Goal: Task Accomplishment & Management: Complete application form

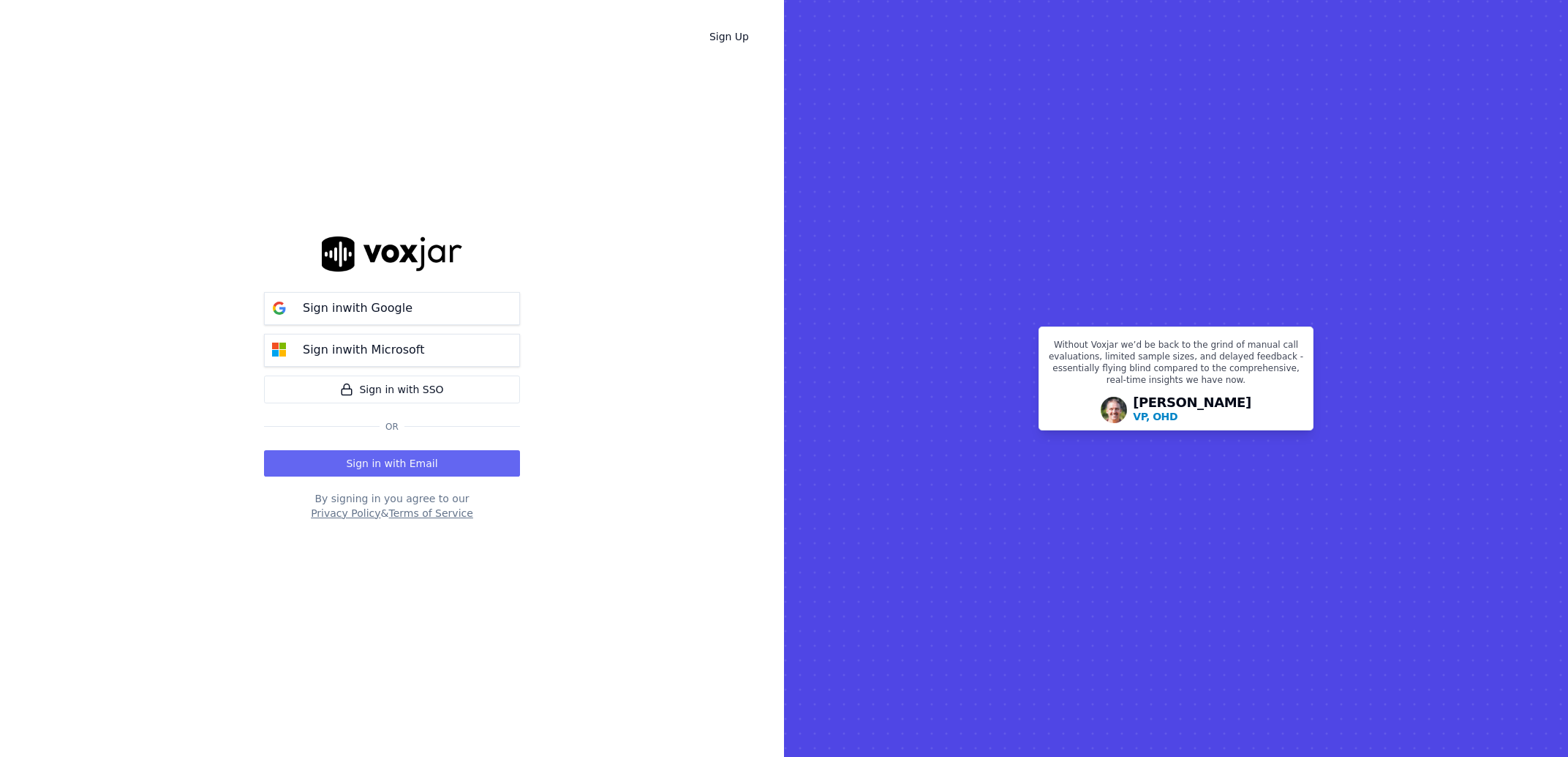
click at [302, 453] on button "Sign in with Email" at bounding box center [392, 463] width 256 height 26
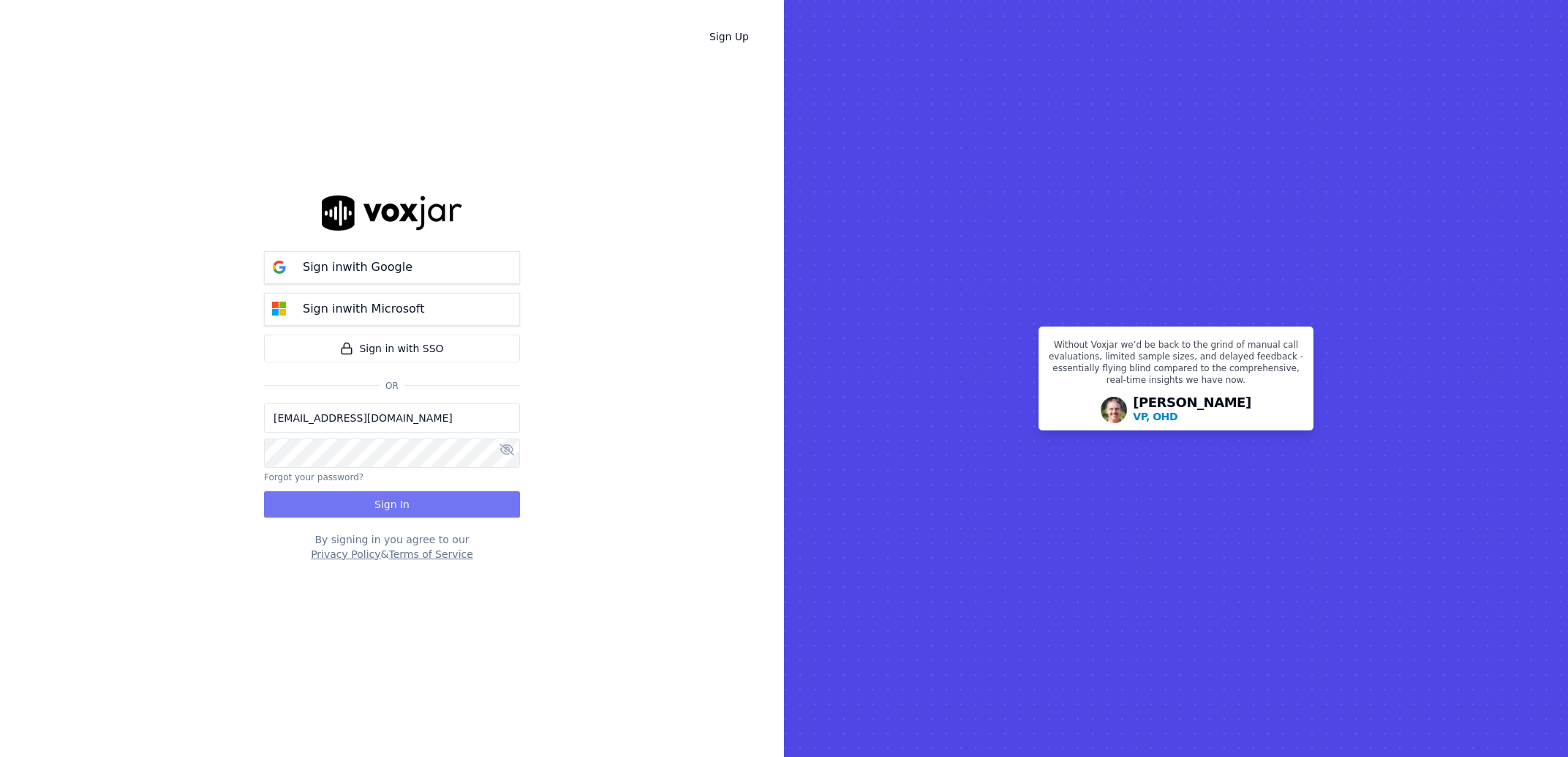
click at [314, 493] on button "Sign In" at bounding box center [392, 504] width 256 height 26
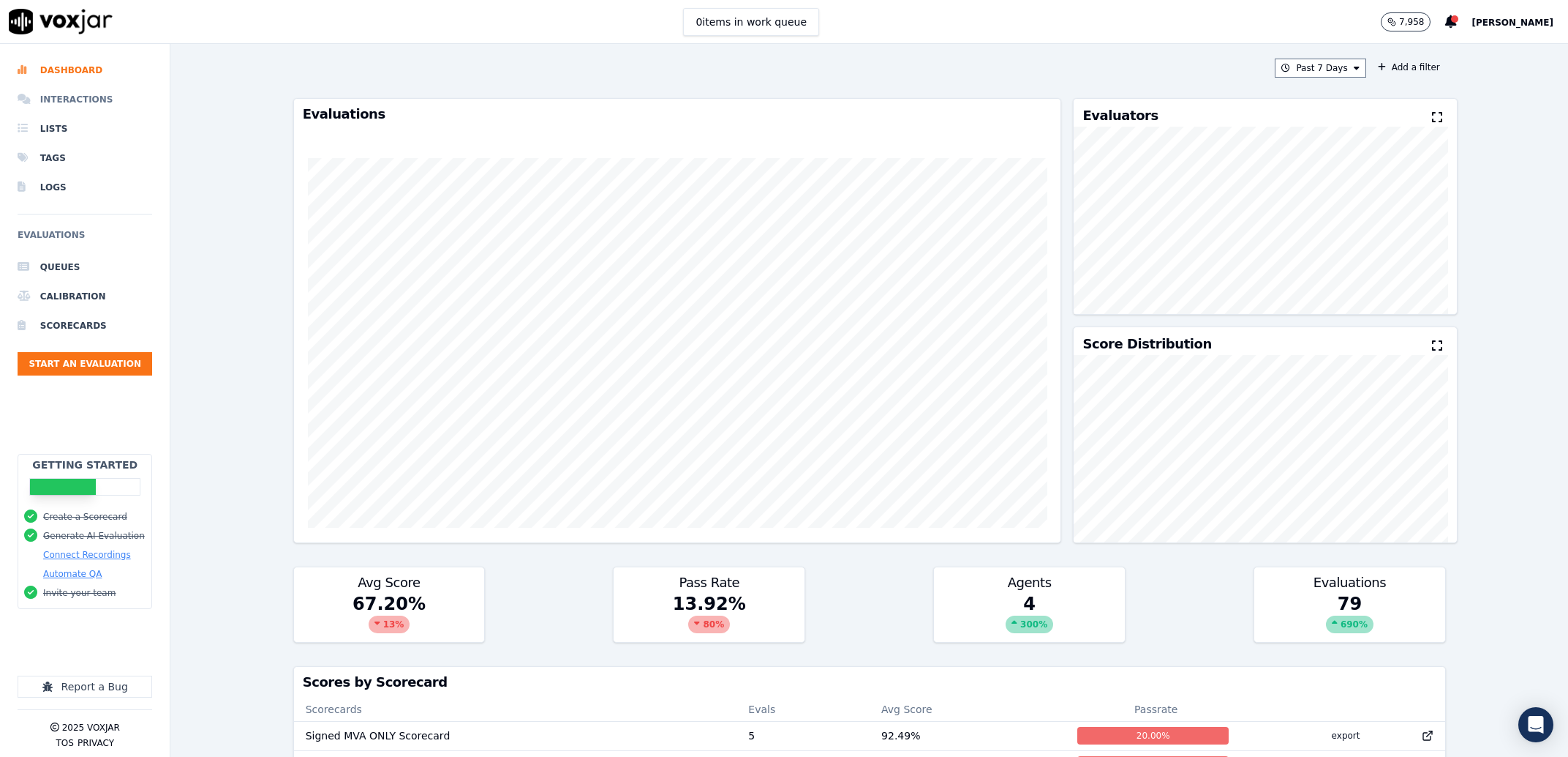
click at [108, 97] on li "Interactions" at bounding box center [85, 99] width 135 height 29
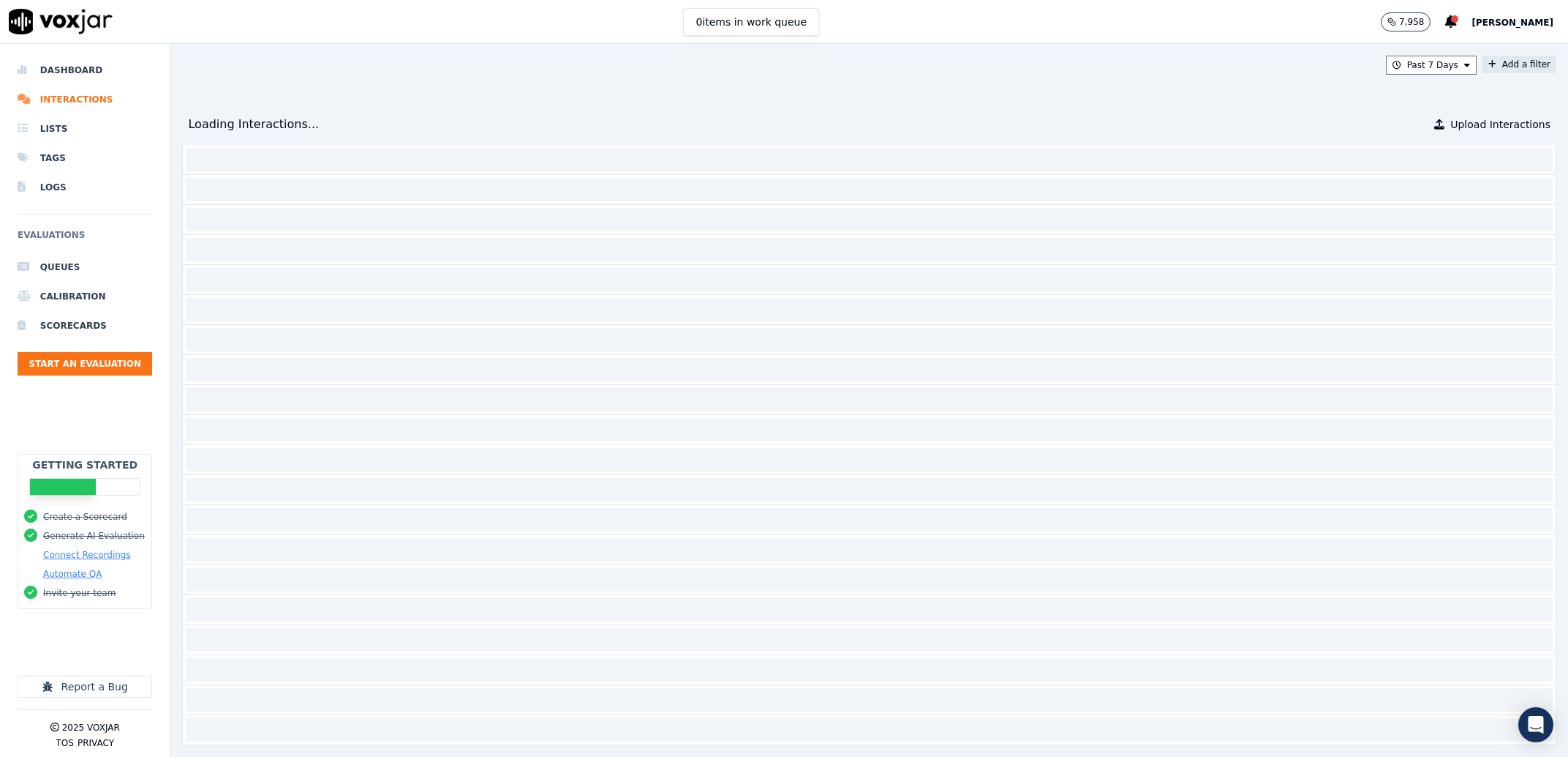
click at [1498, 63] on button "Add a filter" at bounding box center [1519, 65] width 74 height 18
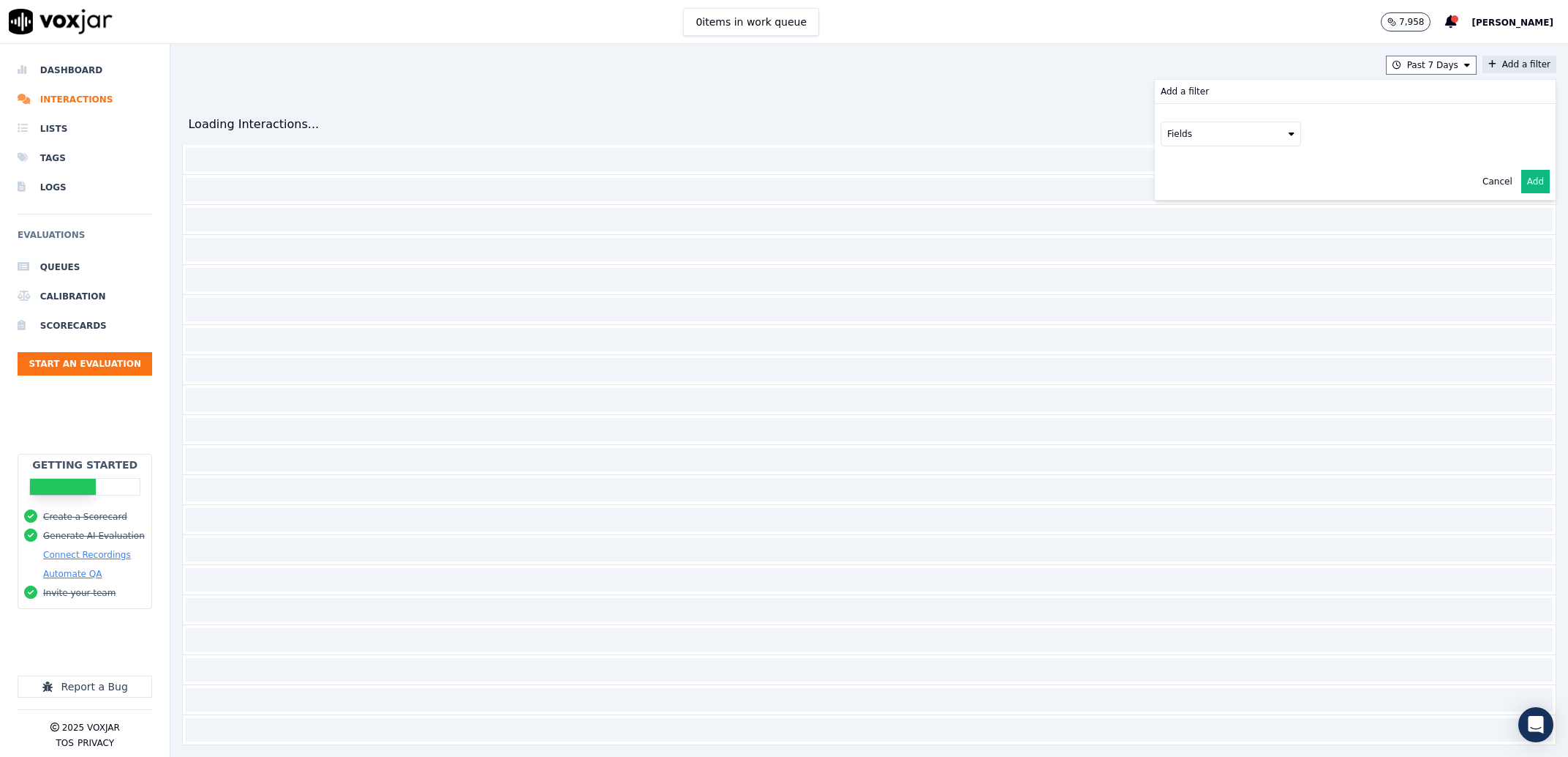
click at [1161, 136] on button "Fields" at bounding box center [1231, 134] width 141 height 25
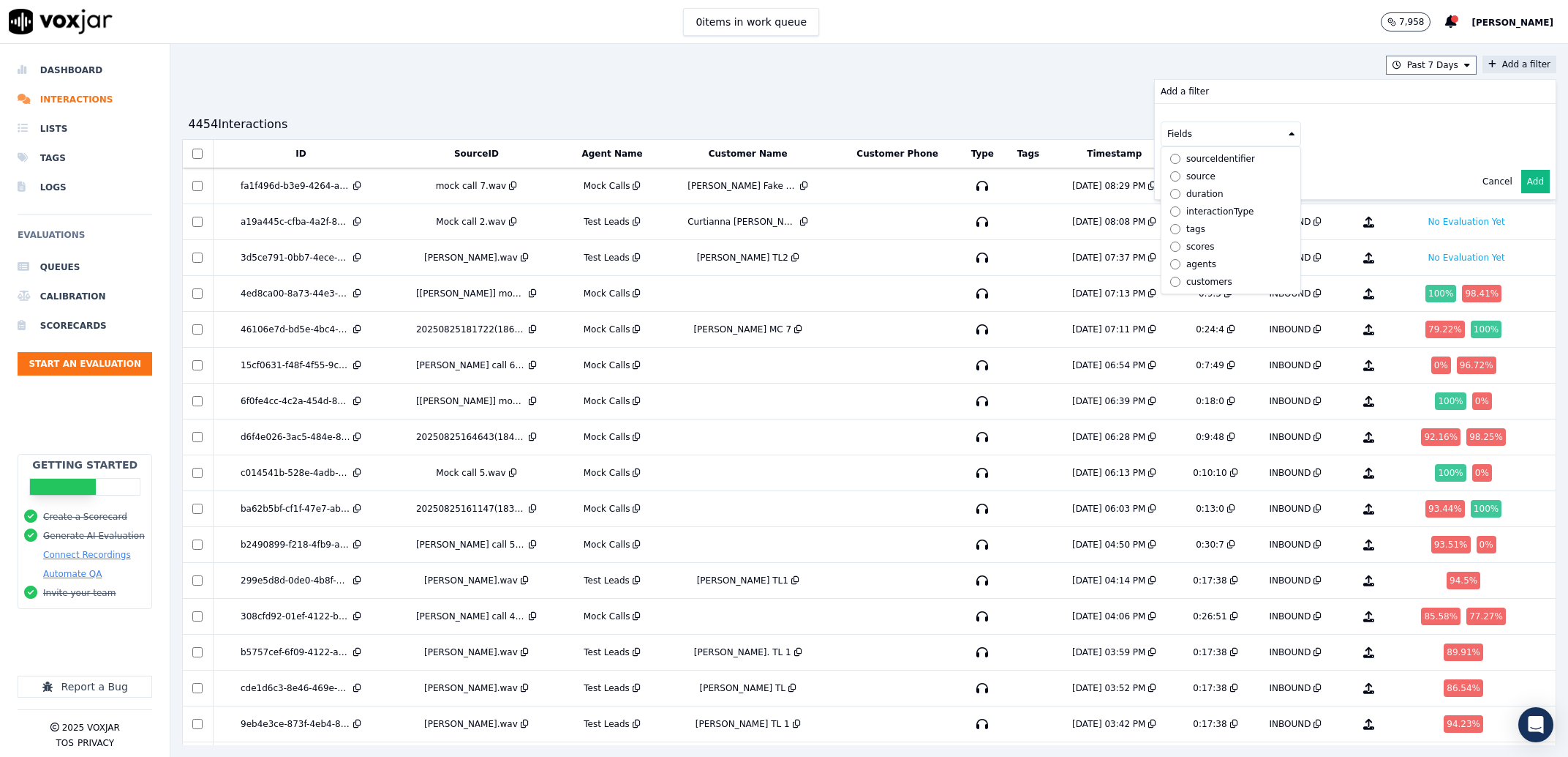
click at [1186, 258] on div "agents" at bounding box center [1201, 264] width 30 height 12
click at [1205, 161] on button "Fields" at bounding box center [1248, 165] width 141 height 25
click at [1204, 190] on div "name" at bounding box center [1216, 189] width 25 height 12
click at [1418, 56] on div "Past 7 Days Add a filter Add a filter agents name Cancel Add 4454 Interaction s…" at bounding box center [869, 400] width 1398 height 713
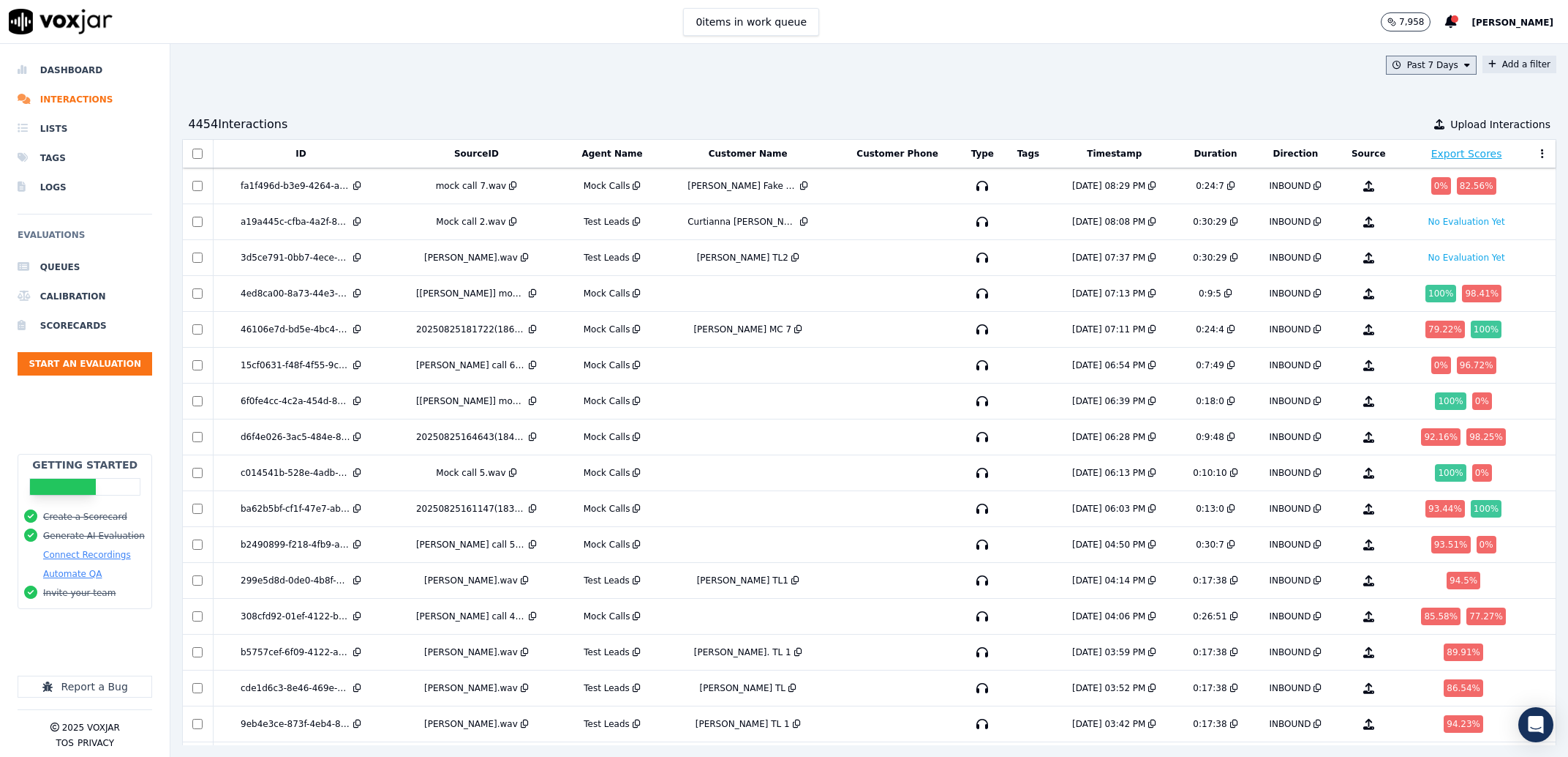
click at [1415, 62] on button "Past 7 Days" at bounding box center [1431, 65] width 91 height 19
click at [1411, 168] on div "Past 30 Days" at bounding box center [1438, 163] width 57 height 12
click at [1441, 245] on button "Add" at bounding box center [1455, 232] width 29 height 23
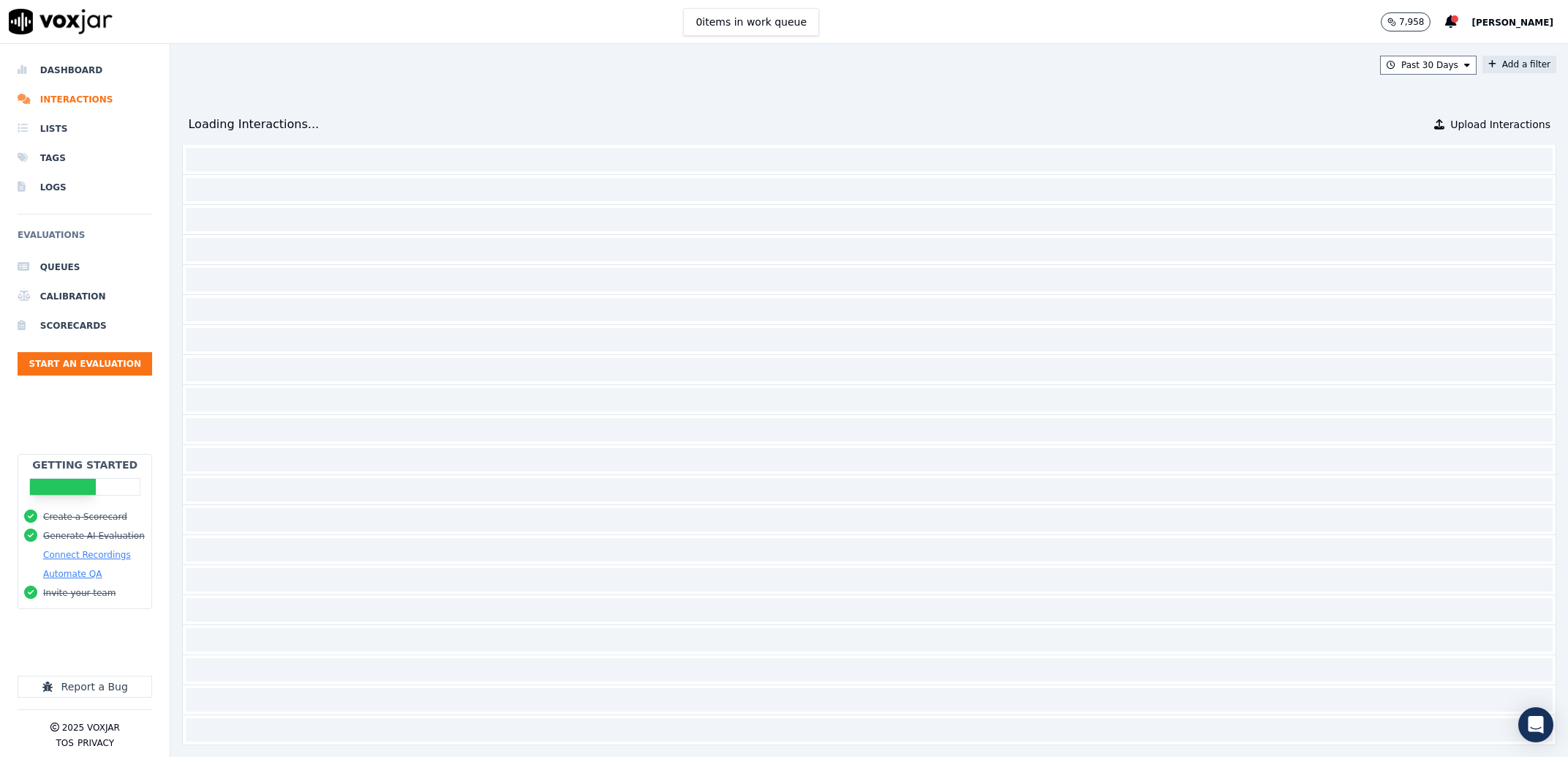
click at [1482, 64] on button "Add a filter" at bounding box center [1519, 65] width 74 height 18
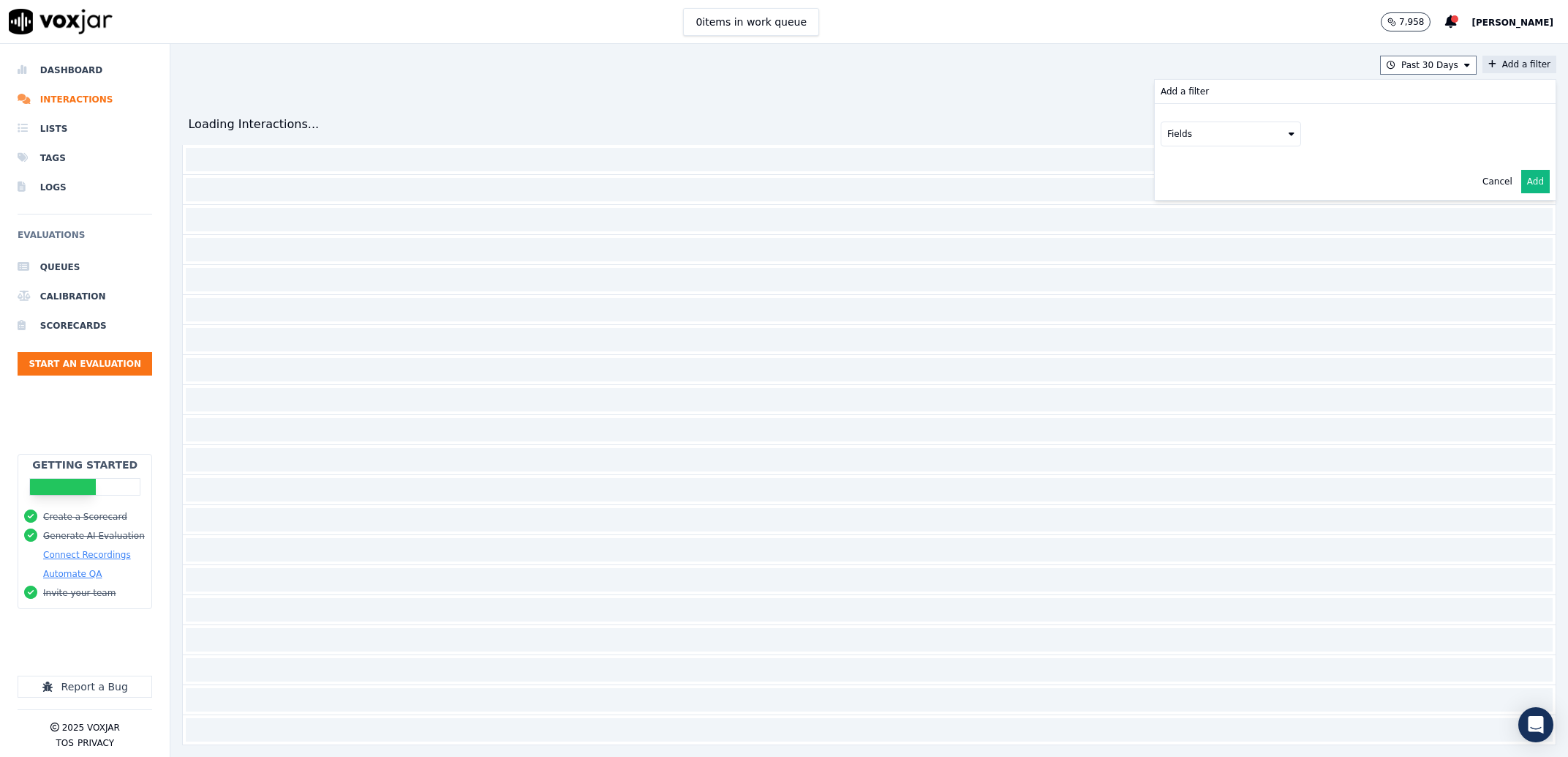
click at [1181, 131] on button "Fields" at bounding box center [1231, 134] width 141 height 25
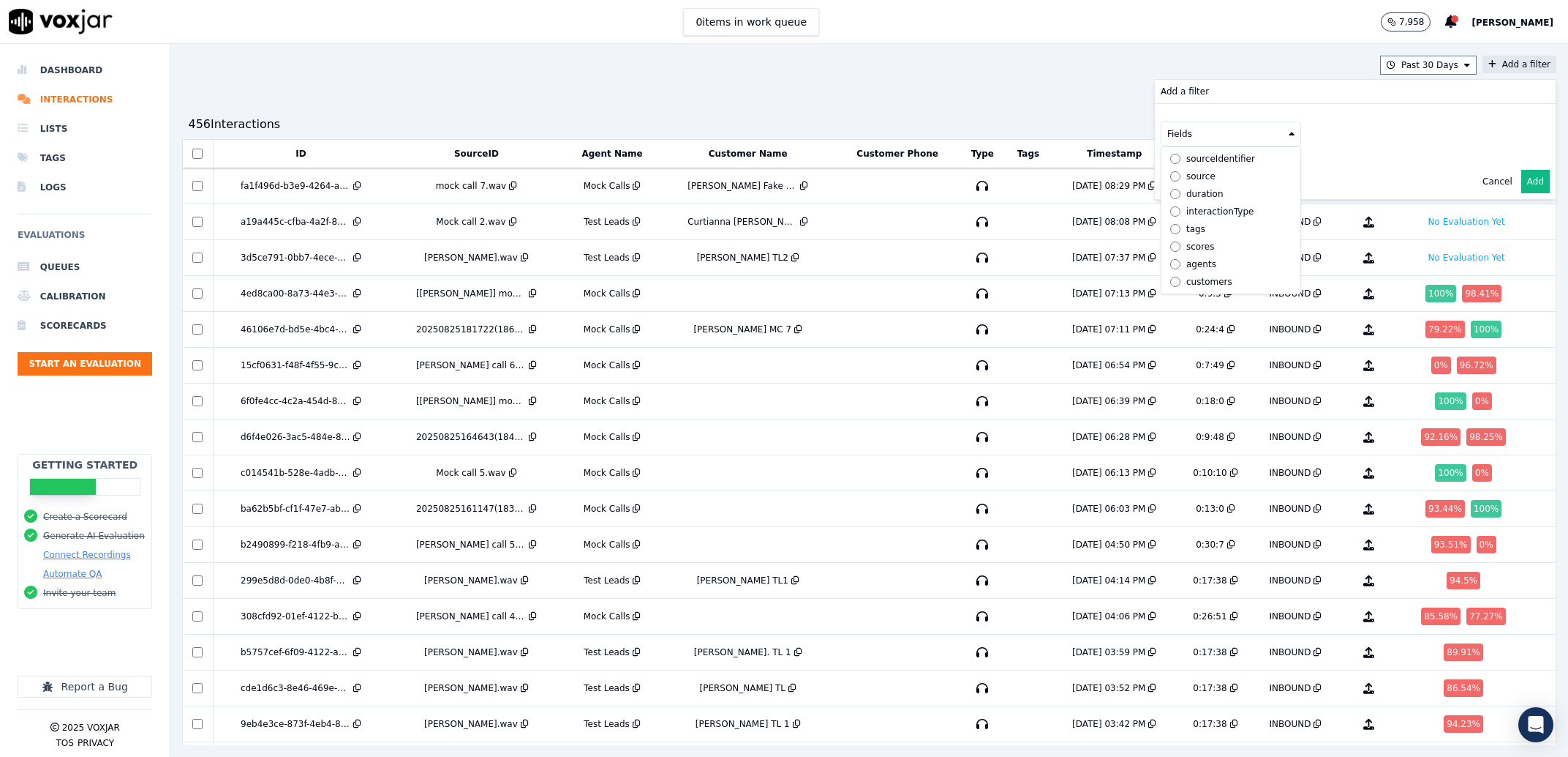
click at [1164, 255] on label "agents" at bounding box center [1231, 264] width 134 height 18
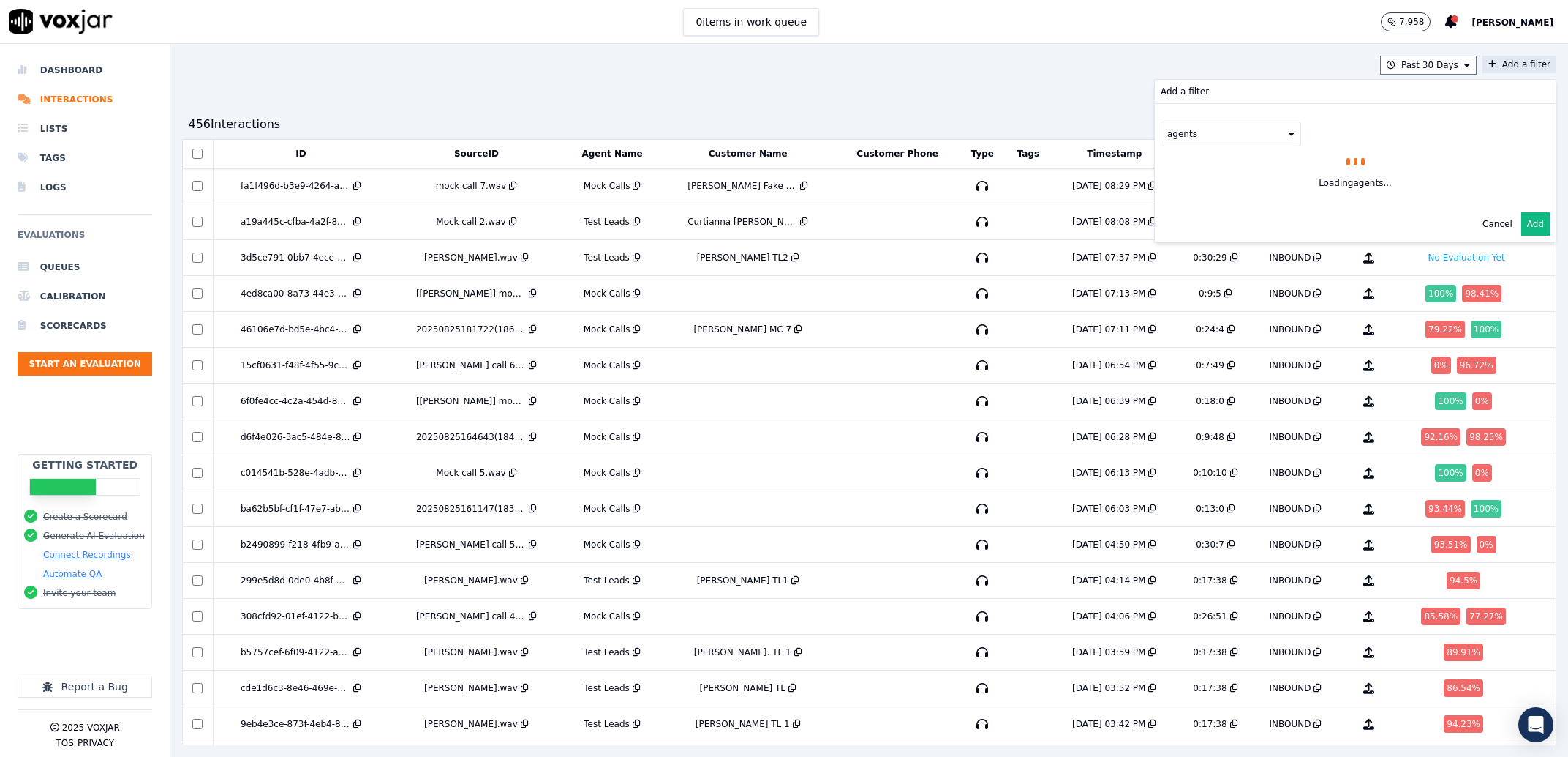
scroll to position [49, 0]
click at [1245, 156] on button "Fields" at bounding box center [1248, 165] width 141 height 25
click at [1182, 197] on label "name" at bounding box center [1249, 189] width 134 height 18
click at [1325, 167] on button at bounding box center [1429, 164] width 210 height 22
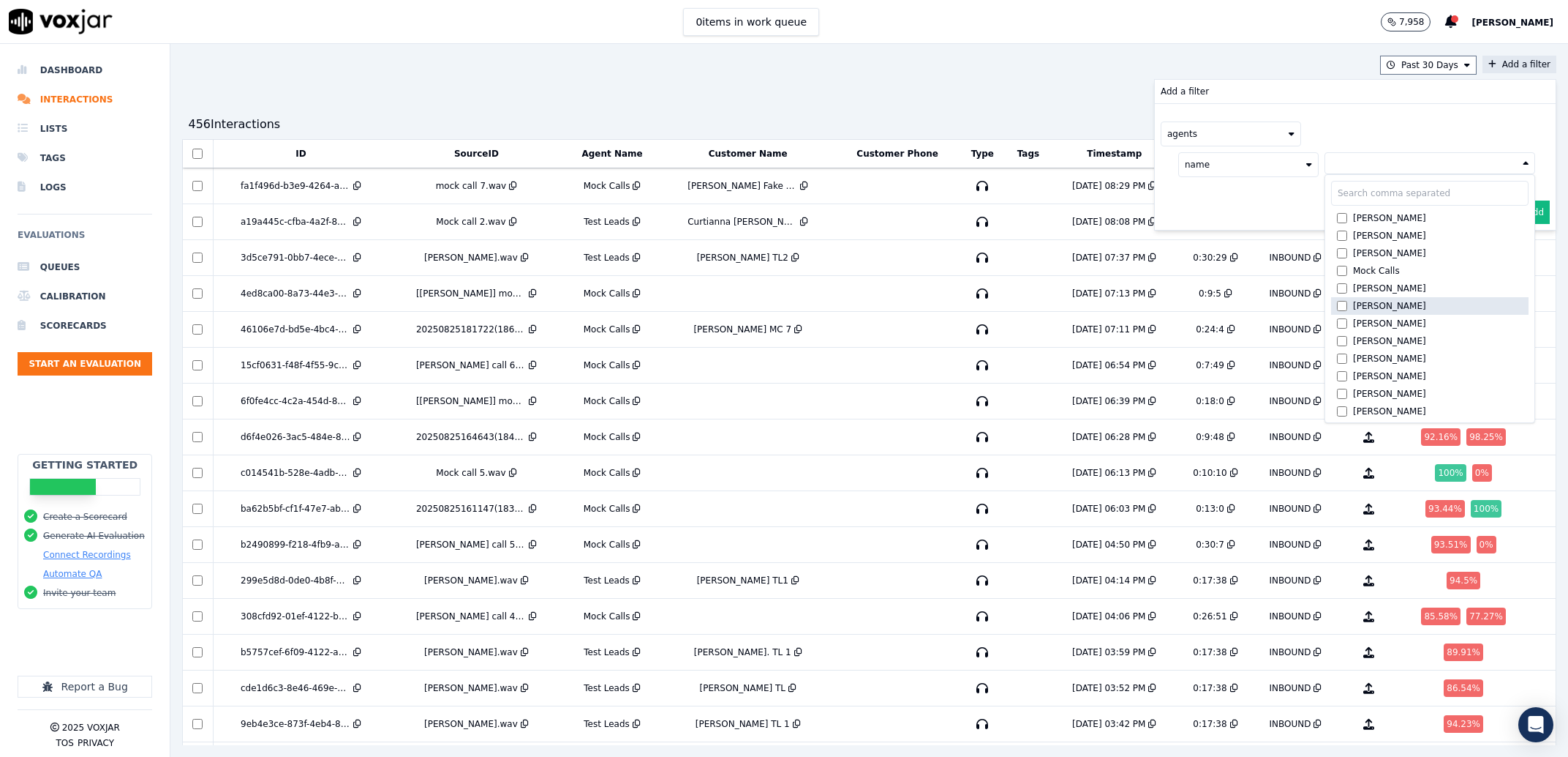
scroll to position [1126, 0]
click at [1354, 317] on div "[PERSON_NAME]" at bounding box center [1390, 318] width 73 height 12
click at [1521, 246] on button "Add" at bounding box center [1535, 246] width 29 height 23
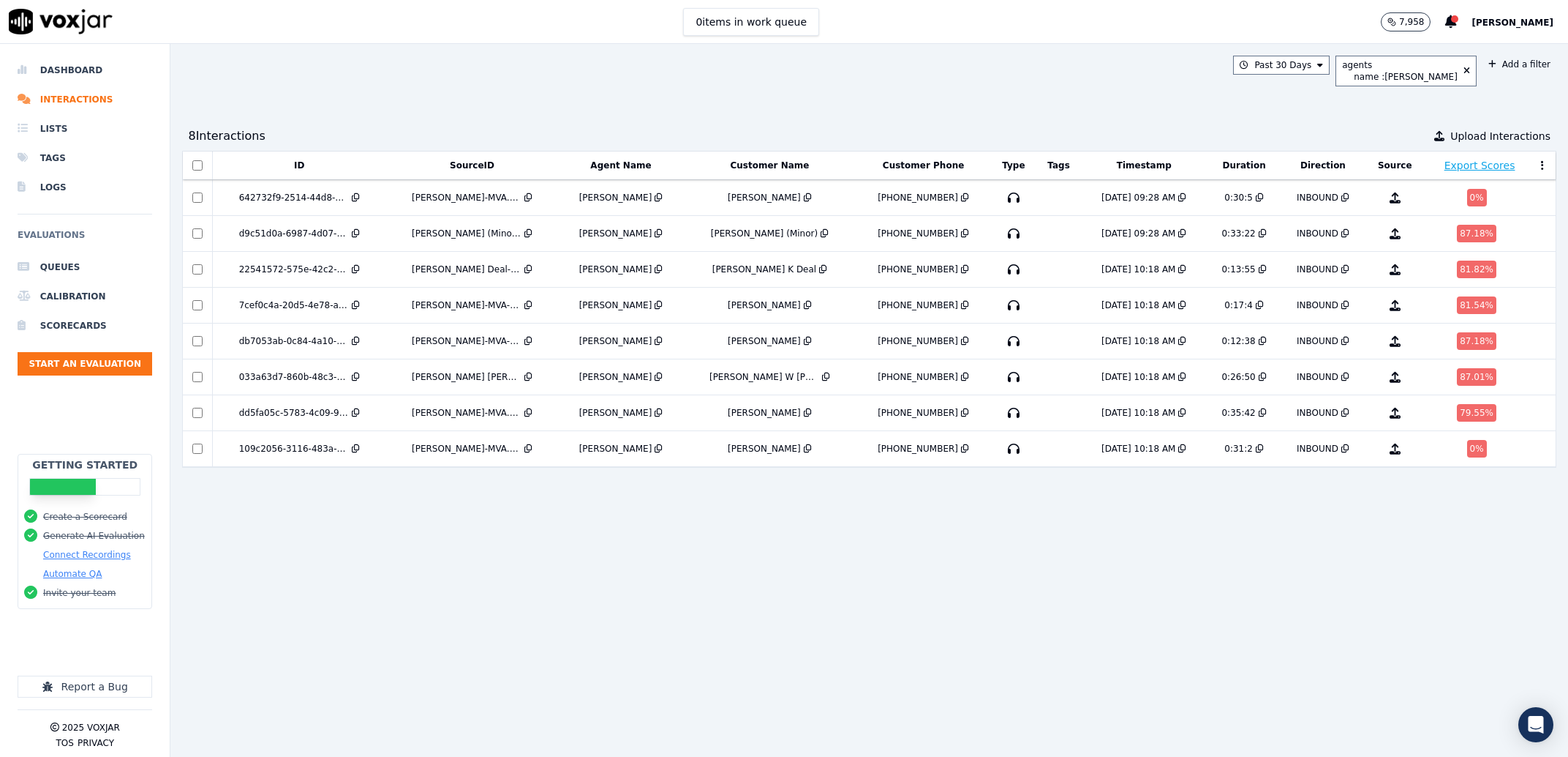
click at [876, 624] on div "ID SourceID Agent Name Customer Name Customer Phone Type Tags Timestamp Duratio…" at bounding box center [869, 448] width 1375 height 594
click at [304, 199] on div "642732f9-2514-44d8-8eb9-3c1e3b9f0c8c" at bounding box center [294, 197] width 110 height 12
click at [386, 243] on td "d9c51d0a-6987-4d07-929b-53aff2ac2f76" at bounding box center [299, 233] width 173 height 36
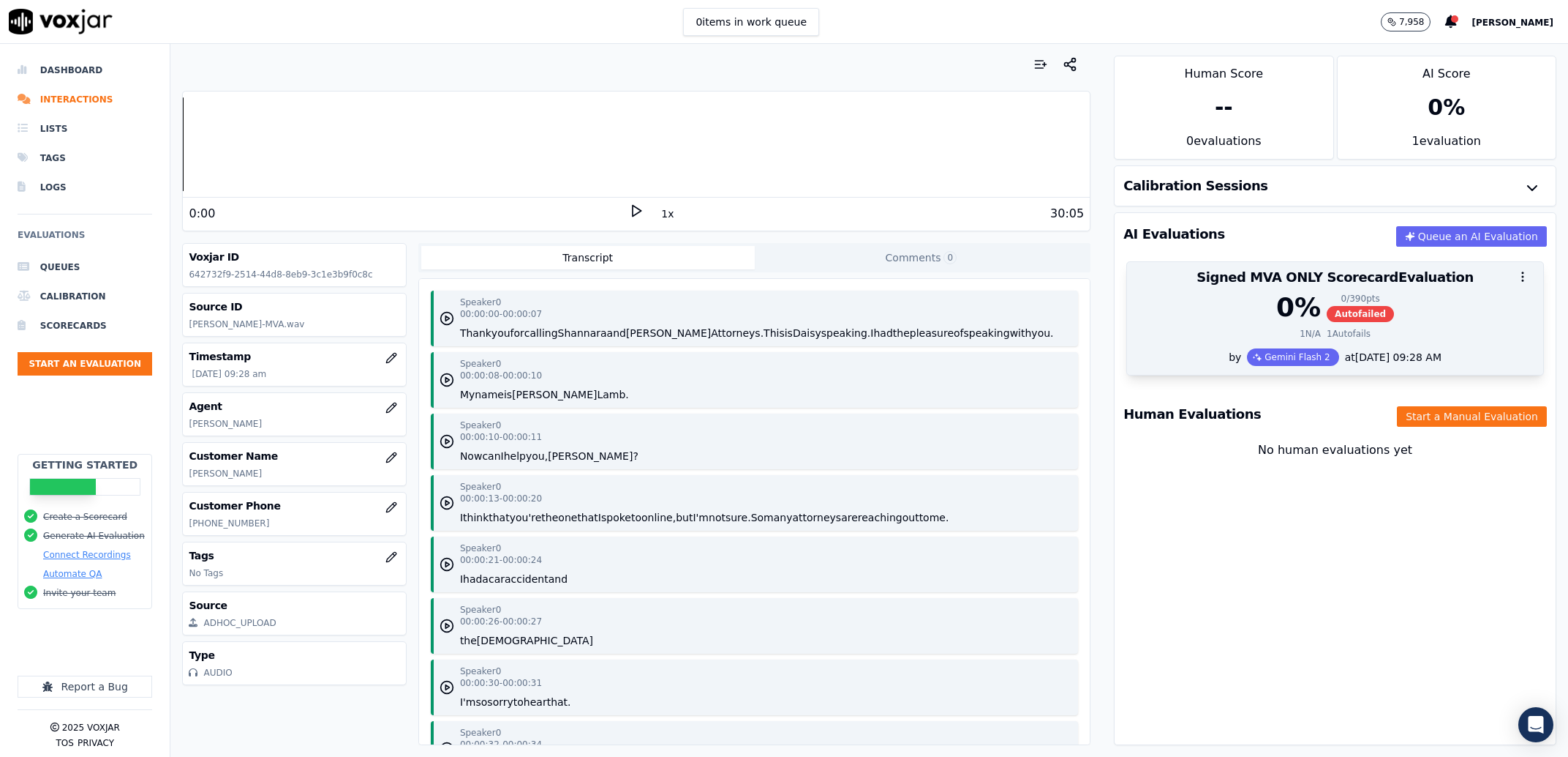
click at [1180, 302] on div "0 % 0 / 390 pts Autofailed" at bounding box center [1336, 307] width 399 height 29
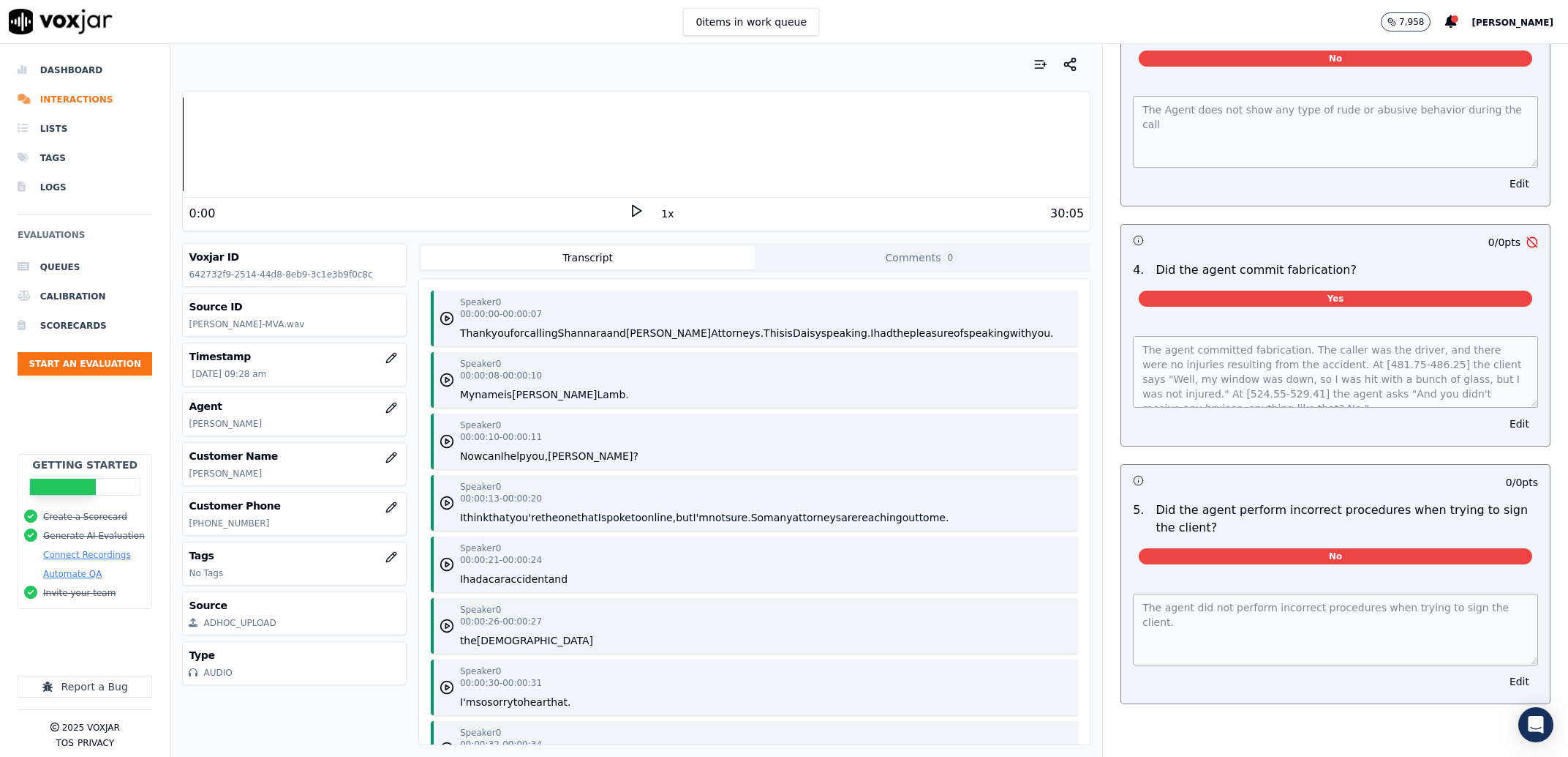
scroll to position [7128, 0]
click at [197, 480] on p "Michelle G Lamb" at bounding box center [293, 474] width 210 height 12
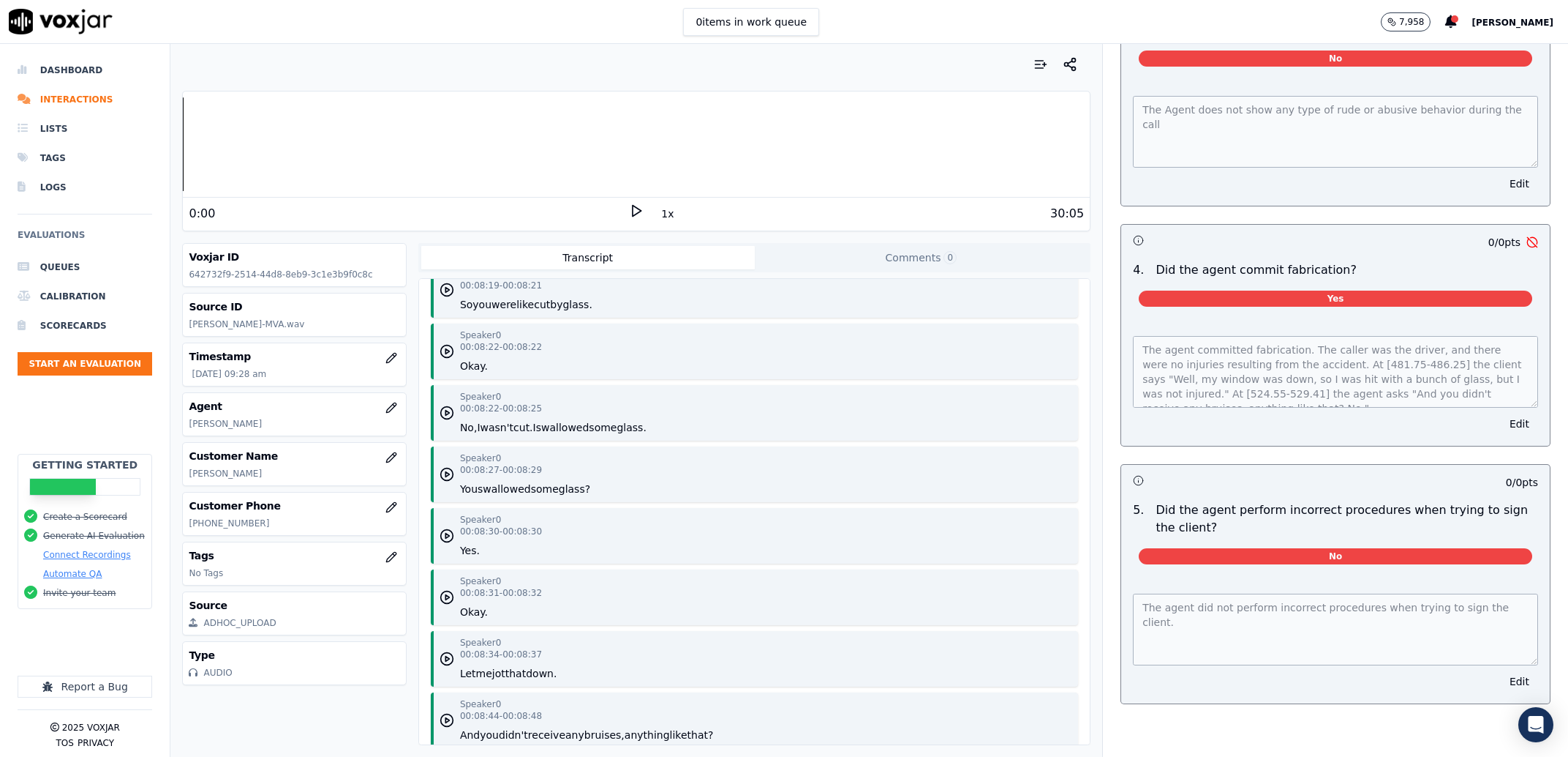
scroll to position [6502, 0]
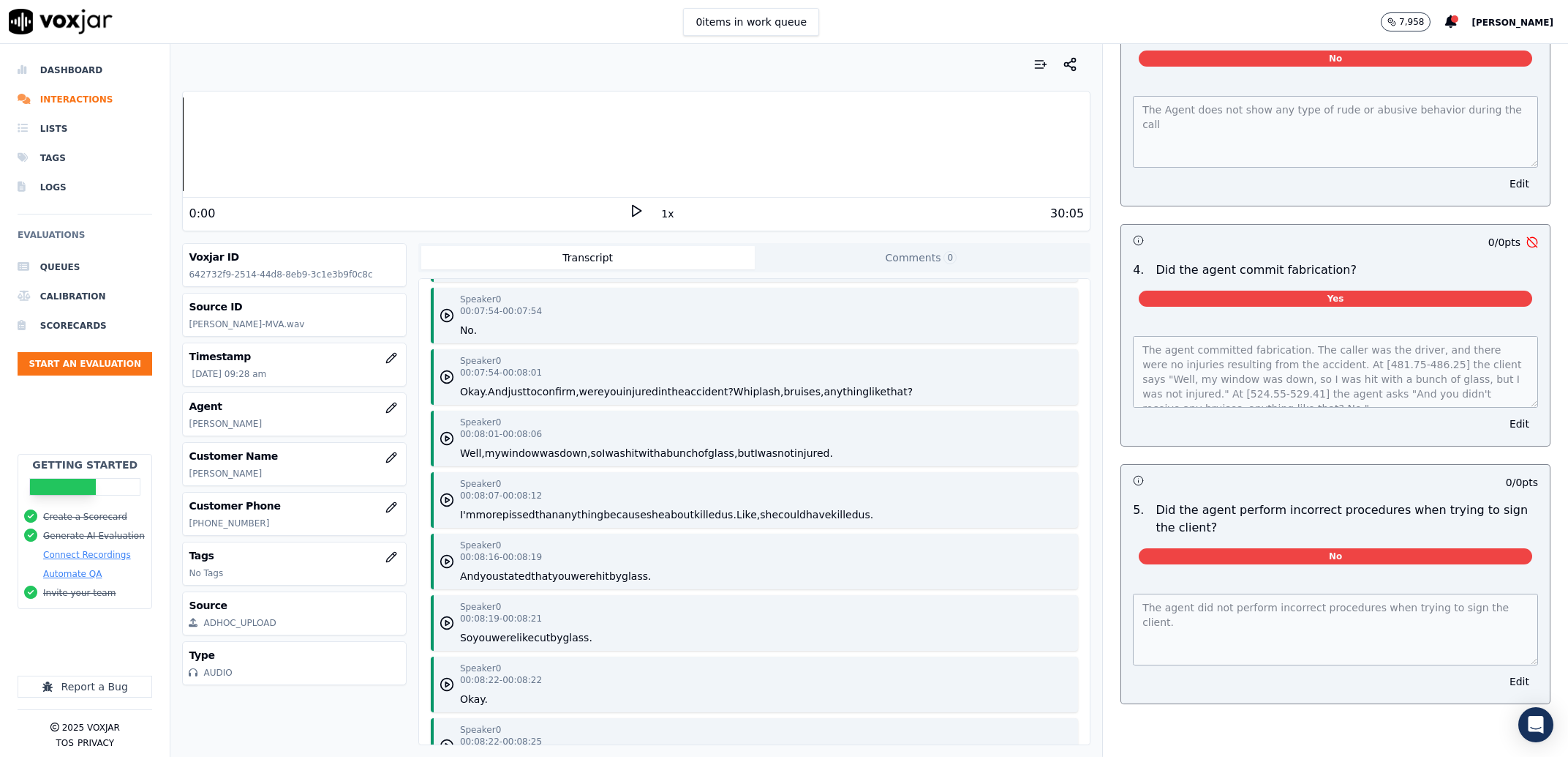
click at [579, 389] on button "were" at bounding box center [591, 391] width 25 height 15
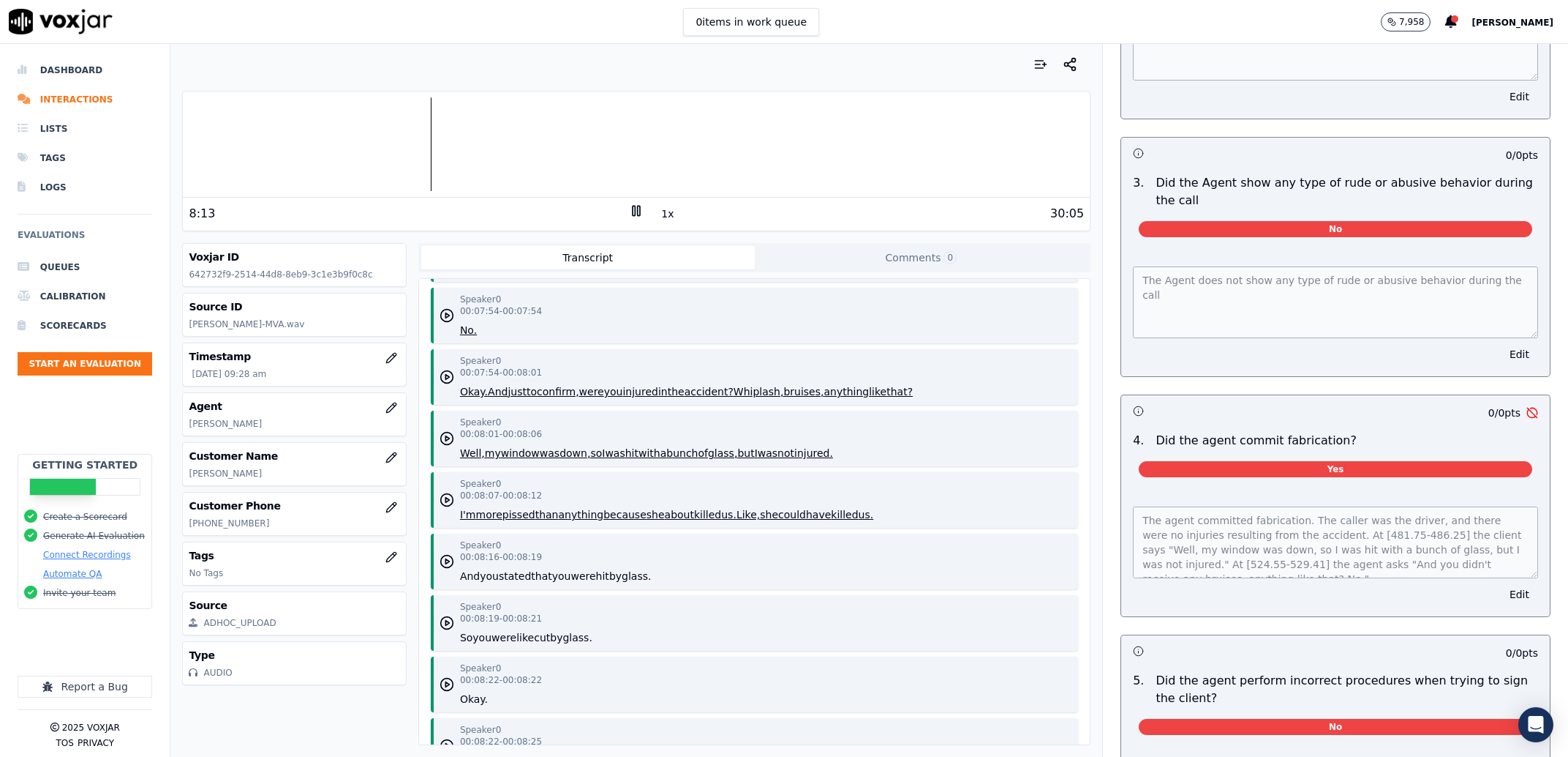
click at [633, 212] on rect at bounding box center [634, 210] width 2 height 10
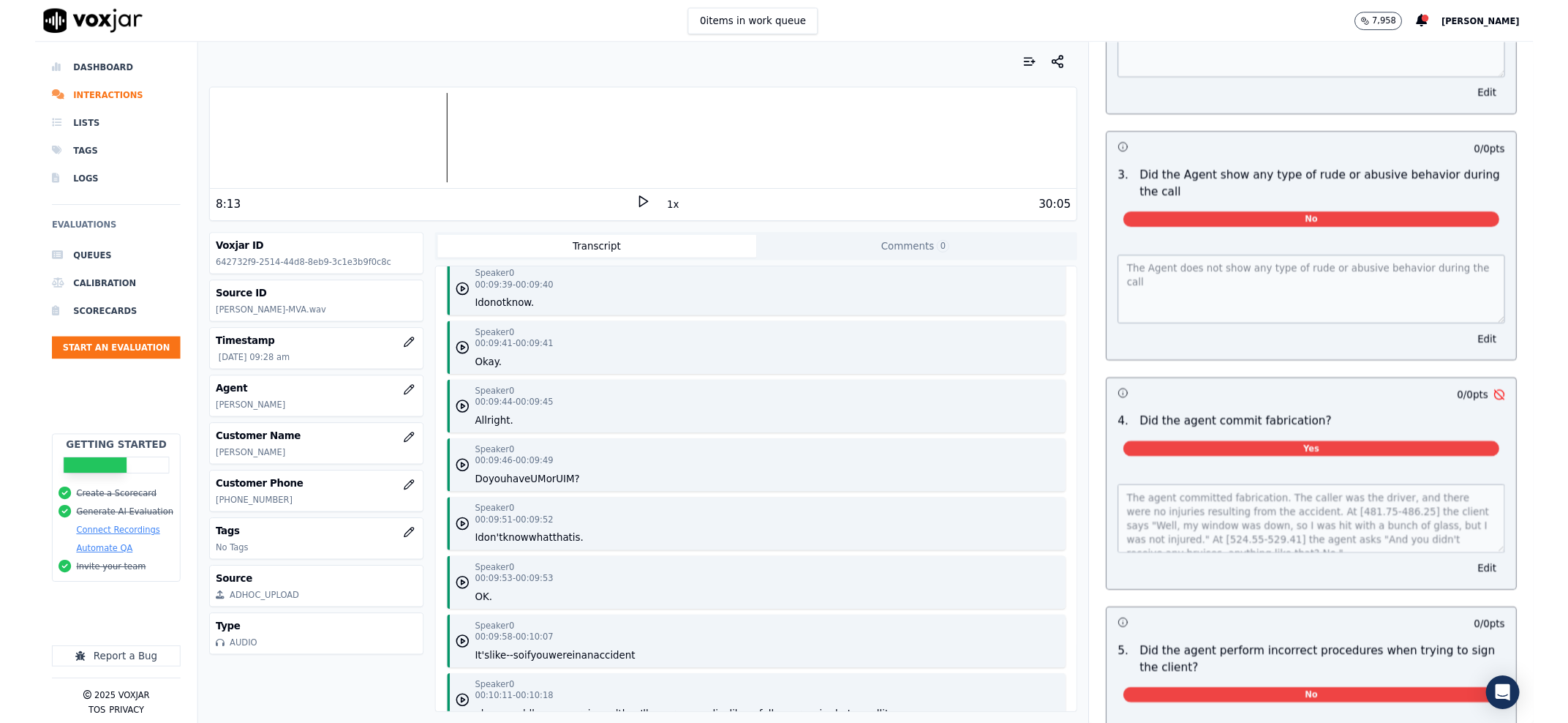
scroll to position [8584, 0]
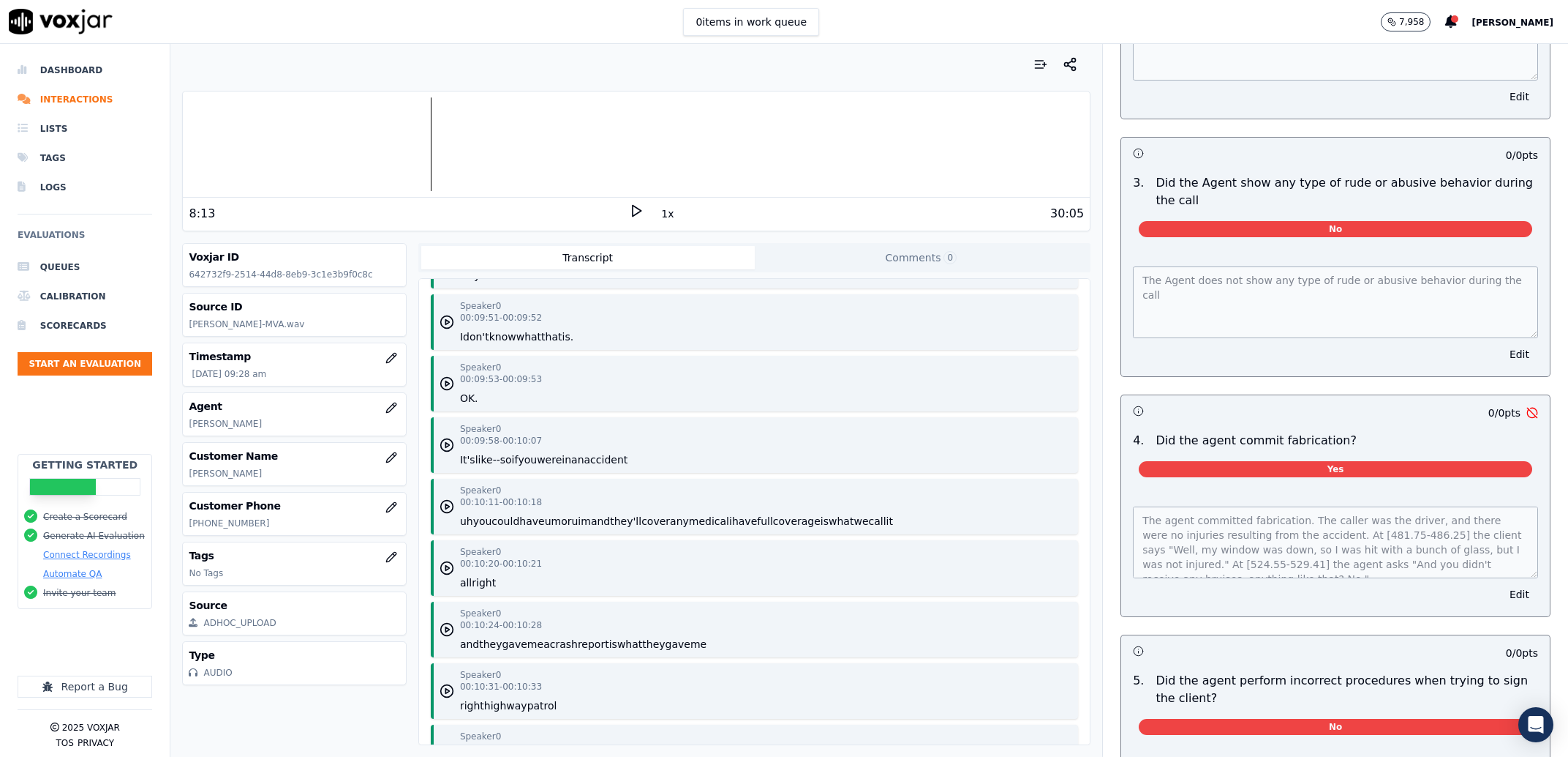
click at [909, 365] on div "Speaker 0 00:09:53 - 00:09:53 OK." at bounding box center [754, 384] width 647 height 56
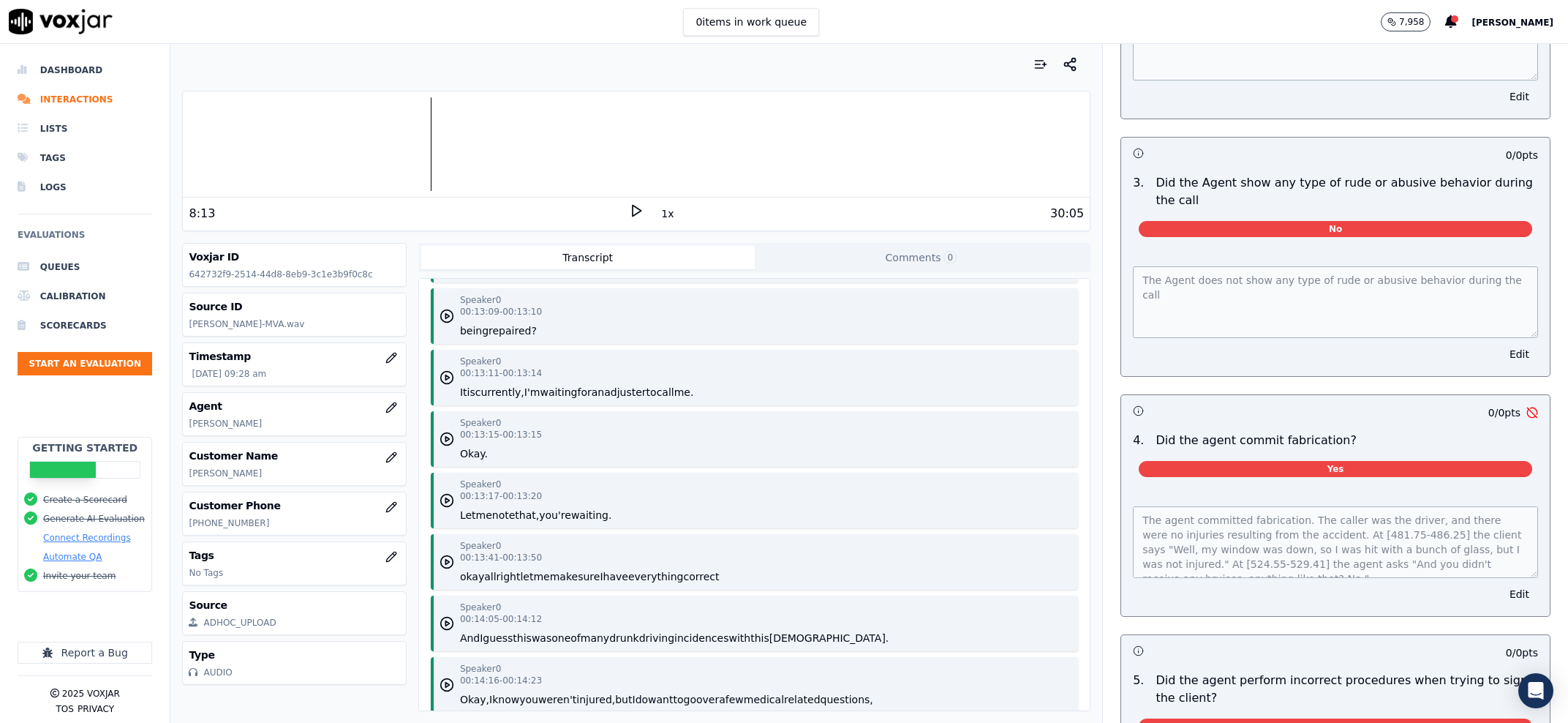
scroll to position [7034, 0]
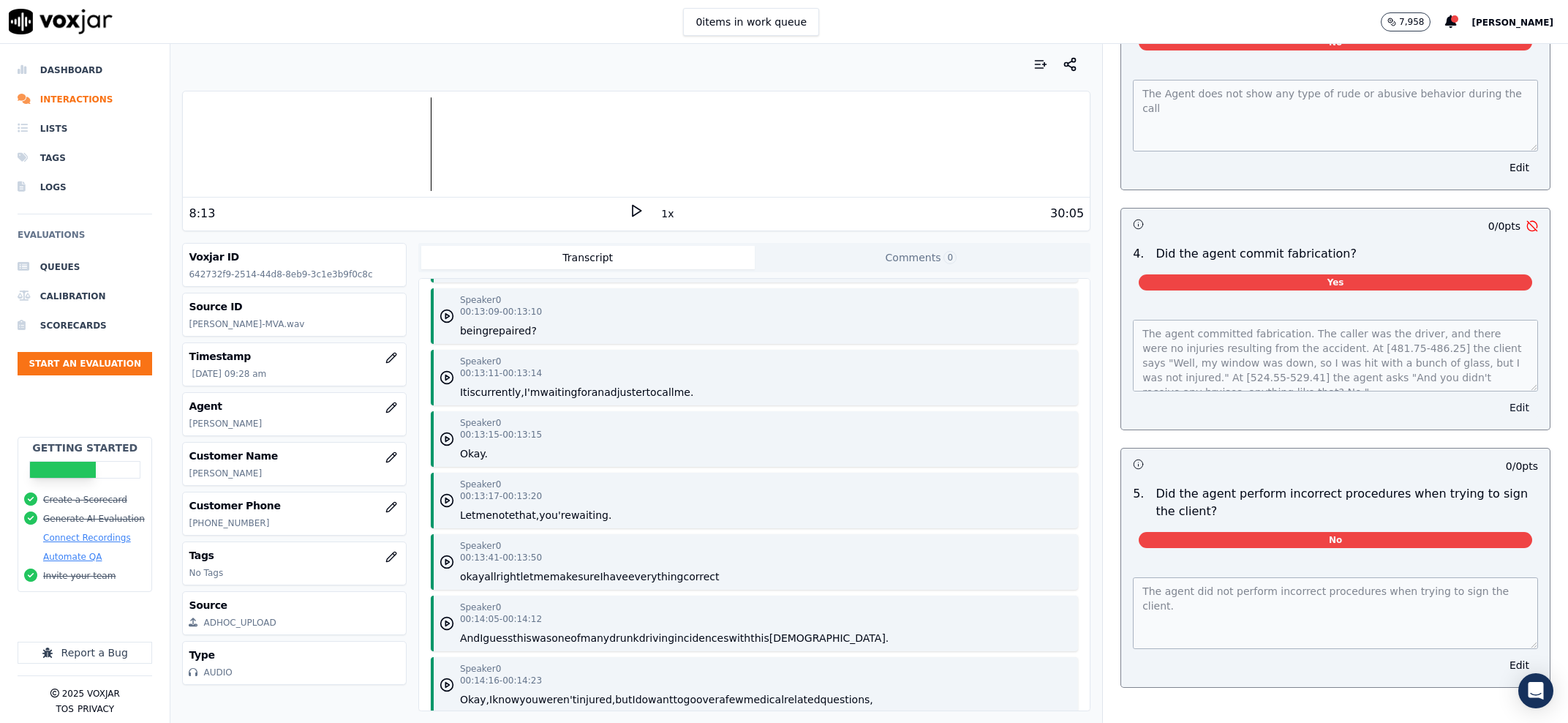
click at [1501, 418] on button "Edit" at bounding box center [1519, 407] width 37 height 21
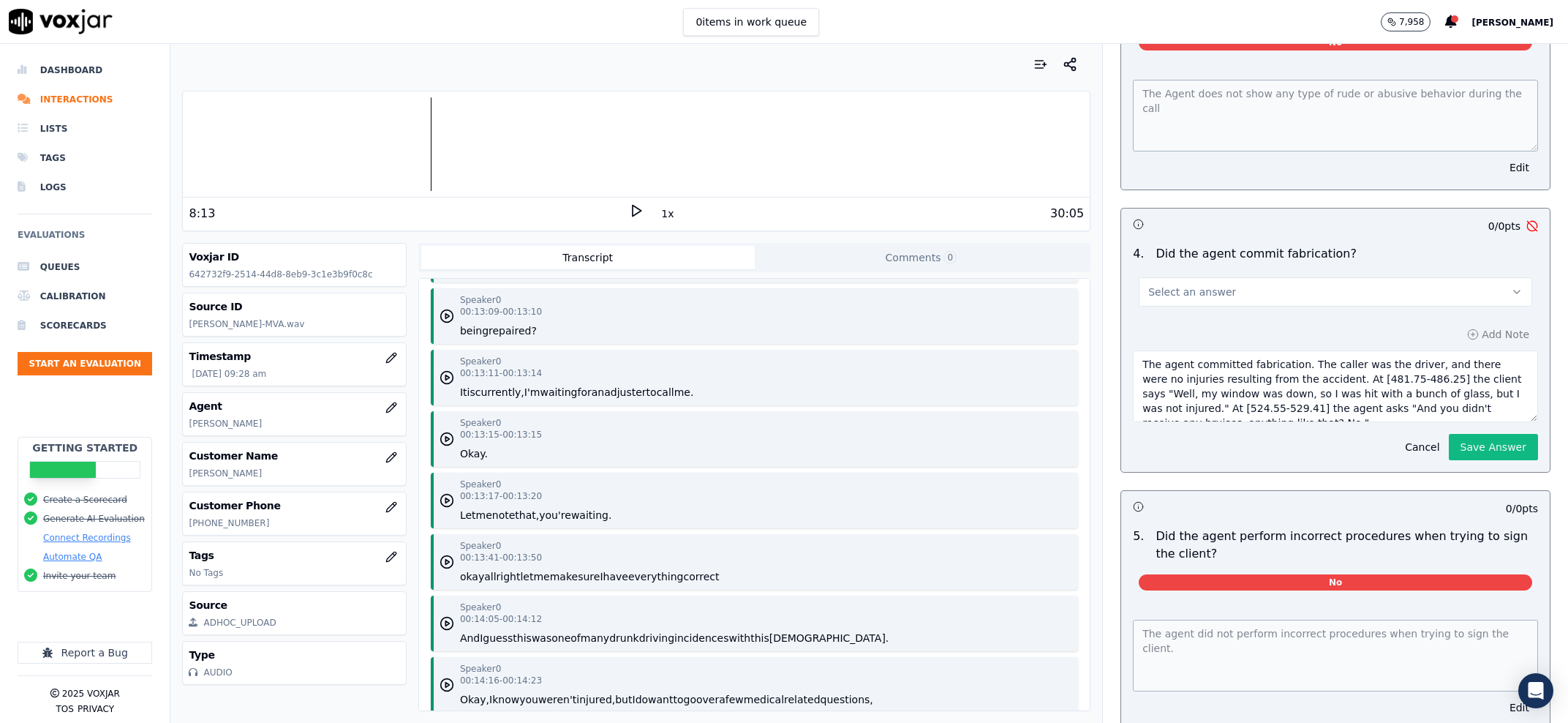
click at [1230, 306] on button "Select an answer" at bounding box center [1336, 291] width 394 height 29
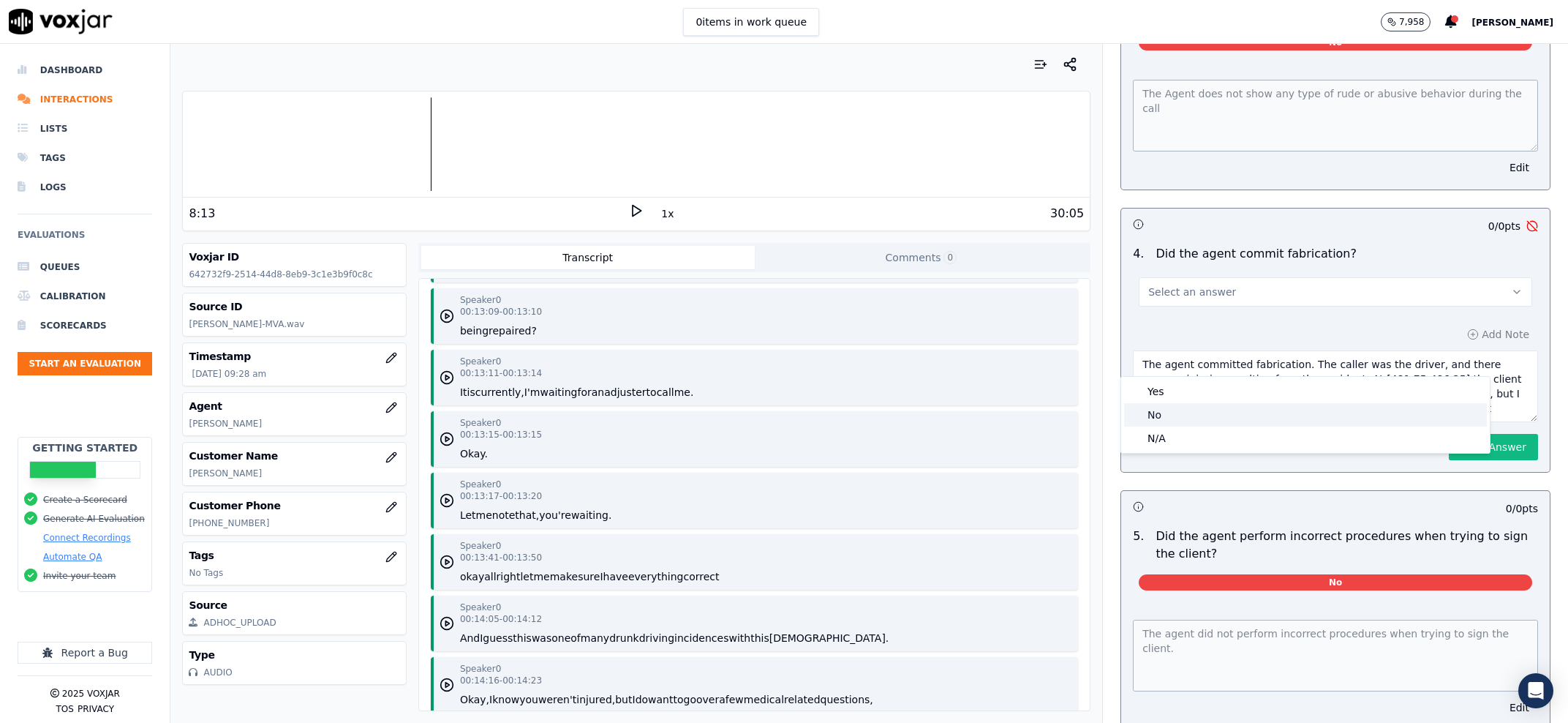
click at [1221, 412] on div "No" at bounding box center [1306, 414] width 363 height 23
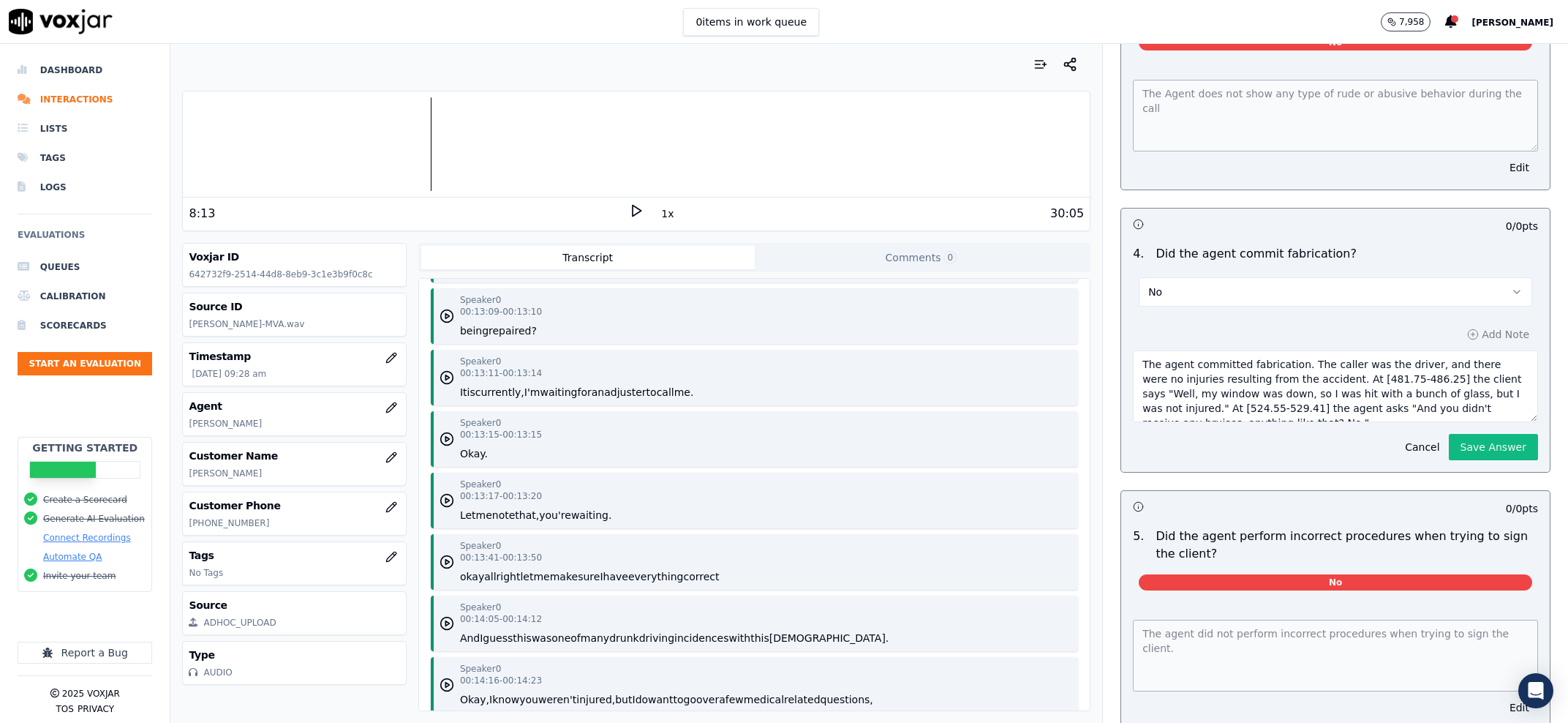
scroll to position [15, 0]
click at [1454, 461] on button "Save Answer" at bounding box center [1494, 447] width 90 height 26
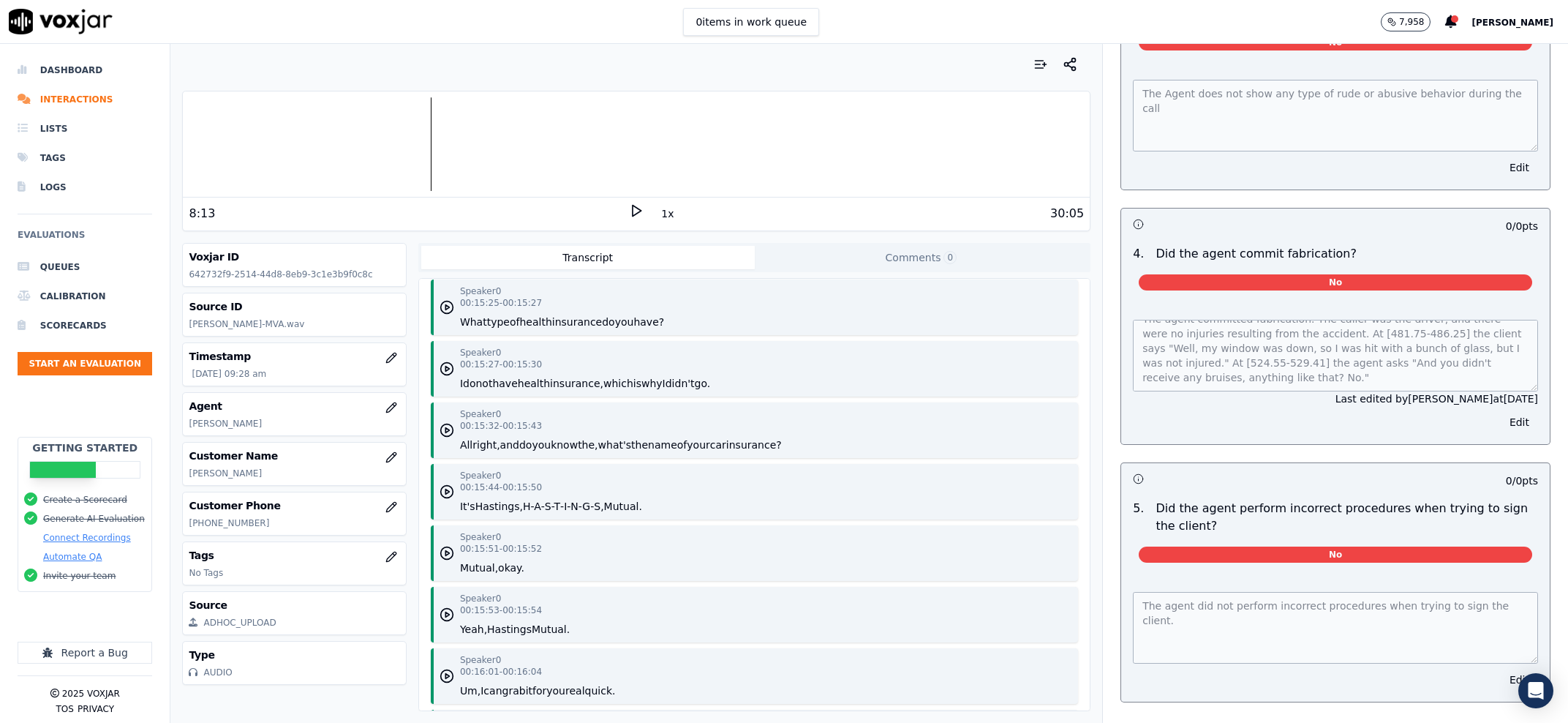
scroll to position [12383, 0]
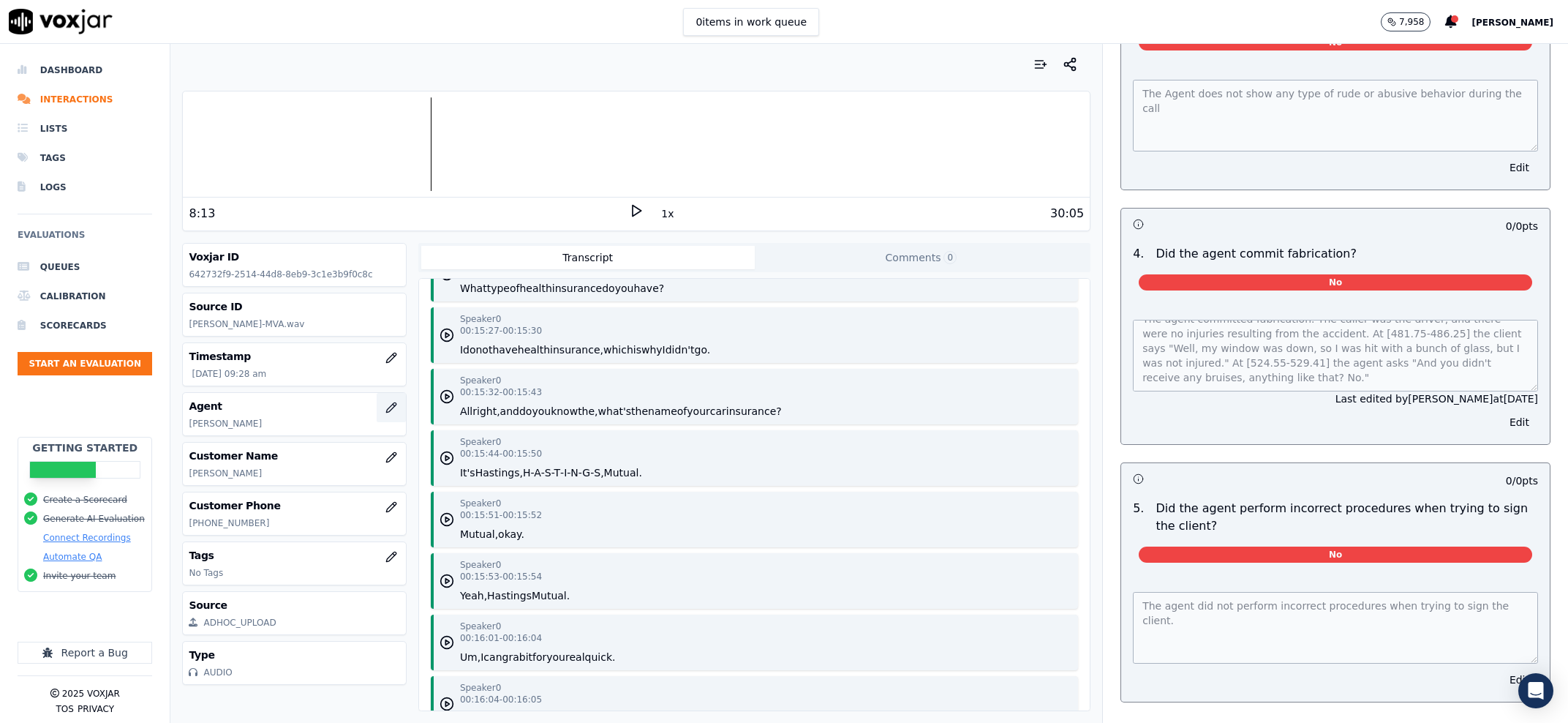
click at [377, 414] on button "button" at bounding box center [391, 407] width 29 height 29
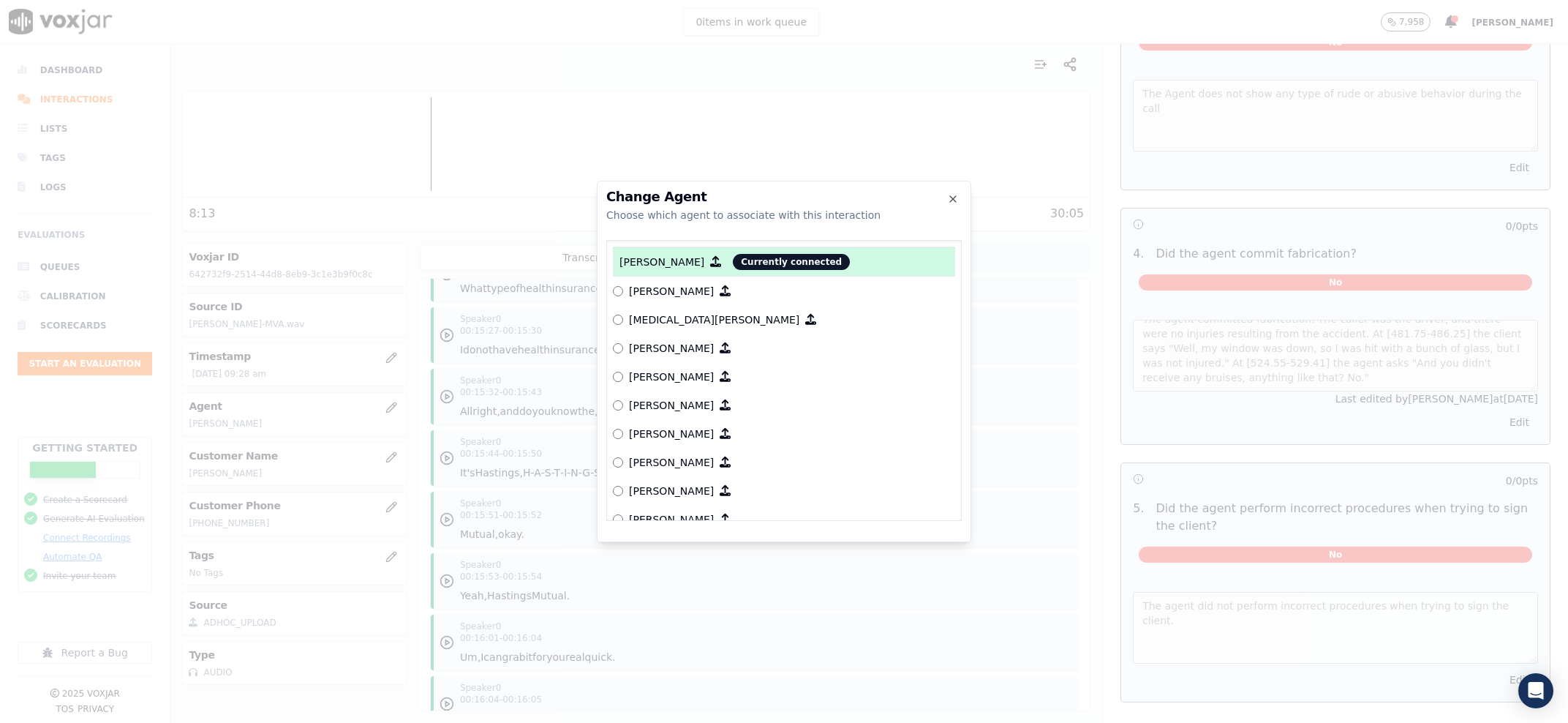
click at [952, 204] on div "Change Agent Choose which agent to associate with this interaction" at bounding box center [784, 206] width 356 height 32
click at [956, 201] on icon "button" at bounding box center [953, 199] width 6 height 6
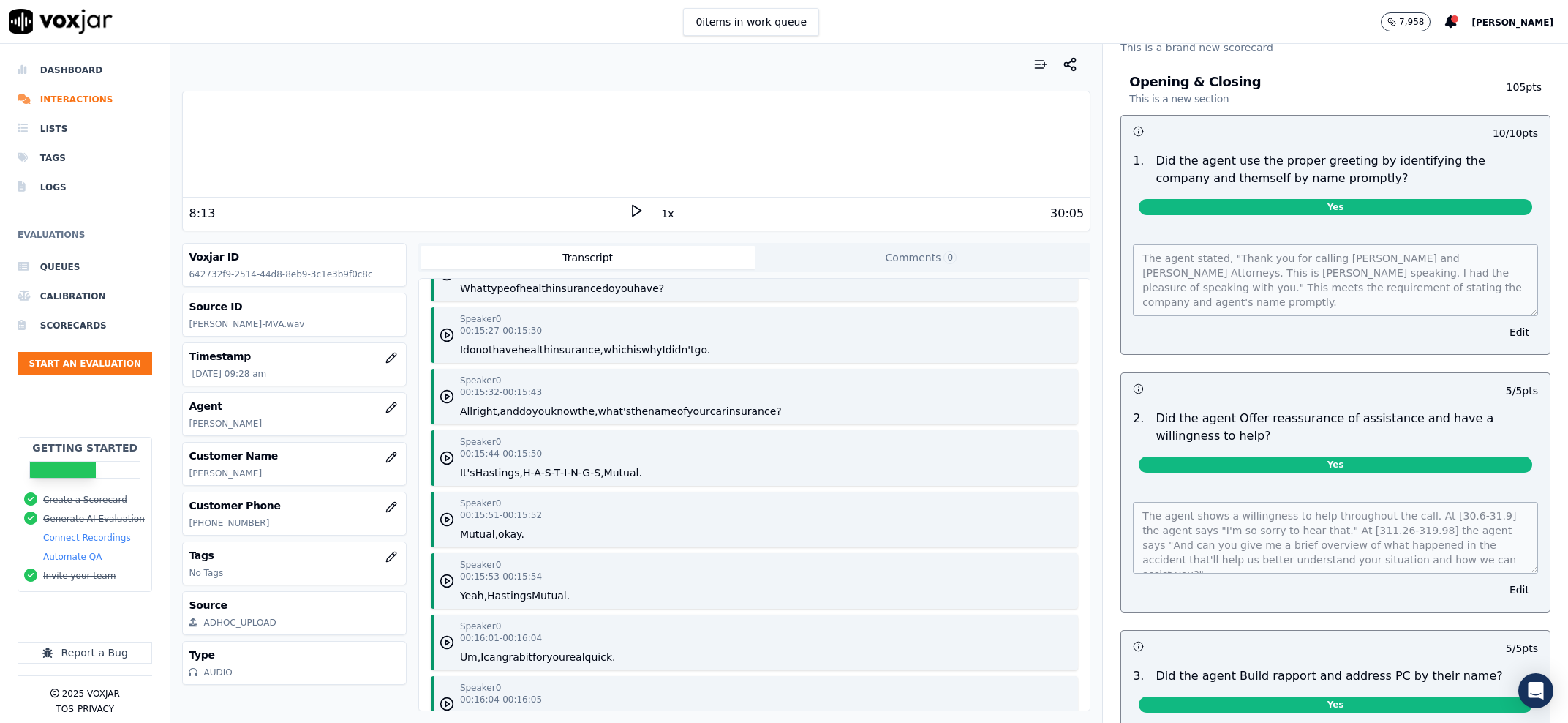
scroll to position [0, 0]
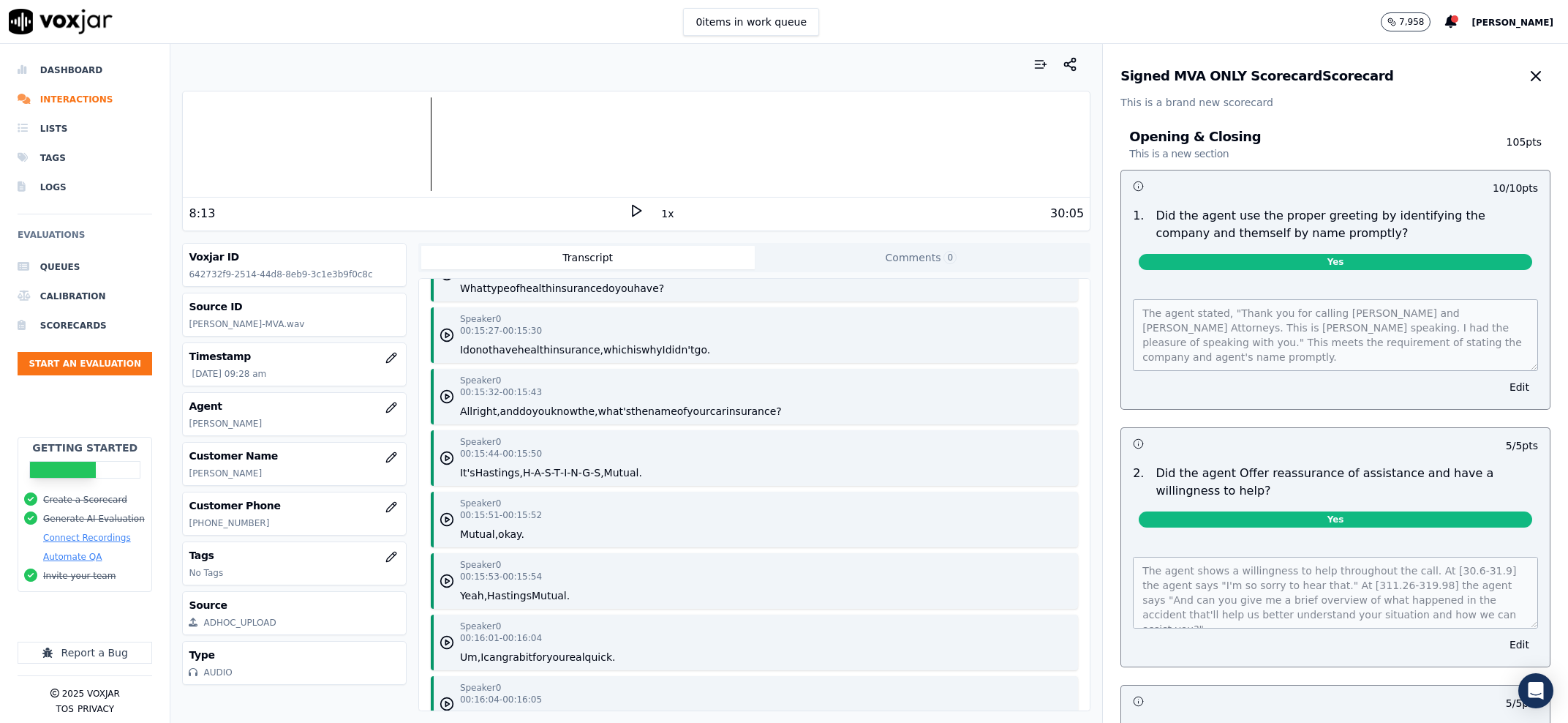
click at [1521, 75] on button "button" at bounding box center [1535, 76] width 29 height 29
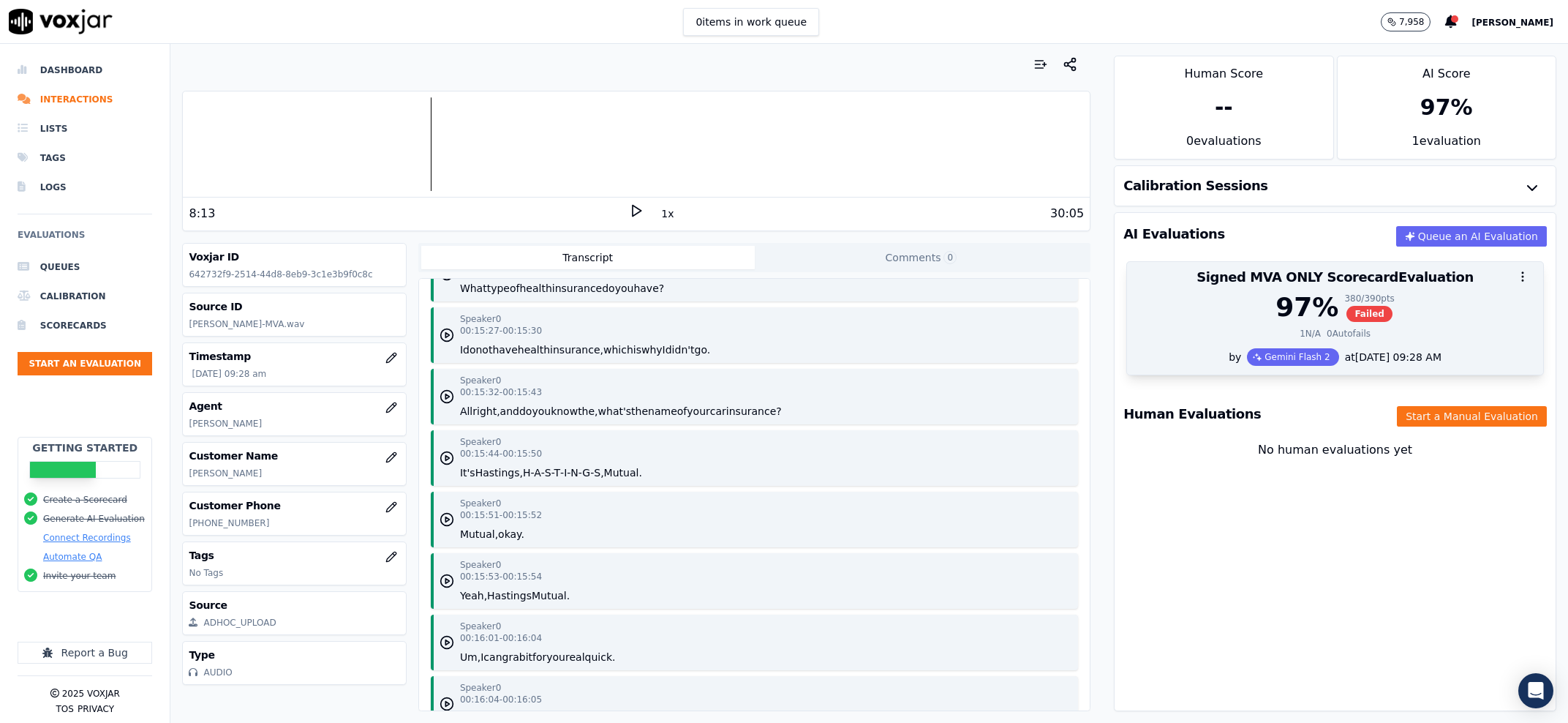
click at [1435, 294] on div "97 % 380 / 390 pts Failed" at bounding box center [1336, 307] width 399 height 29
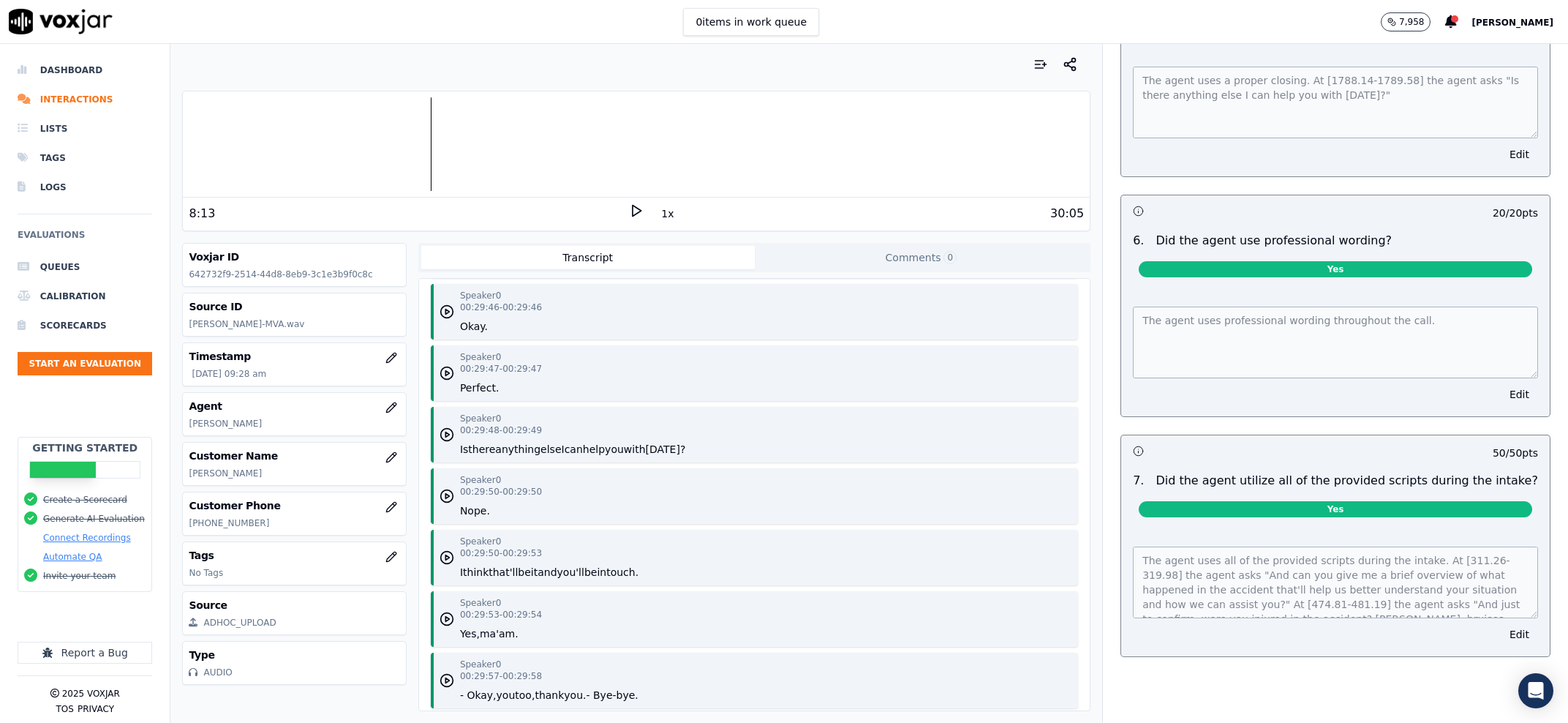
scroll to position [24542, 0]
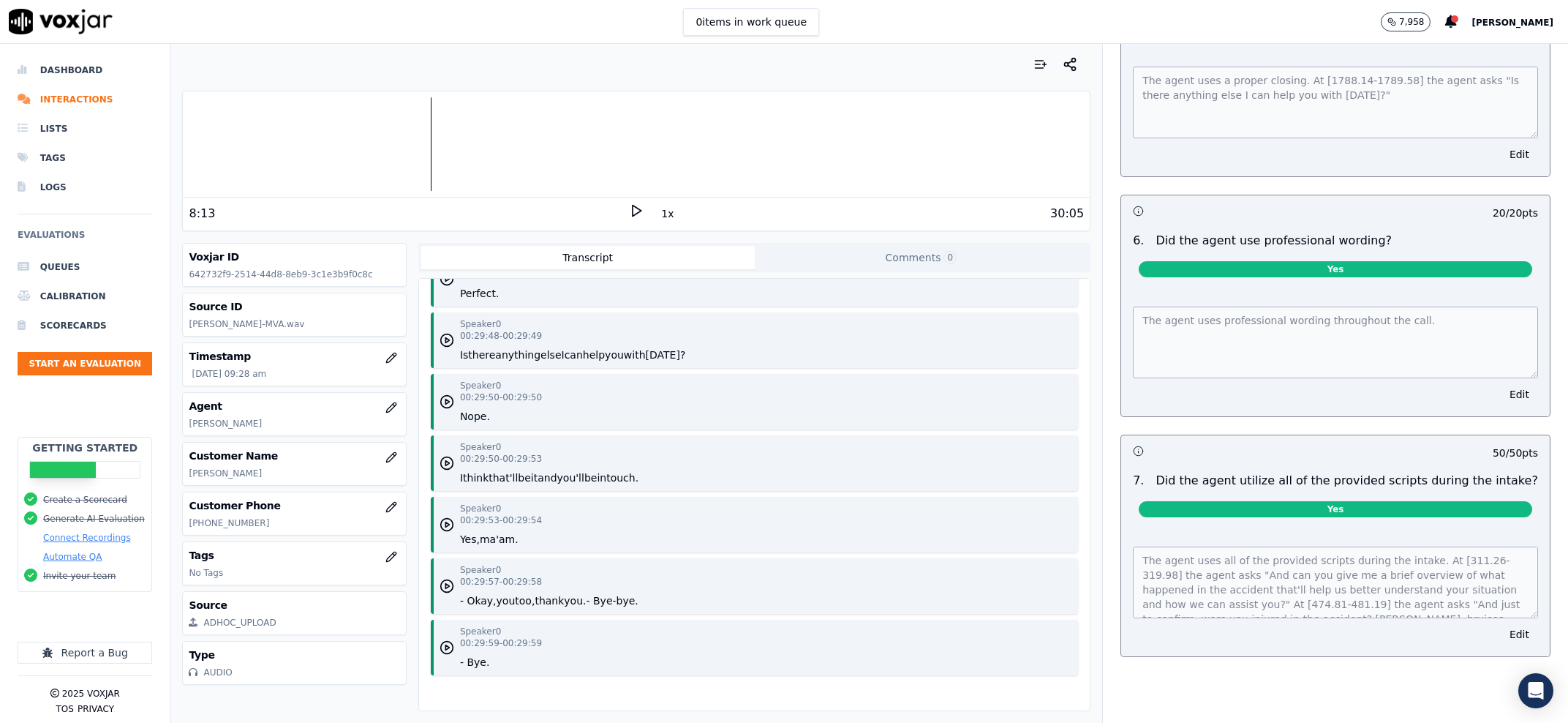
click at [803, 497] on div "Speaker 0 00:29:53 - 00:29:54 Yes, ma 'am." at bounding box center [754, 525] width 647 height 56
click at [806, 620] on div "Speaker 0 00:29:59 - 00:29:59 - Bye." at bounding box center [754, 648] width 647 height 56
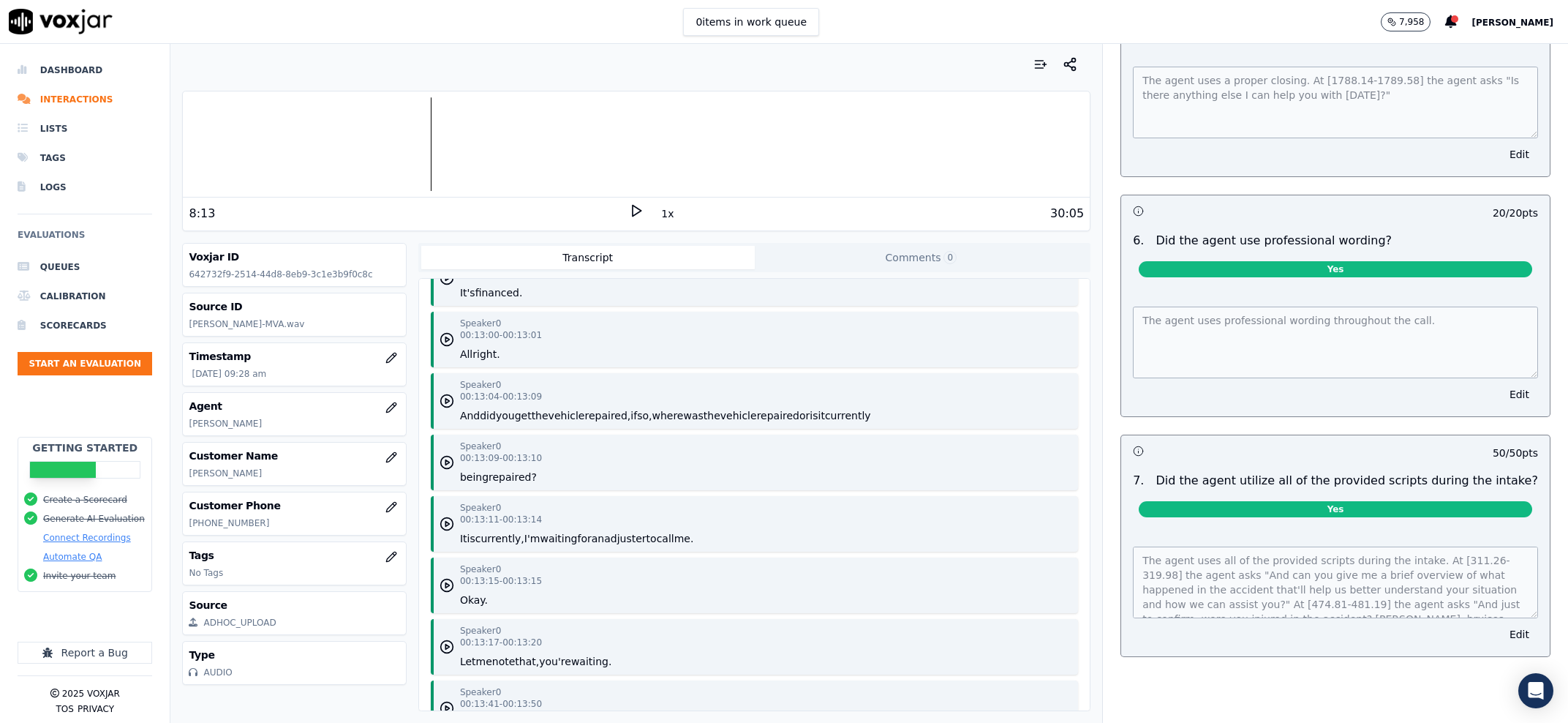
scroll to position [10987, 0]
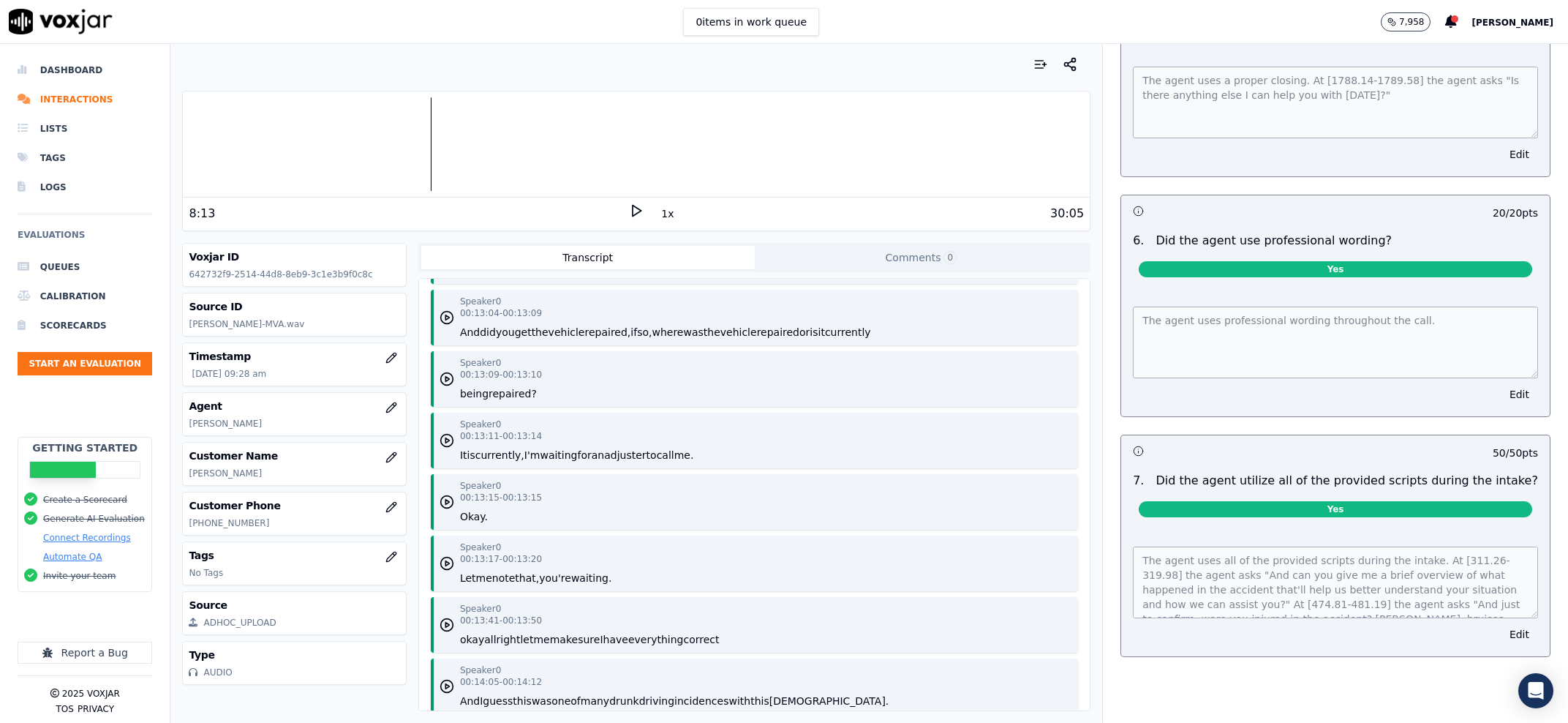
click at [1231, 490] on p "Did the agent utilize all of the provided scripts during the intake?" at bounding box center [1346, 481] width 382 height 18
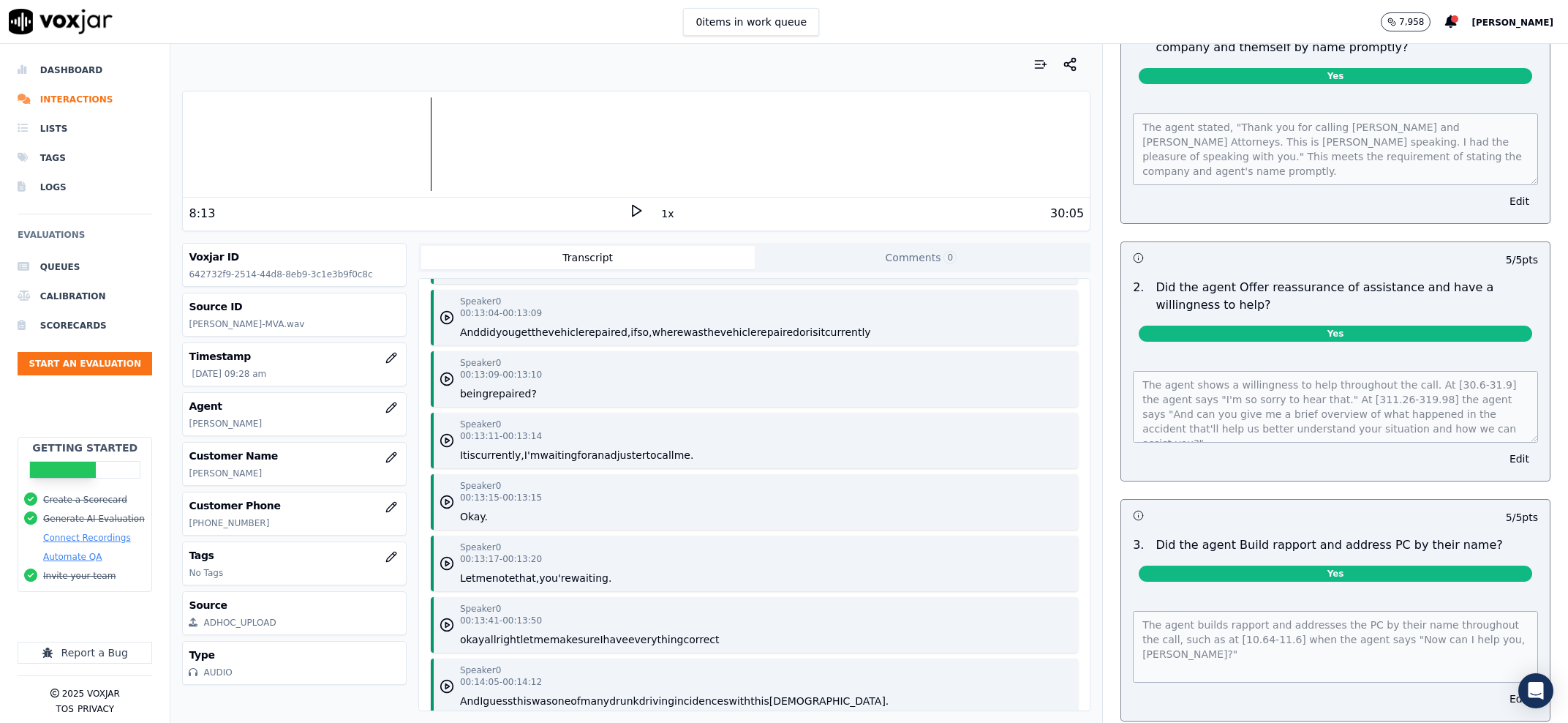
scroll to position [0, 0]
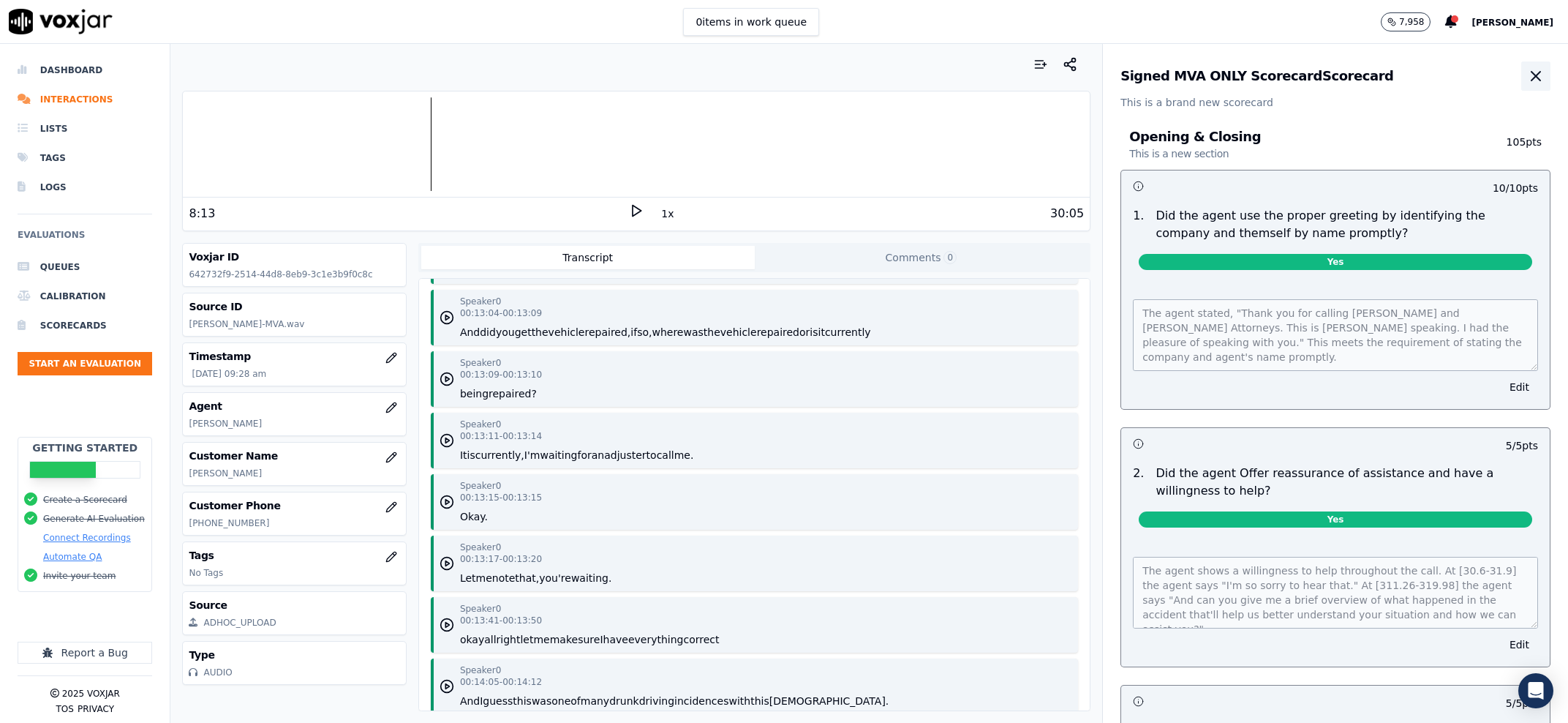
click at [1532, 79] on icon "button" at bounding box center [1536, 76] width 9 height 9
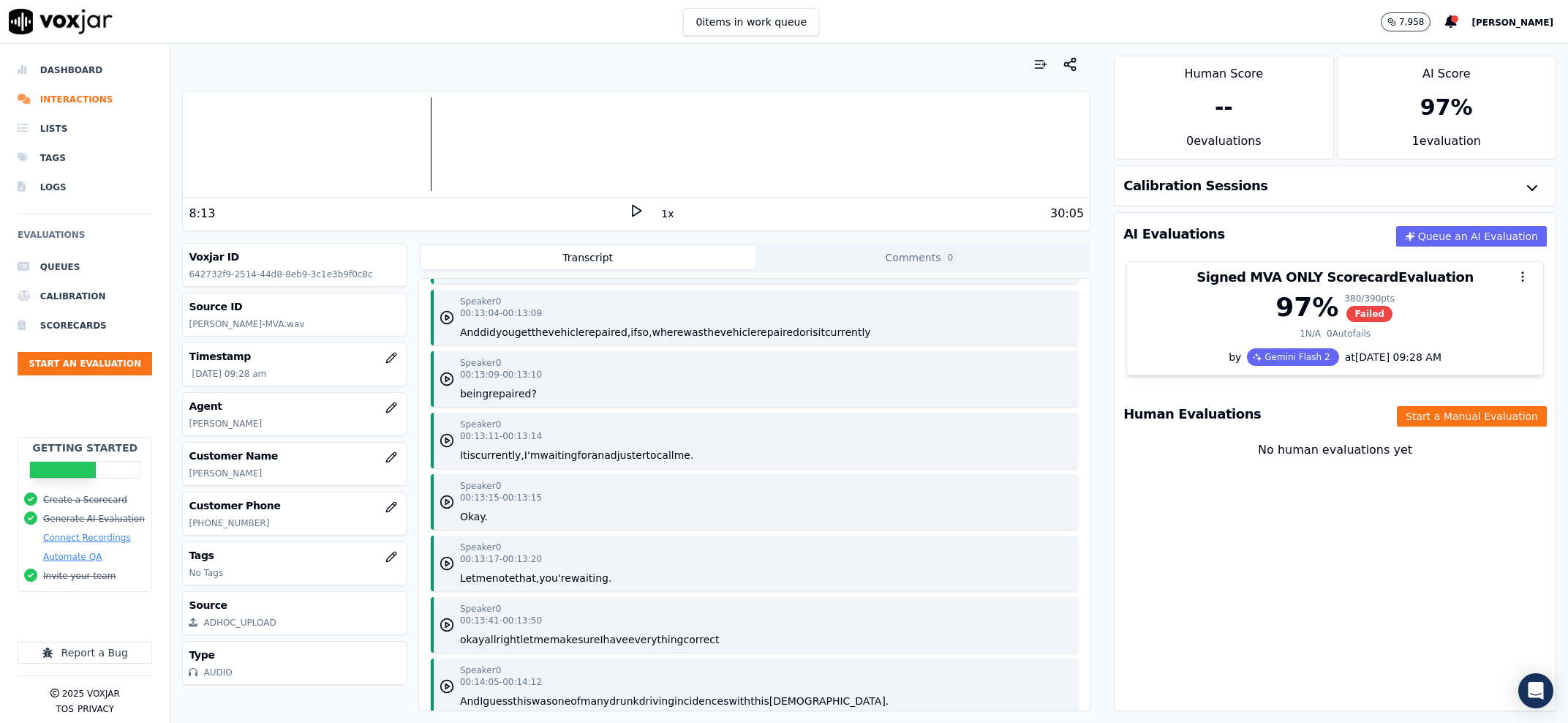
click at [1413, 448] on div "No human evaluations yet" at bounding box center [1335, 467] width 418 height 53
click at [1410, 425] on button "Start a Manual Evaluation" at bounding box center [1472, 416] width 150 height 21
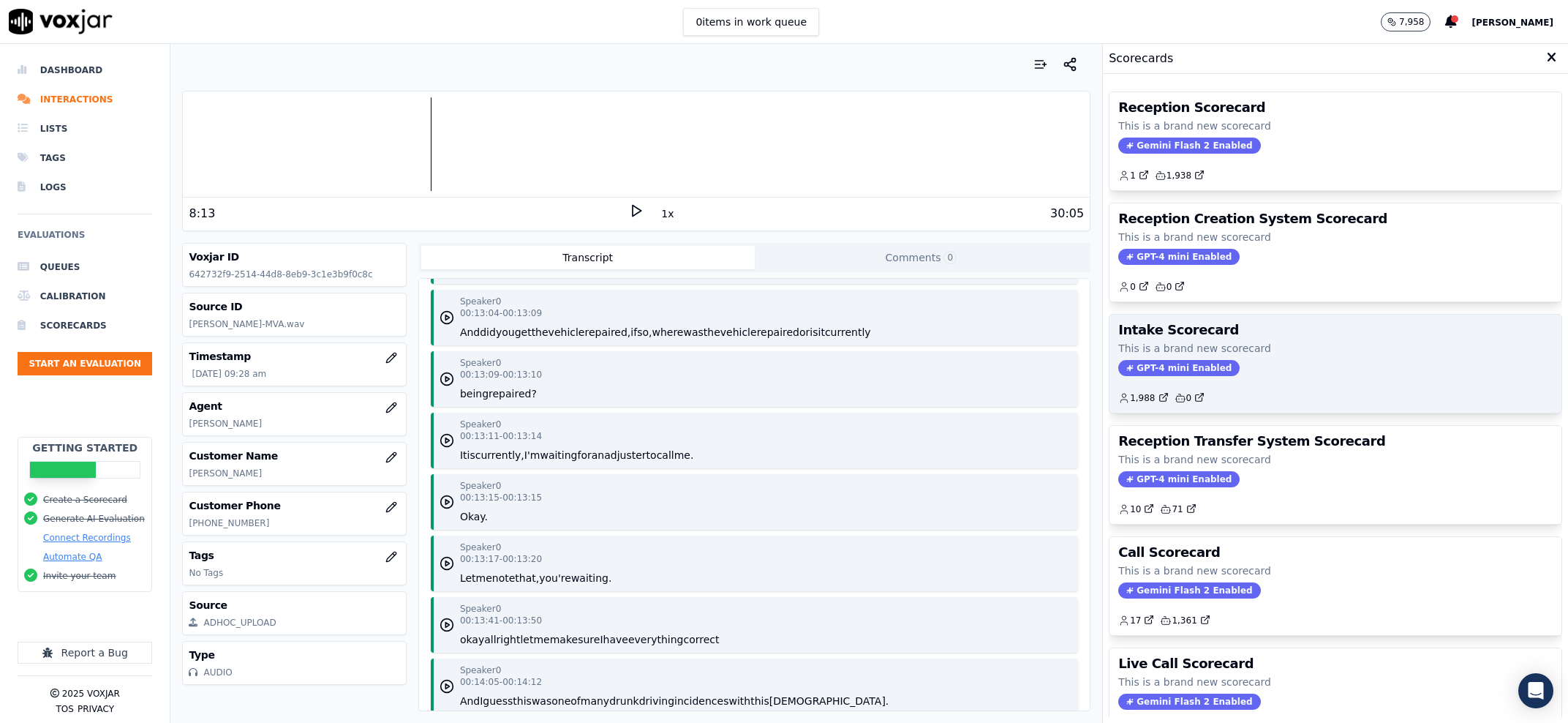
click at [1284, 345] on p "This is a brand new scorecard" at bounding box center [1336, 348] width 435 height 15
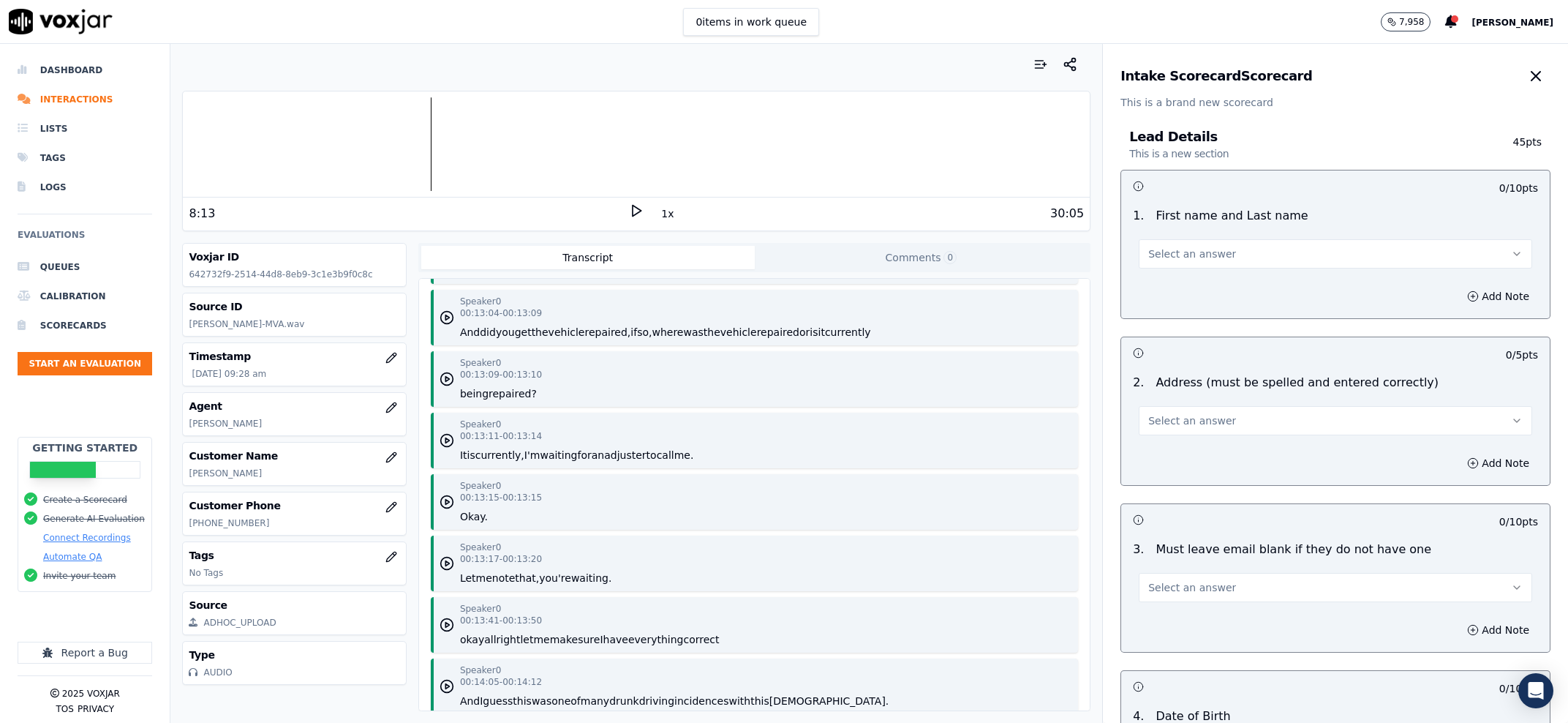
drag, startPoint x: 1155, startPoint y: 271, endPoint x: 1174, endPoint y: 263, distance: 20.6
click at [1156, 271] on div "1 . First name and Last name Select an answer" at bounding box center [1336, 237] width 429 height 73
click at [1177, 260] on span "Select an answer" at bounding box center [1192, 253] width 88 height 15
click at [1178, 283] on div "Yes" at bounding box center [1306, 286] width 363 height 23
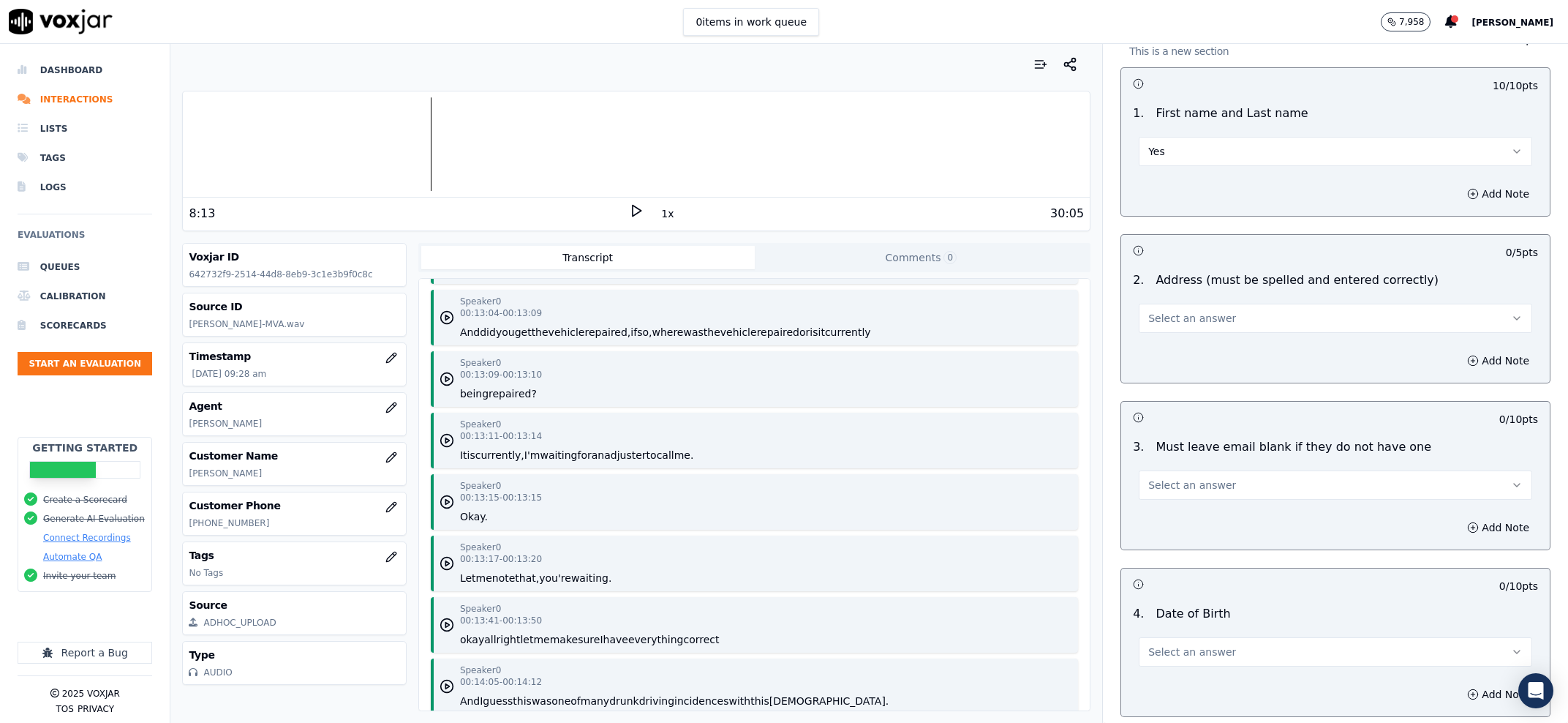
scroll to position [185, 0]
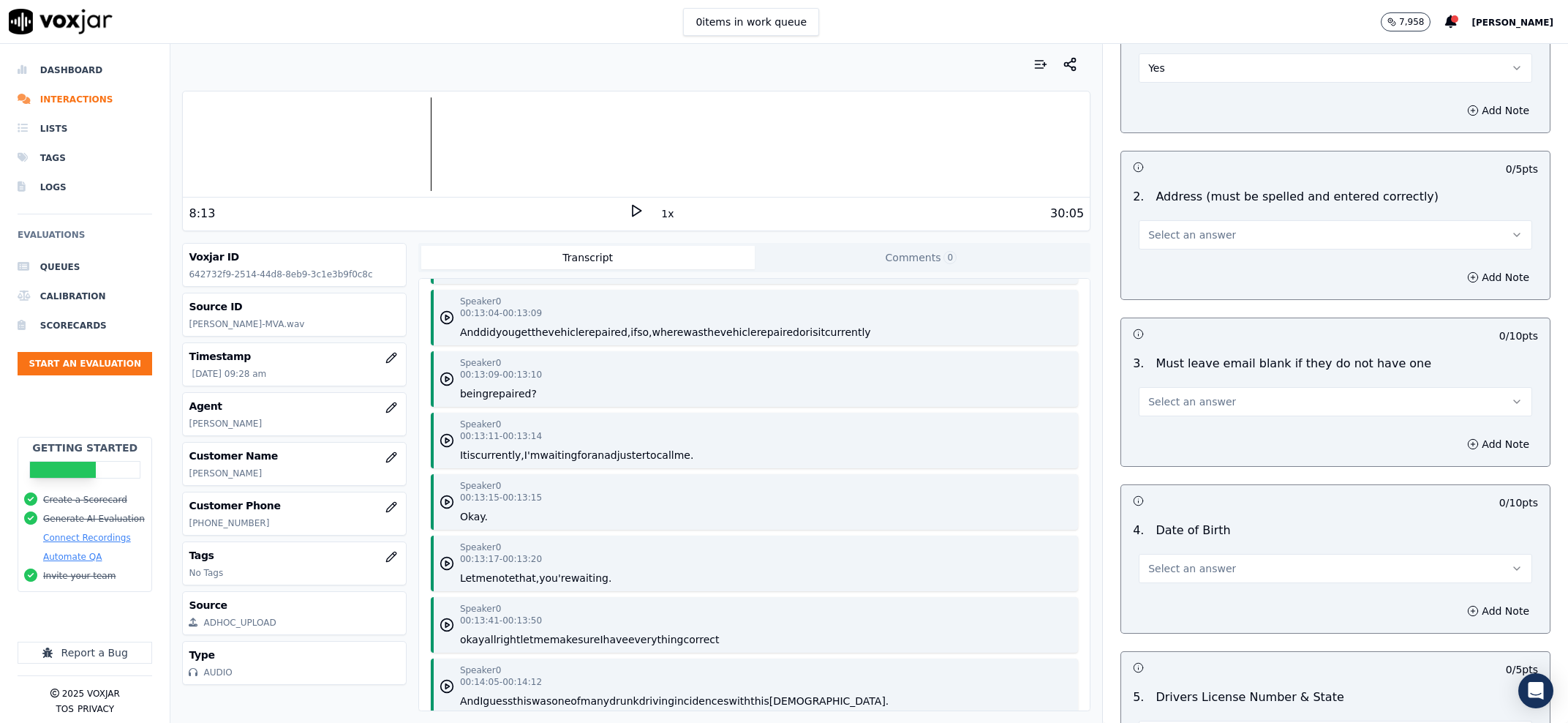
click at [1199, 237] on span "Select an answer" at bounding box center [1192, 234] width 88 height 15
click at [1190, 264] on div "Yes" at bounding box center [1306, 267] width 363 height 23
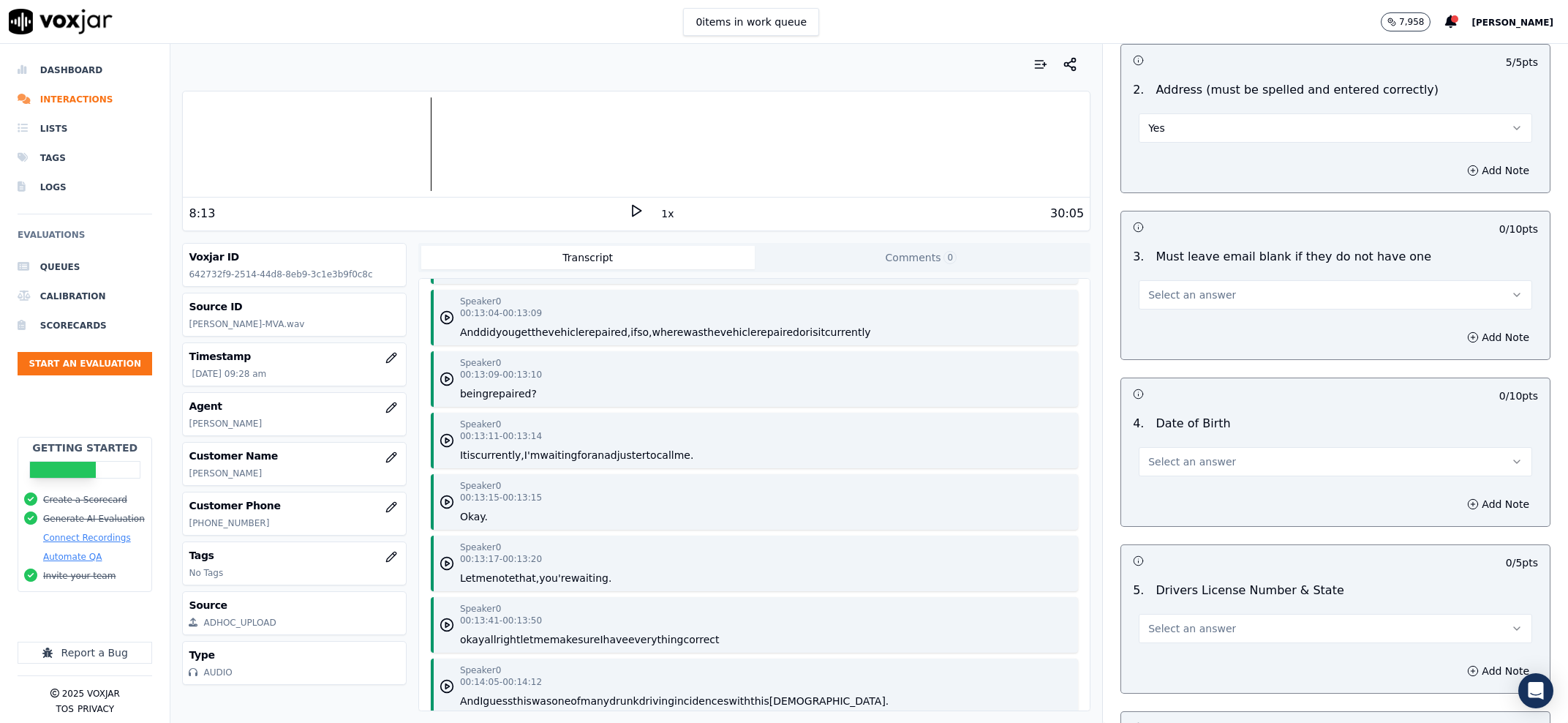
scroll to position [373, 0]
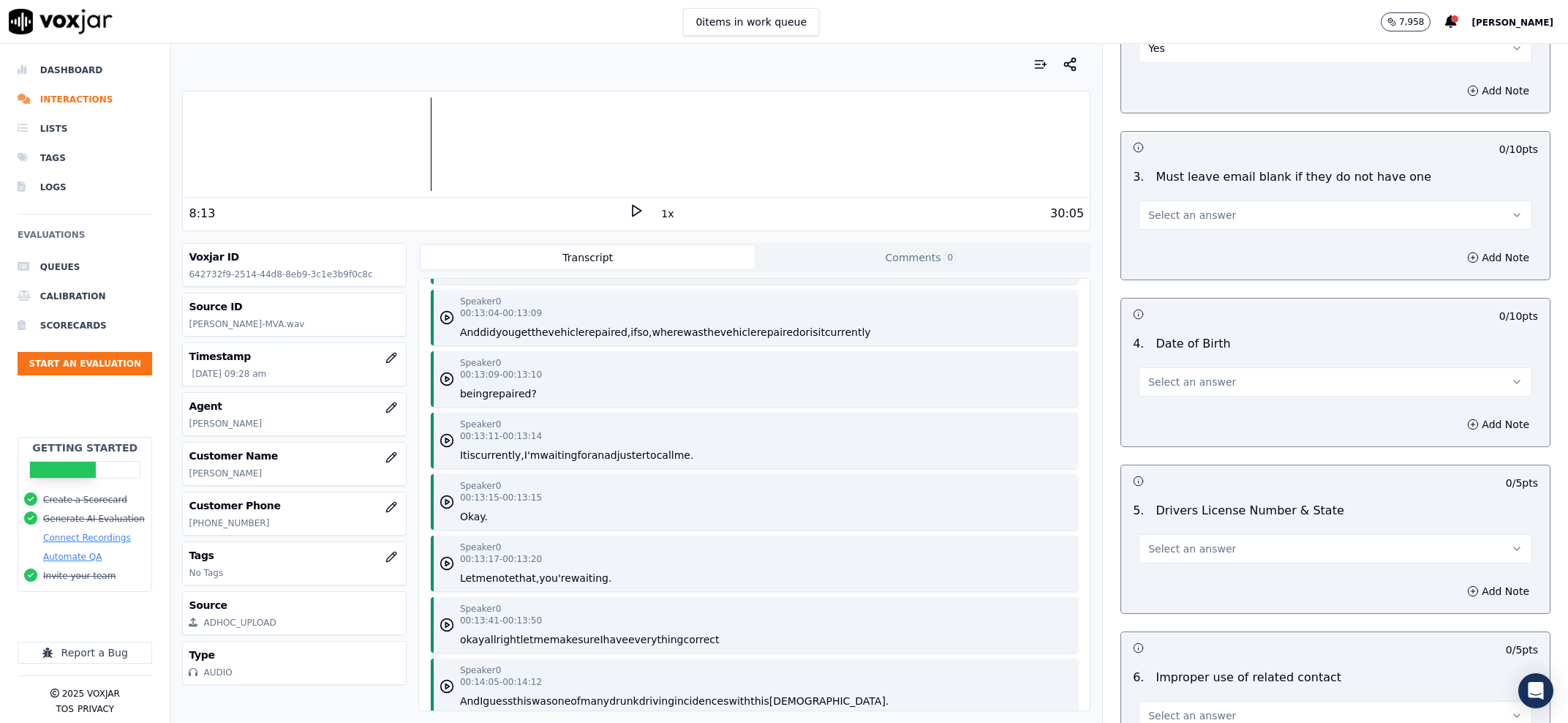
click at [1188, 225] on button "Select an answer" at bounding box center [1336, 214] width 394 height 29
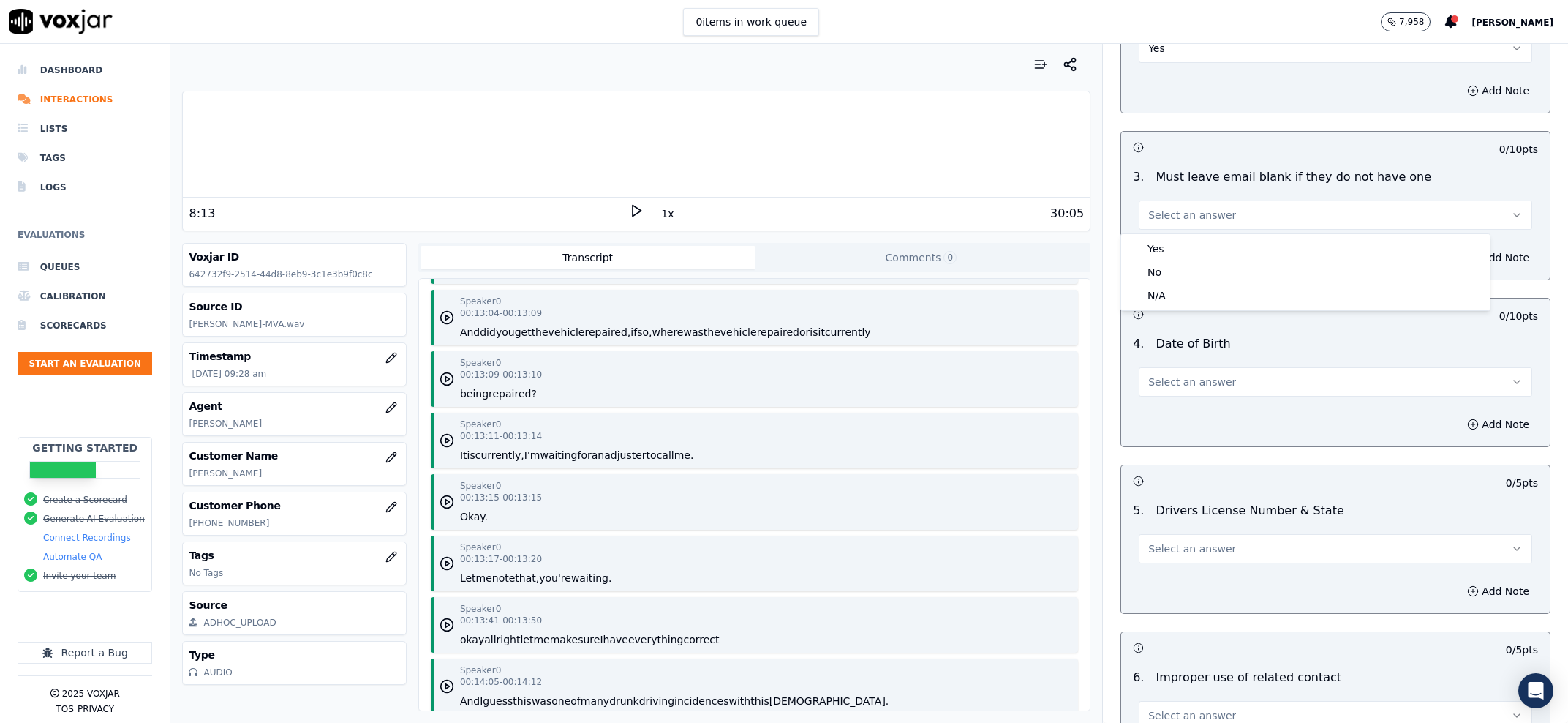
click at [1181, 233] on div "Yes No N/A" at bounding box center [1305, 272] width 370 height 78
click at [1178, 240] on div "Yes" at bounding box center [1306, 248] width 363 height 23
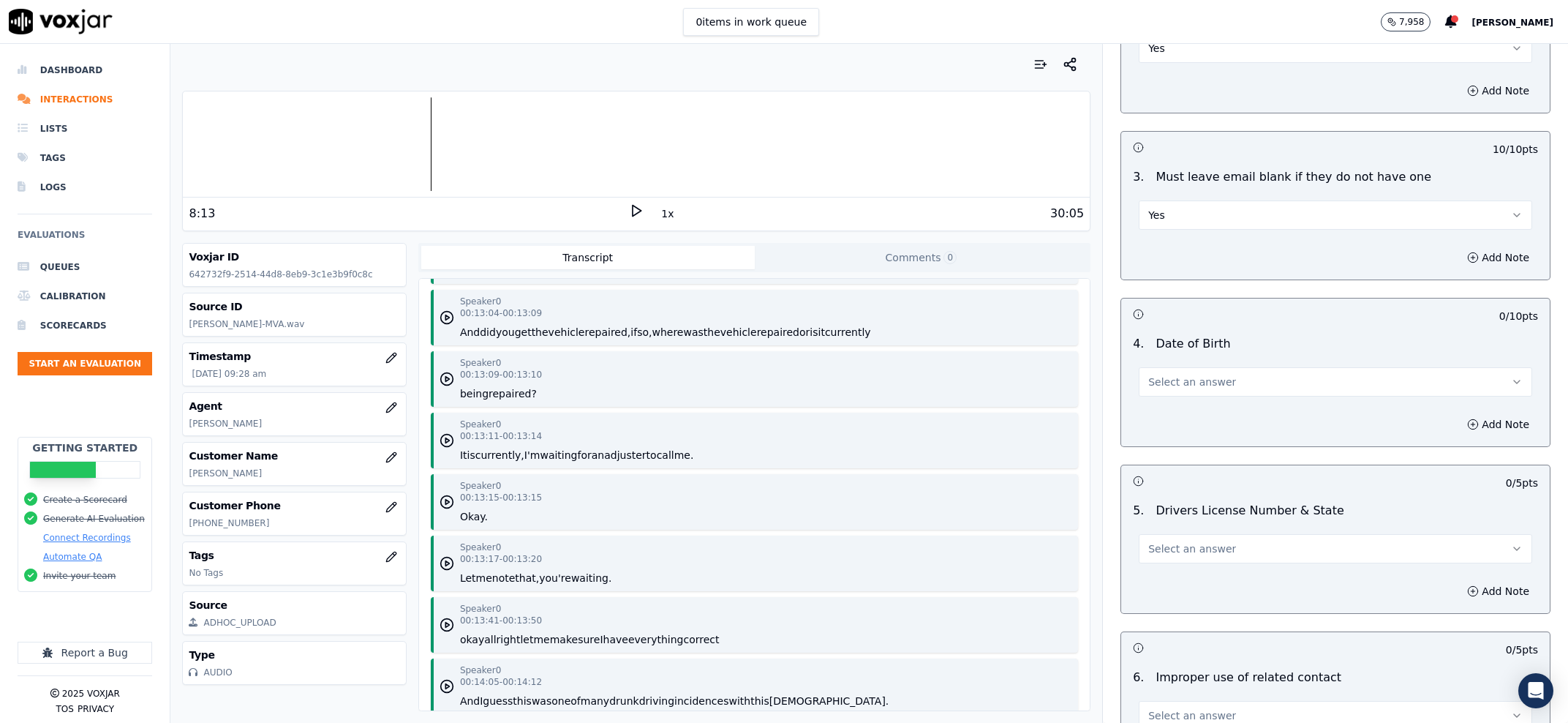
scroll to position [652, 0]
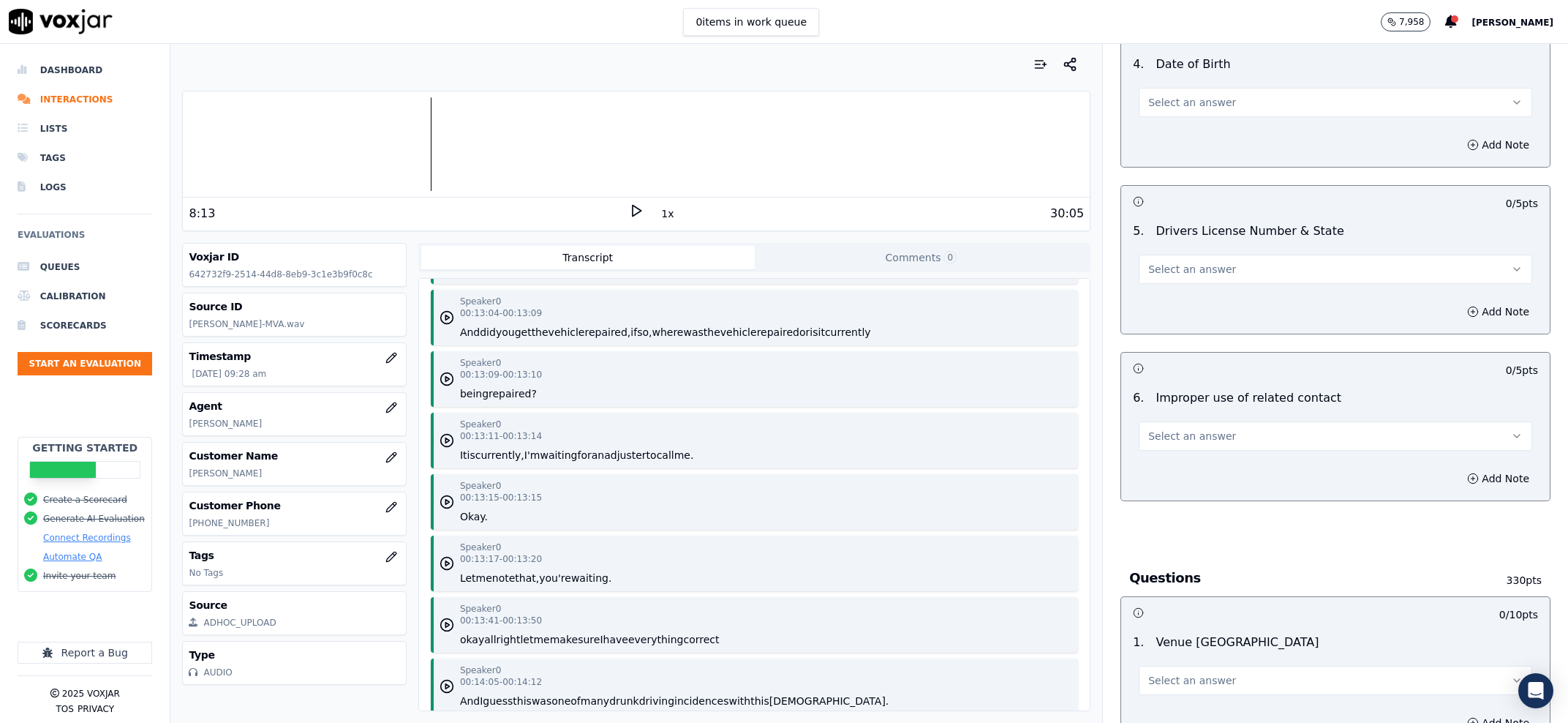
click at [1211, 110] on button "Select an answer" at bounding box center [1336, 102] width 394 height 29
click at [1196, 133] on div "Yes" at bounding box center [1306, 136] width 363 height 23
click at [1193, 265] on span "Select an answer" at bounding box center [1192, 269] width 88 height 15
click at [1184, 319] on div "No" at bounding box center [1306, 326] width 363 height 23
click at [1180, 282] on button "No" at bounding box center [1336, 268] width 394 height 29
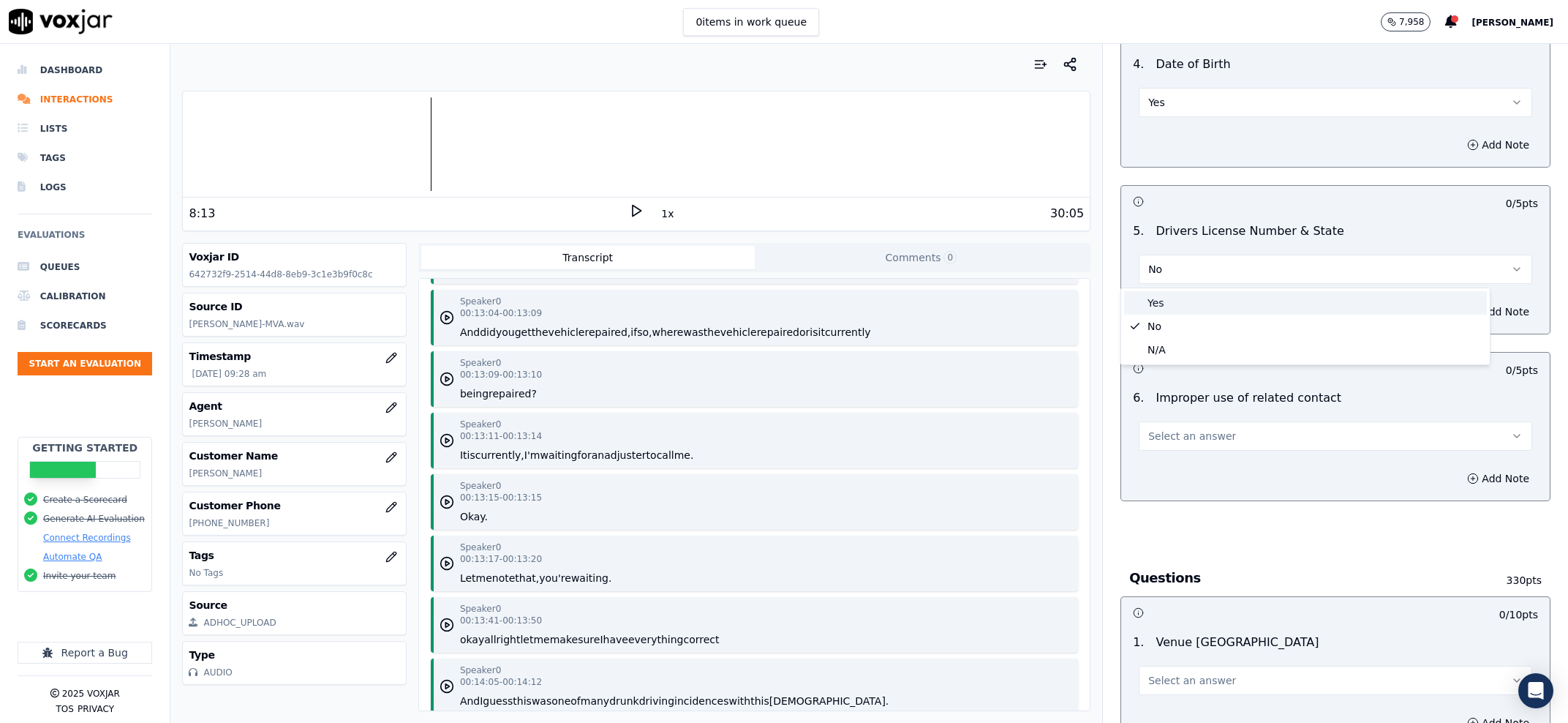
click at [1177, 296] on div "Yes" at bounding box center [1306, 302] width 363 height 23
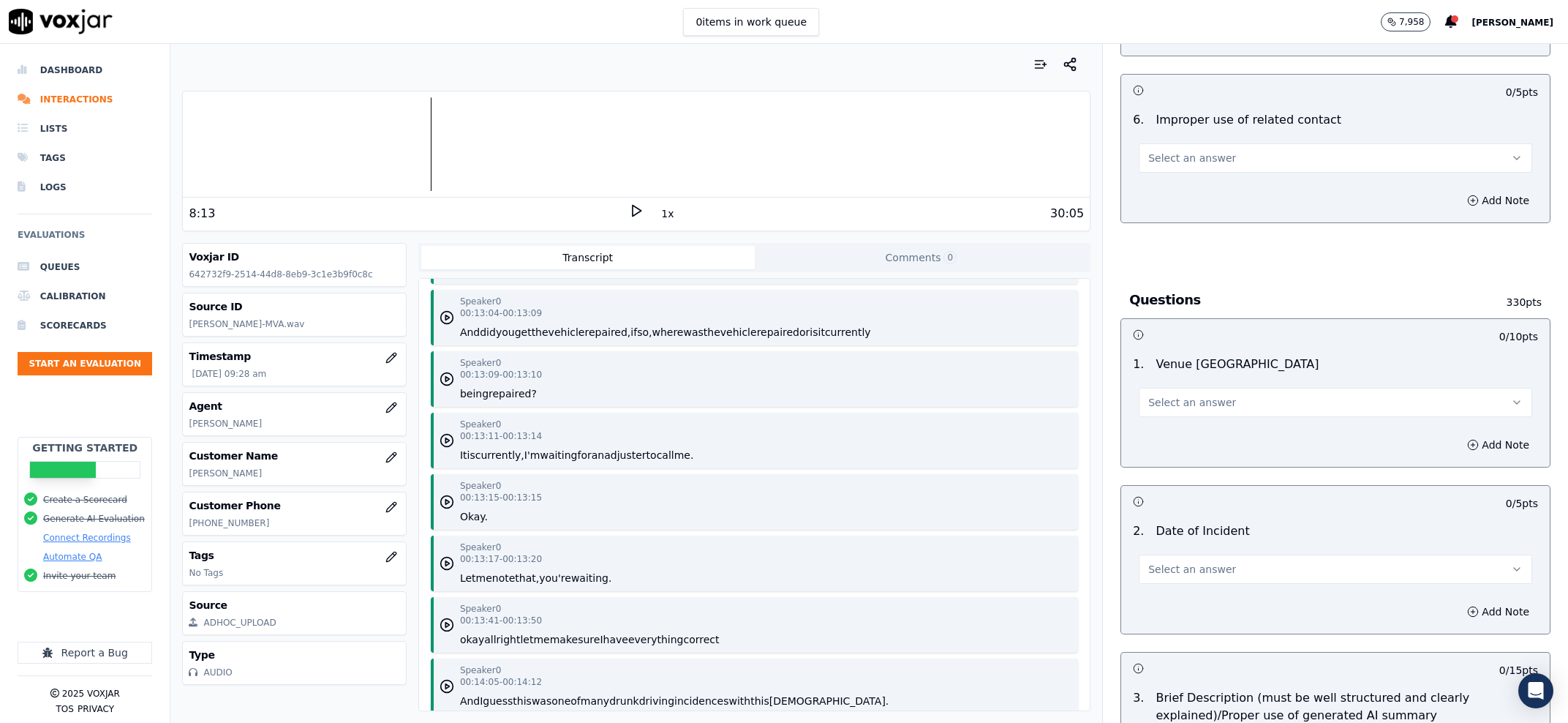
scroll to position [931, 0]
click at [1191, 162] on span "Select an answer" at bounding box center [1192, 157] width 88 height 15
click at [1191, 205] on div "No" at bounding box center [1306, 213] width 363 height 23
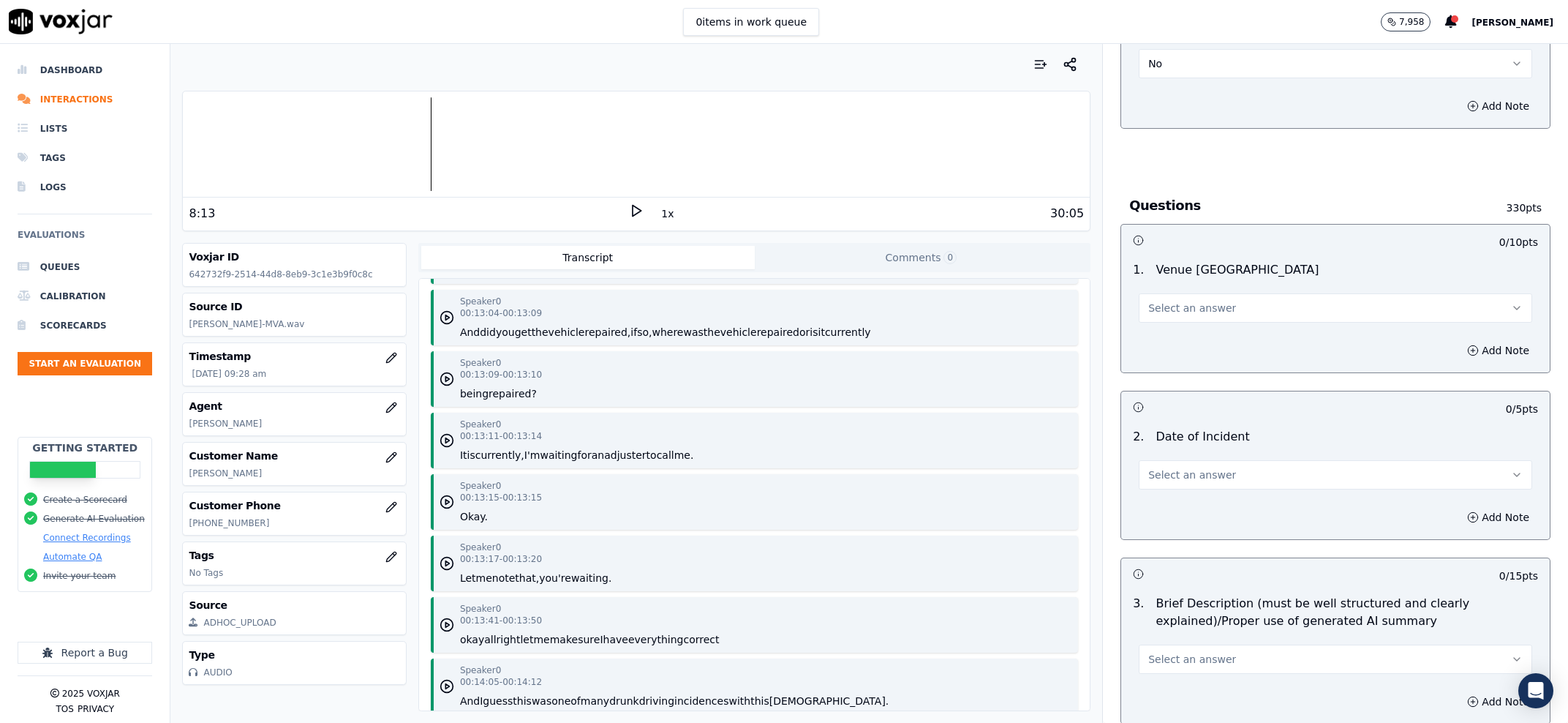
scroll to position [1211, 0]
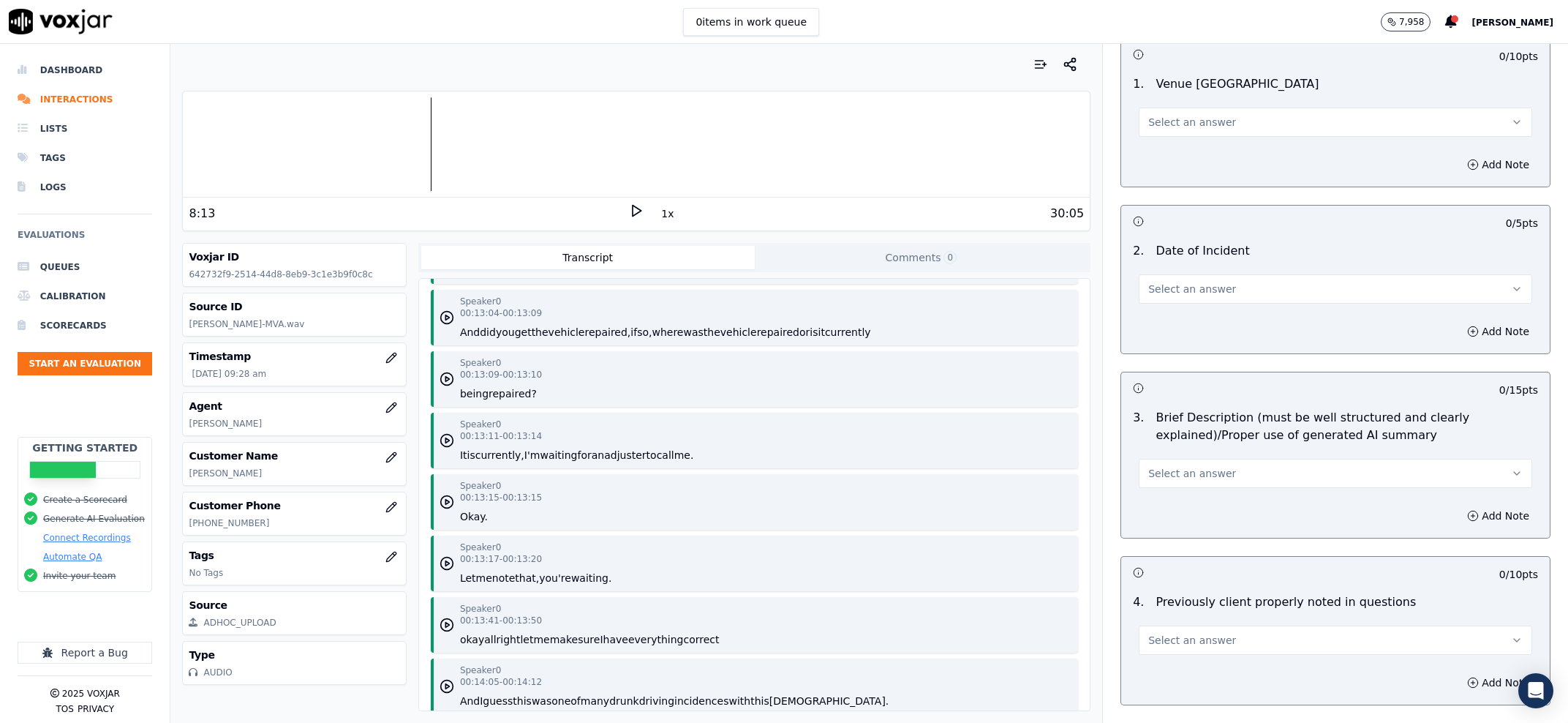
click at [1199, 129] on span "Select an answer" at bounding box center [1192, 122] width 88 height 15
click at [1194, 155] on div "Yes" at bounding box center [1306, 156] width 363 height 23
click at [1289, 279] on button "Select an answer" at bounding box center [1336, 288] width 394 height 29
drag, startPoint x: 1236, startPoint y: 327, endPoint x: 1238, endPoint y: 334, distance: 7.3
click at [1236, 331] on div "Yes" at bounding box center [1306, 322] width 363 height 23
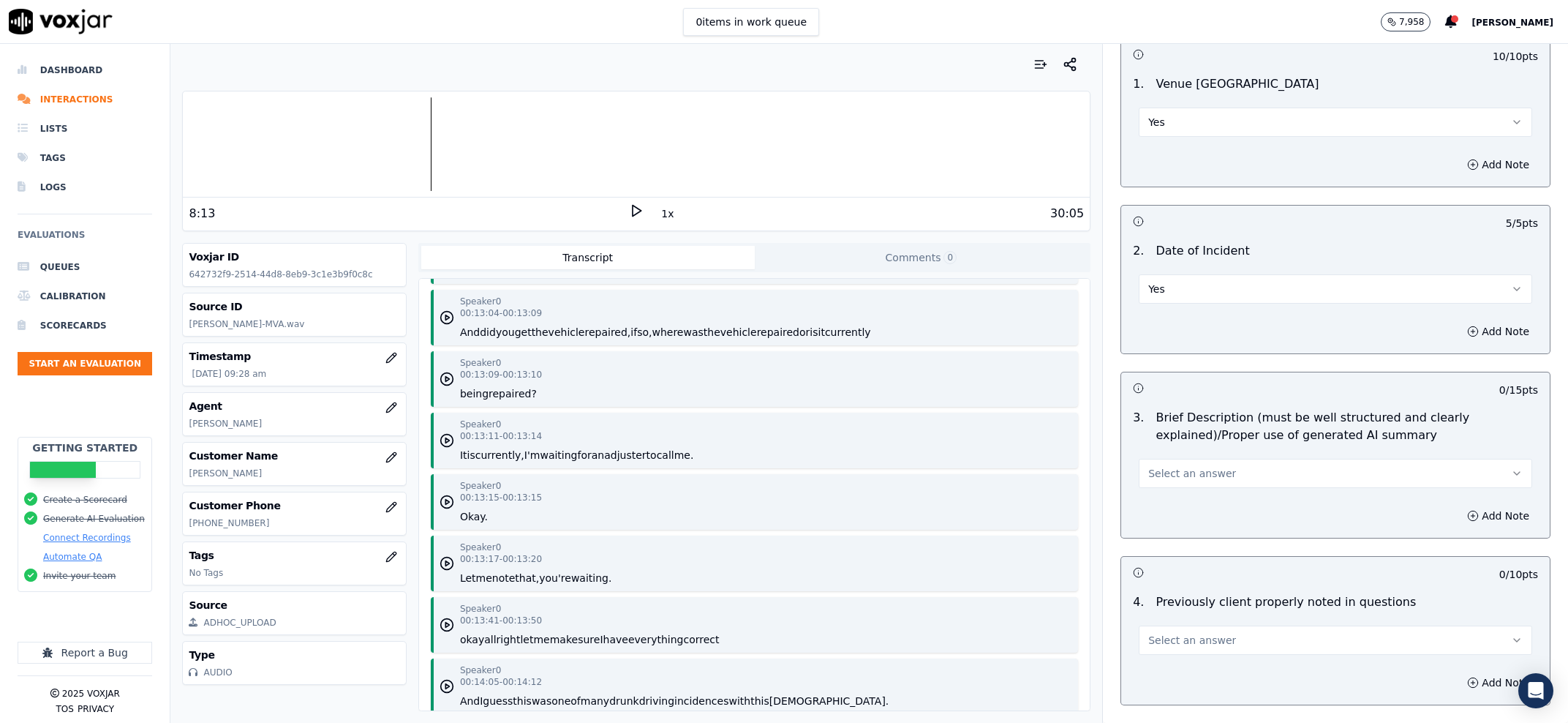
scroll to position [1490, 0]
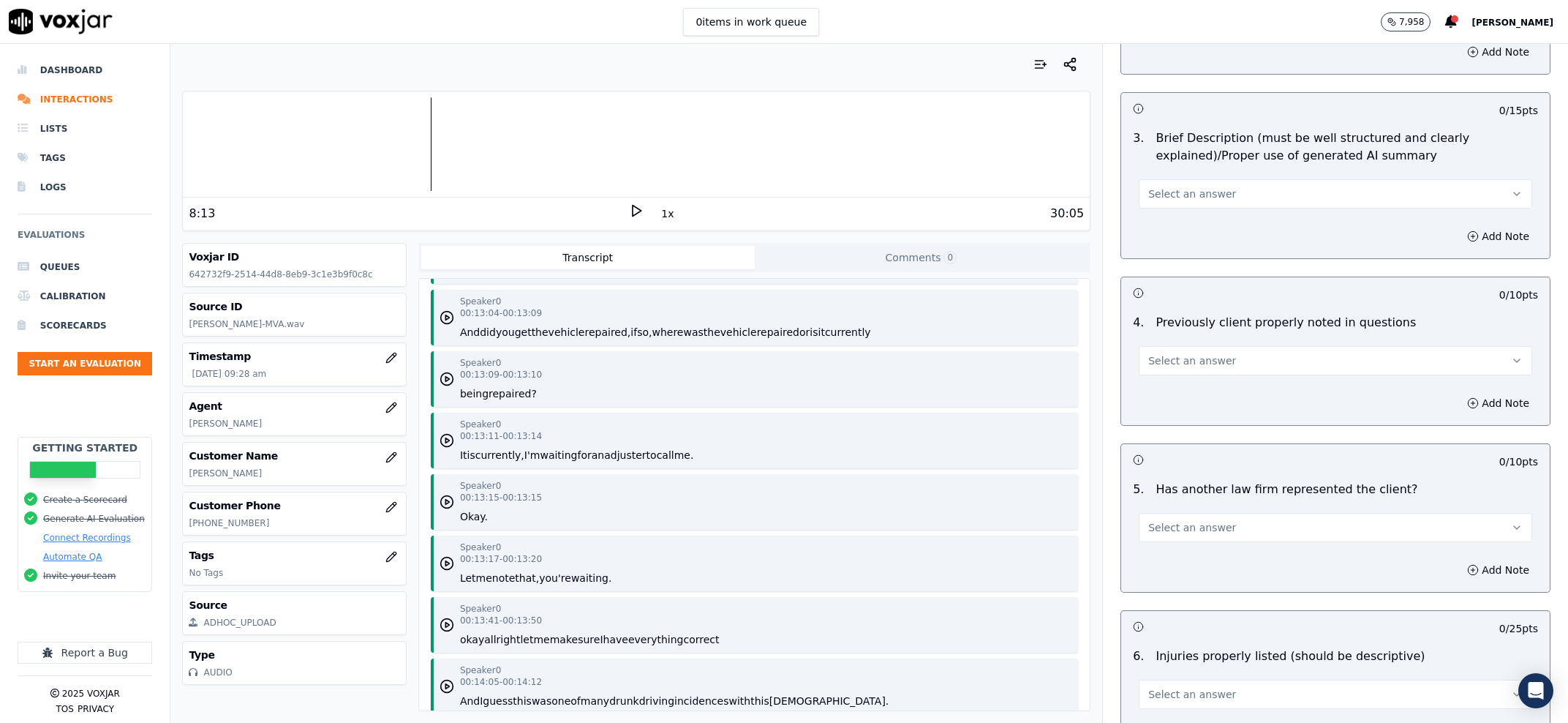
click at [1199, 207] on button "Select an answer" at bounding box center [1336, 193] width 394 height 29
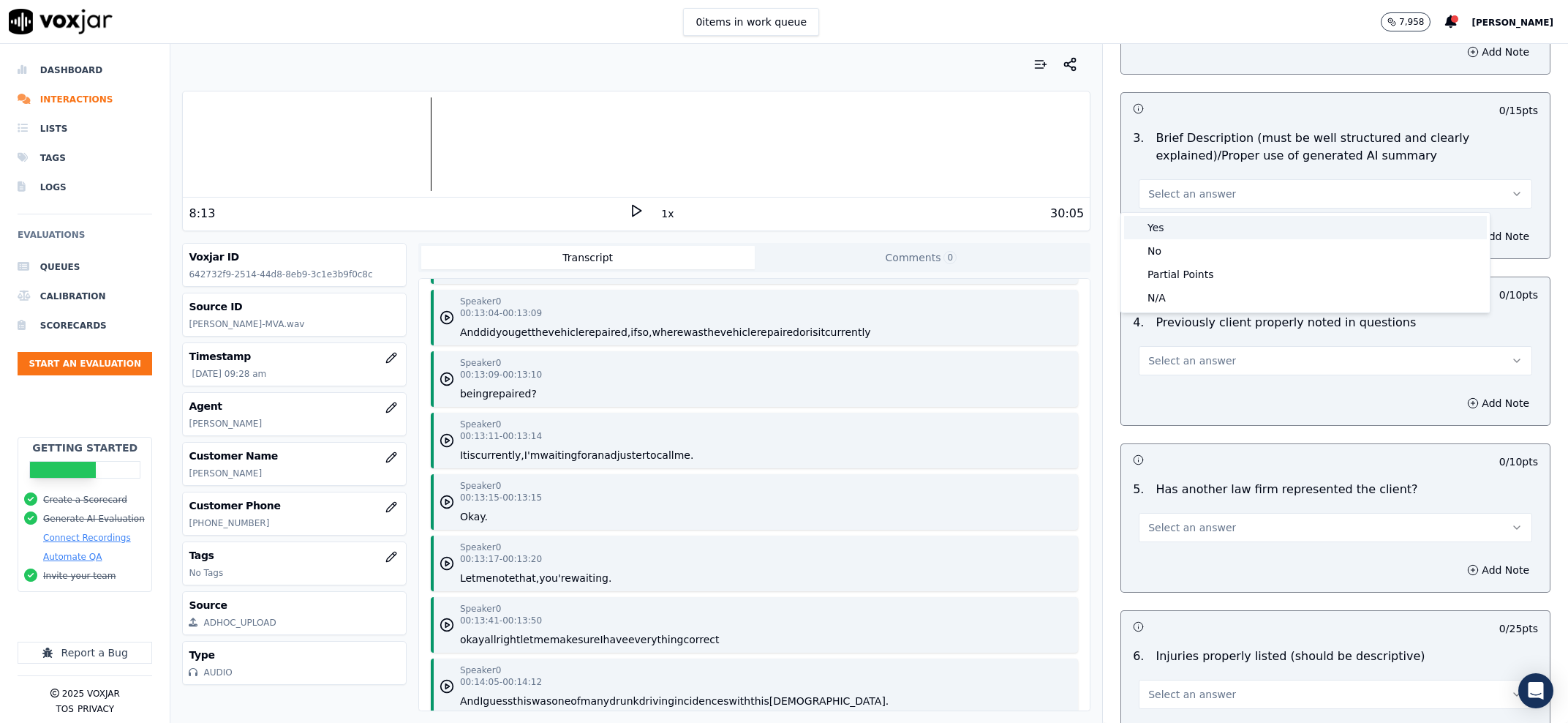
click at [1195, 224] on div "Yes" at bounding box center [1306, 226] width 363 height 23
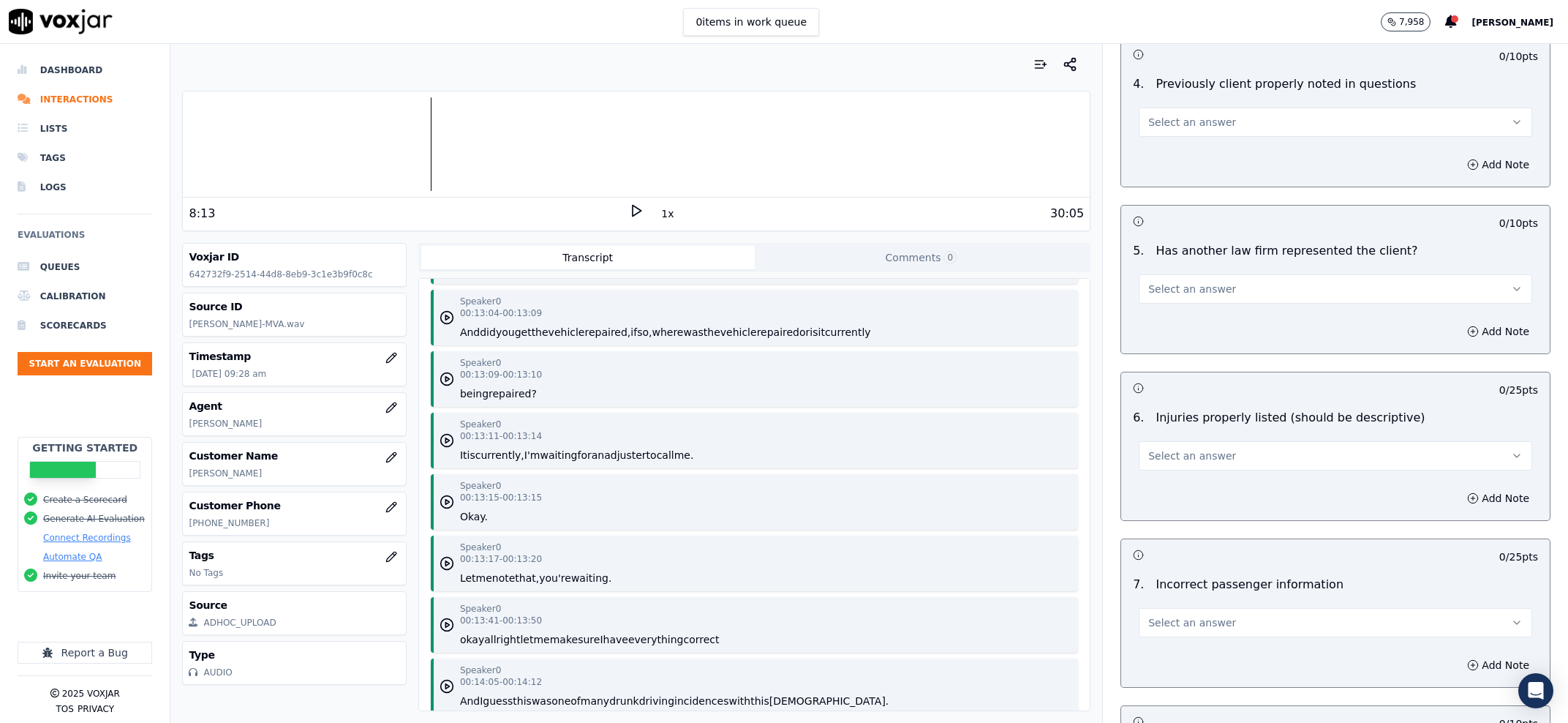
scroll to position [1769, 0]
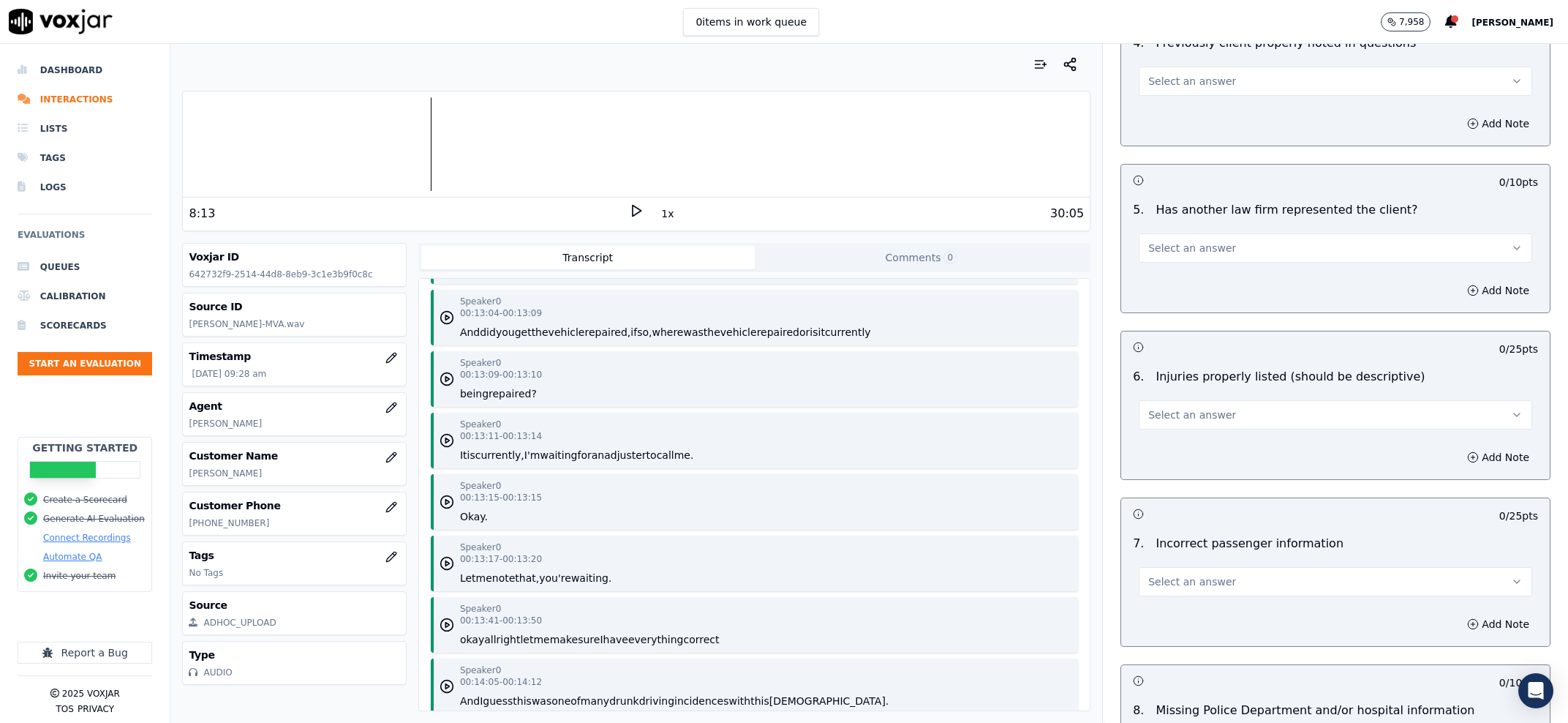
click at [1277, 262] on button "Select an answer" at bounding box center [1336, 247] width 394 height 29
click at [1232, 289] on div "Yes" at bounding box center [1306, 282] width 363 height 23
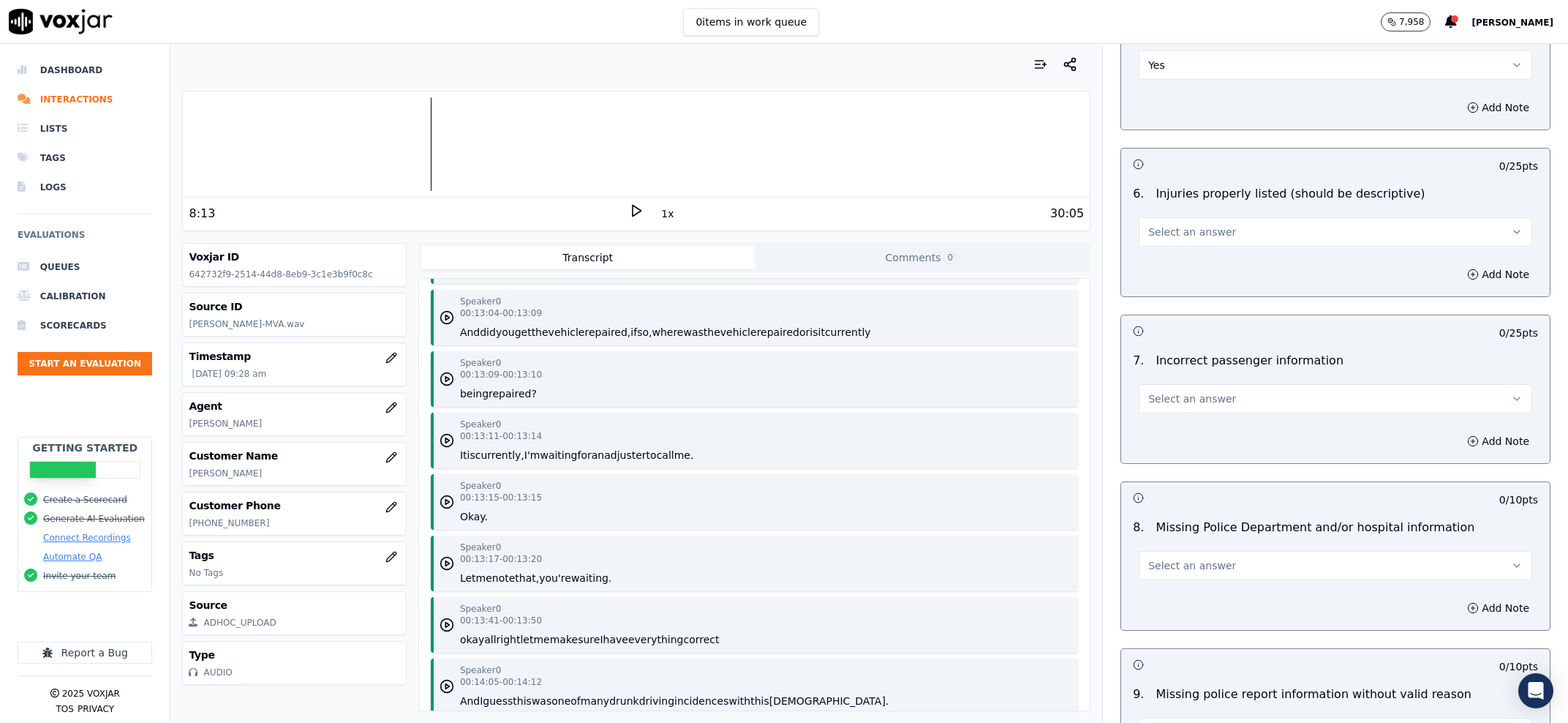
scroll to position [1956, 0]
click at [1154, 248] on div "6 . Injuries properly listed (should be descriptive) Select an answer" at bounding box center [1336, 211] width 429 height 73
click at [1157, 242] on button "Select an answer" at bounding box center [1336, 227] width 394 height 29
click at [1161, 266] on div "Yes" at bounding box center [1306, 262] width 363 height 23
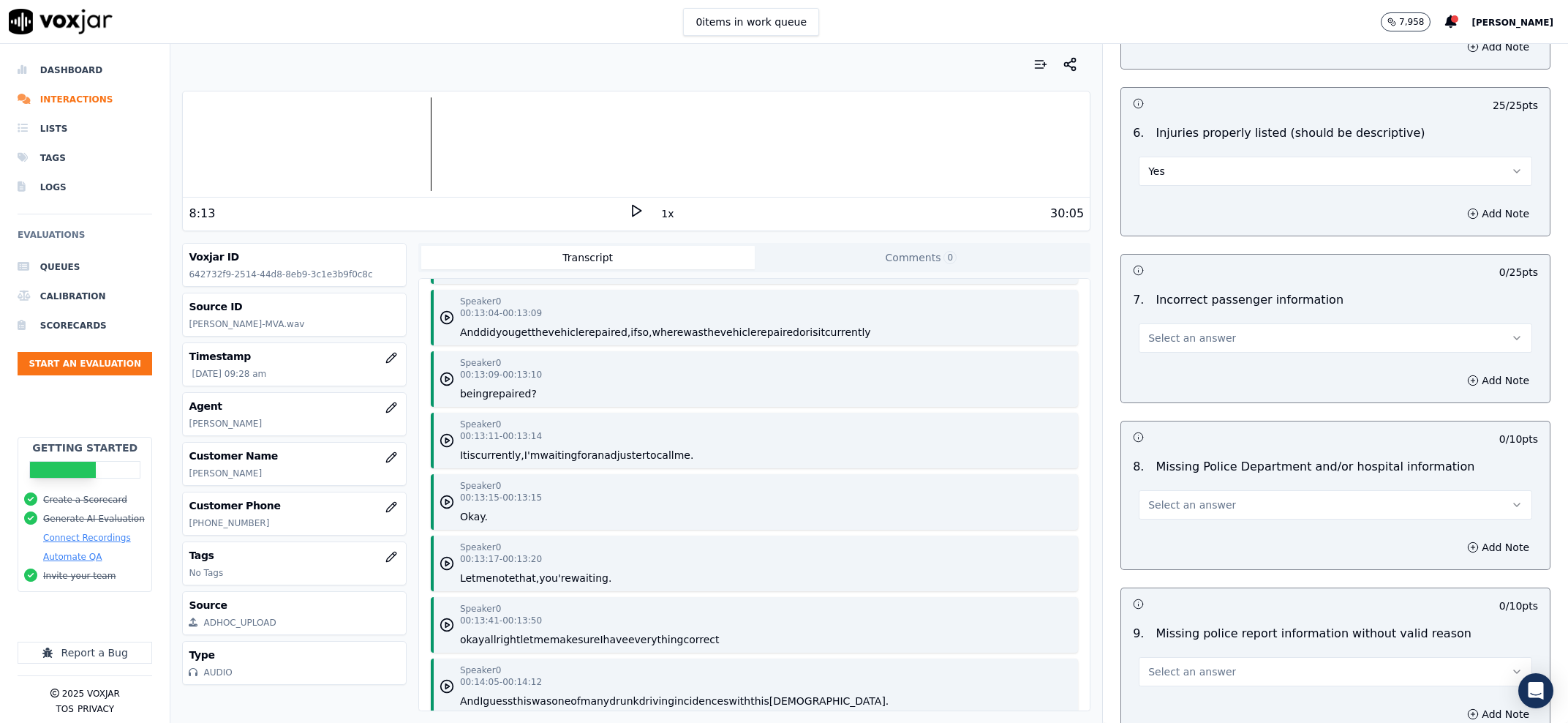
scroll to position [2049, 0]
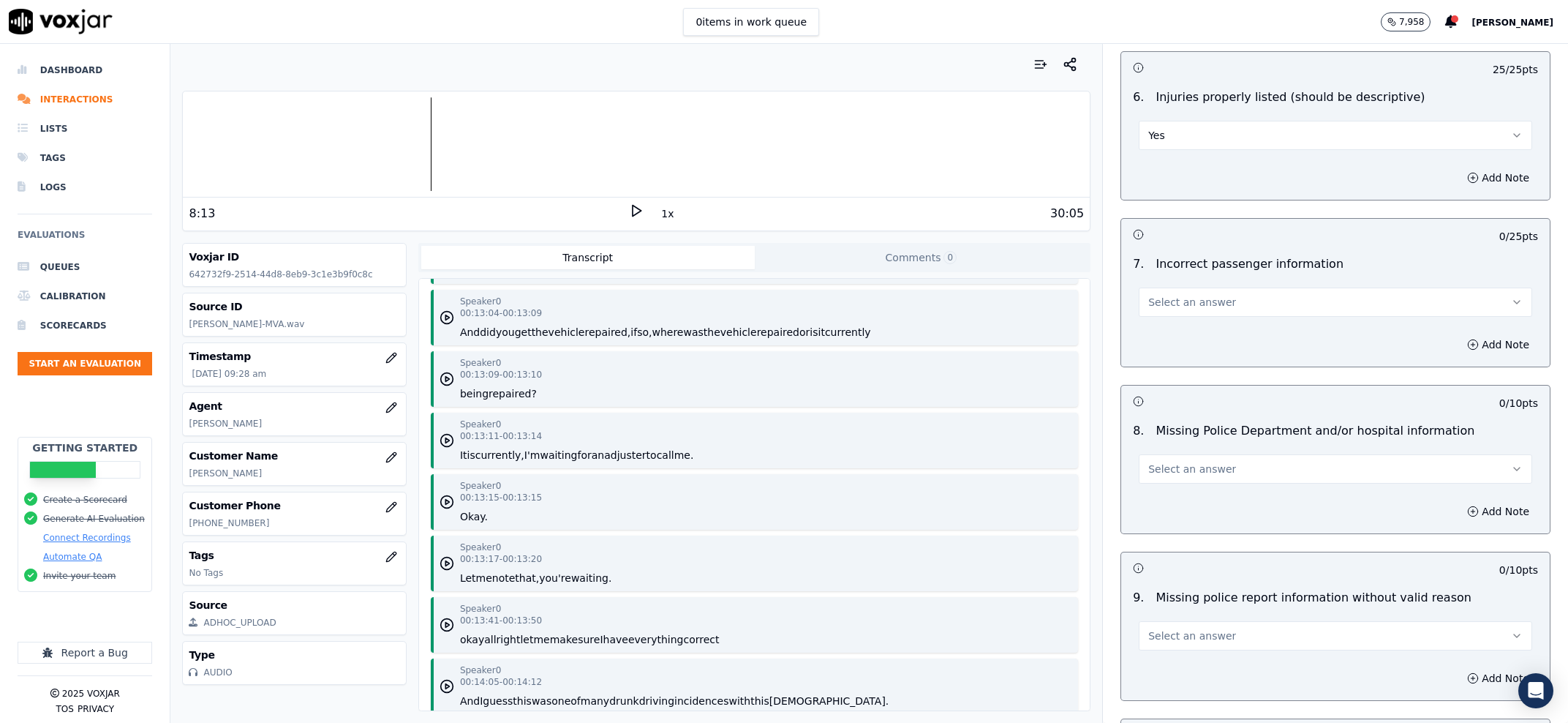
click at [1165, 293] on button "Select an answer" at bounding box center [1336, 301] width 394 height 29
click at [1162, 350] on div "No" at bounding box center [1306, 359] width 363 height 23
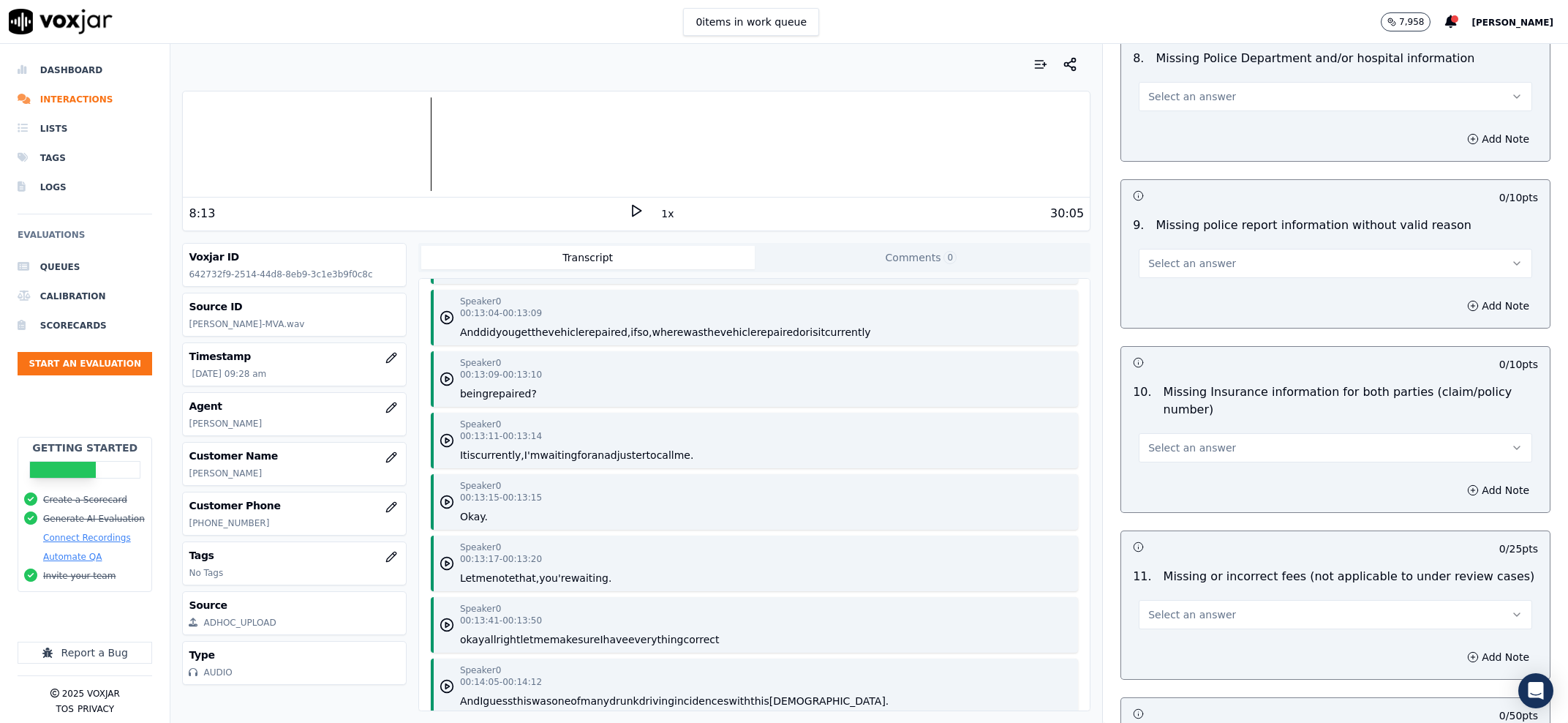
click at [1219, 276] on button "Select an answer" at bounding box center [1336, 262] width 394 height 29
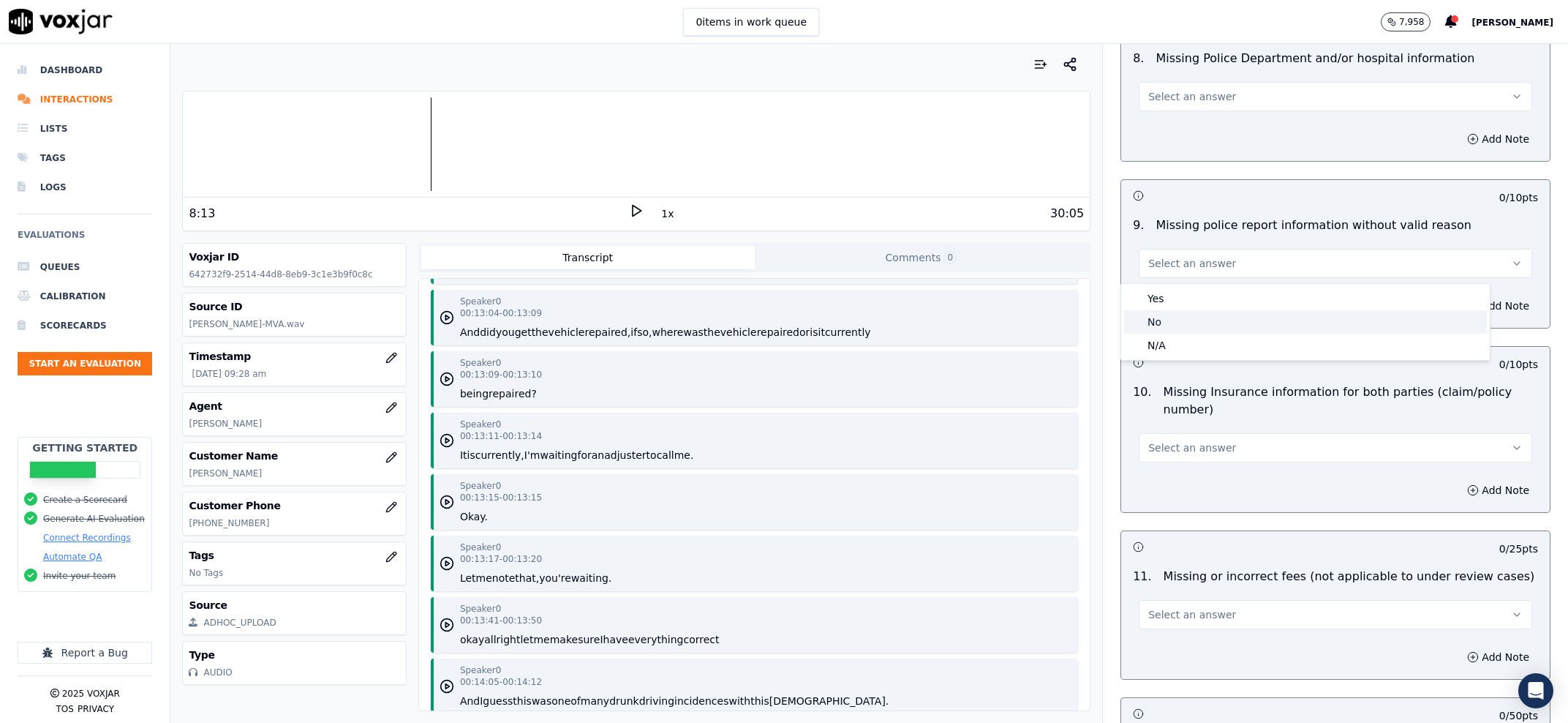
click at [1206, 319] on div "No" at bounding box center [1306, 321] width 363 height 23
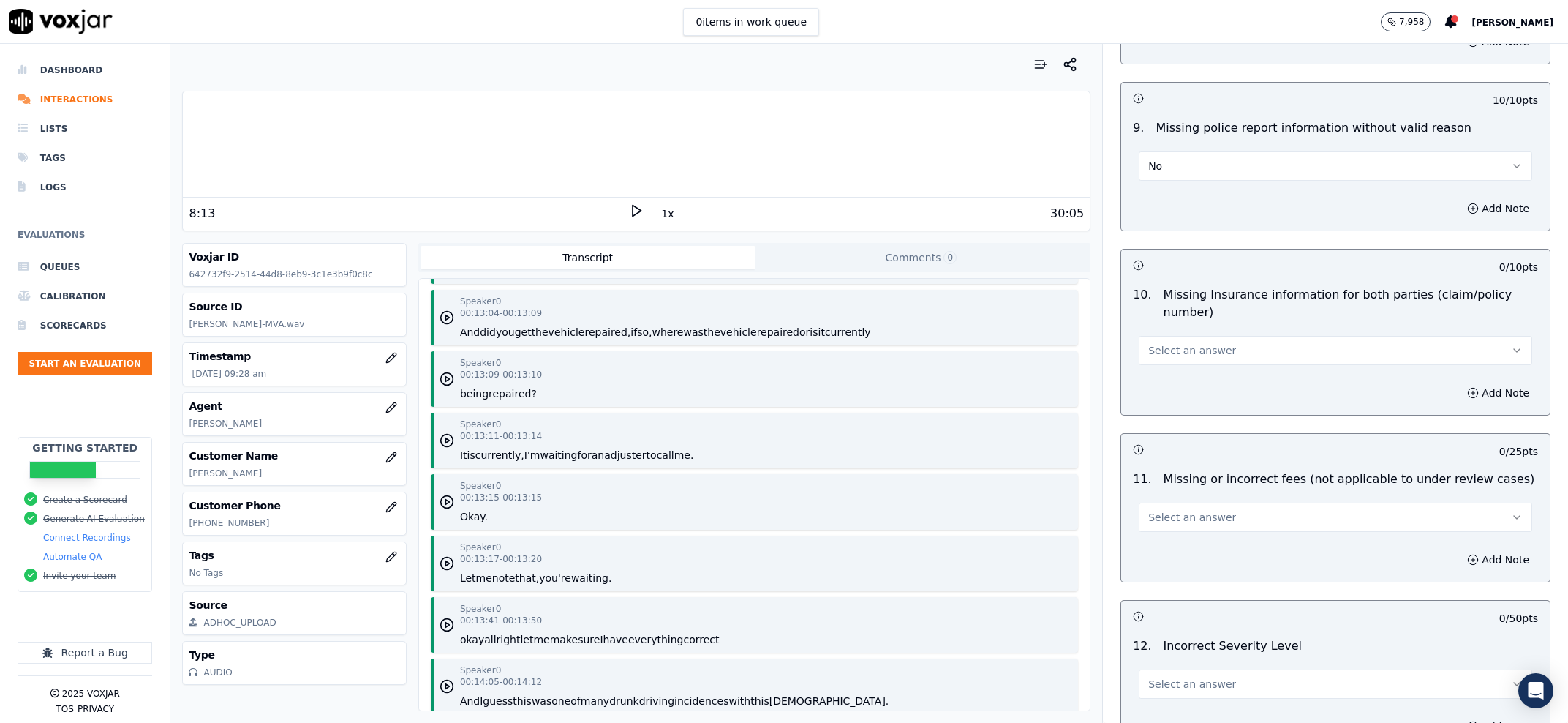
scroll to position [2702, 0]
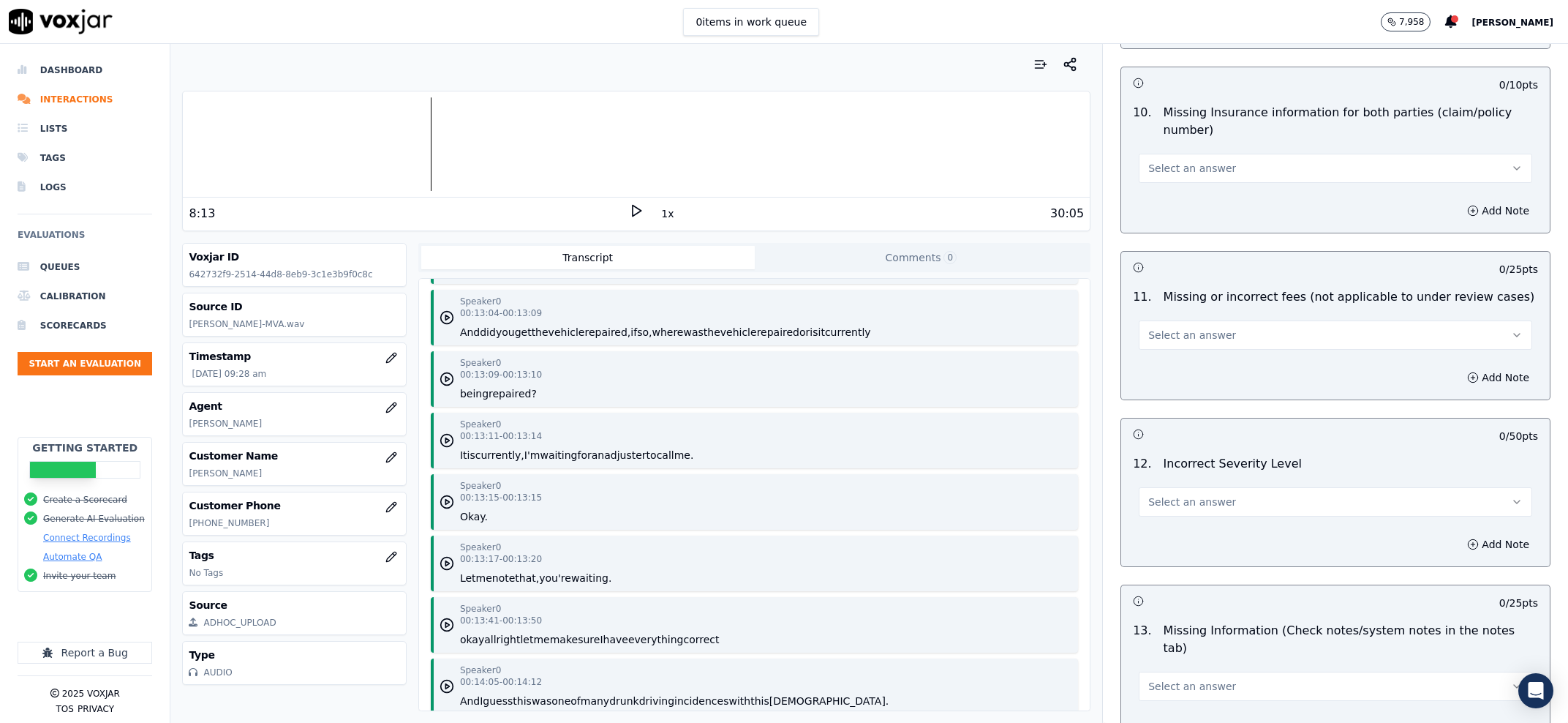
click at [1216, 172] on button "Select an answer" at bounding box center [1336, 168] width 394 height 29
click at [1187, 224] on div "No" at bounding box center [1306, 226] width 363 height 23
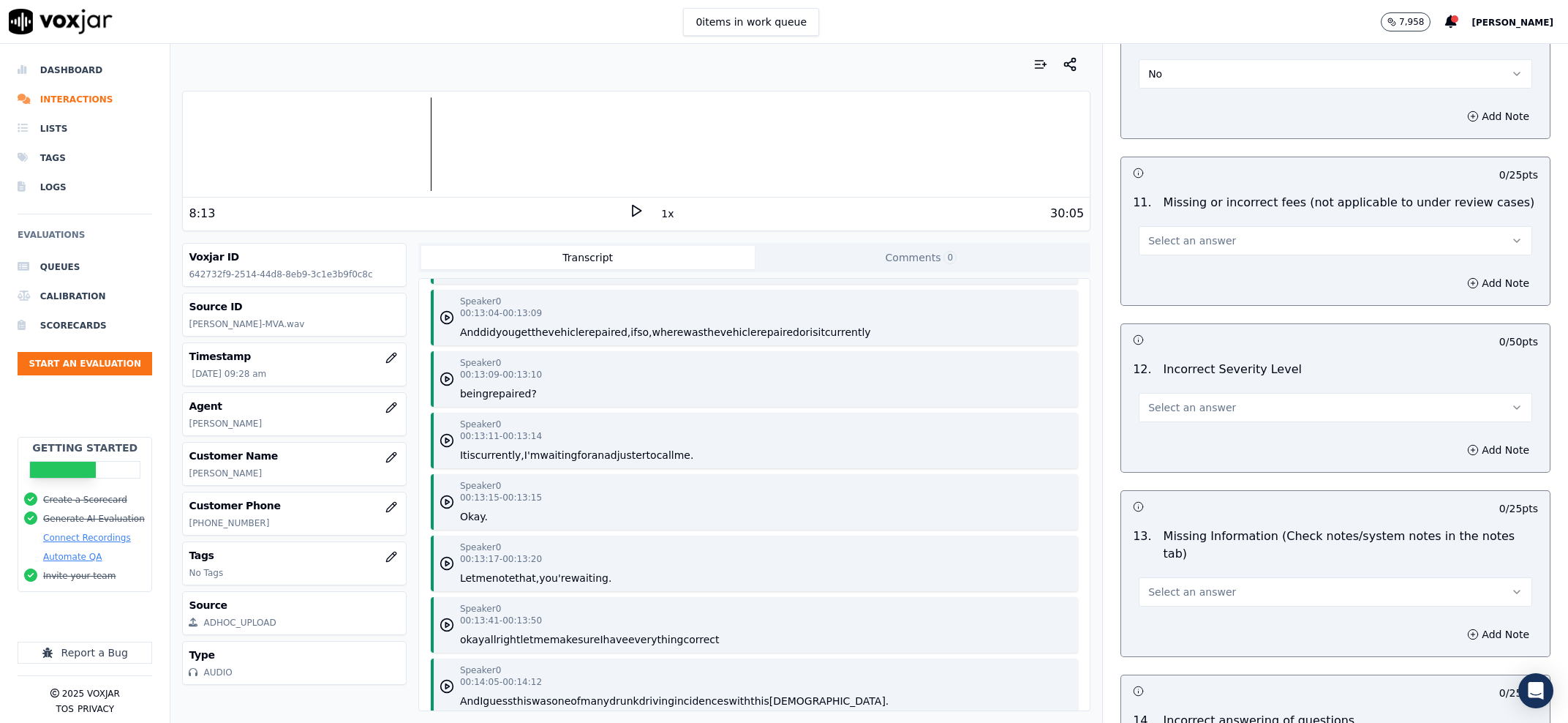
scroll to position [2888, 0]
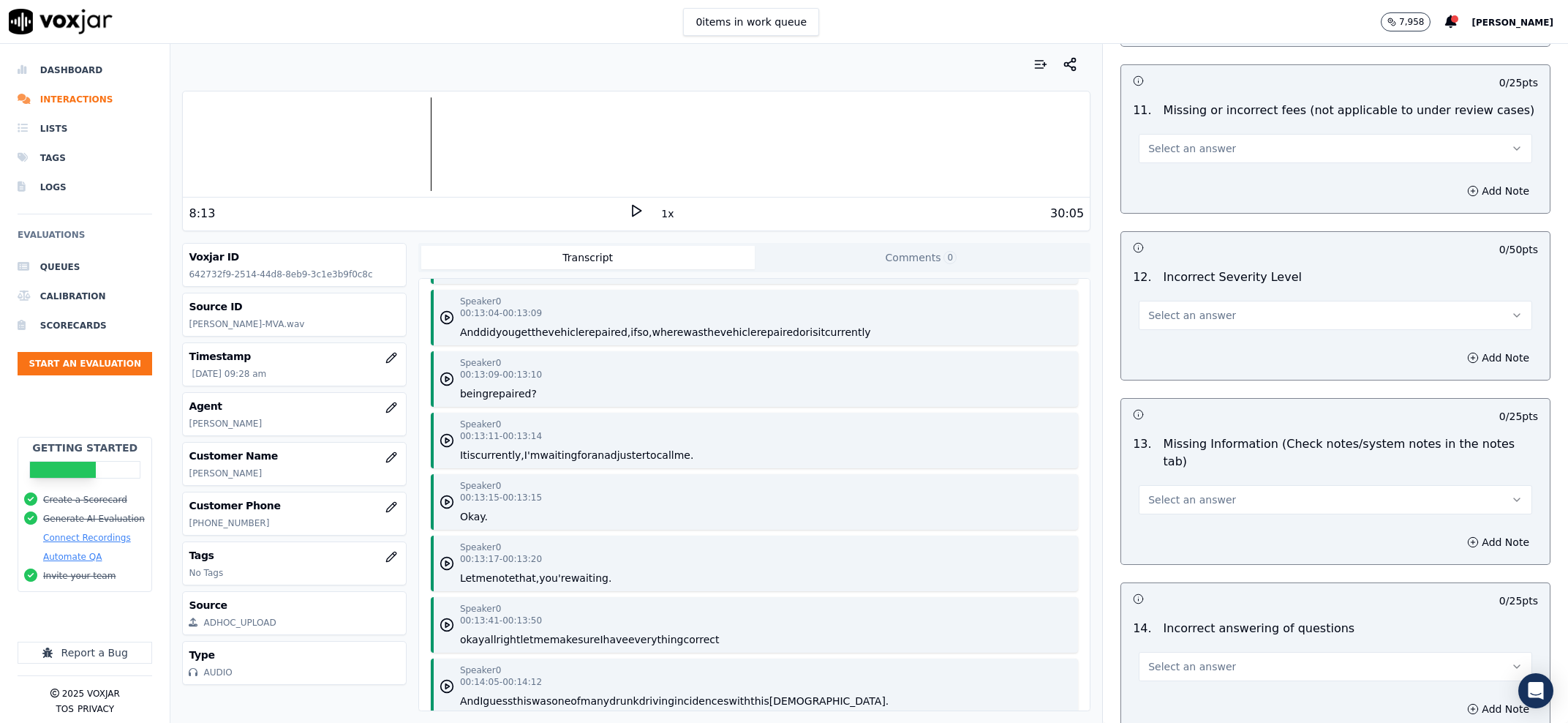
click at [1249, 168] on div "11 . Missing or incorrect fees (not applicable to under review cases) Select an…" at bounding box center [1336, 132] width 429 height 73
click at [1244, 170] on div "11 . Missing or incorrect fees (not applicable to under review cases) Select an…" at bounding box center [1336, 132] width 429 height 73
click at [1253, 156] on button "Select an answer" at bounding box center [1336, 148] width 394 height 29
click at [1212, 210] on div "No" at bounding box center [1306, 207] width 363 height 23
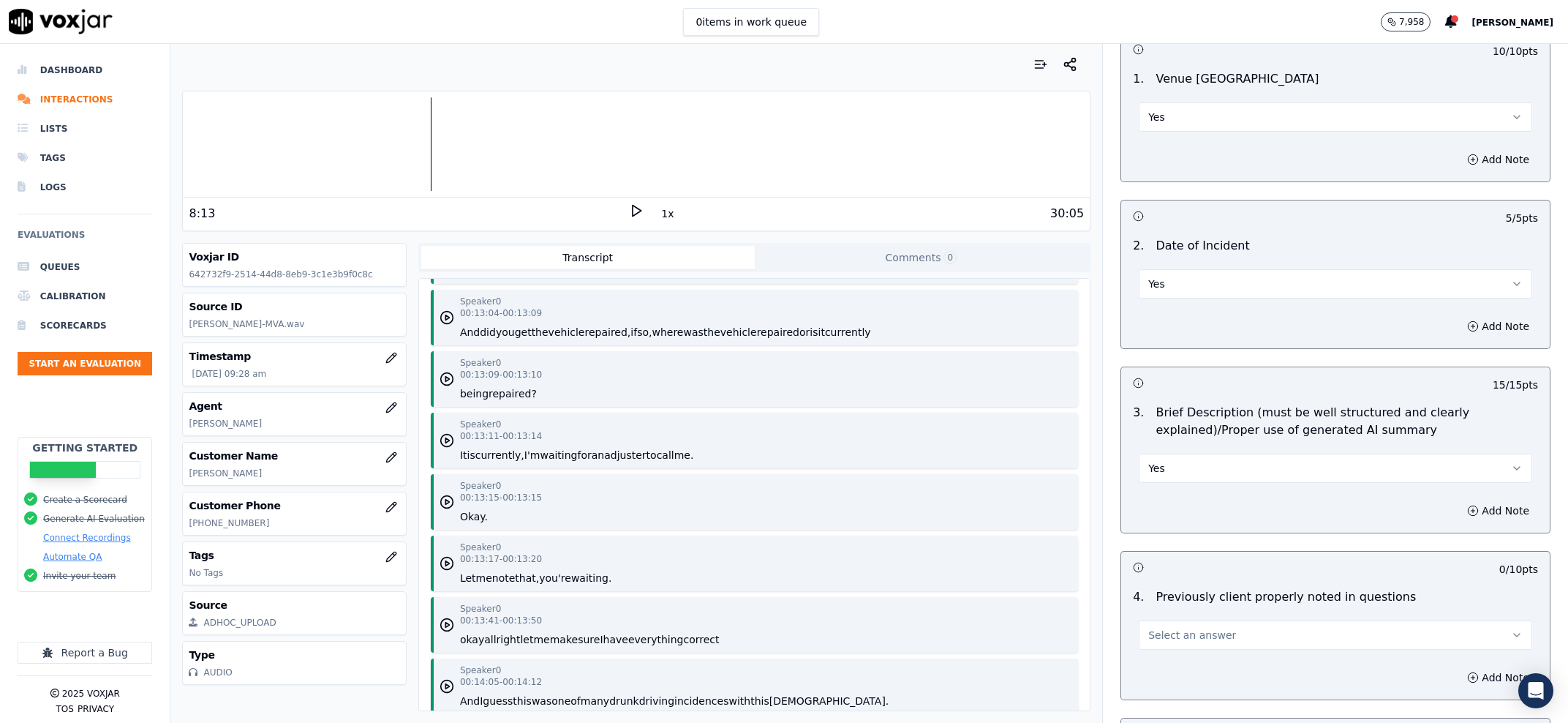
scroll to position [1211, 0]
click at [1302, 474] on button "Yes" at bounding box center [1336, 473] width 394 height 29
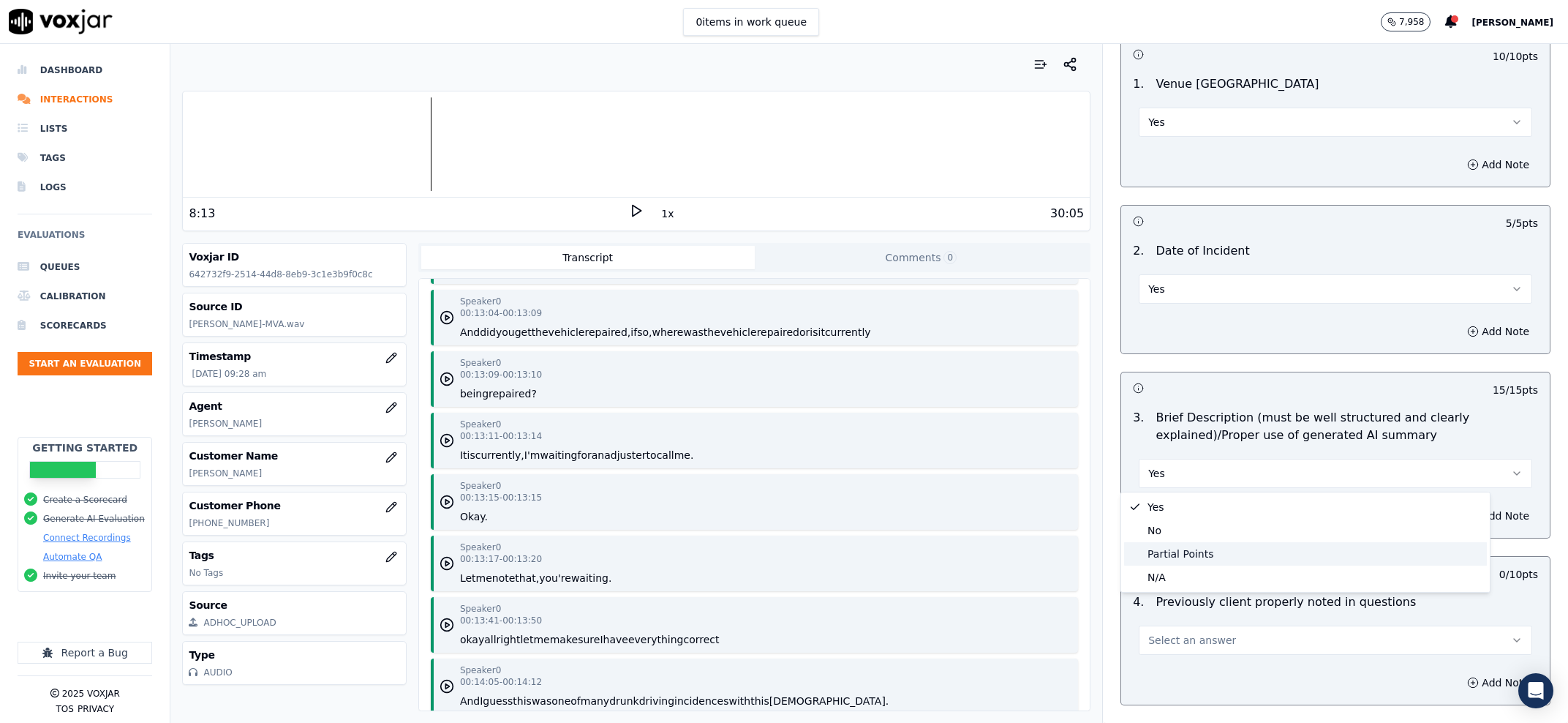
drag, startPoint x: 1261, startPoint y: 555, endPoint x: 1332, endPoint y: 574, distance: 73.5
click at [1261, 556] on div "Partial Points" at bounding box center [1306, 553] width 363 height 23
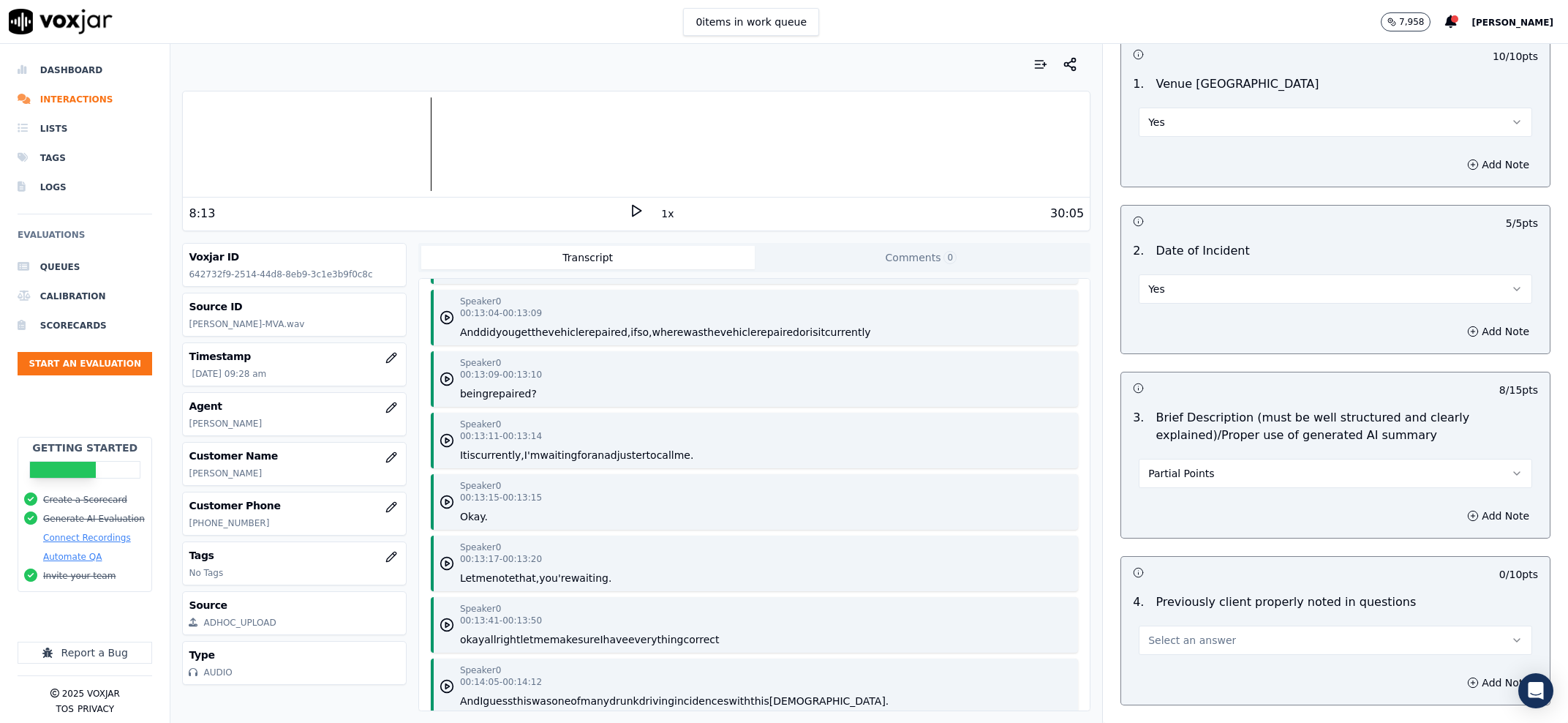
click at [1469, 506] on div "Add Note" at bounding box center [1336, 516] width 429 height 44
click at [1458, 518] on button "Add Note" at bounding box center [1498, 516] width 80 height 21
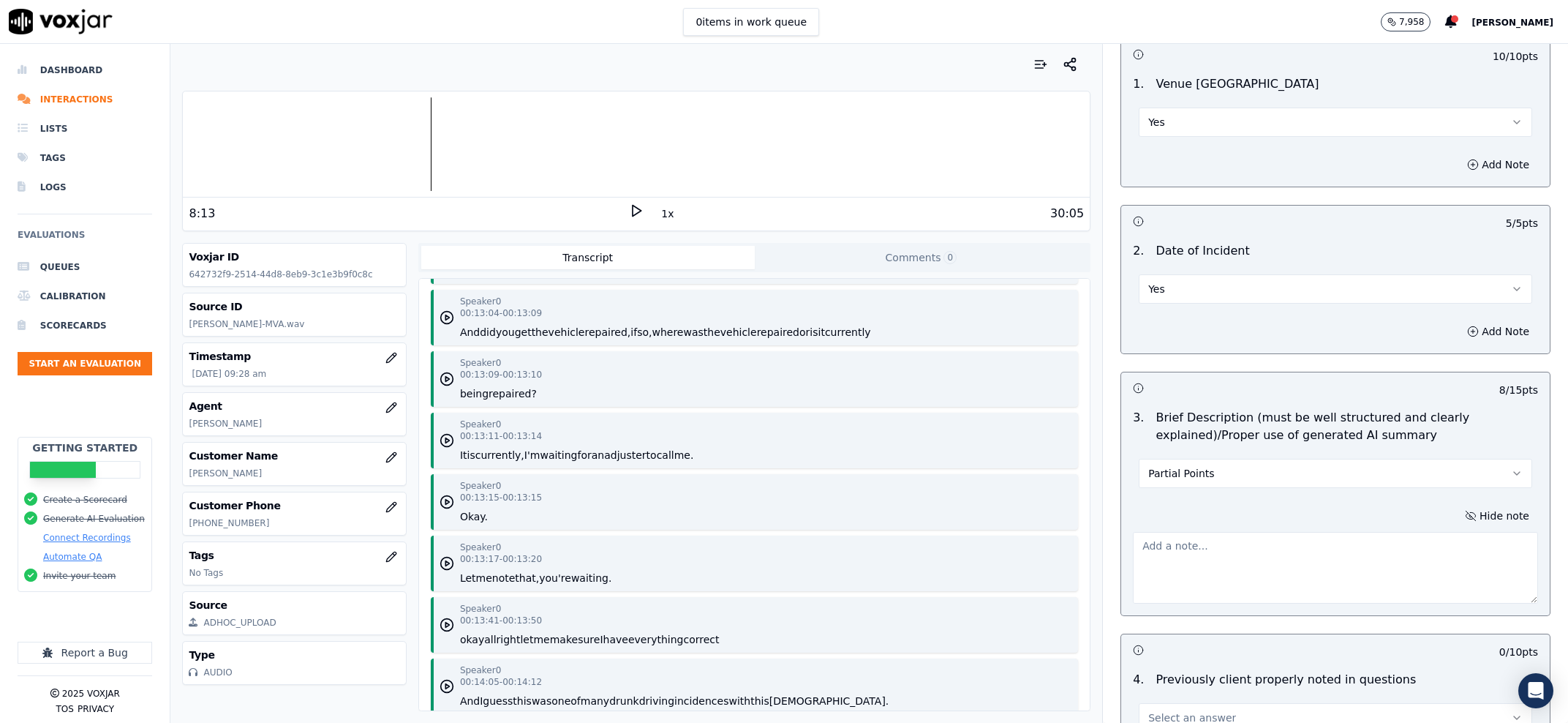
click at [1374, 554] on textarea at bounding box center [1336, 567] width 406 height 72
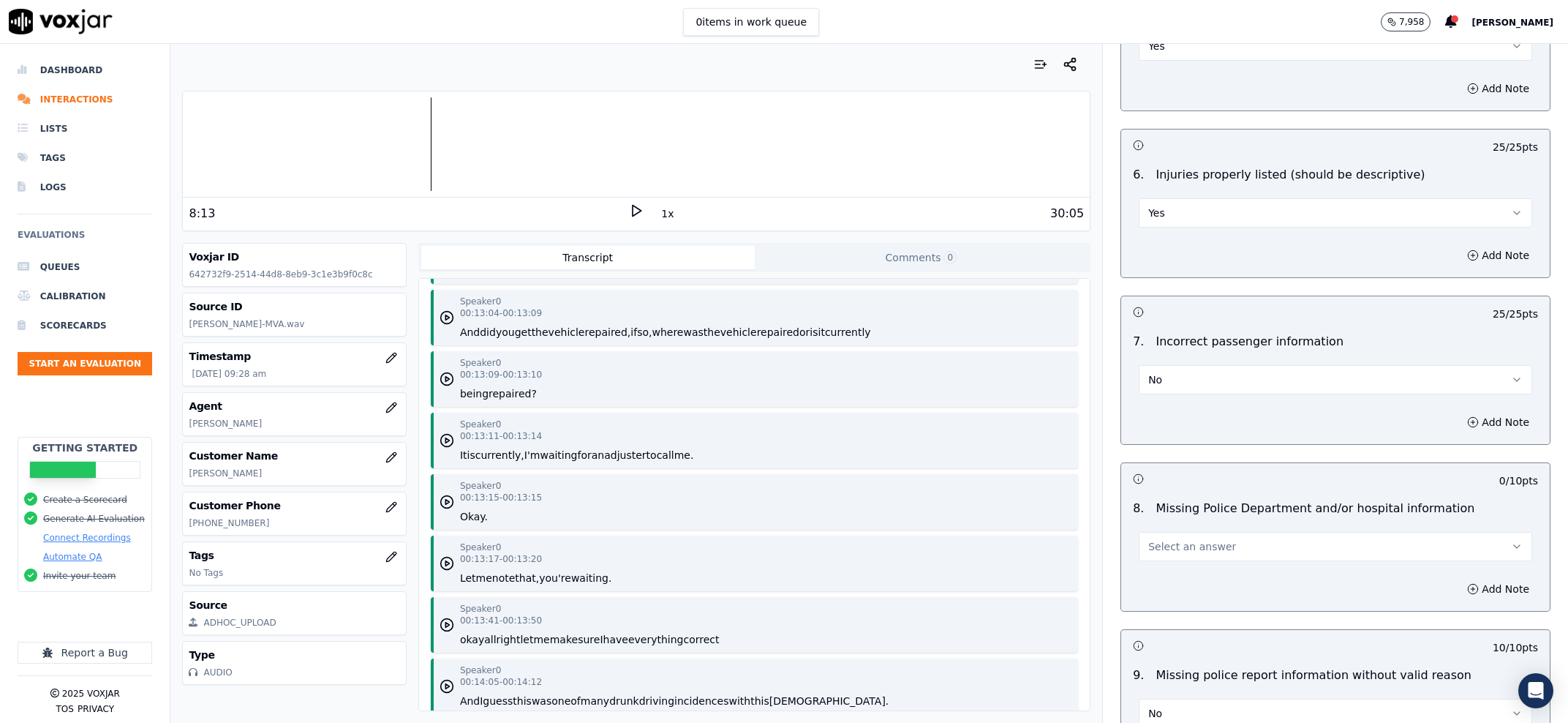
scroll to position [2329, 0]
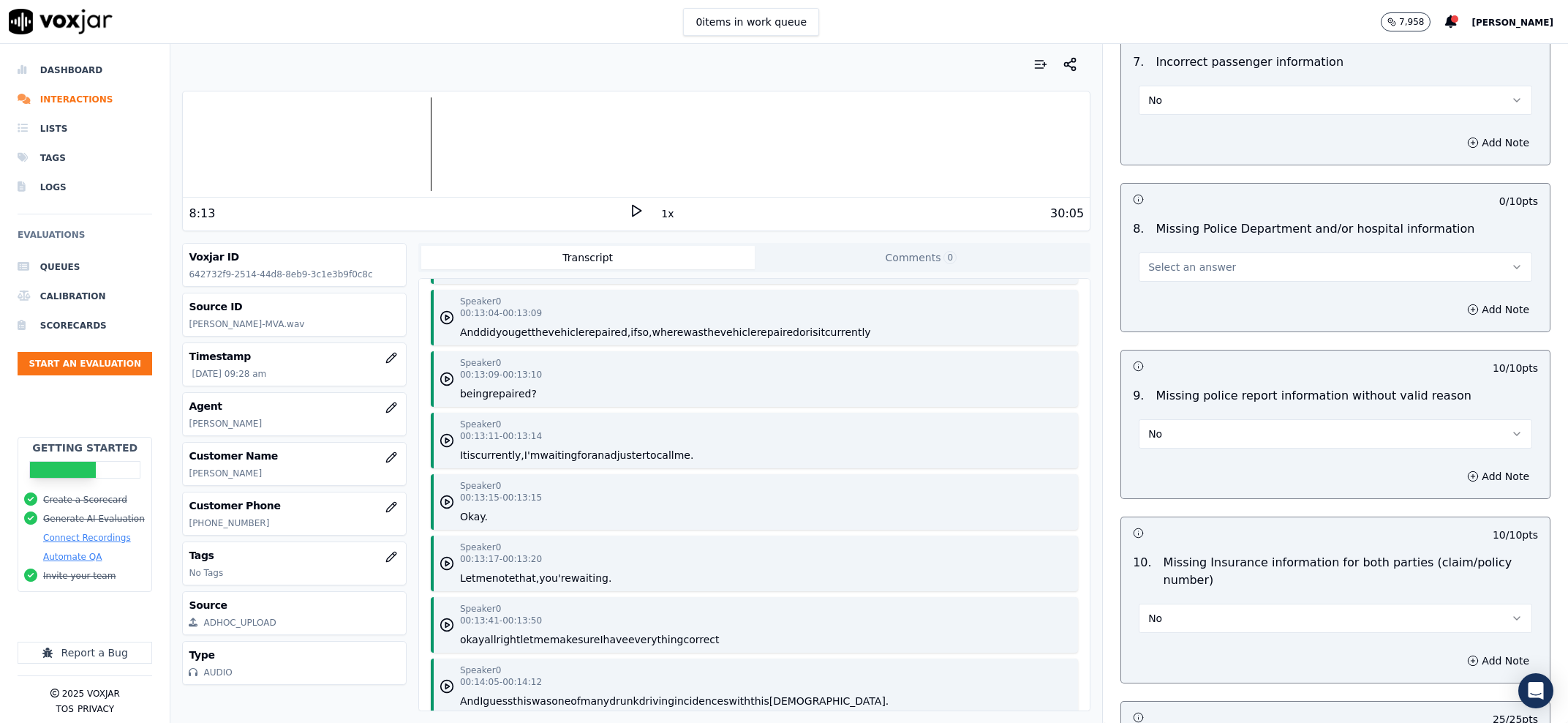
type textarea "The summary needs more information as to how the accident actually happened"
click at [1191, 257] on button "Select an answer" at bounding box center [1336, 266] width 394 height 29
click at [1202, 327] on div "No" at bounding box center [1306, 325] width 363 height 23
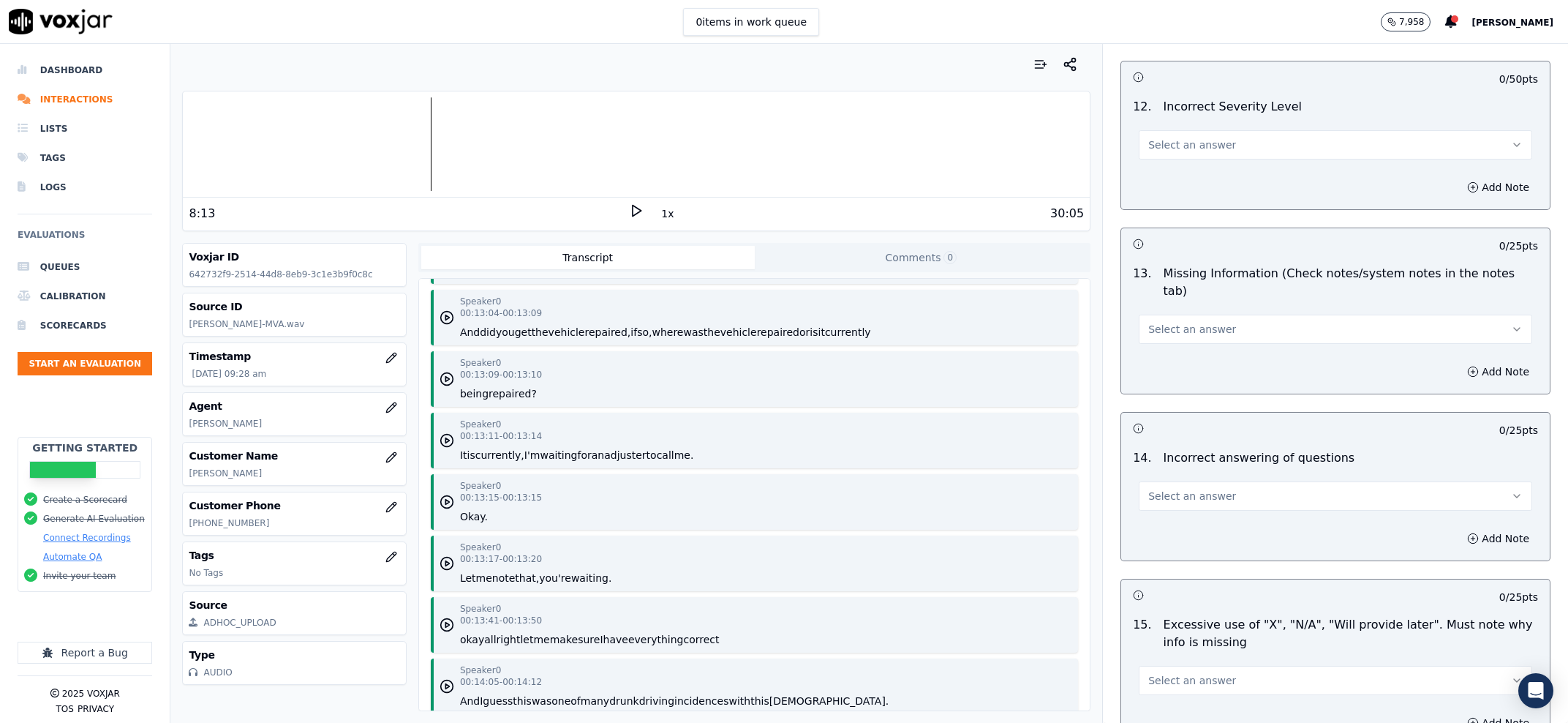
scroll to position [3167, 0]
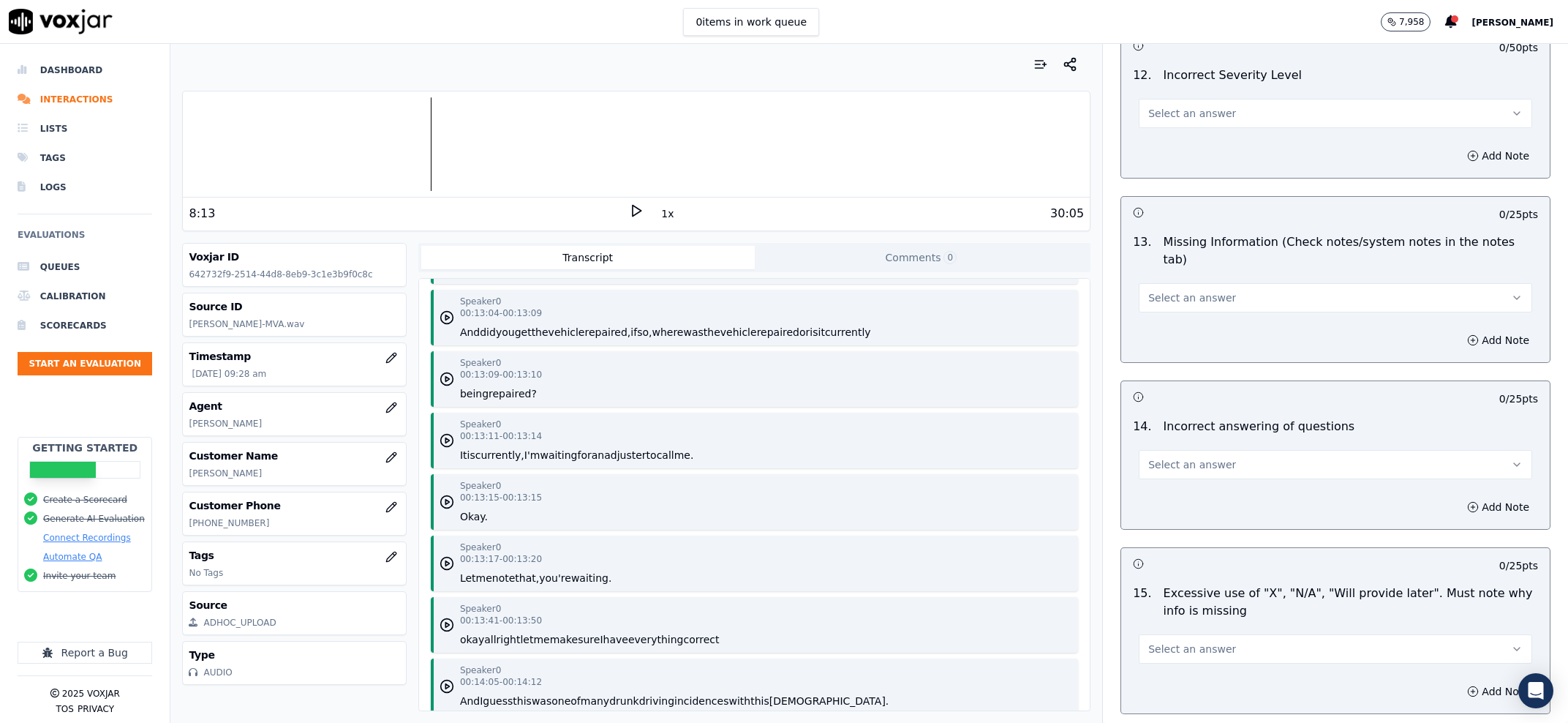
click at [1223, 112] on button "Select an answer" at bounding box center [1336, 113] width 394 height 29
click at [1223, 181] on div "No" at bounding box center [1306, 172] width 363 height 23
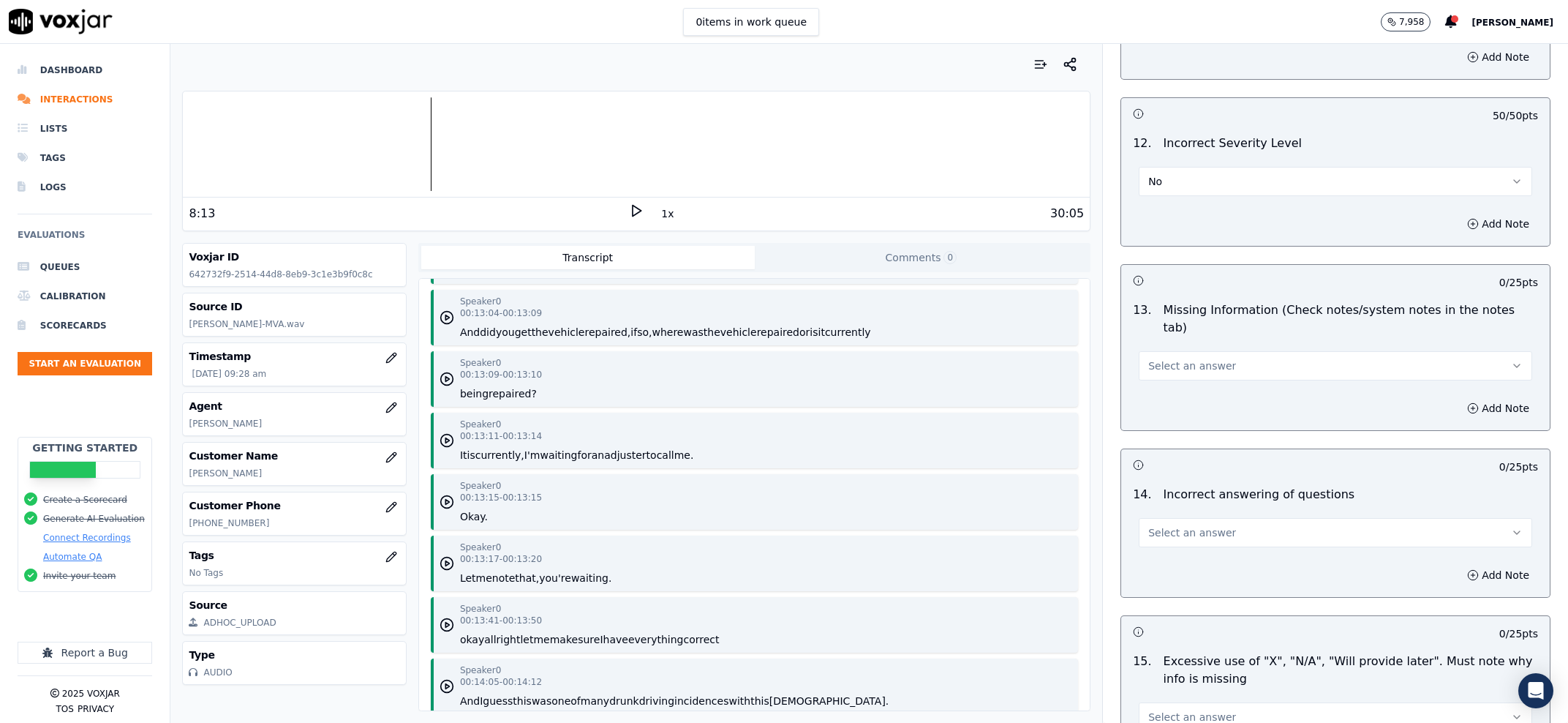
scroll to position [3073, 0]
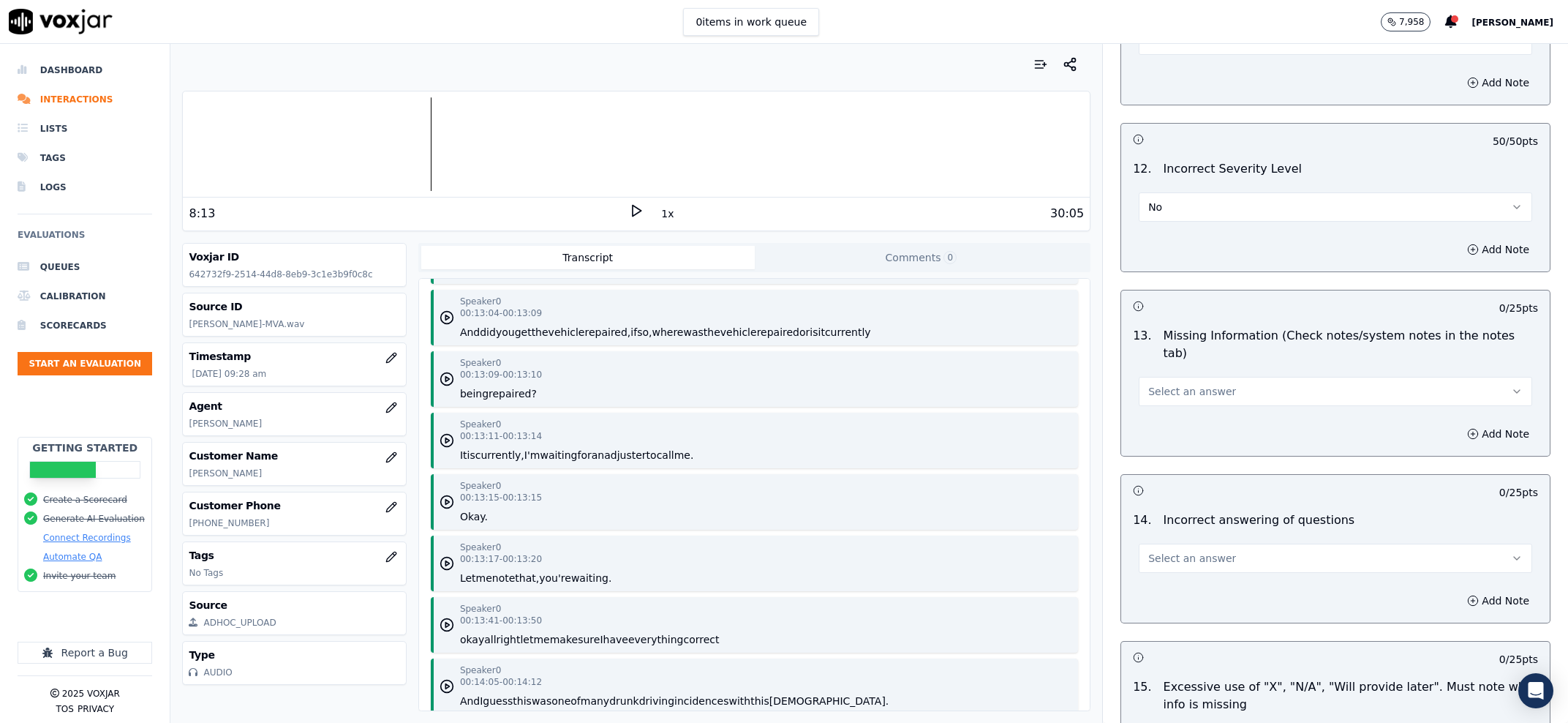
click at [1180, 384] on span "Select an answer" at bounding box center [1192, 391] width 88 height 15
click at [1160, 439] on div "No" at bounding box center [1306, 433] width 363 height 23
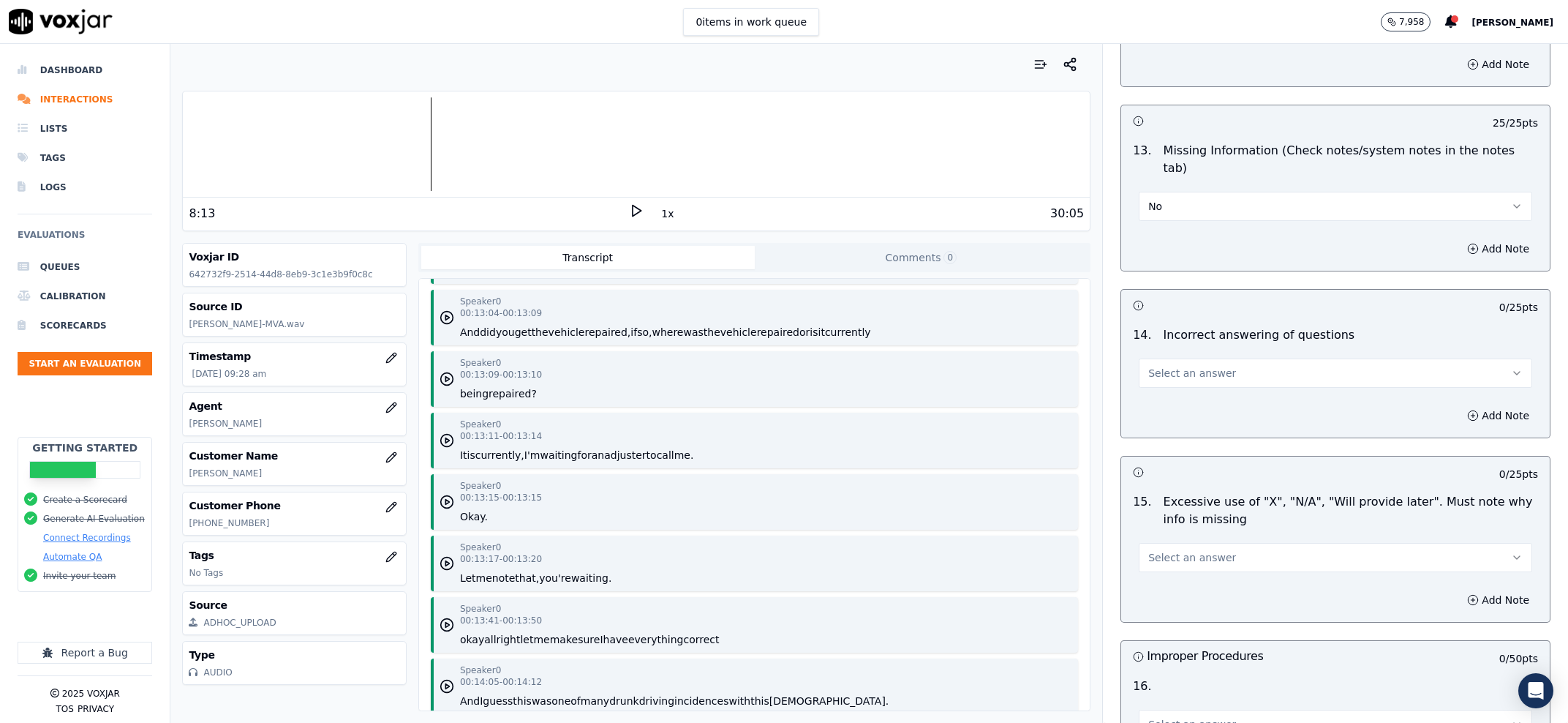
scroll to position [3260, 0]
drag, startPoint x: 1161, startPoint y: 346, endPoint x: 1158, endPoint y: 364, distance: 18.2
click at [1161, 357] on button "Select an answer" at bounding box center [1336, 371] width 394 height 29
click at [1159, 422] on div "No" at bounding box center [1306, 413] width 363 height 23
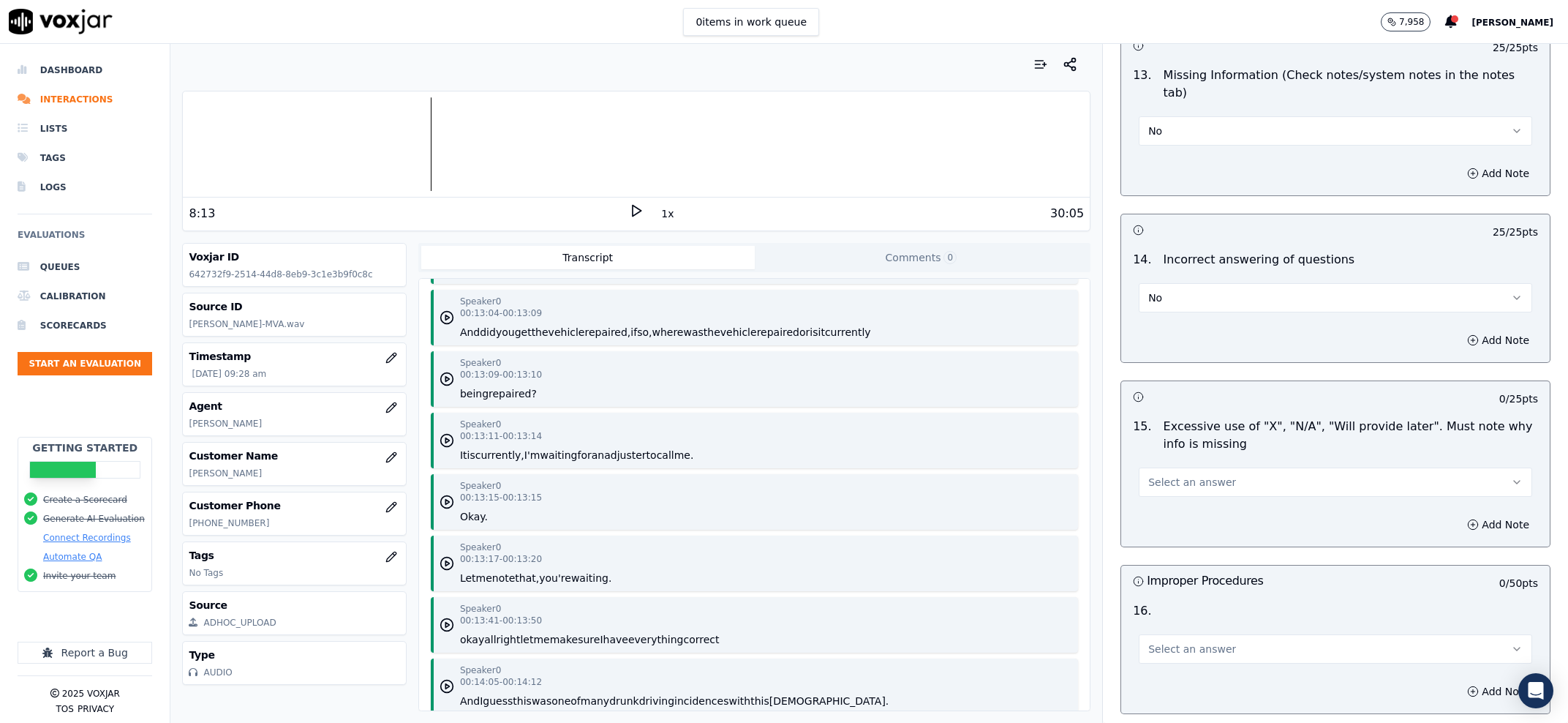
scroll to position [3446, 0]
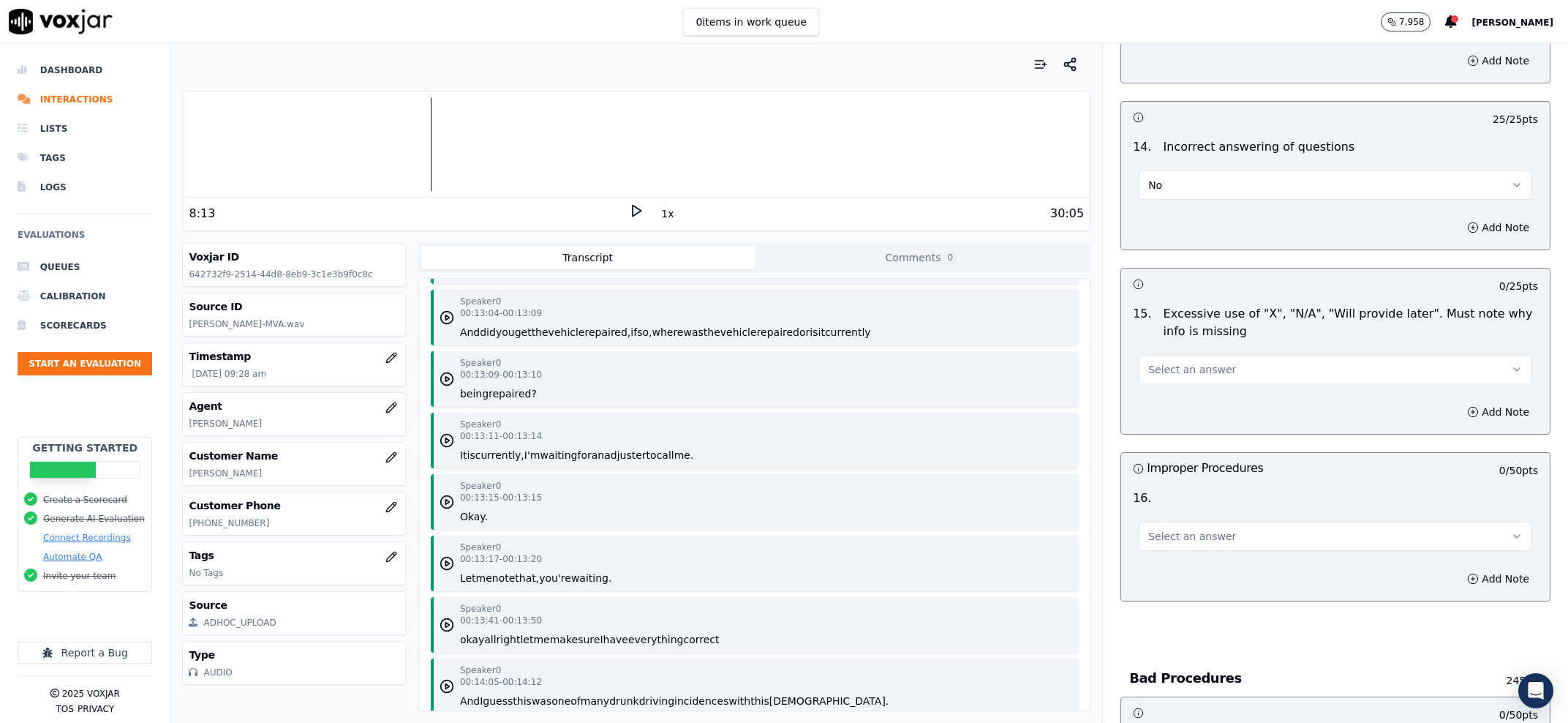
click at [1164, 352] on div "Select an answer" at bounding box center [1336, 368] width 394 height 32
click at [1169, 368] on button "Select an answer" at bounding box center [1336, 369] width 394 height 29
click at [1164, 417] on div "No" at bounding box center [1306, 411] width 363 height 23
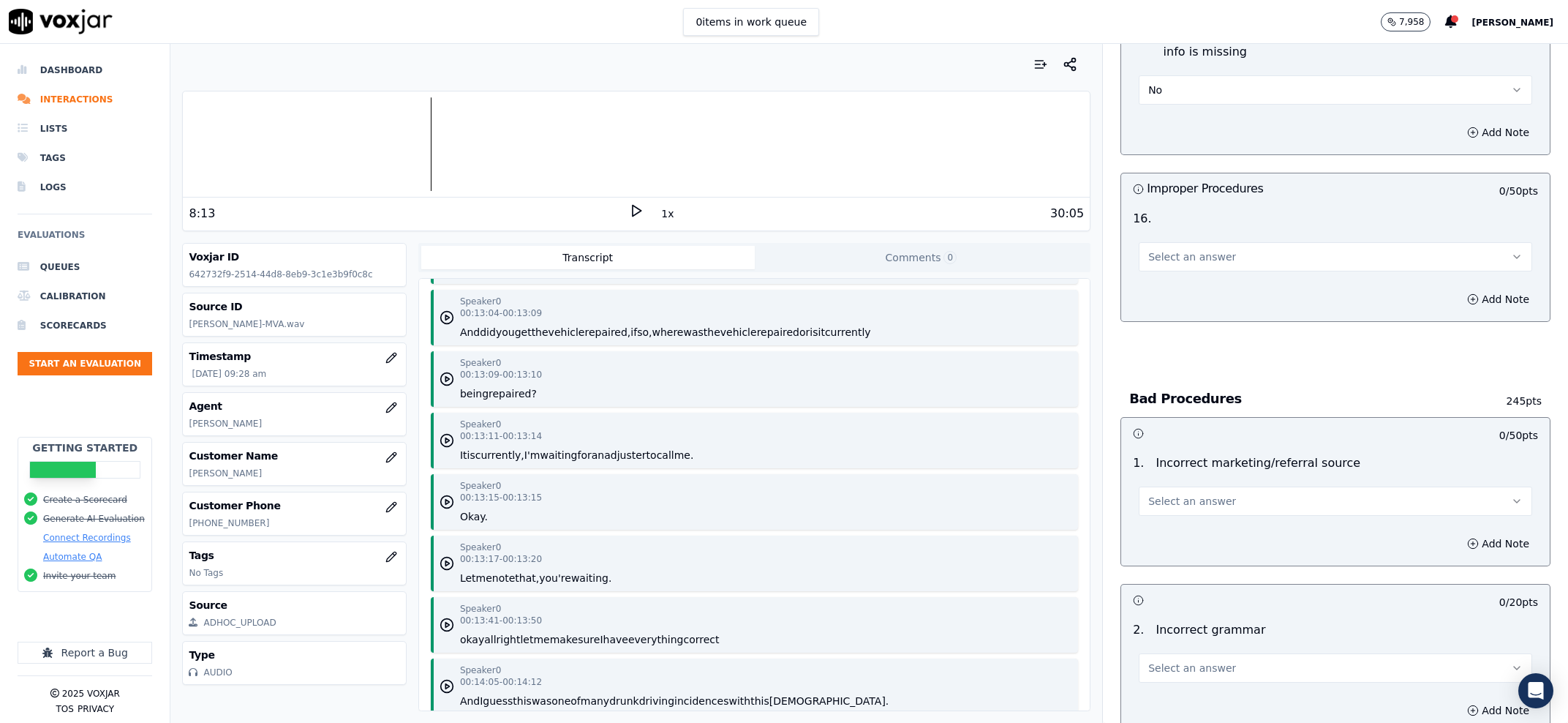
click at [1185, 249] on span "Select an answer" at bounding box center [1192, 256] width 88 height 15
click at [1170, 317] on div "No" at bounding box center [1306, 322] width 363 height 23
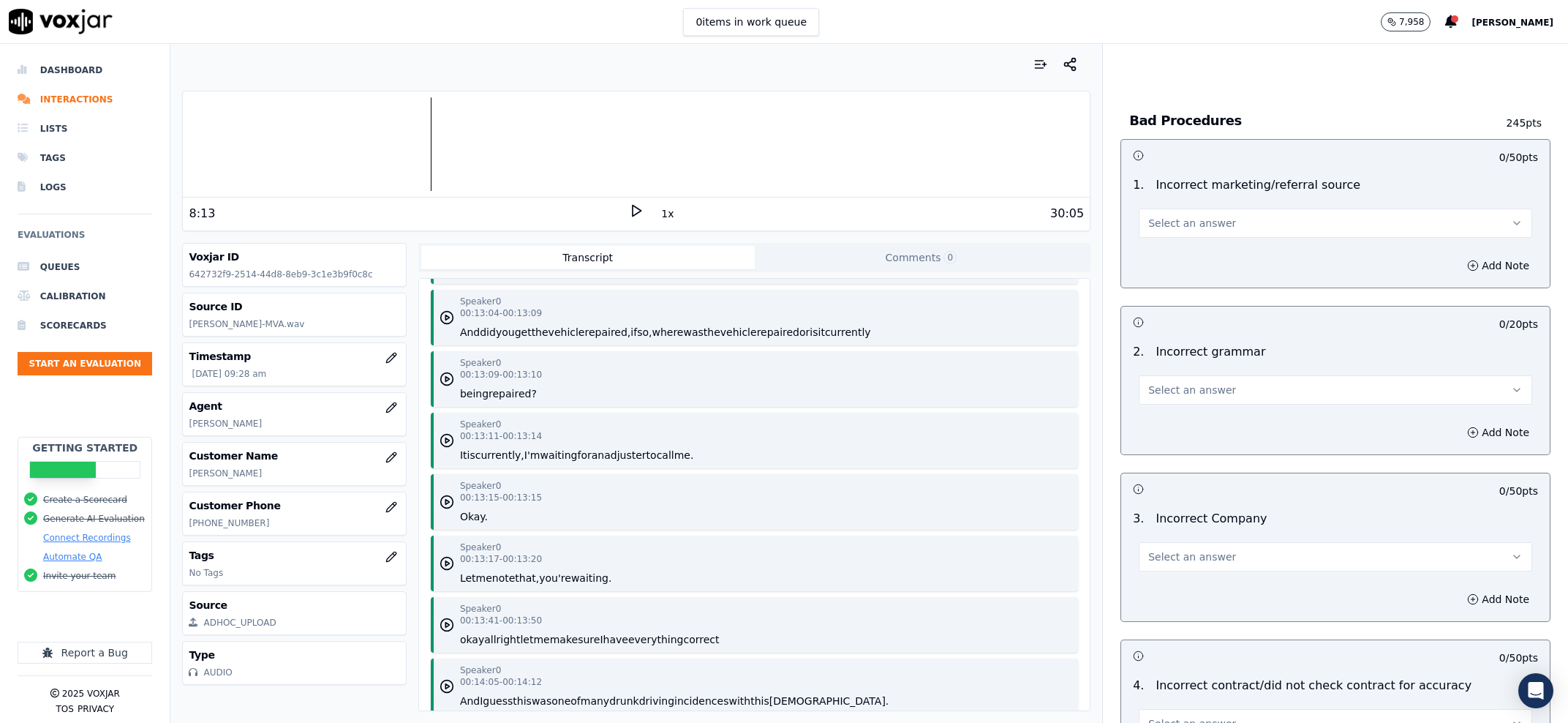
scroll to position [4005, 0]
click at [1182, 215] on span "Select an answer" at bounding box center [1192, 222] width 88 height 15
click at [1183, 251] on div "Exceptional" at bounding box center [1306, 240] width 363 height 23
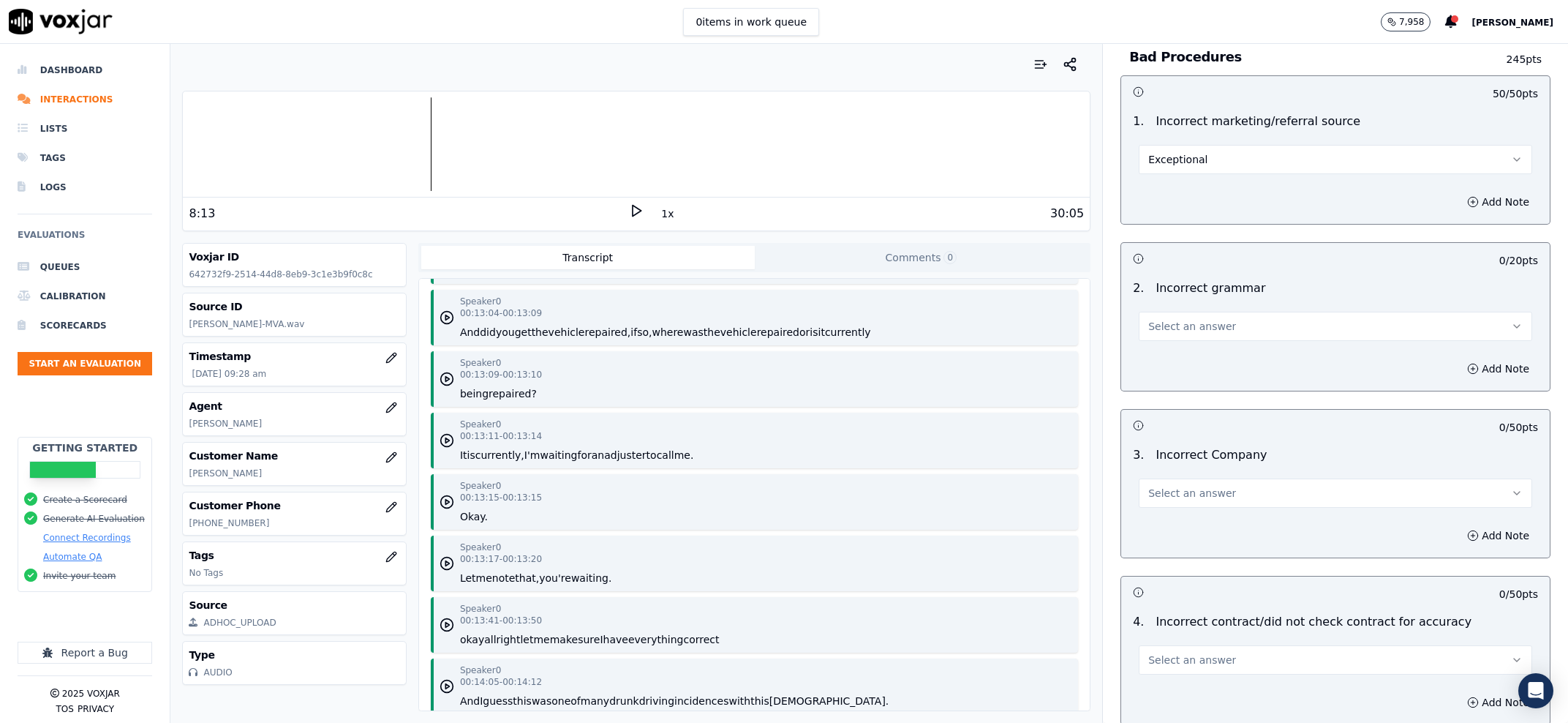
scroll to position [4099, 0]
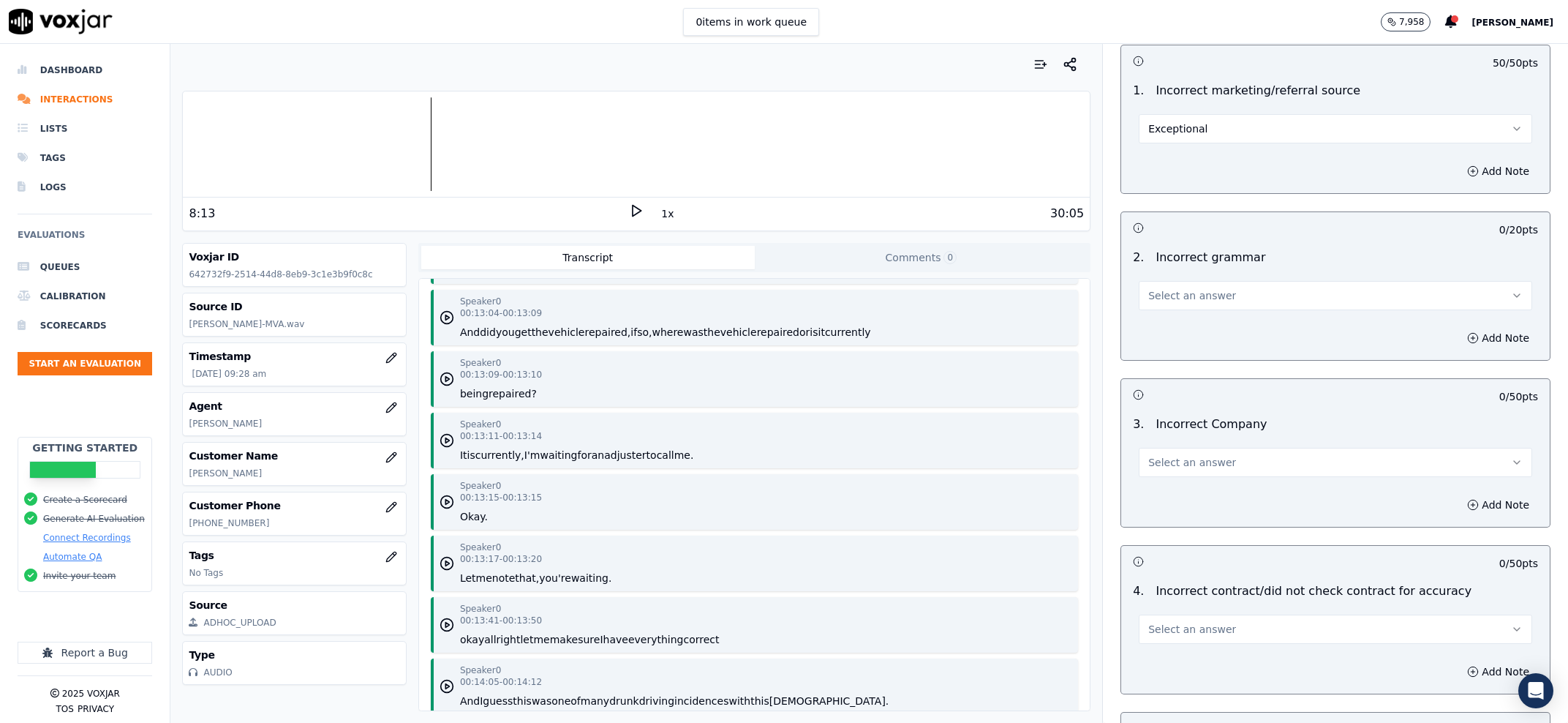
drag, startPoint x: 1167, startPoint y: 274, endPoint x: 1165, endPoint y: 295, distance: 21.1
click at [1167, 281] on button "Select an answer" at bounding box center [1336, 295] width 394 height 29
click at [1162, 311] on div "Exceptional" at bounding box center [1306, 315] width 363 height 23
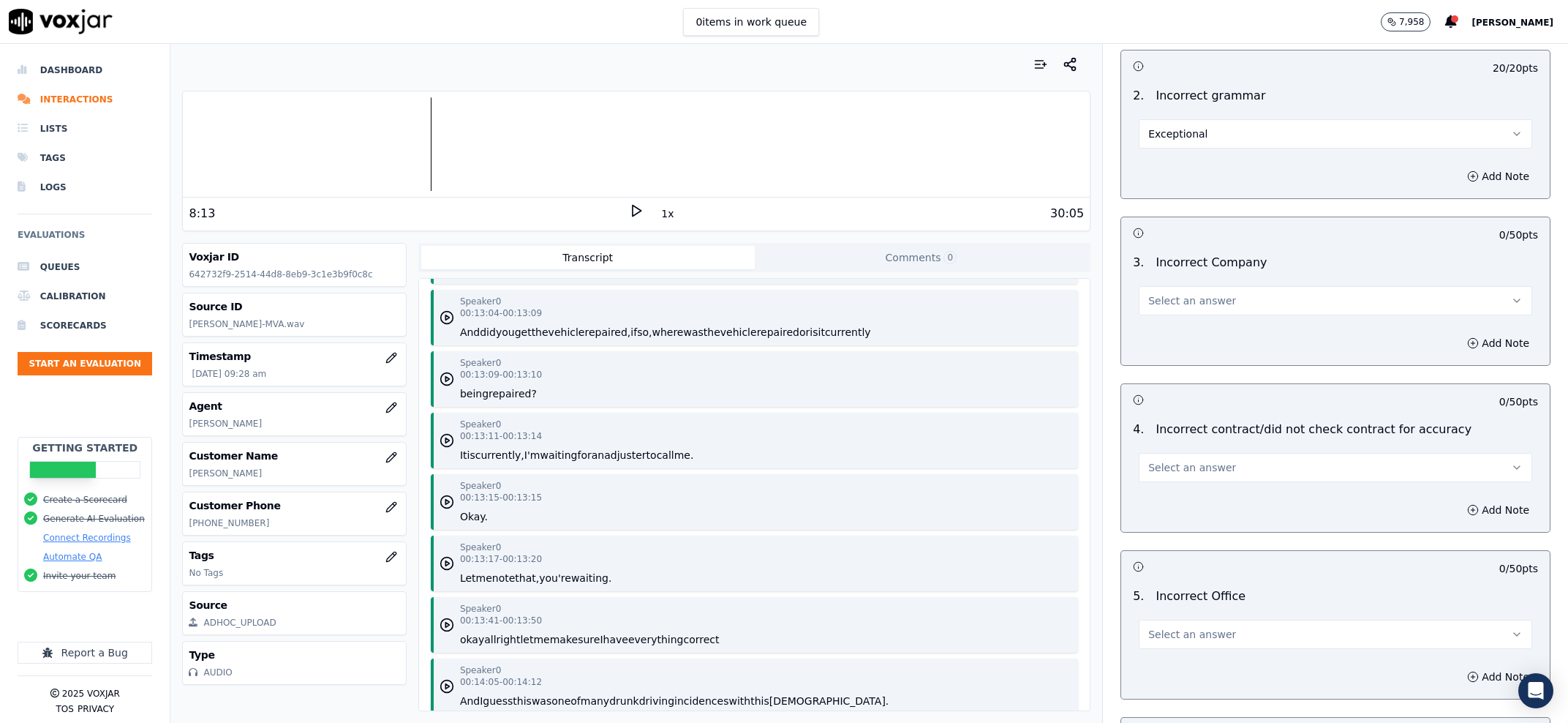
scroll to position [4284, 0]
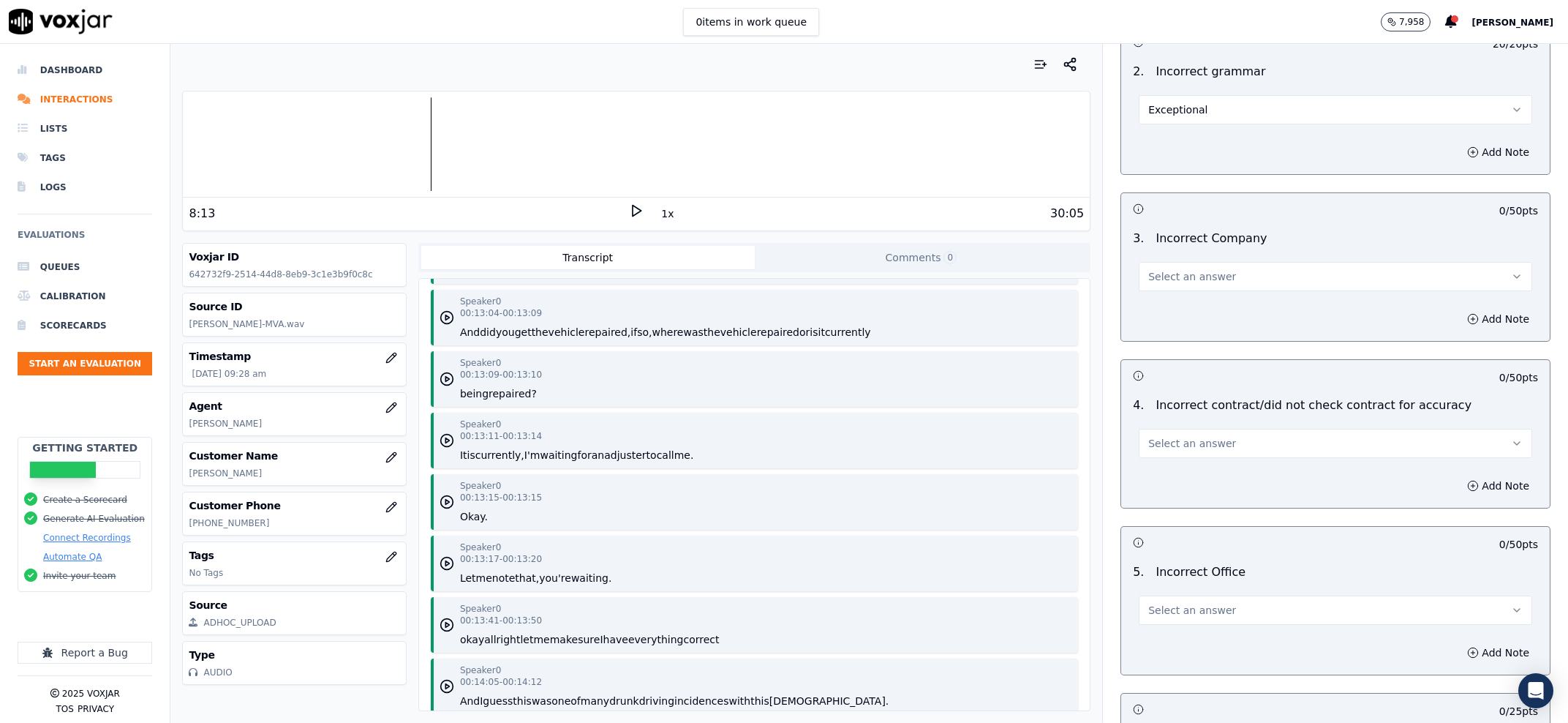
click at [1170, 269] on span "Select an answer" at bounding box center [1192, 276] width 88 height 15
click at [1175, 289] on div "Exceptional" at bounding box center [1306, 295] width 363 height 23
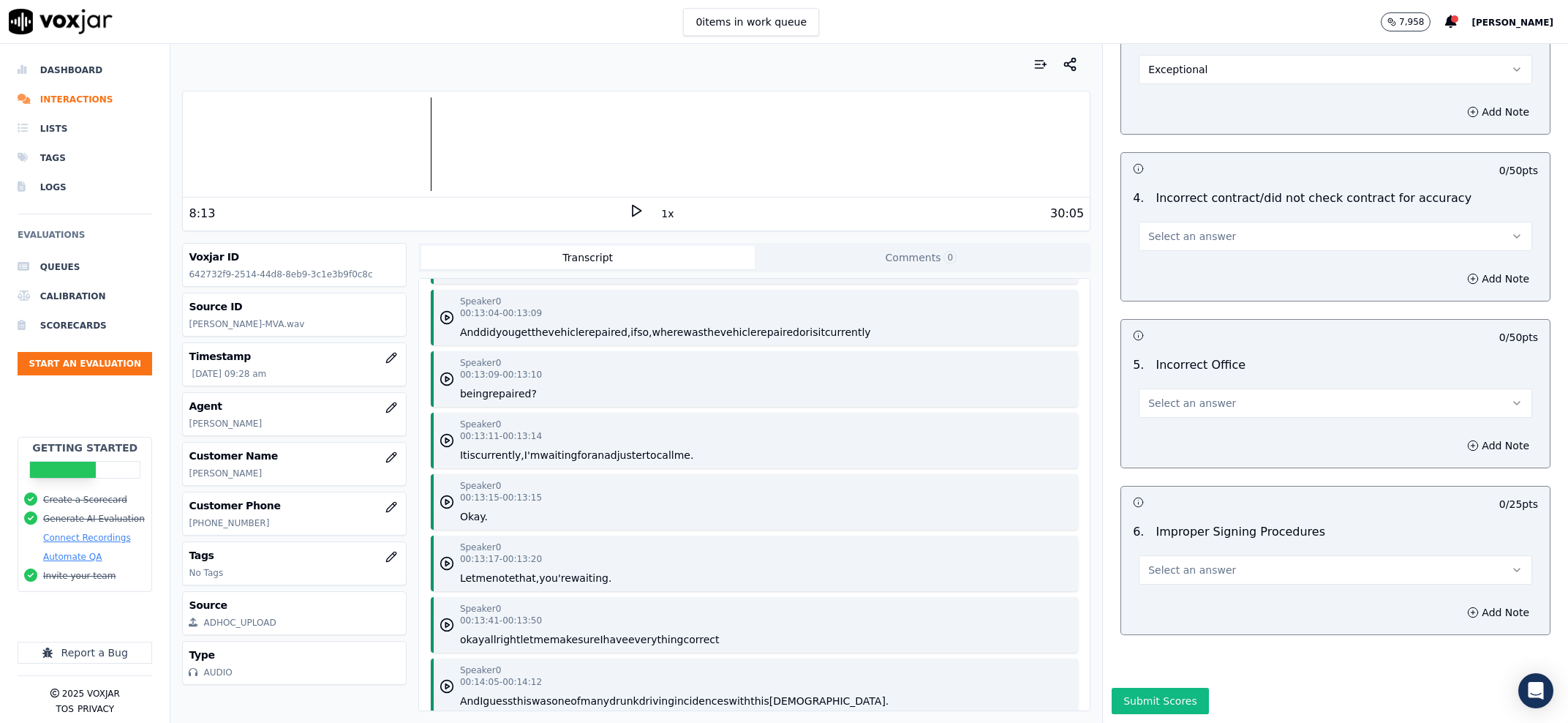
scroll to position [4520, 0]
click at [1174, 229] on span "Select an answer" at bounding box center [1192, 236] width 88 height 15
click at [1191, 231] on div "Exceptional" at bounding box center [1306, 226] width 363 height 23
click at [1178, 396] on span "Select an answer" at bounding box center [1192, 403] width 88 height 15
click at [1177, 398] on div "Exceptional" at bounding box center [1306, 394] width 363 height 23
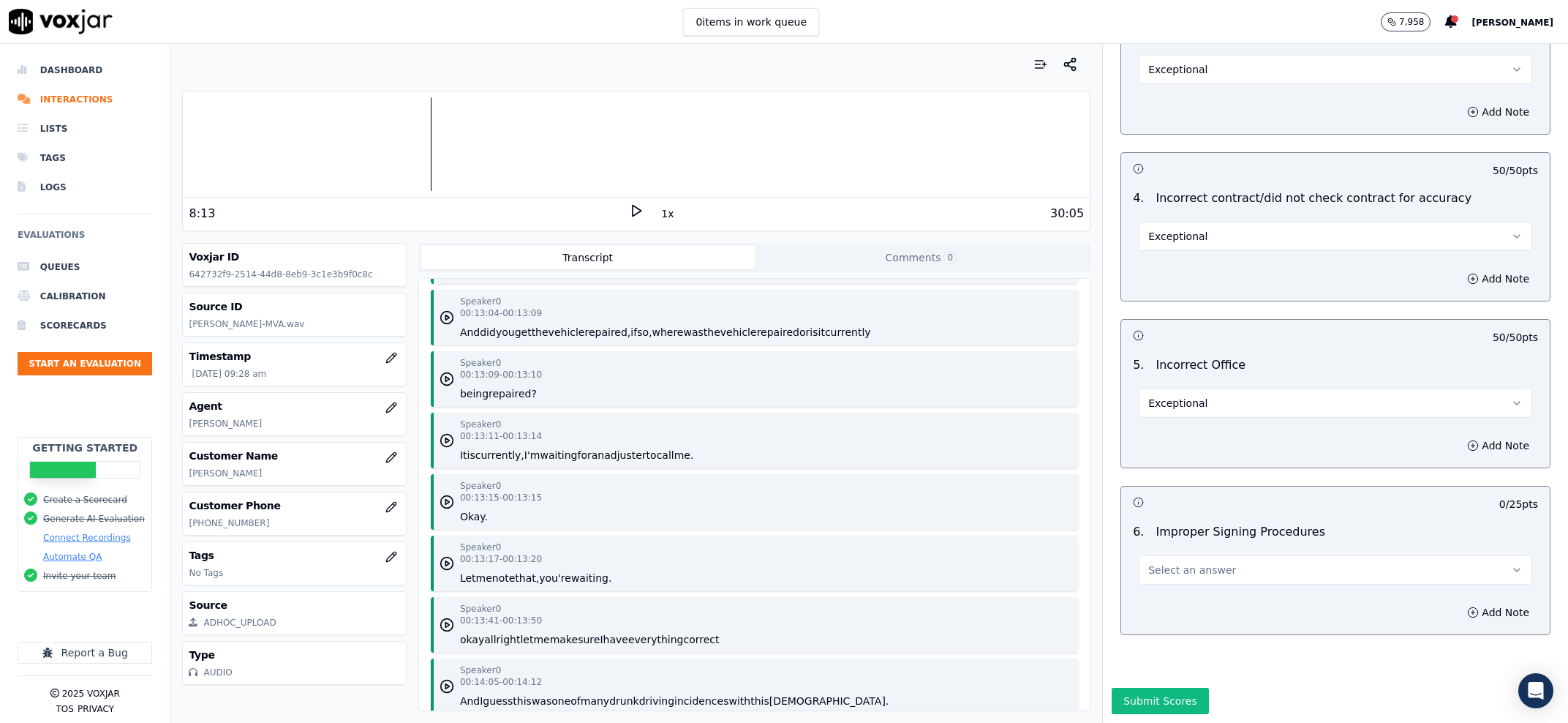
click at [1201, 562] on span "Select an answer" at bounding box center [1192, 569] width 88 height 15
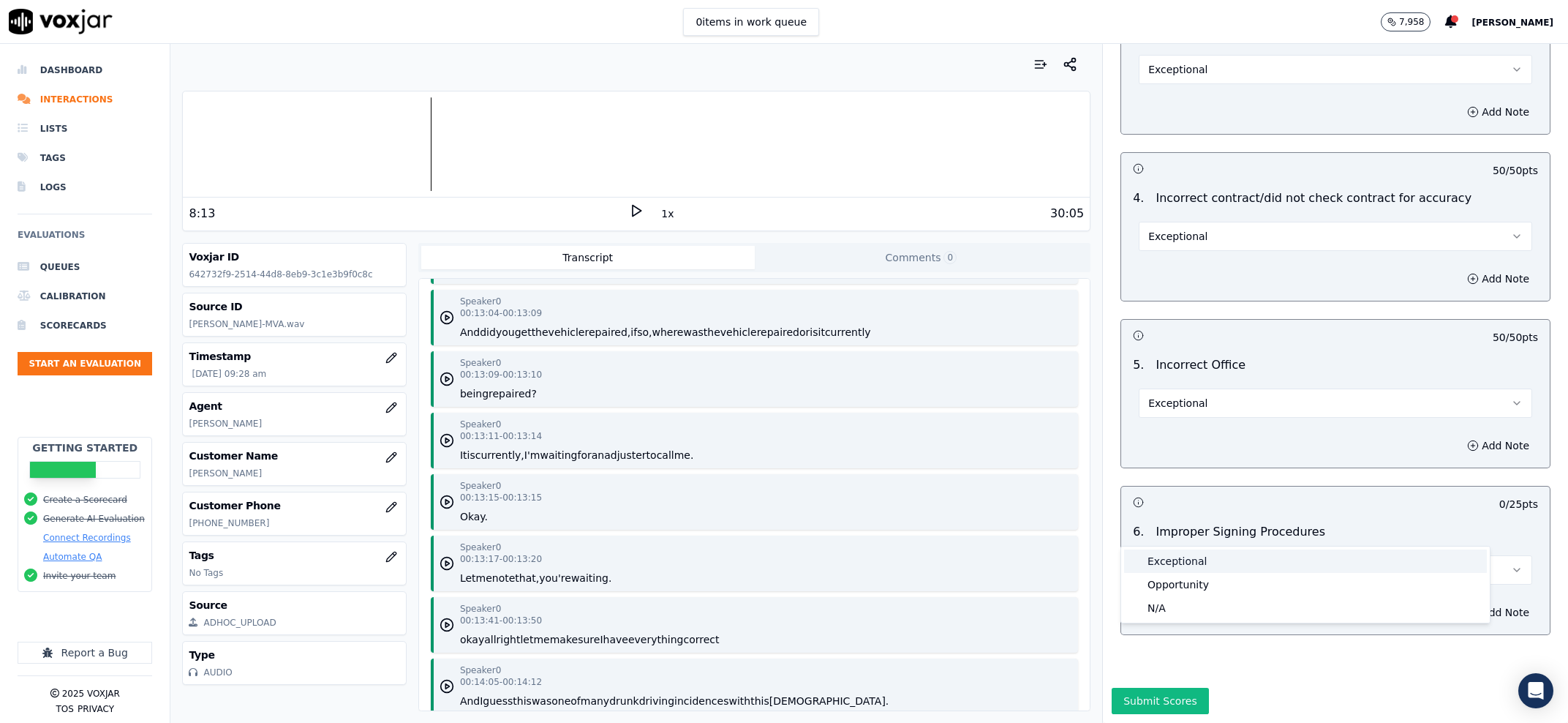
click at [1188, 562] on div "Exceptional" at bounding box center [1306, 560] width 363 height 23
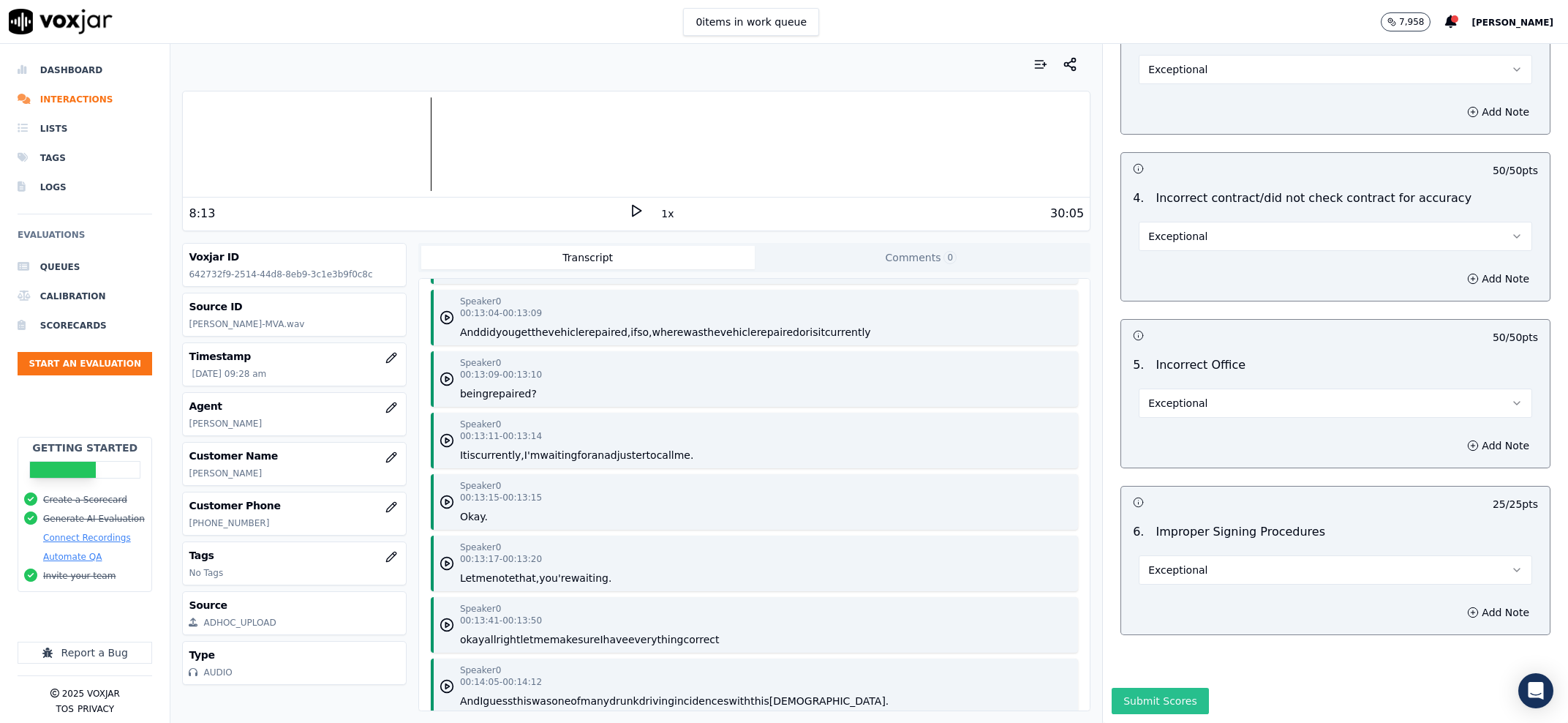
click at [1147, 688] on button "Submit Scores" at bounding box center [1160, 701] width 98 height 26
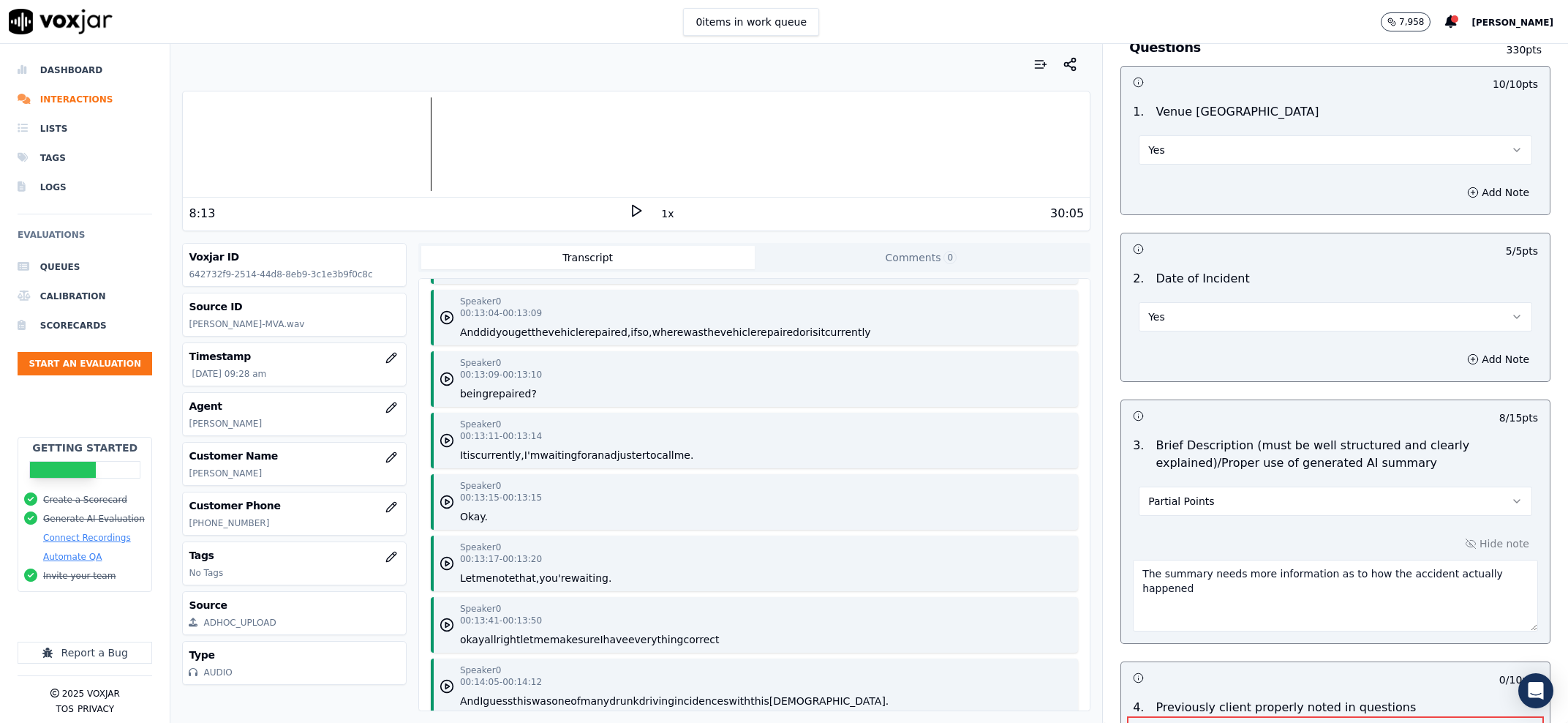
scroll to position [1556, 0]
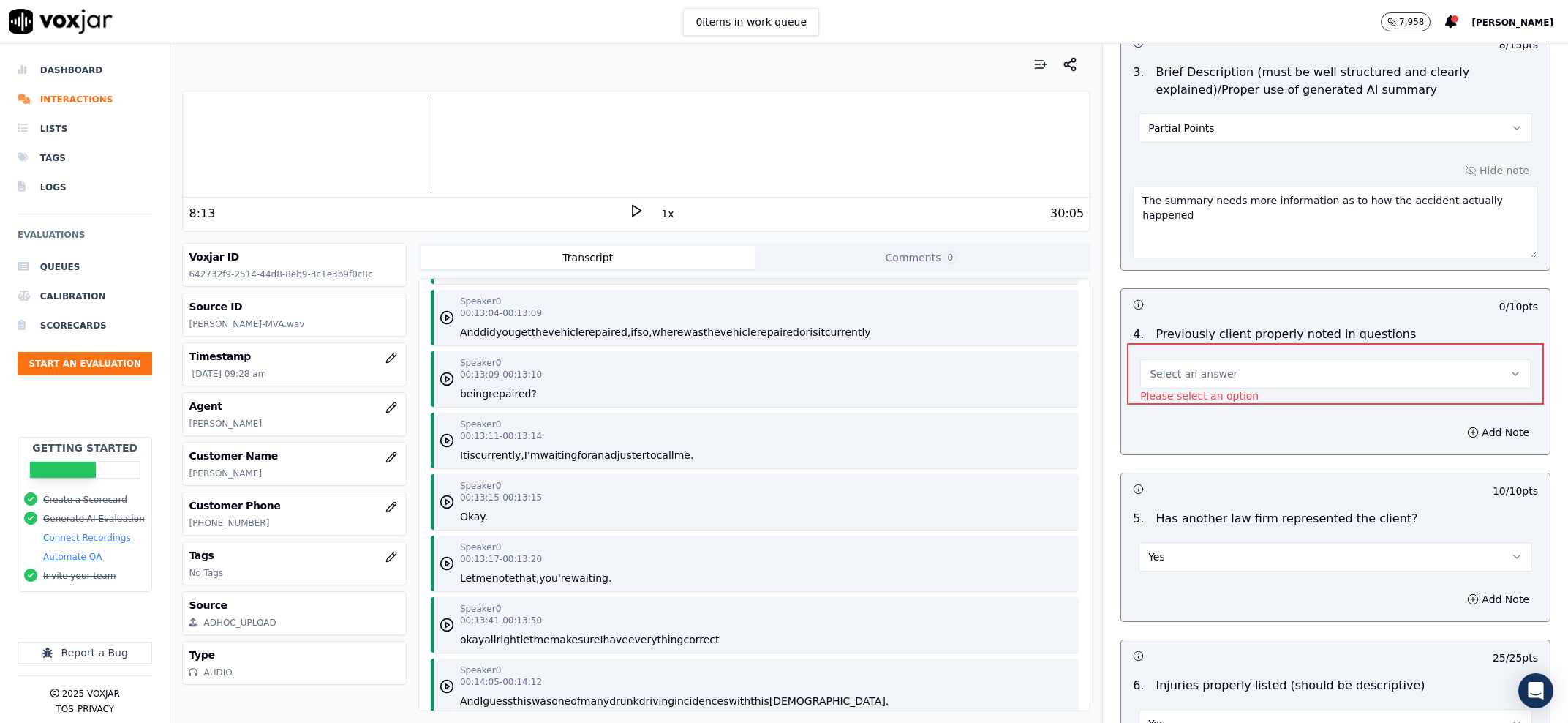
drag, startPoint x: 1219, startPoint y: 365, endPoint x: 1223, endPoint y: 381, distance: 16.5
click at [1220, 367] on button "Select an answer" at bounding box center [1336, 373] width 391 height 29
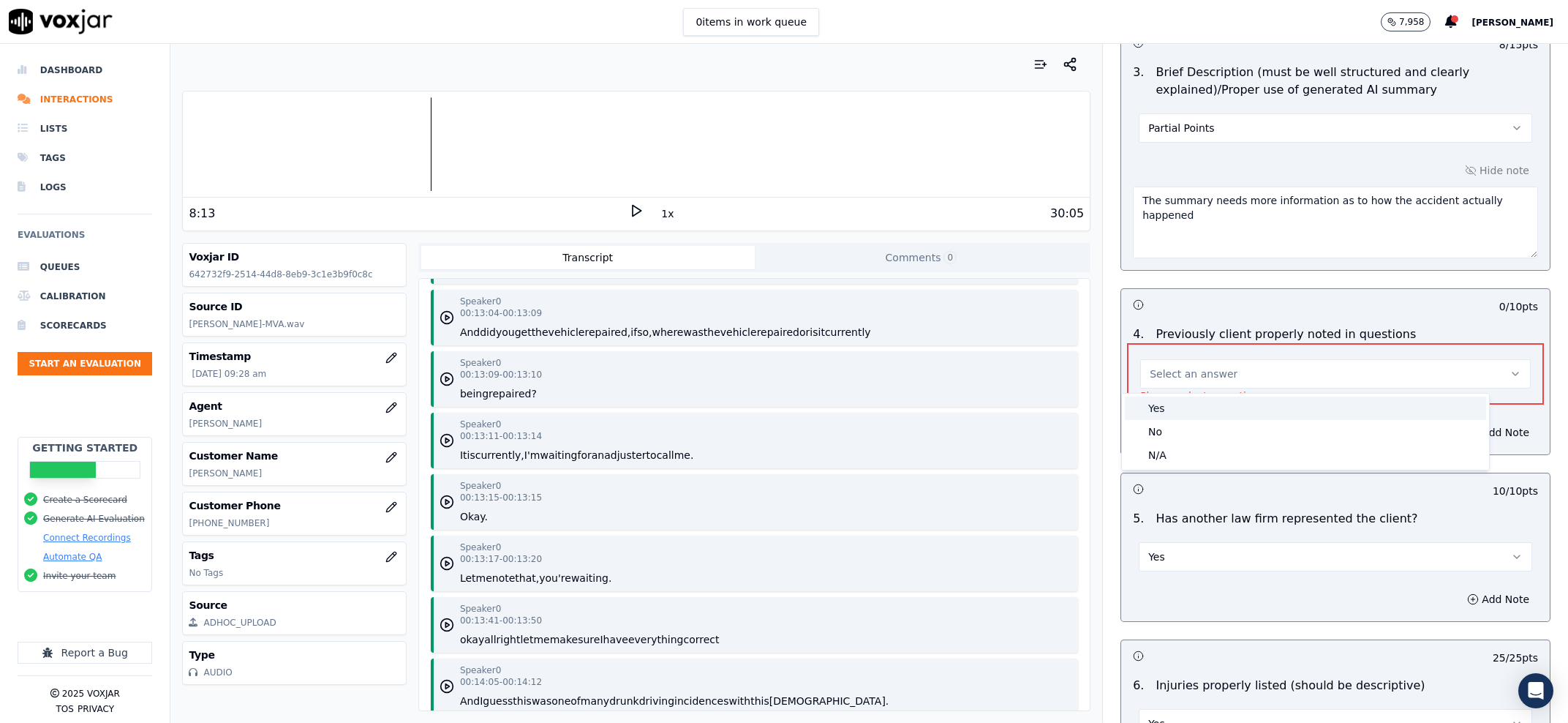
click at [1210, 416] on div "Yes" at bounding box center [1306, 408] width 362 height 23
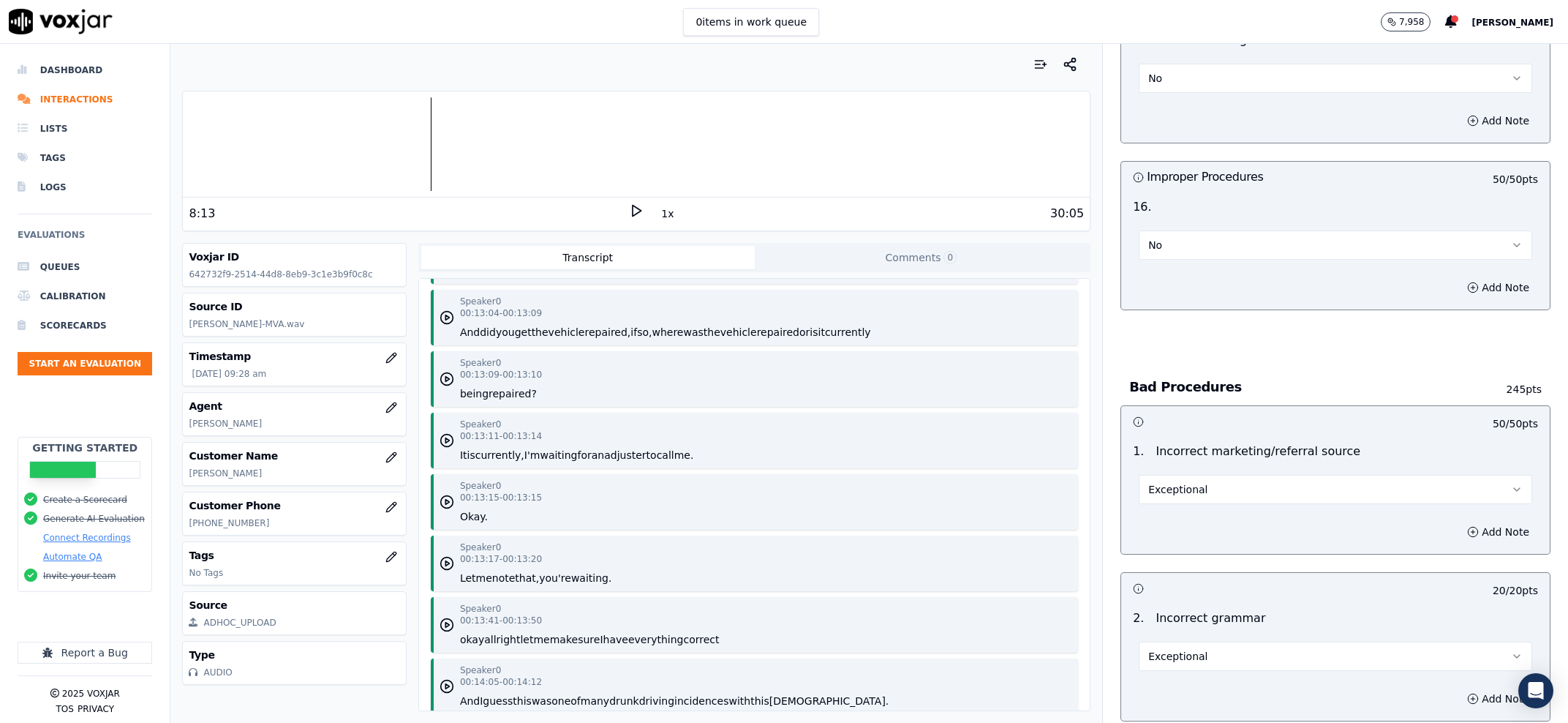
scroll to position [4520, 0]
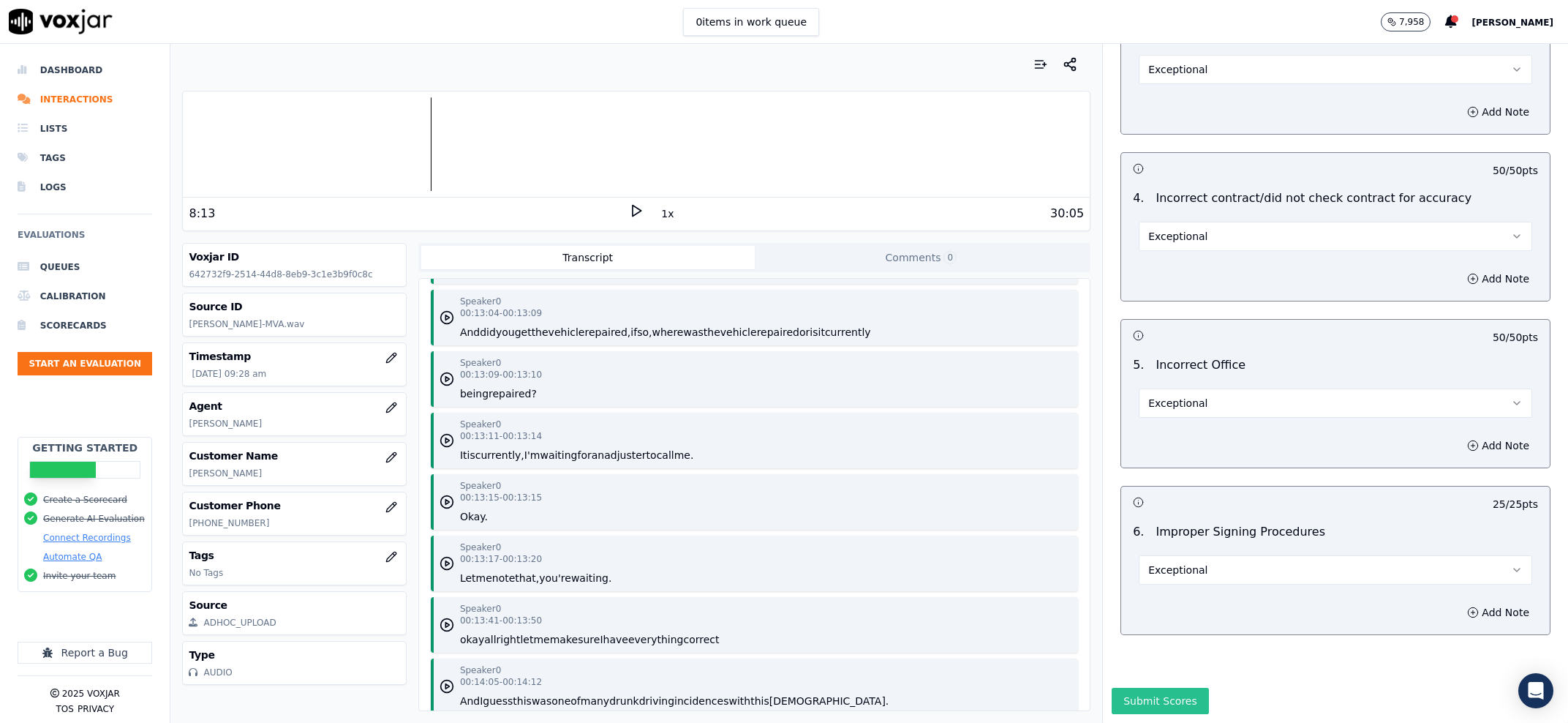
click at [1111, 688] on button "Submit Scores" at bounding box center [1160, 701] width 98 height 26
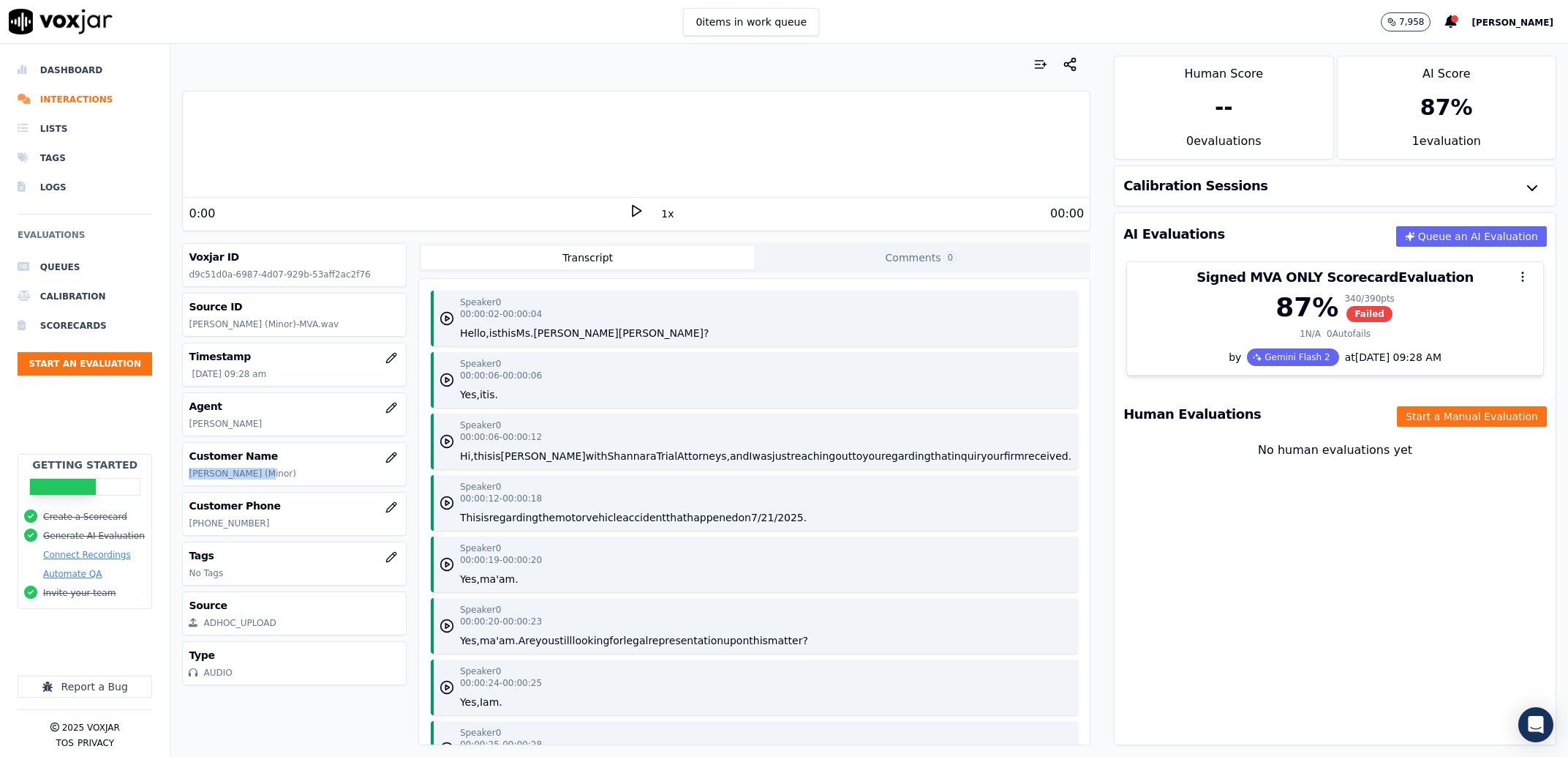
drag, startPoint x: 258, startPoint y: 477, endPoint x: 183, endPoint y: 474, distance: 75.1
click at [183, 474] on div "Customer Name Rosa A Fernandez (Minor)" at bounding box center [293, 464] width 222 height 43
copy p "Rosa A Fernandez"
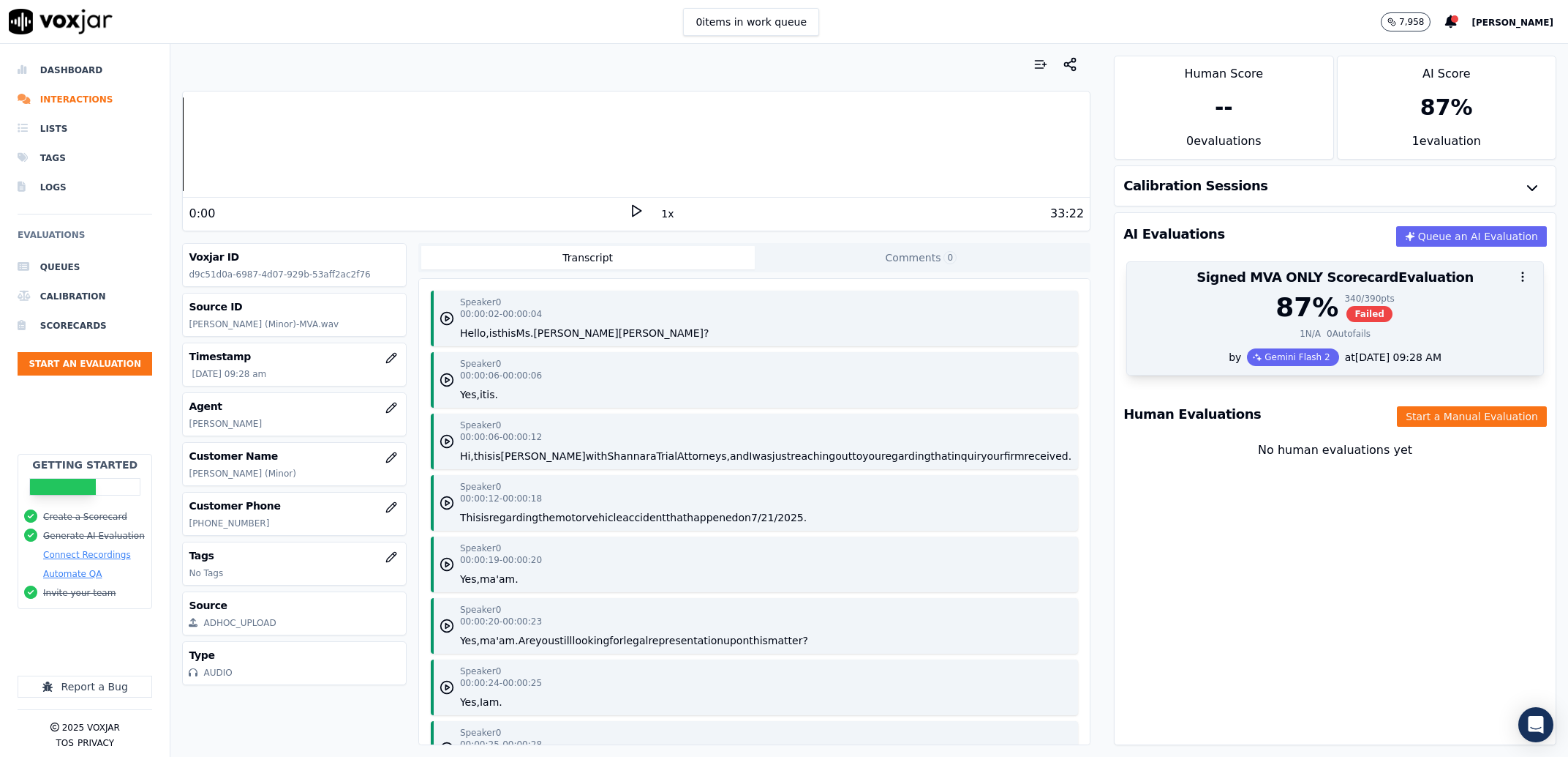
click at [1184, 322] on div "87 % 340 / 390 pts Failed" at bounding box center [1336, 307] width 399 height 29
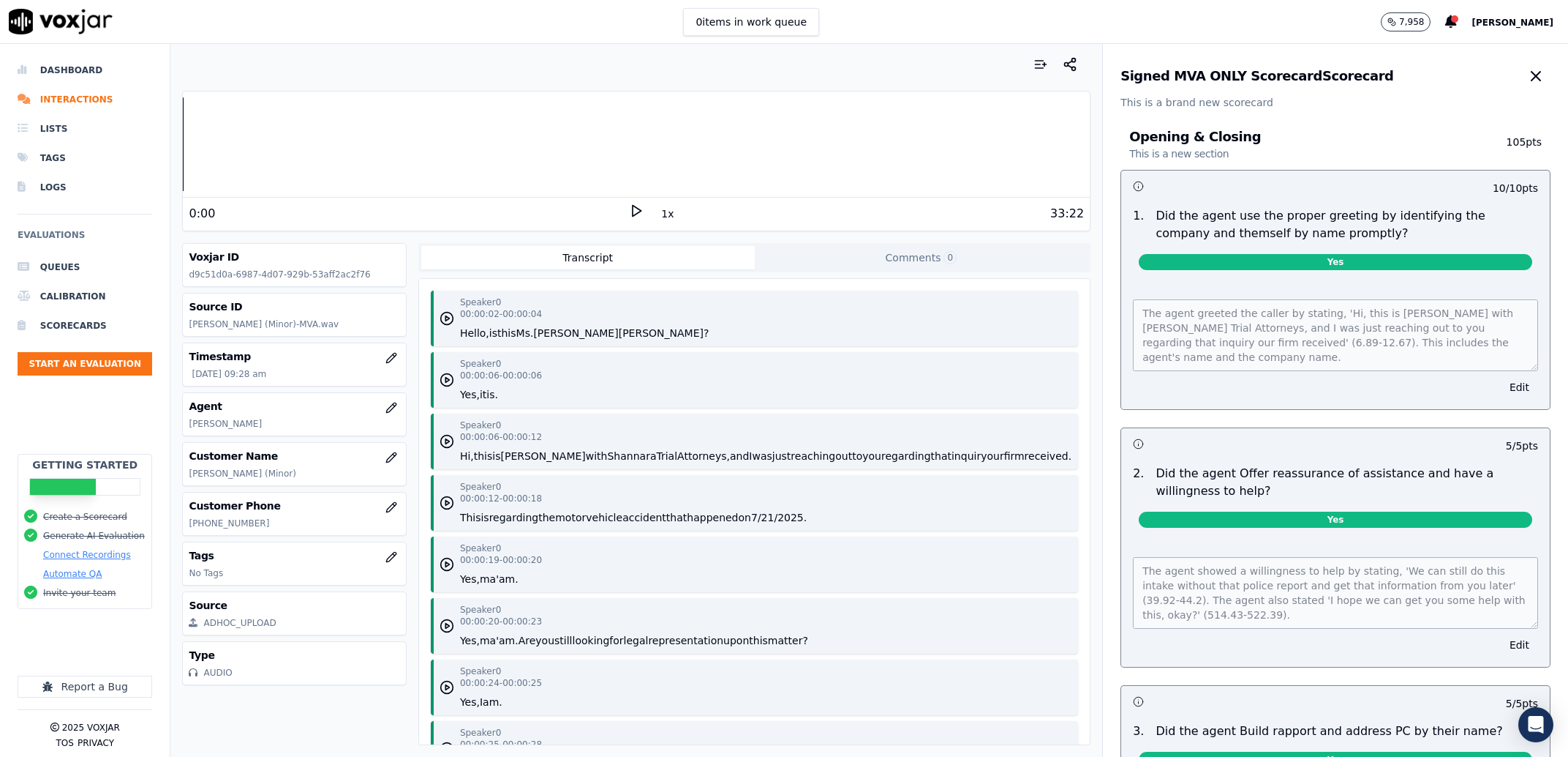
click at [888, 254] on button "Comments 0" at bounding box center [921, 257] width 334 height 23
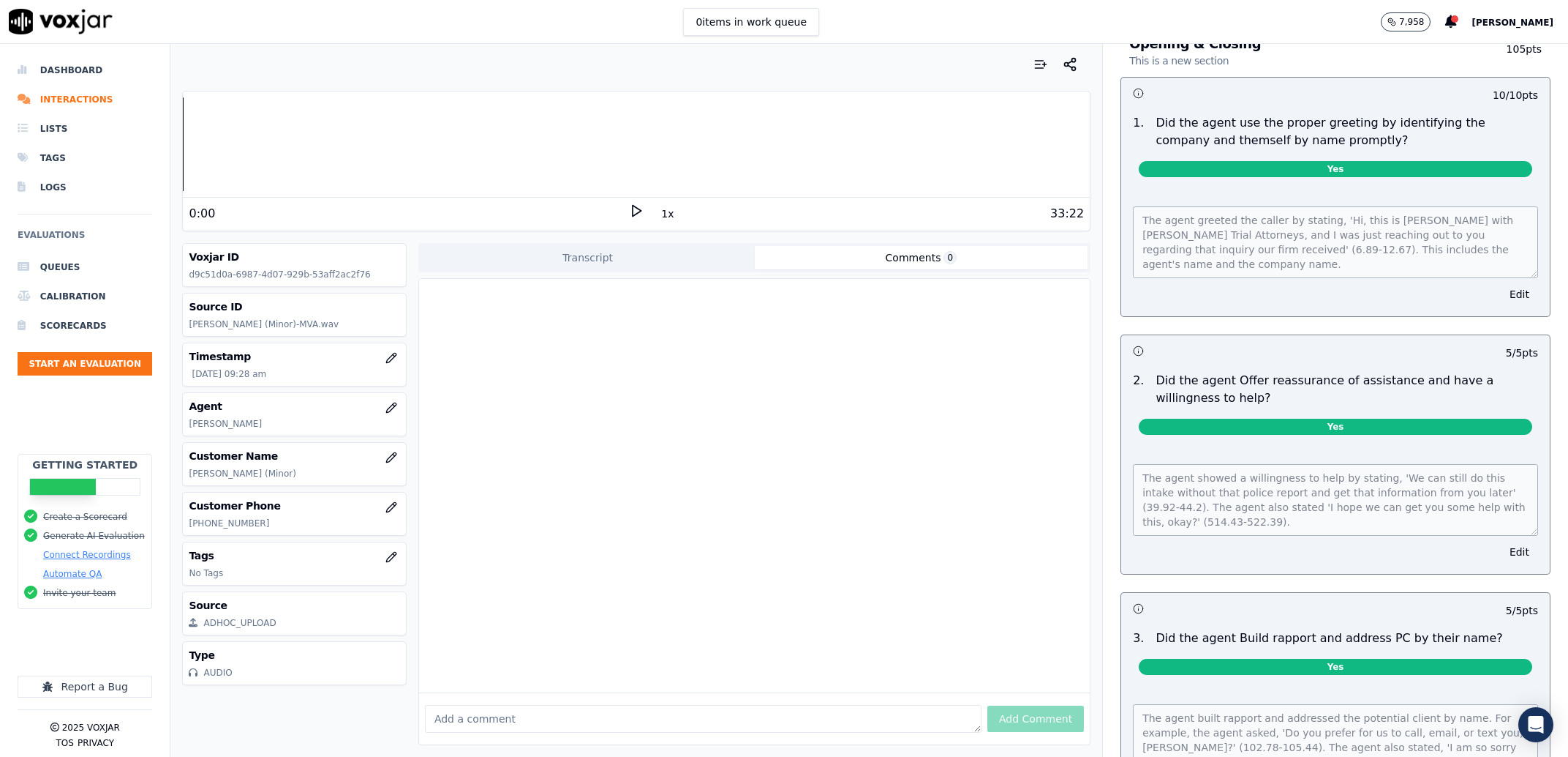
scroll to position [186, 0]
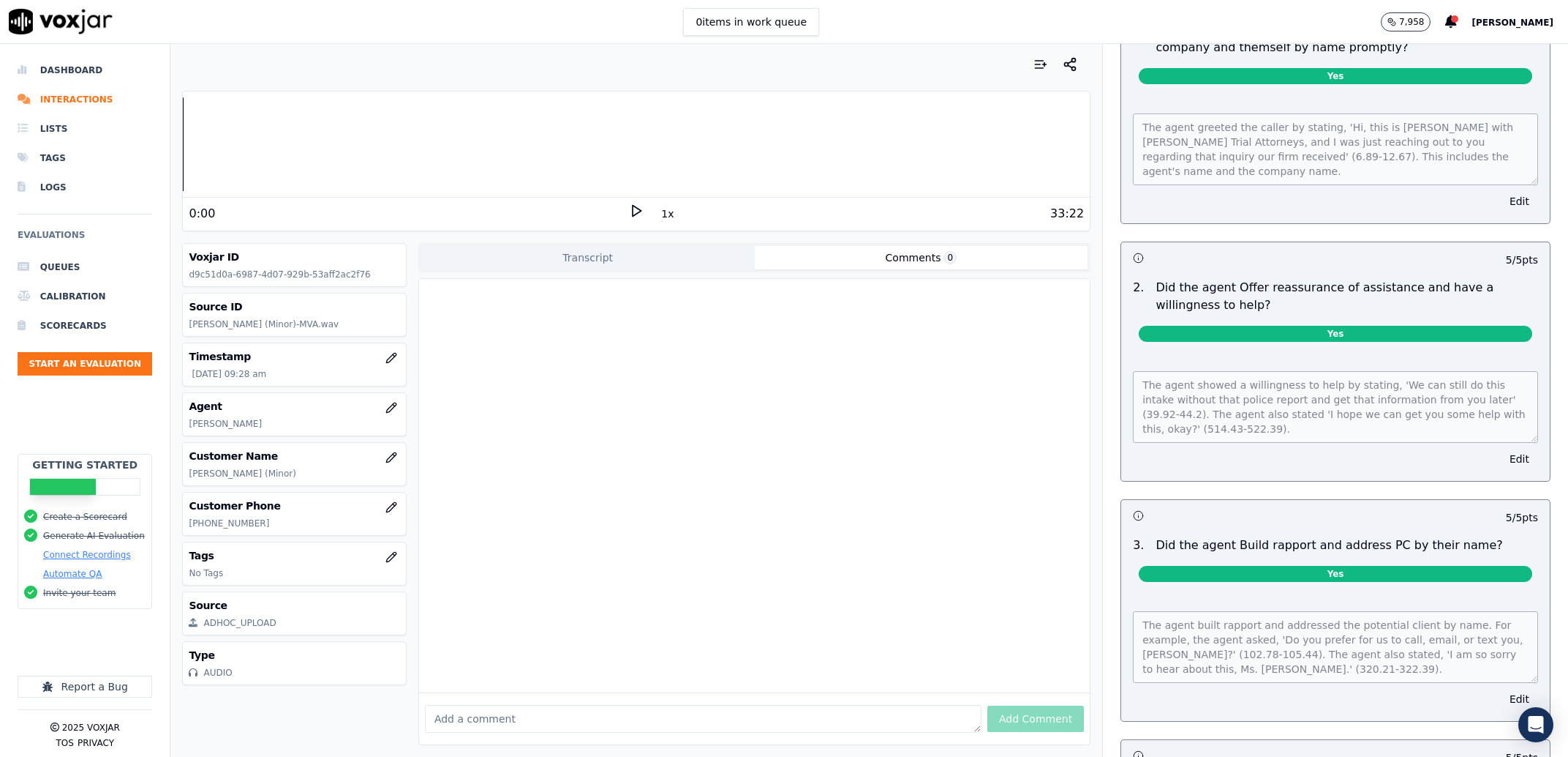
click at [695, 270] on div "Transcript Comments 0" at bounding box center [755, 257] width 672 height 29
click at [655, 271] on div "Transcript Comments 0" at bounding box center [755, 257] width 672 height 29
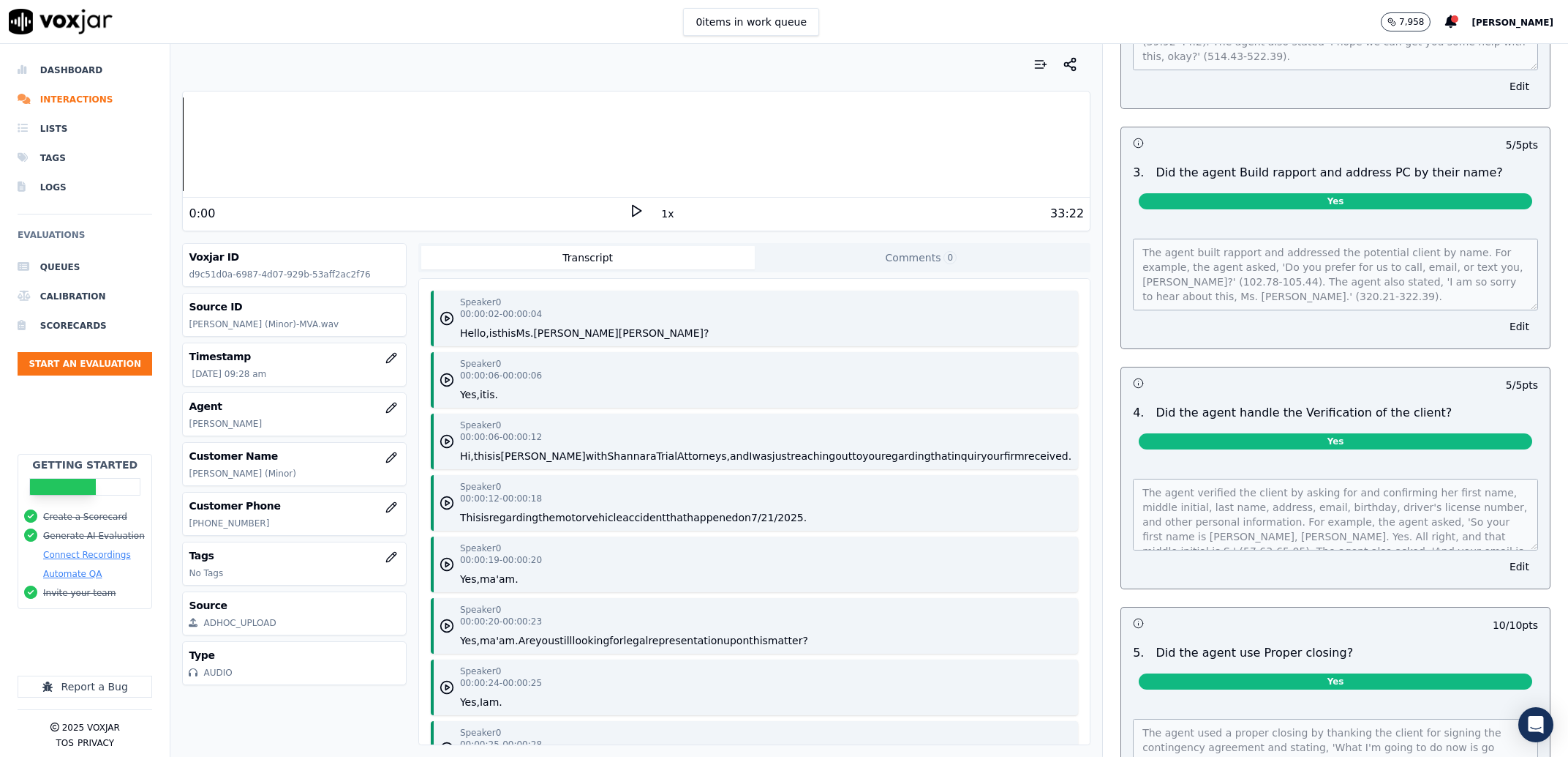
scroll to position [0, 0]
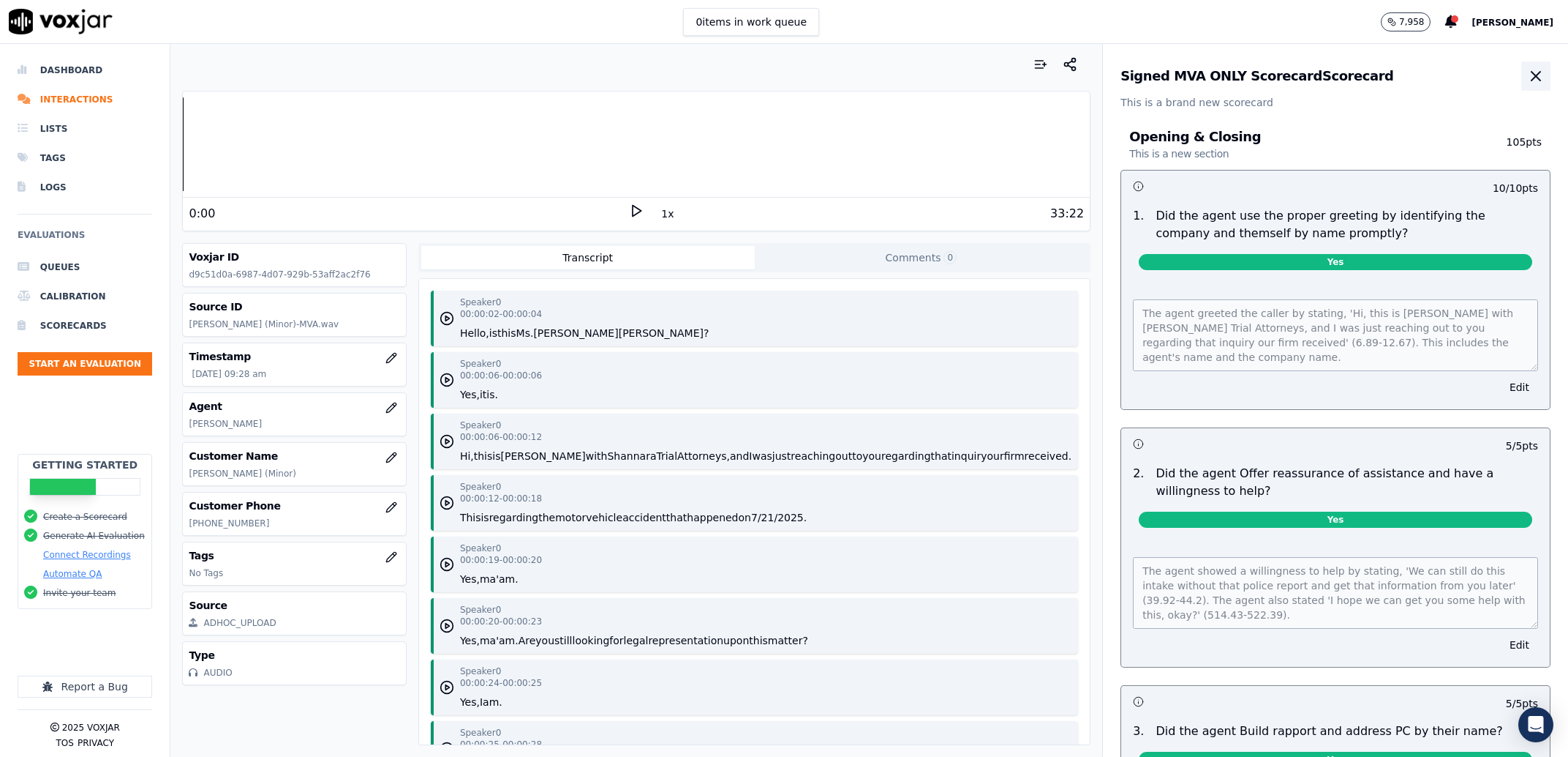
click at [1527, 71] on icon "button" at bounding box center [1536, 77] width 18 height 18
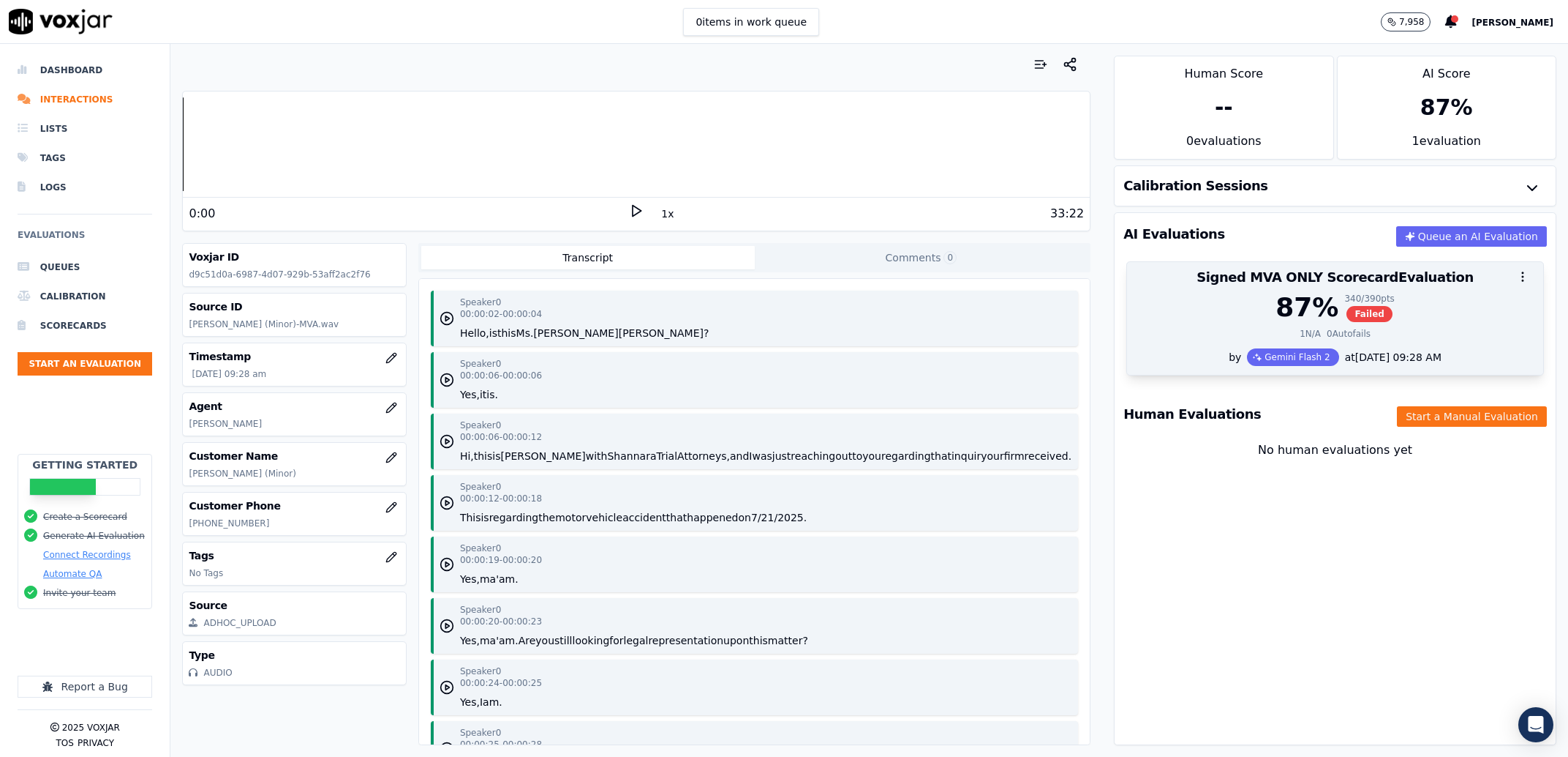
click at [1366, 348] on div "87 % 340 / 390 pts Failed 1 N/A 0 Autofails" at bounding box center [1336, 321] width 417 height 56
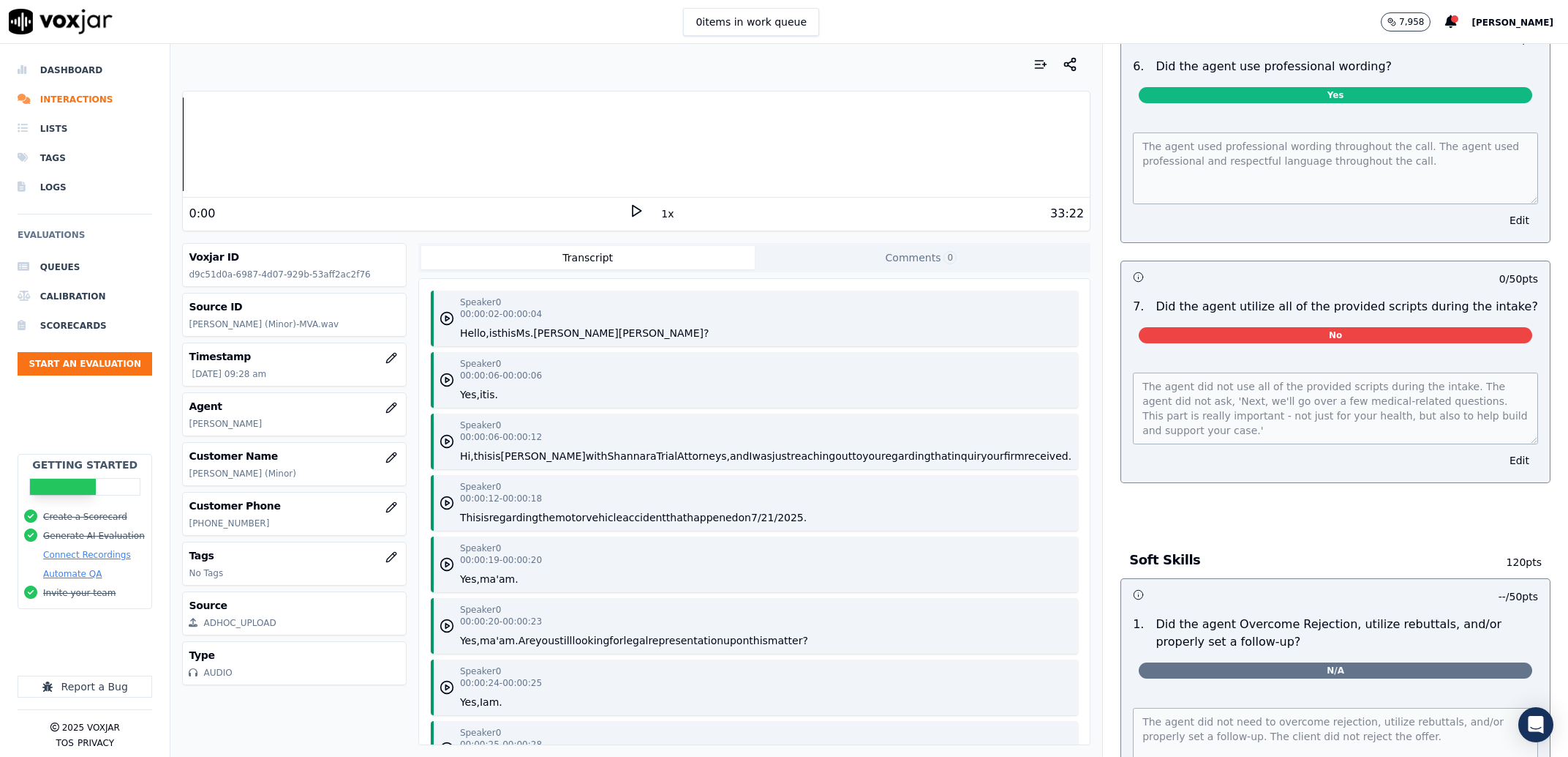
scroll to position [1397, 0]
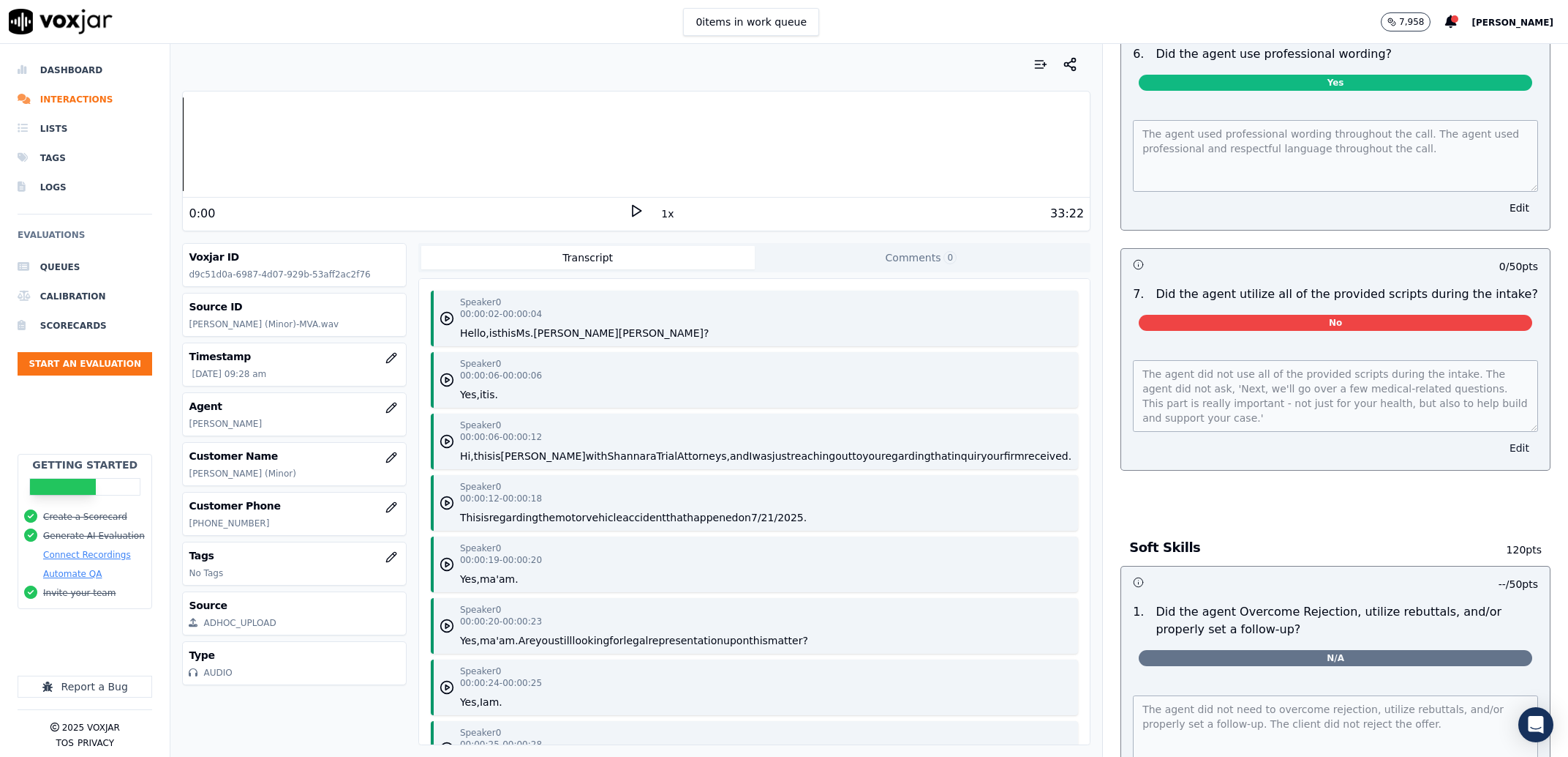
click at [1501, 458] on button "Edit" at bounding box center [1519, 448] width 37 height 21
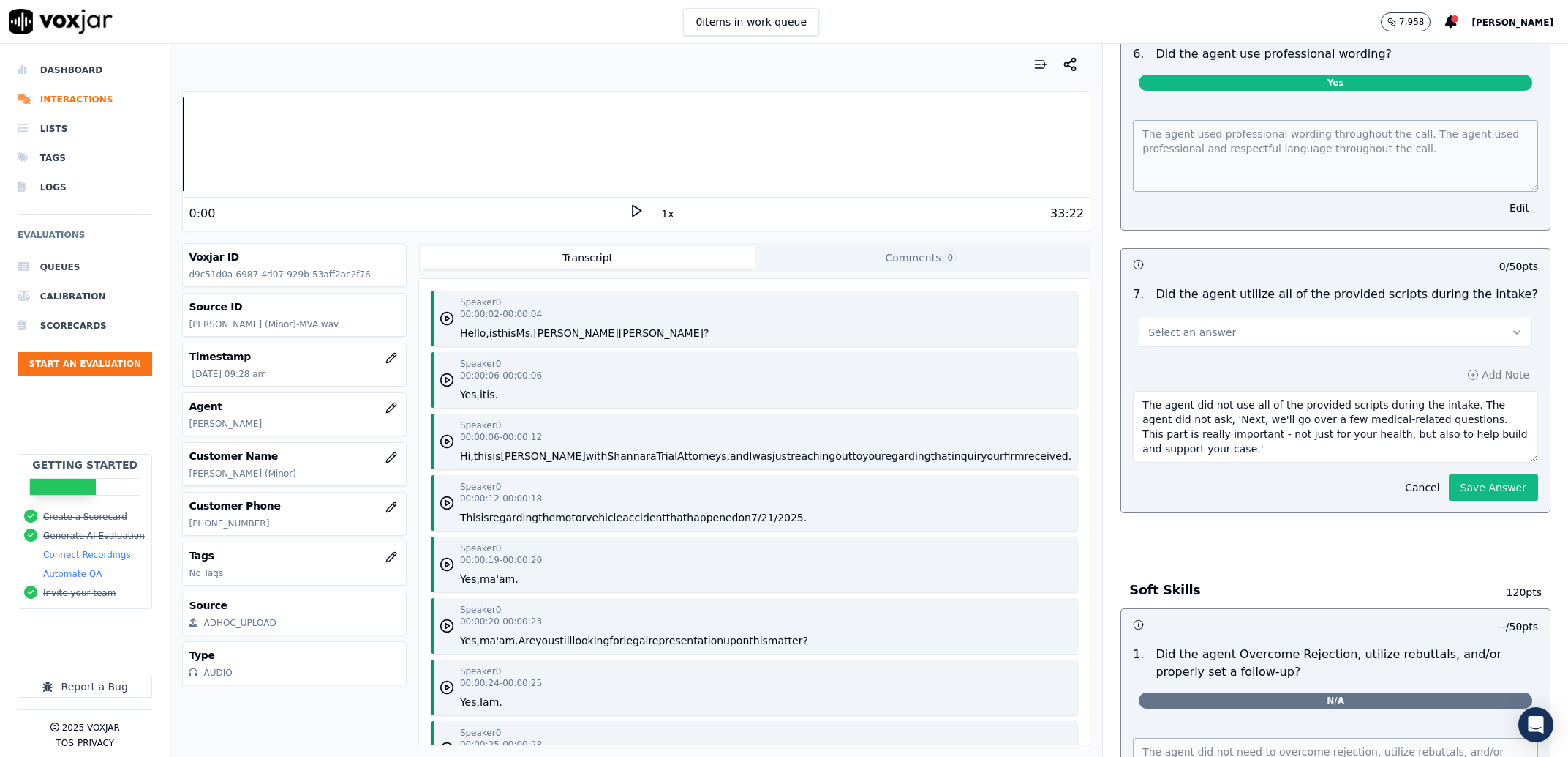
click at [1283, 347] on button "Select an answer" at bounding box center [1336, 331] width 394 height 29
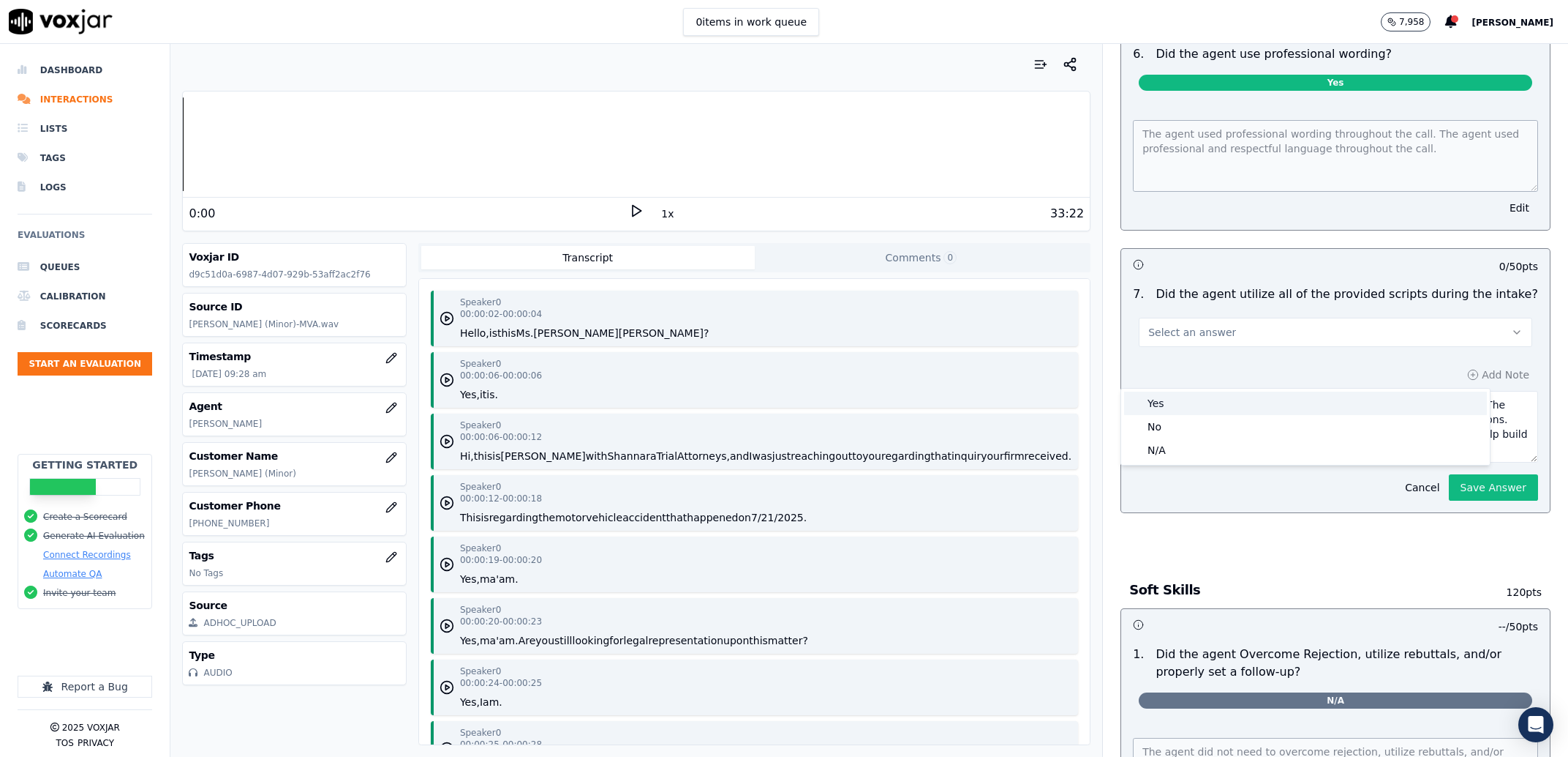
click at [1173, 402] on div "Yes" at bounding box center [1306, 403] width 363 height 23
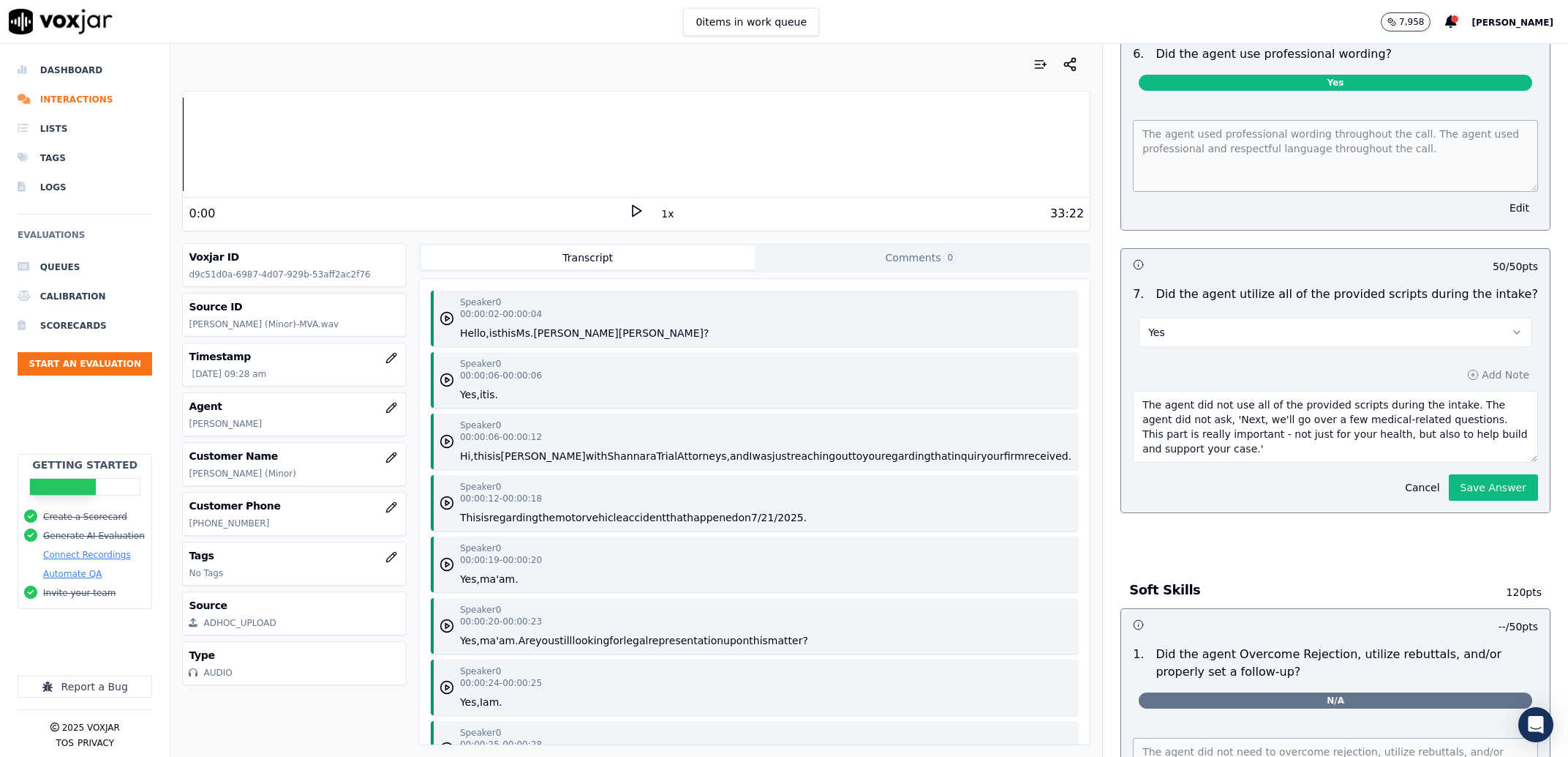
drag, startPoint x: 1183, startPoint y: 491, endPoint x: 1128, endPoint y: 447, distance: 70.4
click at [1133, 447] on textarea "The agent did not use all of the provided scripts during the intake. The agent …" at bounding box center [1336, 427] width 406 height 72
type textarea "T"
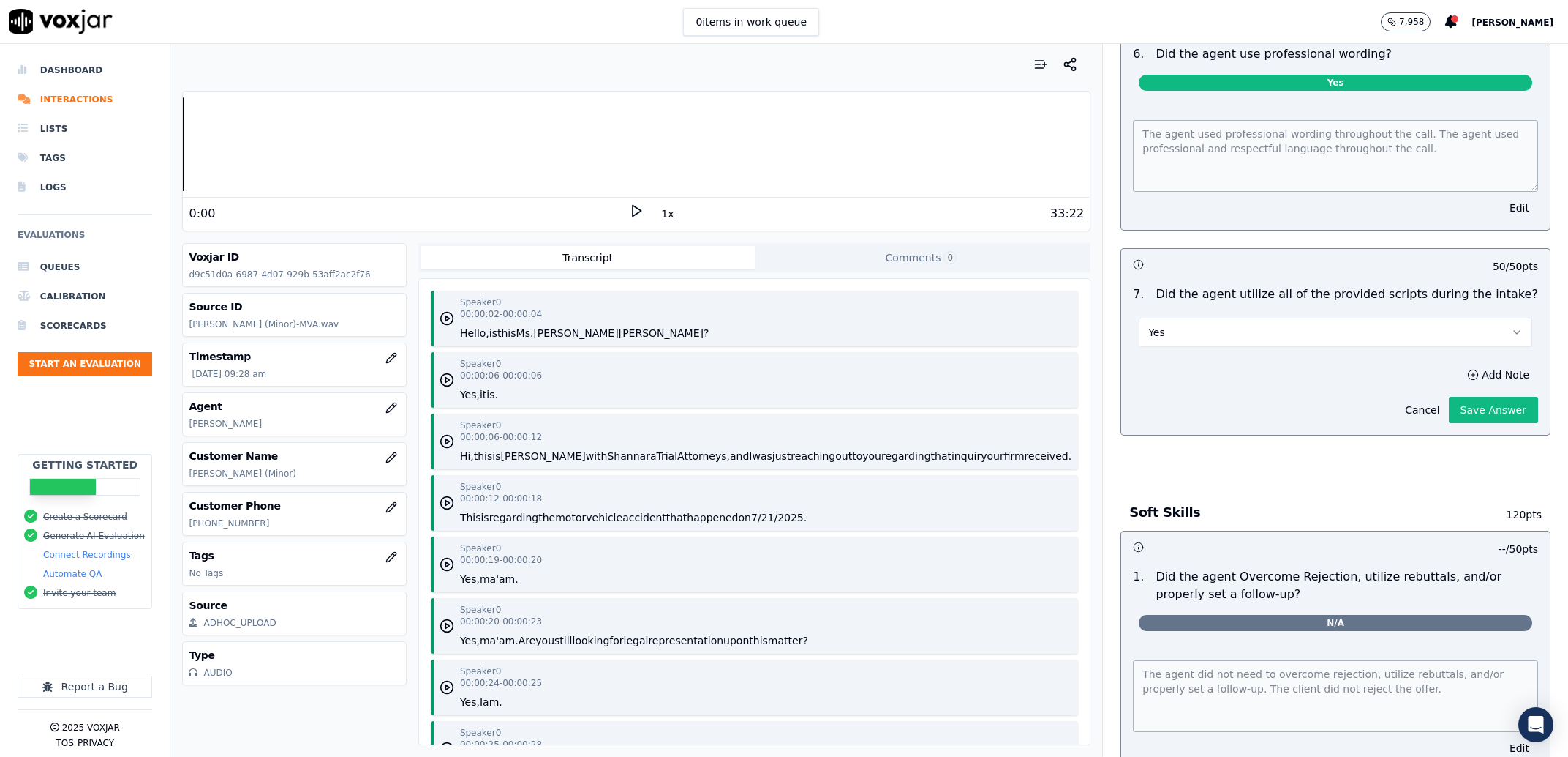
click at [1464, 423] on button "Save Answer" at bounding box center [1494, 410] width 90 height 26
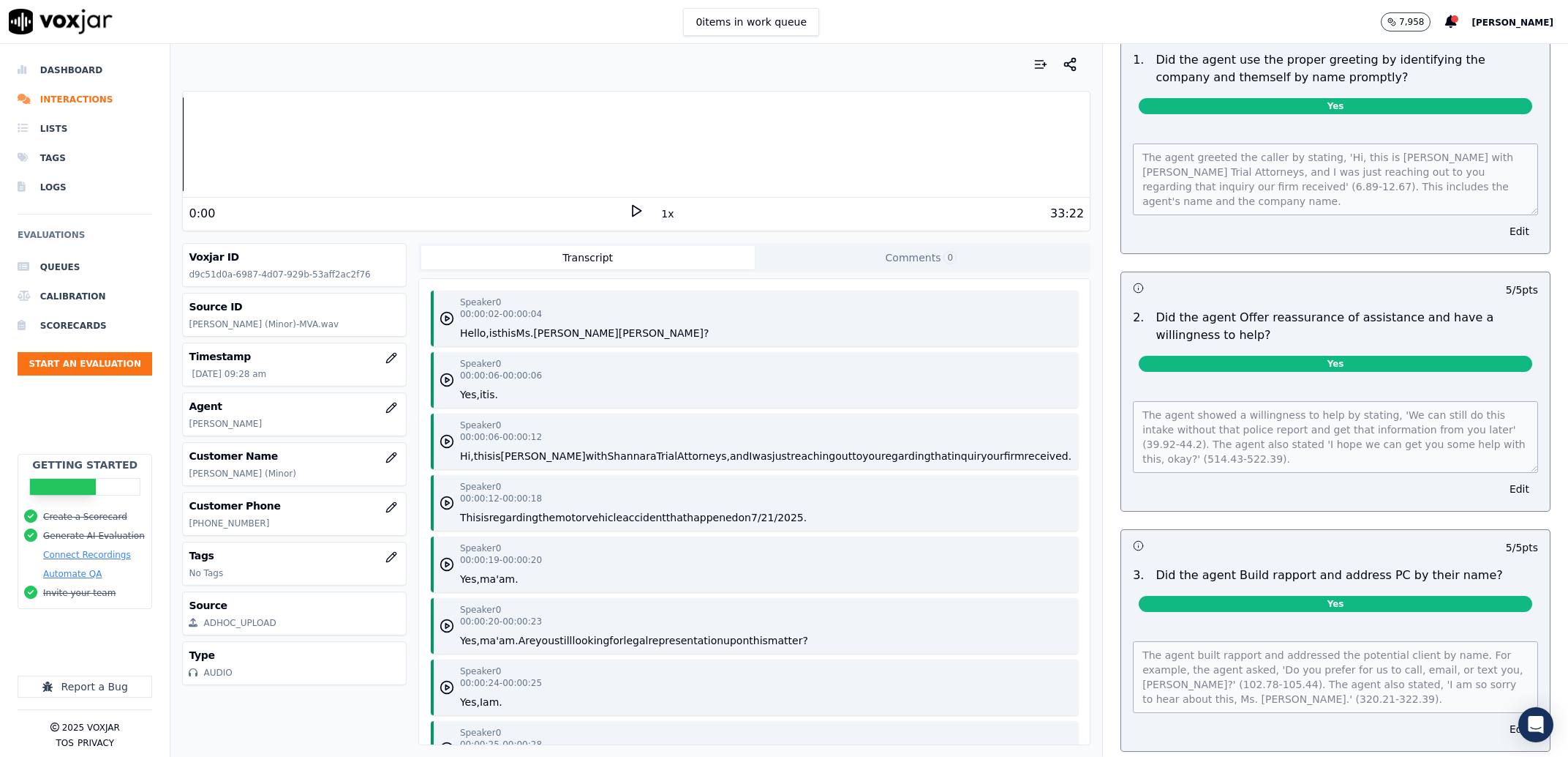
scroll to position [0, 0]
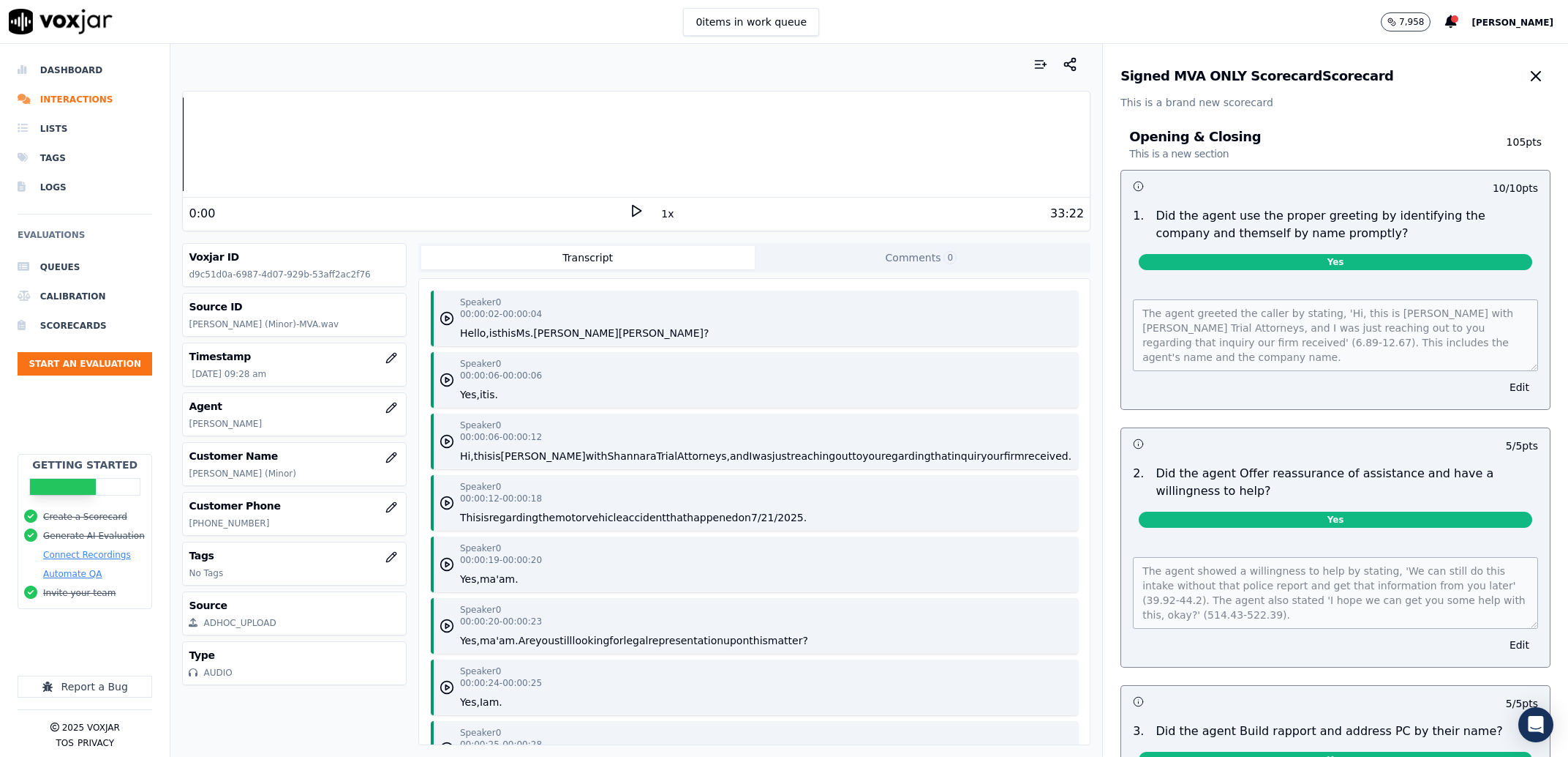
click at [1521, 82] on button "button" at bounding box center [1535, 76] width 29 height 29
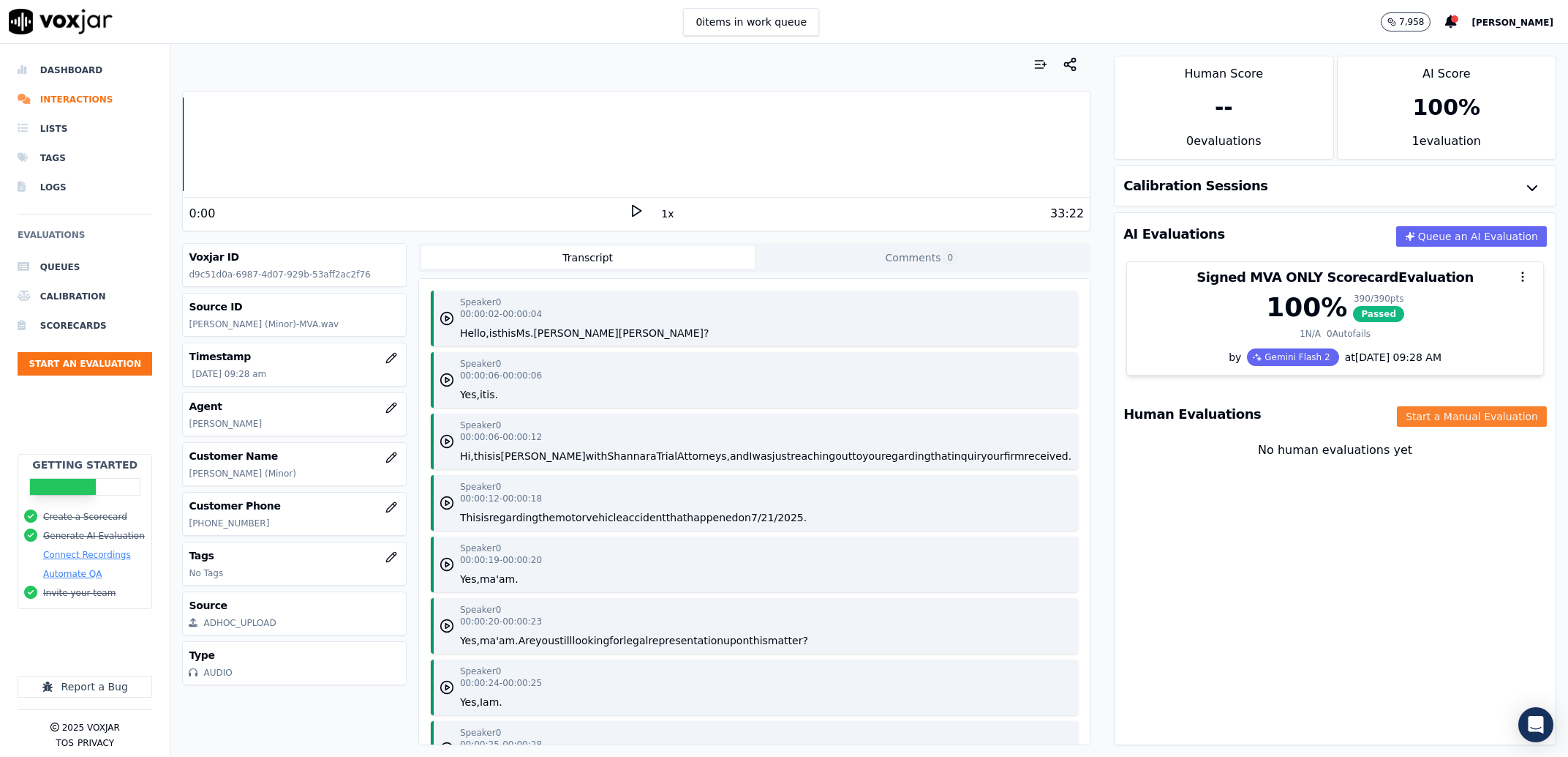
click at [1413, 411] on button "Start a Manual Evaluation" at bounding box center [1472, 416] width 150 height 21
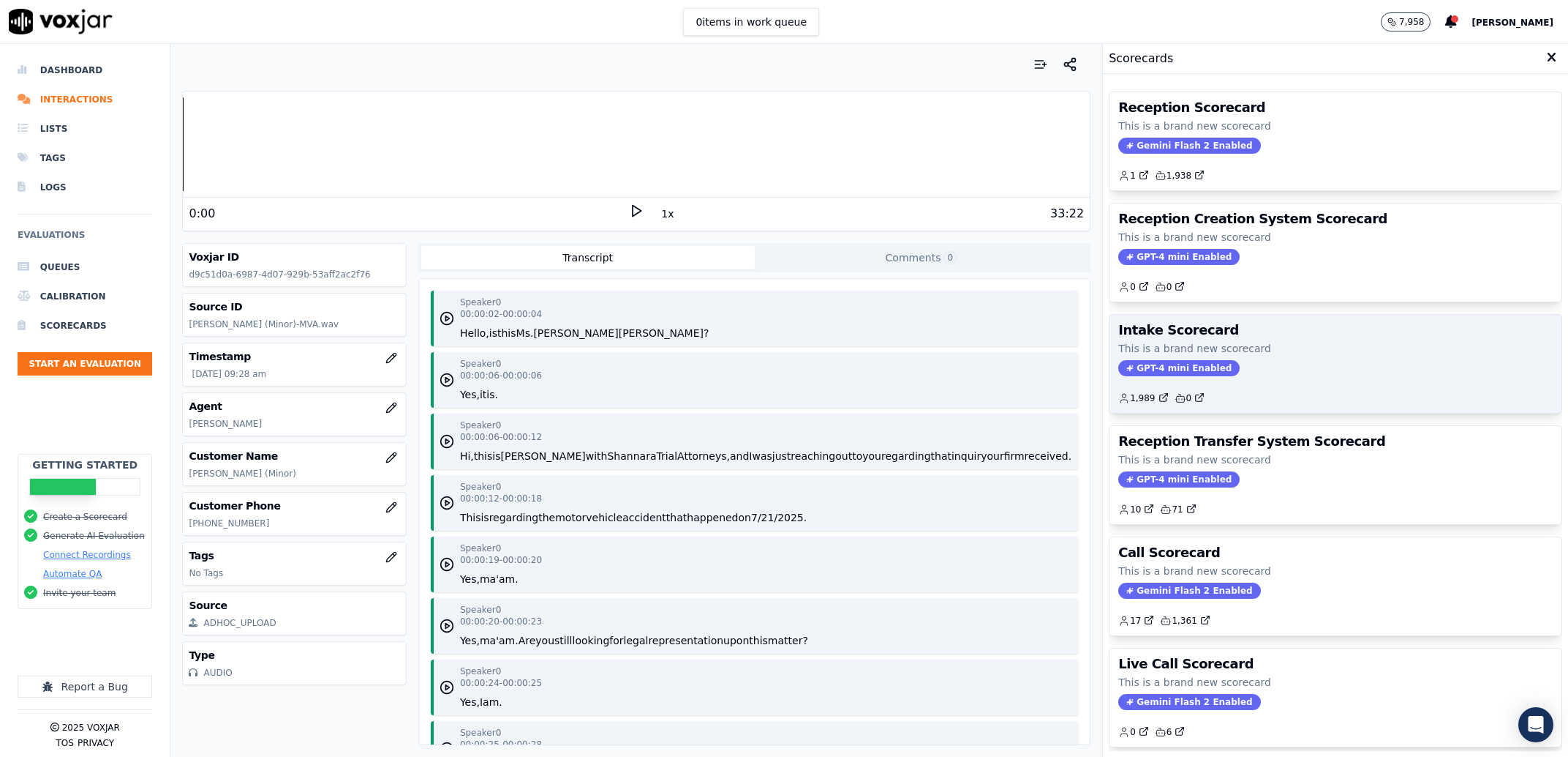
click at [1233, 366] on div "GPT-4 mini Enabled" at bounding box center [1336, 368] width 435 height 16
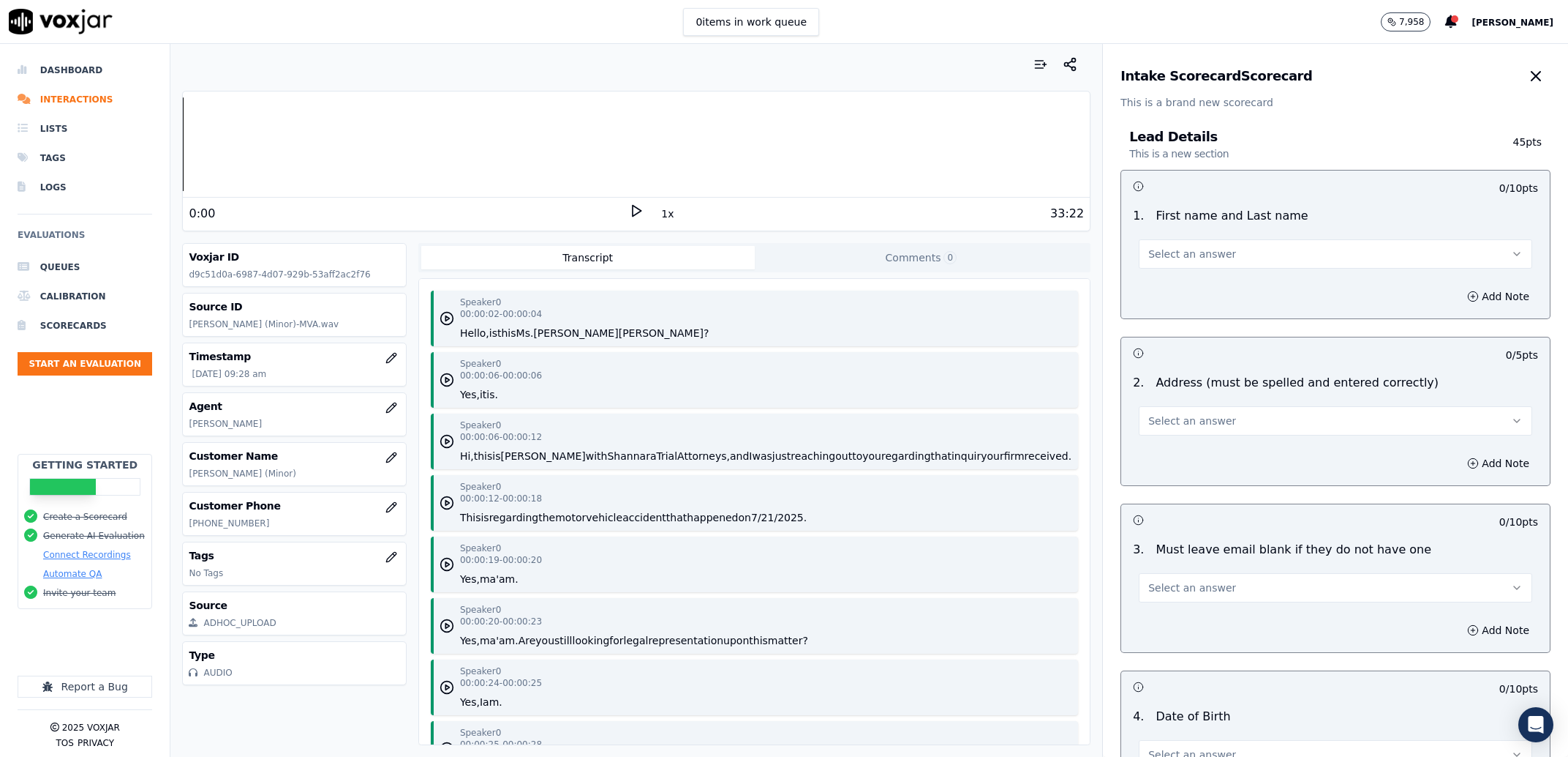
click at [1205, 249] on span "Select an answer" at bounding box center [1192, 253] width 88 height 15
click at [1185, 285] on div "Yes" at bounding box center [1306, 286] width 363 height 23
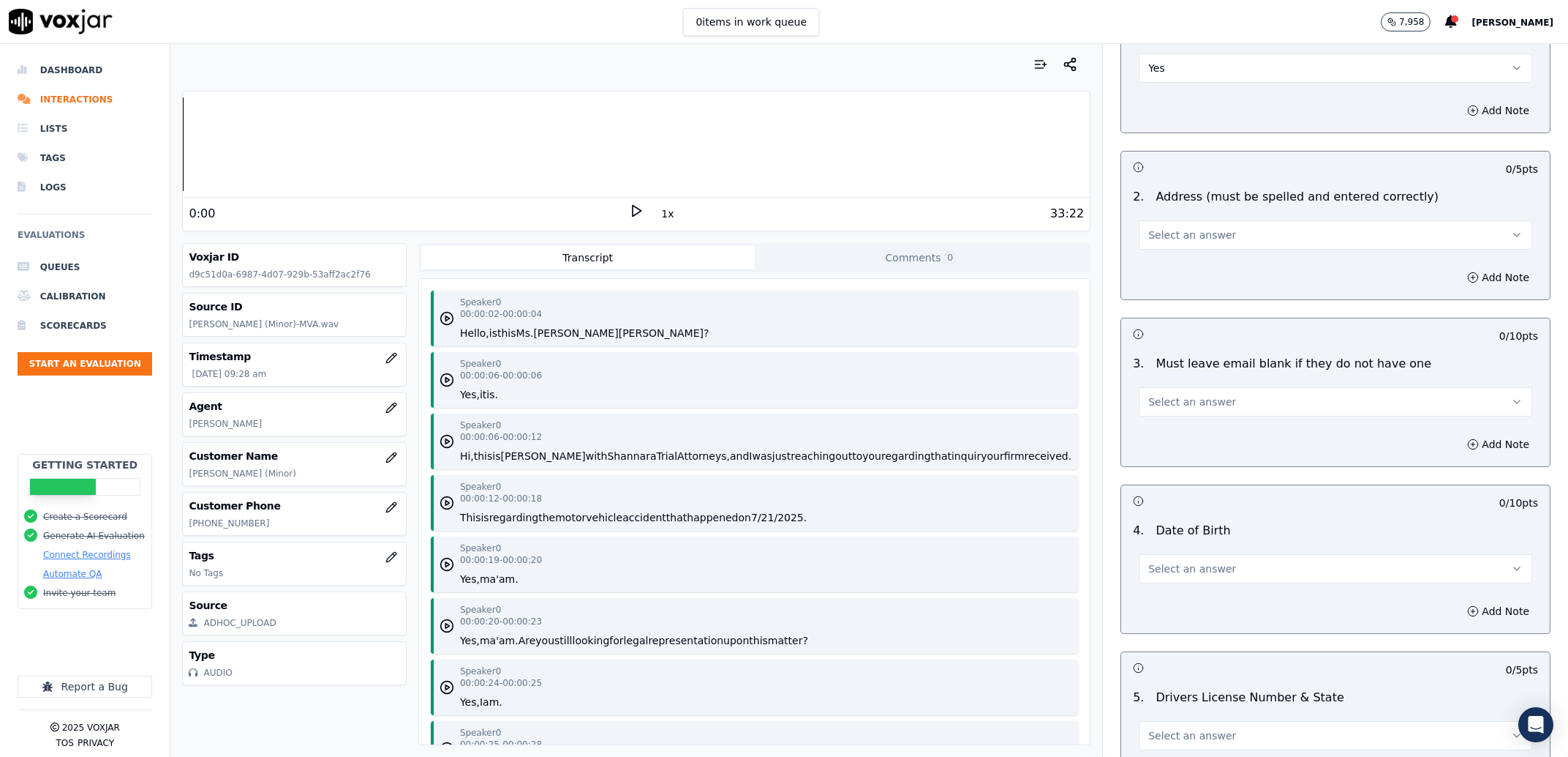
click at [1213, 225] on button "Select an answer" at bounding box center [1336, 234] width 394 height 29
click at [1178, 266] on div "Yes" at bounding box center [1306, 267] width 363 height 23
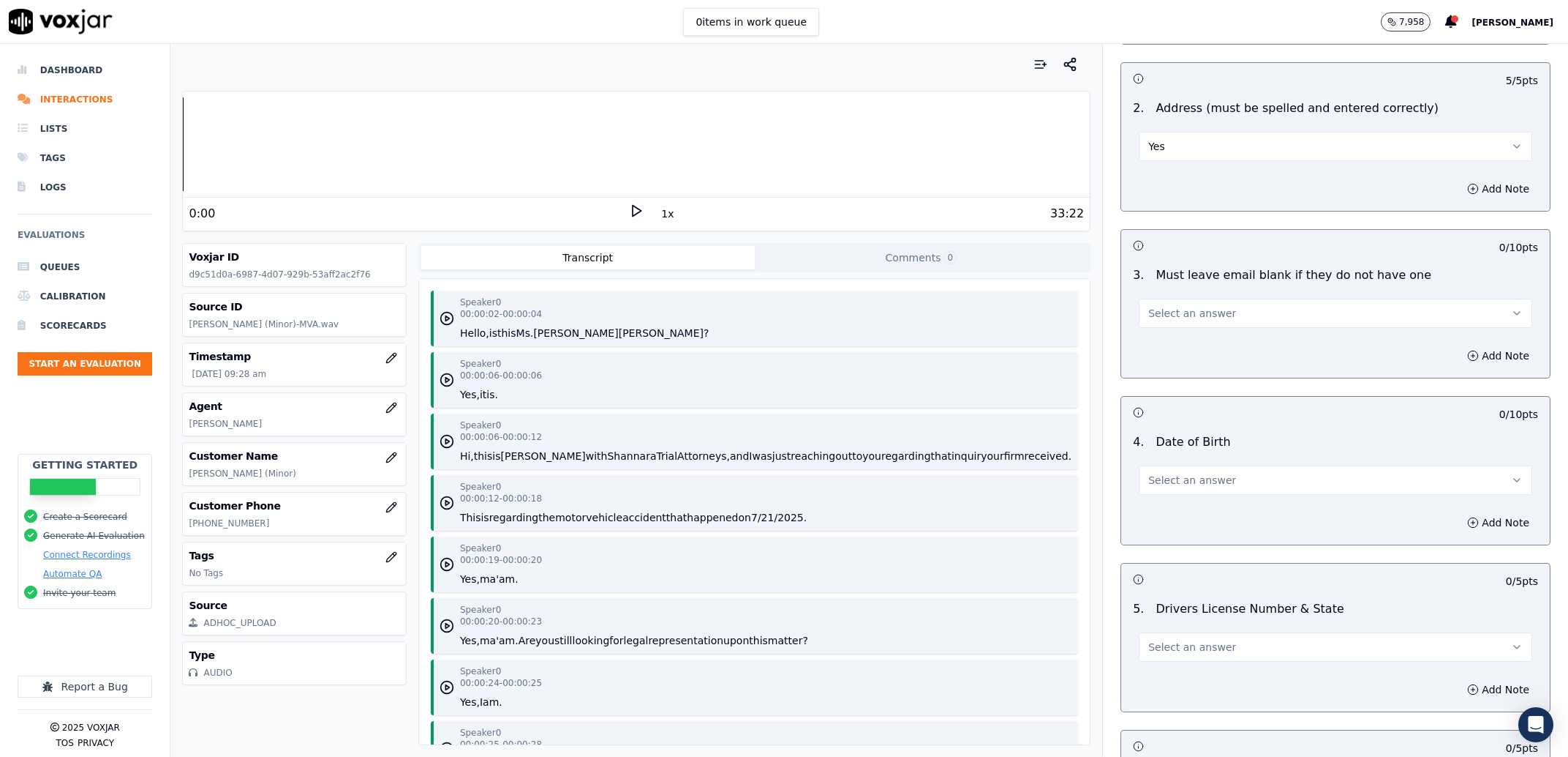
scroll to position [373, 0]
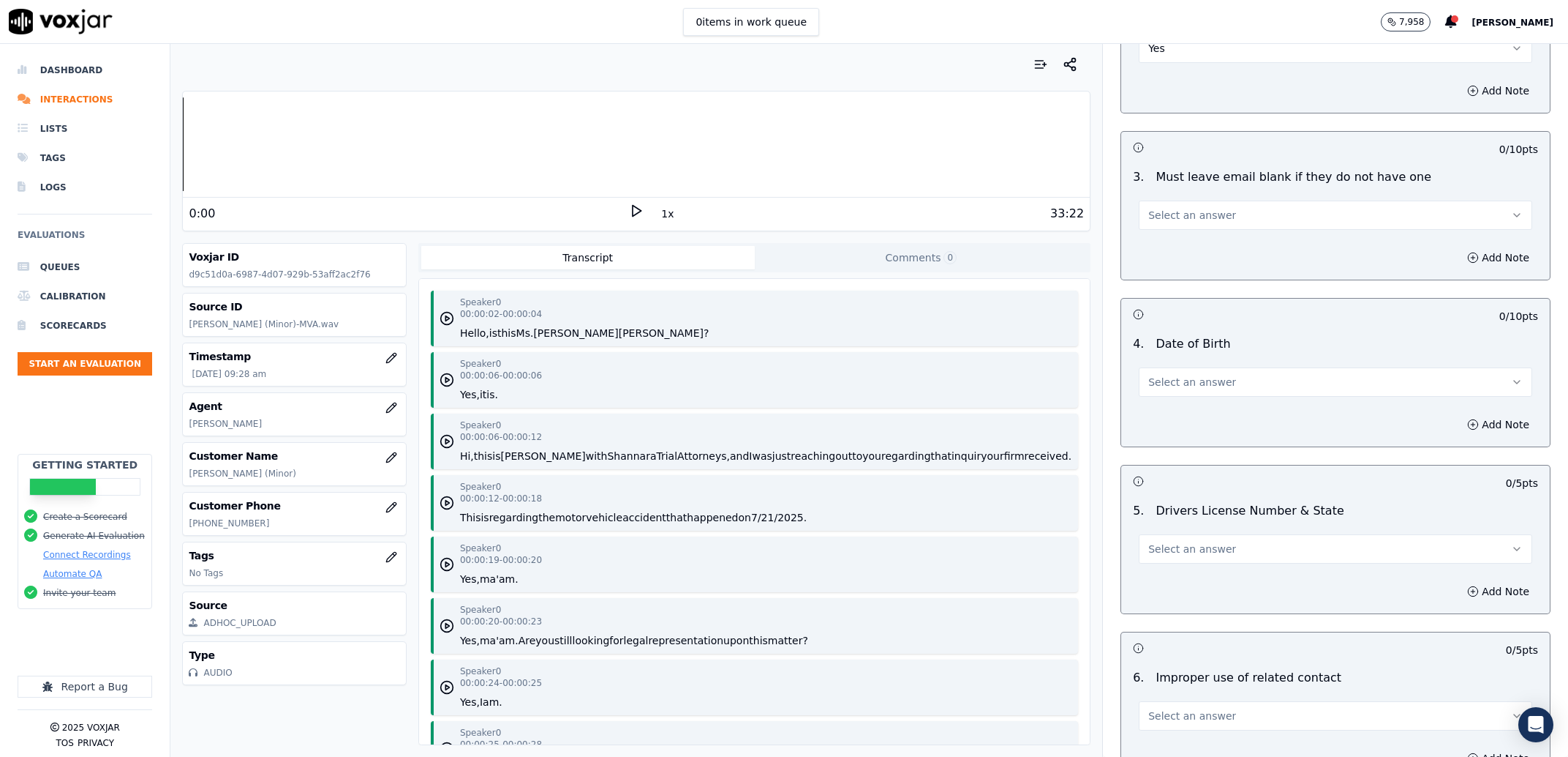
click at [1192, 223] on button "Select an answer" at bounding box center [1336, 214] width 394 height 29
click at [1190, 248] on div "Yes" at bounding box center [1306, 248] width 363 height 23
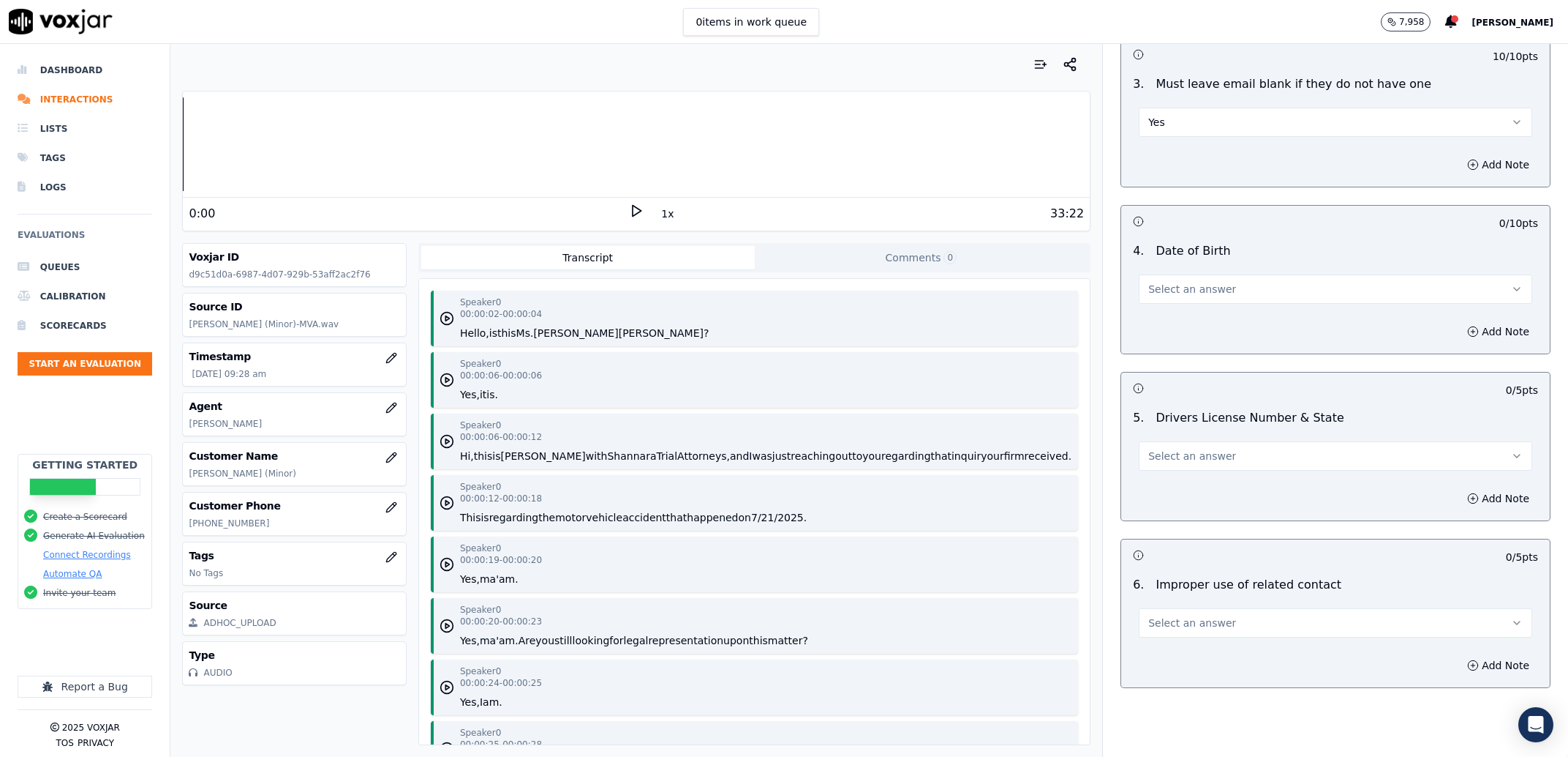
click at [1175, 299] on button "Select an answer" at bounding box center [1336, 288] width 394 height 29
click at [1174, 325] on div "Yes" at bounding box center [1306, 321] width 363 height 23
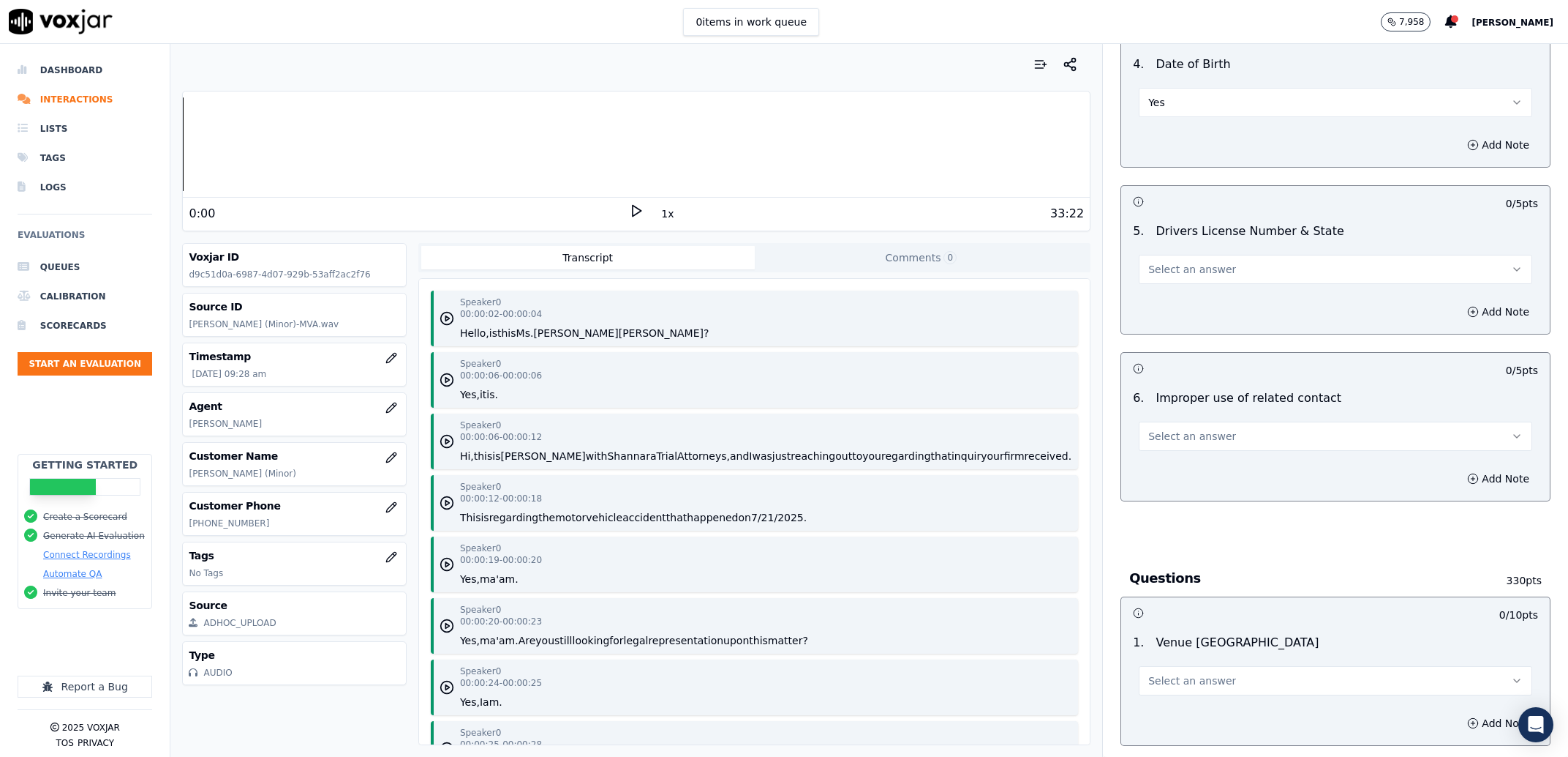
click at [1173, 273] on span "Select an answer" at bounding box center [1192, 269] width 88 height 15
click at [1166, 296] on div "Yes" at bounding box center [1306, 302] width 363 height 23
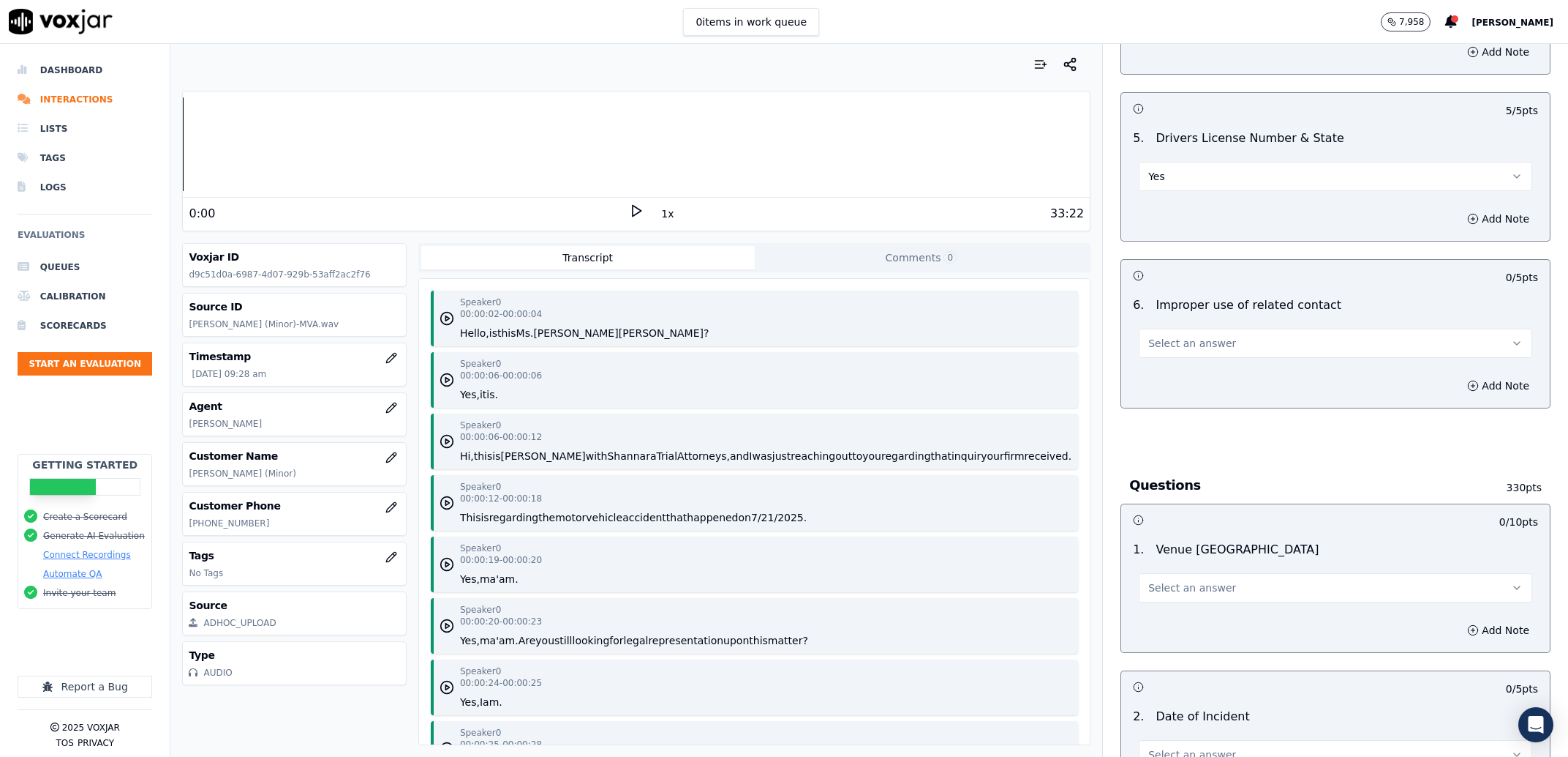
scroll to position [838, 0]
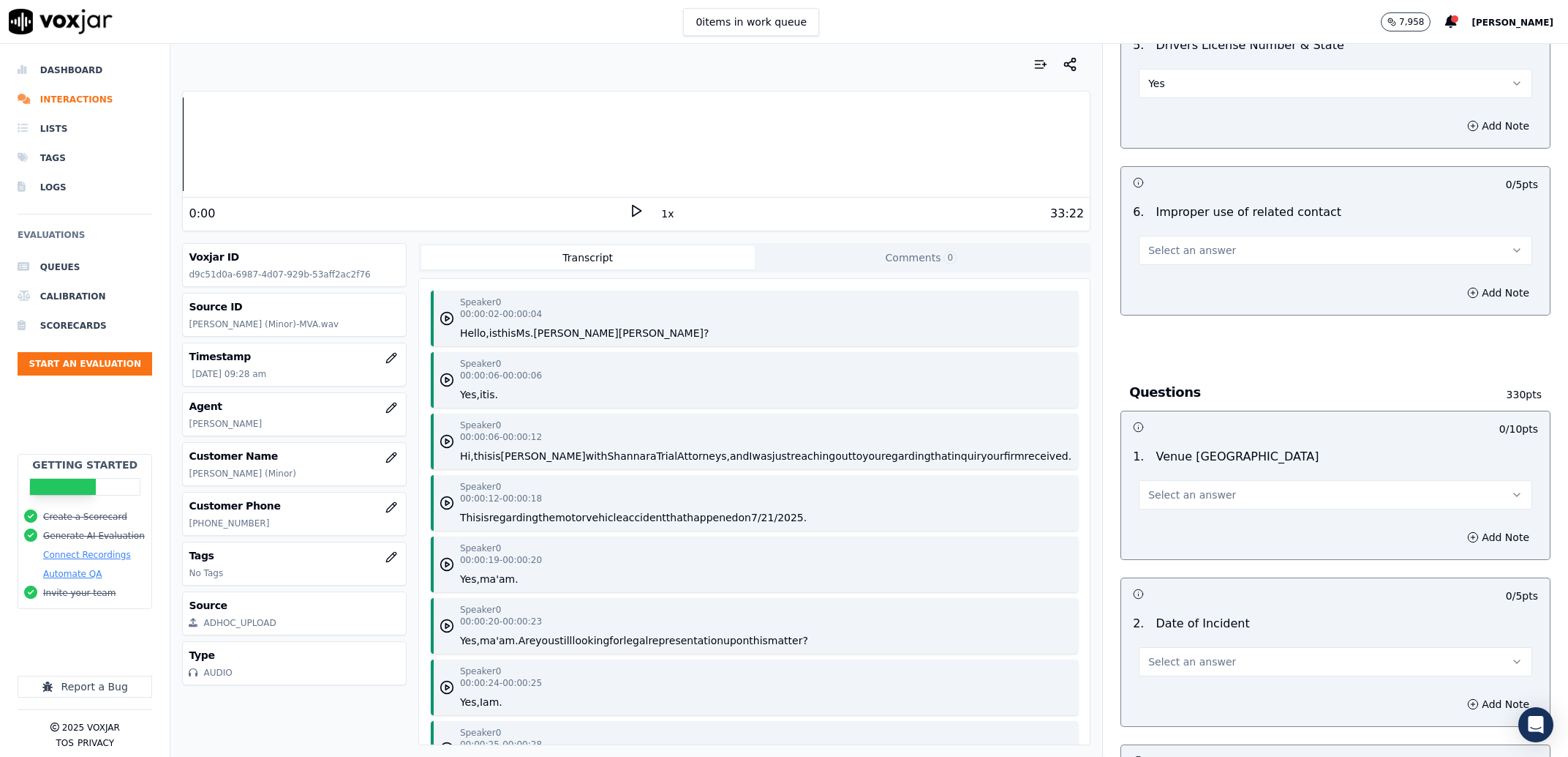
click at [1269, 257] on button "Select an answer" at bounding box center [1336, 249] width 394 height 29
click at [1238, 303] on div "No" at bounding box center [1306, 306] width 363 height 23
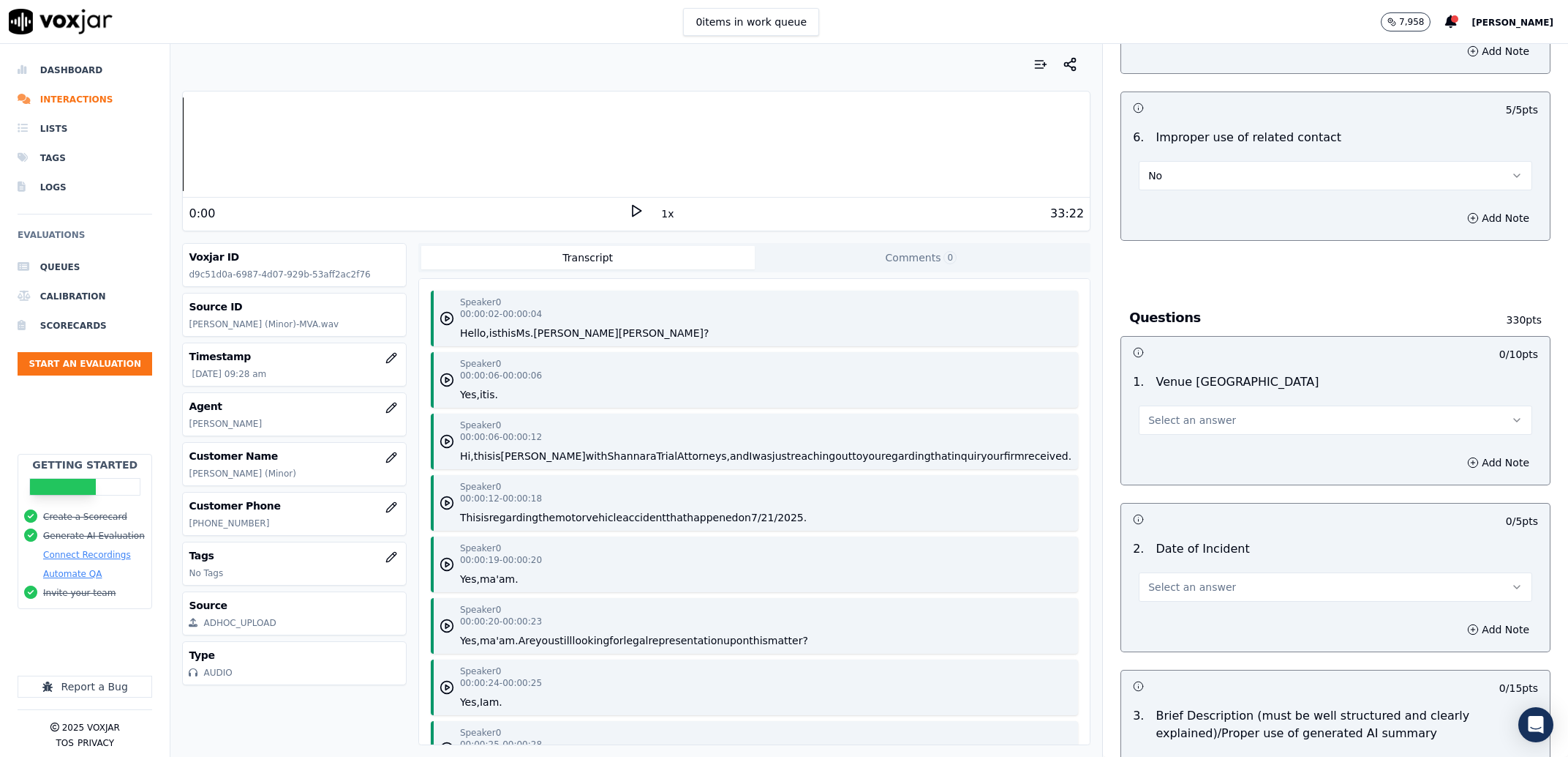
scroll to position [1024, 0]
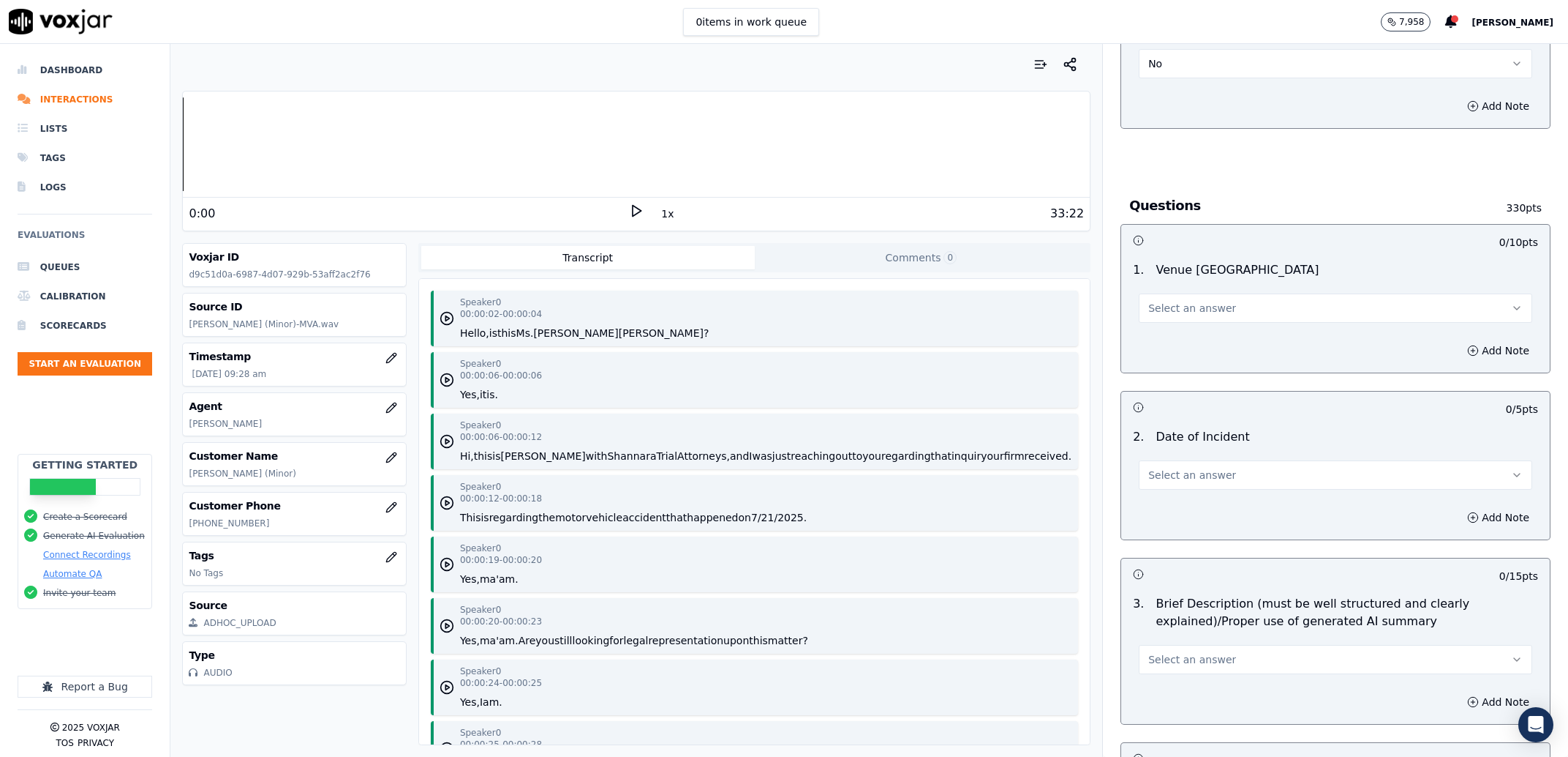
click at [1231, 303] on button "Select an answer" at bounding box center [1336, 307] width 394 height 29
click at [1202, 343] on div "Yes" at bounding box center [1306, 341] width 363 height 23
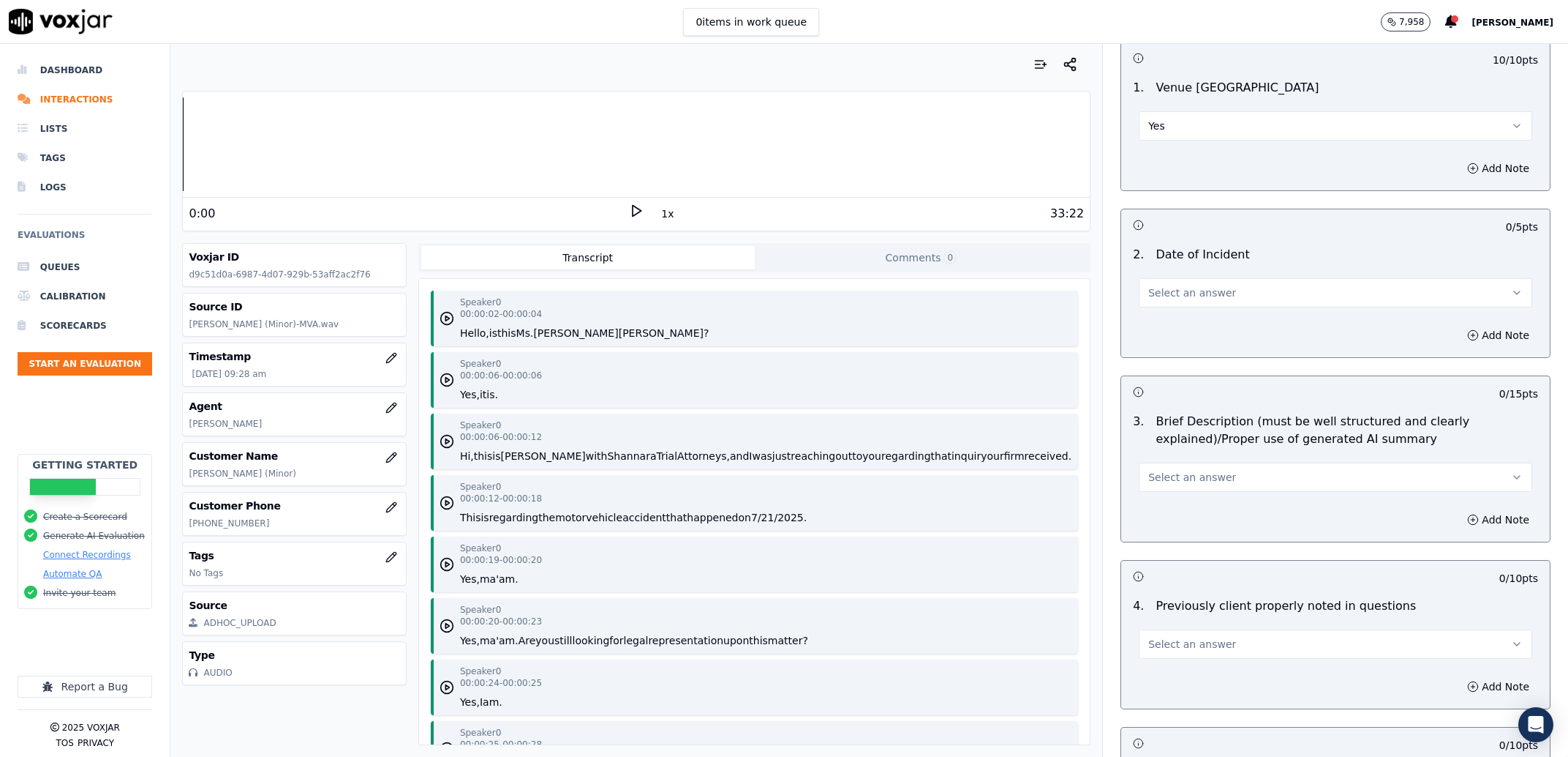
scroll to position [1211, 0]
click at [1208, 294] on button "Select an answer" at bounding box center [1336, 288] width 394 height 29
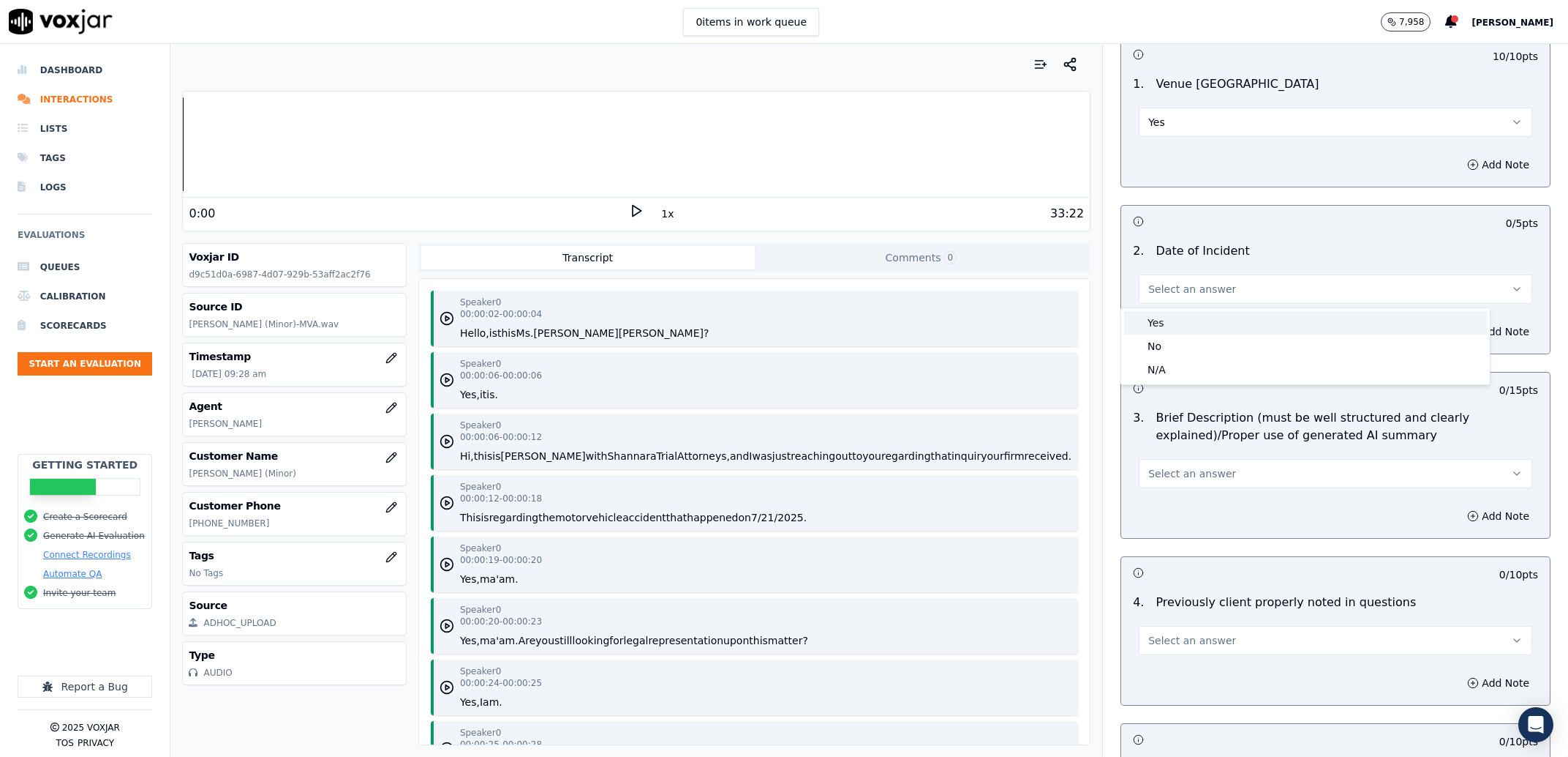
click at [1213, 323] on div "Yes" at bounding box center [1306, 322] width 363 height 23
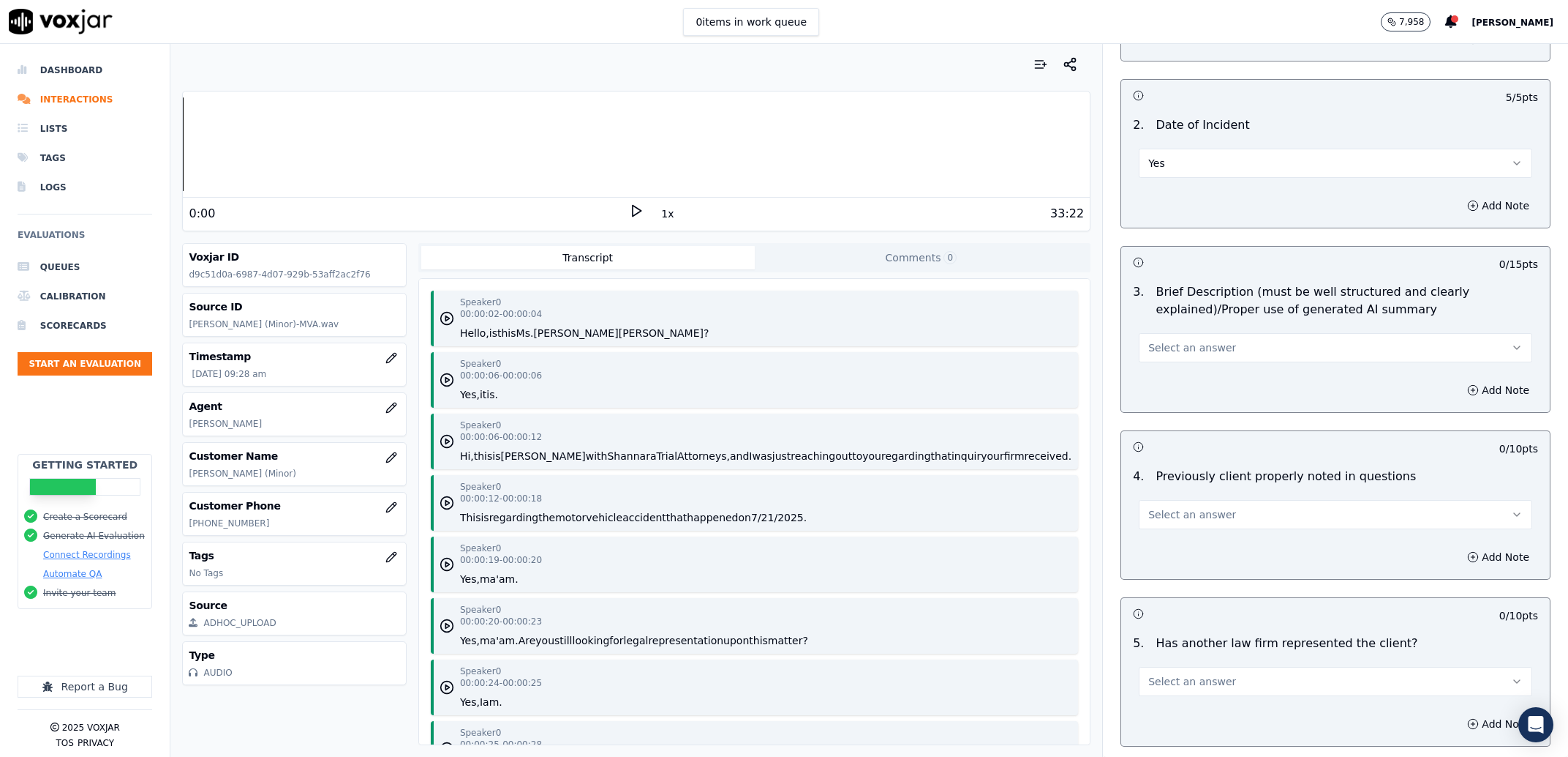
scroll to position [1397, 0]
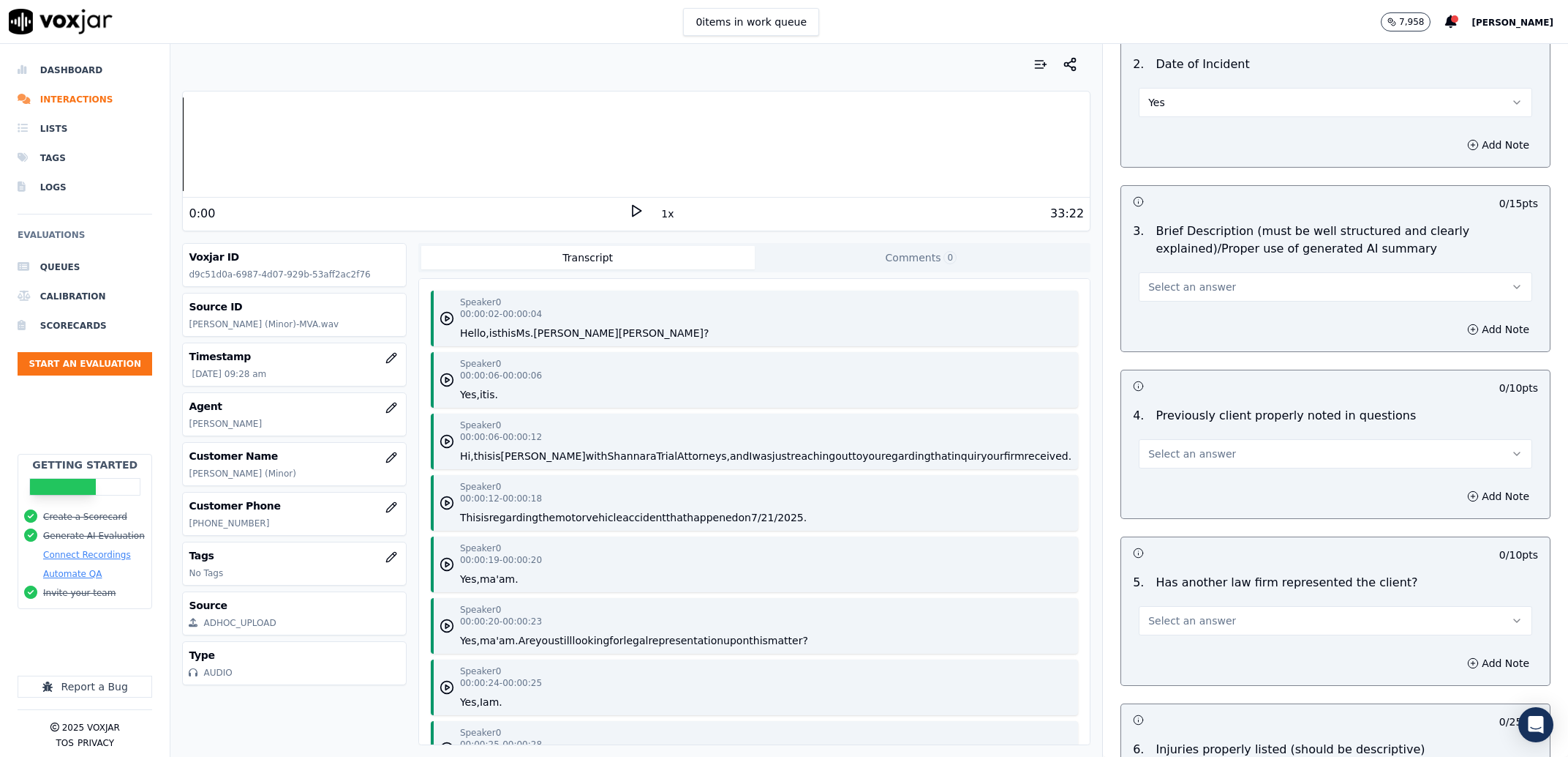
click at [1205, 285] on button "Select an answer" at bounding box center [1336, 286] width 394 height 29
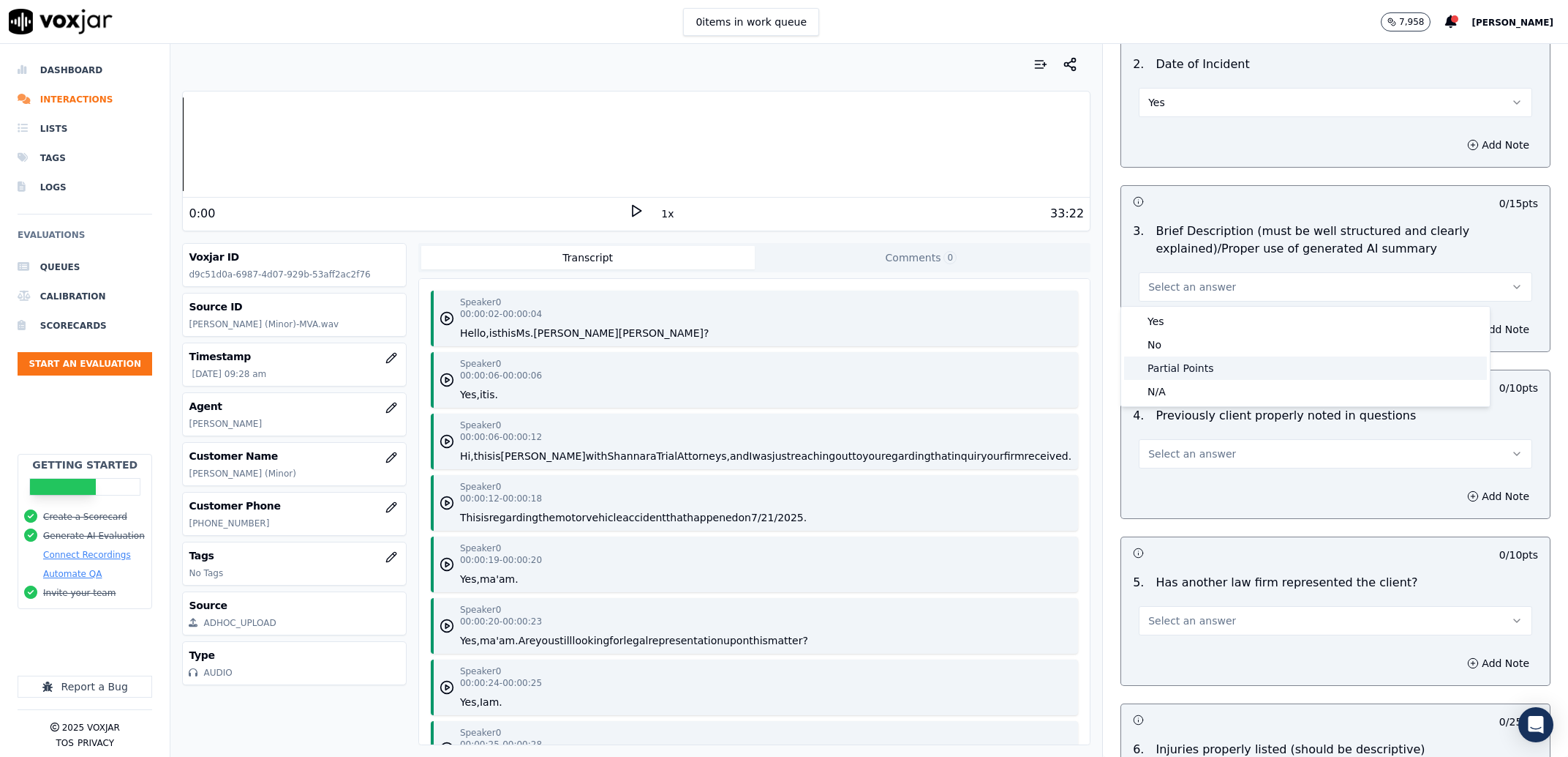
click at [1202, 368] on div "Partial Points" at bounding box center [1306, 367] width 363 height 23
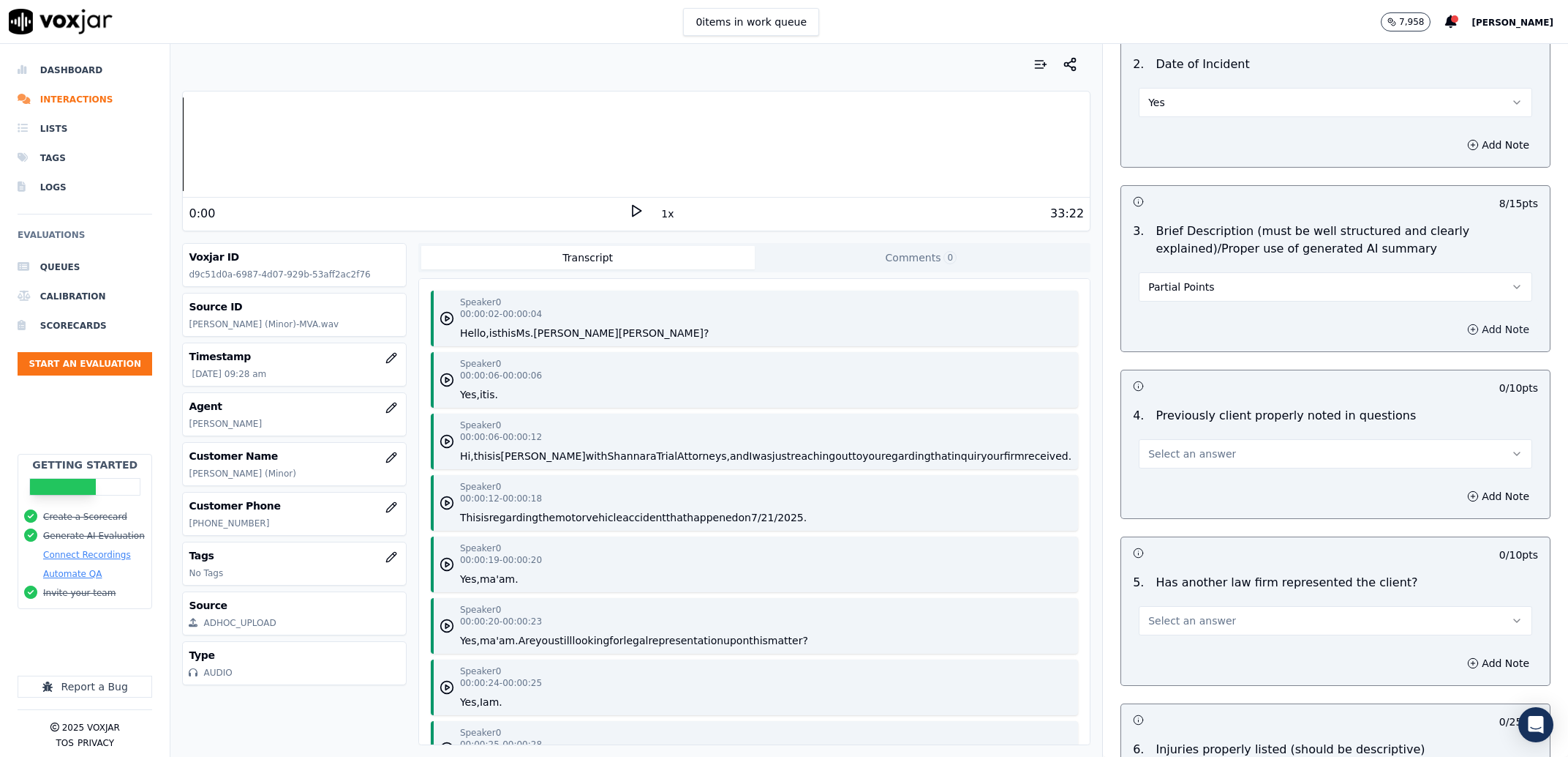
drag, startPoint x: 1441, startPoint y: 334, endPoint x: 1424, endPoint y: 340, distance: 18.0
click at [1467, 334] on icon "button" at bounding box center [1473, 329] width 12 height 12
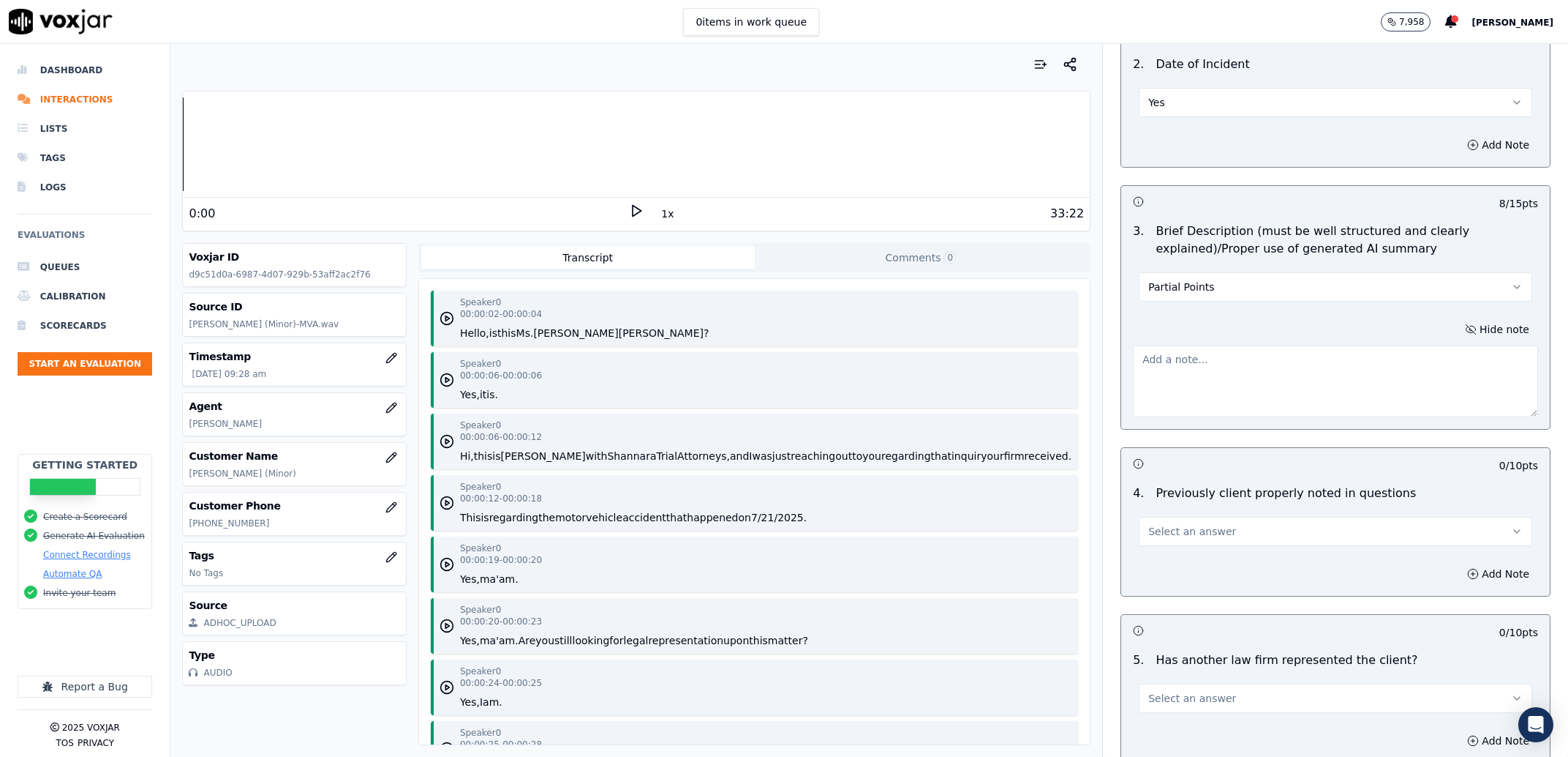
click at [1354, 372] on textarea at bounding box center [1336, 381] width 406 height 72
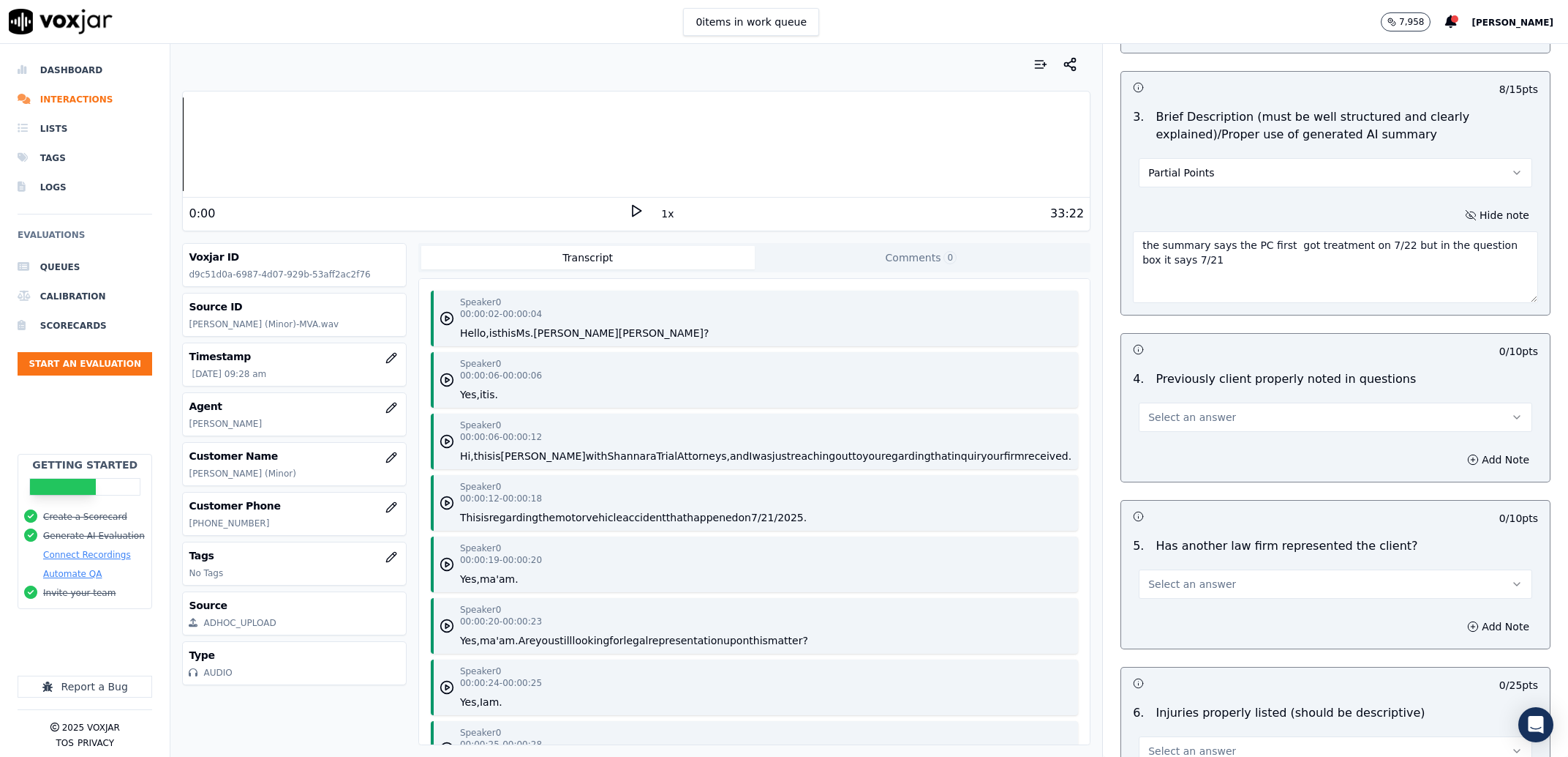
scroll to position [1584, 0]
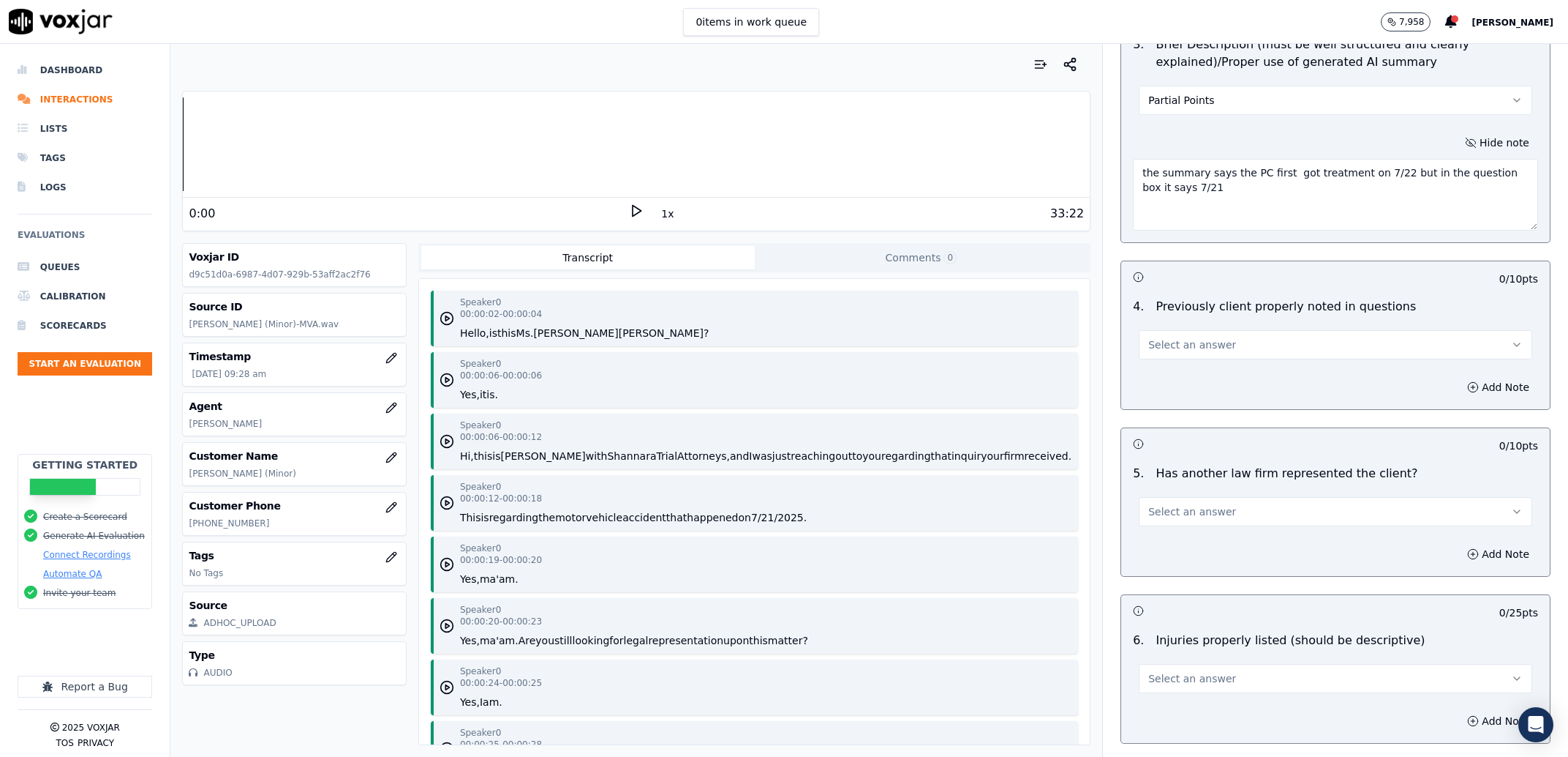
type textarea "the summary says the PC first got treatment on 7/22 but in the question box it …"
click at [1235, 349] on button "Select an answer" at bounding box center [1336, 344] width 394 height 29
click at [1240, 378] on div "Yes" at bounding box center [1306, 378] width 363 height 23
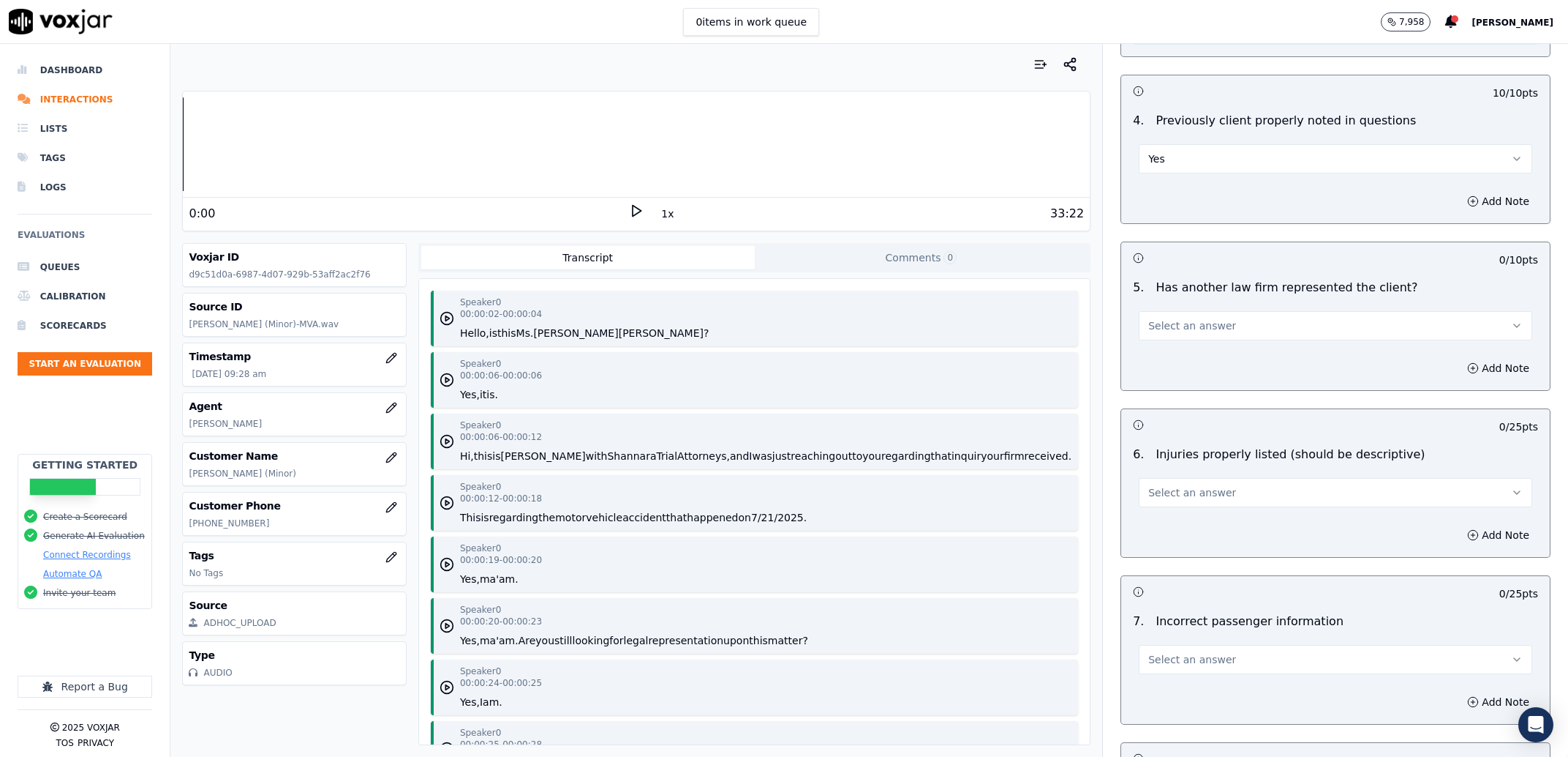
click at [1224, 329] on button "Select an answer" at bounding box center [1336, 325] width 394 height 29
click at [1224, 384] on div "No" at bounding box center [1306, 383] width 363 height 23
click at [1183, 334] on button "No" at bounding box center [1336, 325] width 394 height 29
click at [1183, 356] on div "Yes" at bounding box center [1306, 359] width 363 height 23
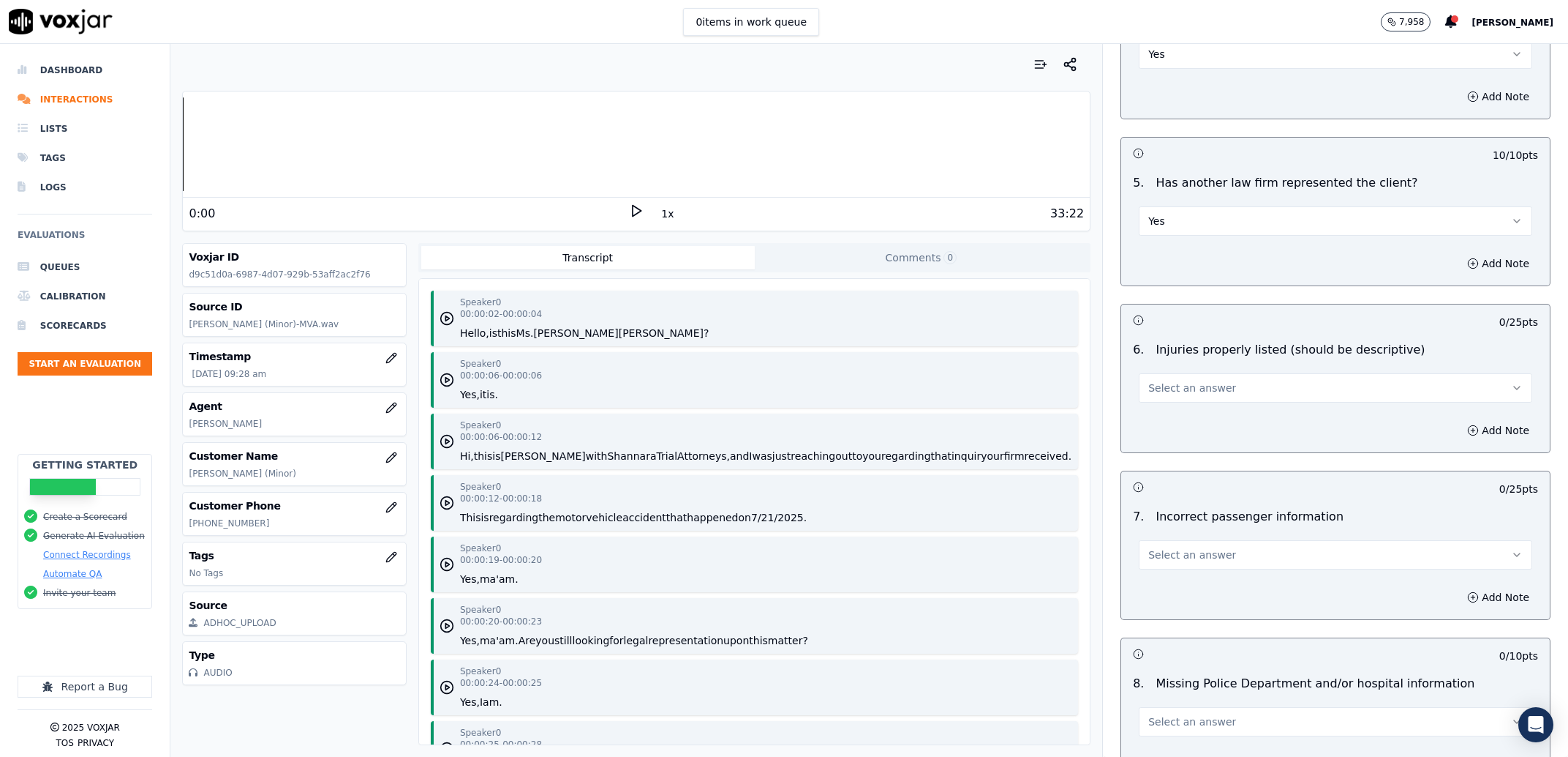
scroll to position [1956, 0]
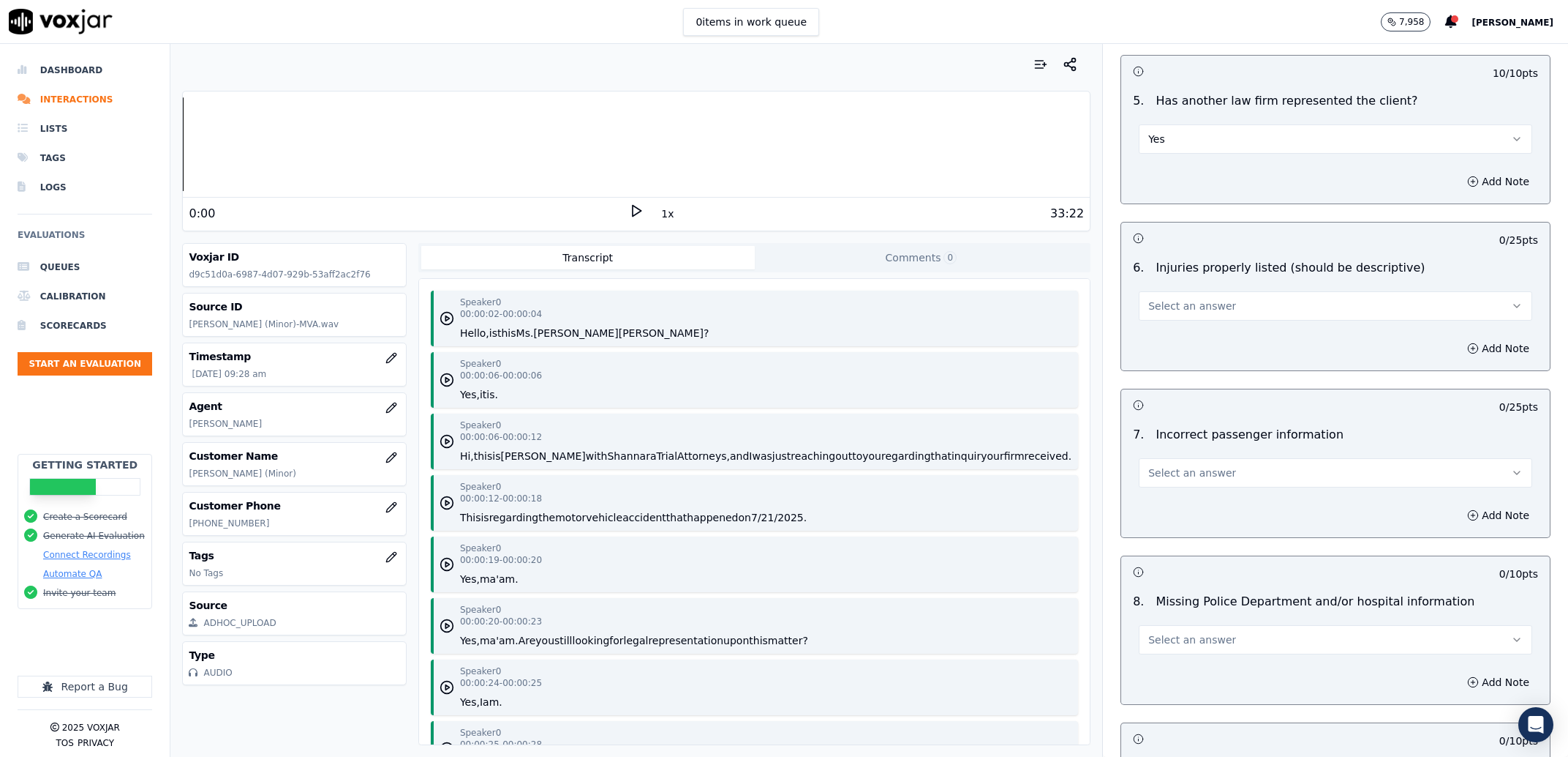
click at [1199, 304] on span "Select an answer" at bounding box center [1192, 305] width 88 height 15
click at [1203, 340] on div "Yes" at bounding box center [1306, 340] width 363 height 23
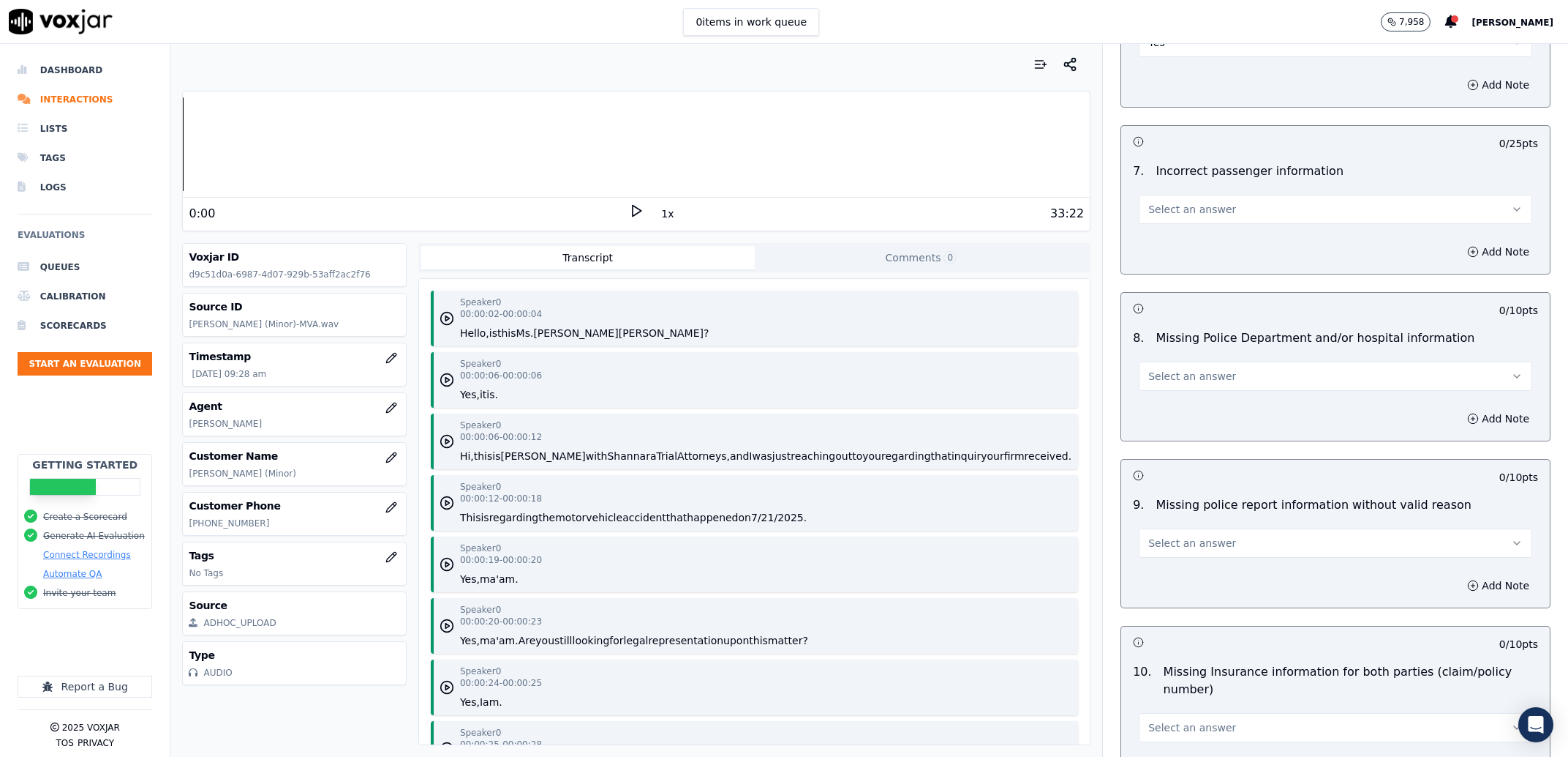
scroll to position [2236, 0]
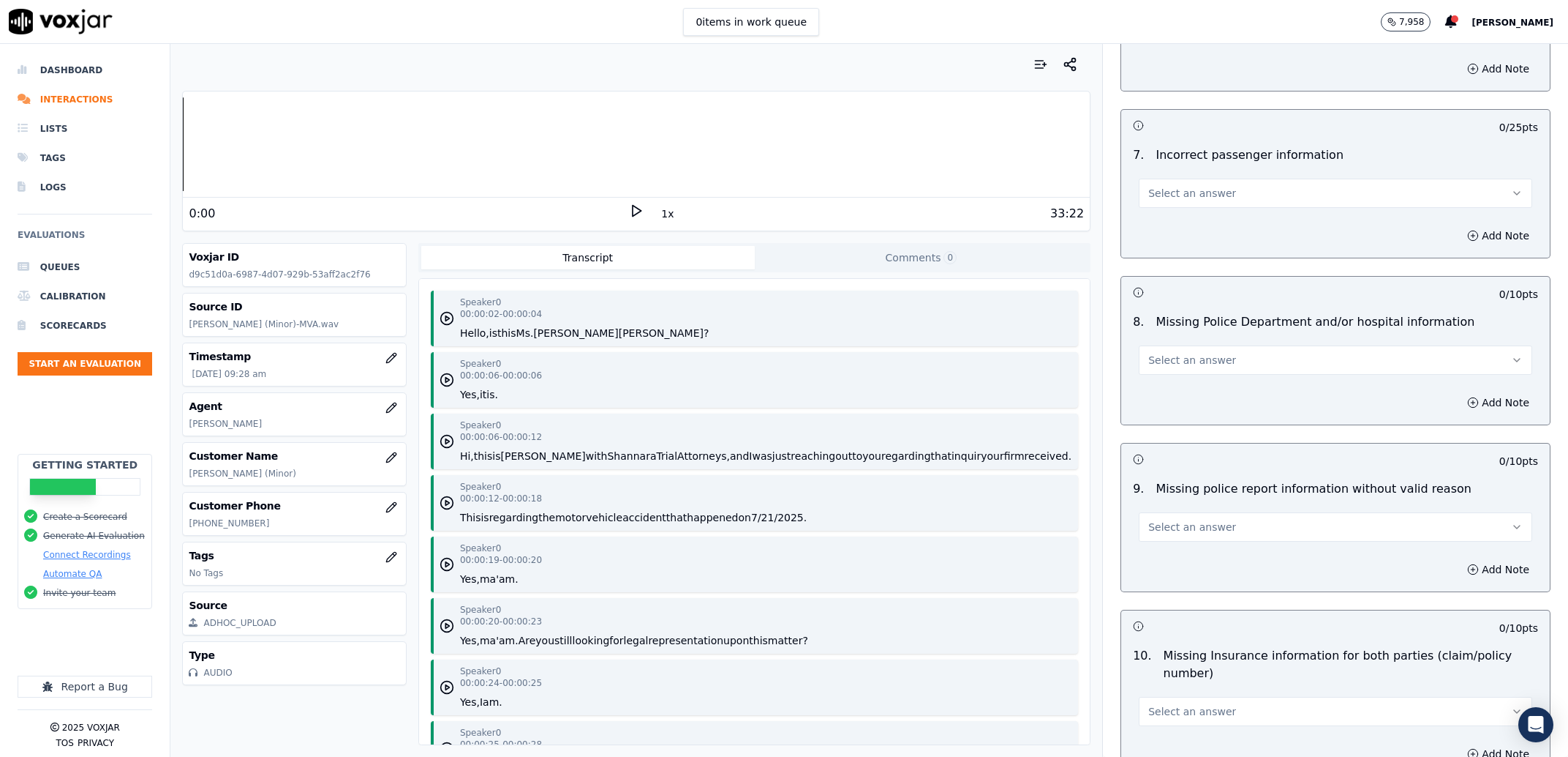
click at [1161, 189] on span "Select an answer" at bounding box center [1192, 192] width 88 height 15
click at [1162, 263] on div "No" at bounding box center [1306, 251] width 363 height 23
click at [1198, 364] on span "Select an answer" at bounding box center [1192, 360] width 88 height 15
click at [1206, 419] on div "No" at bounding box center [1306, 418] width 363 height 23
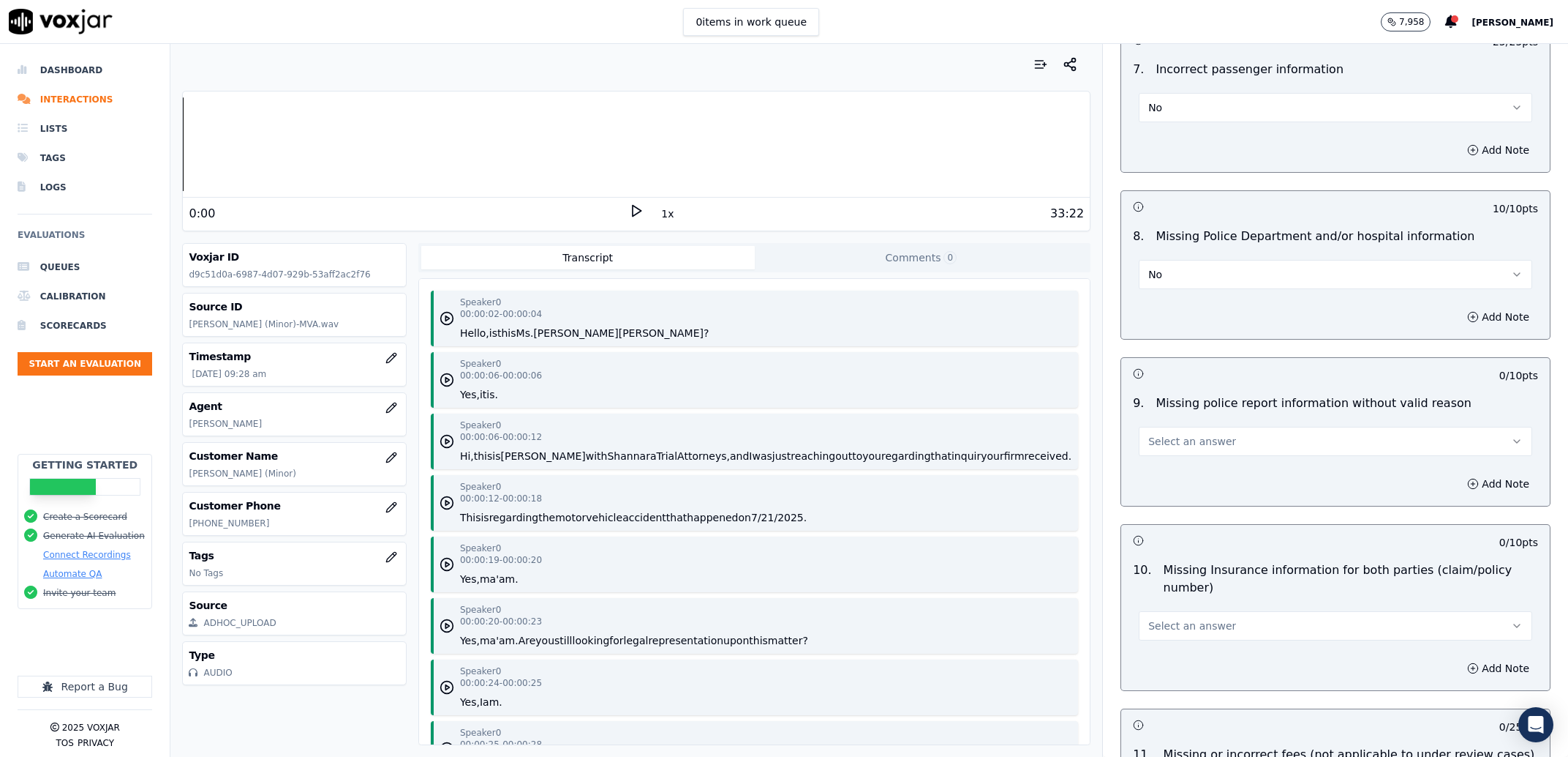
scroll to position [2422, 0]
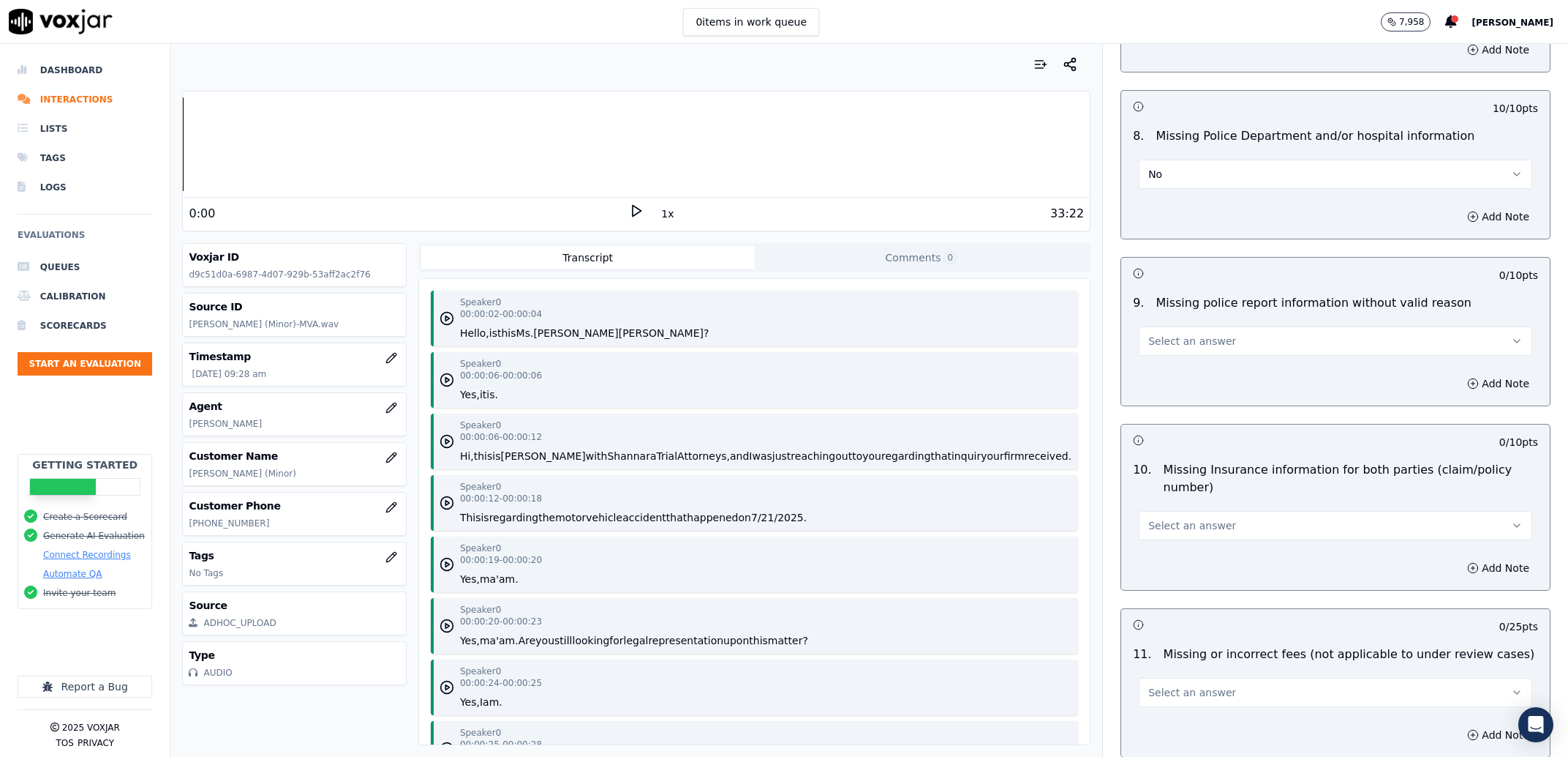
click at [1226, 343] on button "Select an answer" at bounding box center [1336, 340] width 394 height 29
click at [1209, 395] on div "No" at bounding box center [1306, 399] width 363 height 23
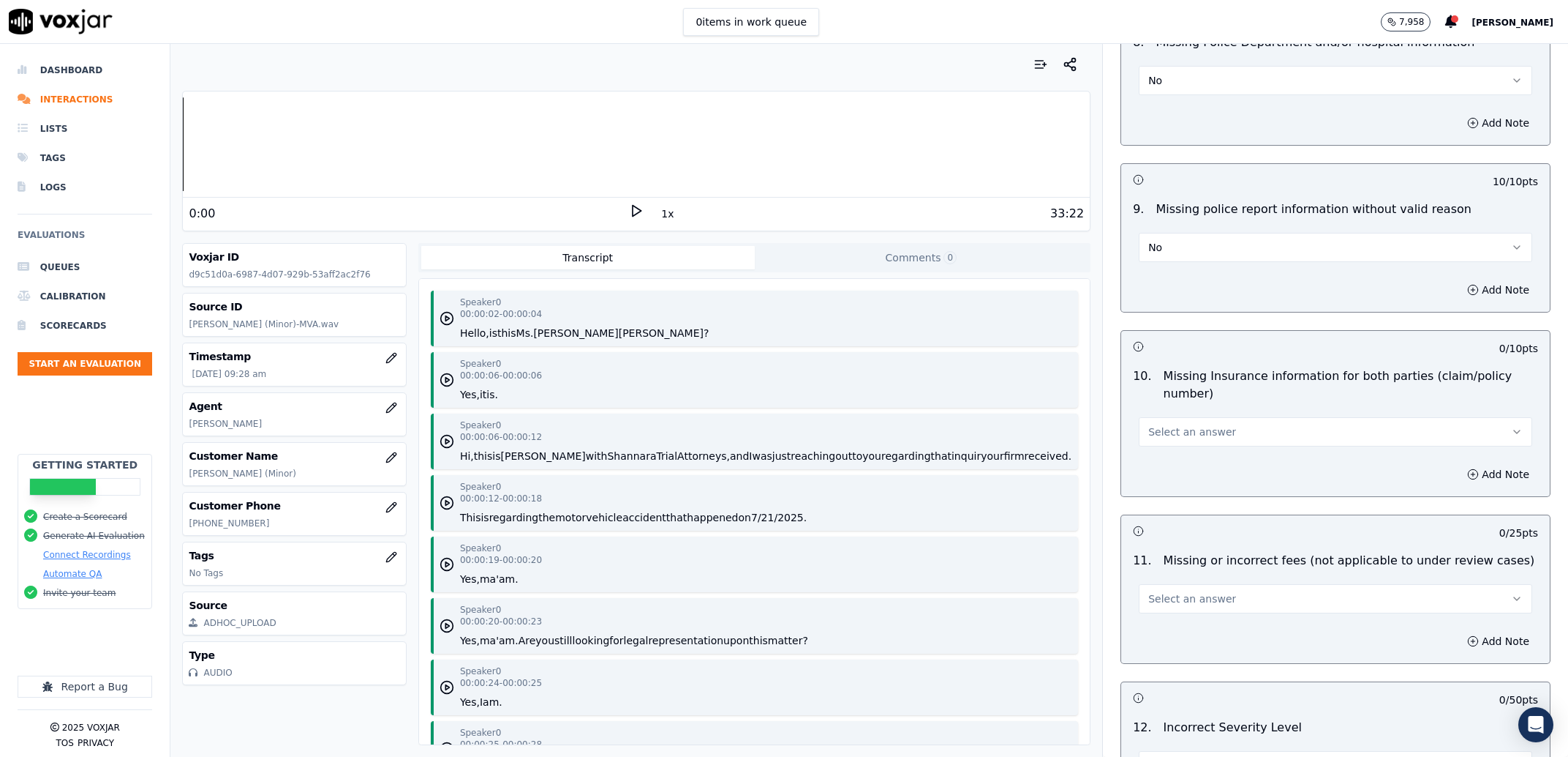
click at [1213, 425] on button "Select an answer" at bounding box center [1336, 431] width 394 height 29
drag, startPoint x: 1222, startPoint y: 475, endPoint x: 1206, endPoint y: 513, distance: 41.2
click at [1206, 513] on div "Yes No N/A" at bounding box center [1306, 491] width 369 height 76
click at [1206, 513] on div "N/A" at bounding box center [1306, 514] width 363 height 23
click at [1232, 256] on button "No" at bounding box center [1336, 246] width 394 height 29
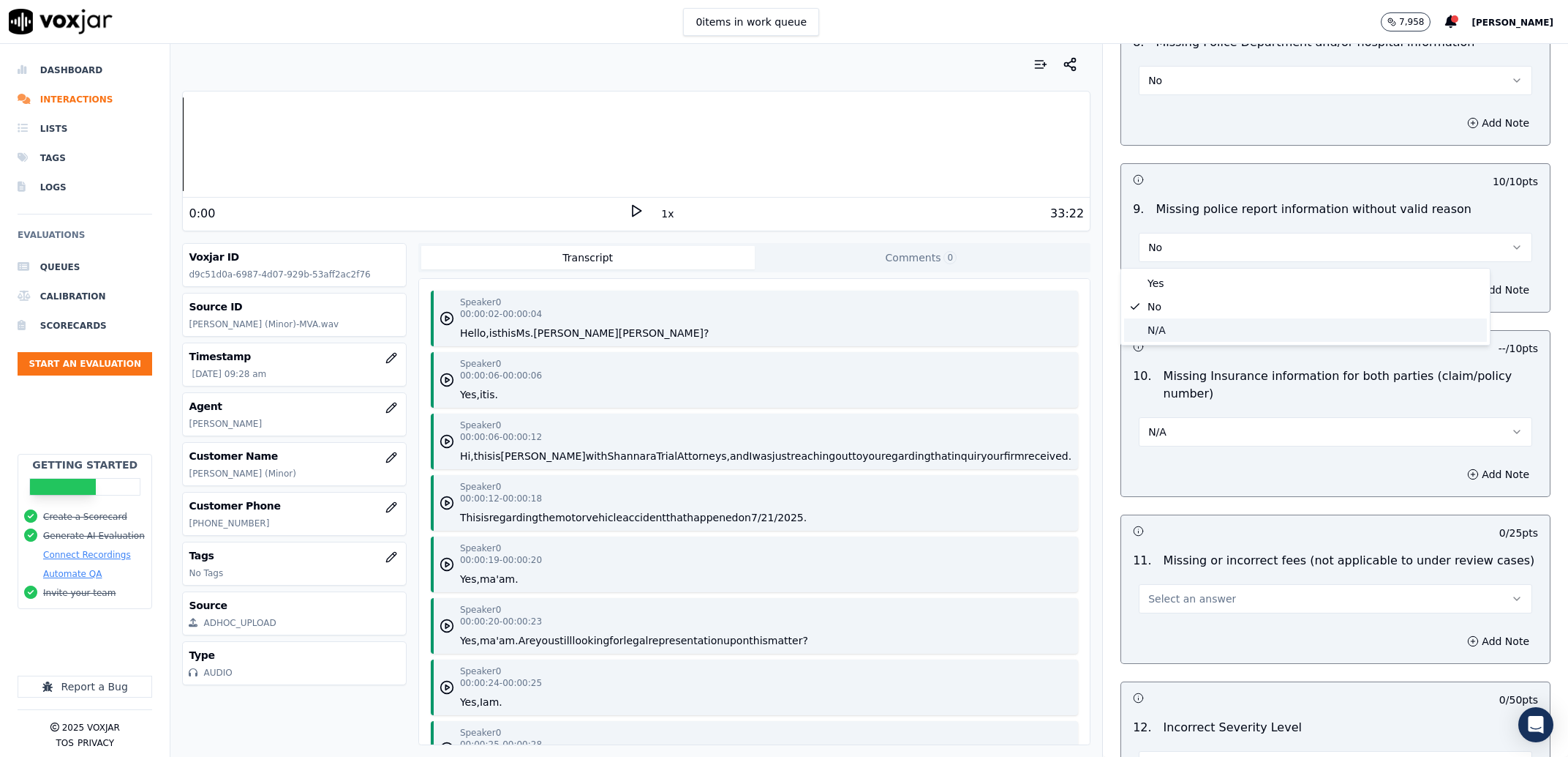
click at [1220, 319] on div "N/A" at bounding box center [1306, 329] width 363 height 23
click at [1186, 267] on div "9 . Missing police report information without valid reason N/A" at bounding box center [1336, 230] width 429 height 73
click at [1190, 260] on button "N/A" at bounding box center [1336, 246] width 394 height 29
click at [1175, 315] on div "No" at bounding box center [1306, 306] width 363 height 23
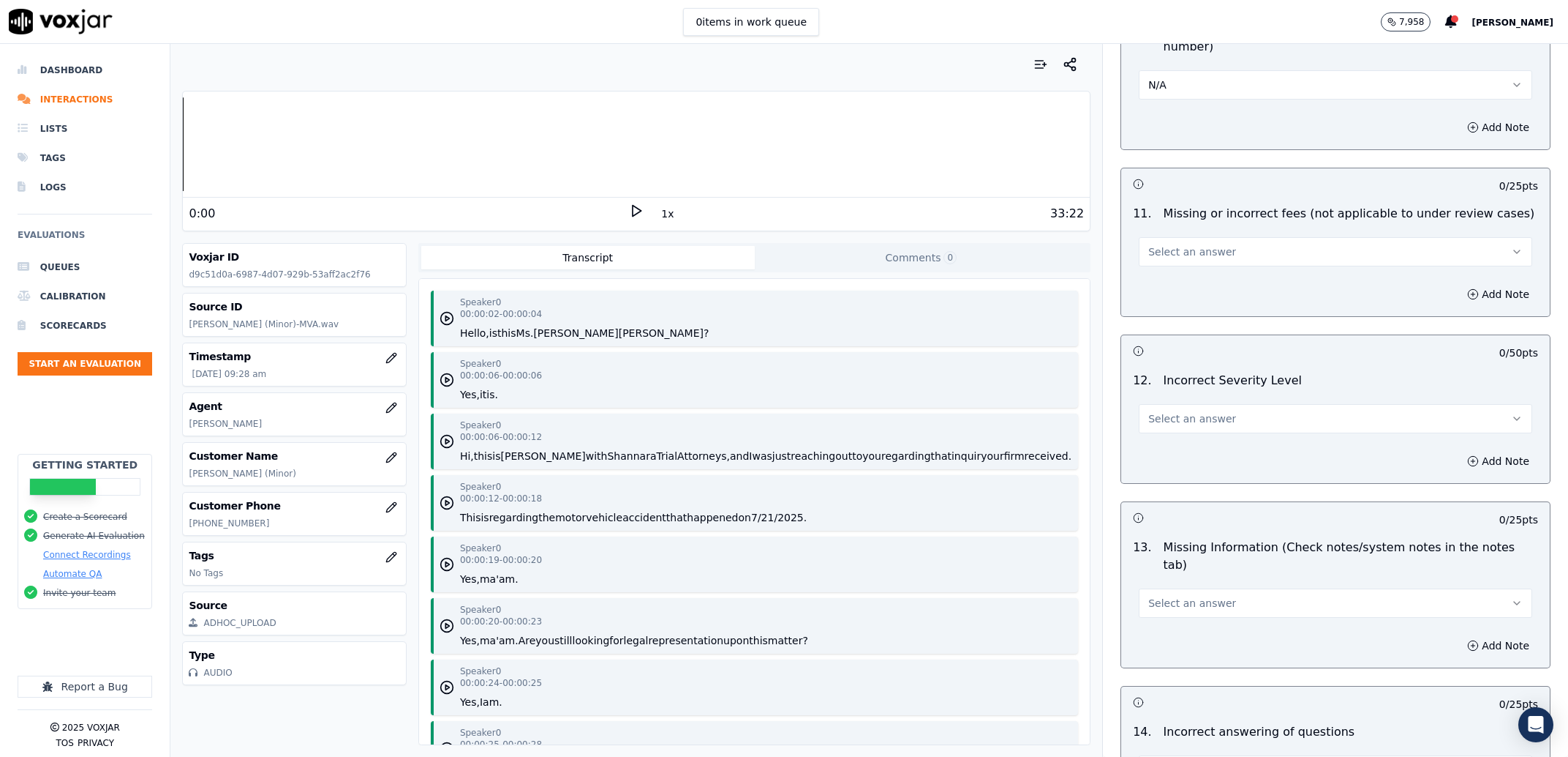
scroll to position [2888, 0]
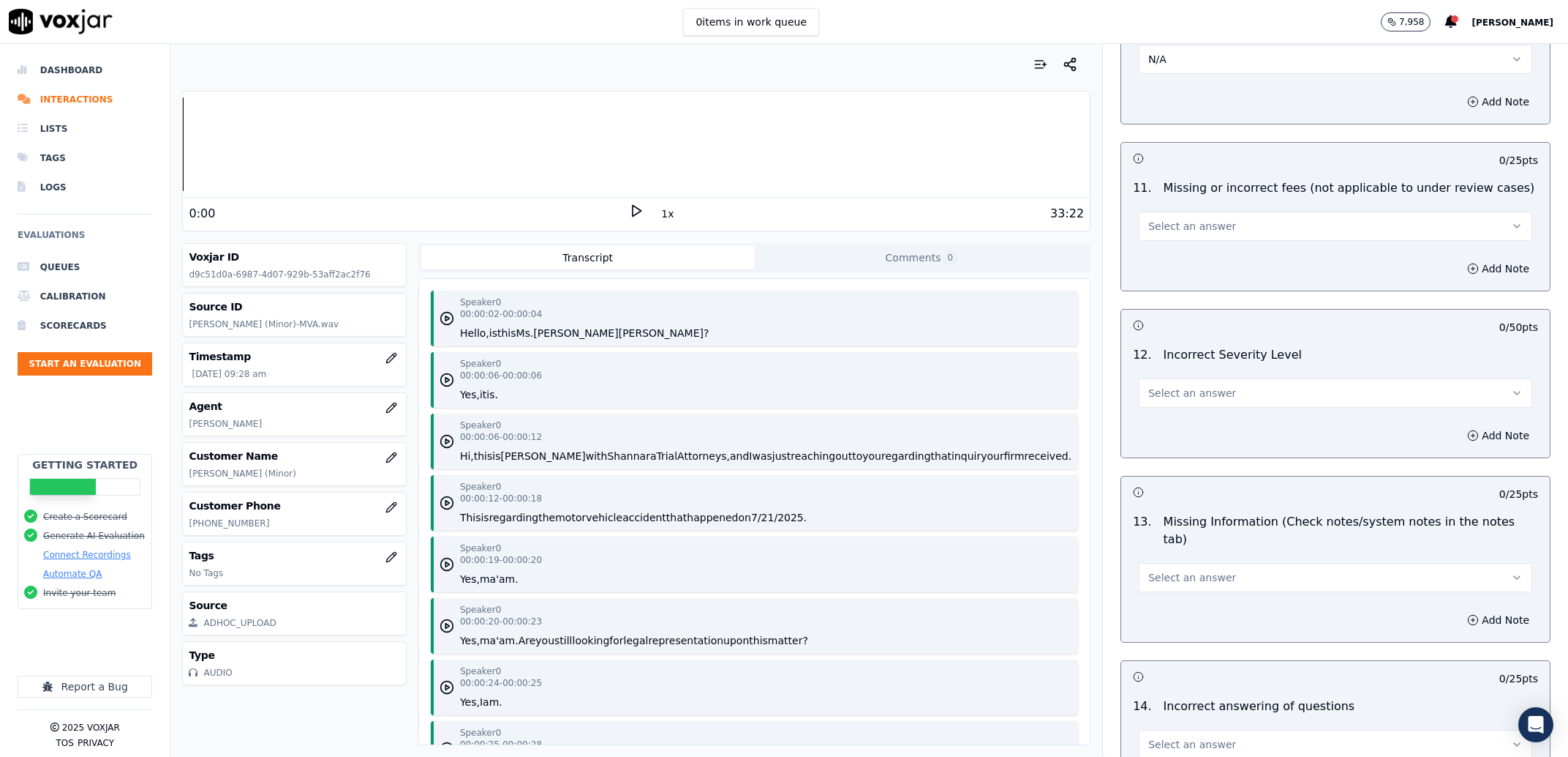
click at [1238, 231] on button "Select an answer" at bounding box center [1336, 225] width 394 height 29
click at [1221, 293] on div "No" at bounding box center [1306, 284] width 363 height 23
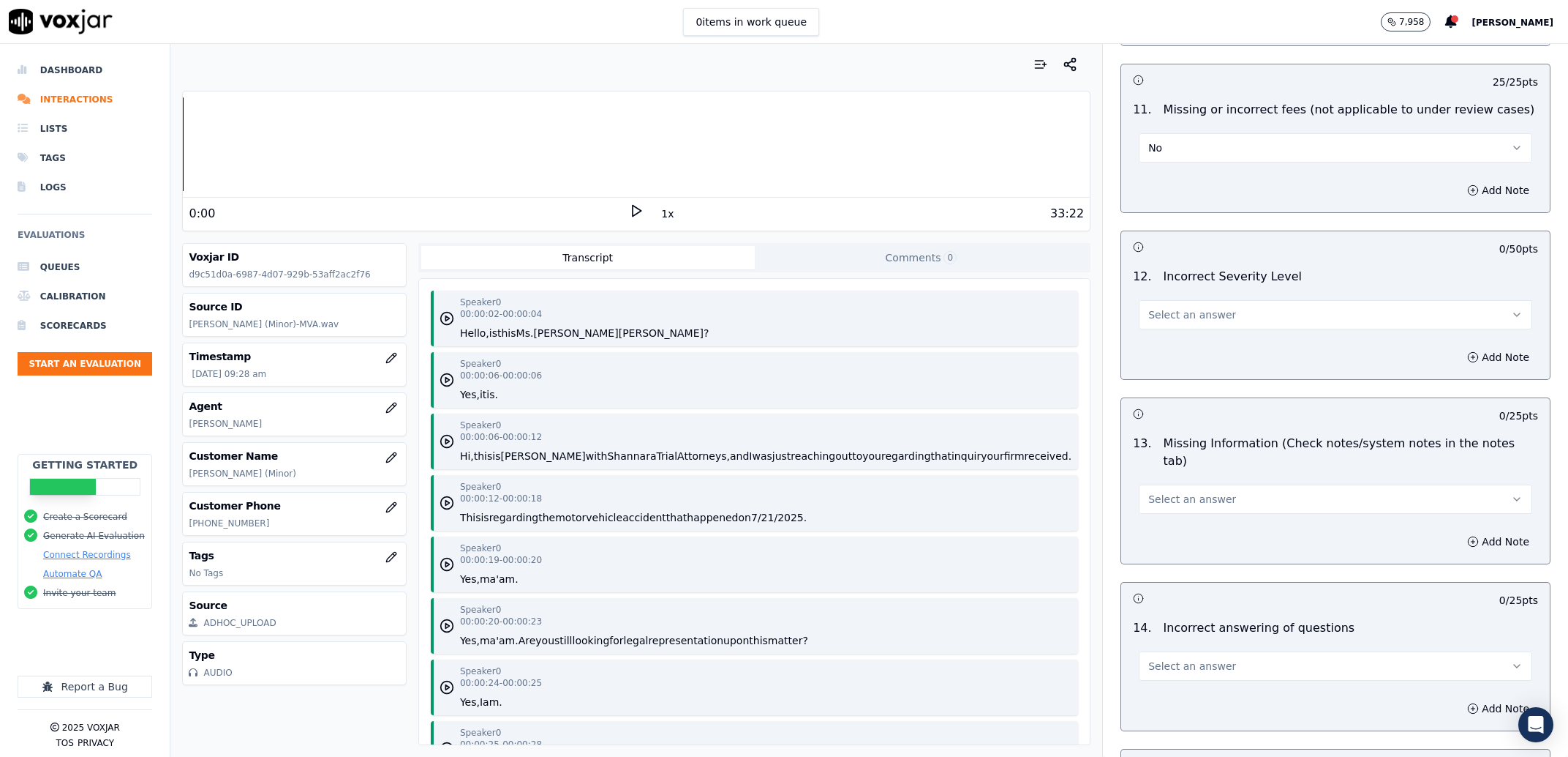
scroll to position [3074, 0]
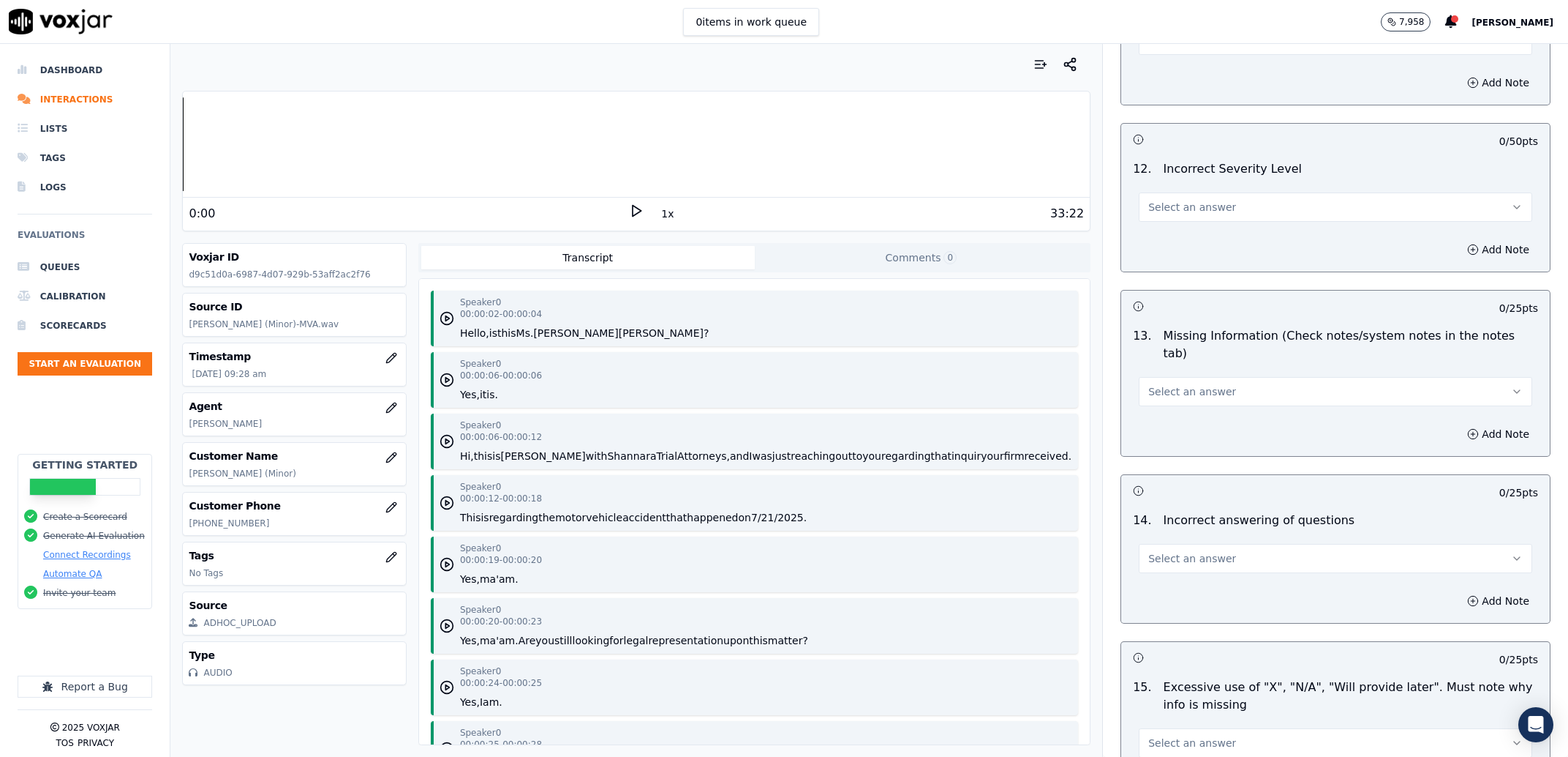
click at [1246, 193] on div "Select an answer" at bounding box center [1336, 205] width 394 height 32
click at [1238, 210] on button "Select an answer" at bounding box center [1336, 206] width 394 height 29
click at [1226, 264] on div "No" at bounding box center [1306, 265] width 363 height 23
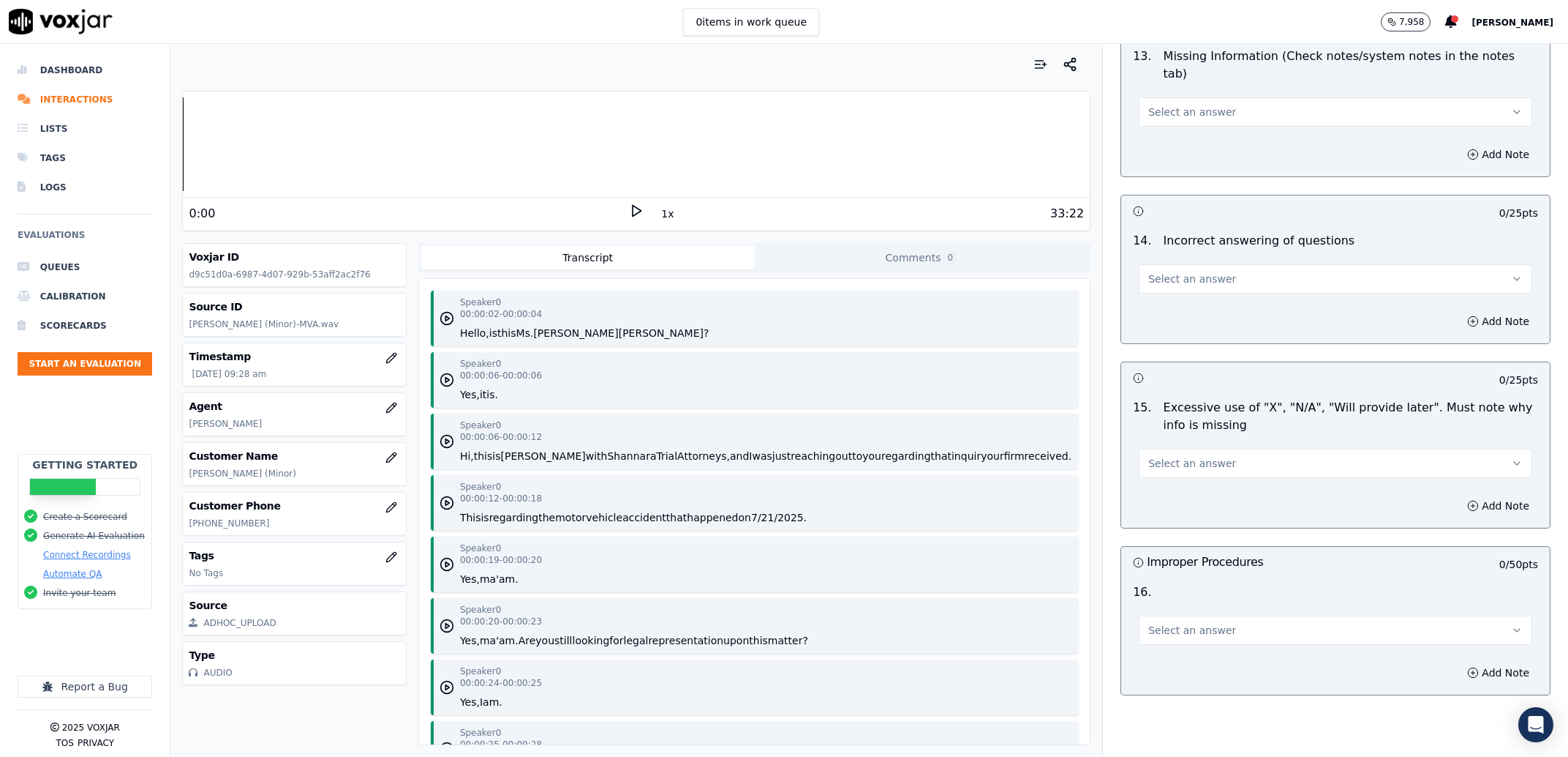
click at [1213, 98] on button "Select an answer" at bounding box center [1336, 112] width 394 height 29
click at [1204, 113] on div "13 . Missing Information (Check notes/system notes in the notes tab) Select an …" at bounding box center [1336, 87] width 429 height 91
drag, startPoint x: 1223, startPoint y: 82, endPoint x: 1225, endPoint y: 112, distance: 30.1
click at [1225, 95] on div "Select an answer" at bounding box center [1336, 111] width 394 height 32
click at [1225, 117] on div "13 . Missing Information (Check notes/system notes in the notes tab) Select an …" at bounding box center [1336, 87] width 429 height 91
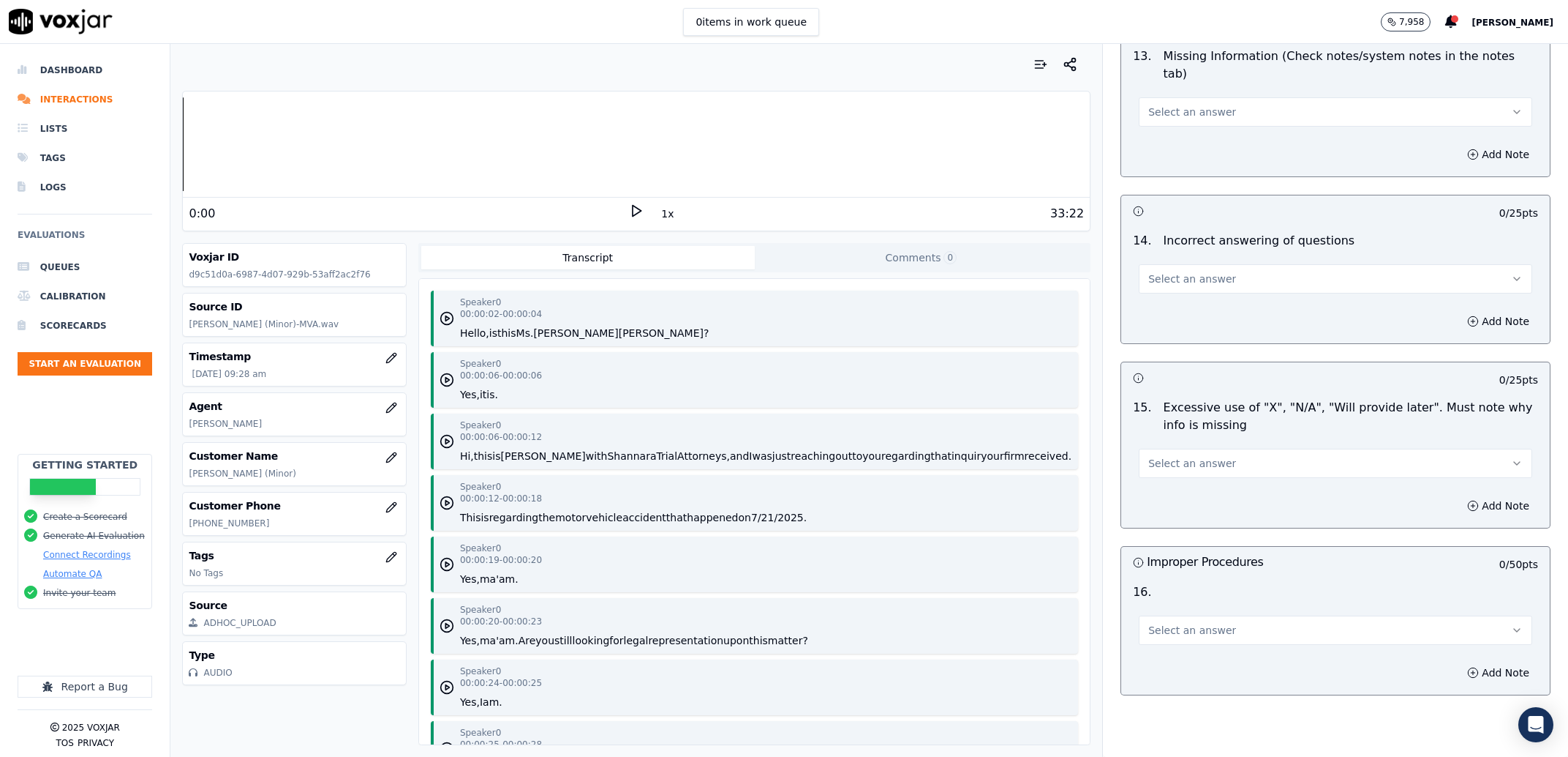
click at [1232, 98] on button "Select an answer" at bounding box center [1336, 112] width 394 height 29
drag, startPoint x: 1243, startPoint y: 131, endPoint x: 1356, endPoint y: 148, distance: 114.3
click at [1244, 131] on div "Yes" at bounding box center [1306, 130] width 363 height 23
drag, startPoint x: 1441, startPoint y: 146, endPoint x: 1389, endPoint y: 214, distance: 85.6
click at [1458, 147] on button "Add Note" at bounding box center [1498, 155] width 80 height 21
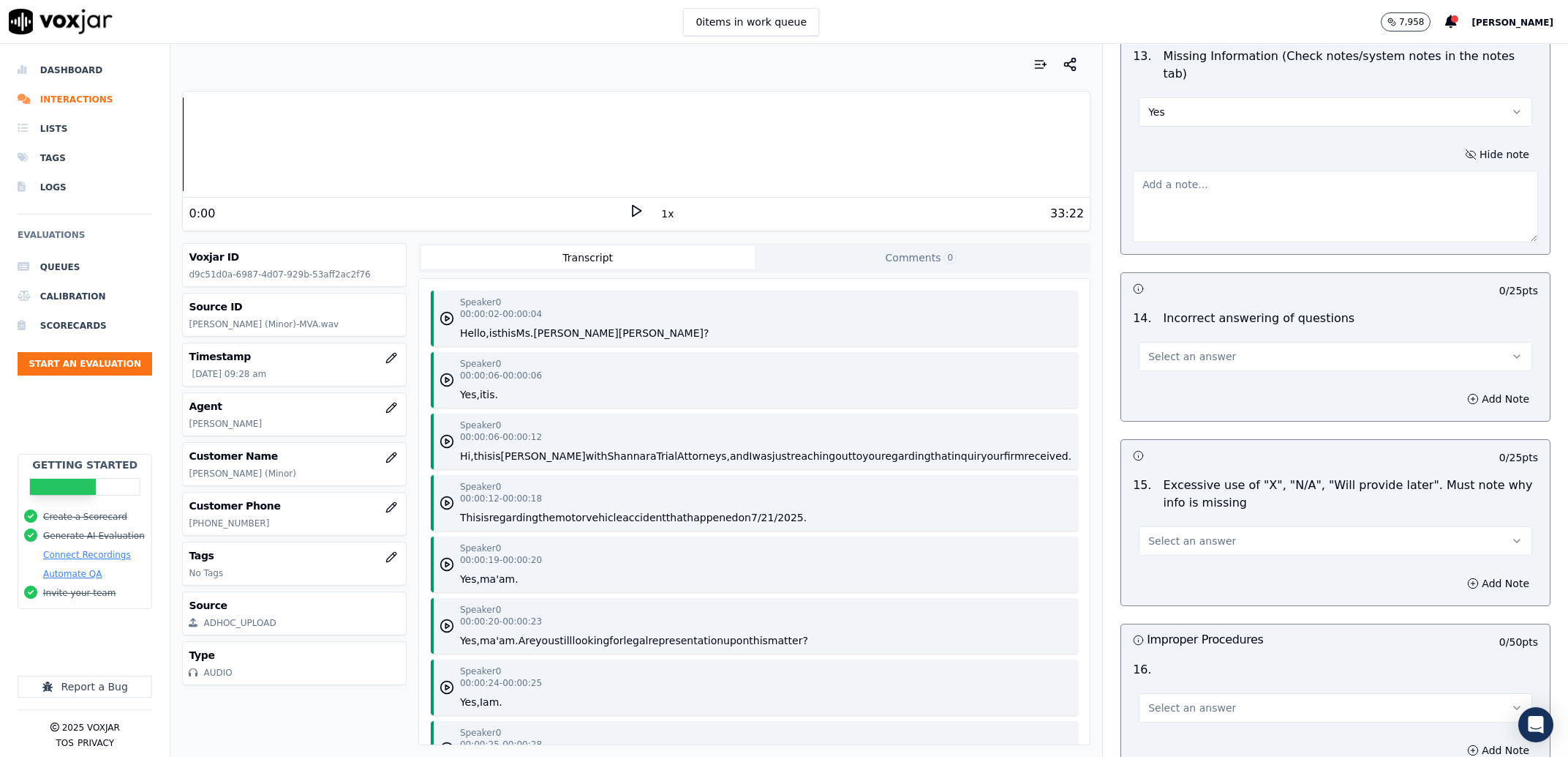
click at [1389, 214] on textarea at bounding box center [1336, 206] width 406 height 72
type textarea "No AI summary note"
click at [1299, 342] on button "Select an answer" at bounding box center [1336, 356] width 394 height 29
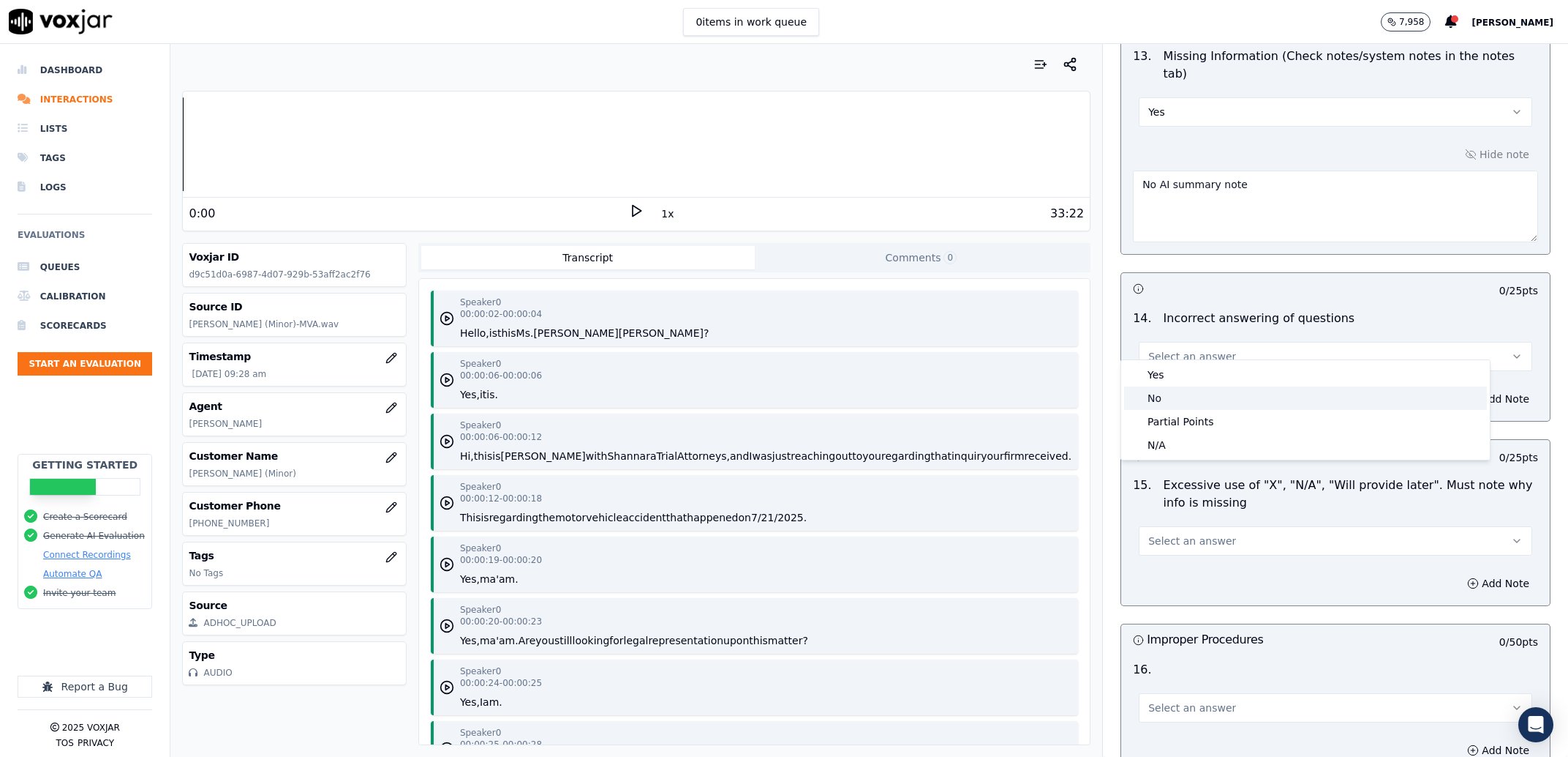
click at [1265, 394] on div "No" at bounding box center [1306, 397] width 363 height 23
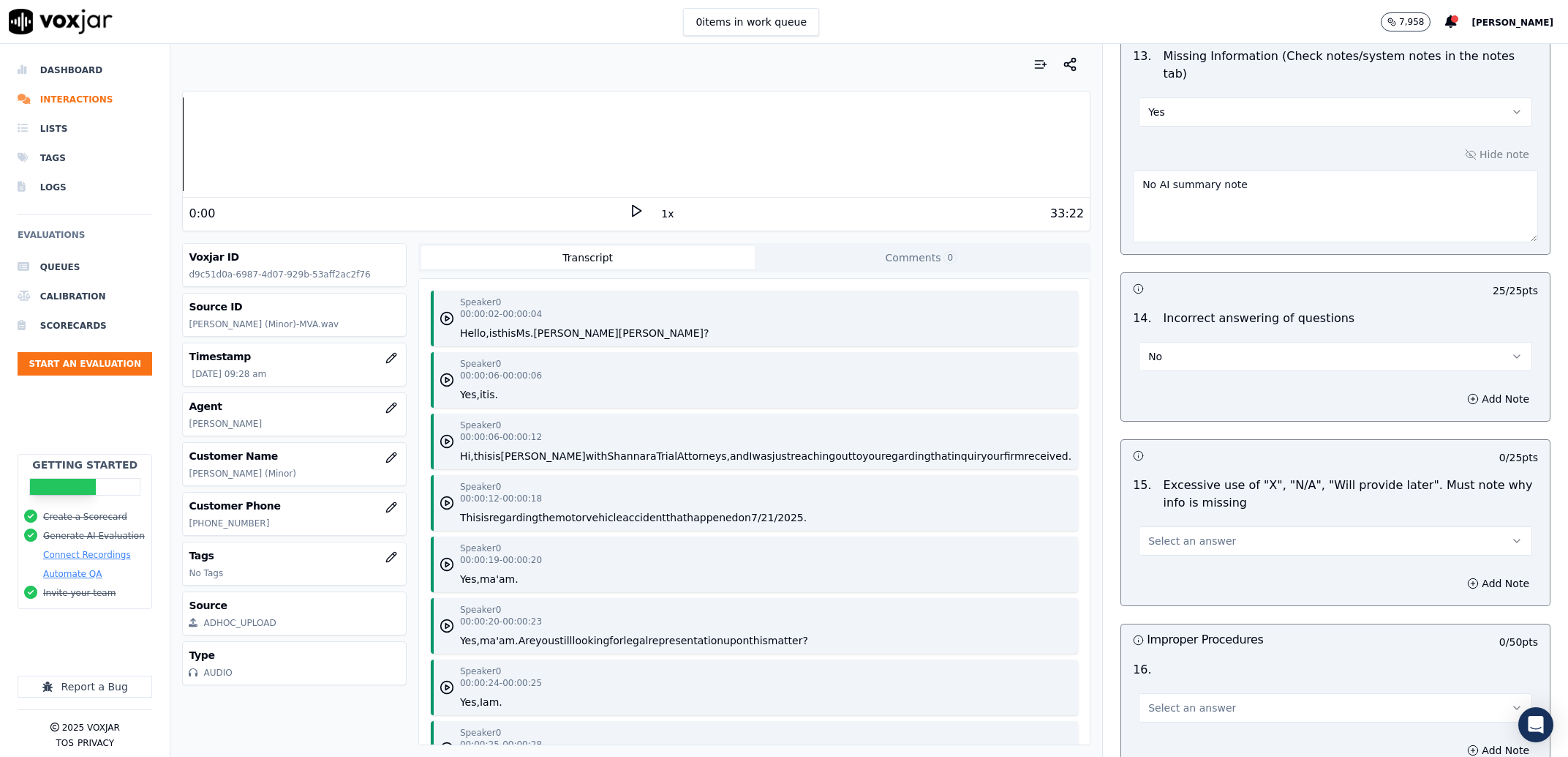
scroll to position [3447, 0]
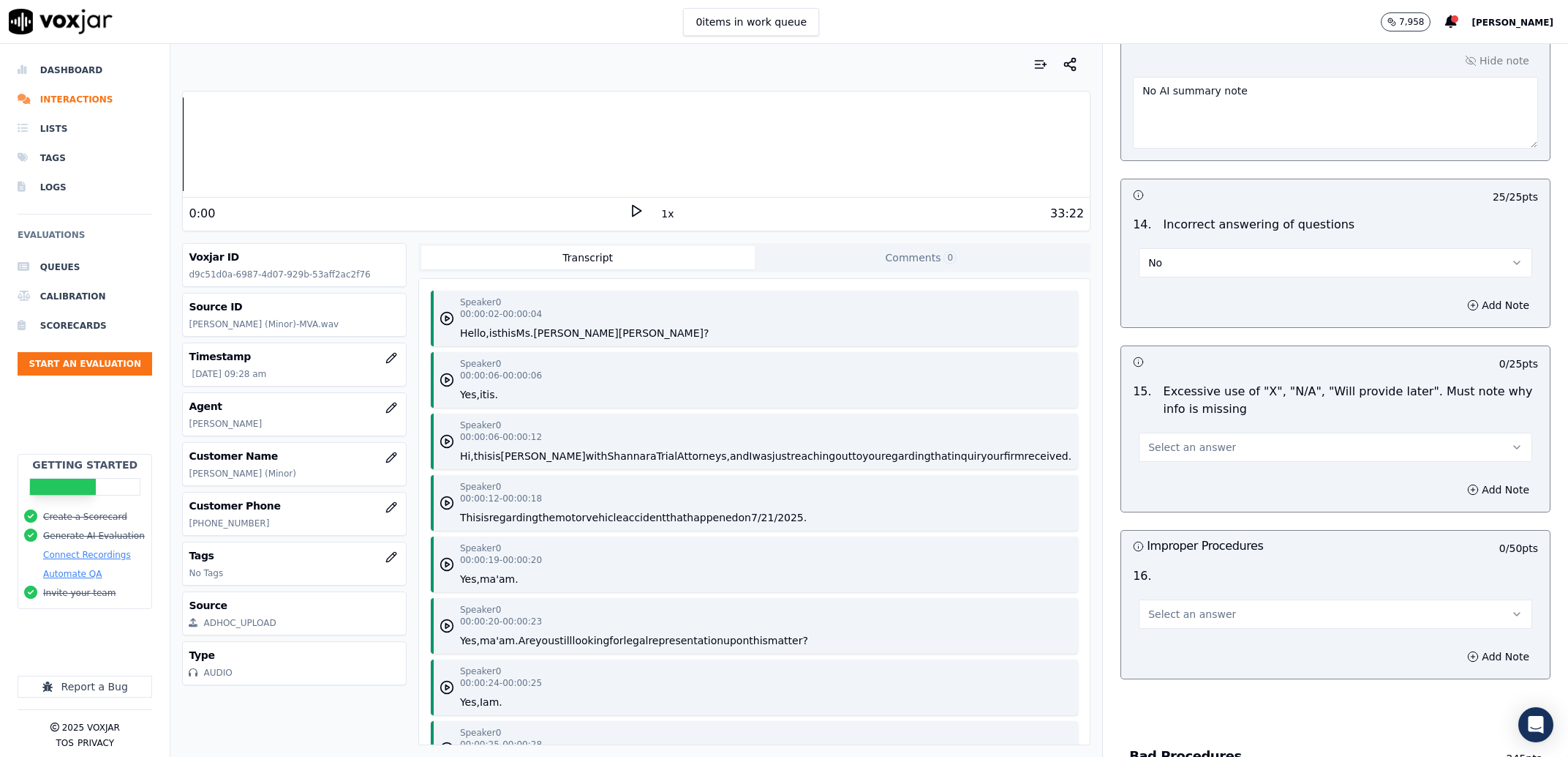
click at [1256, 433] on button "Select an answer" at bounding box center [1336, 447] width 394 height 29
click at [1241, 482] on div "No" at bounding box center [1306, 489] width 363 height 23
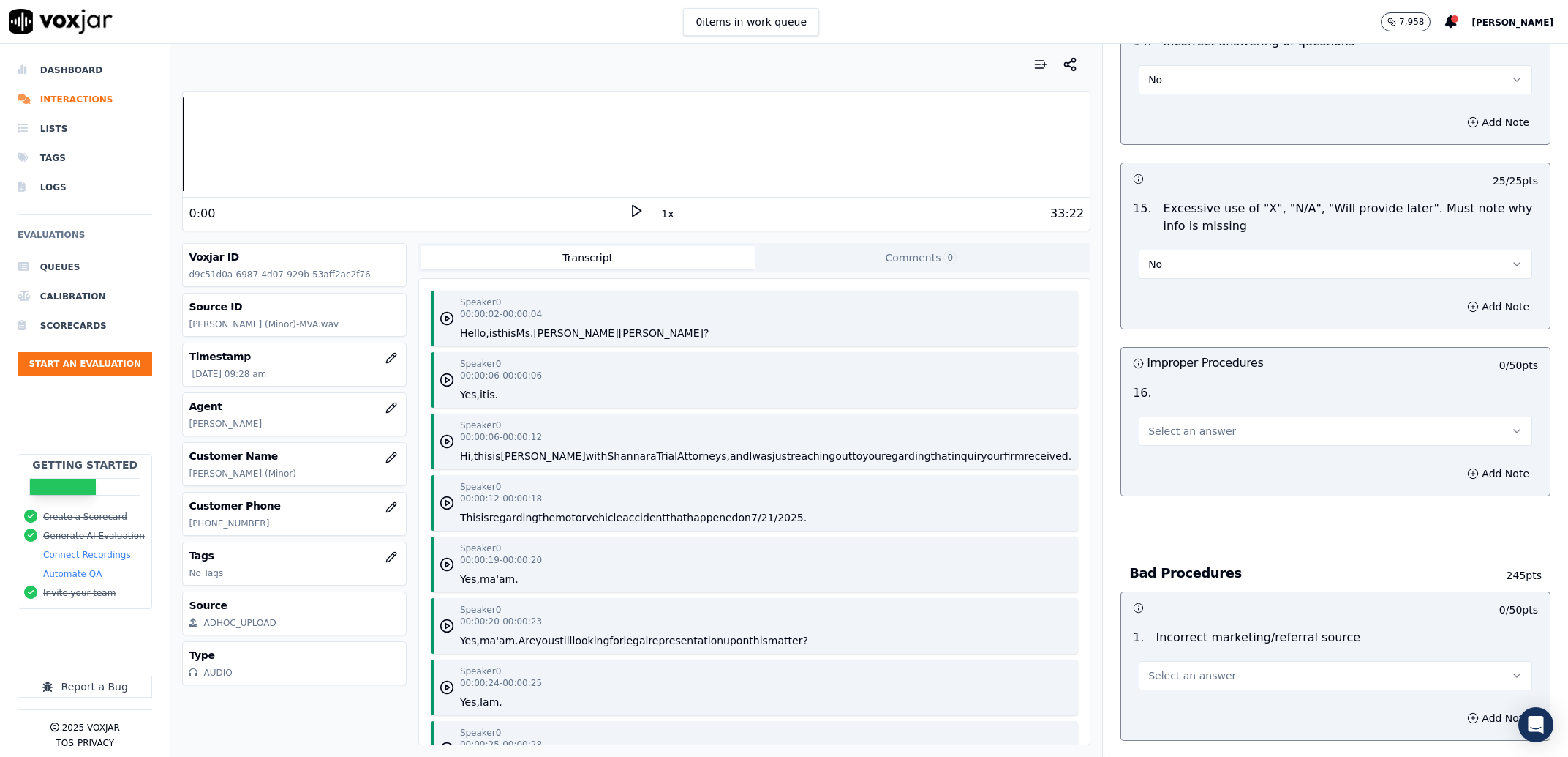
scroll to position [3633, 0]
drag, startPoint x: 1230, startPoint y: 433, endPoint x: 1226, endPoint y: 440, distance: 8.1
click at [1230, 435] on div "Improper Procedures 0 / 50 pts 16 . Select an answer Add Note" at bounding box center [1335, 419] width 430 height 150
click at [1217, 433] on div "16 . Select an answer" at bounding box center [1336, 411] width 429 height 73
click at [1217, 418] on button "Select an answer" at bounding box center [1336, 428] width 394 height 29
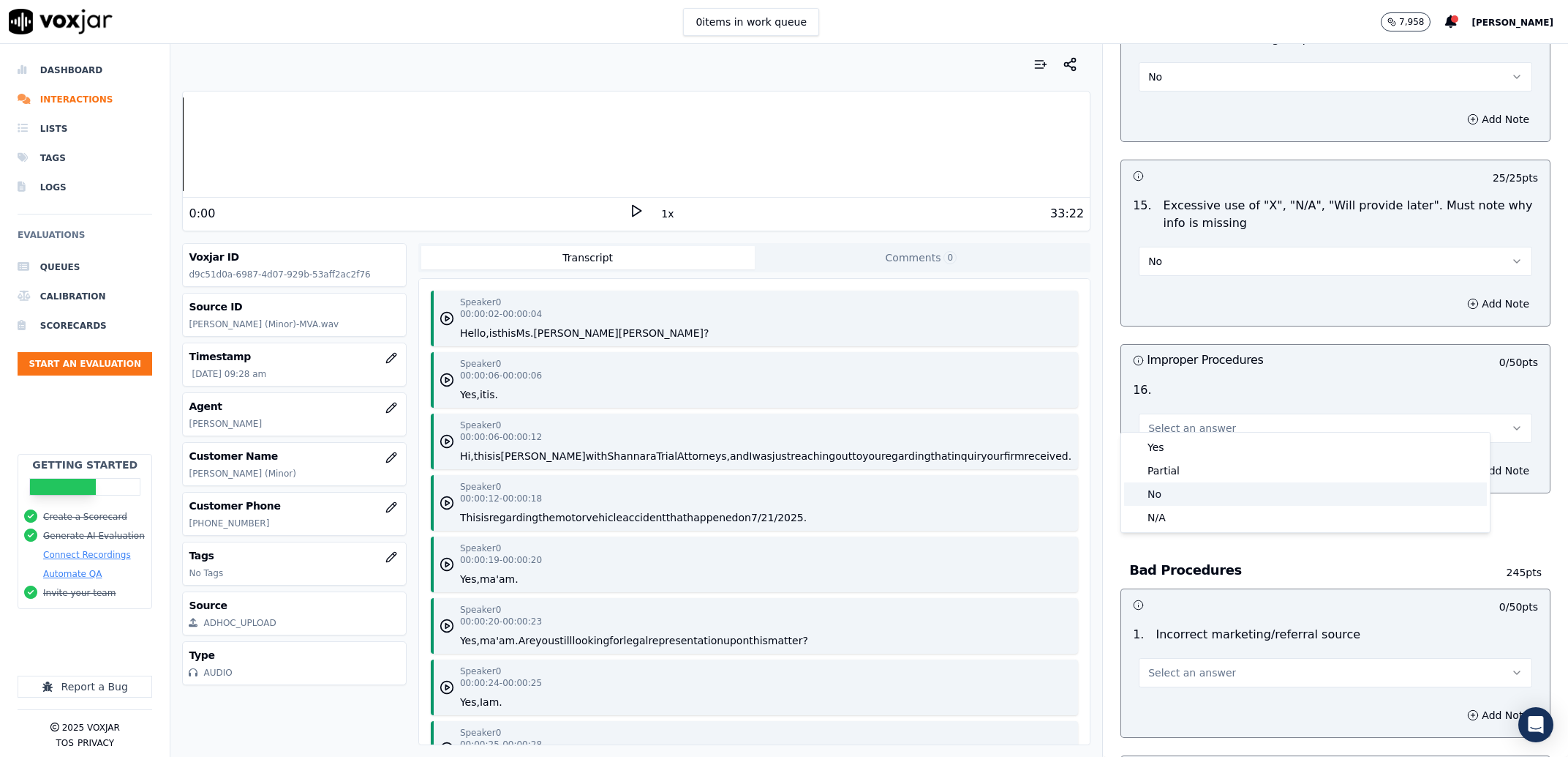
click at [1188, 485] on div "No" at bounding box center [1306, 494] width 363 height 23
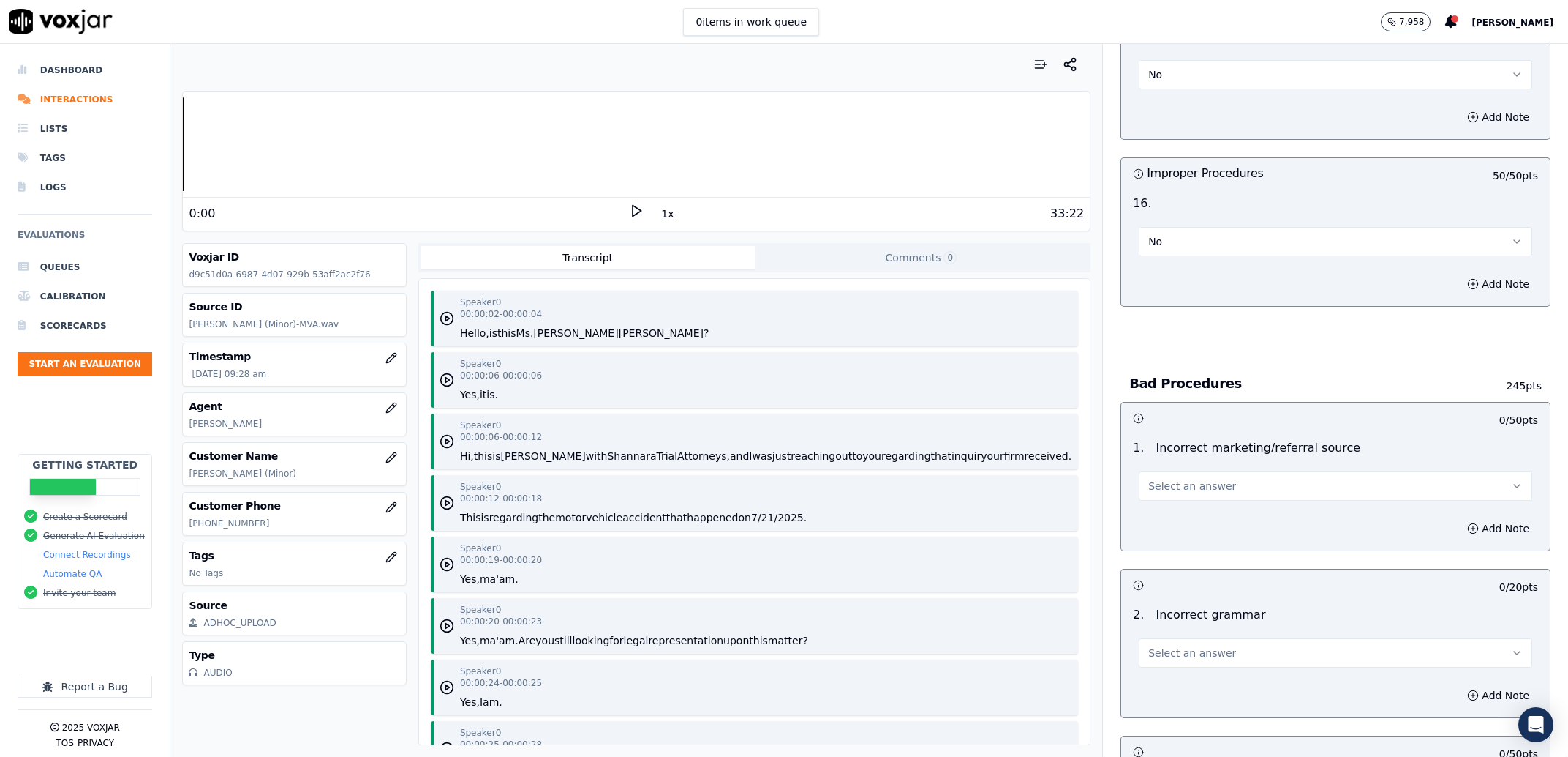
click at [1202, 479] on span "Select an answer" at bounding box center [1192, 486] width 88 height 15
click at [1192, 514] on div "Exceptional" at bounding box center [1306, 505] width 363 height 23
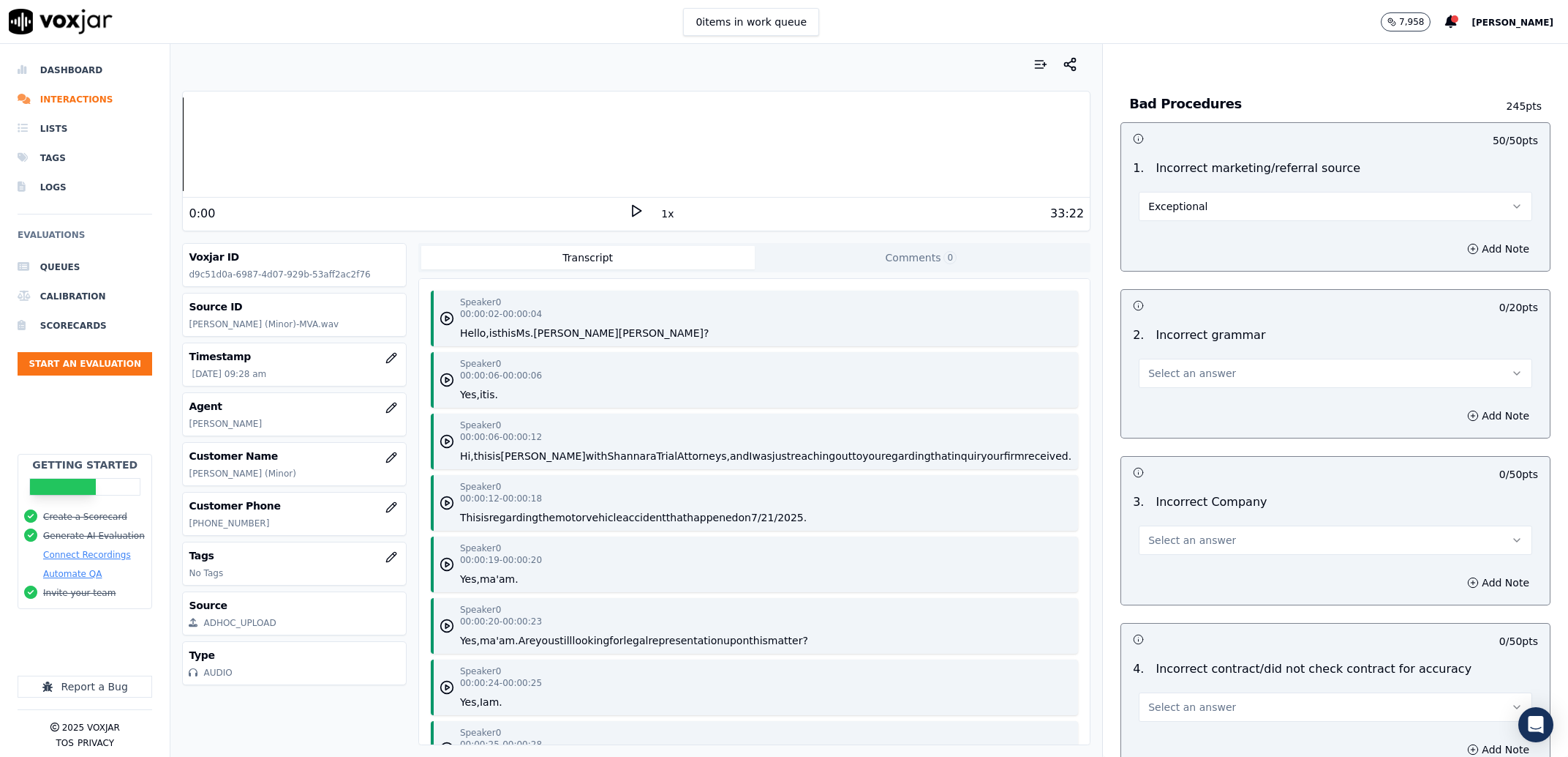
click at [1182, 370] on button "Select an answer" at bounding box center [1336, 373] width 394 height 29
click at [1182, 395] on div "Exceptional" at bounding box center [1306, 392] width 363 height 23
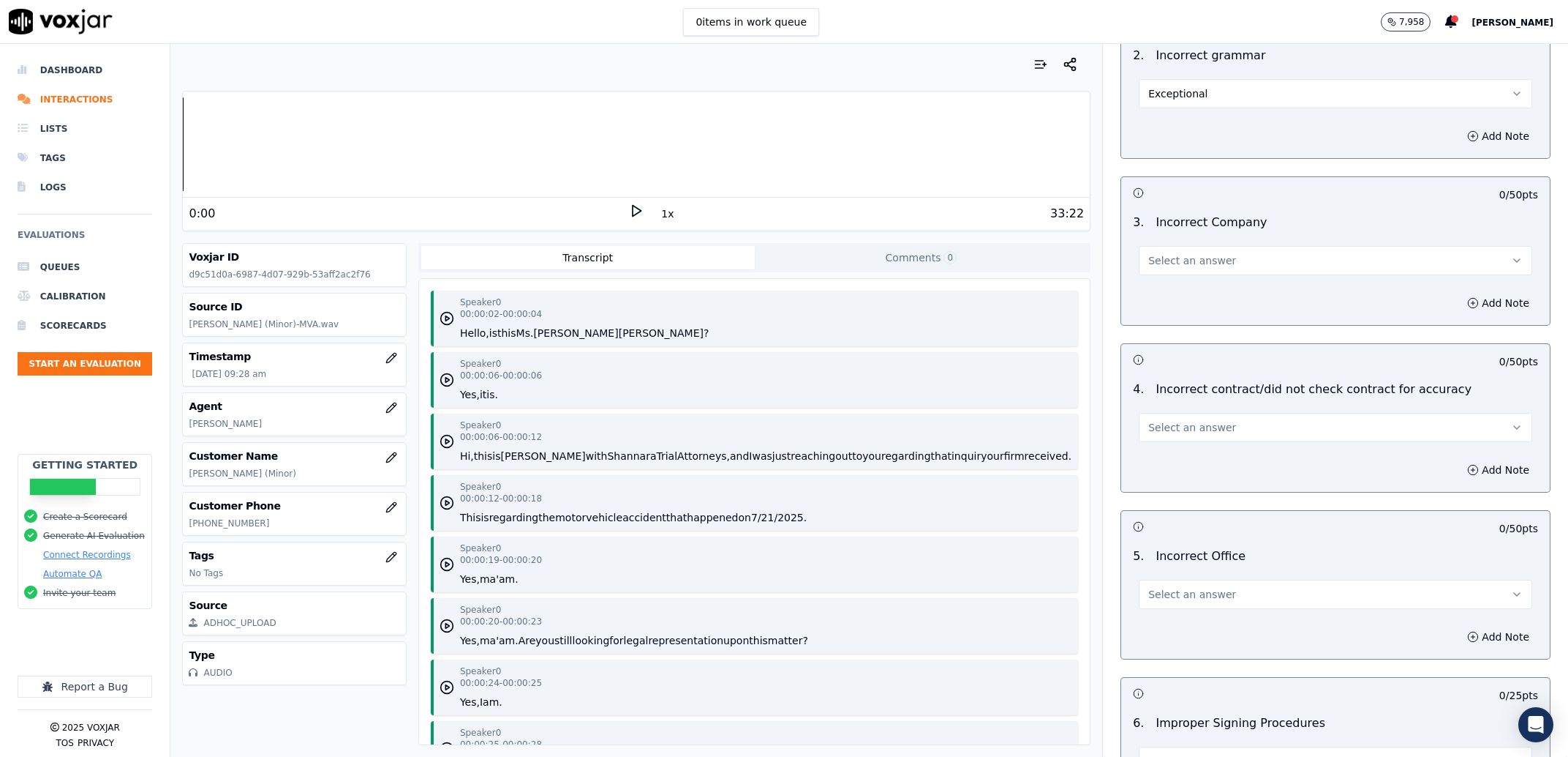
click at [1193, 253] on span "Select an answer" at bounding box center [1192, 260] width 88 height 15
click at [1179, 278] on div "Exceptional" at bounding box center [1306, 279] width 363 height 23
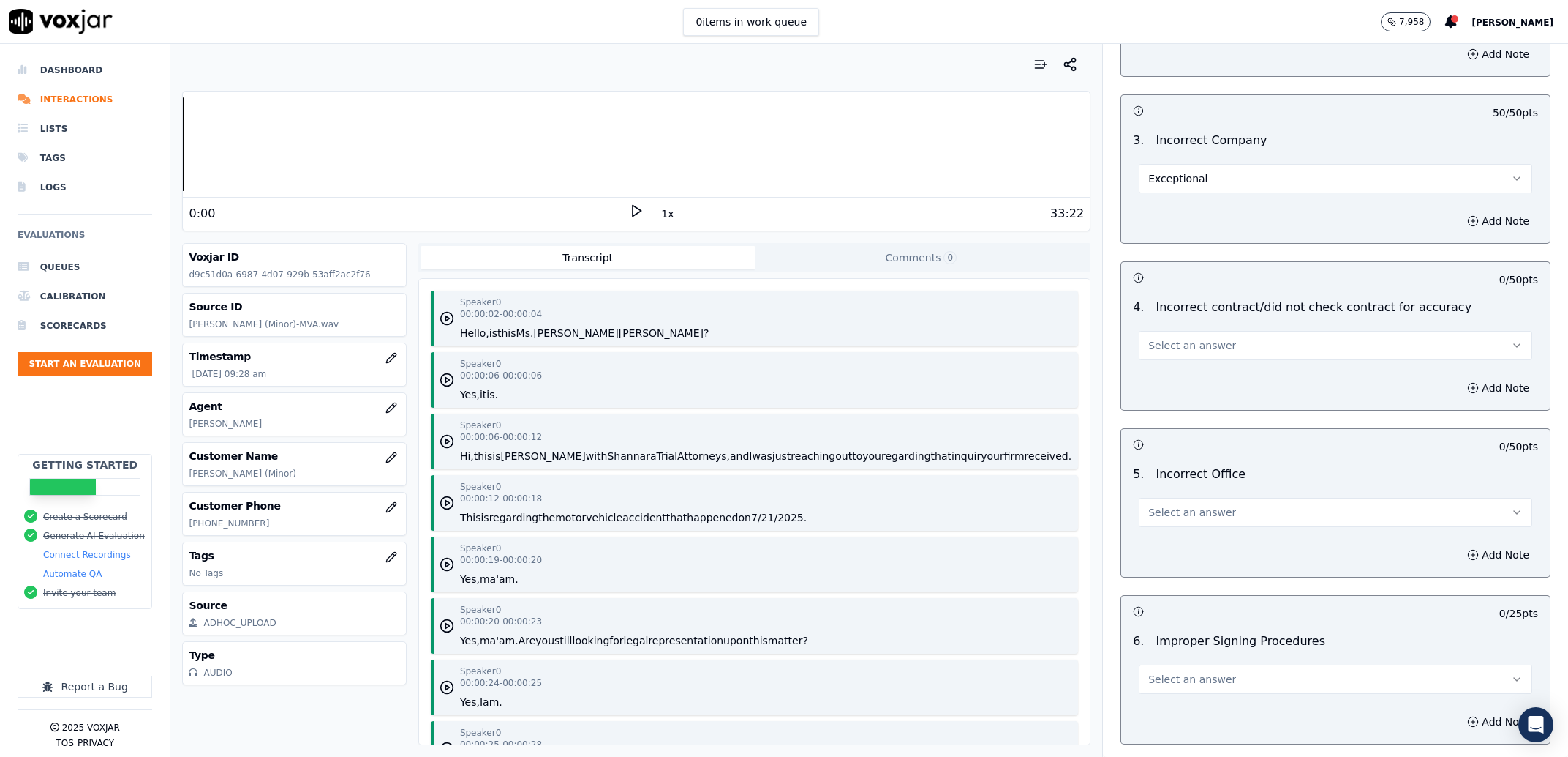
scroll to position [4565, 0]
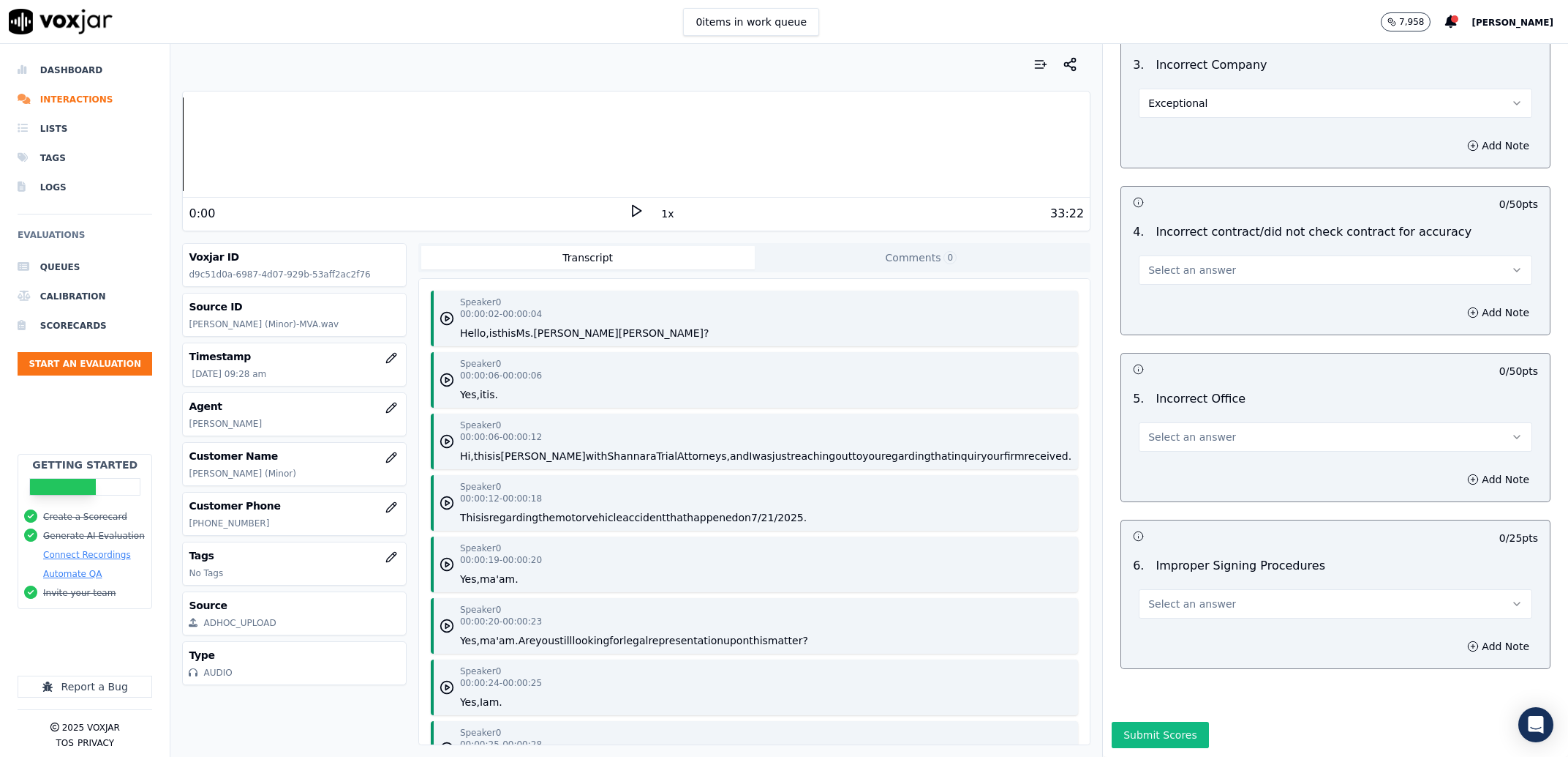
click at [1189, 262] on span "Select an answer" at bounding box center [1192, 269] width 88 height 15
click at [1191, 252] on div "Exceptional" at bounding box center [1306, 260] width 363 height 23
click at [1169, 422] on button "Select an answer" at bounding box center [1336, 436] width 394 height 29
click at [1175, 428] on div "Exceptional" at bounding box center [1306, 428] width 363 height 23
click at [1169, 596] on span "Select an answer" at bounding box center [1192, 603] width 88 height 15
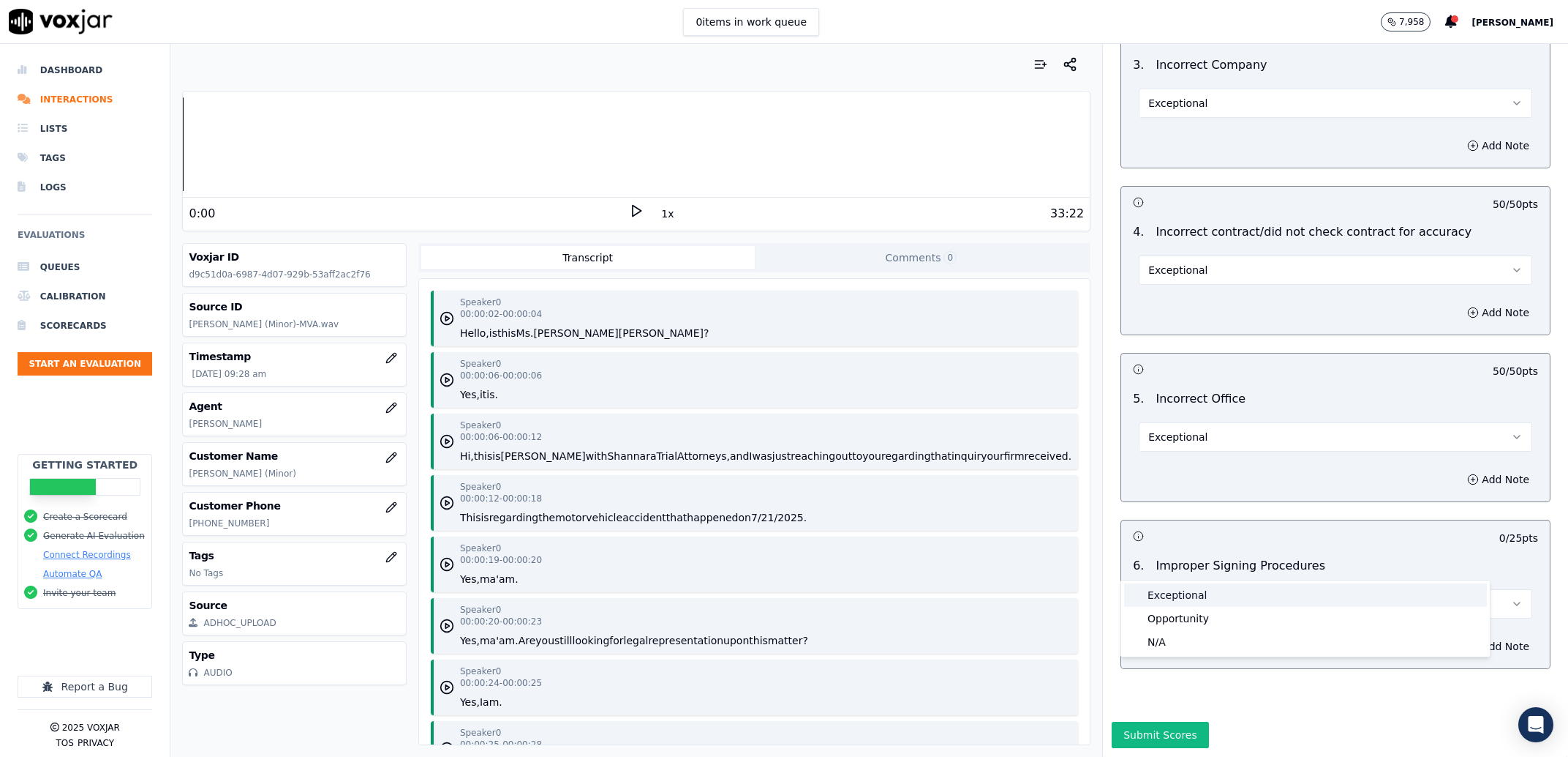
click at [1171, 593] on div "Exceptional" at bounding box center [1306, 594] width 363 height 23
click at [1139, 722] on button "Submit Scores" at bounding box center [1160, 735] width 98 height 26
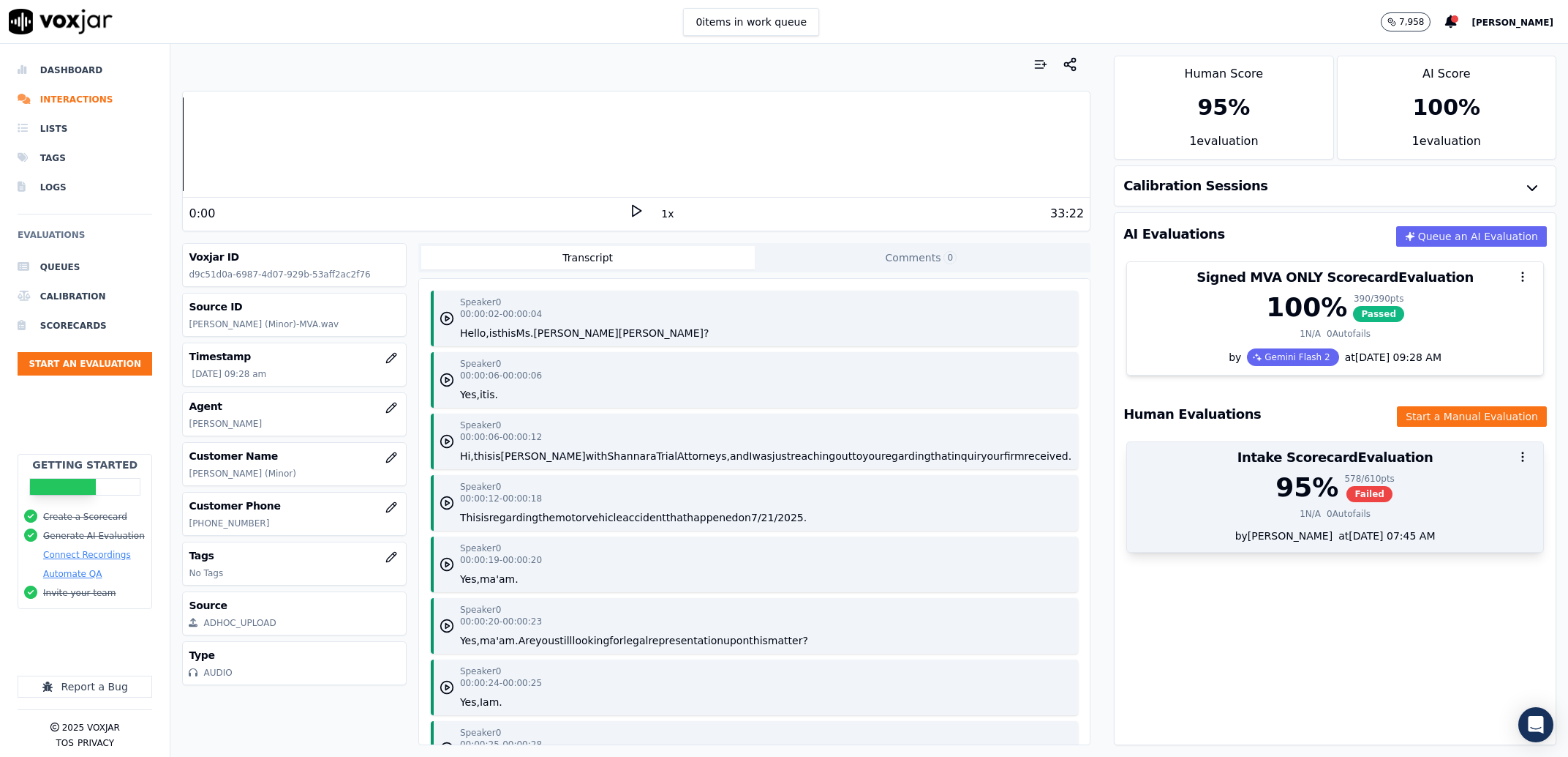
click at [1197, 469] on div at bounding box center [1336, 456] width 417 height 29
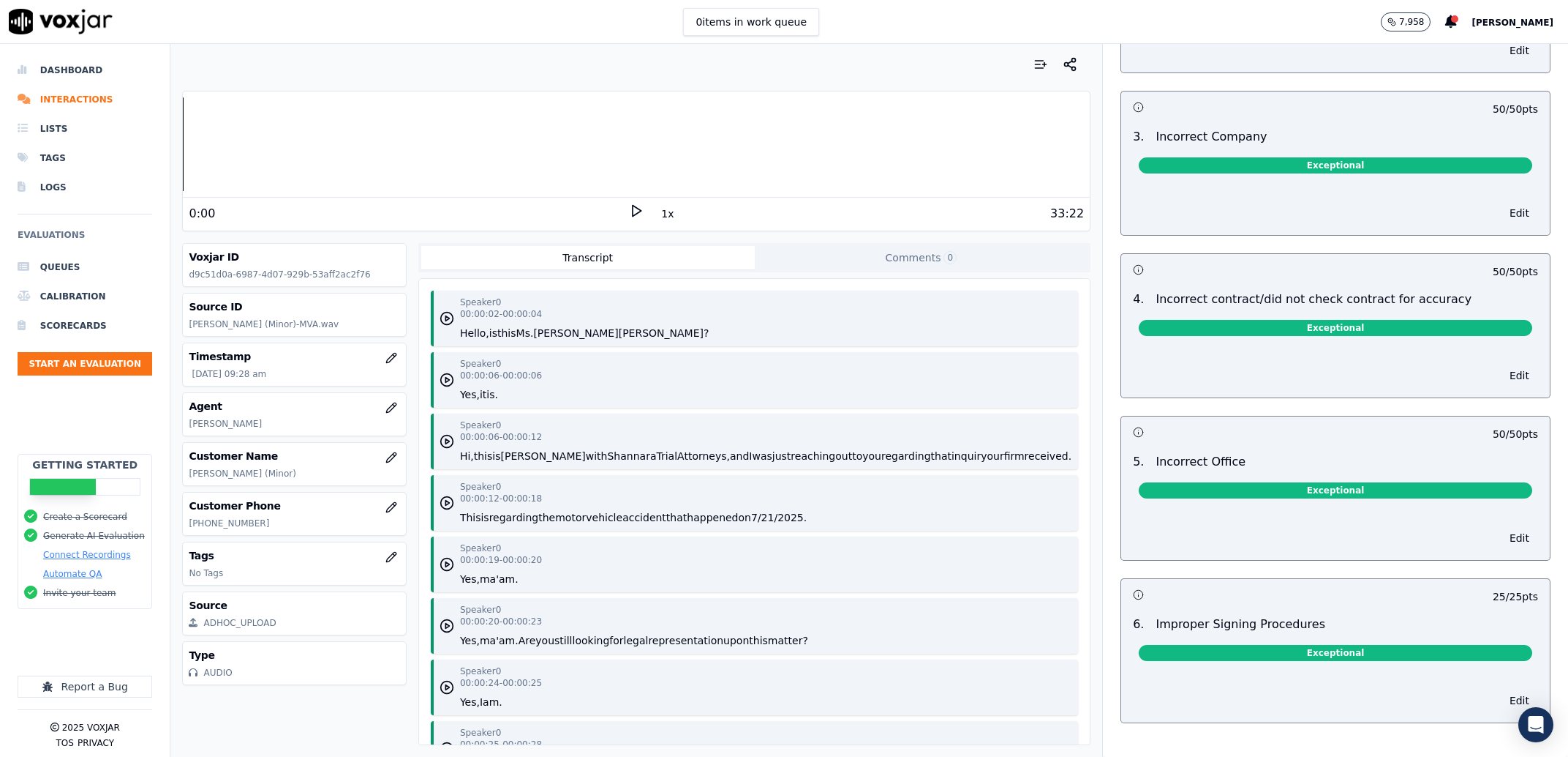
scroll to position [4319, 0]
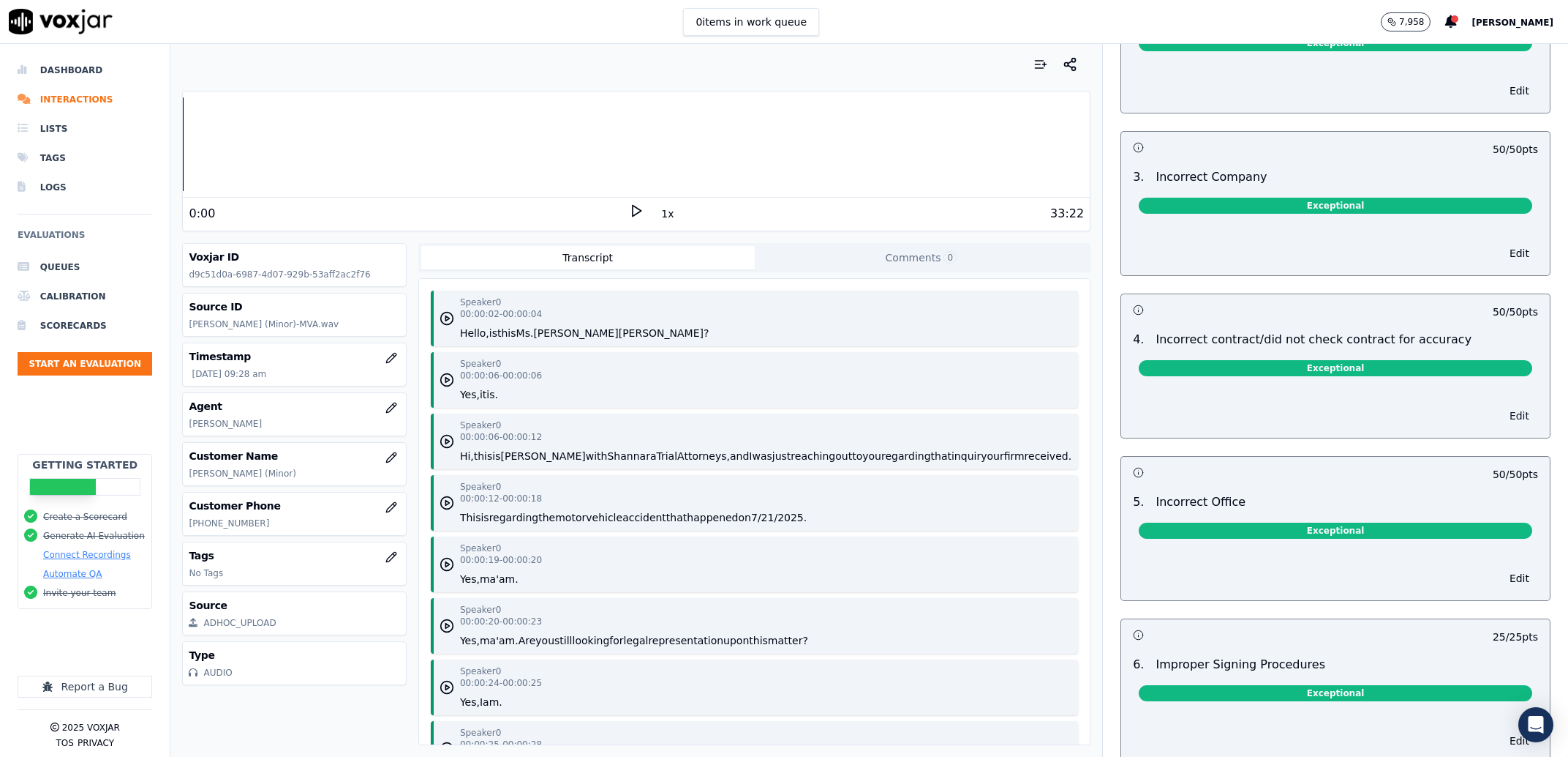
click at [1501, 408] on button "Edit" at bounding box center [1519, 416] width 37 height 21
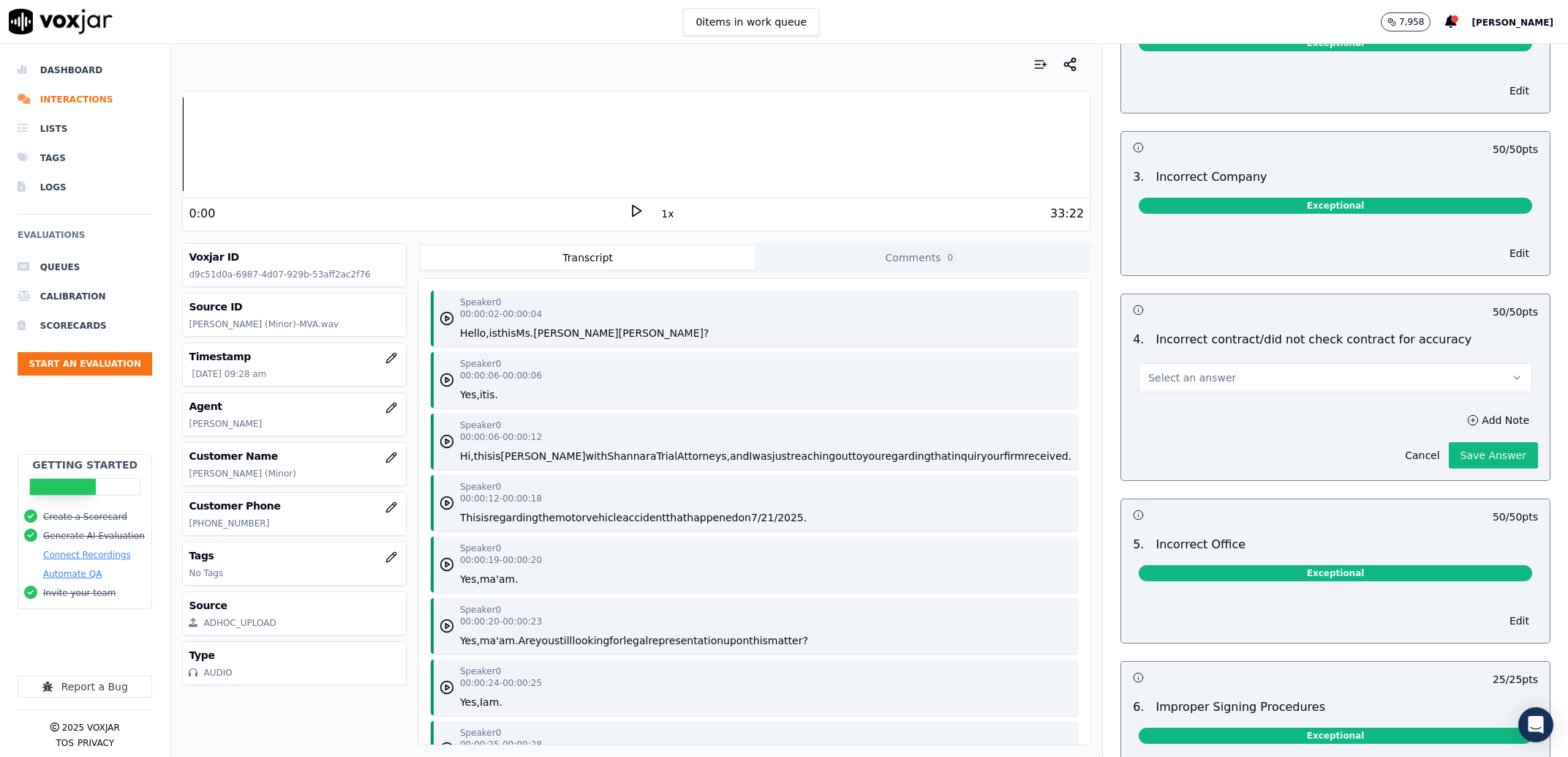
click at [1322, 378] on button "Select an answer" at bounding box center [1336, 377] width 394 height 29
click at [1211, 422] on div "Opportunity" at bounding box center [1306, 425] width 363 height 23
click at [1465, 430] on div "Cancel Save Answer" at bounding box center [1467, 449] width 142 height 38
click at [1458, 414] on button "Add Note" at bounding box center [1498, 420] width 80 height 21
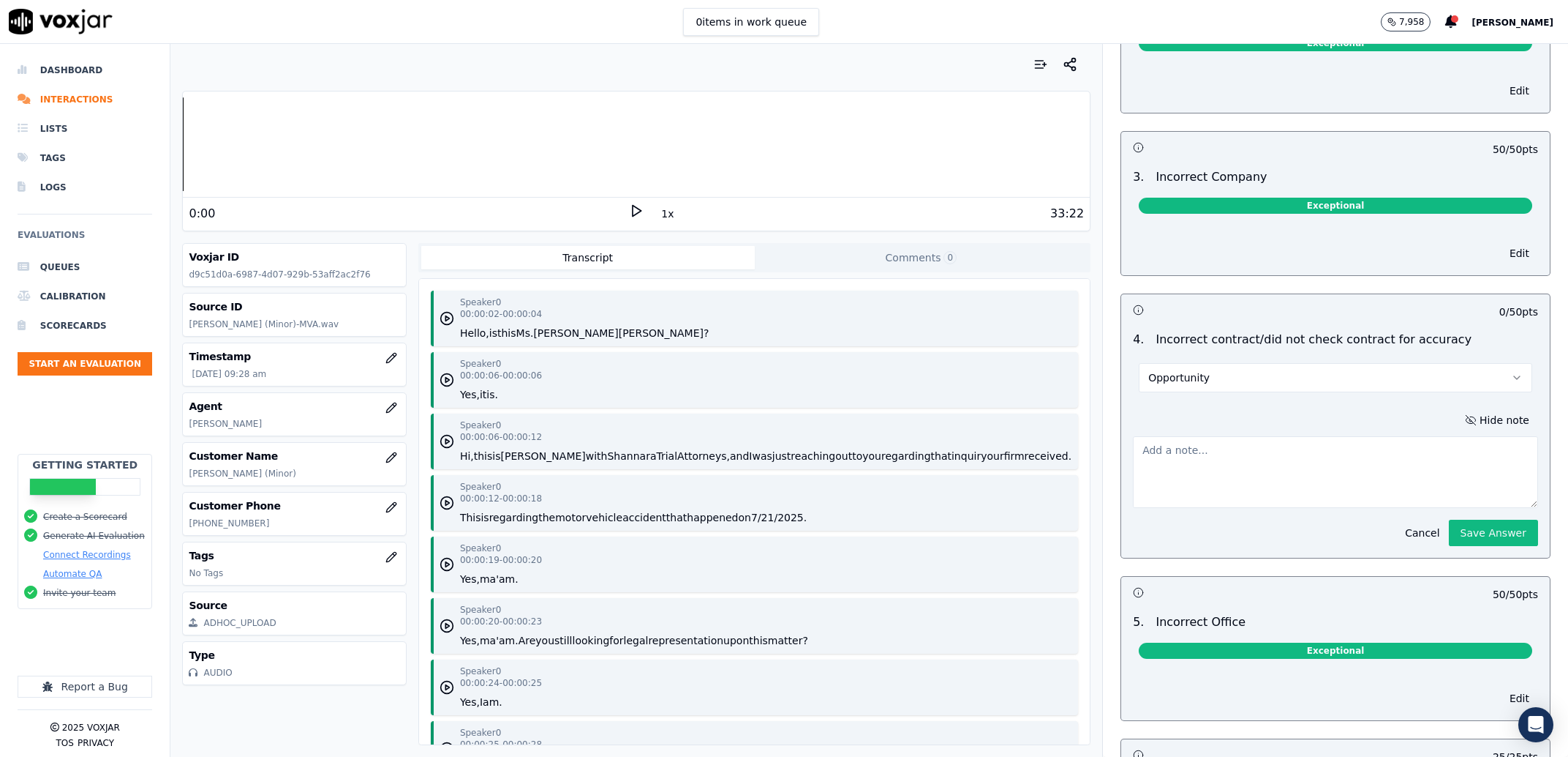
click at [1354, 449] on textarea at bounding box center [1336, 472] width 406 height 72
type textarea "S"
type textarea "Contract should have been a Goldwater contract"
click at [1459, 528] on button "Save Answer" at bounding box center [1494, 533] width 90 height 26
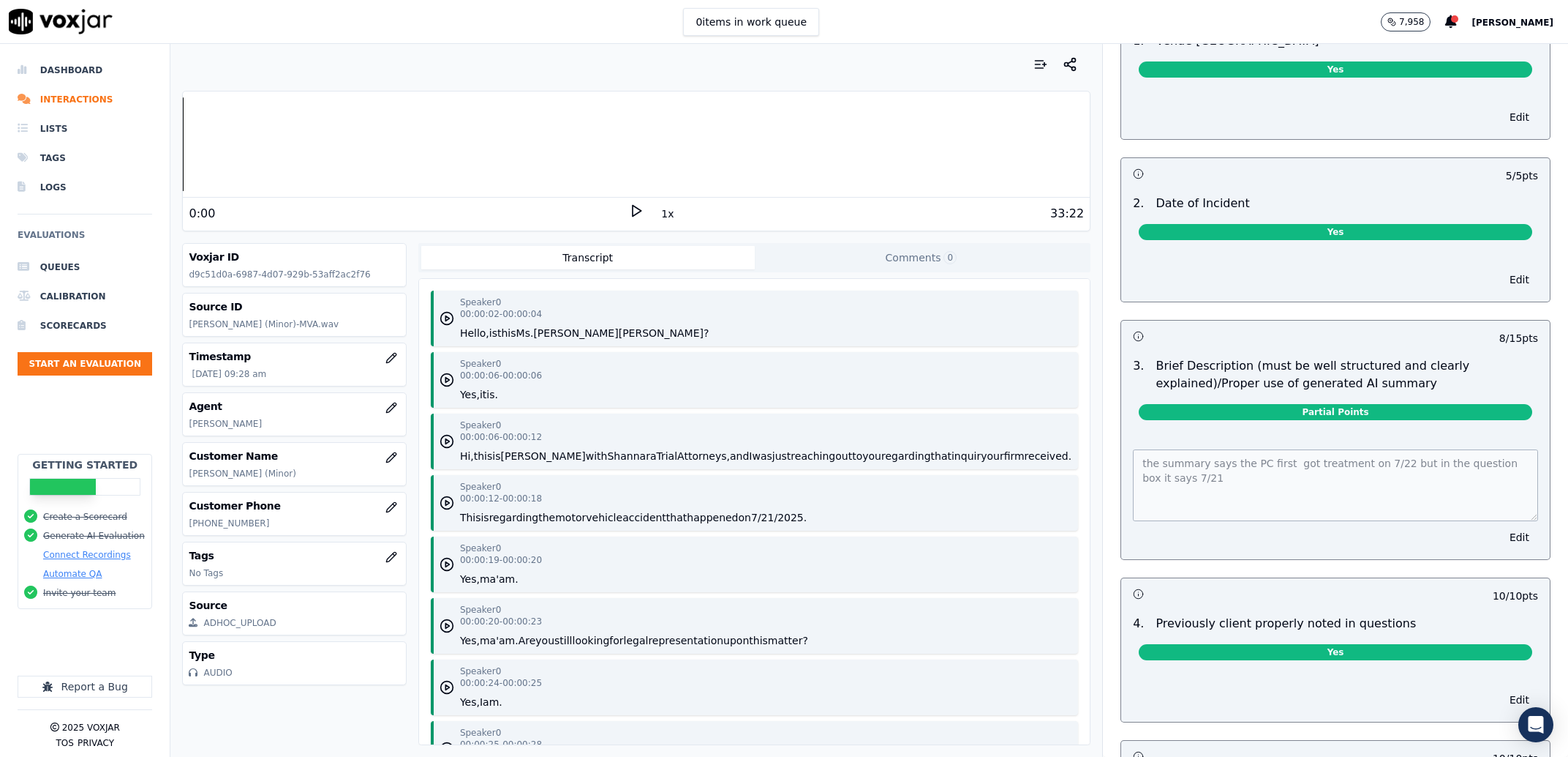
scroll to position [0, 0]
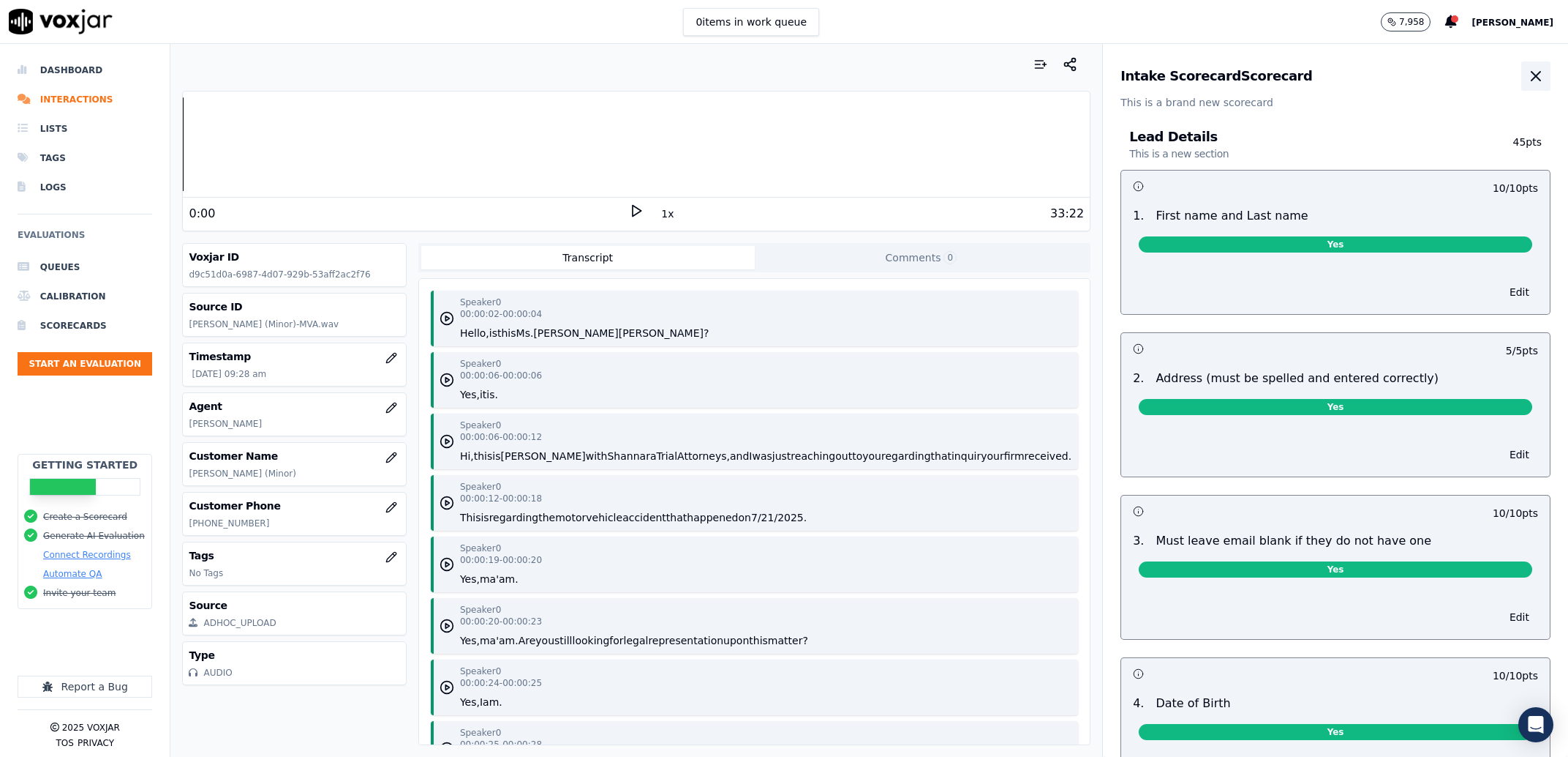
click at [1527, 77] on icon "button" at bounding box center [1536, 77] width 18 height 18
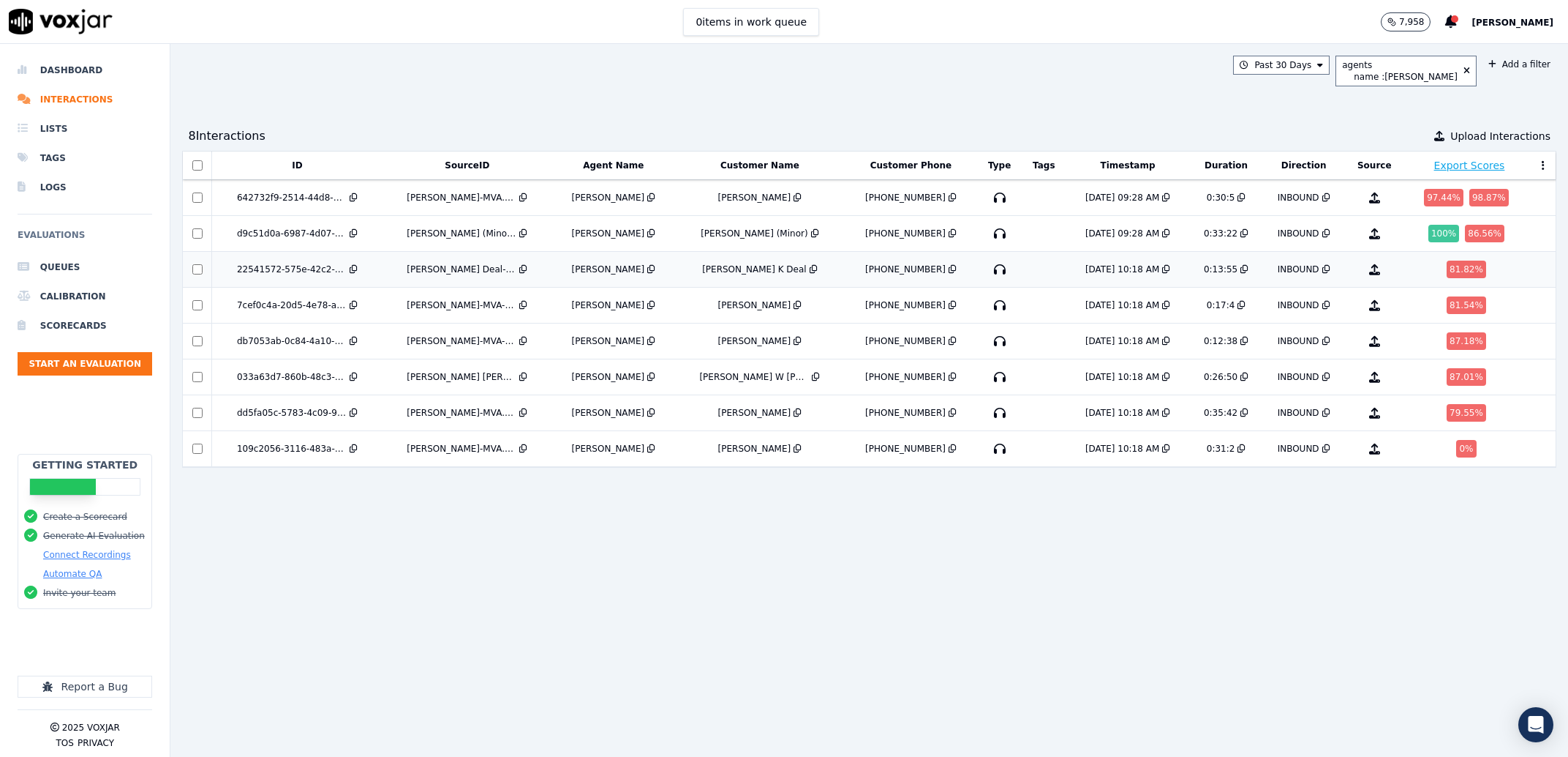
click at [545, 271] on div "[PERSON_NAME] Deal-MVA.wav" at bounding box center [468, 269] width 158 height 12
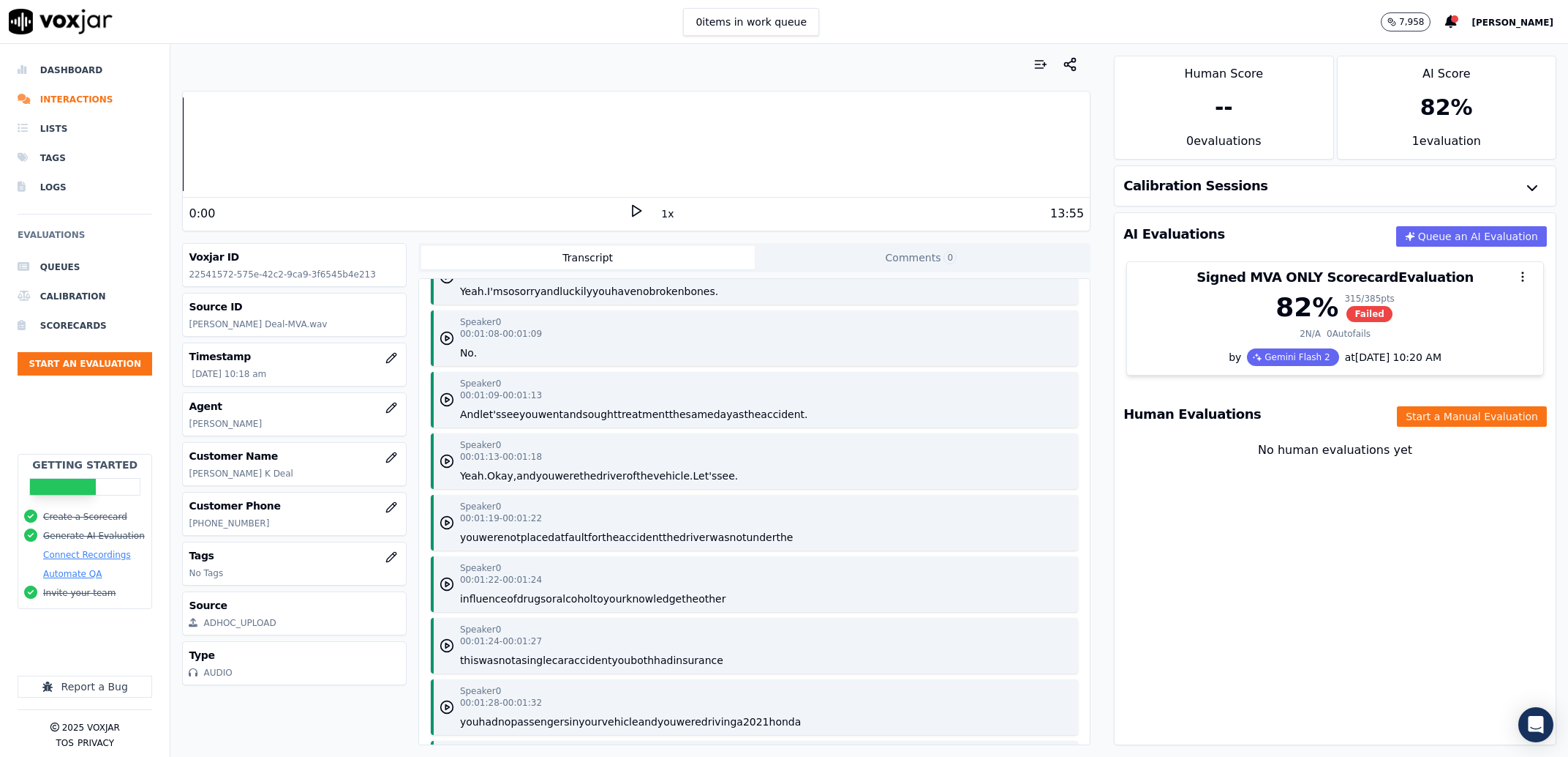
scroll to position [750, 0]
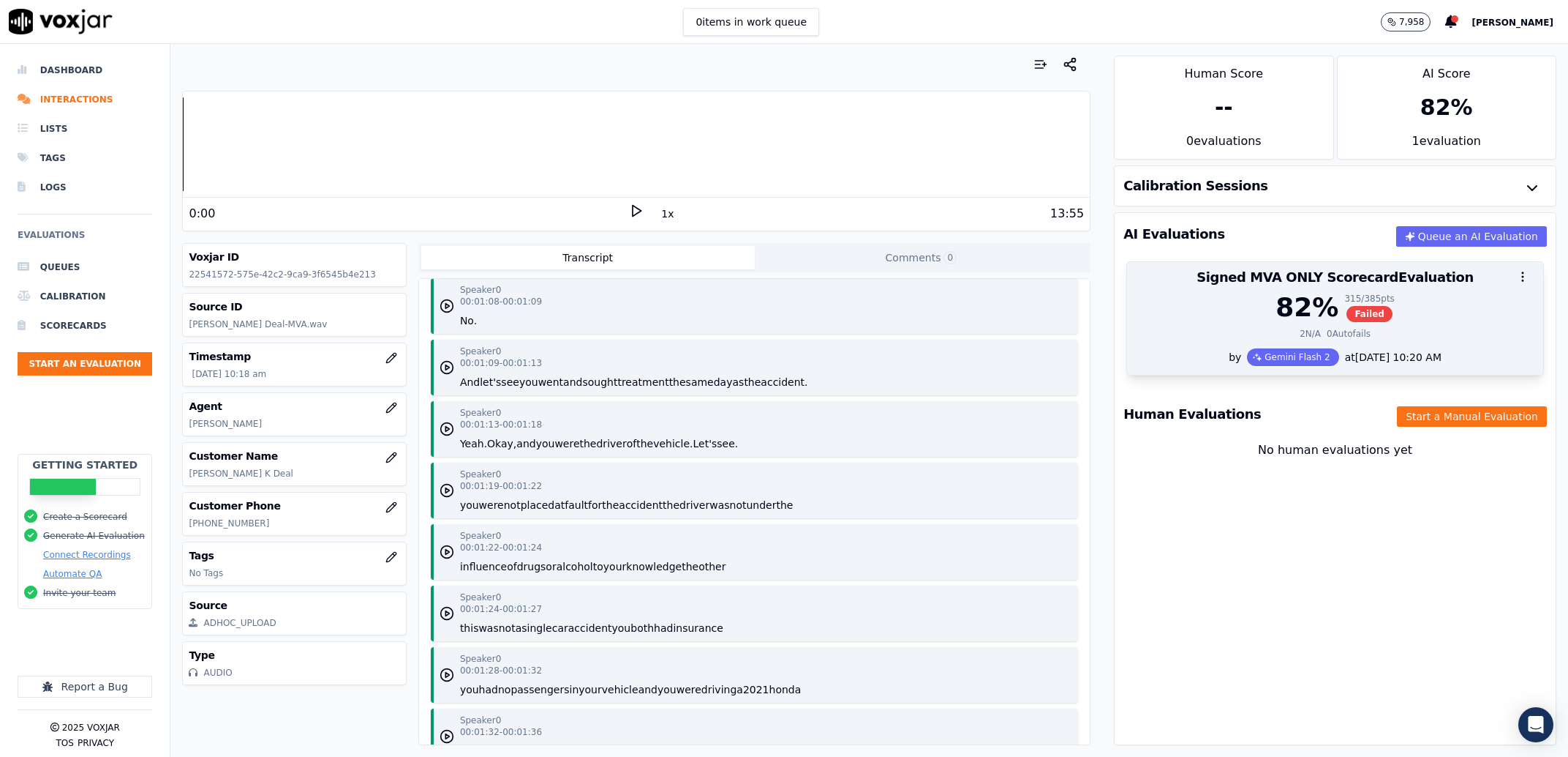
click at [1300, 305] on div "82 %" at bounding box center [1307, 307] width 63 height 29
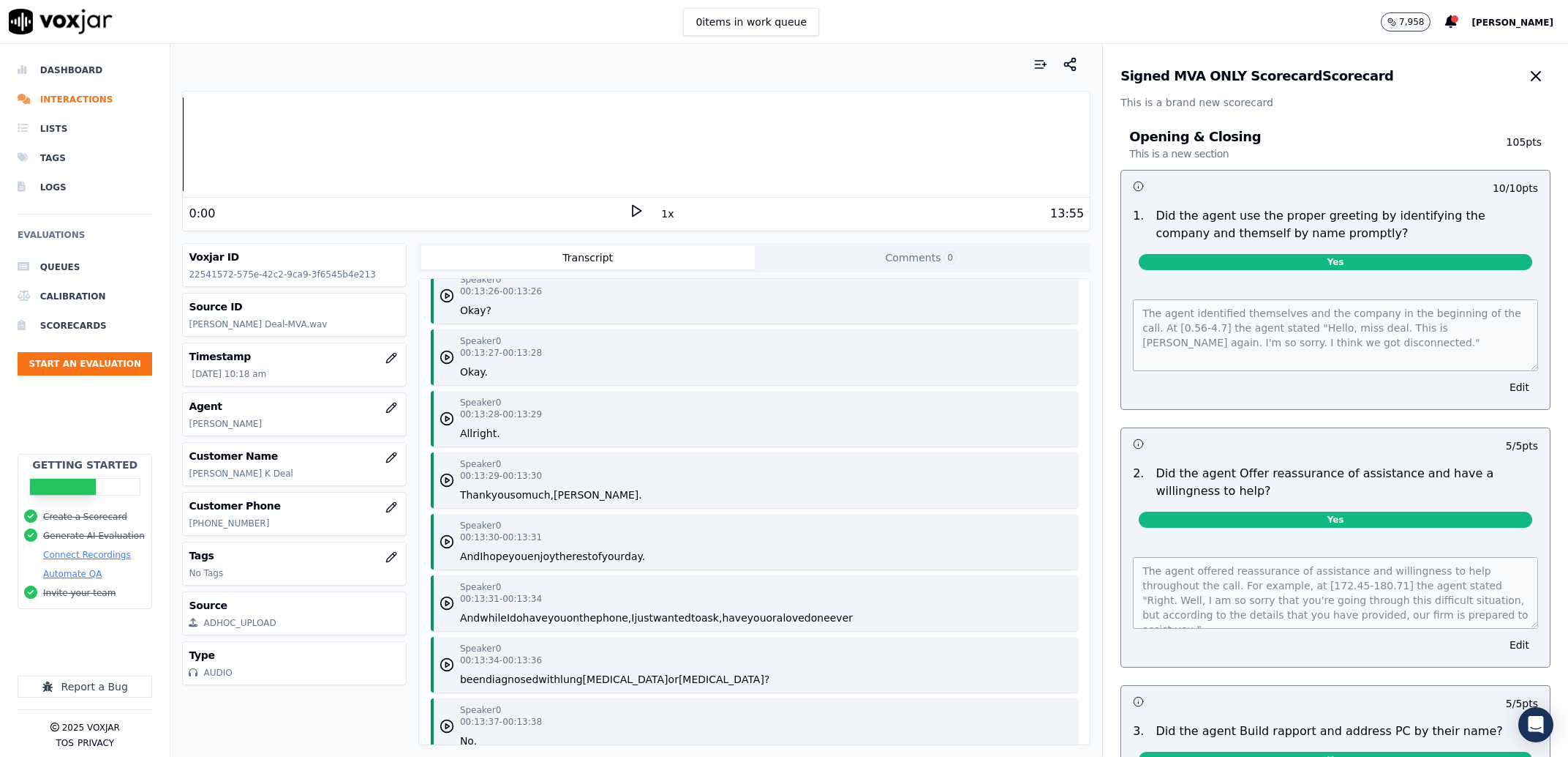
scroll to position [10986, 0]
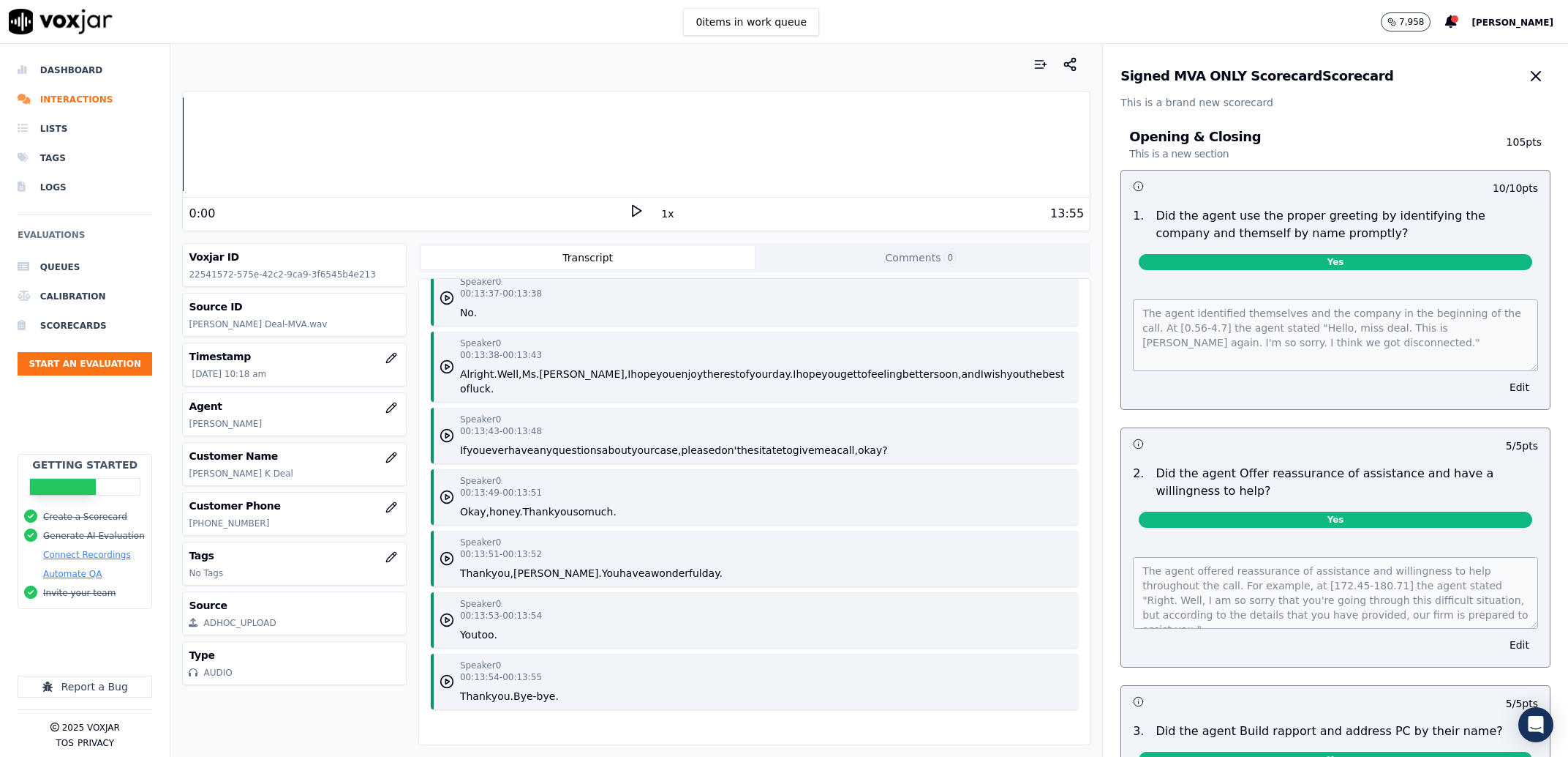
click at [1521, 68] on button "button" at bounding box center [1535, 76] width 29 height 29
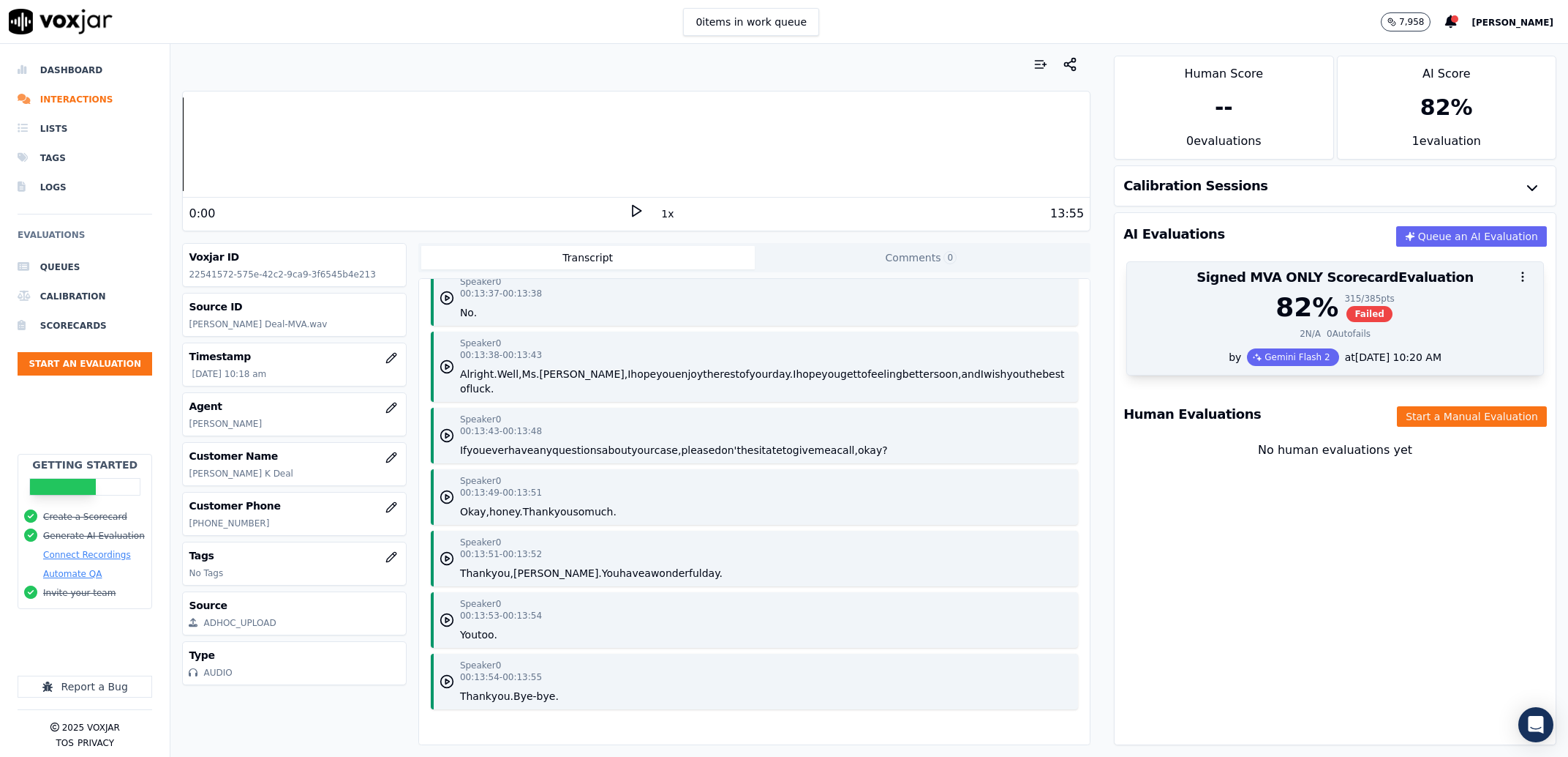
click at [1433, 323] on div "82 % 315 / 385 pts Failed 2 N/A 0 Autofails" at bounding box center [1336, 321] width 417 height 56
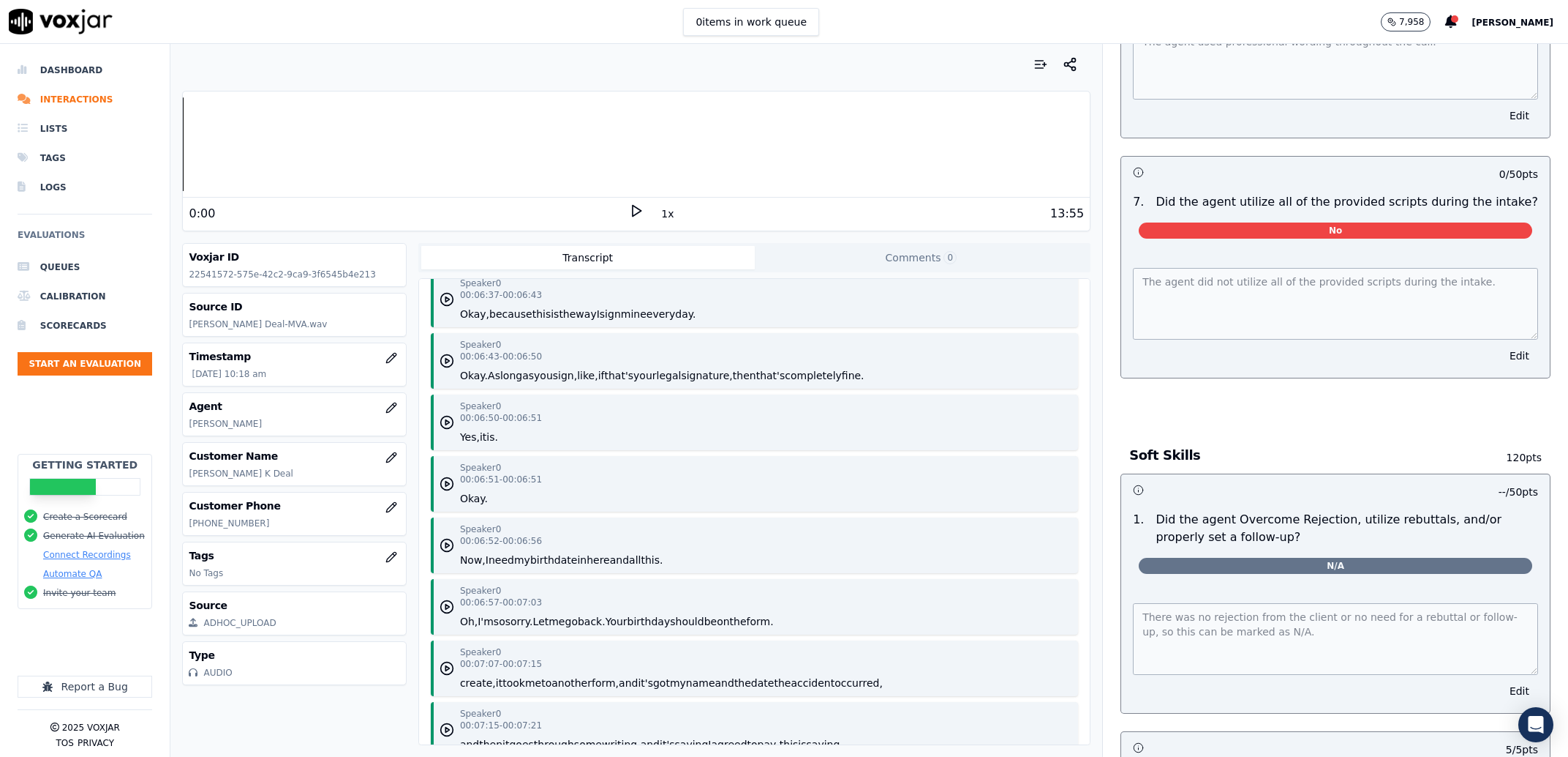
scroll to position [1490, 0]
click at [1482, 377] on div "The agent did not utilize all of the provided scripts during the intake. Edit" at bounding box center [1336, 313] width 429 height 128
click at [1501, 365] on button "Edit" at bounding box center [1519, 355] width 37 height 21
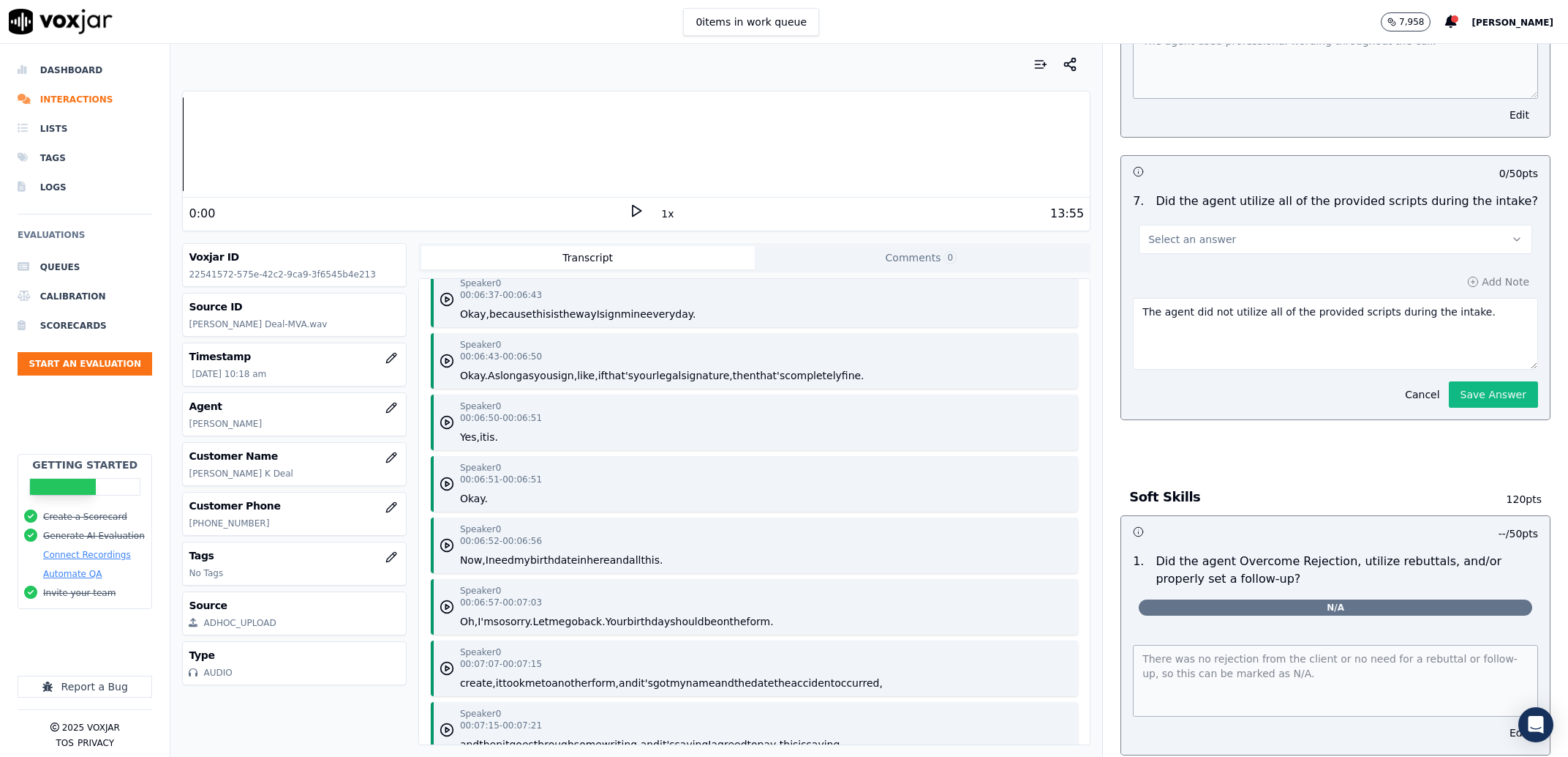
drag, startPoint x: 1279, startPoint y: 276, endPoint x: 1268, endPoint y: 290, distance: 17.8
click at [1277, 254] on button "Select an answer" at bounding box center [1336, 238] width 394 height 29
click at [1211, 320] on div "Yes" at bounding box center [1306, 309] width 363 height 23
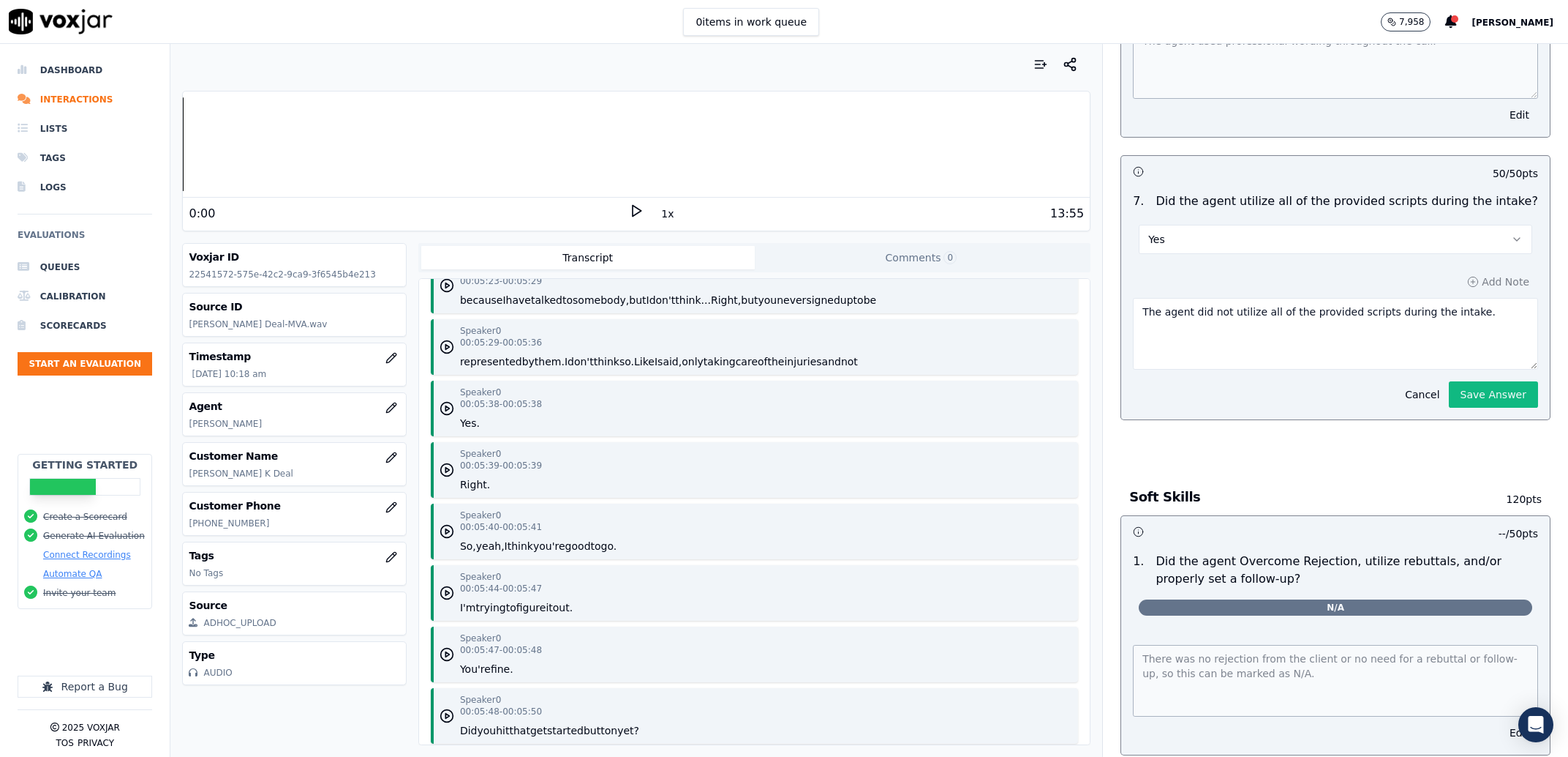
scroll to position [3817, 0]
click at [1196, 254] on button "Yes" at bounding box center [1336, 238] width 394 height 29
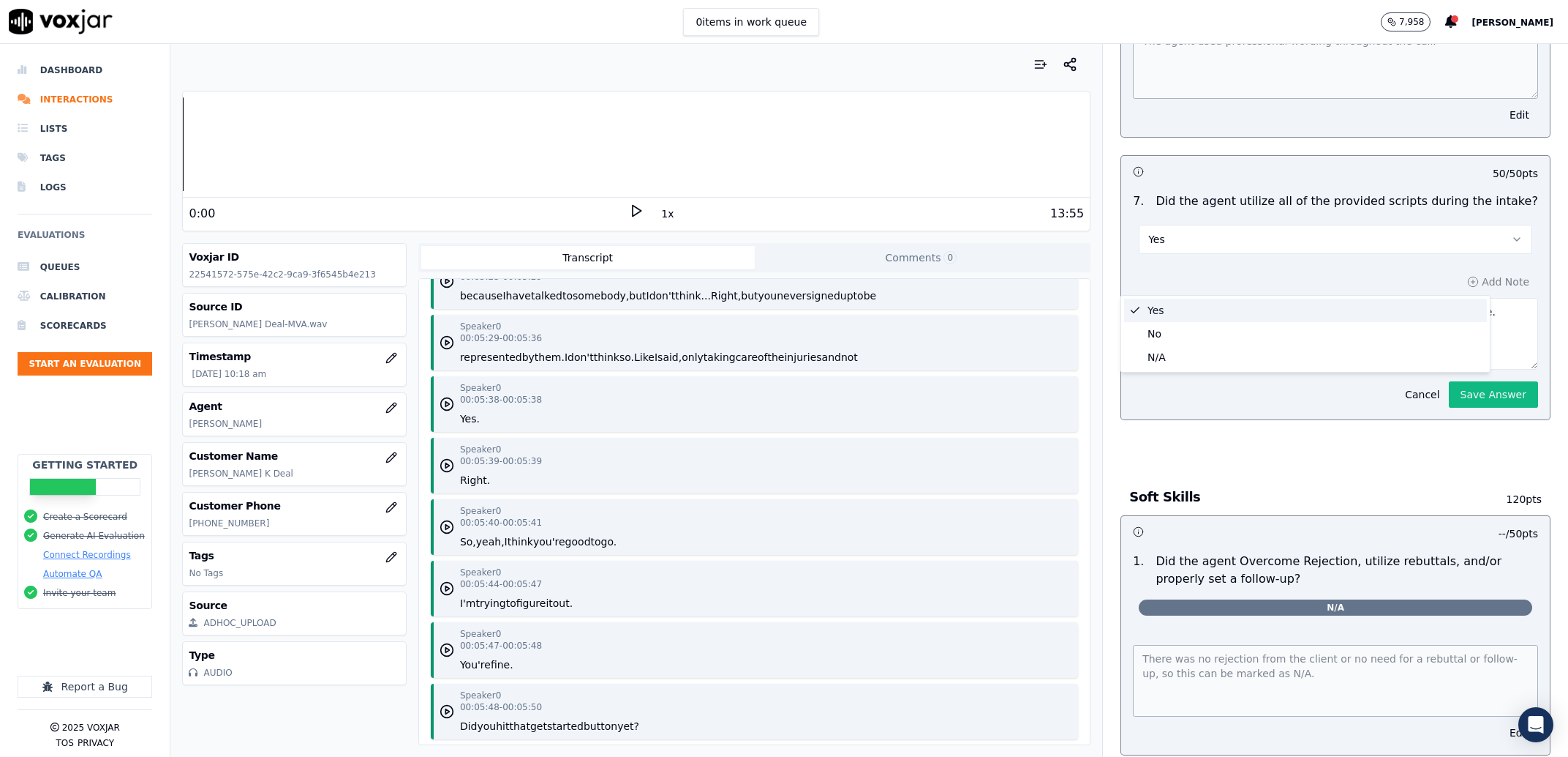
click at [1302, 306] on div "Yes" at bounding box center [1306, 309] width 363 height 23
click at [1451, 408] on button "Save Answer" at bounding box center [1494, 394] width 90 height 26
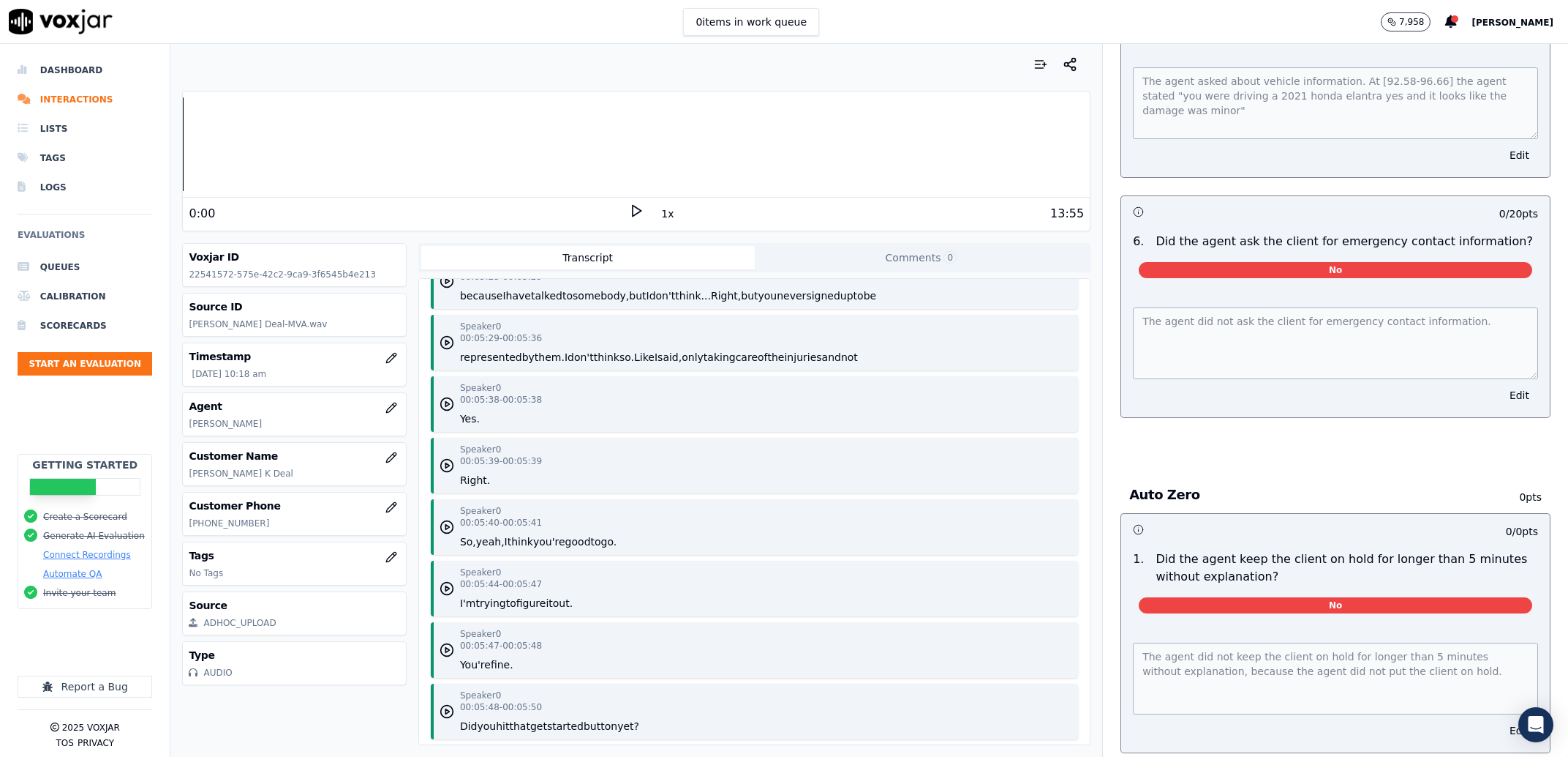
scroll to position [5971, 0]
click at [1501, 406] on button "Edit" at bounding box center [1519, 395] width 37 height 21
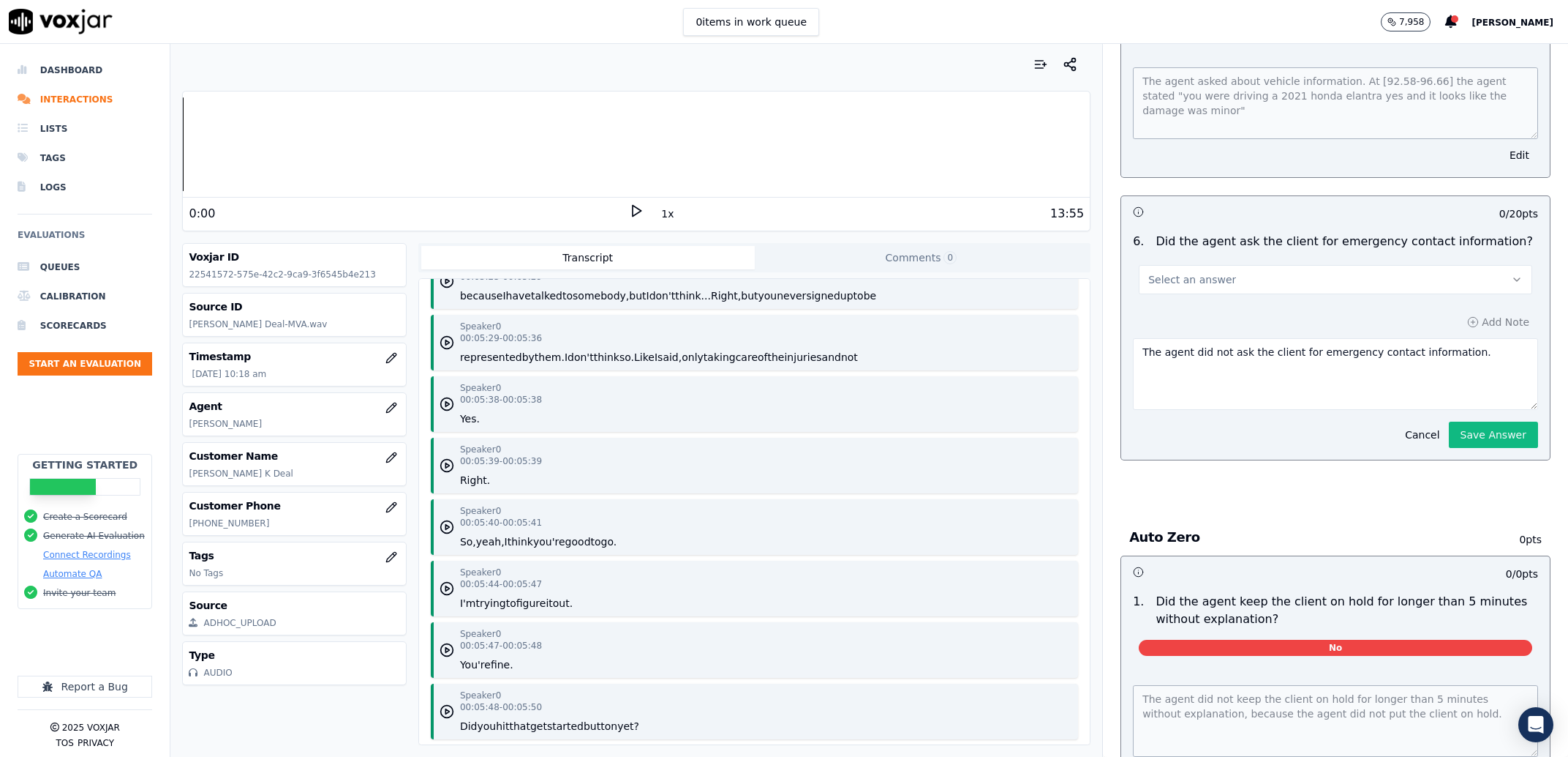
click at [1282, 294] on button "Select an answer" at bounding box center [1336, 279] width 394 height 29
click at [1217, 430] on div "N/A" at bounding box center [1306, 423] width 363 height 23
click at [1459, 448] on button "Save Answer" at bounding box center [1494, 435] width 90 height 26
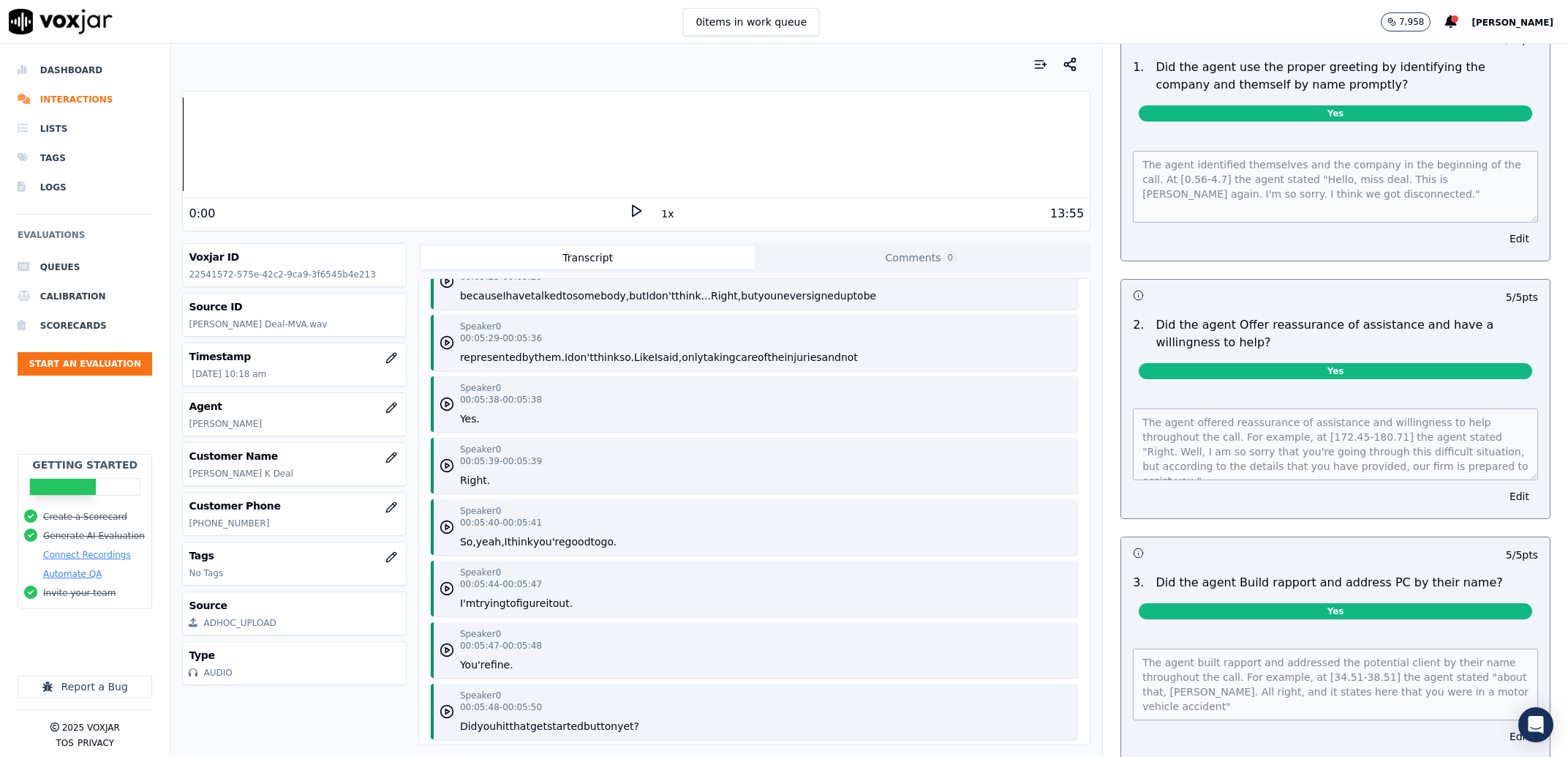
scroll to position [0, 0]
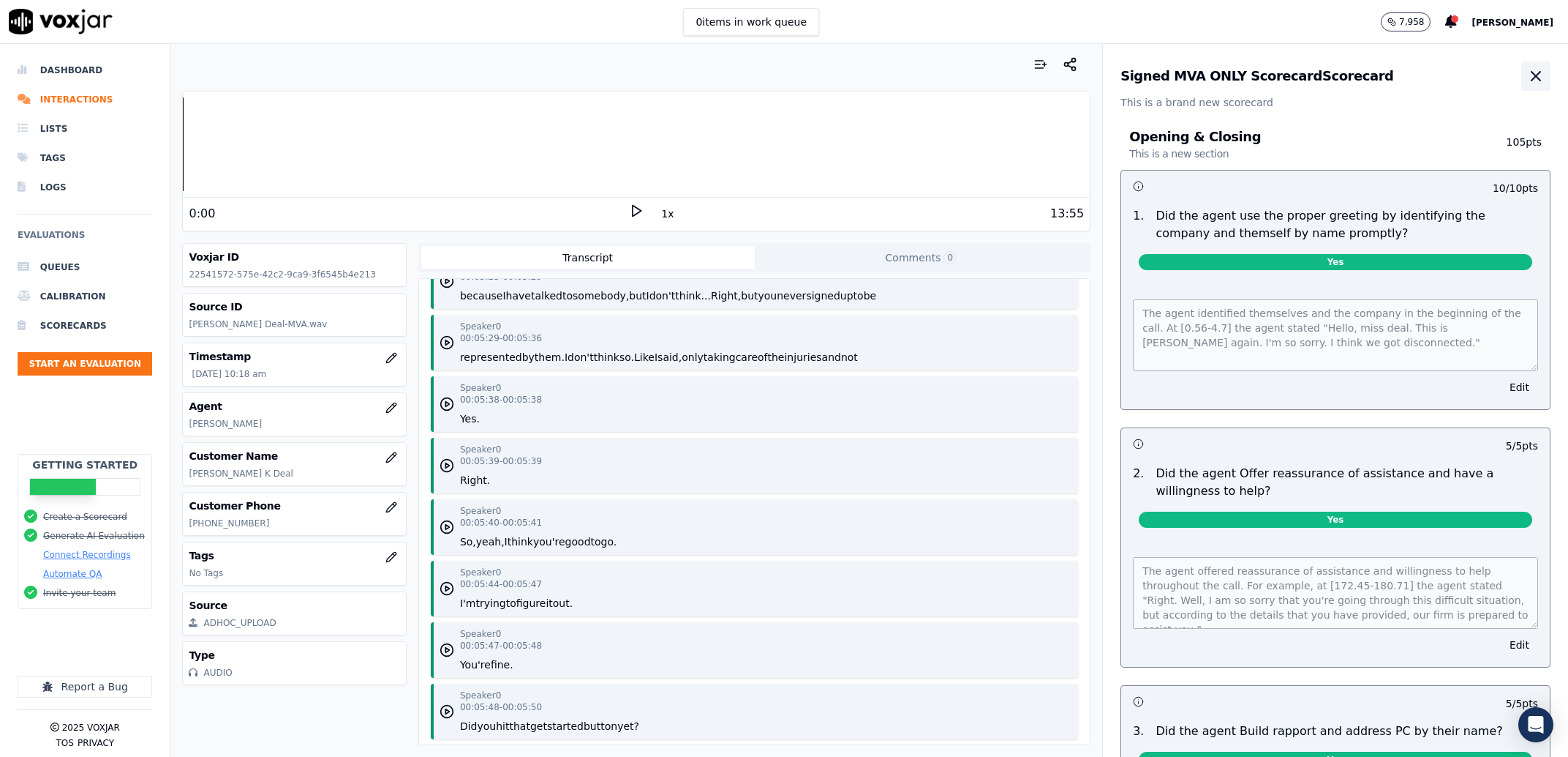
click at [1521, 90] on button "button" at bounding box center [1535, 76] width 29 height 29
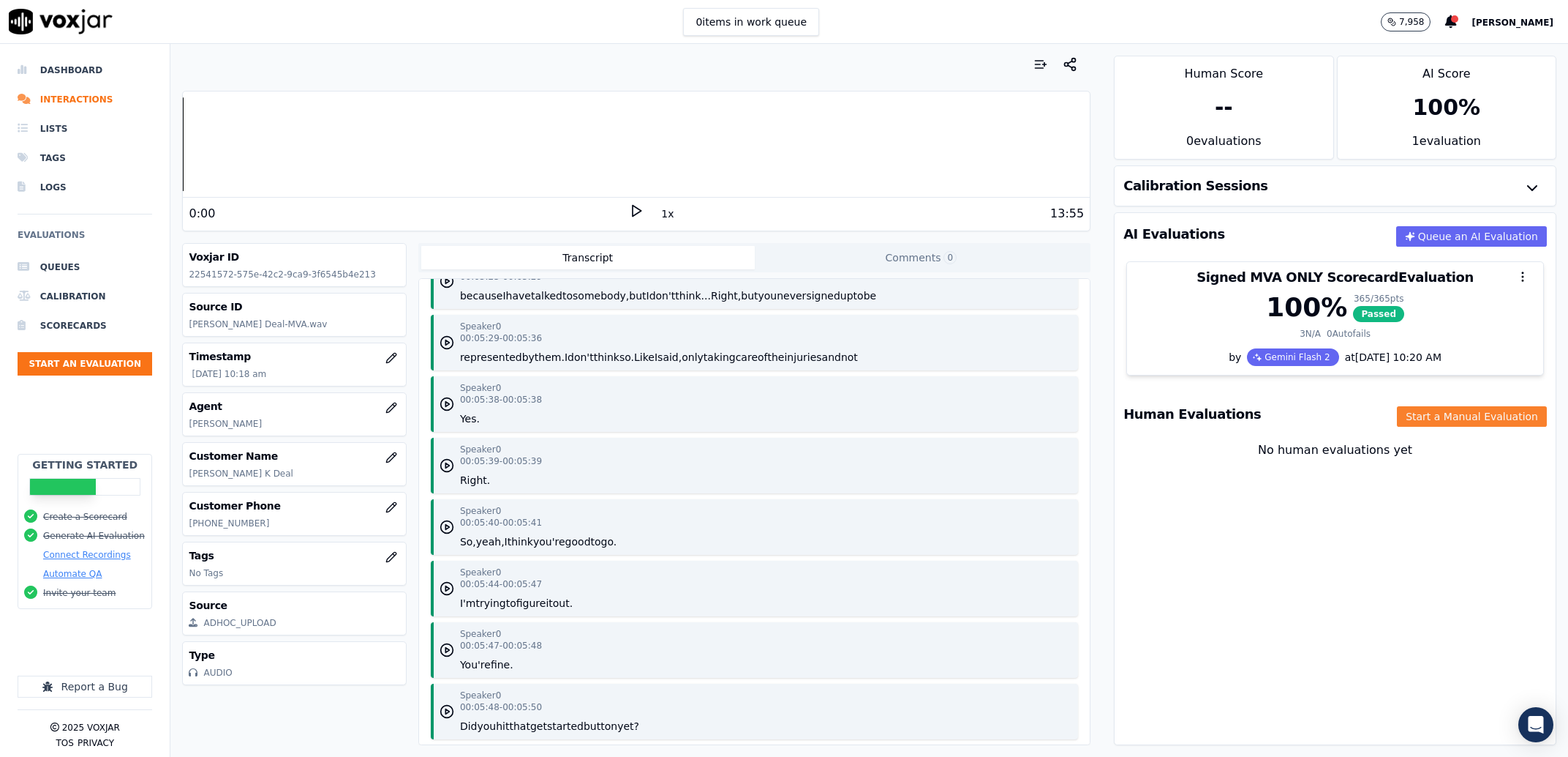
click at [1474, 414] on button "Start a Manual Evaluation" at bounding box center [1472, 416] width 150 height 21
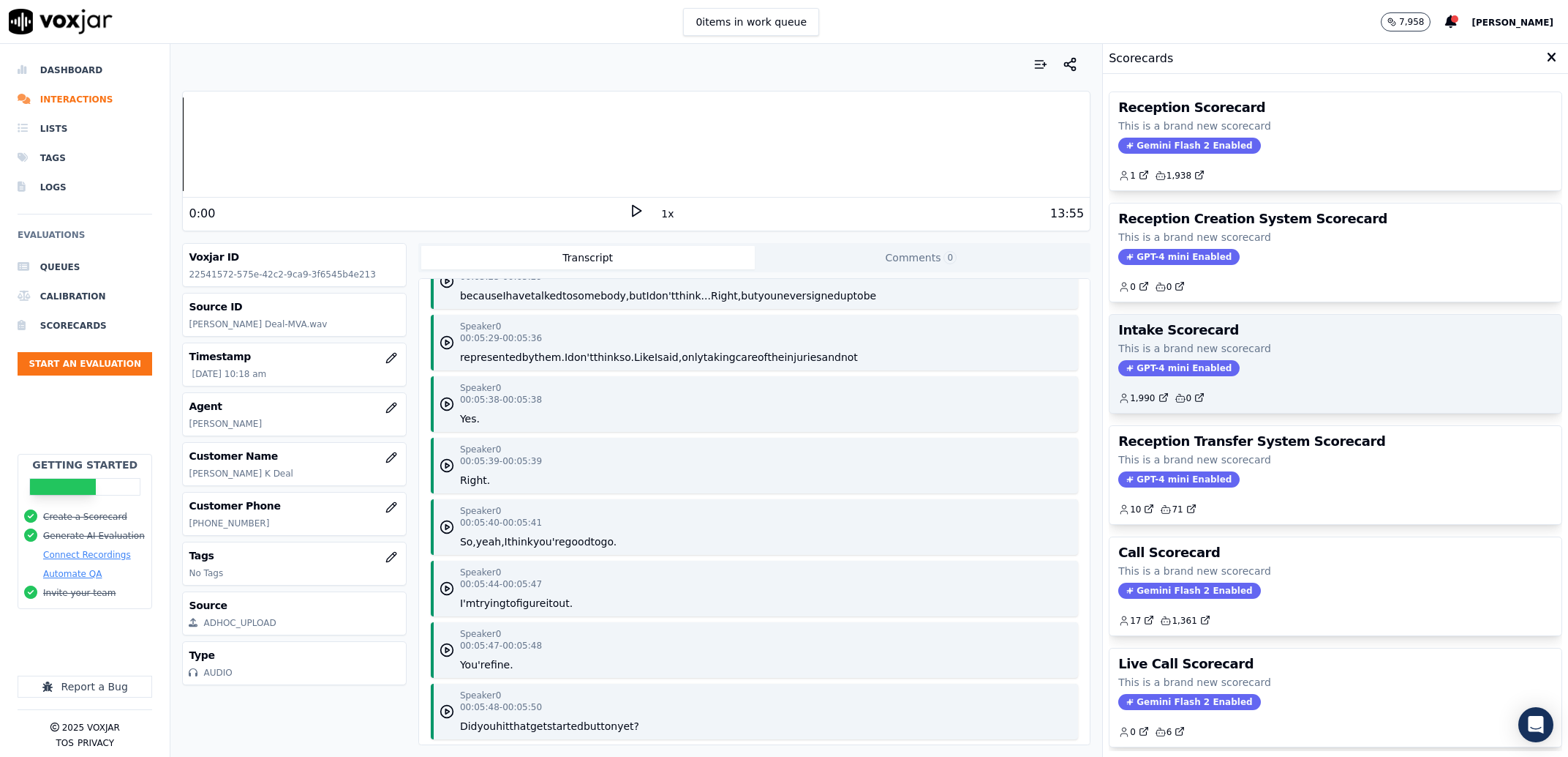
click at [1312, 344] on p "This is a brand new scorecard" at bounding box center [1336, 348] width 435 height 15
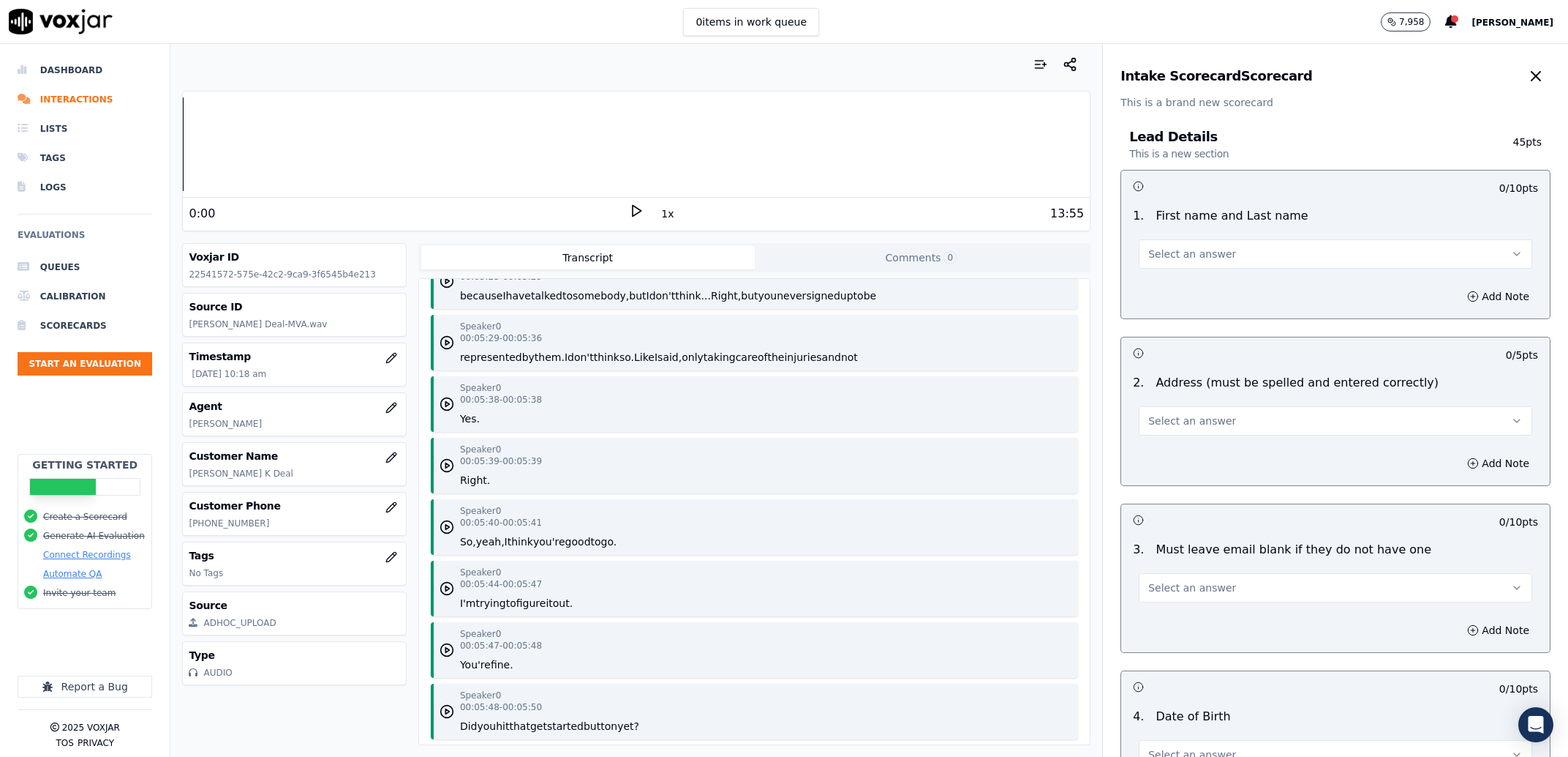
click at [1261, 248] on button "Select an answer" at bounding box center [1336, 253] width 394 height 29
click at [1224, 295] on div "Yes" at bounding box center [1306, 286] width 363 height 23
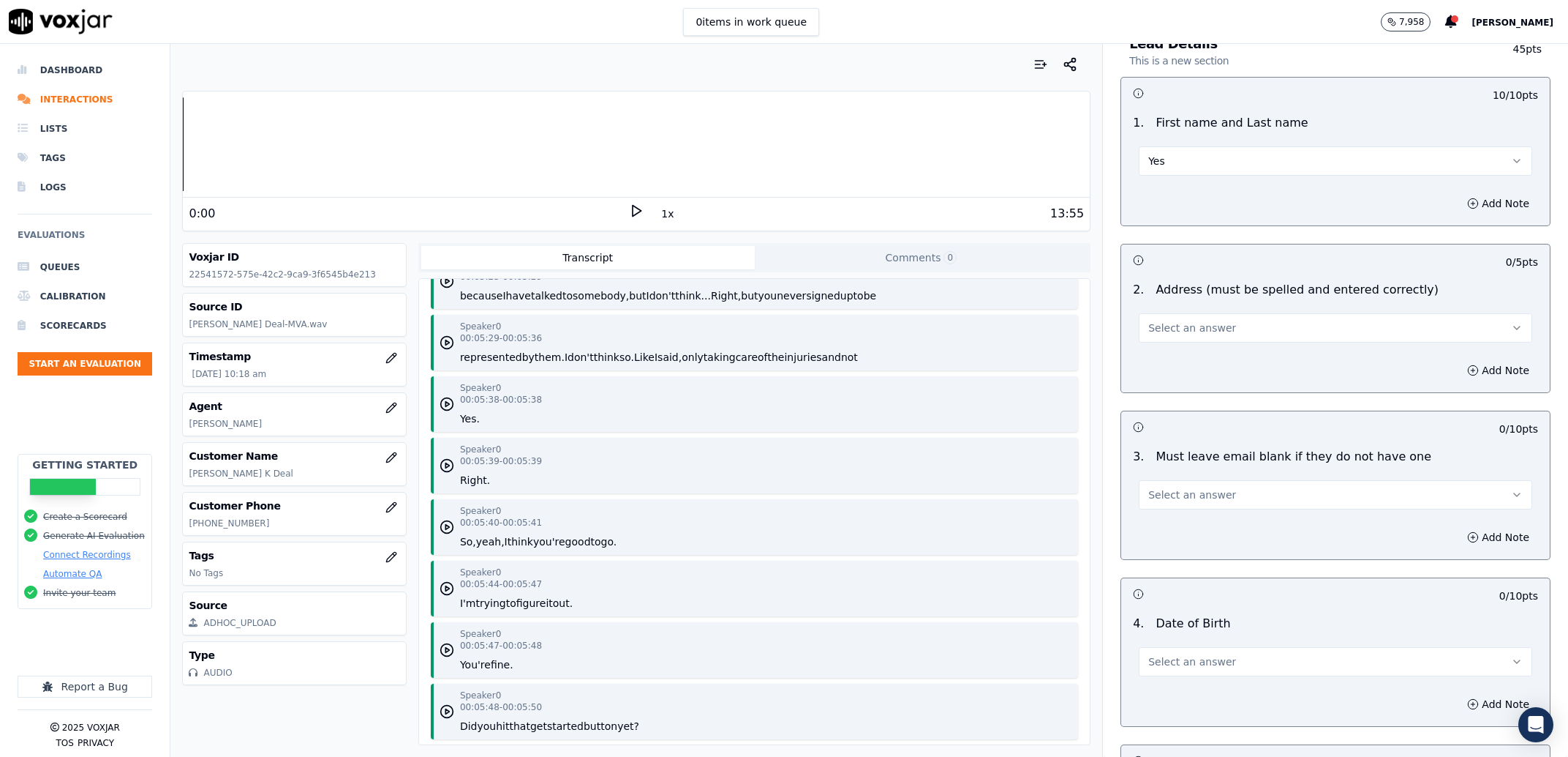
click at [1213, 332] on button "Select an answer" at bounding box center [1336, 327] width 394 height 29
click at [1205, 356] on div "Yes" at bounding box center [1306, 360] width 363 height 23
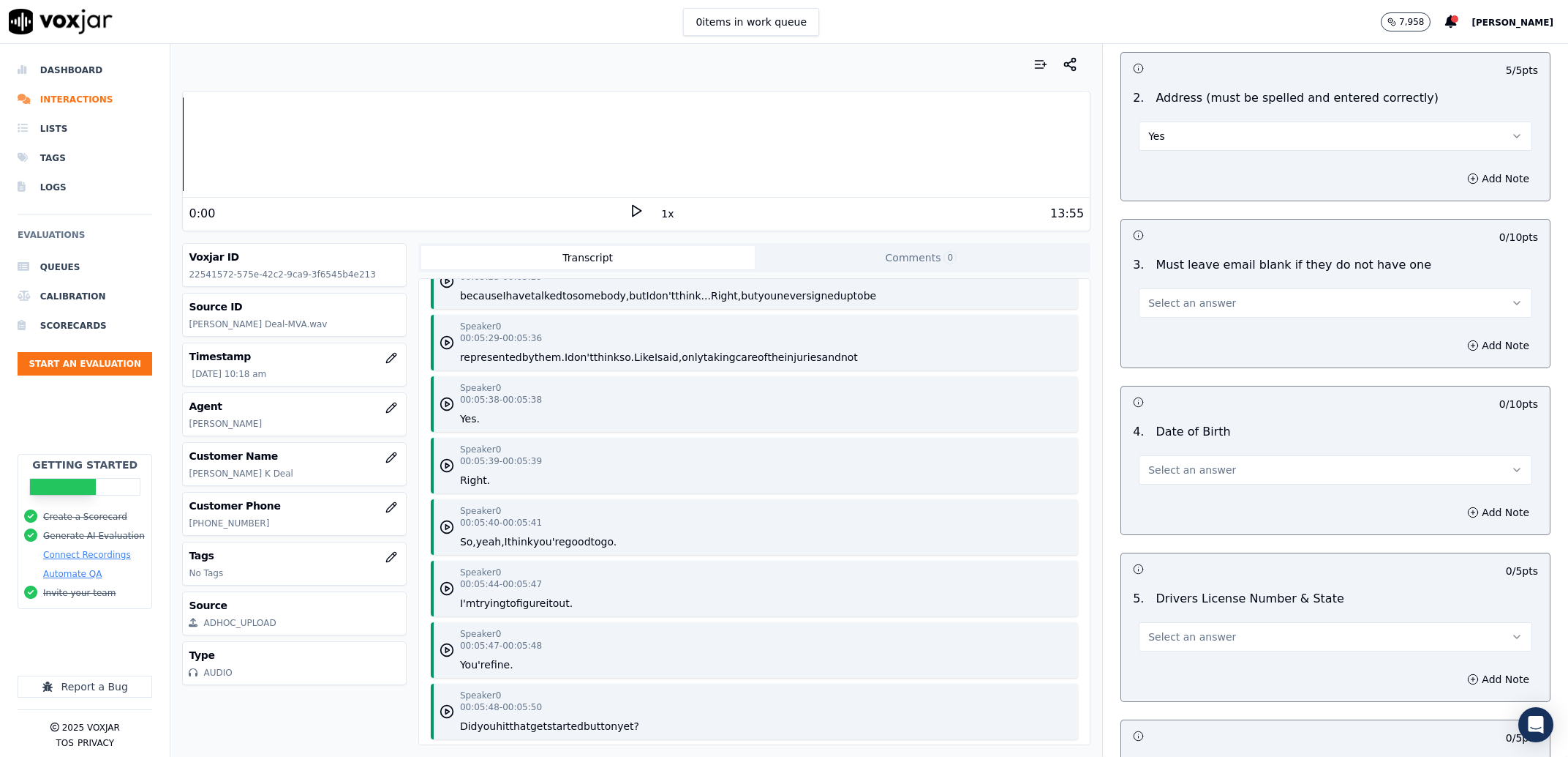
scroll to position [373, 0]
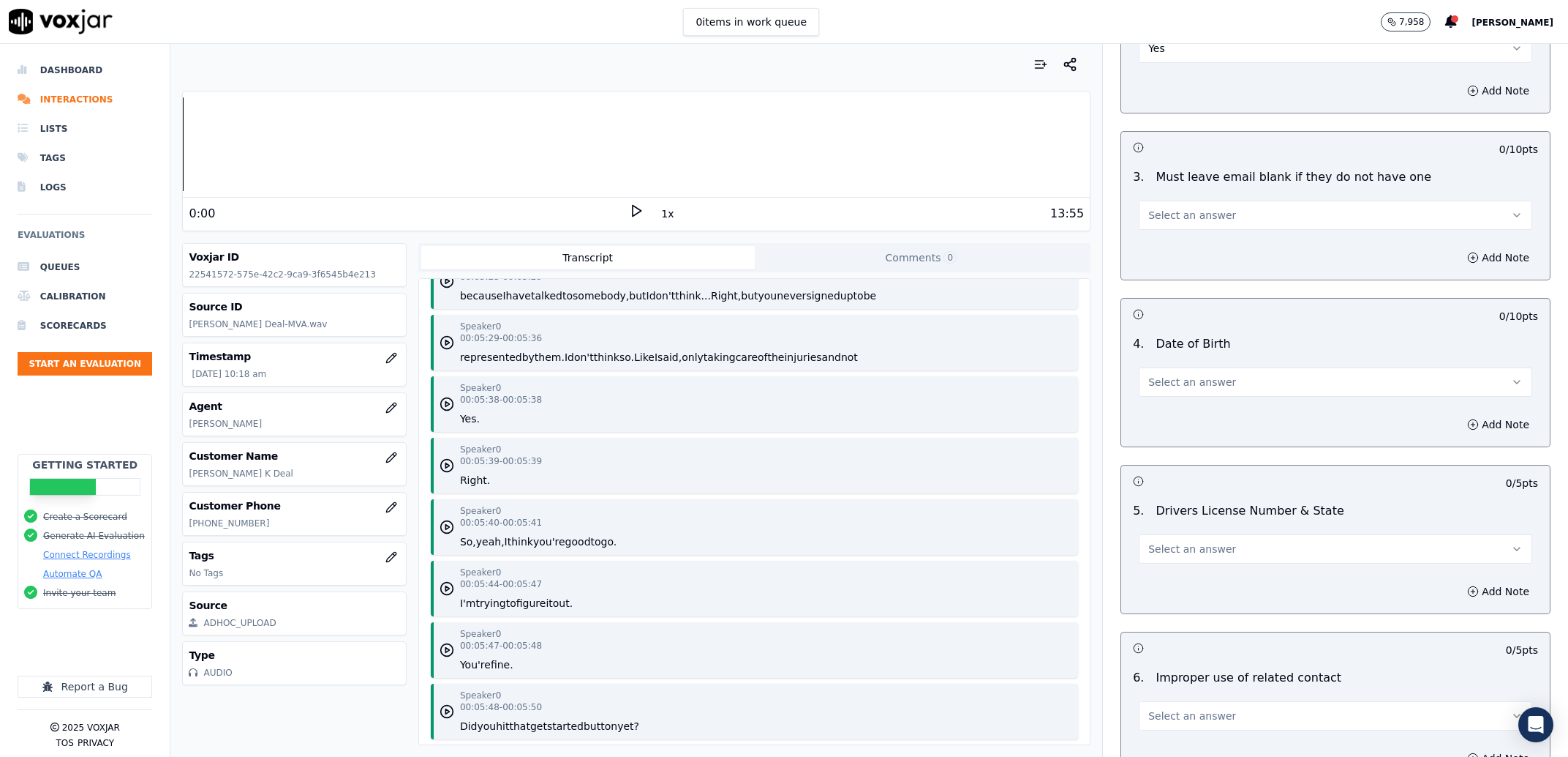
click at [1221, 225] on button "Select an answer" at bounding box center [1336, 214] width 394 height 29
click at [1202, 251] on div "Yes" at bounding box center [1306, 248] width 363 height 23
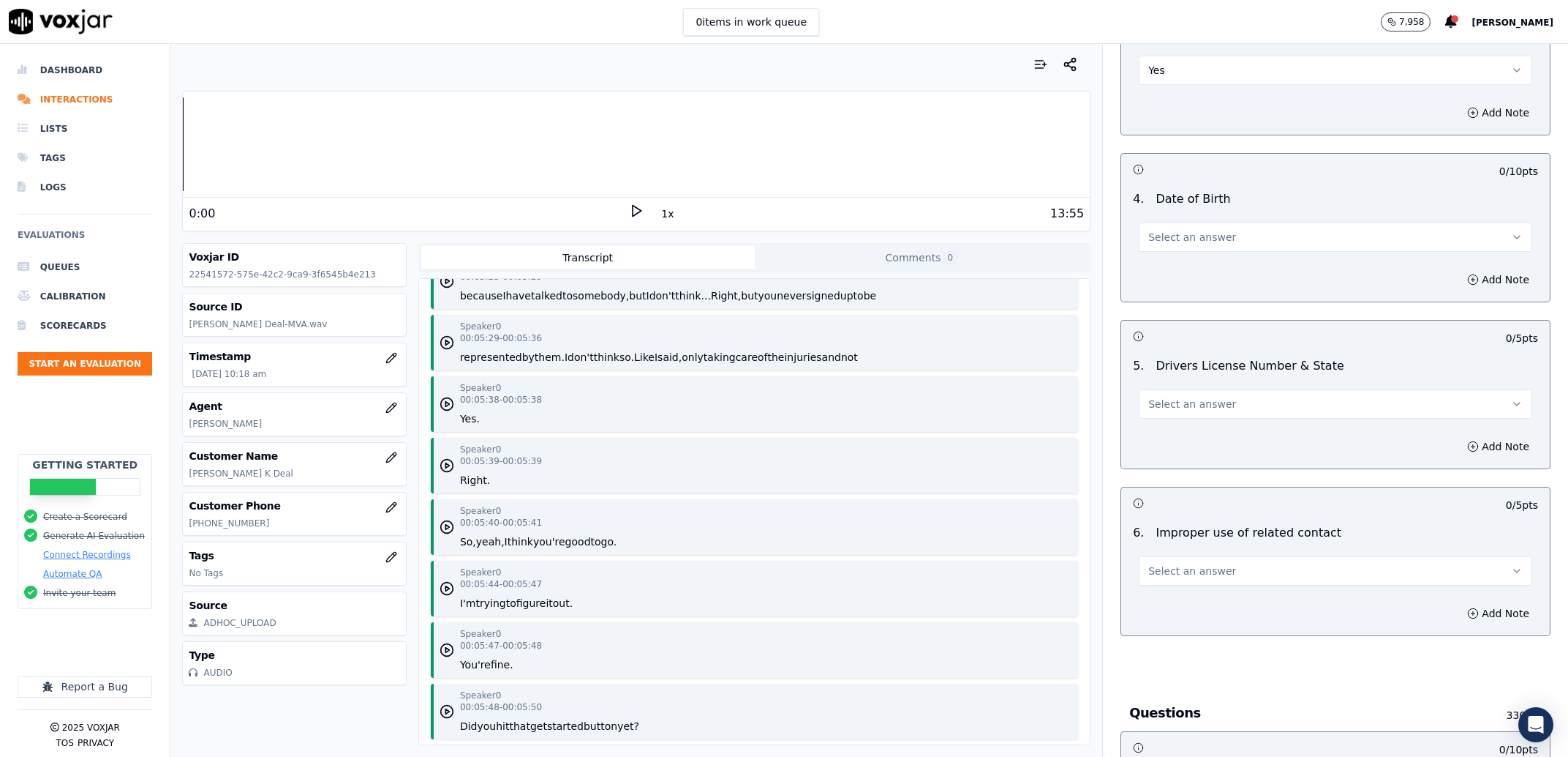
scroll to position [652, 0]
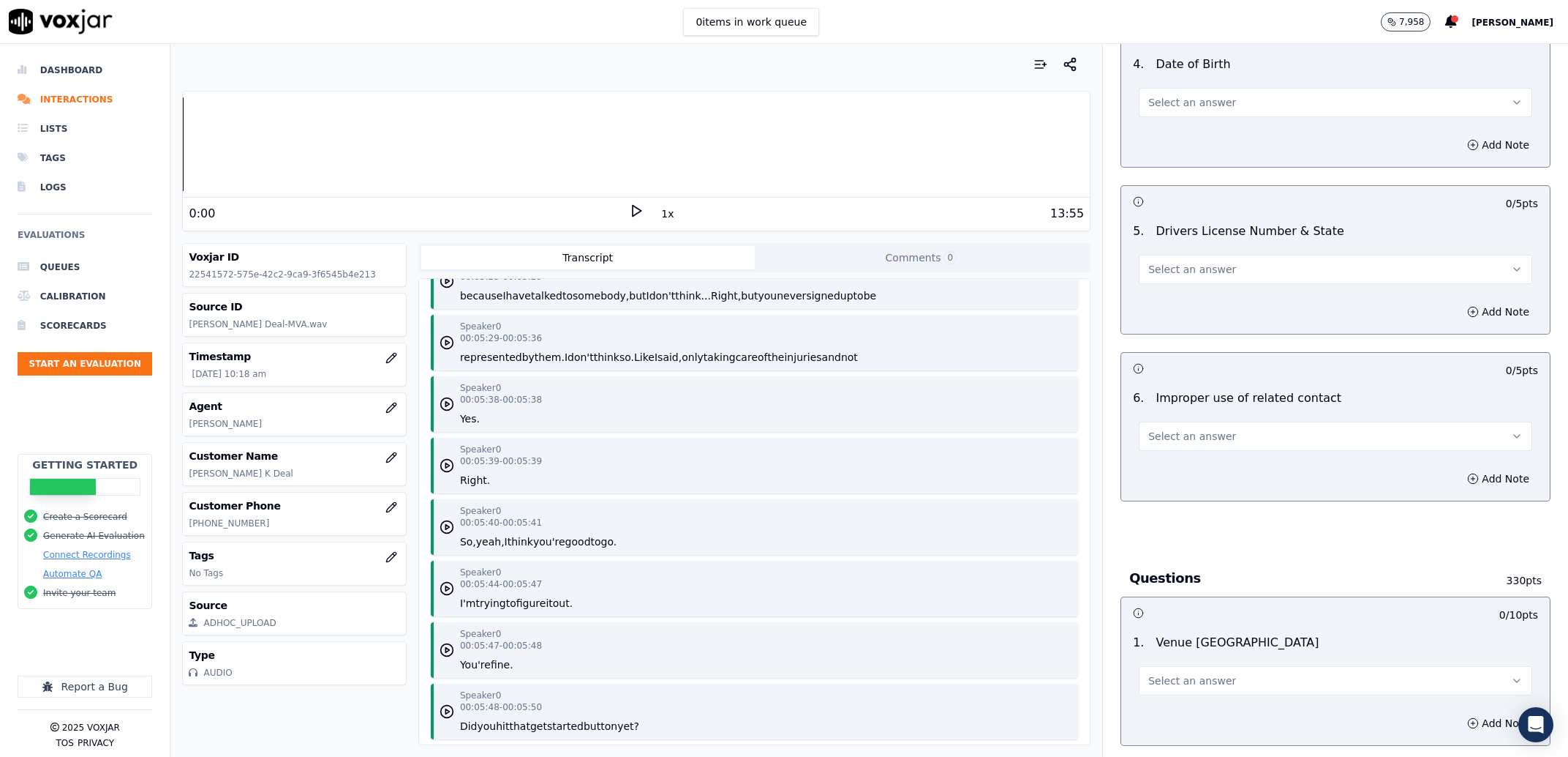
click at [1197, 101] on span "Select an answer" at bounding box center [1192, 102] width 88 height 15
click at [1162, 139] on div "Yes" at bounding box center [1306, 136] width 363 height 23
click at [1198, 251] on div "Select an answer" at bounding box center [1336, 262] width 417 height 44
click at [1188, 270] on span "Select an answer" at bounding box center [1192, 269] width 88 height 15
click at [1150, 323] on div "No" at bounding box center [1306, 326] width 363 height 23
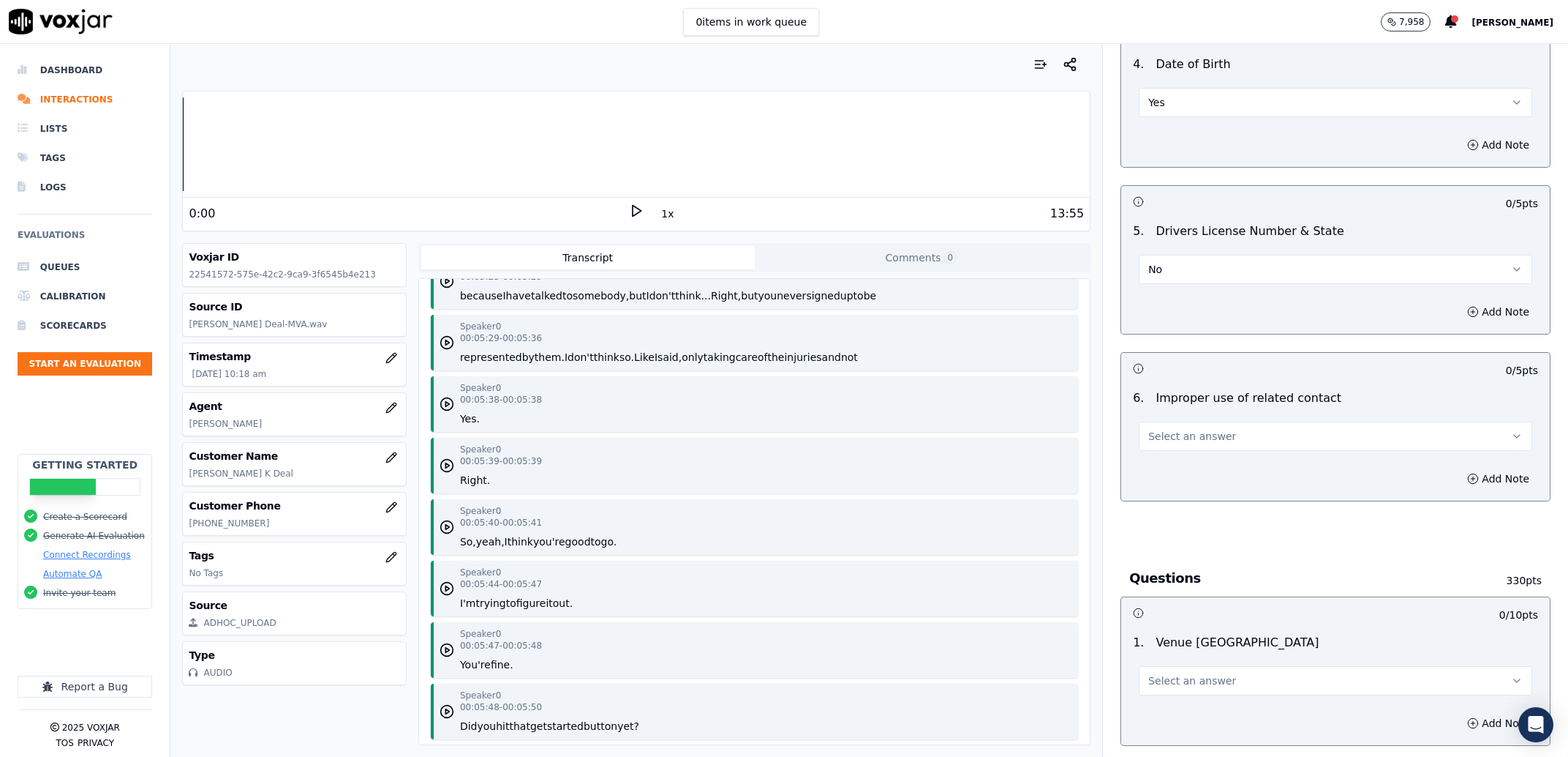
click at [1159, 280] on button "No" at bounding box center [1336, 268] width 394 height 29
click at [1141, 309] on div "Yes" at bounding box center [1306, 302] width 363 height 23
click at [1170, 432] on span "Select an answer" at bounding box center [1192, 436] width 88 height 15
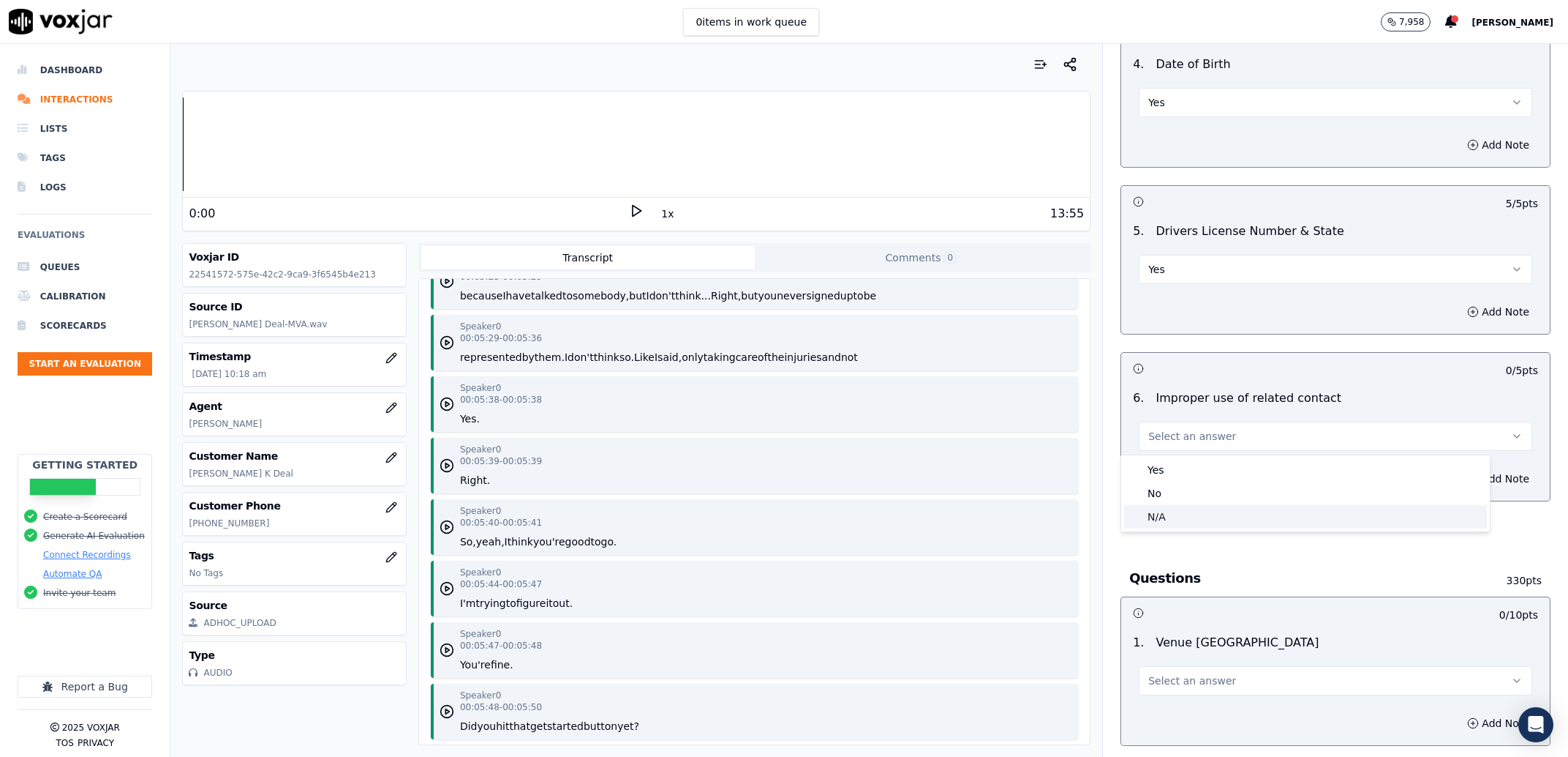
click at [1189, 513] on div "N/A" at bounding box center [1306, 516] width 363 height 23
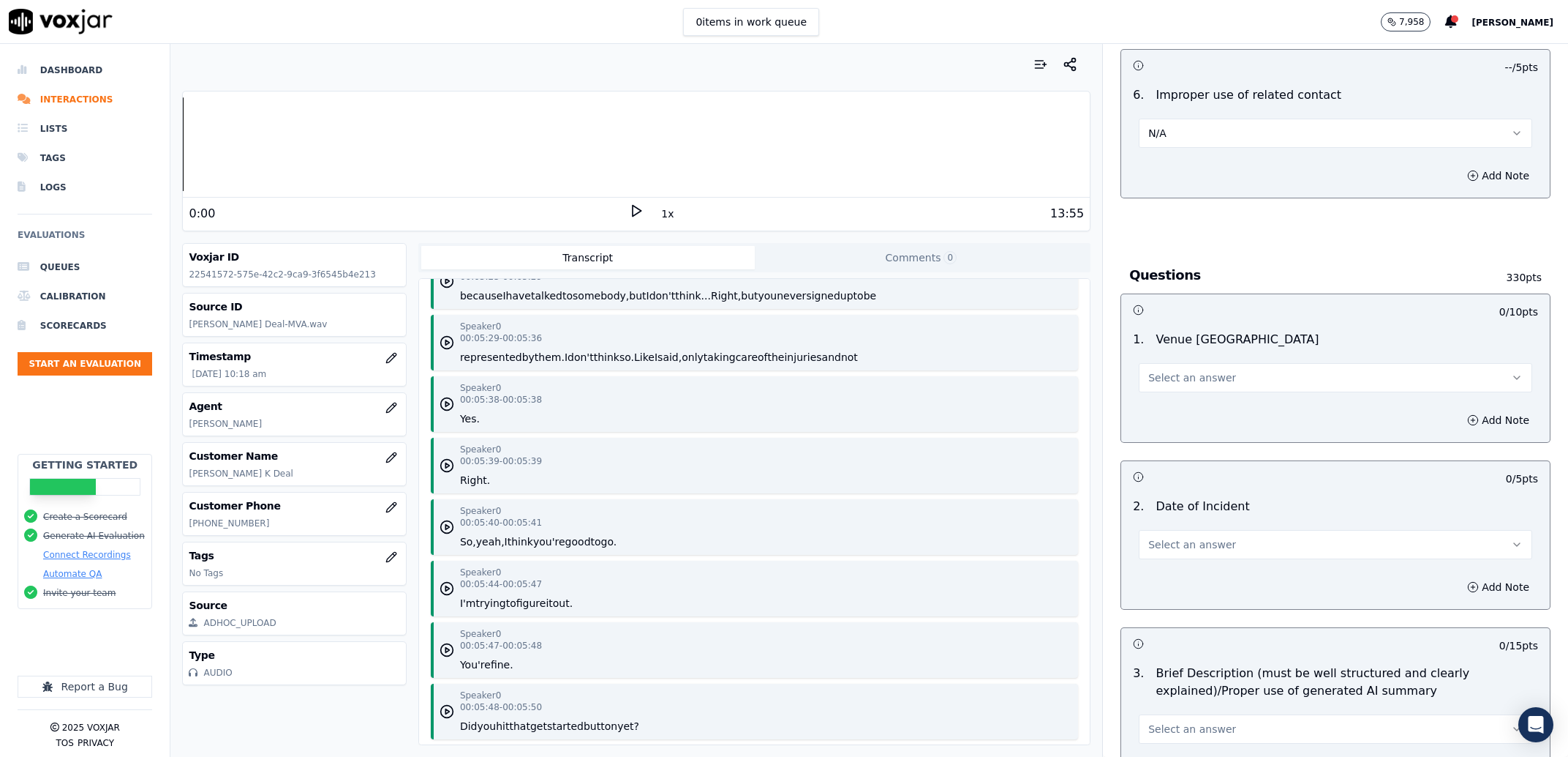
scroll to position [1024, 0]
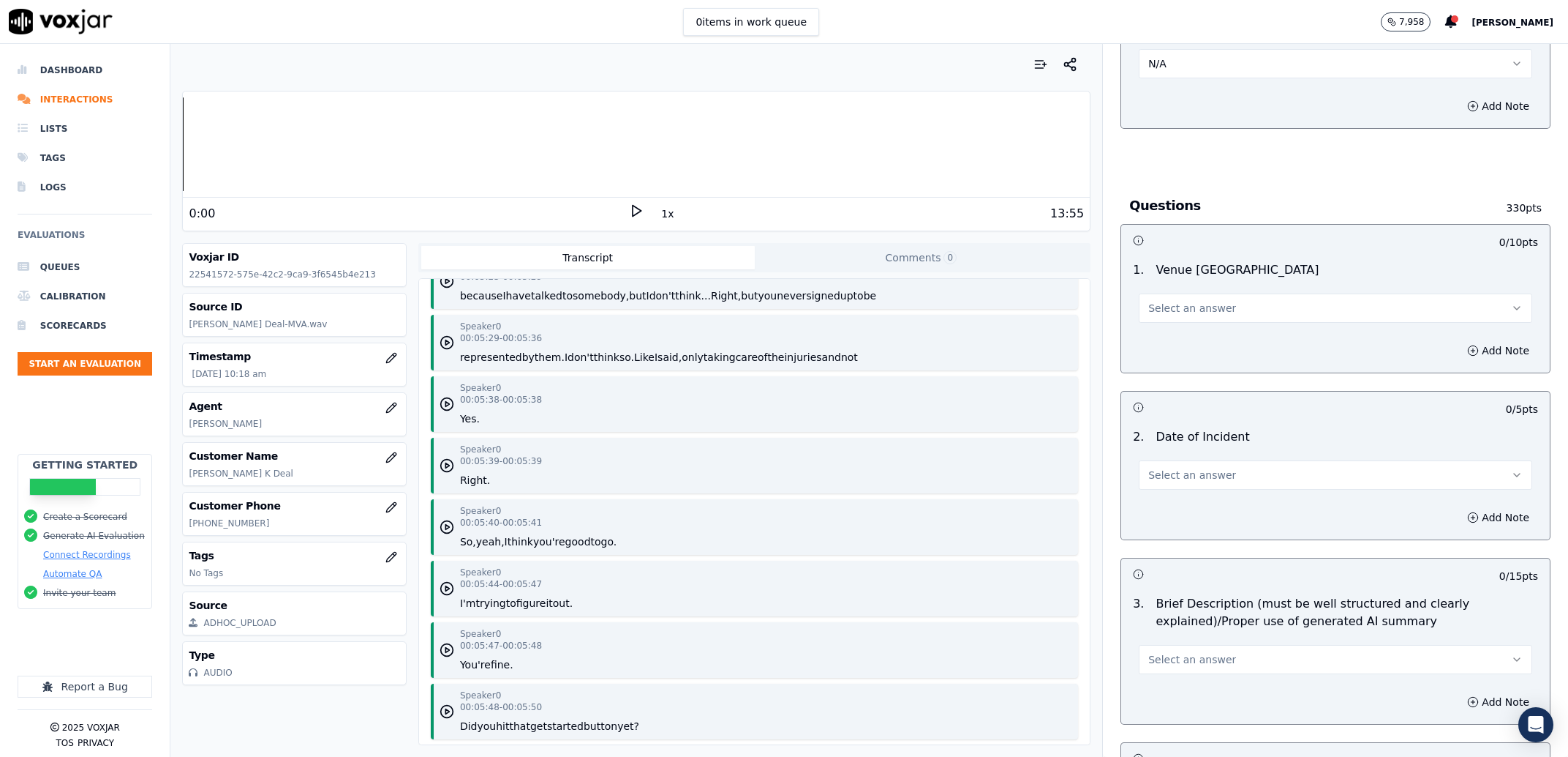
drag, startPoint x: 1127, startPoint y: 300, endPoint x: 1116, endPoint y: 303, distance: 11.4
click at [1139, 300] on button "Select an answer" at bounding box center [1336, 307] width 394 height 29
click at [1141, 330] on div "Yes" at bounding box center [1306, 341] width 363 height 23
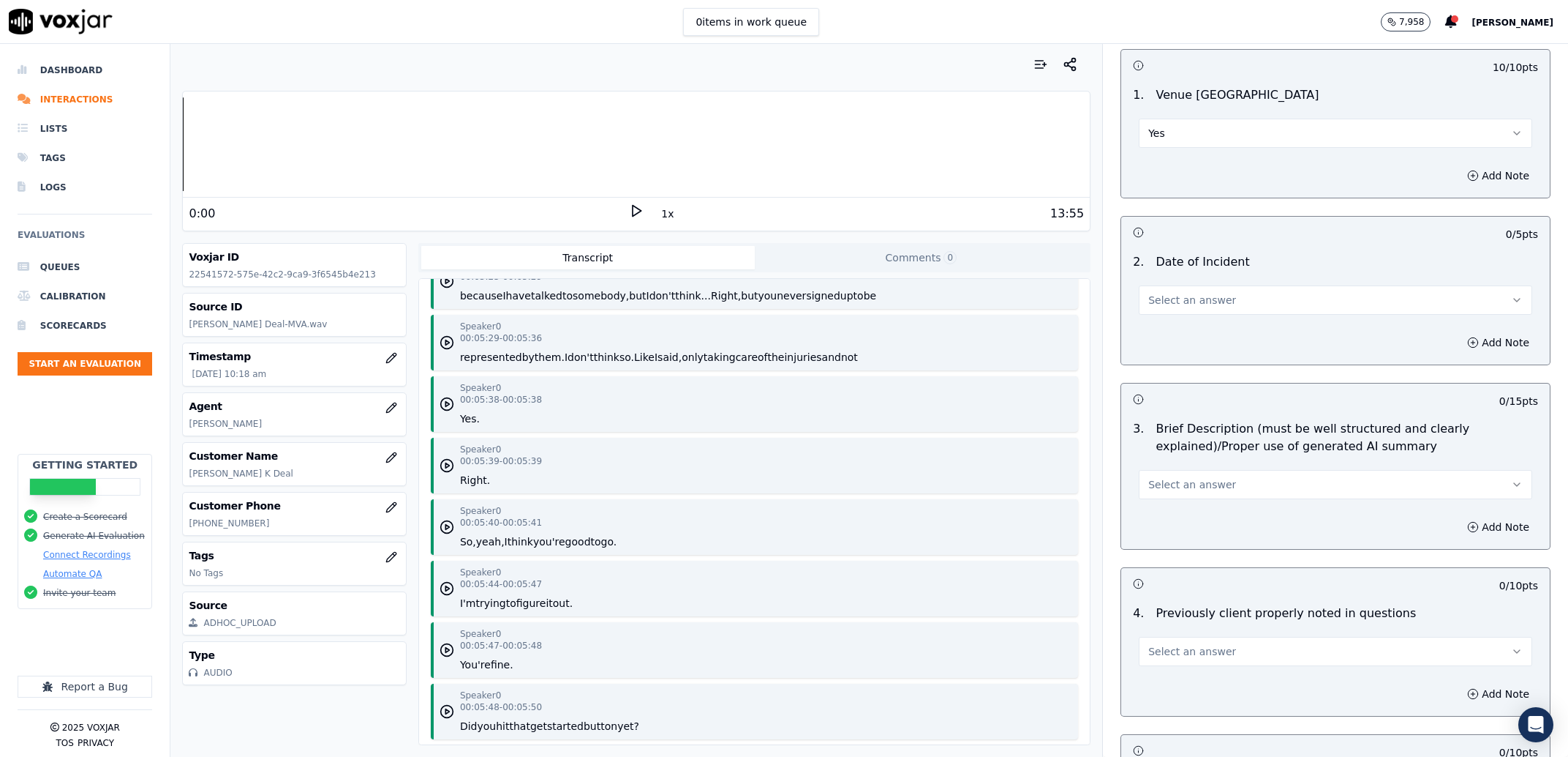
scroll to position [1211, 0]
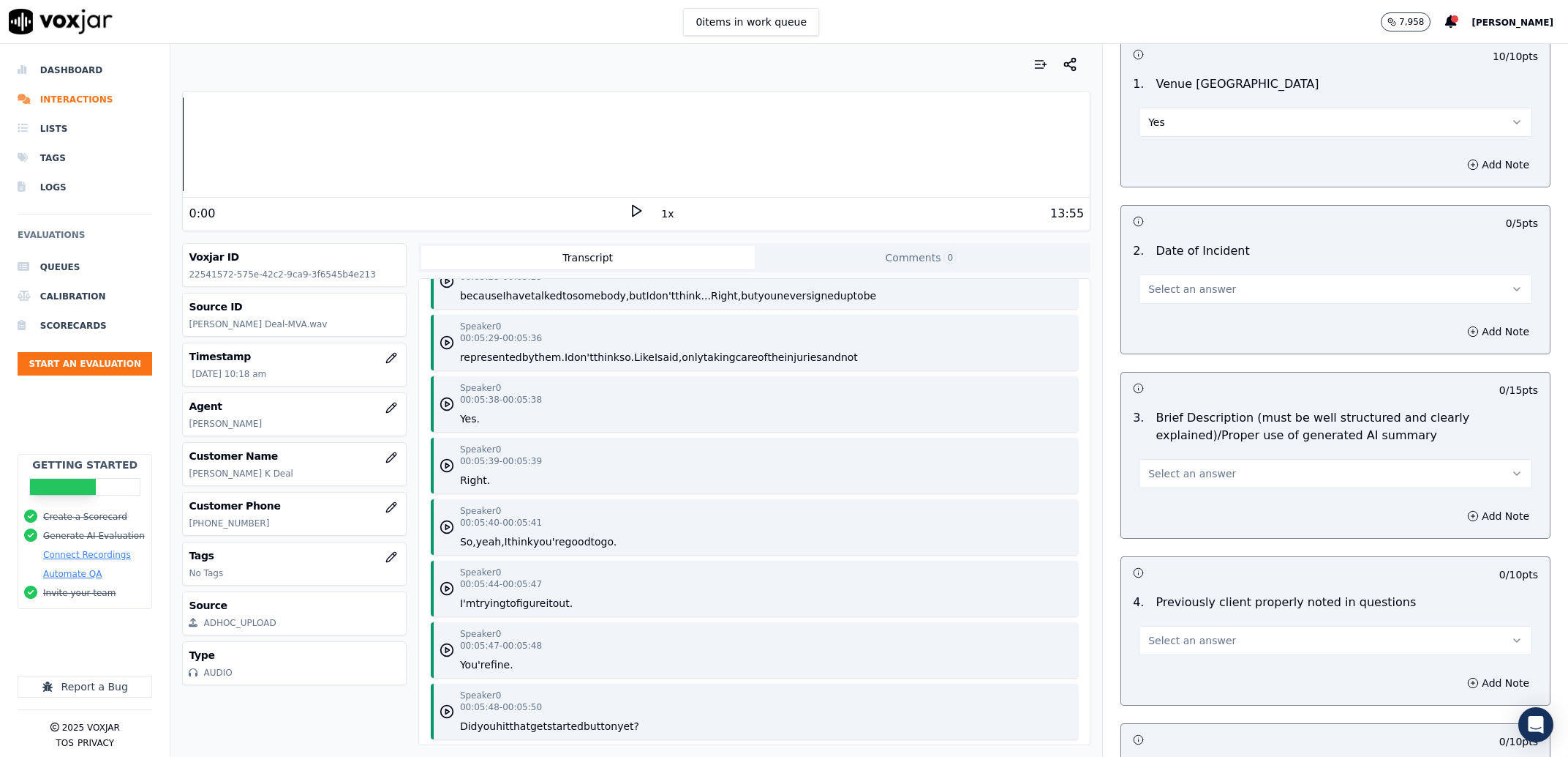
click at [1238, 287] on button "Select an answer" at bounding box center [1336, 288] width 394 height 29
click at [1198, 317] on div "Yes" at bounding box center [1306, 322] width 363 height 23
click at [1210, 483] on button "Select an answer" at bounding box center [1336, 473] width 394 height 29
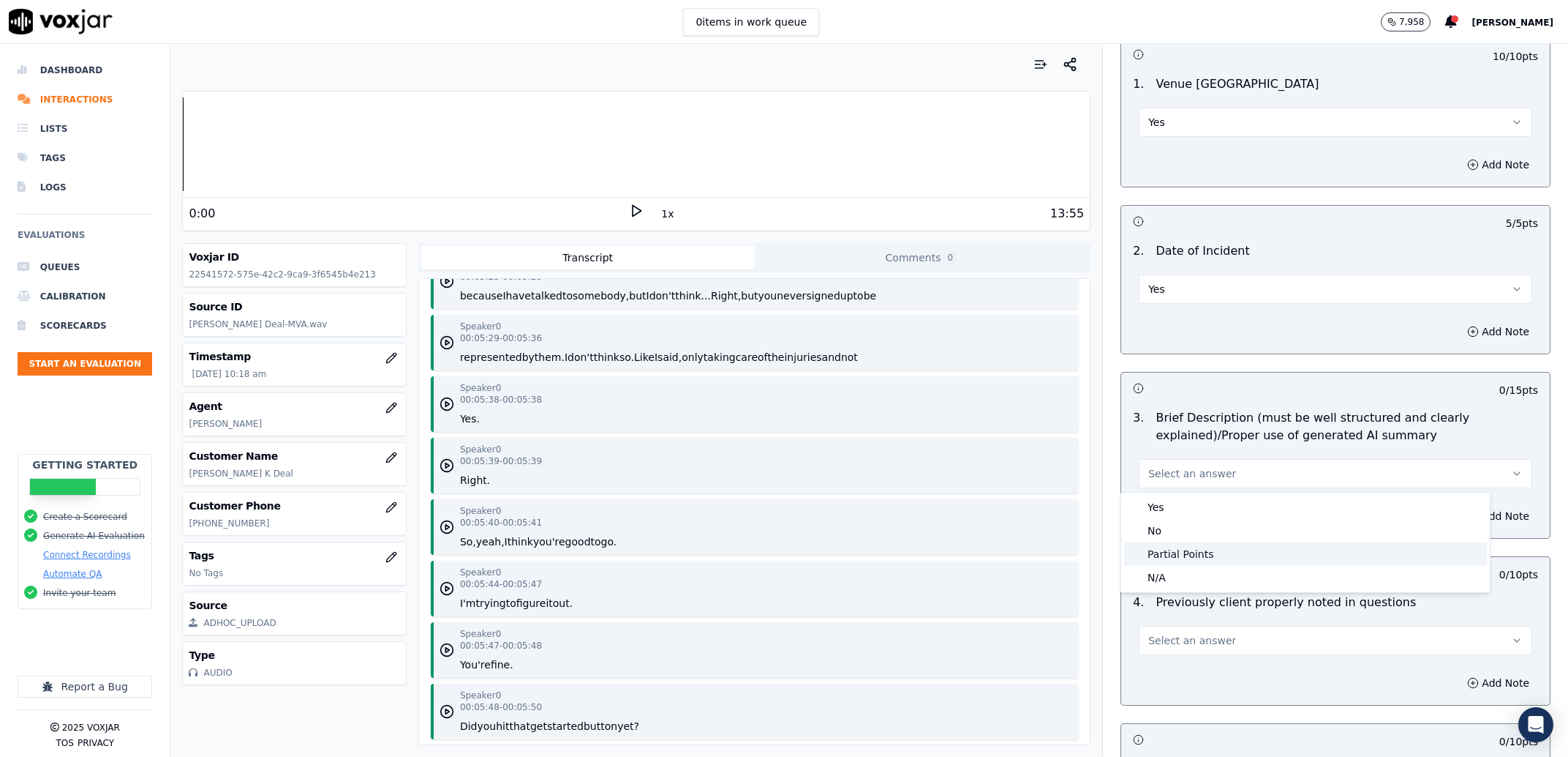
click at [1240, 547] on div "Partial Points" at bounding box center [1306, 554] width 363 height 23
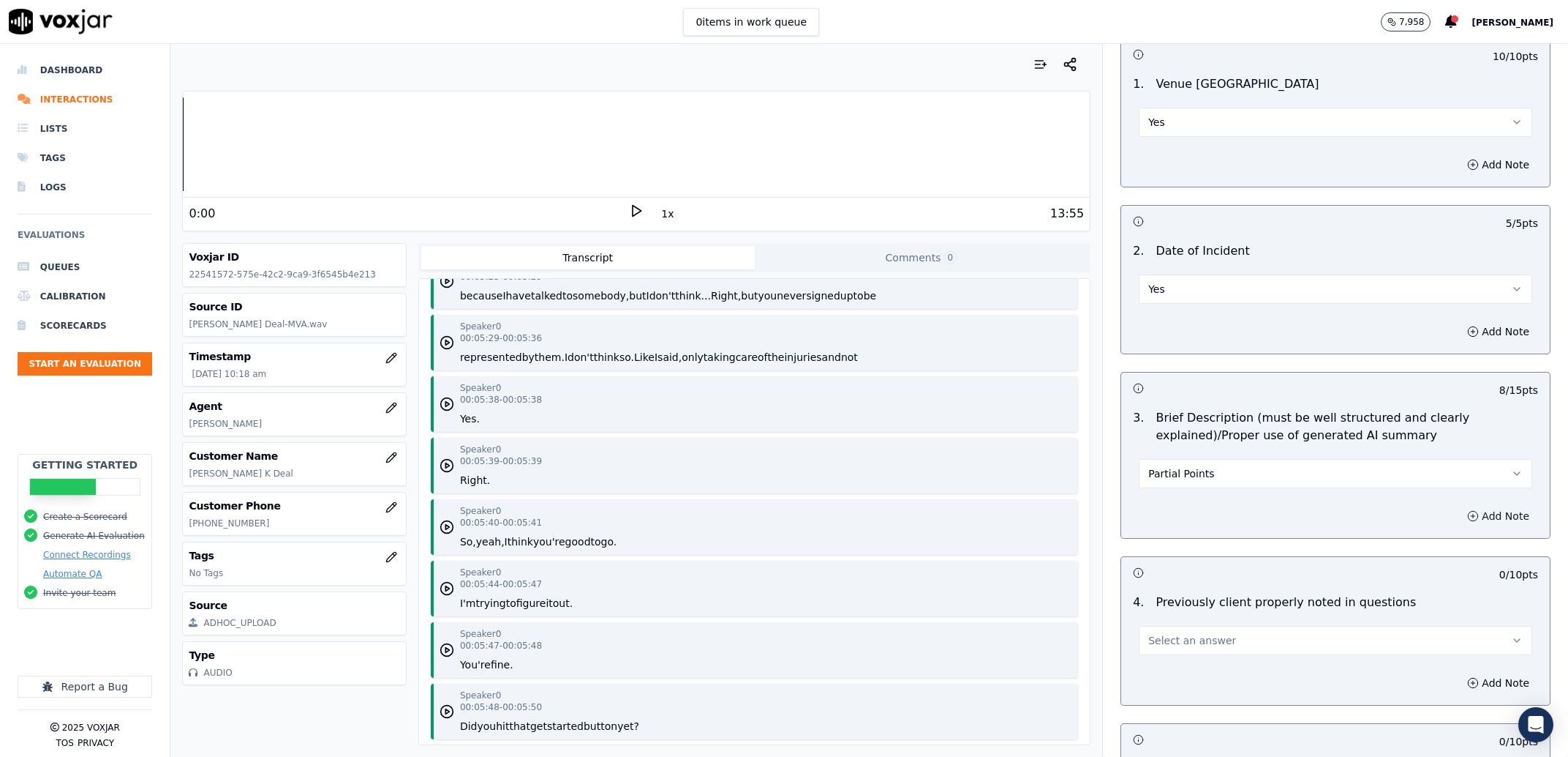
click at [1480, 509] on button "Add Note" at bounding box center [1498, 516] width 80 height 21
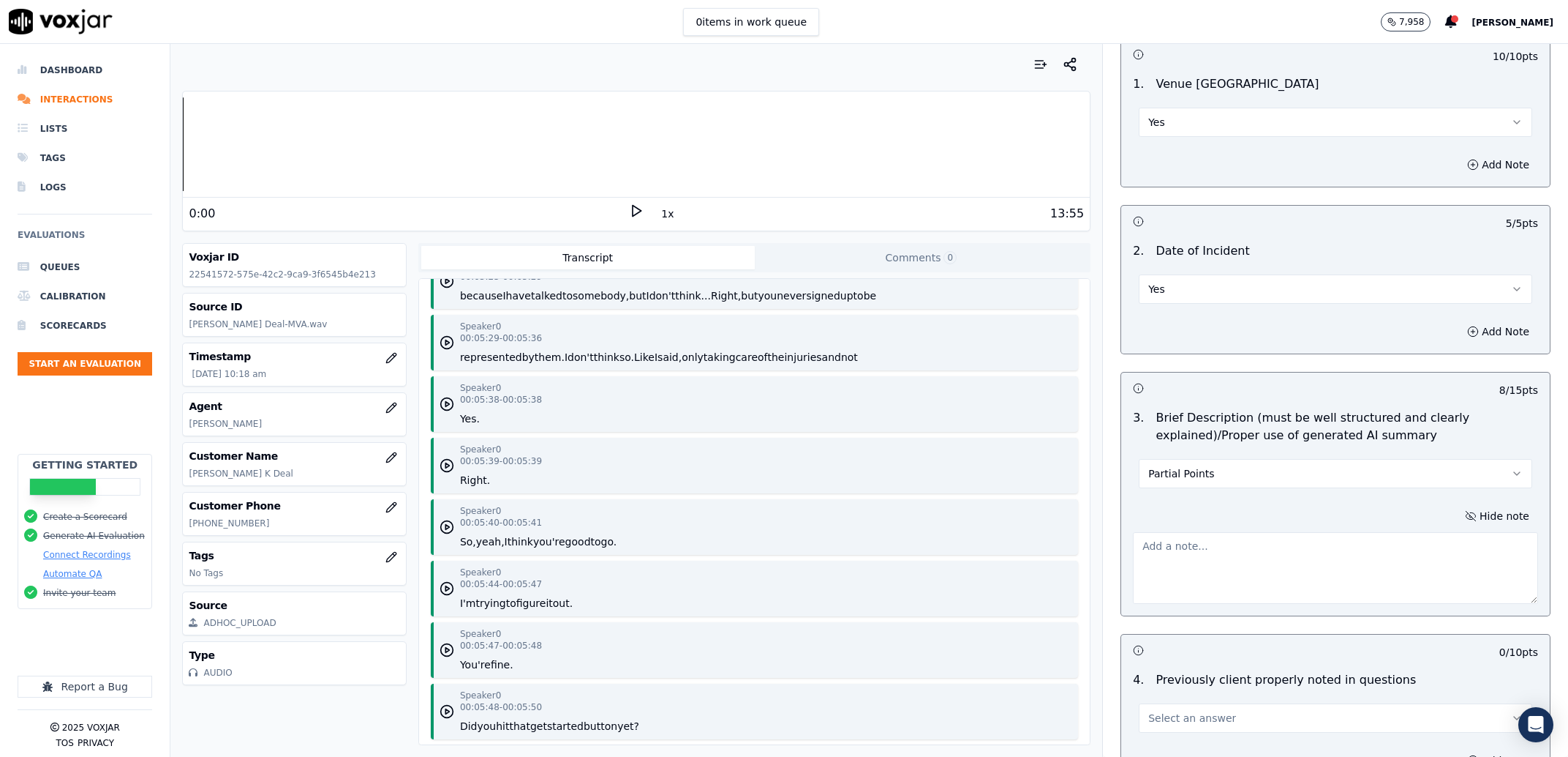
click at [1392, 545] on textarea at bounding box center [1336, 568] width 406 height 72
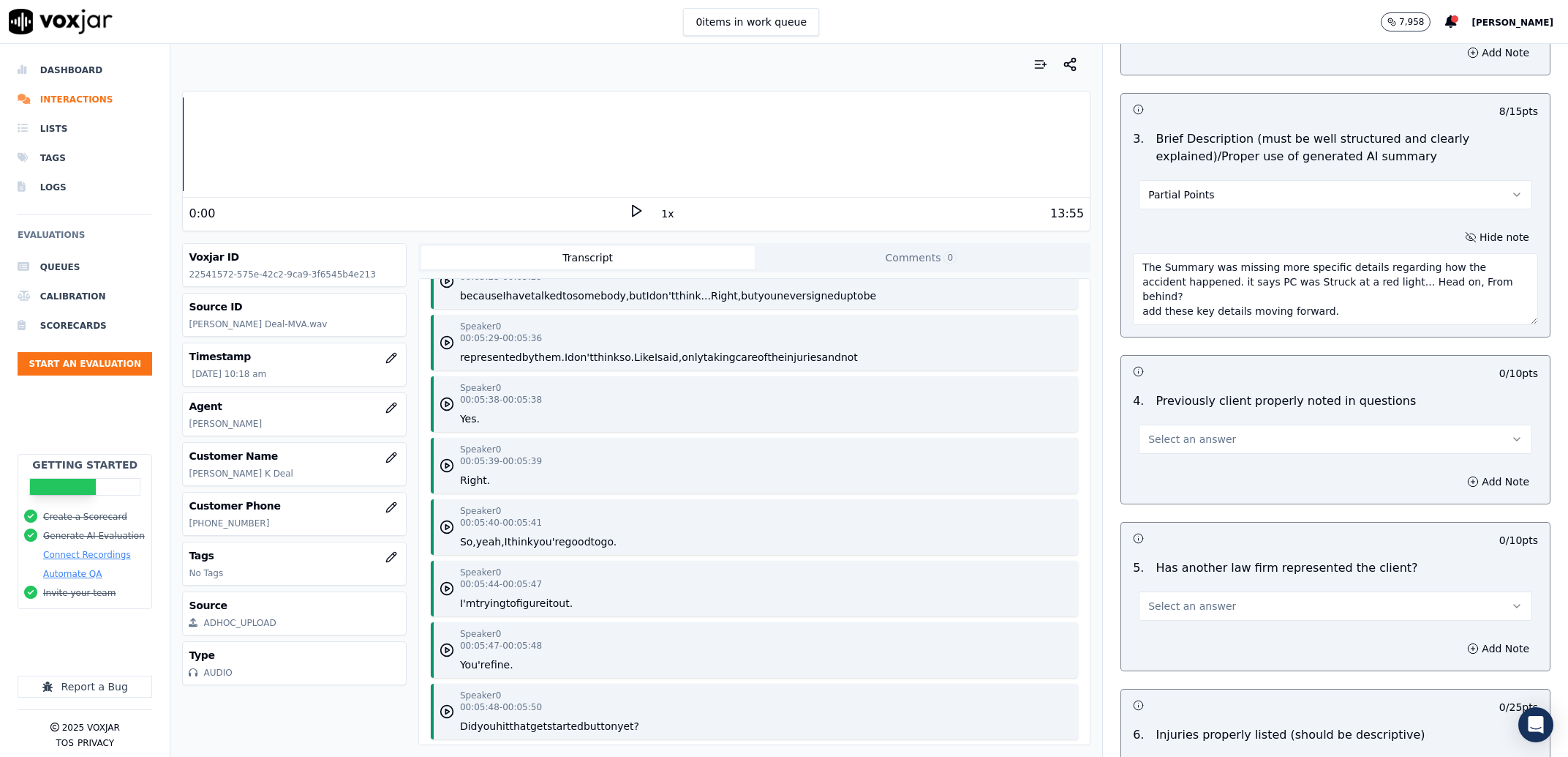
scroll to position [1490, 0]
type textarea "The Summary was missing more specific details regarding how the accident happen…"
click at [1188, 452] on button "Select an answer" at bounding box center [1336, 438] width 394 height 29
click at [1188, 496] on div "No" at bounding box center [1306, 496] width 363 height 23
click at [1161, 451] on button "No" at bounding box center [1336, 438] width 394 height 29
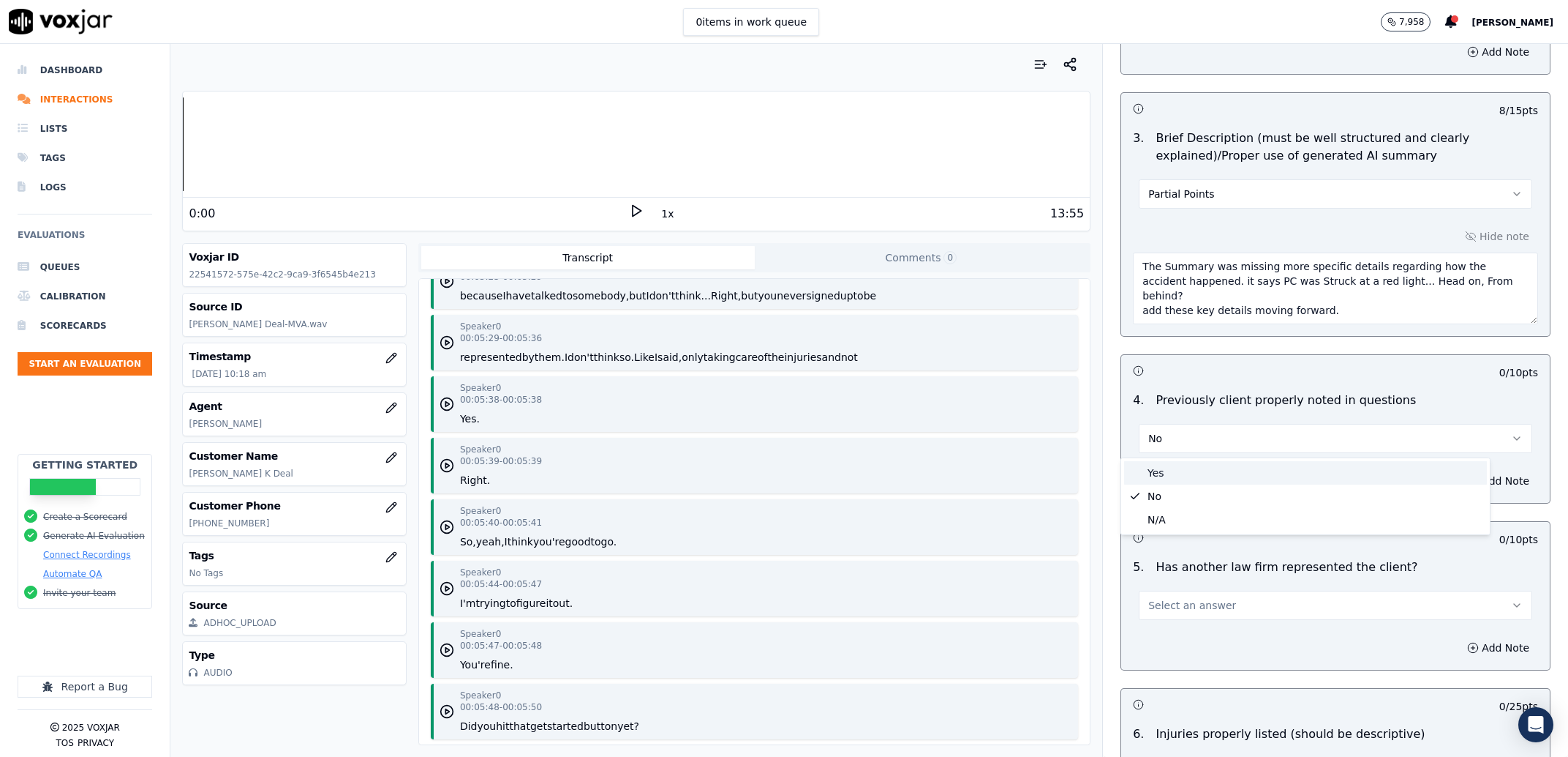
click at [1169, 472] on div "Yes" at bounding box center [1306, 472] width 363 height 23
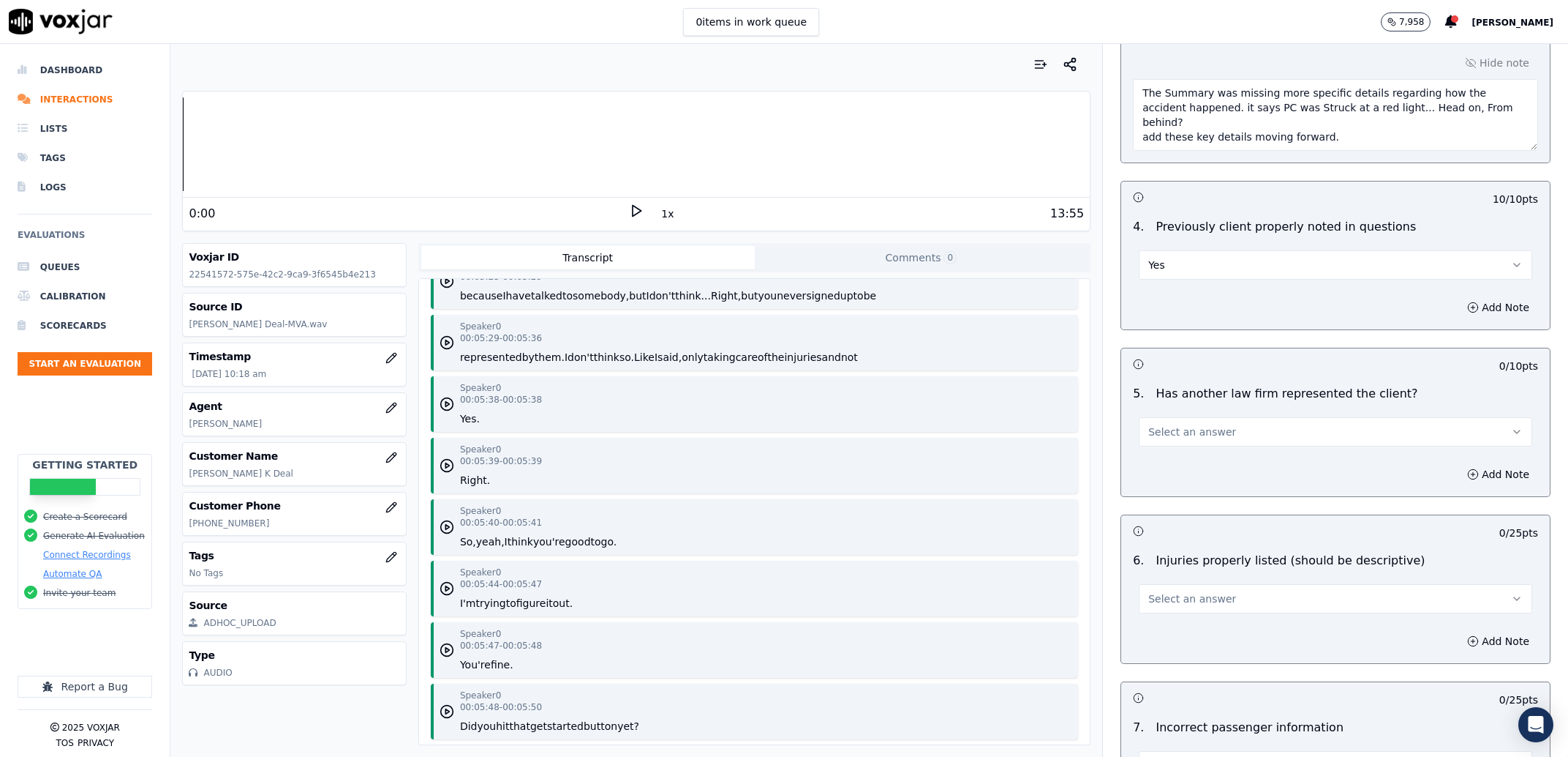
scroll to position [1769, 0]
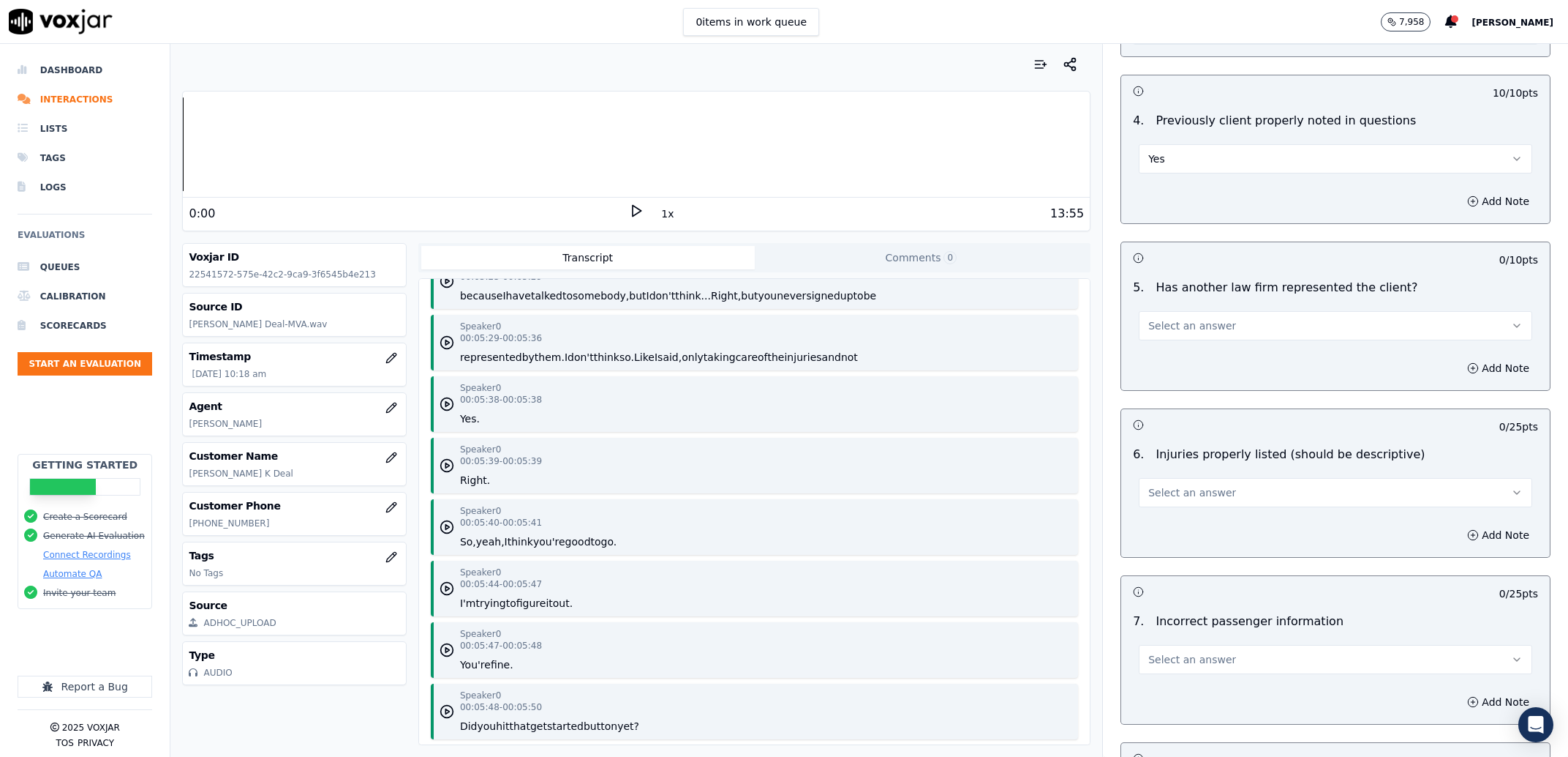
click at [1183, 331] on span "Select an answer" at bounding box center [1192, 325] width 88 height 15
click at [1182, 373] on div "No" at bounding box center [1306, 383] width 363 height 23
click at [1188, 323] on button "No" at bounding box center [1336, 325] width 394 height 29
click at [1188, 340] on button "No" at bounding box center [1336, 325] width 394 height 29
click at [1175, 328] on button "No" at bounding box center [1336, 325] width 394 height 29
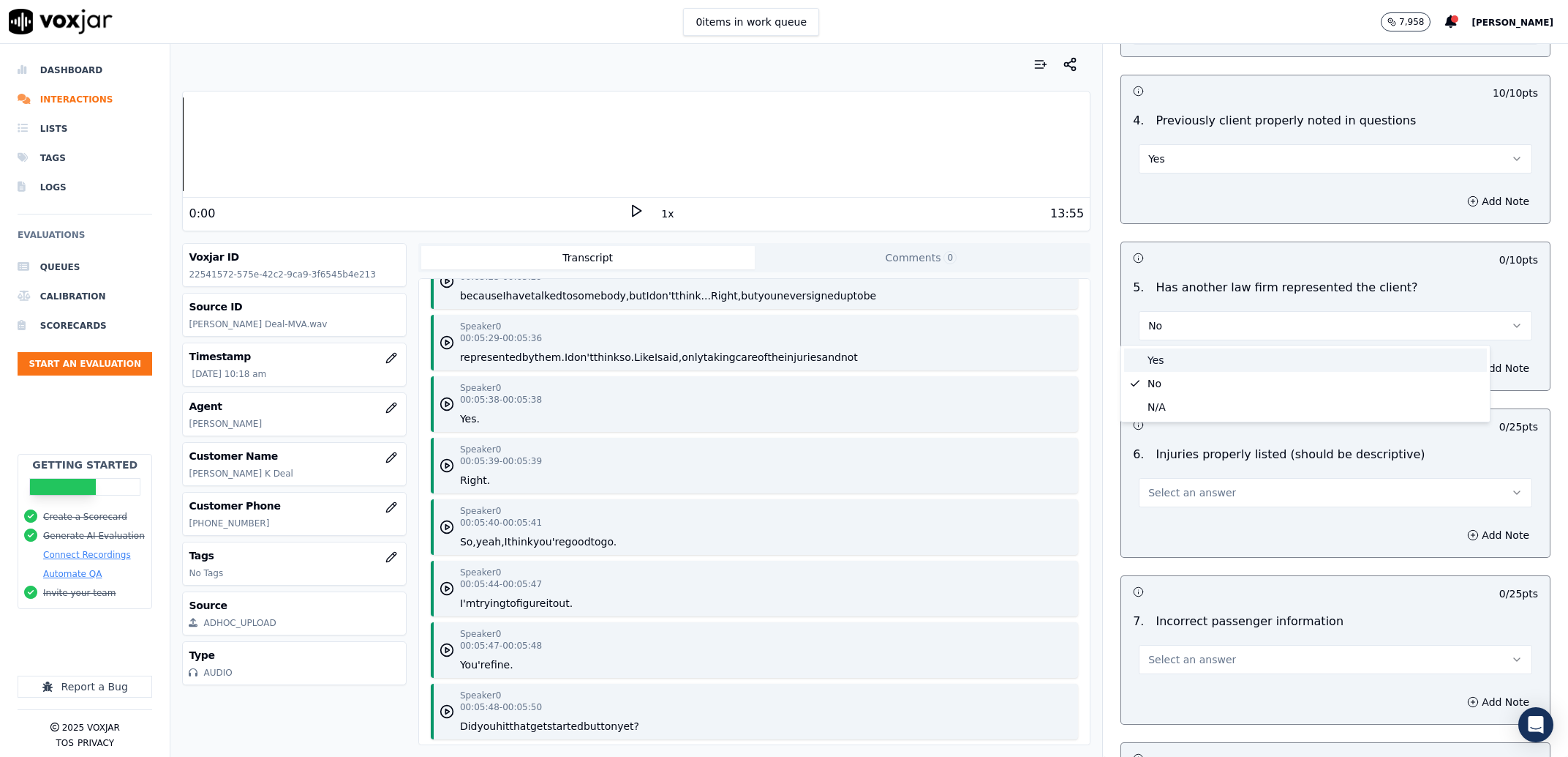
click at [1144, 354] on div "Yes" at bounding box center [1306, 359] width 363 height 23
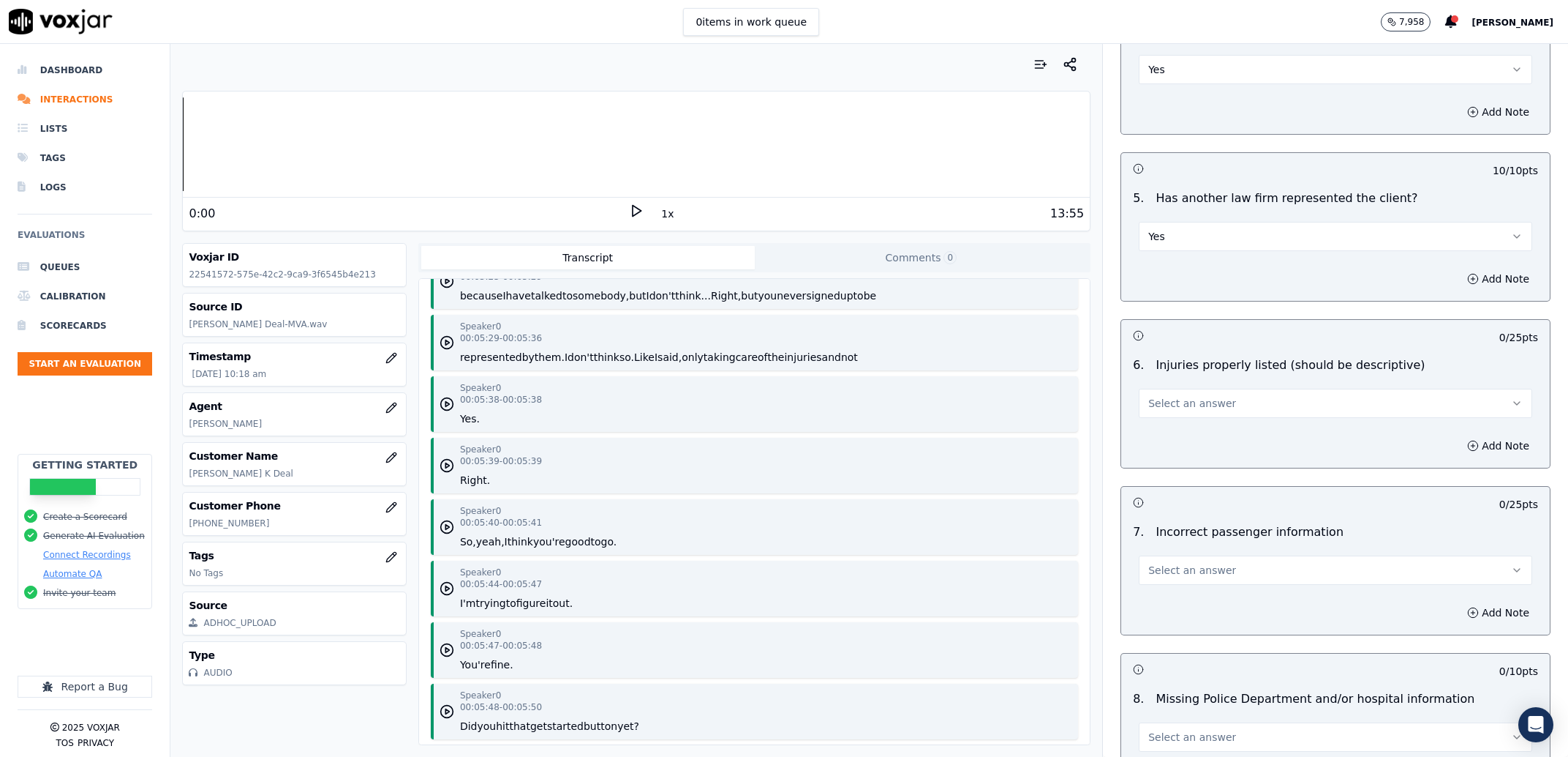
scroll to position [1863, 0]
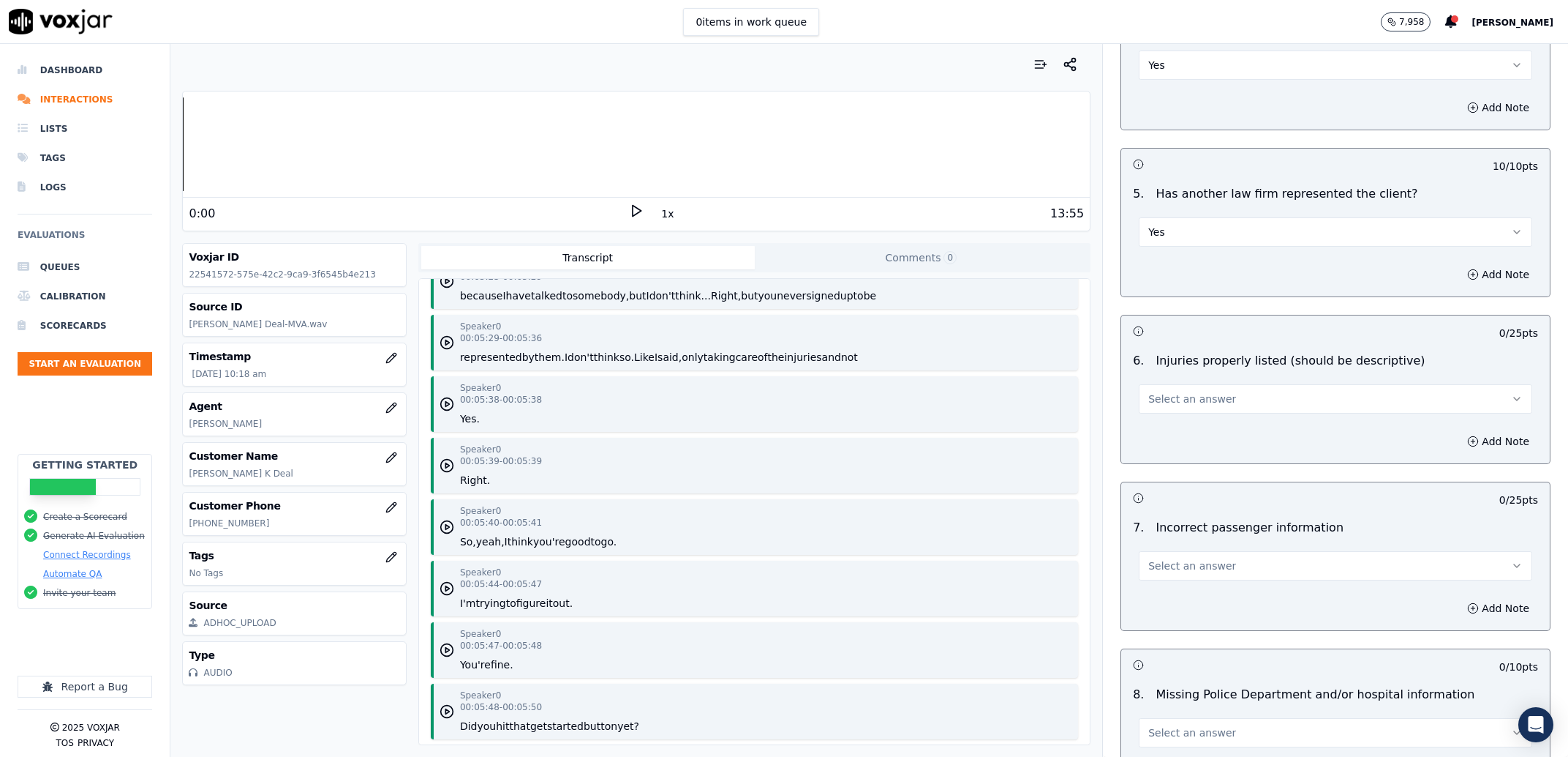
click at [1213, 409] on button "Select an answer" at bounding box center [1336, 398] width 394 height 29
click at [1171, 450] on div "No" at bounding box center [1306, 457] width 363 height 23
click at [1205, 405] on button "No" at bounding box center [1336, 398] width 394 height 29
click at [1179, 421] on div "Yes No N/A" at bounding box center [1306, 457] width 369 height 76
click at [1175, 423] on div "Yes" at bounding box center [1306, 433] width 363 height 23
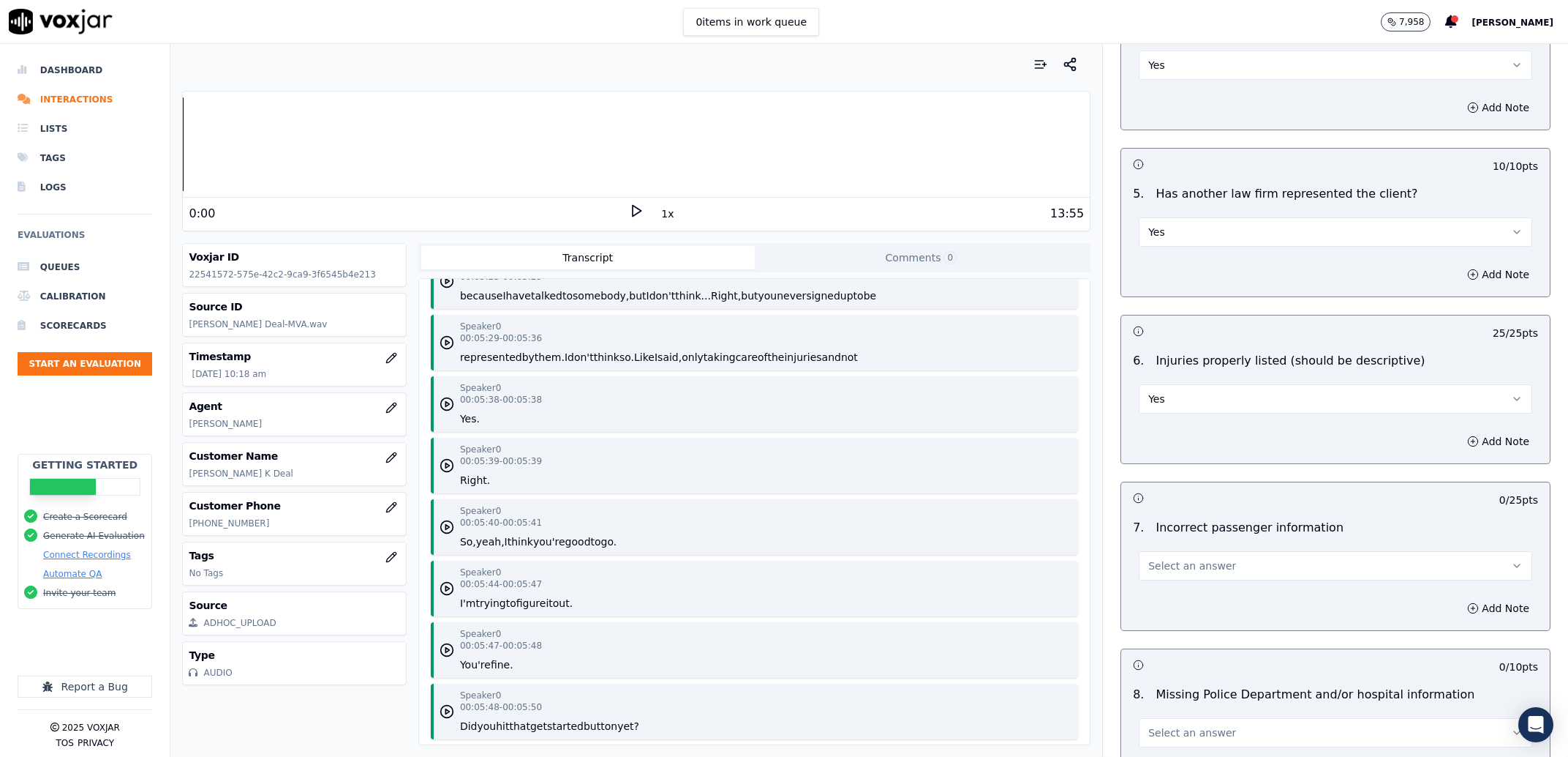
scroll to position [1956, 0]
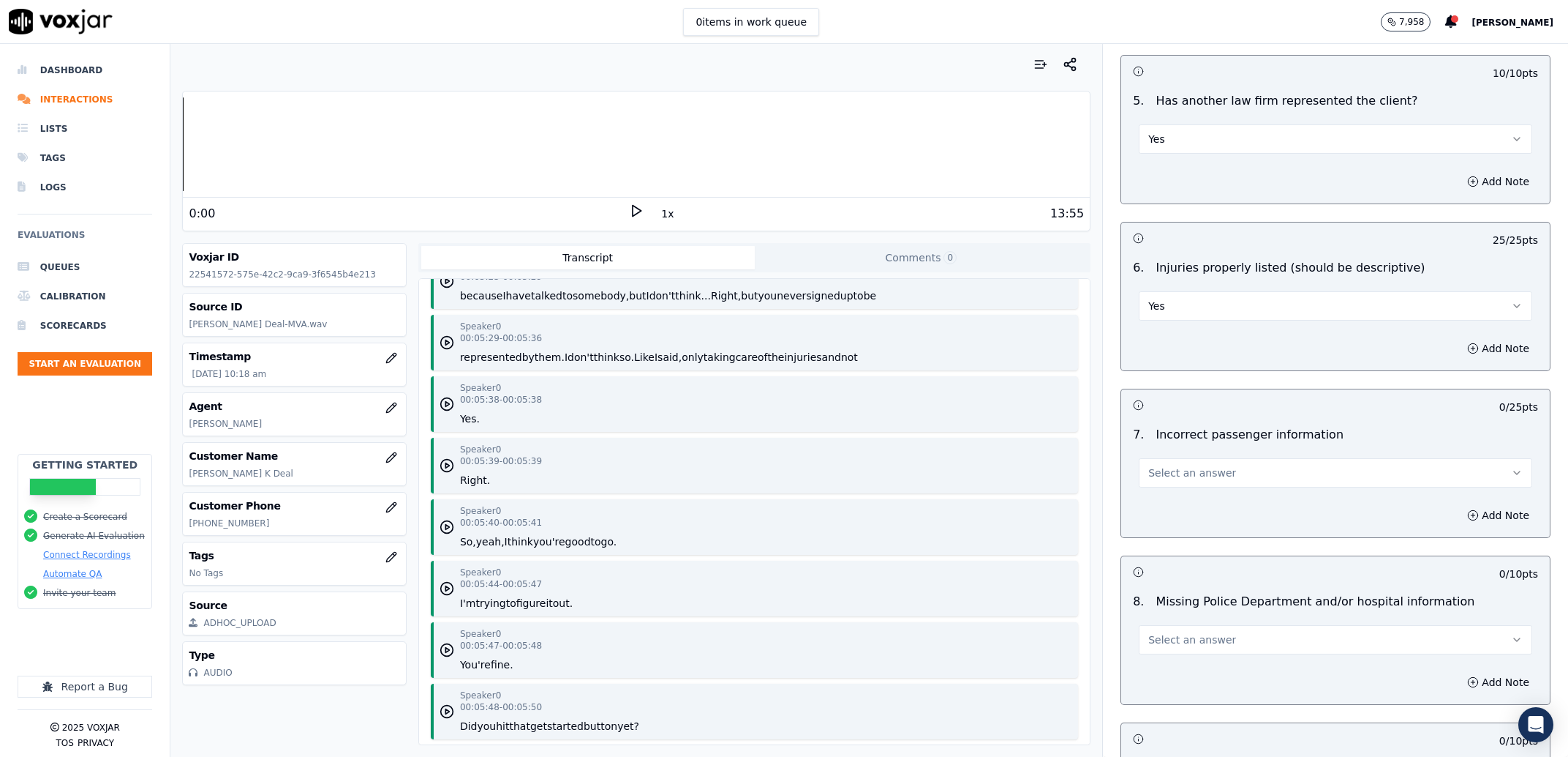
click at [1152, 470] on span "Select an answer" at bounding box center [1192, 473] width 88 height 15
click at [1166, 523] on div "No" at bounding box center [1306, 531] width 363 height 23
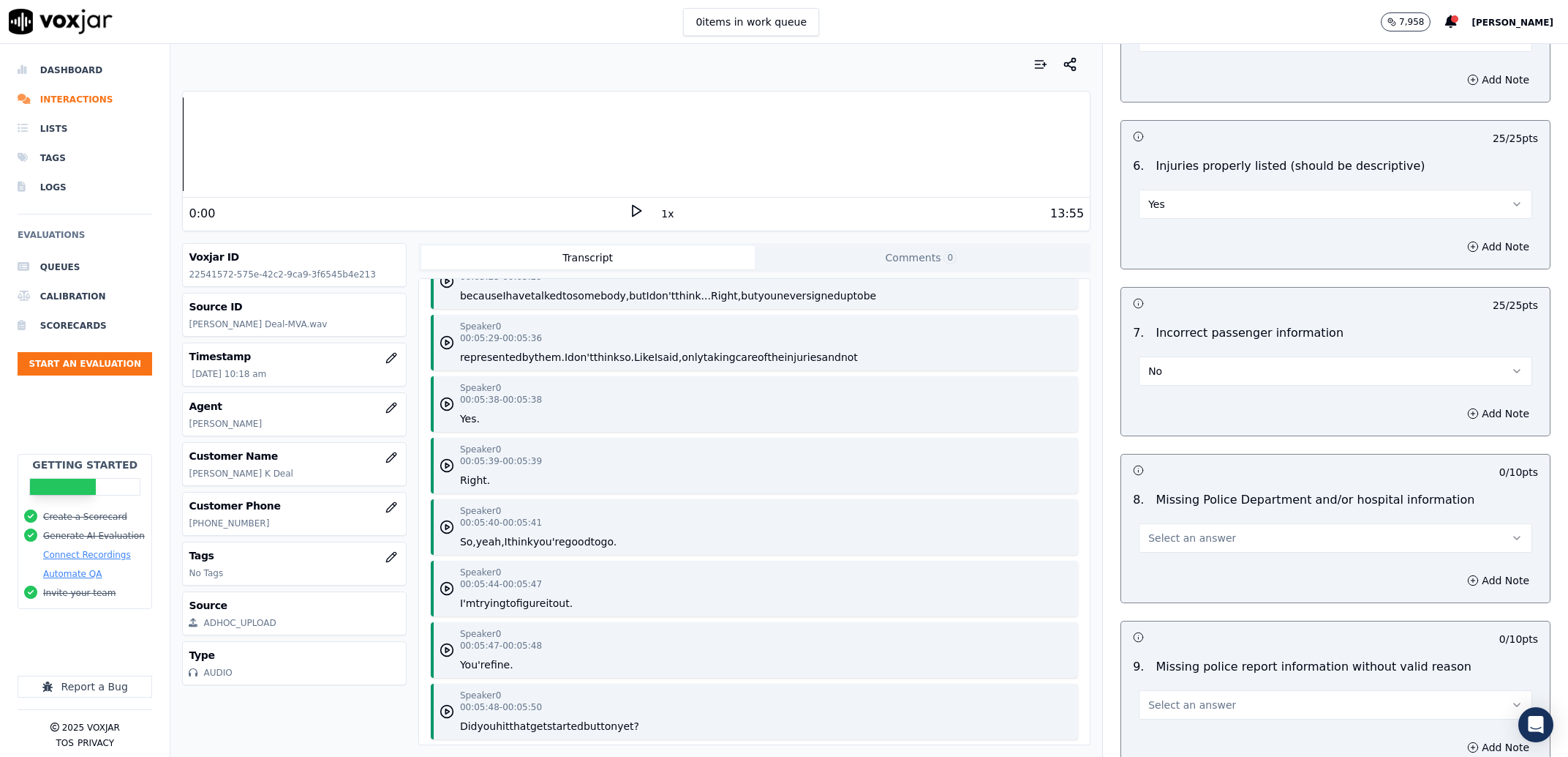
scroll to position [2142, 0]
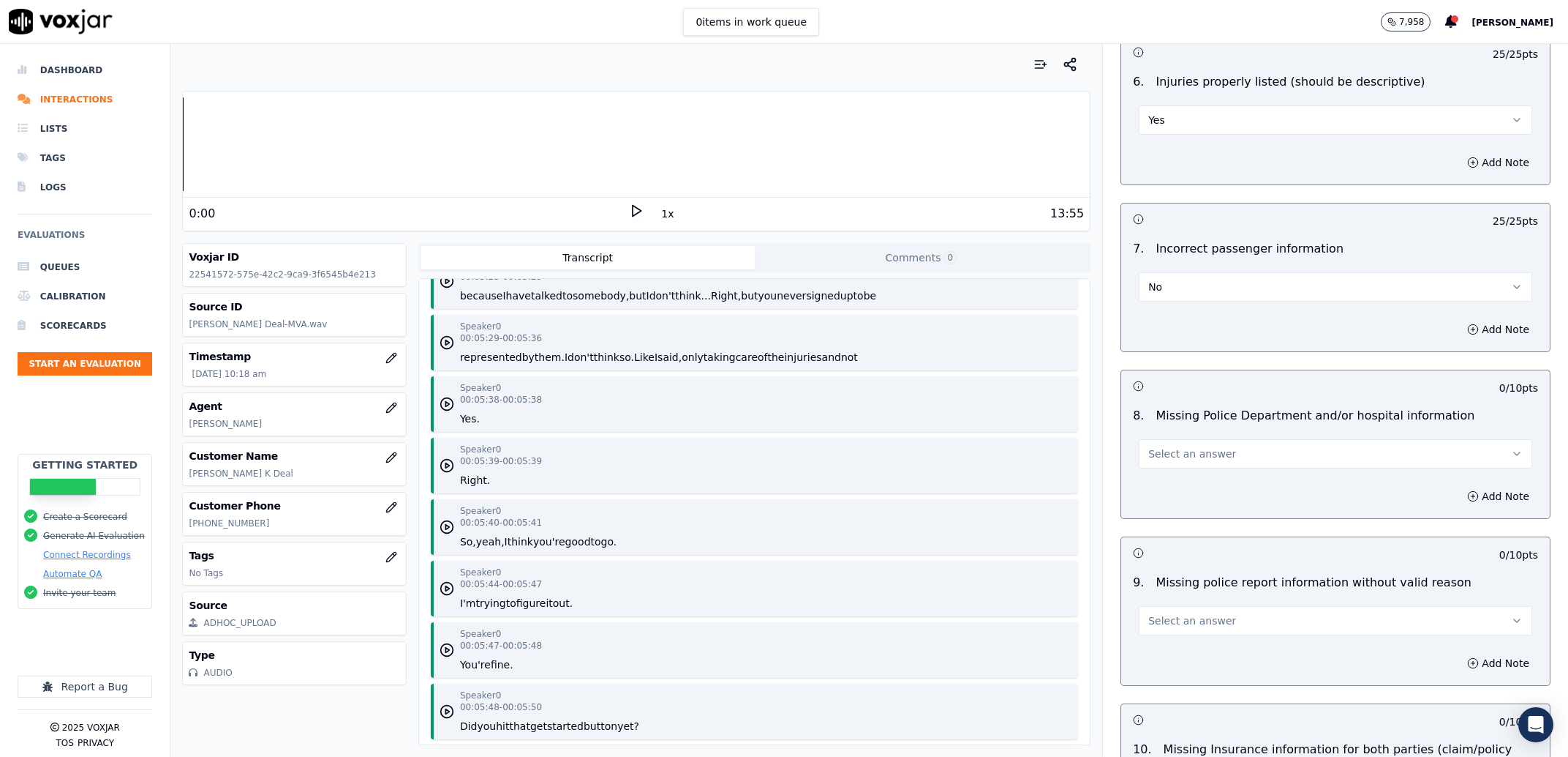
click at [1179, 461] on span "Select an answer" at bounding box center [1192, 454] width 88 height 15
click at [1213, 521] on div "No" at bounding box center [1306, 512] width 363 height 23
click at [1197, 462] on button "No" at bounding box center [1336, 453] width 394 height 29
click at [1175, 482] on div "Yes" at bounding box center [1306, 488] width 363 height 23
click at [1458, 507] on button "Add Note" at bounding box center [1498, 496] width 80 height 21
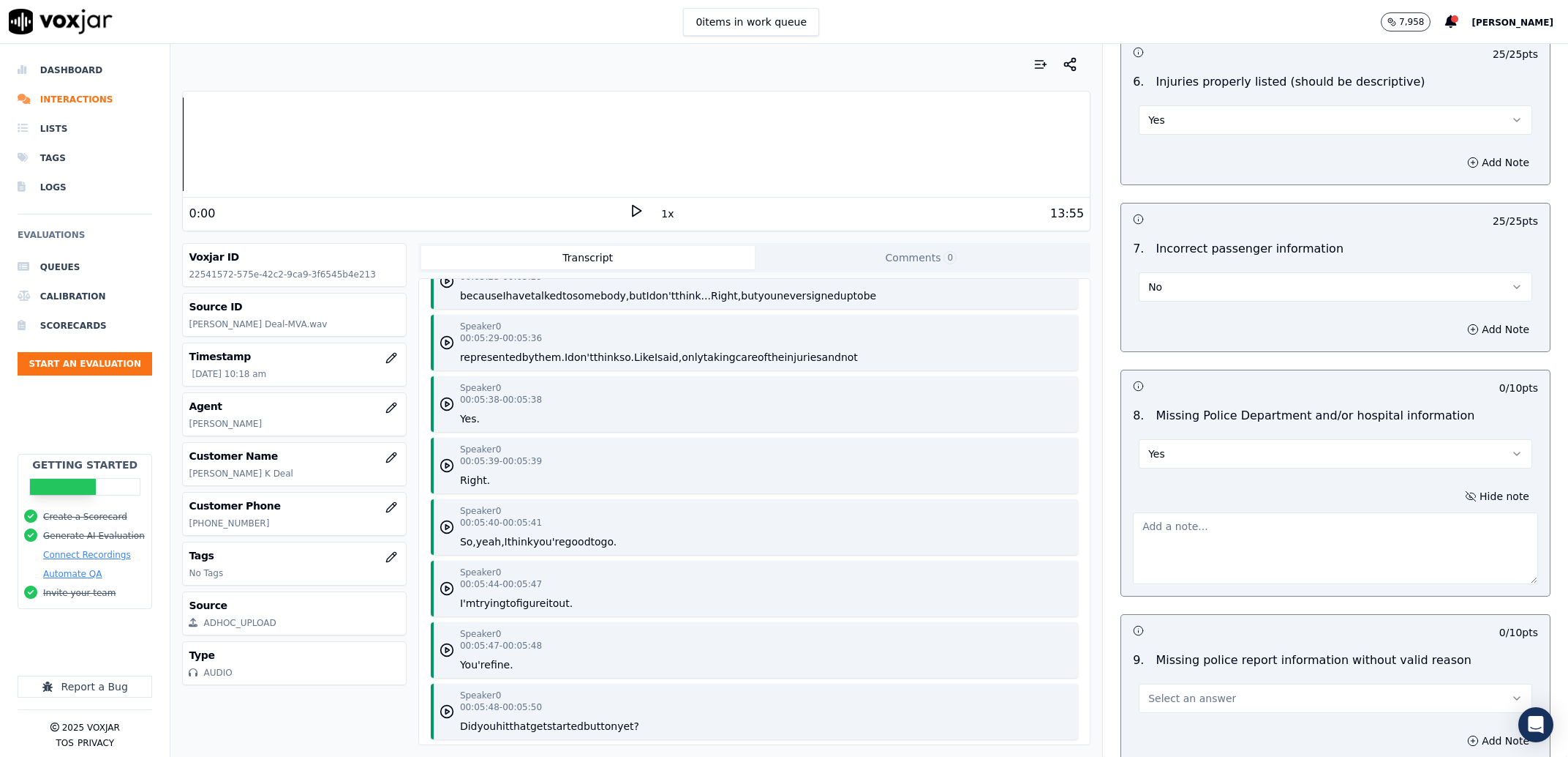
click at [1318, 532] on textarea at bounding box center [1336, 549] width 406 height 72
paste textarea "Fort Sanders"
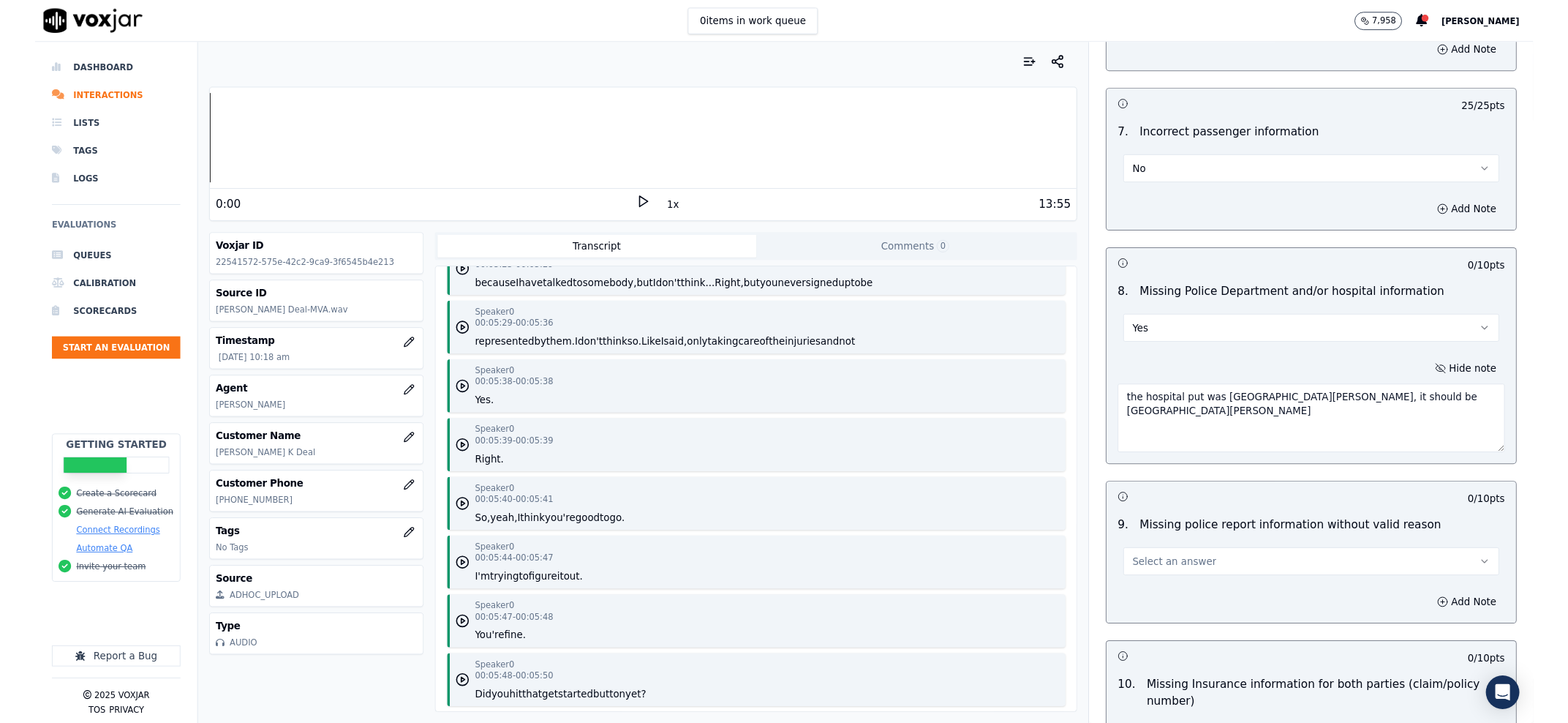
scroll to position [2329, 0]
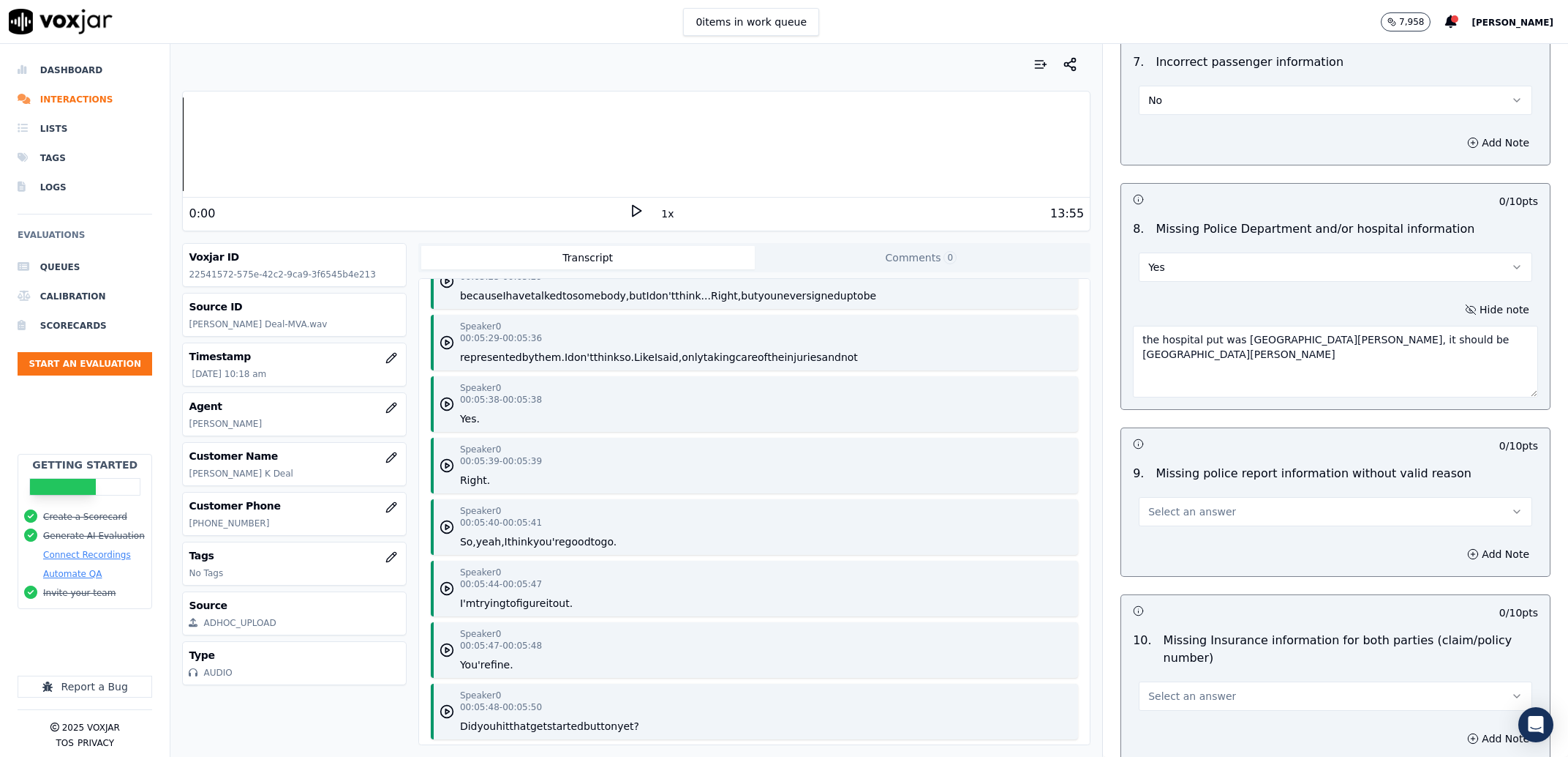
type textarea "the hospital put was Fort Sanders, it should be Fort Sanders Regional Medical C…"
click at [1321, 508] on button "Select an answer" at bounding box center [1336, 511] width 394 height 29
click at [1260, 594] on div "N/A" at bounding box center [1306, 592] width 363 height 23
click at [633, 537] on div "Speaker 0 00:05:40 - 00:05:41 So, yeah, I think you're good to go." at bounding box center [754, 527] width 647 height 56
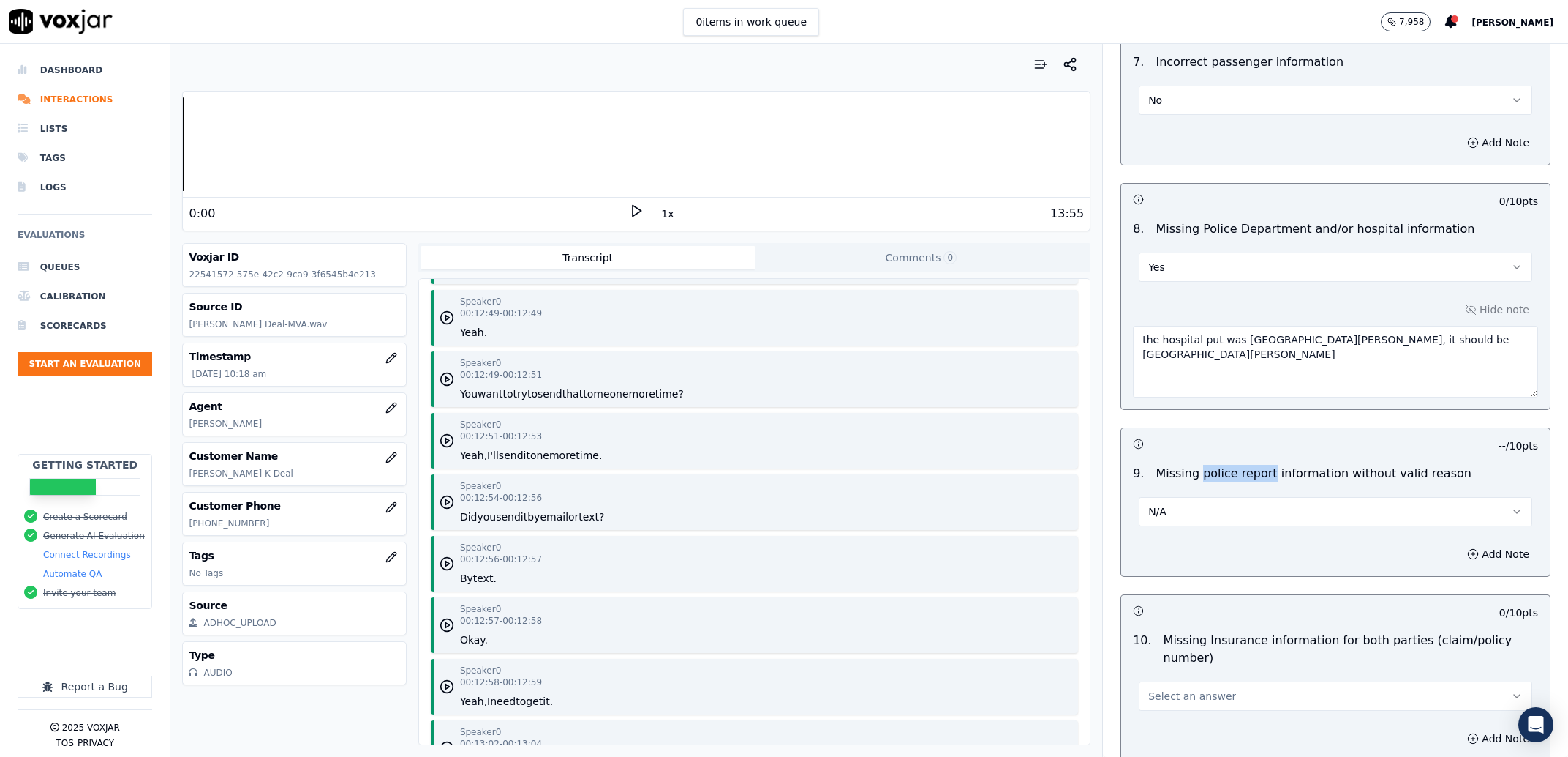
scroll to position [2702, 0]
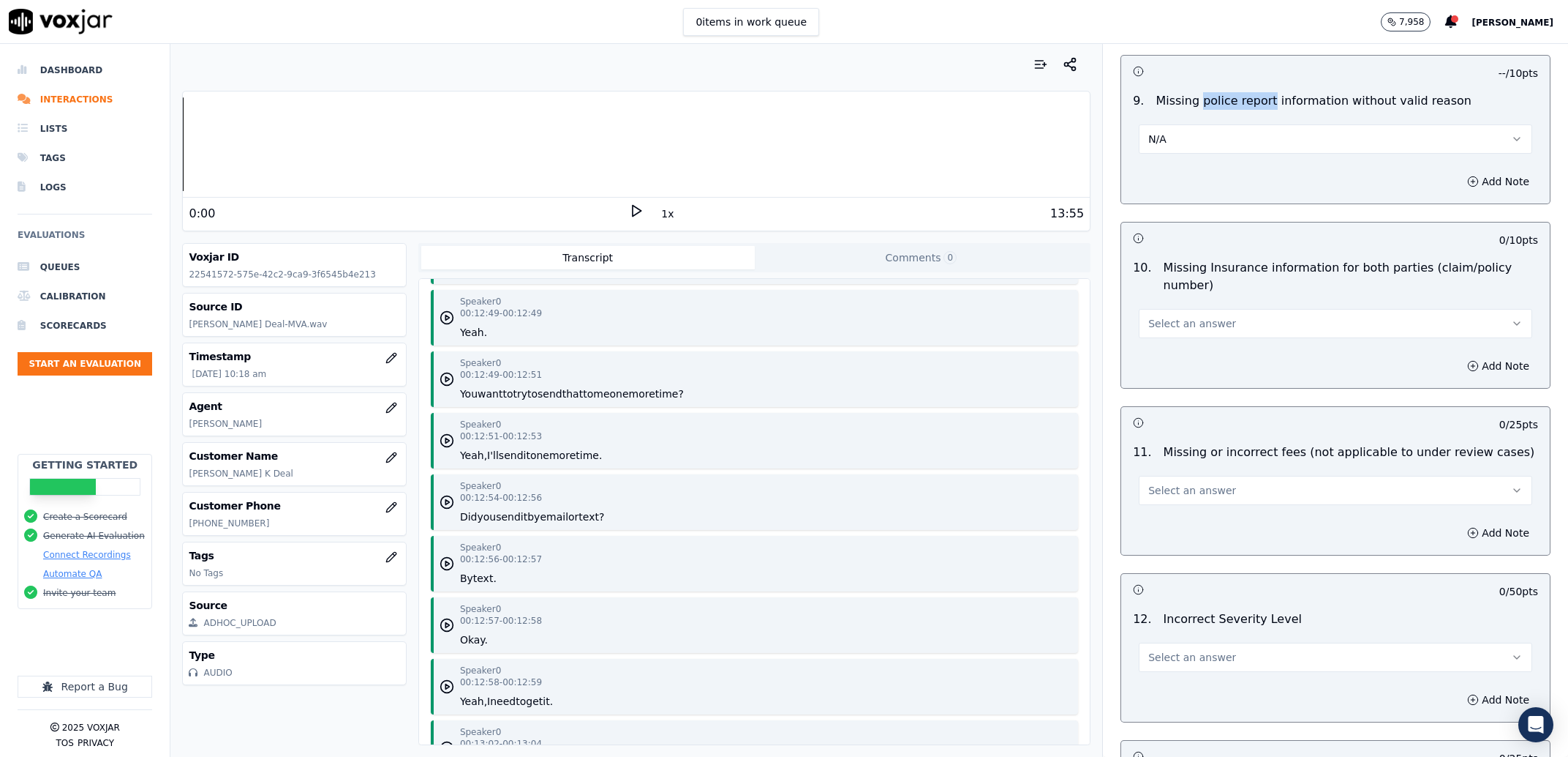
click at [1220, 328] on button "Select an answer" at bounding box center [1336, 323] width 394 height 29
click at [1196, 384] on div "No" at bounding box center [1306, 382] width 363 height 23
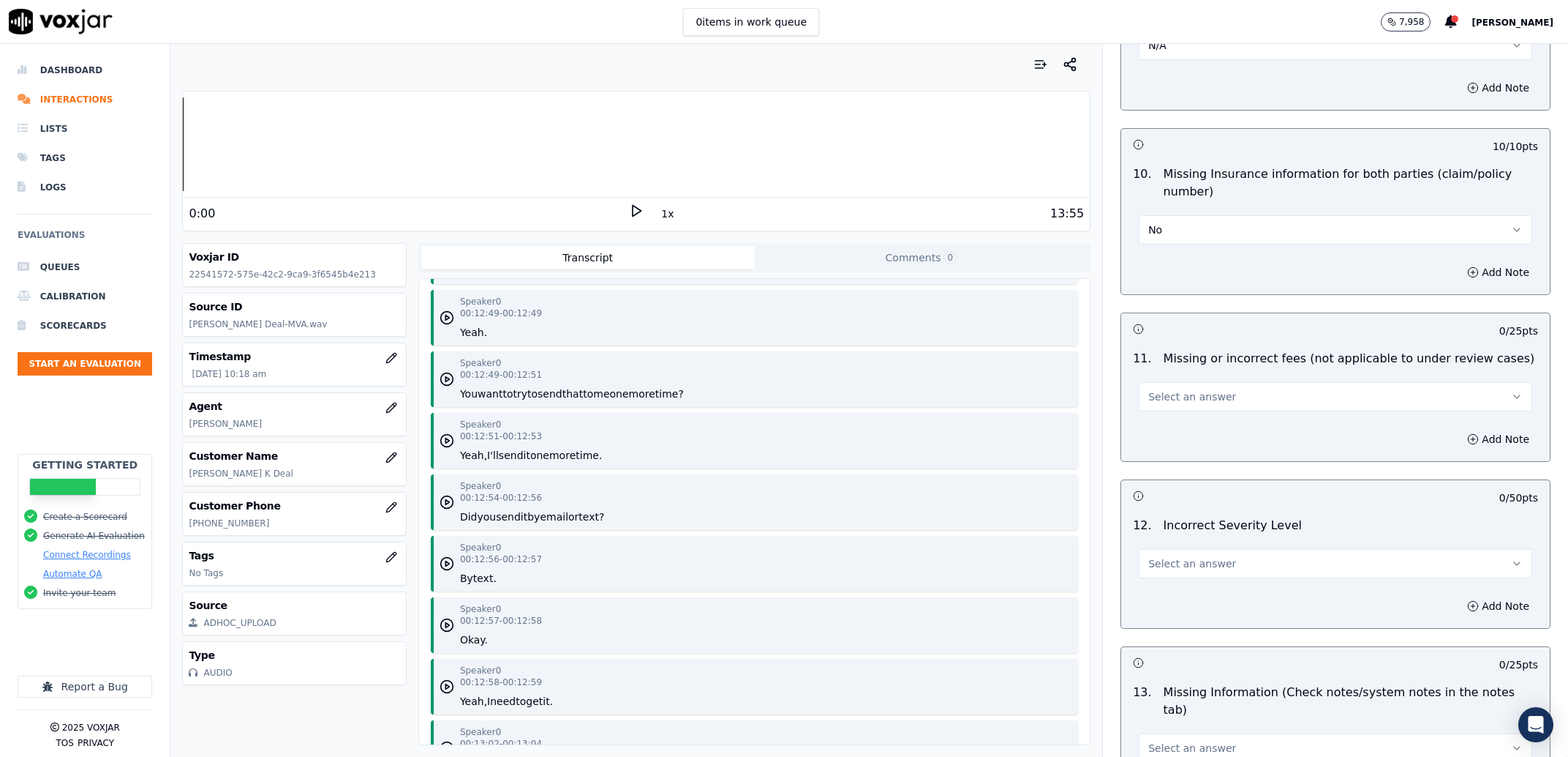
scroll to position [2888, 0]
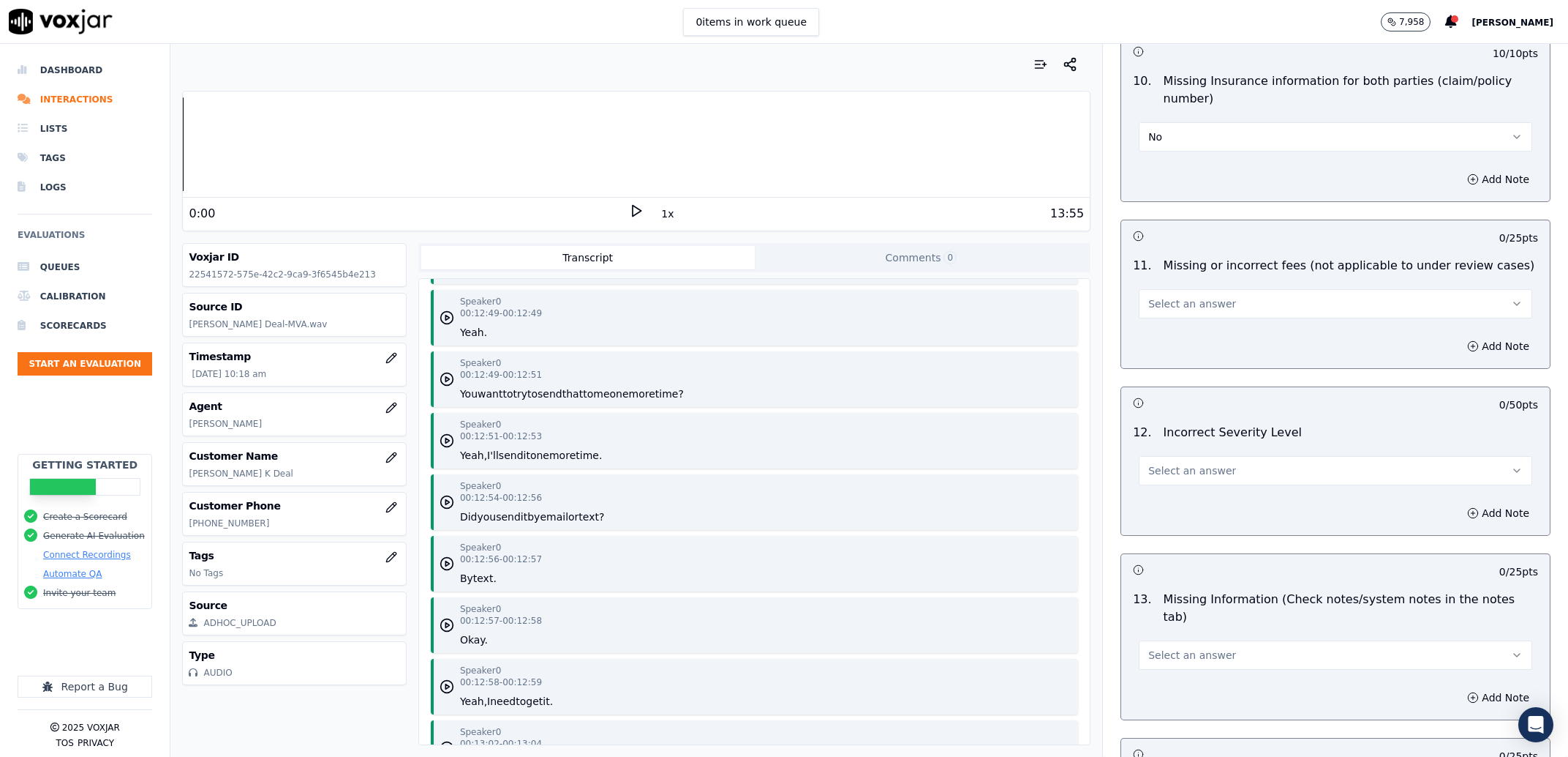
click at [1240, 311] on button "Select an answer" at bounding box center [1336, 303] width 394 height 29
click at [1221, 371] on div "No" at bounding box center [1306, 362] width 363 height 23
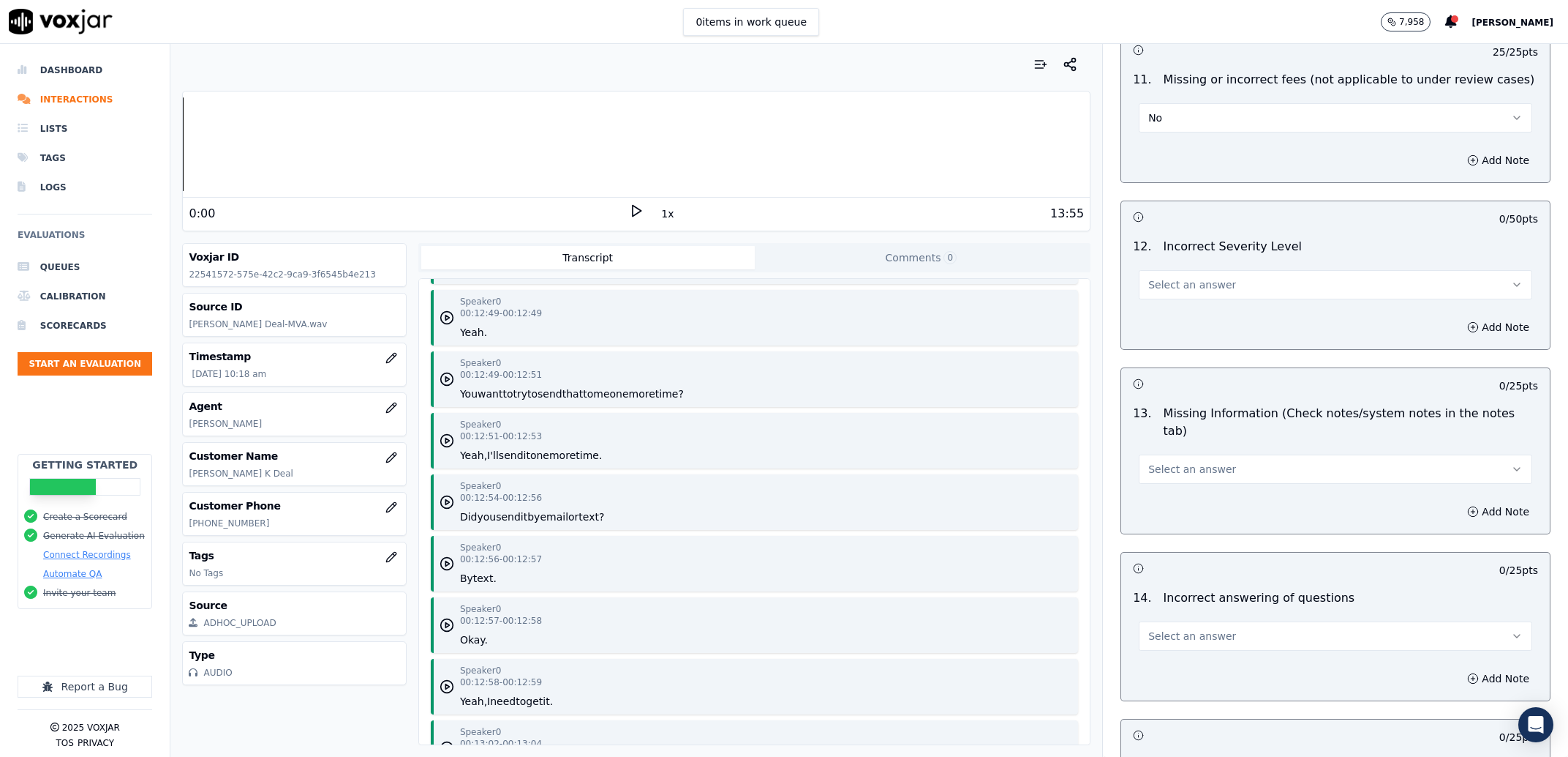
click at [1177, 296] on button "Select an answer" at bounding box center [1336, 284] width 394 height 29
click at [1188, 345] on div "No" at bounding box center [1306, 343] width 363 height 23
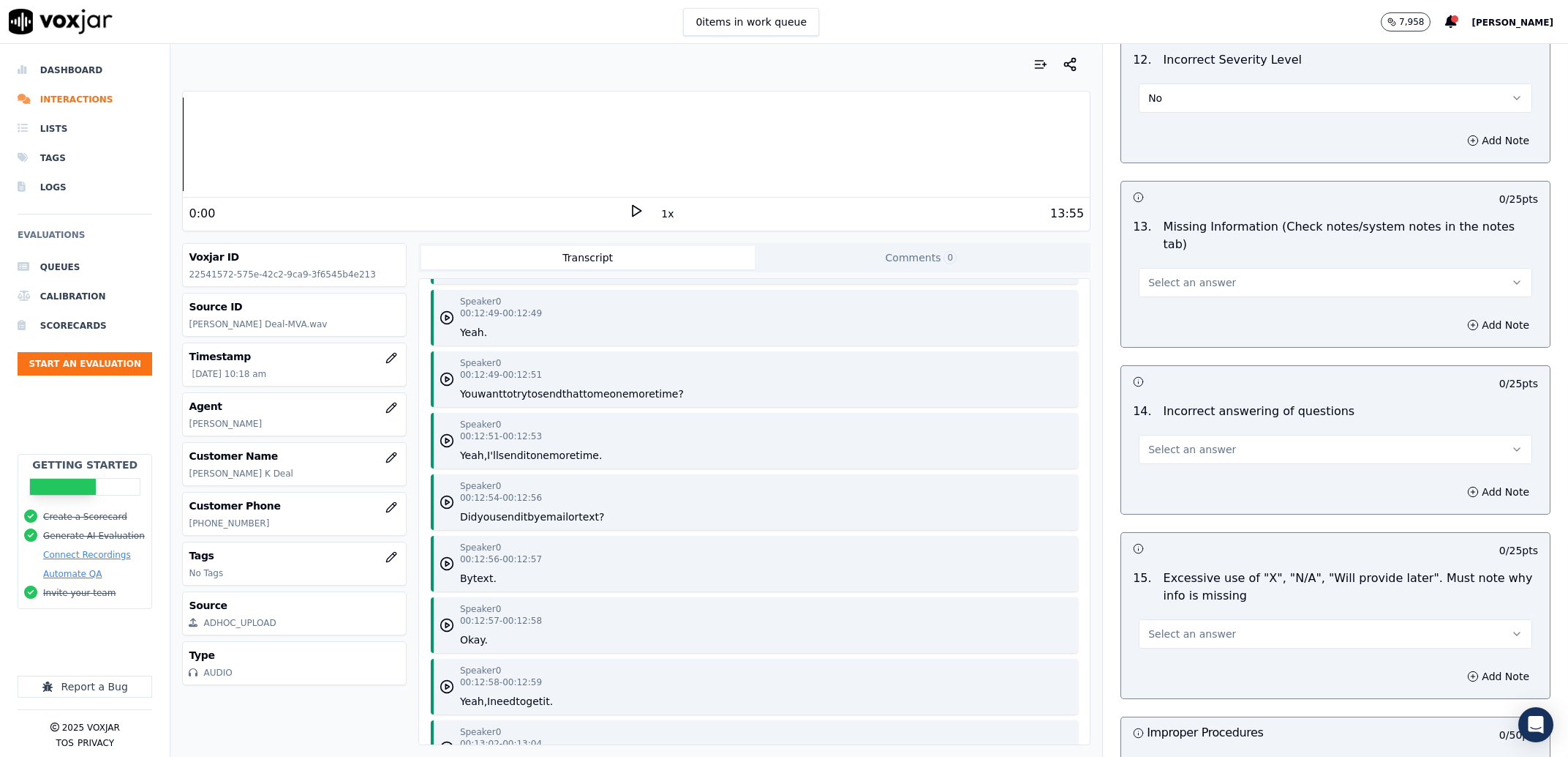
click at [1226, 268] on button "Select an answer" at bounding box center [1336, 282] width 394 height 29
click at [1205, 325] on div "No" at bounding box center [1306, 323] width 363 height 23
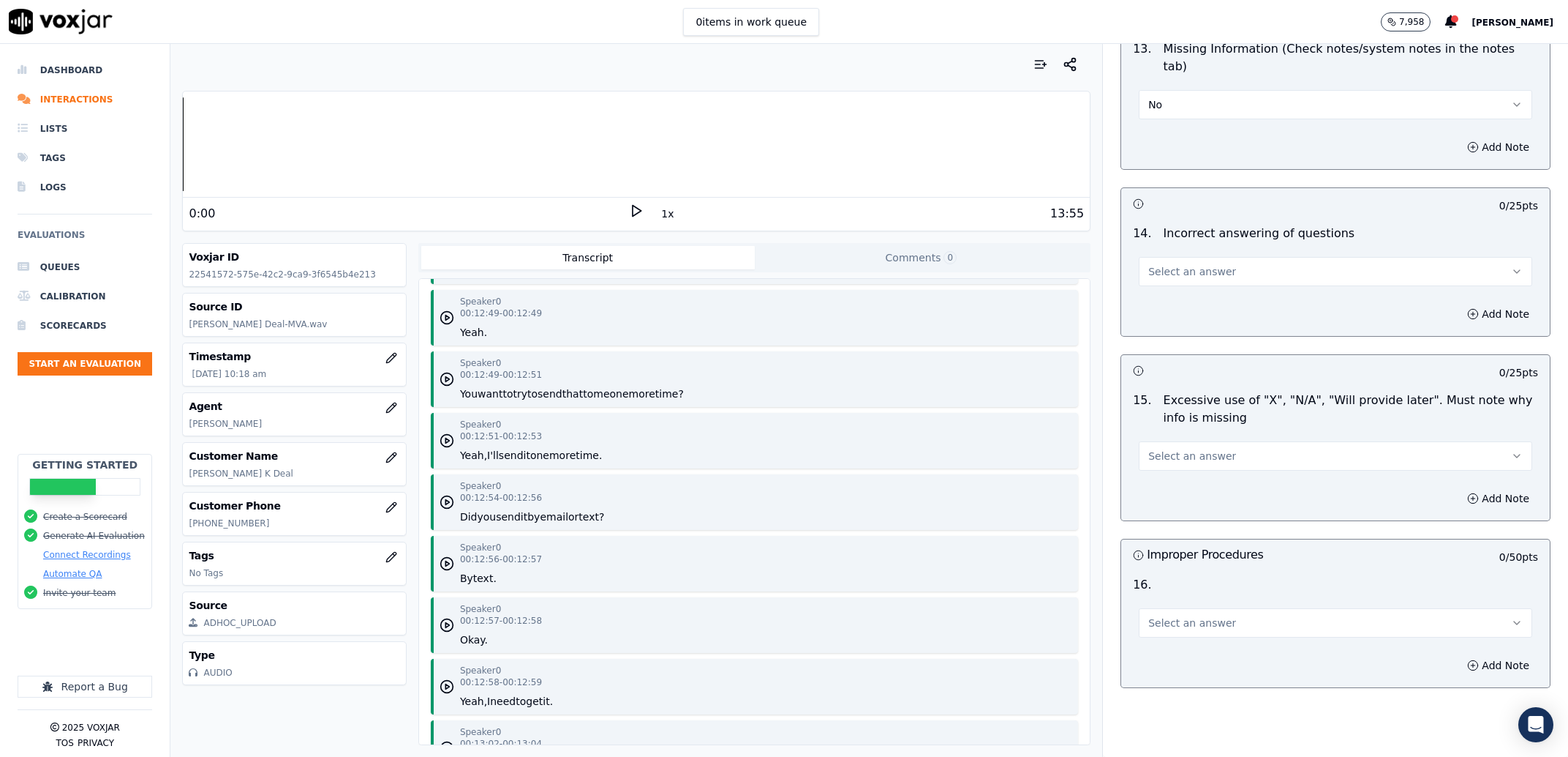
scroll to position [3447, 0]
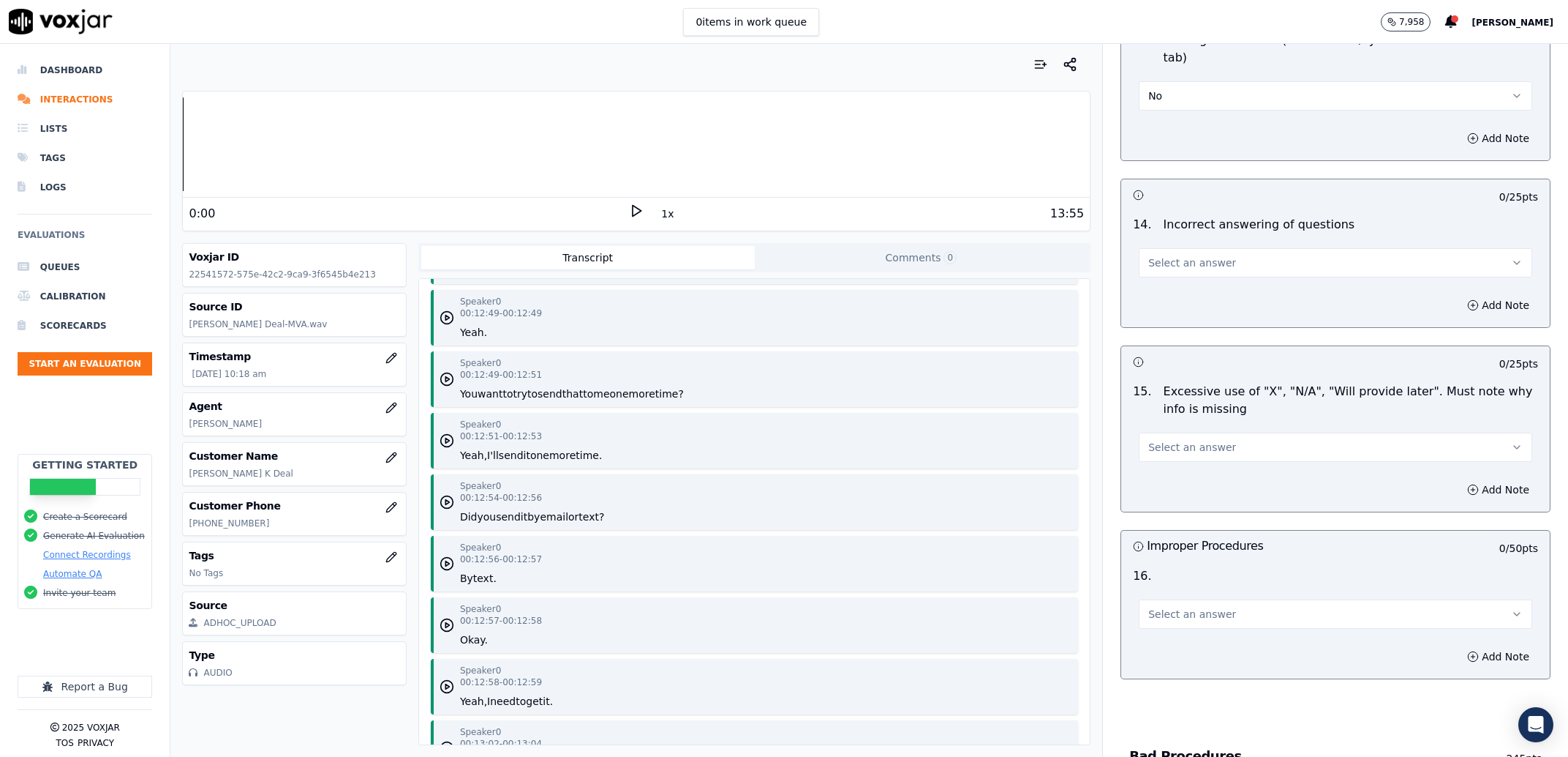
click at [1191, 260] on button "Select an answer" at bounding box center [1336, 262] width 394 height 29
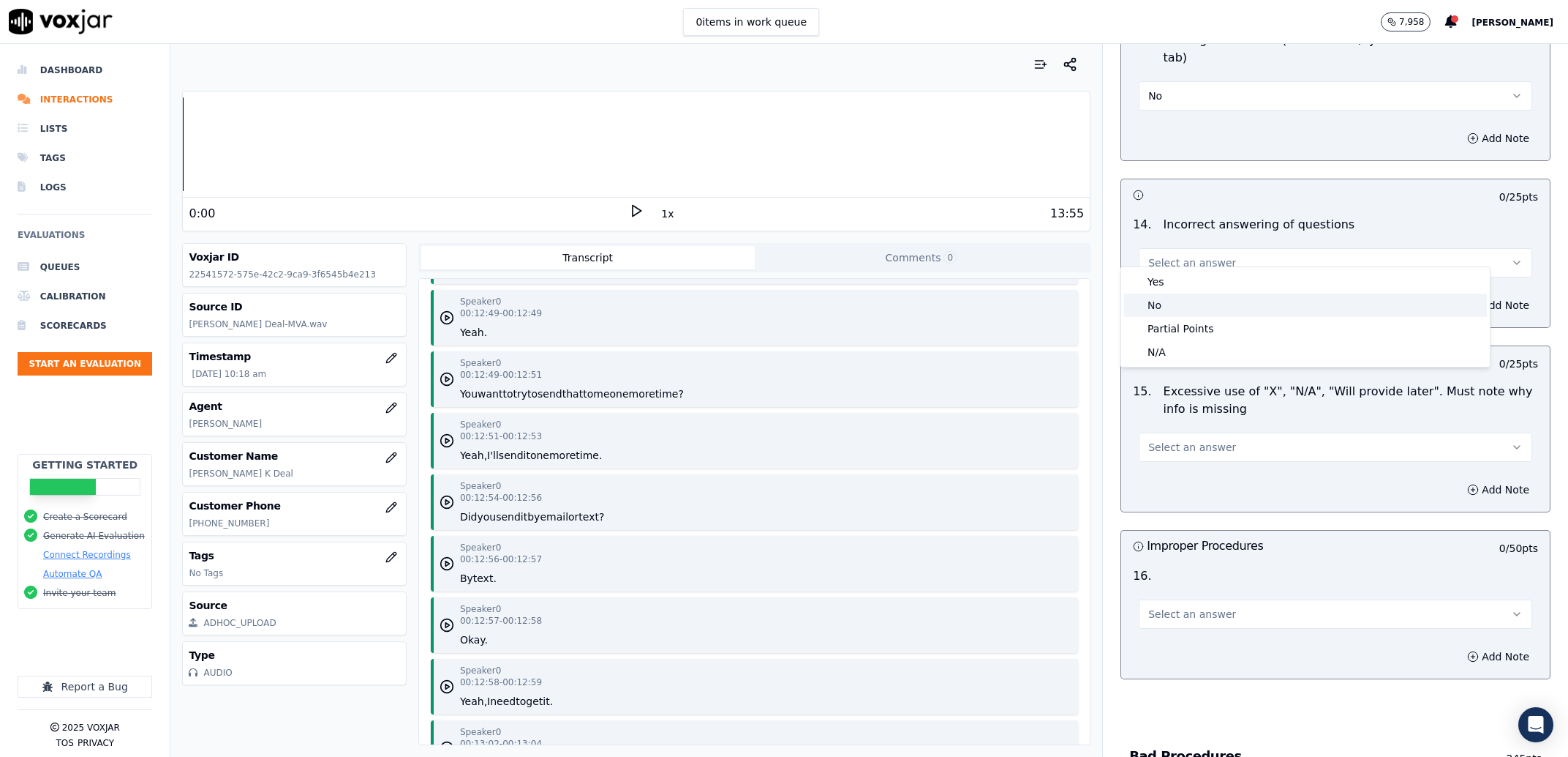
click at [1199, 298] on div "No" at bounding box center [1306, 304] width 363 height 23
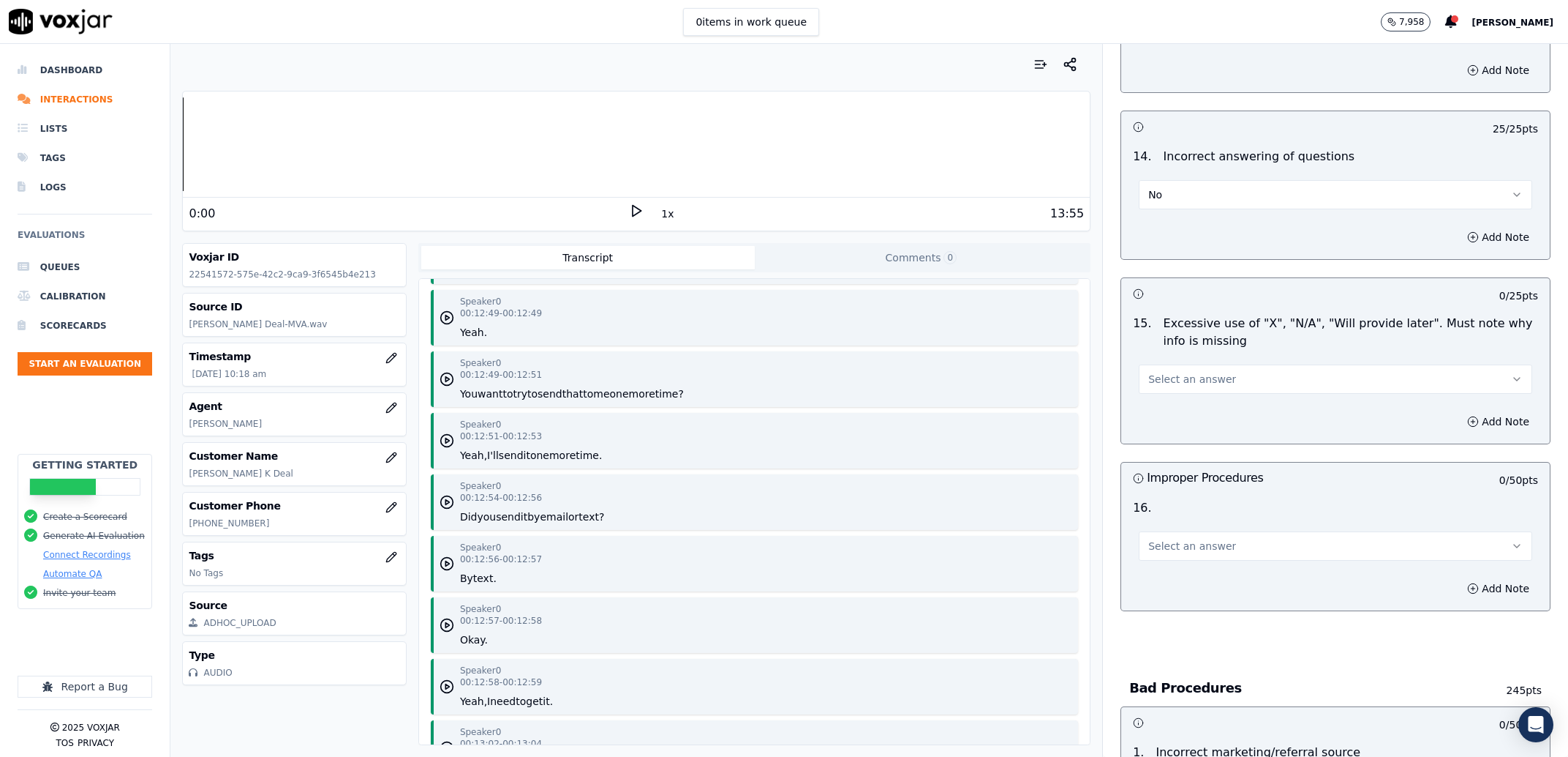
scroll to position [3540, 0]
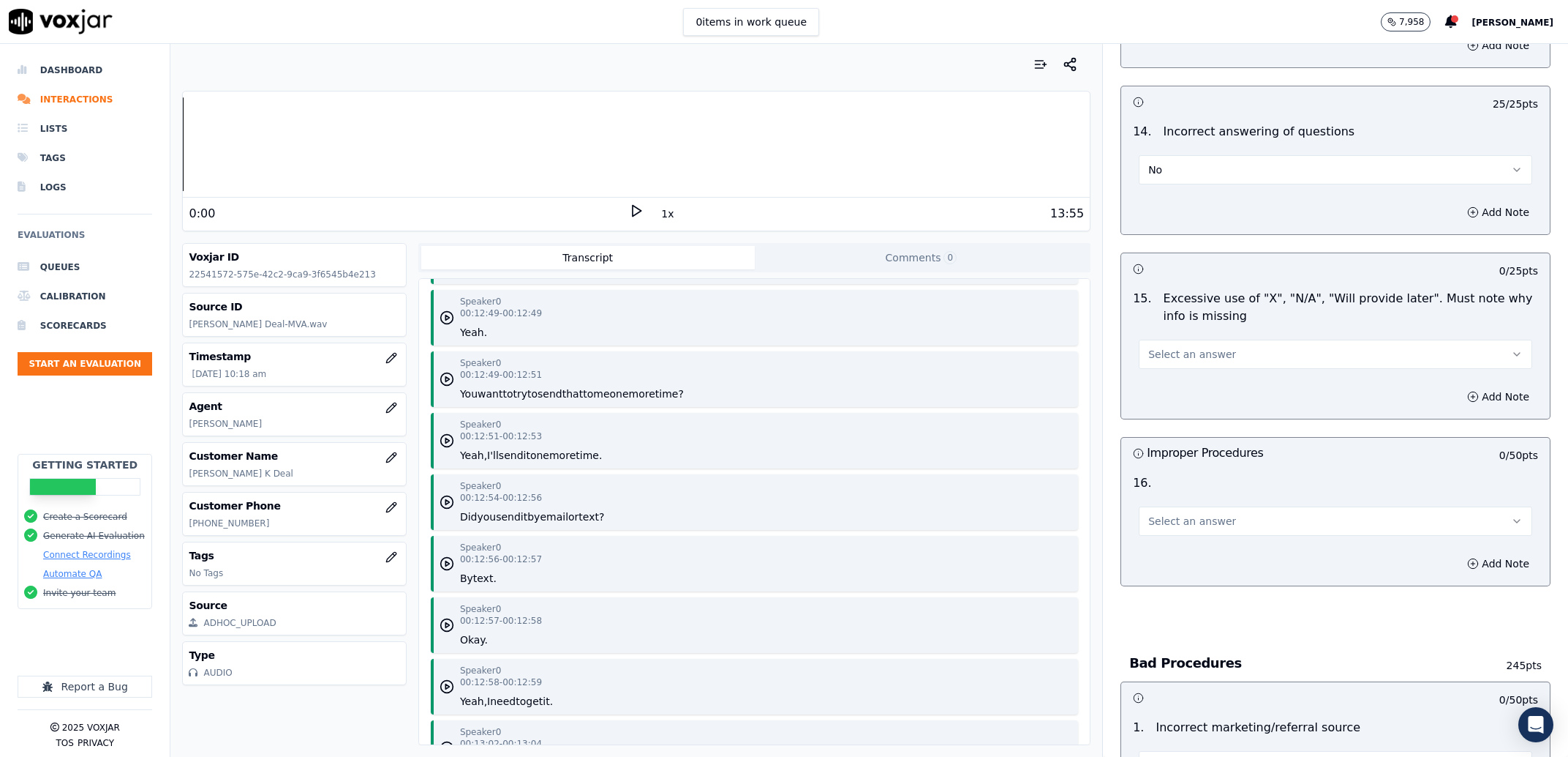
click at [1203, 347] on span "Select an answer" at bounding box center [1192, 354] width 88 height 15
click at [1209, 397] on div "No" at bounding box center [1306, 396] width 363 height 23
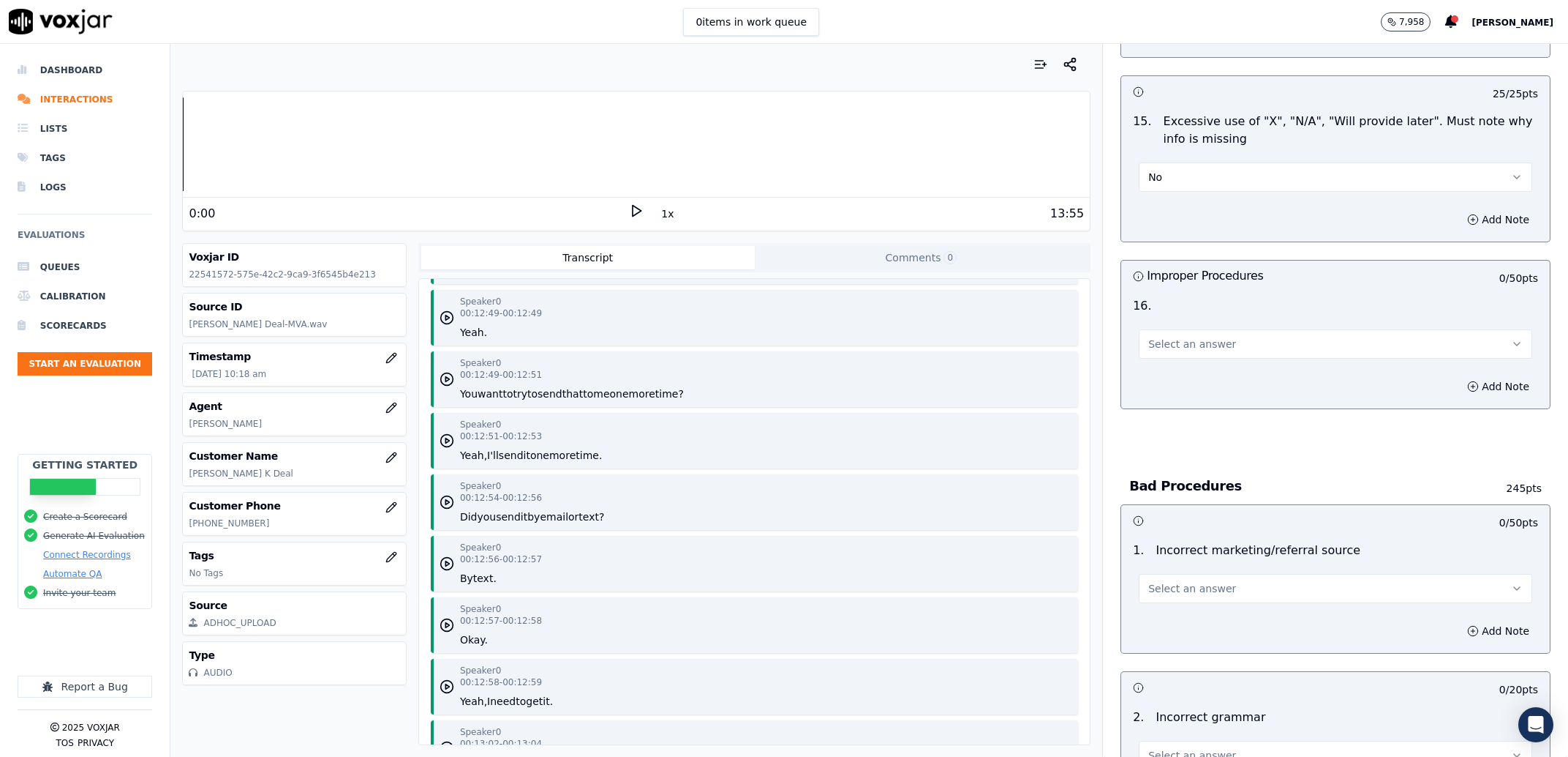
scroll to position [3727, 0]
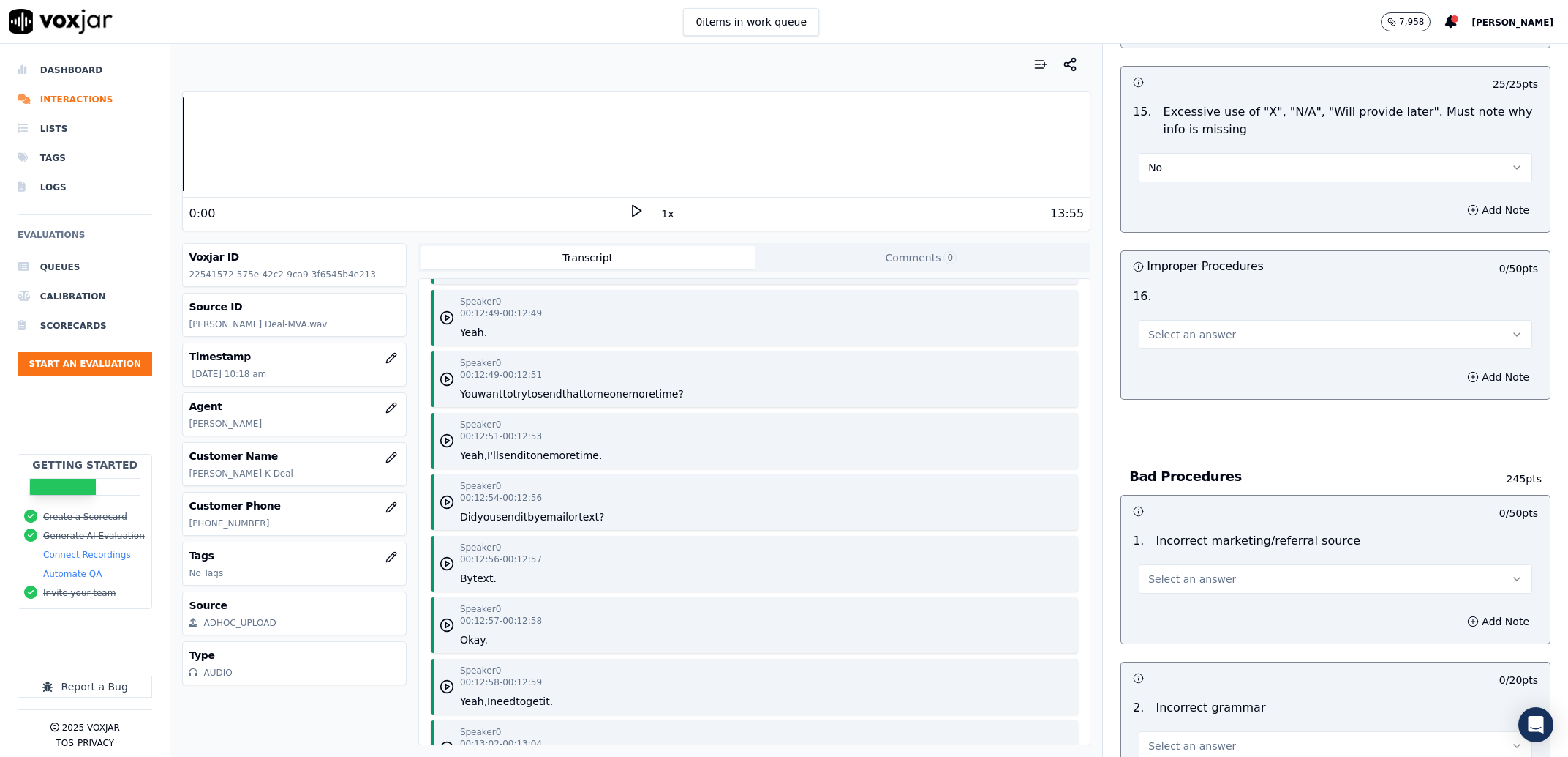
click at [1181, 305] on div "Select an answer" at bounding box center [1336, 327] width 417 height 44
click at [1177, 327] on span "Select an answer" at bounding box center [1192, 334] width 88 height 15
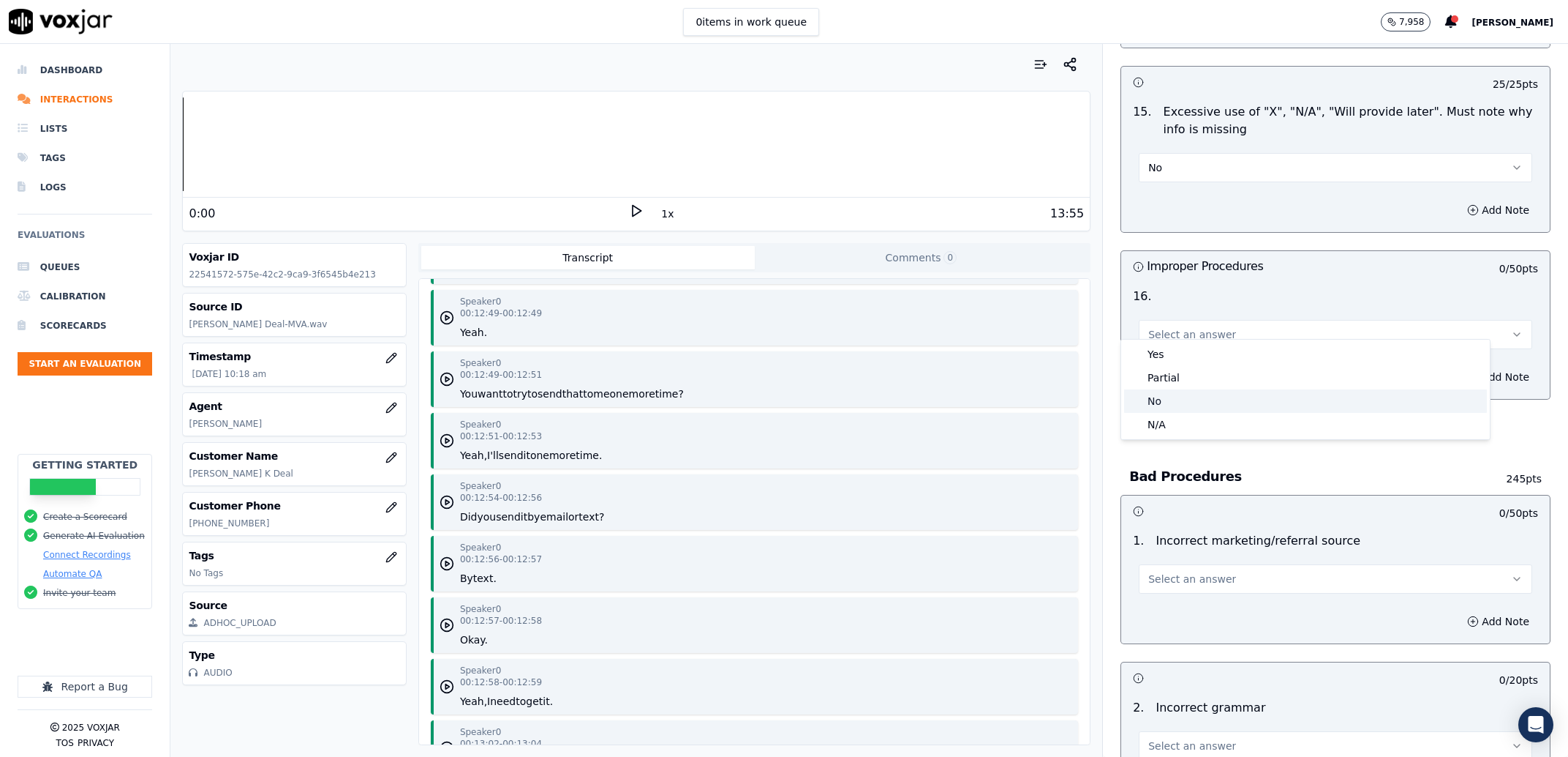
click at [1182, 397] on div "No" at bounding box center [1306, 400] width 363 height 23
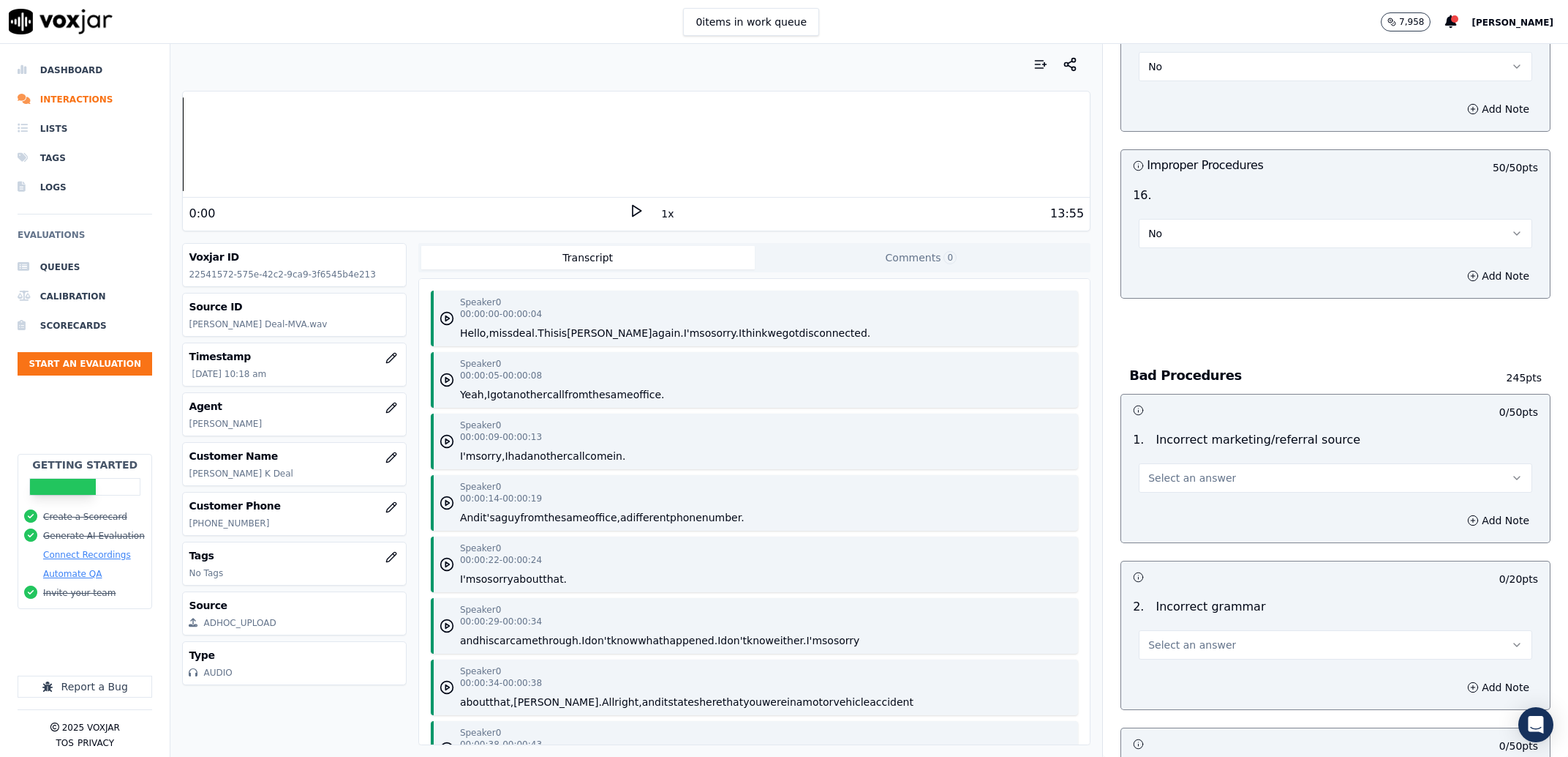
scroll to position [3913, 0]
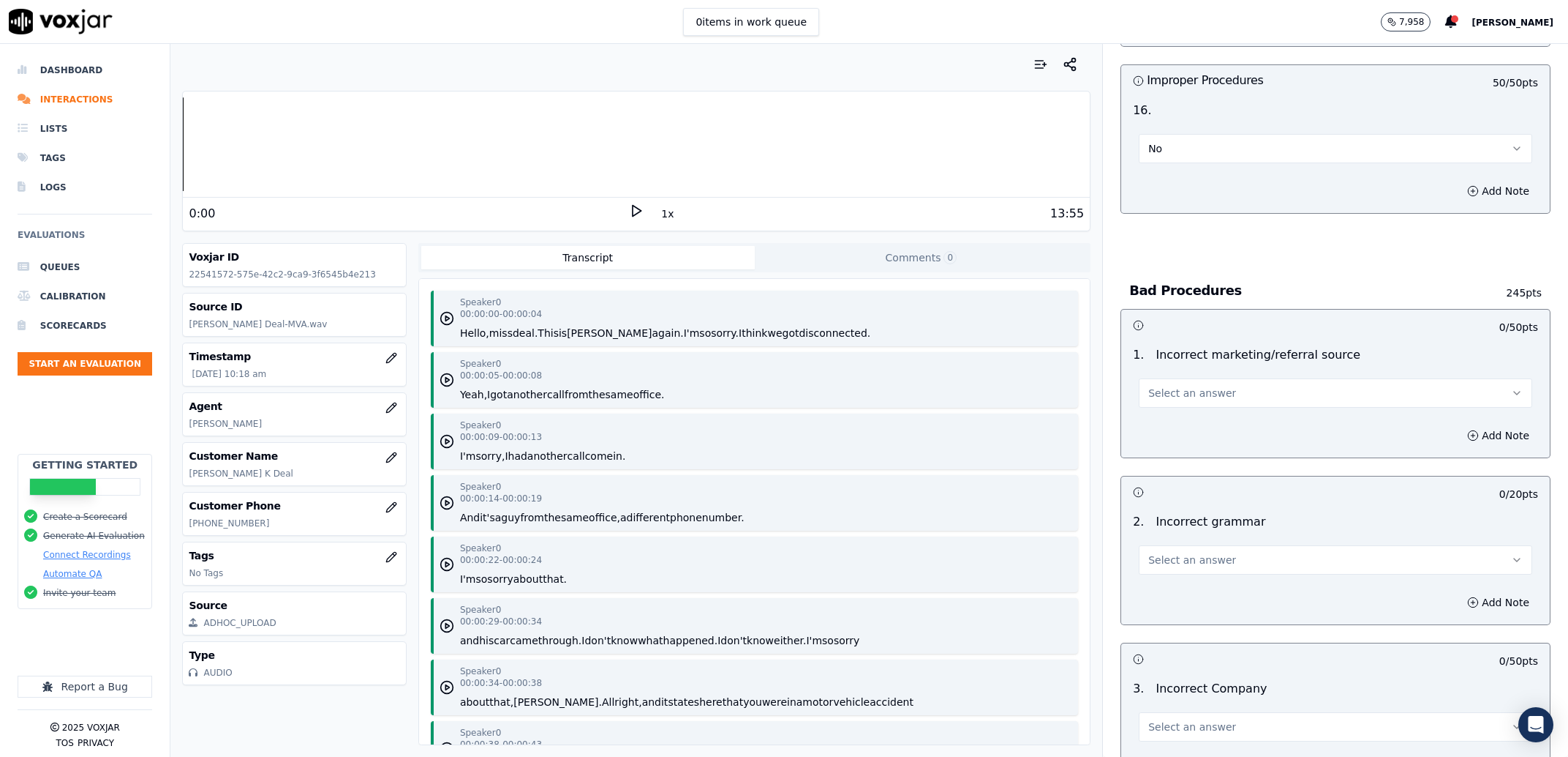
click at [1192, 386] on span "Select an answer" at bounding box center [1192, 393] width 88 height 15
click at [1195, 405] on div "Exceptional" at bounding box center [1306, 411] width 363 height 23
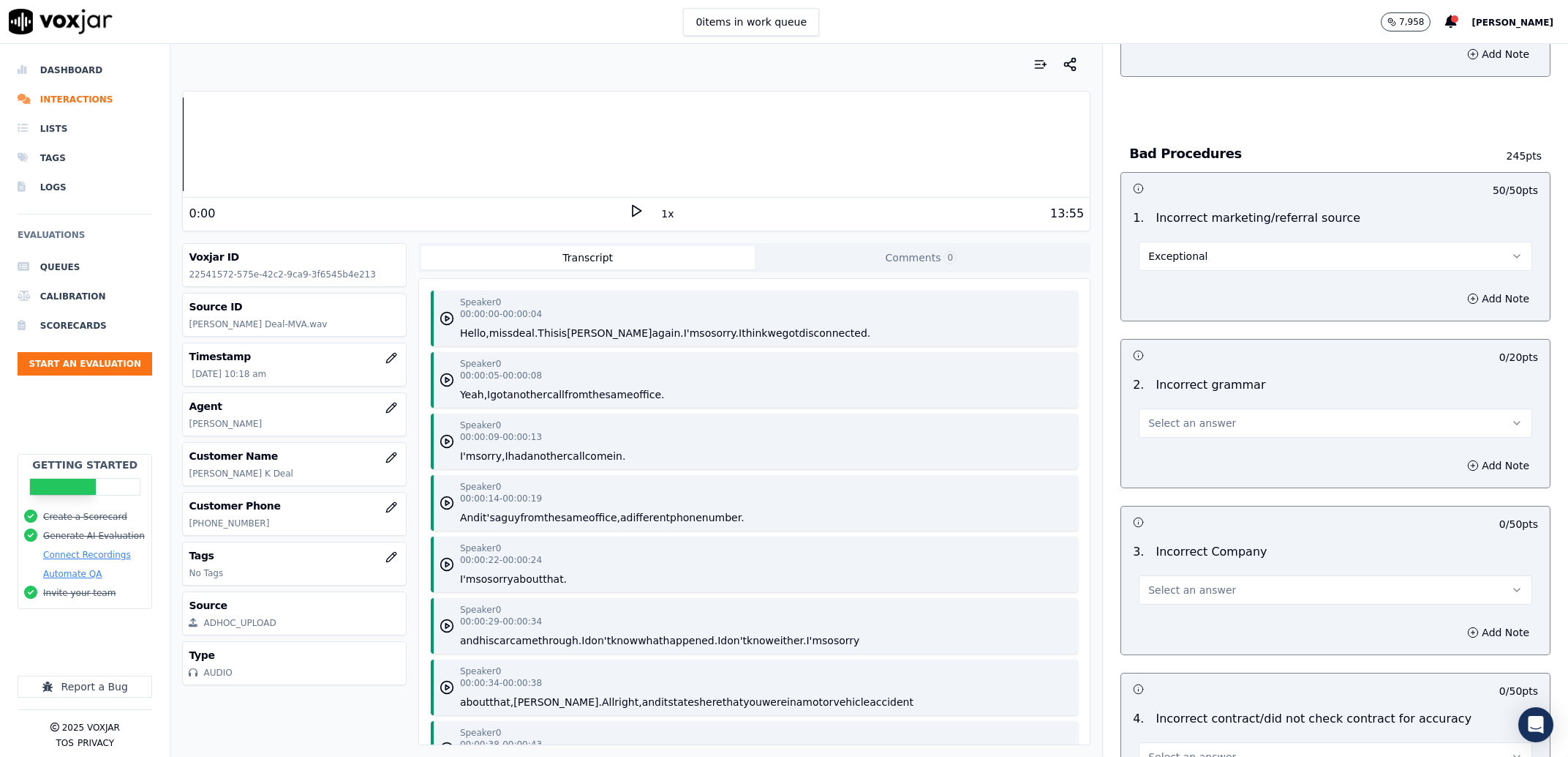
scroll to position [4099, 0]
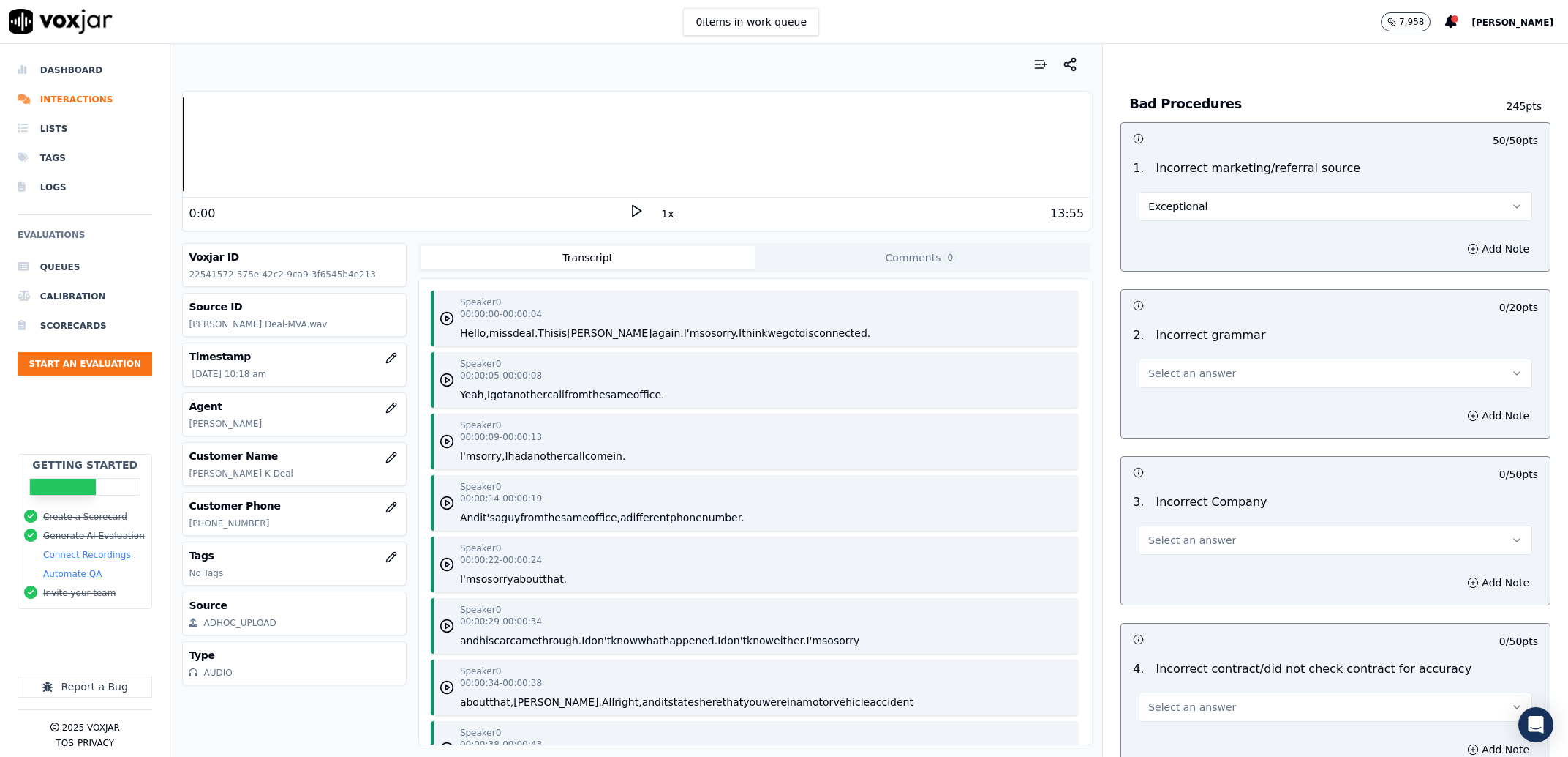
click at [1254, 371] on button "Select an answer" at bounding box center [1336, 373] width 394 height 29
click at [1227, 400] on div "Exceptional" at bounding box center [1306, 392] width 363 height 23
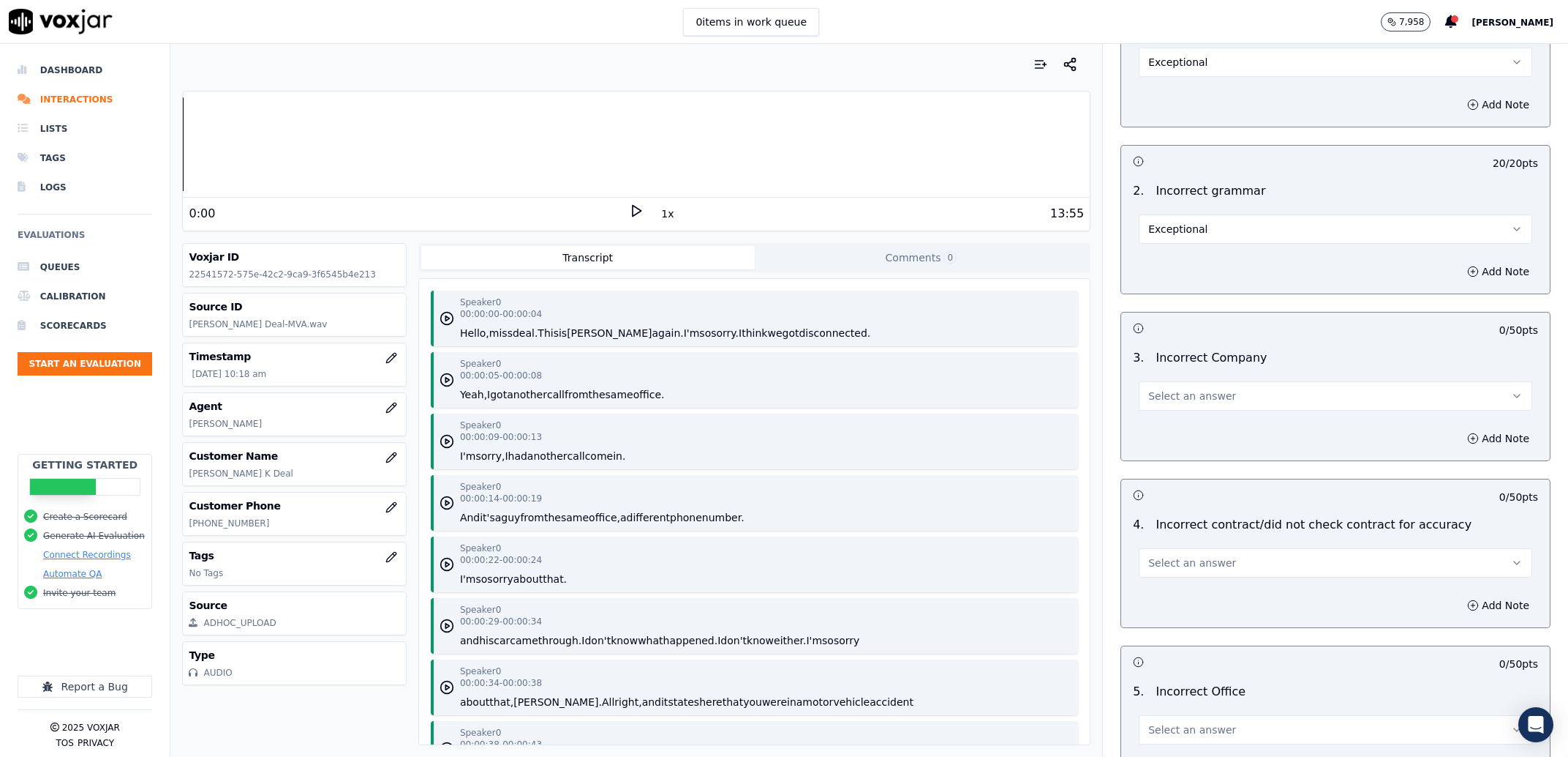
scroll to position [4378, 0]
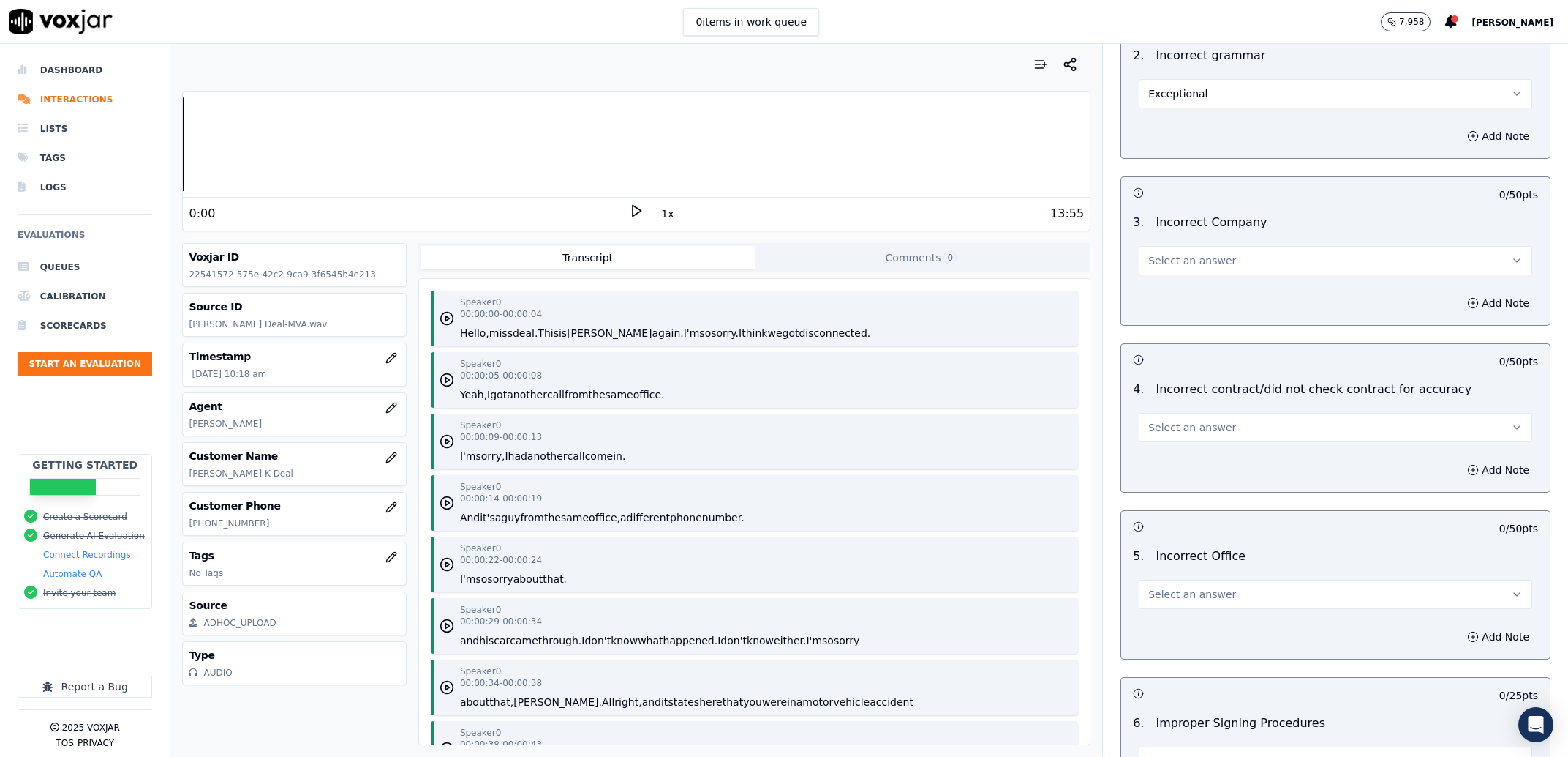
click at [1192, 253] on span "Select an answer" at bounding box center [1192, 260] width 88 height 15
click at [1167, 297] on div "Opportunity" at bounding box center [1306, 303] width 363 height 23
click at [1181, 253] on span "Opportunity" at bounding box center [1179, 260] width 62 height 15
click at [1170, 261] on button "Opportunity" at bounding box center [1336, 260] width 394 height 29
click at [1169, 281] on div "Add Note" at bounding box center [1336, 303] width 429 height 44
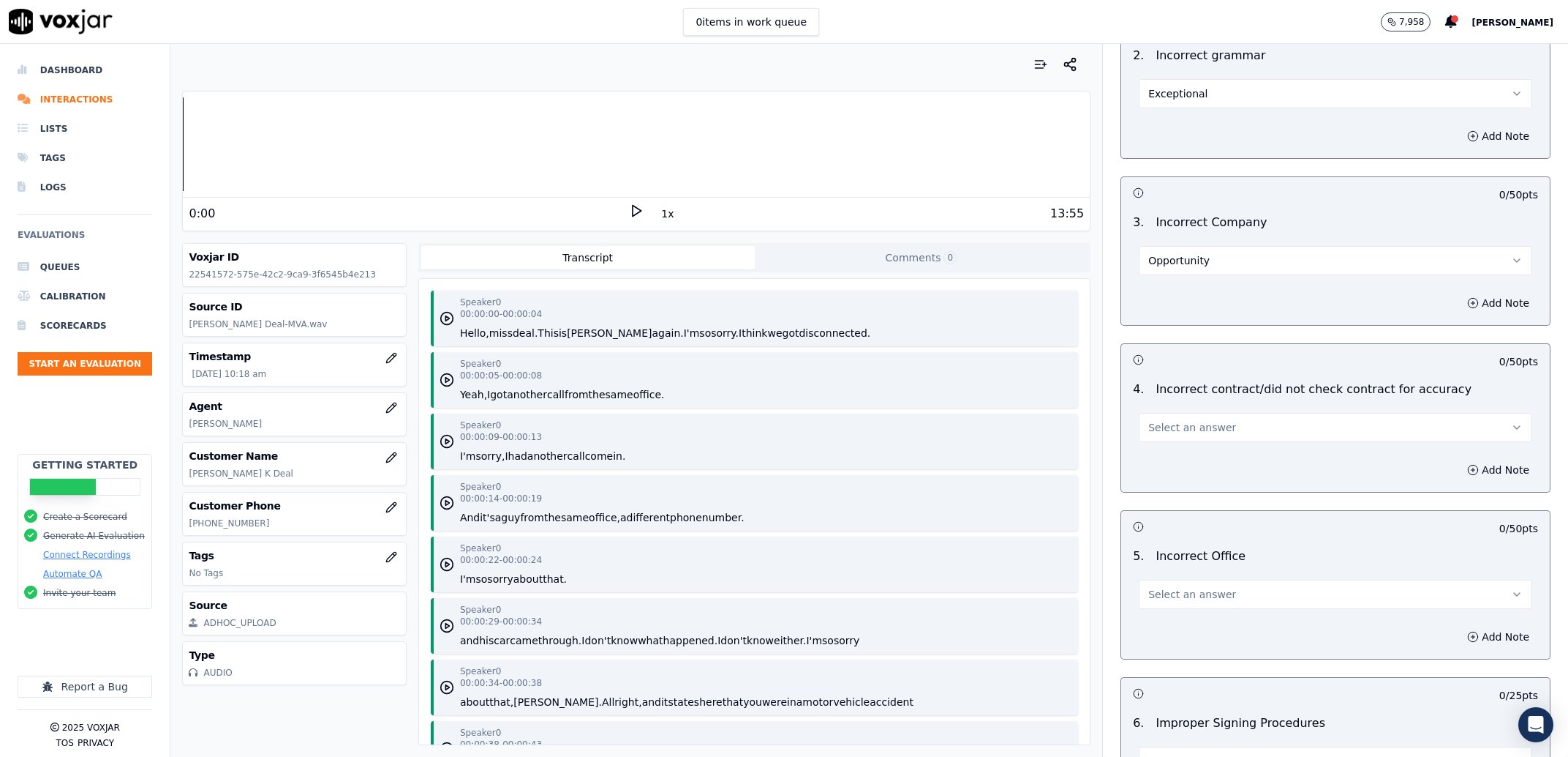
click at [1178, 253] on span "Opportunity" at bounding box center [1179, 260] width 62 height 15
click at [1166, 282] on div "Exceptional" at bounding box center [1306, 279] width 363 height 23
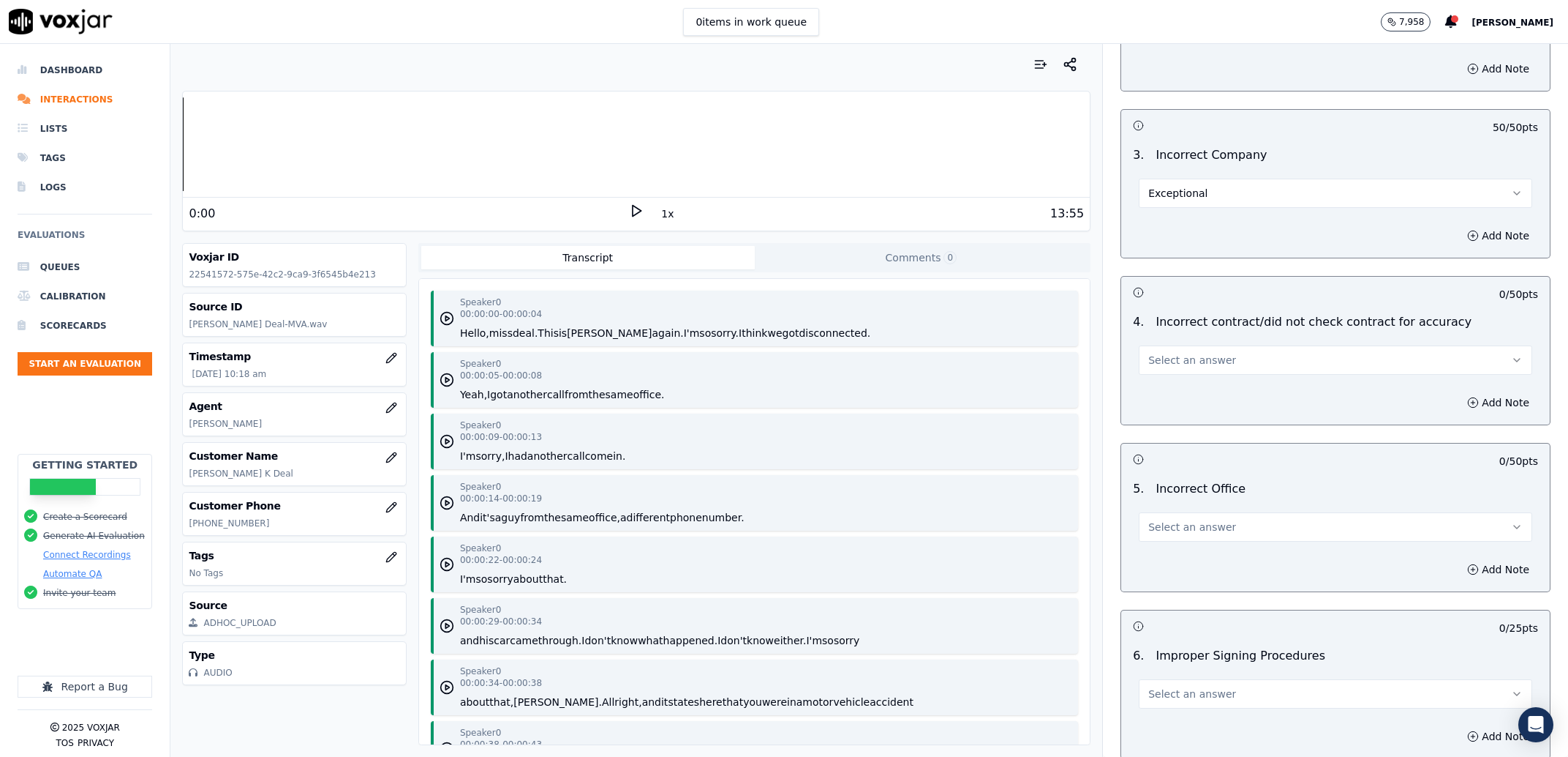
scroll to position [4472, 0]
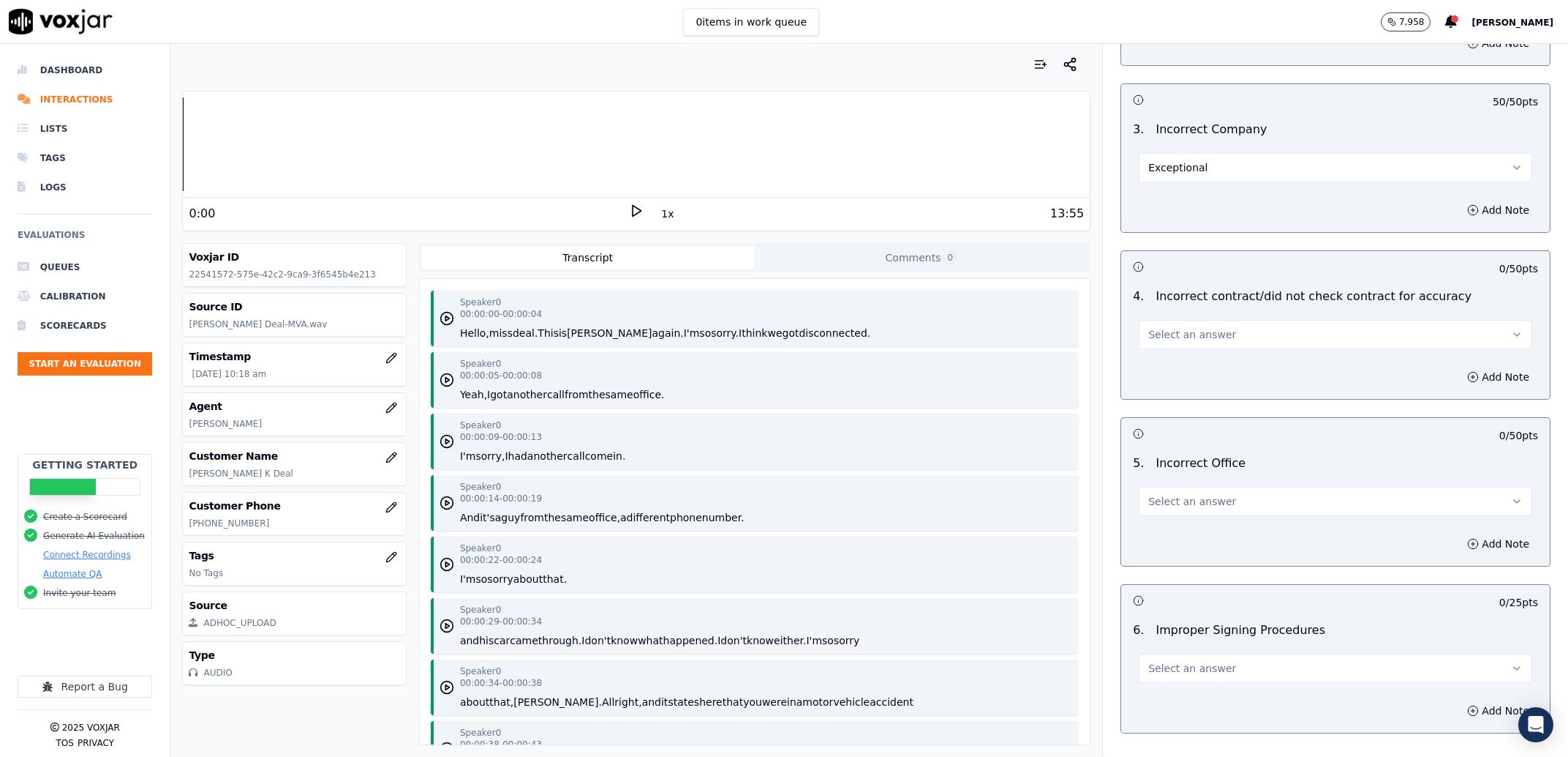
click at [1157, 331] on button "Select an answer" at bounding box center [1336, 334] width 394 height 29
click at [1159, 360] on div "Exceptional" at bounding box center [1306, 353] width 363 height 23
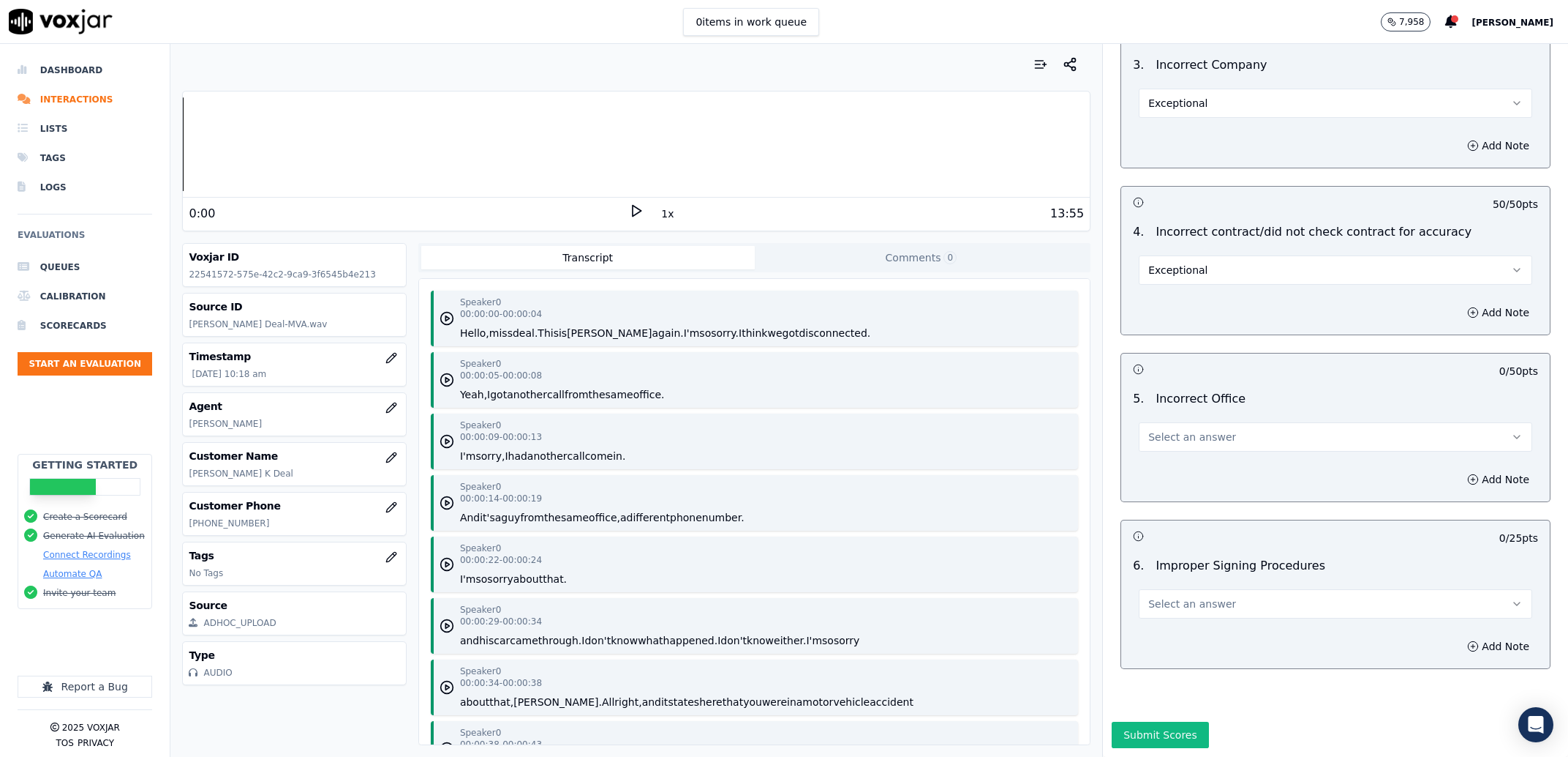
scroll to position [4565, 0]
click at [1178, 414] on div "5 . Incorrect Office Select an answer" at bounding box center [1336, 420] width 429 height 73
click at [1177, 430] on span "Select an answer" at bounding box center [1192, 437] width 88 height 15
click at [1193, 421] on div "Exceptional" at bounding box center [1306, 428] width 363 height 23
click at [1168, 589] on button "Select an answer" at bounding box center [1336, 603] width 394 height 29
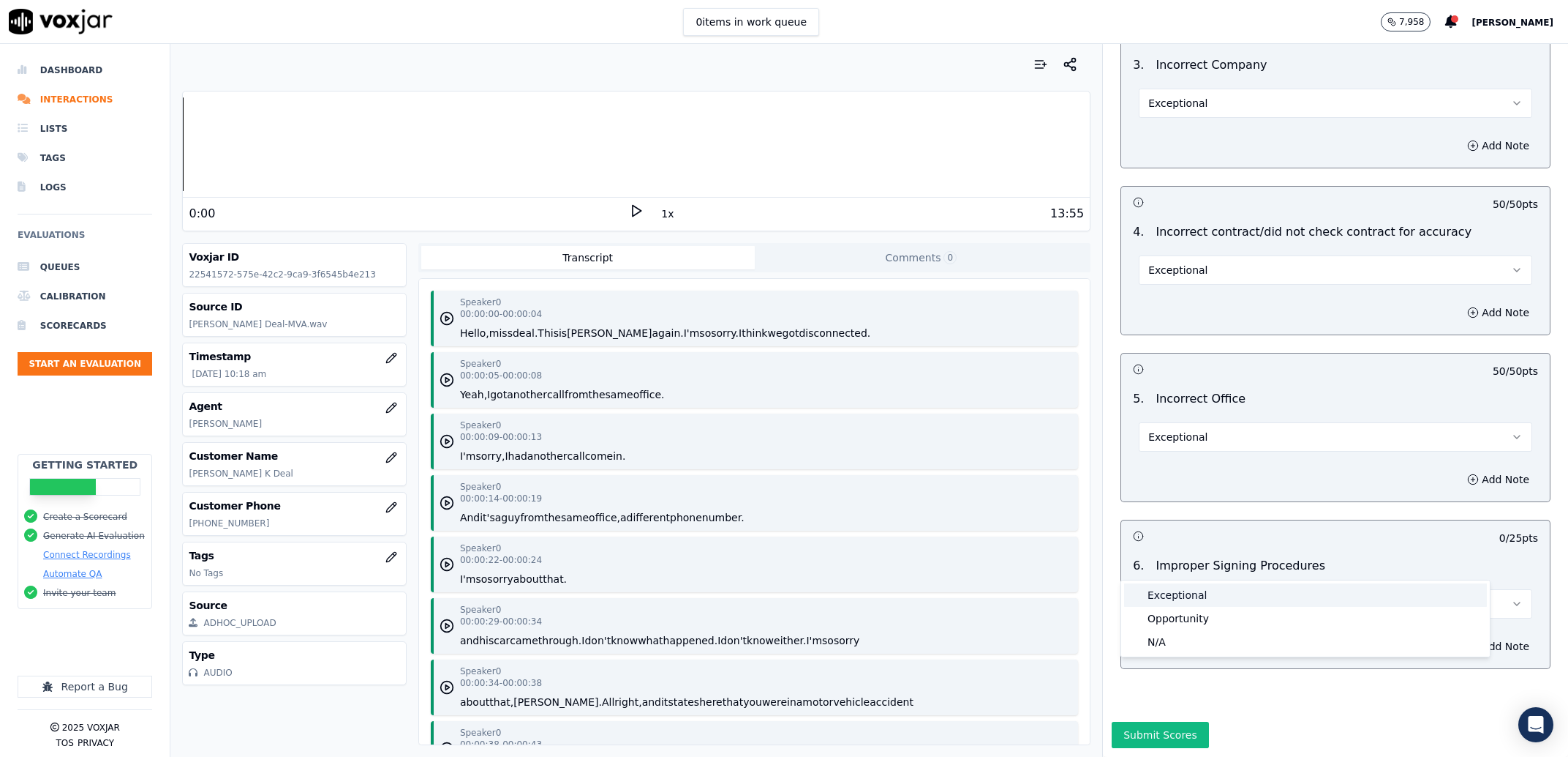
click at [1171, 592] on div "Exceptional" at bounding box center [1306, 594] width 363 height 23
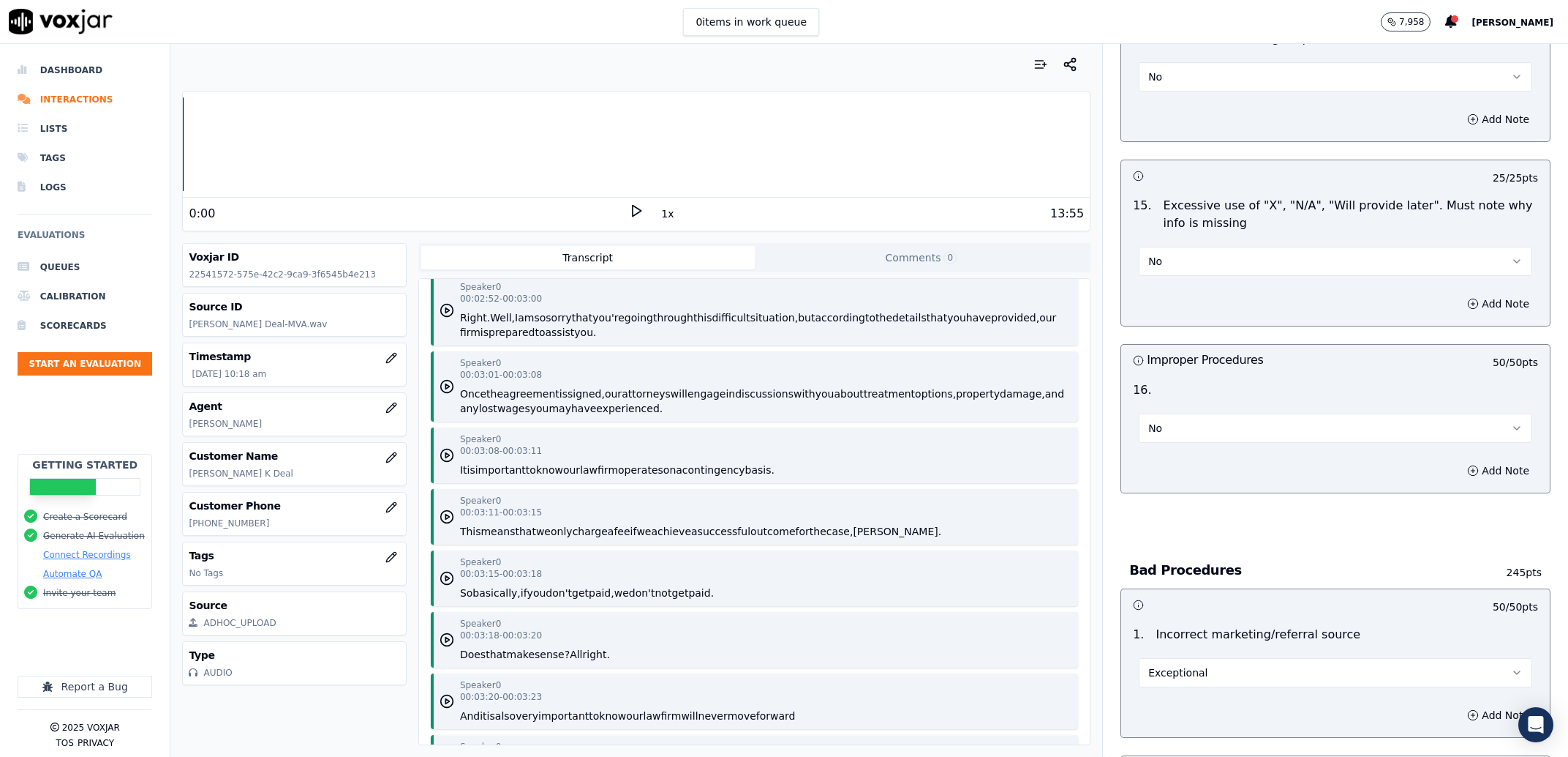
scroll to position [2334, 0]
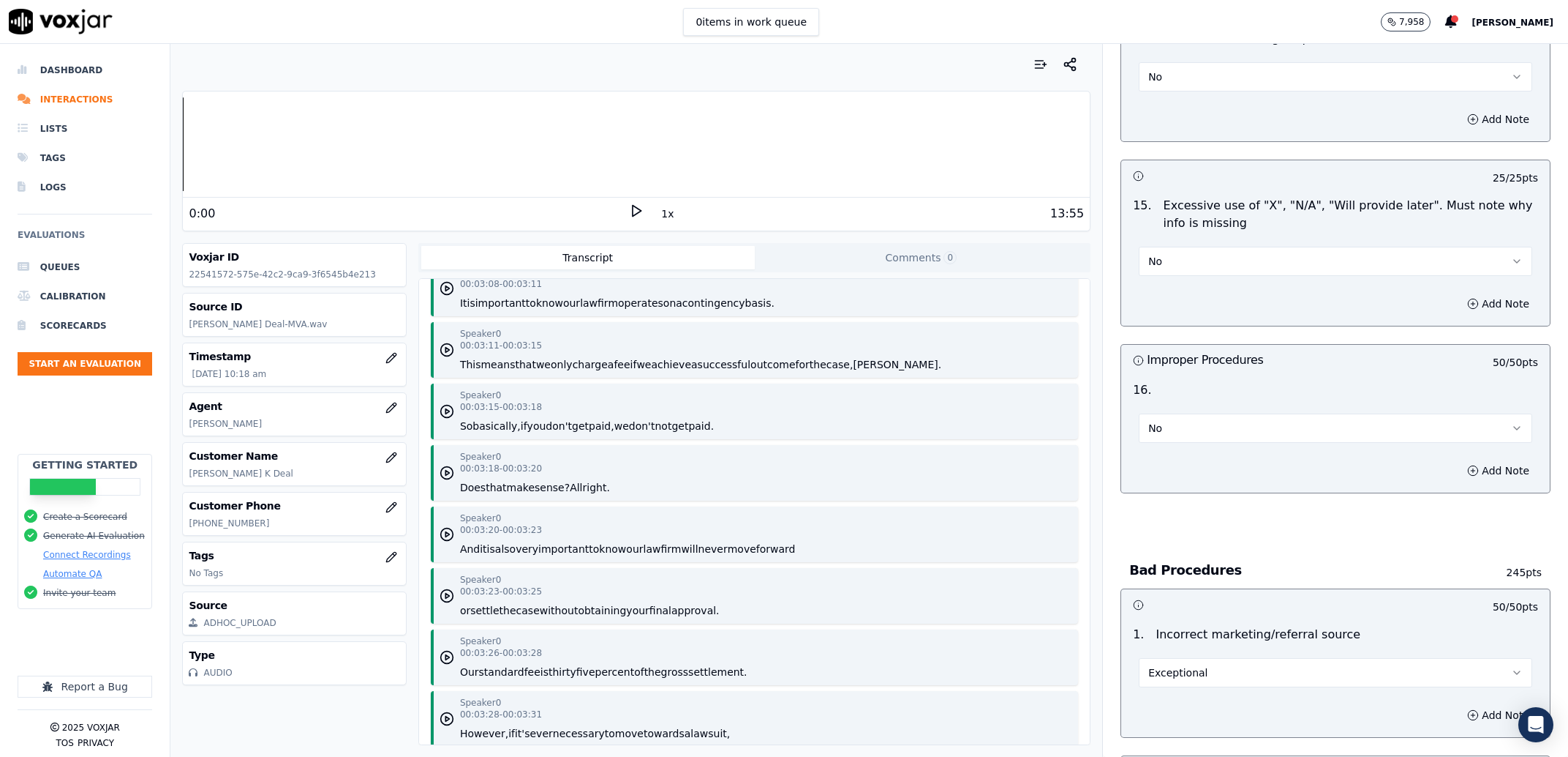
click at [1191, 421] on button "No" at bounding box center [1336, 428] width 394 height 29
click at [1175, 451] on div "Yes" at bounding box center [1306, 447] width 363 height 23
click at [1172, 421] on button "Yes" at bounding box center [1336, 428] width 394 height 29
click at [1172, 490] on div "No" at bounding box center [1306, 494] width 363 height 23
click at [1496, 461] on button "Add Note" at bounding box center [1498, 471] width 80 height 21
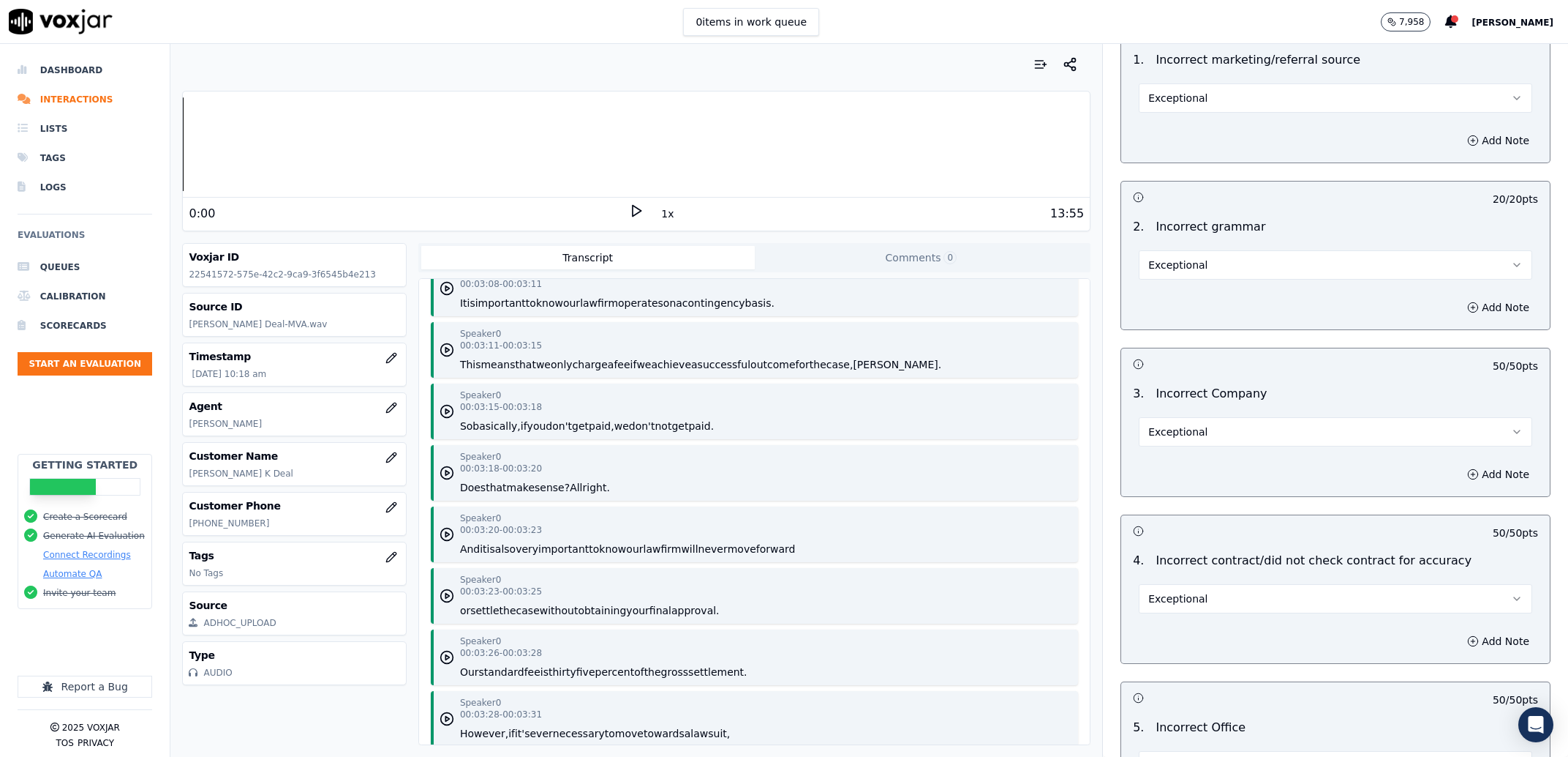
scroll to position [4643, 0]
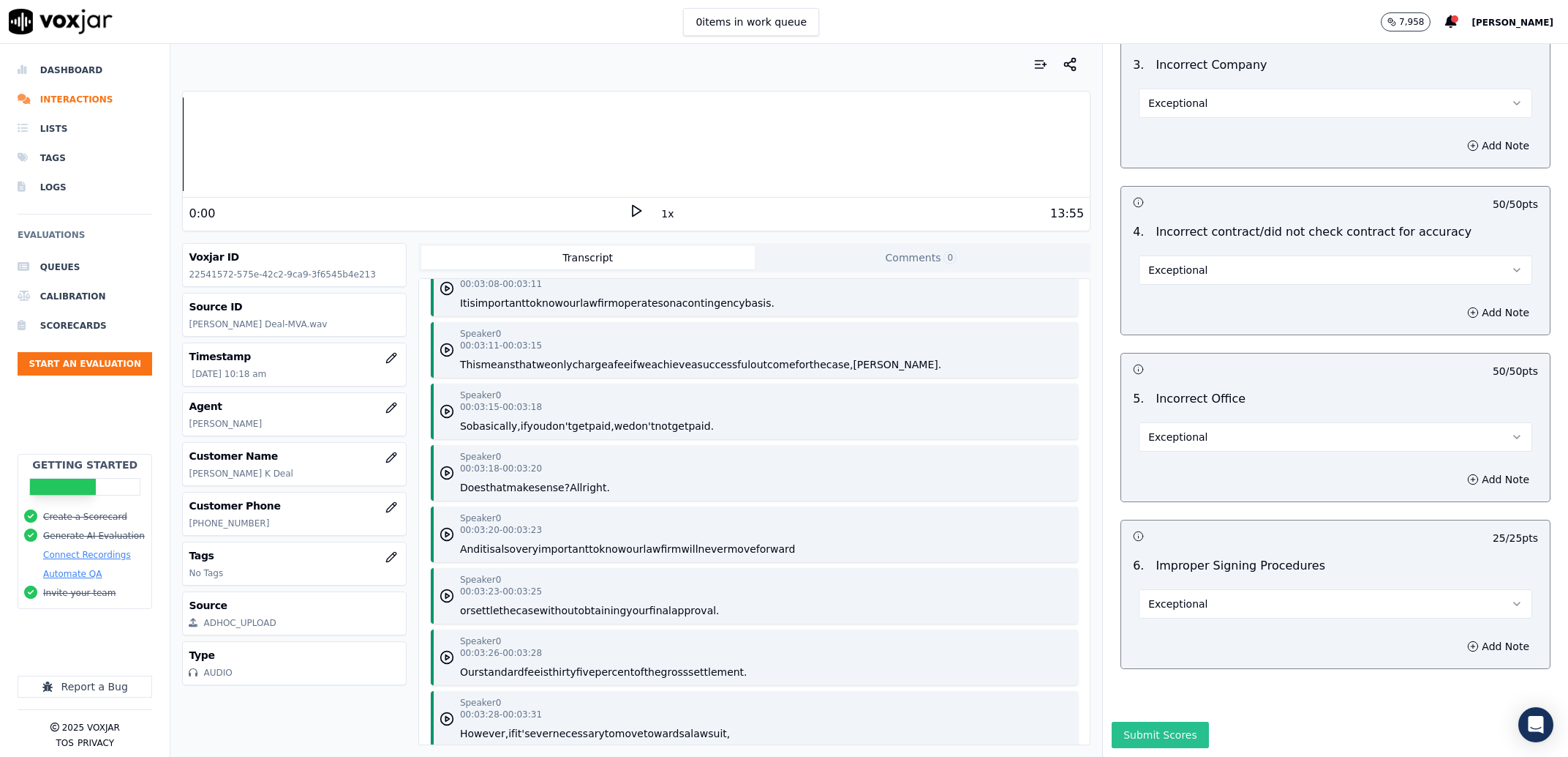
click at [1139, 722] on button "Submit Scores" at bounding box center [1160, 735] width 98 height 26
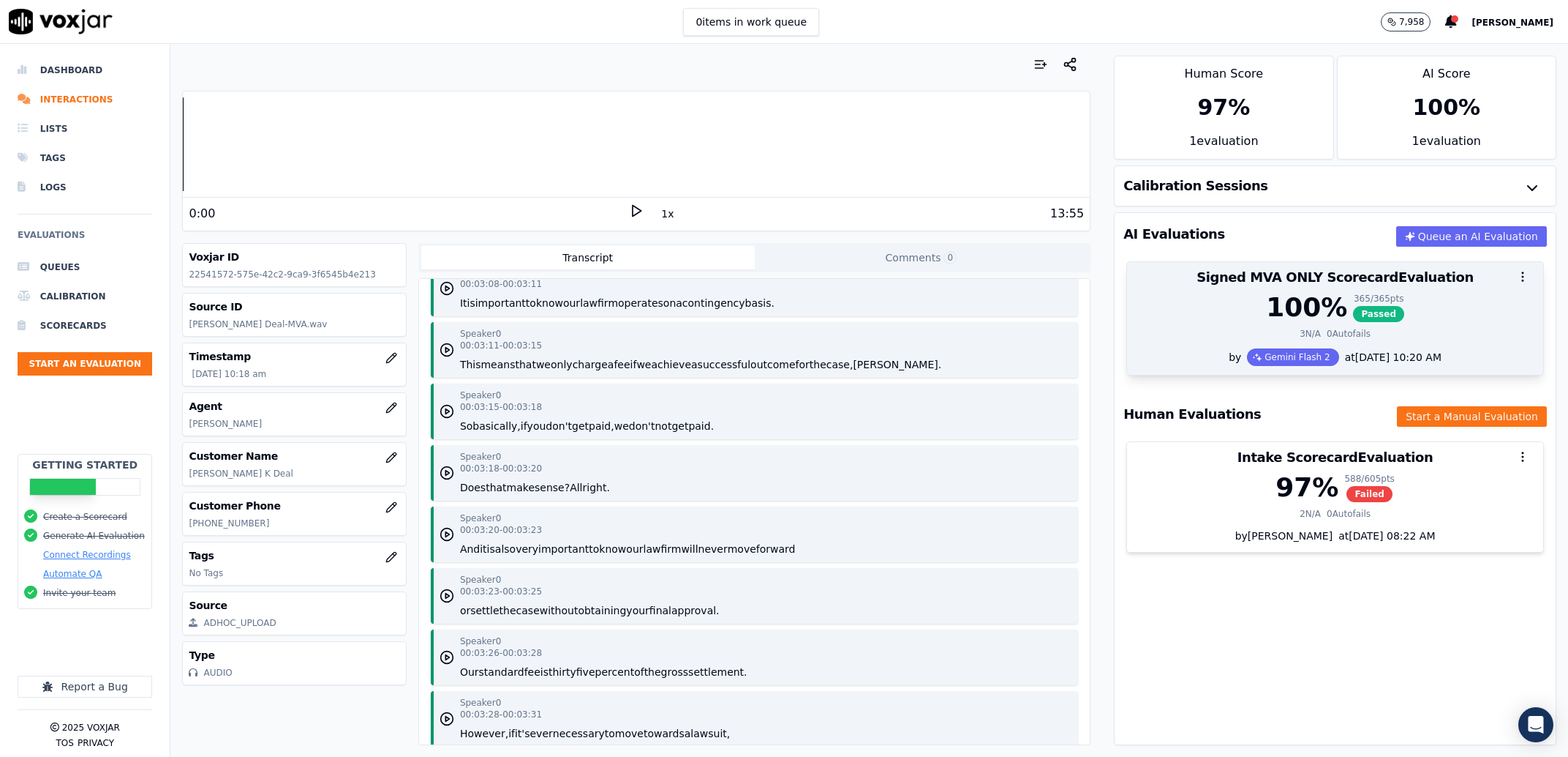
click at [1438, 357] on div "by Gemini Flash 2 at 08/05/2025 10:20 AM" at bounding box center [1336, 361] width 417 height 26
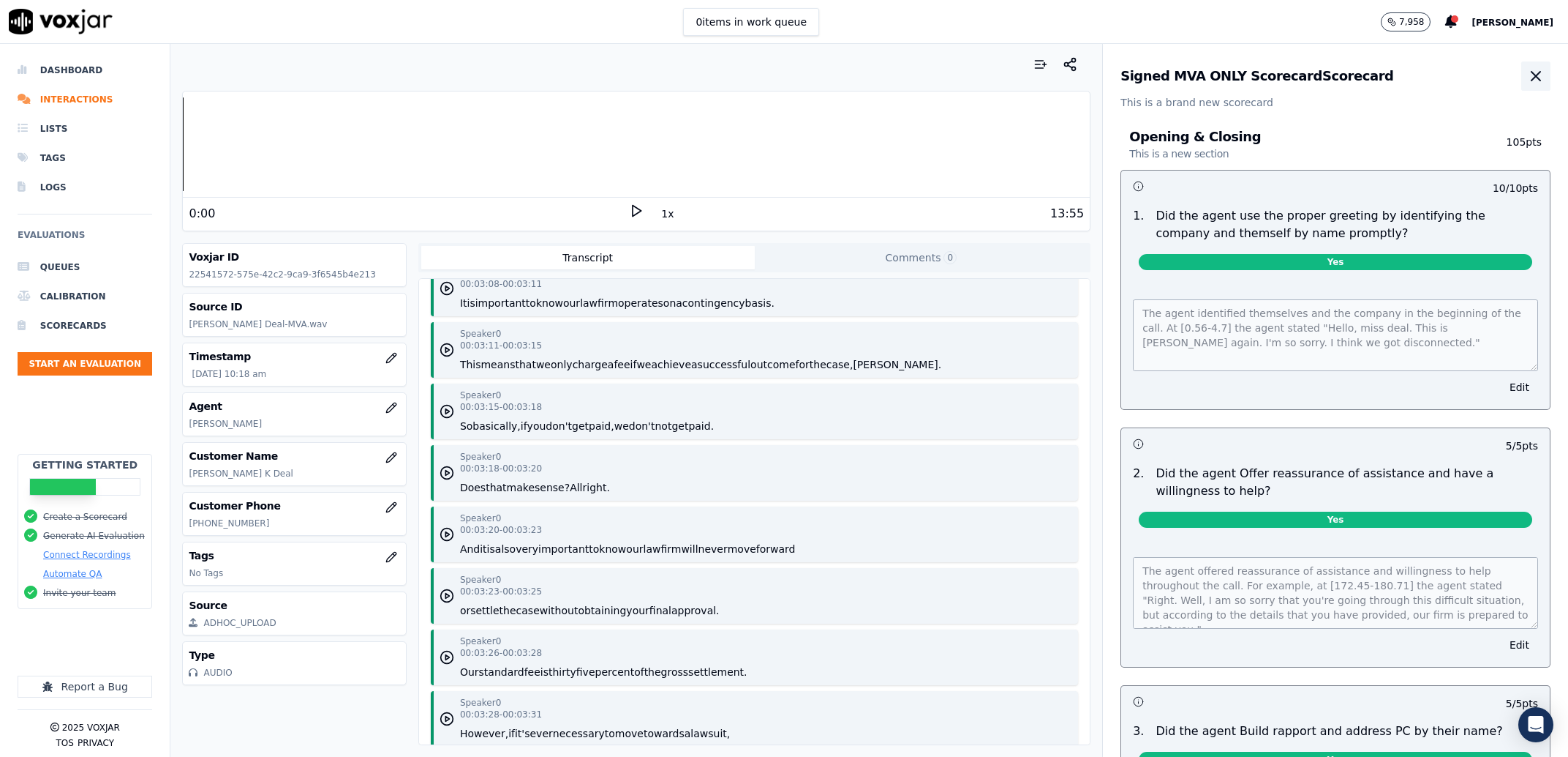
click at [1527, 82] on icon "button" at bounding box center [1536, 77] width 18 height 18
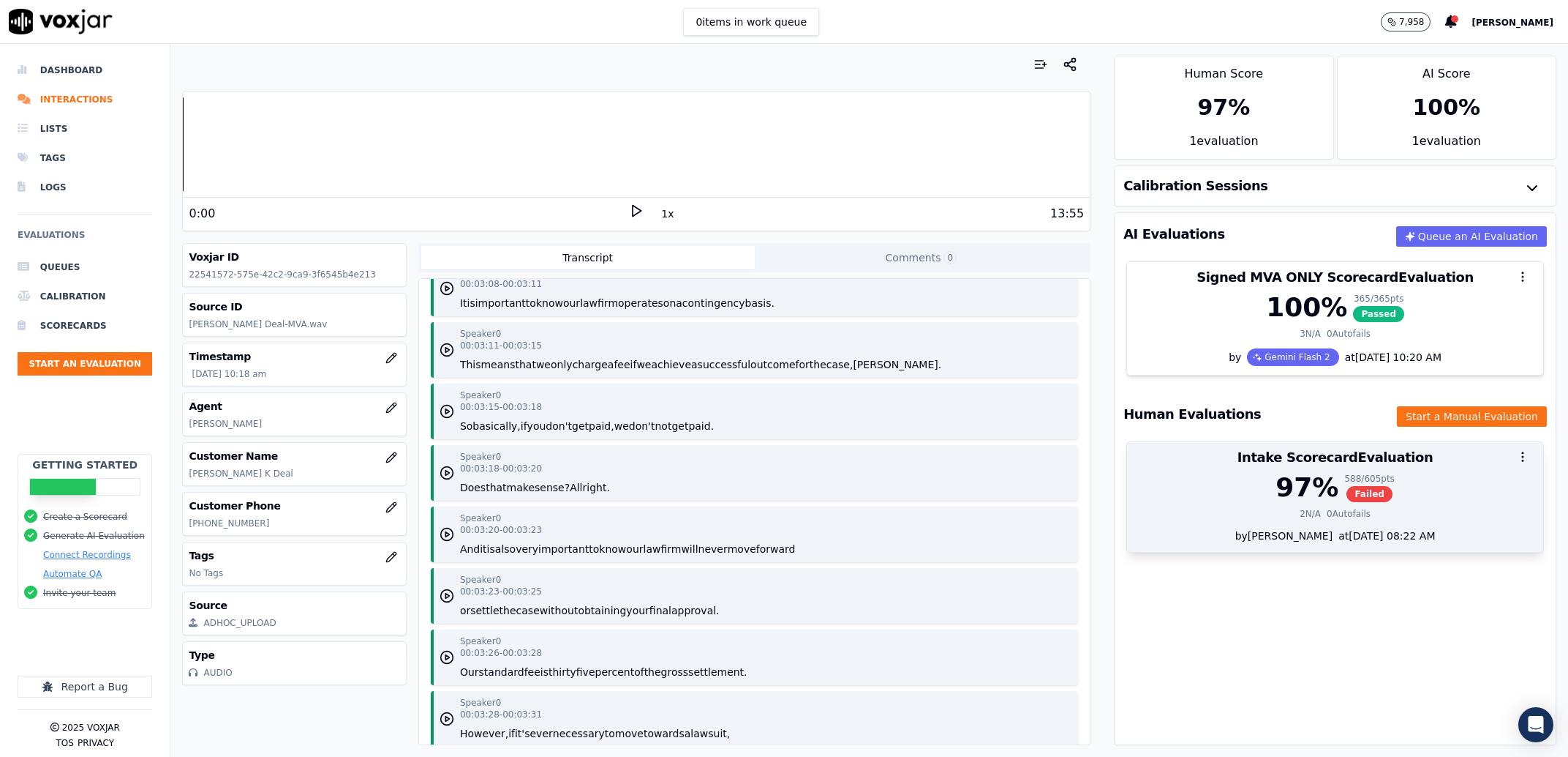
click at [1393, 473] on div "Intake Scorecard Evaluation" at bounding box center [1336, 457] width 417 height 31
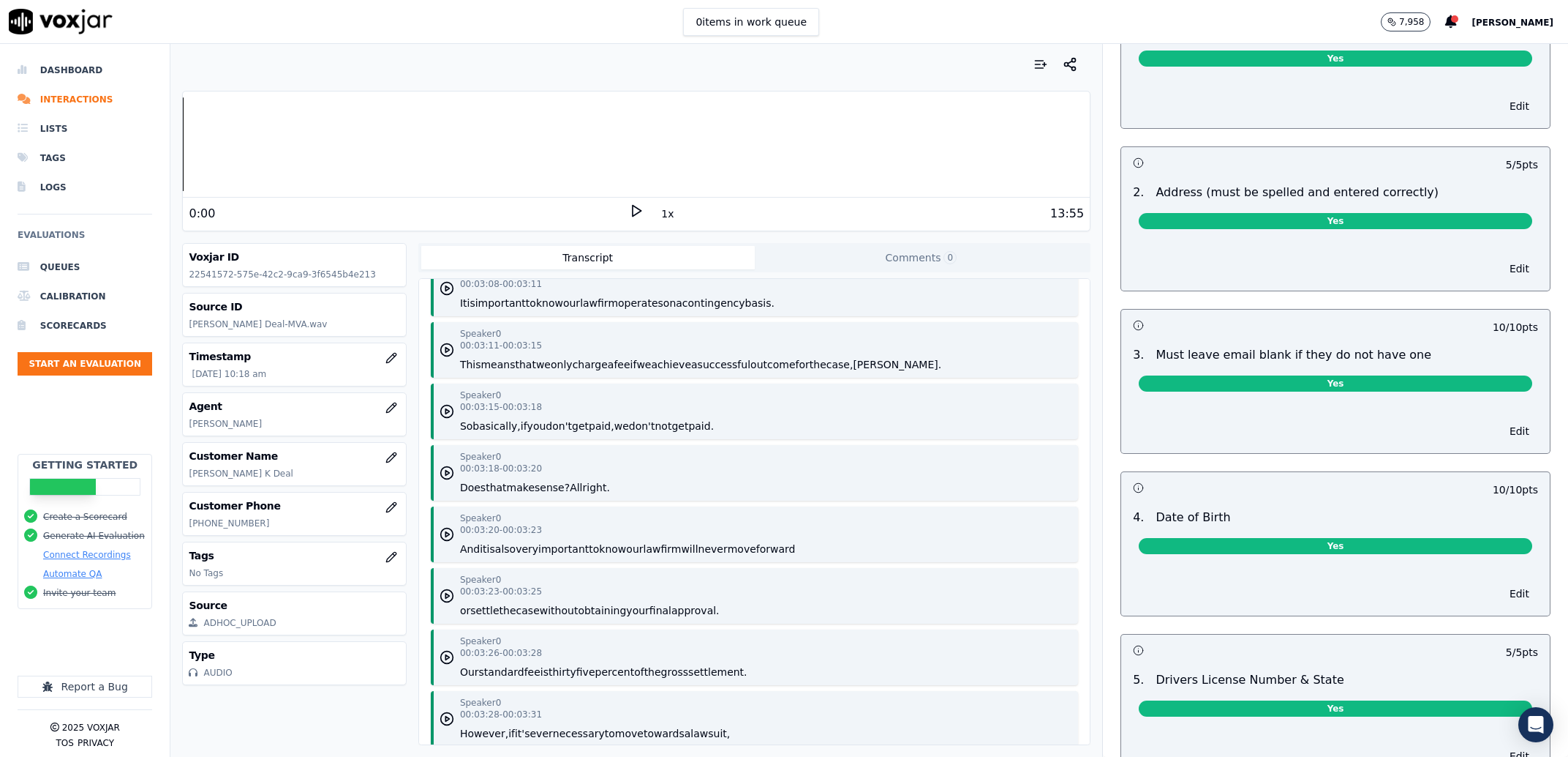
scroll to position [0, 0]
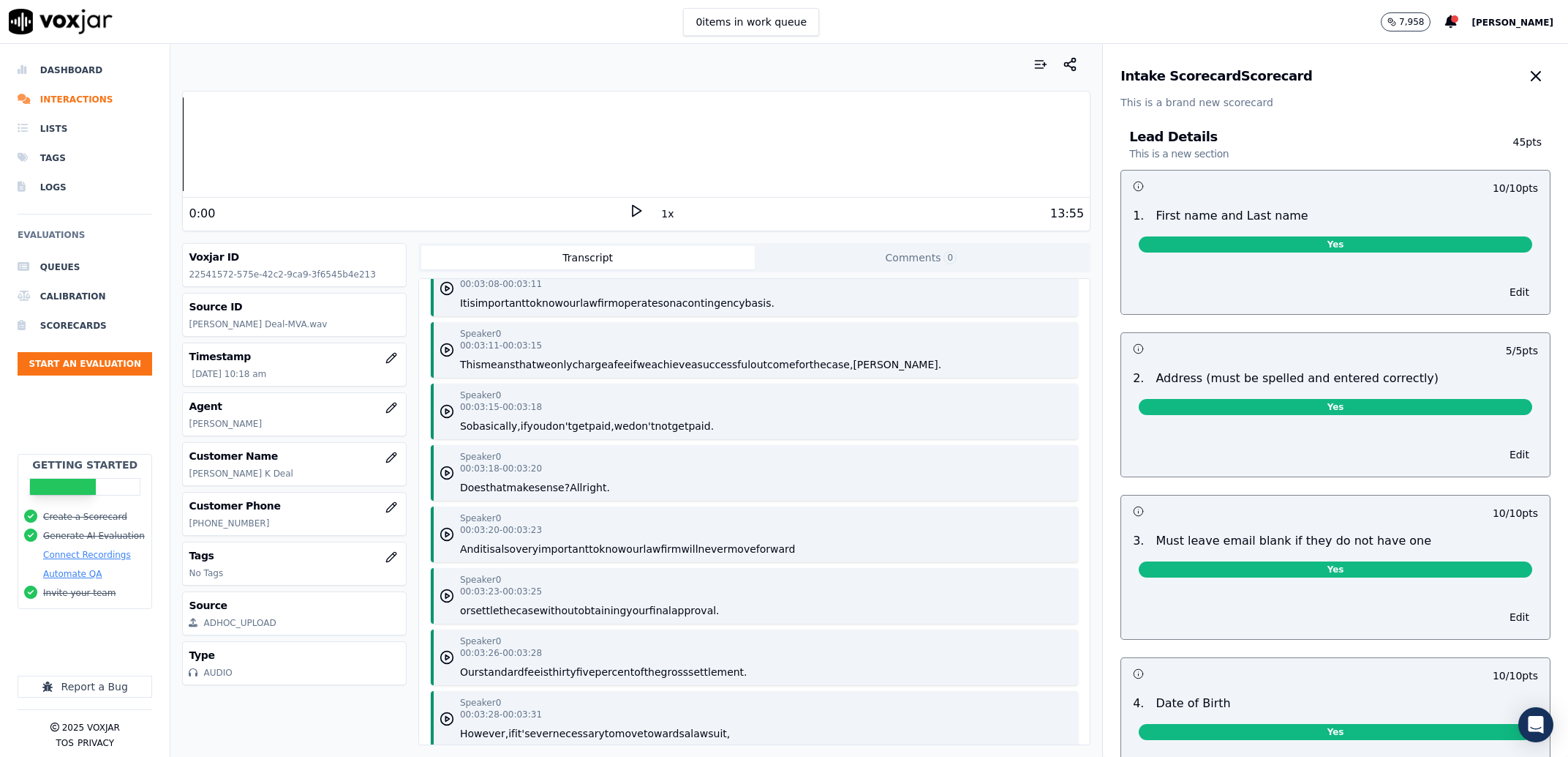
click at [1527, 83] on icon "button" at bounding box center [1536, 77] width 18 height 18
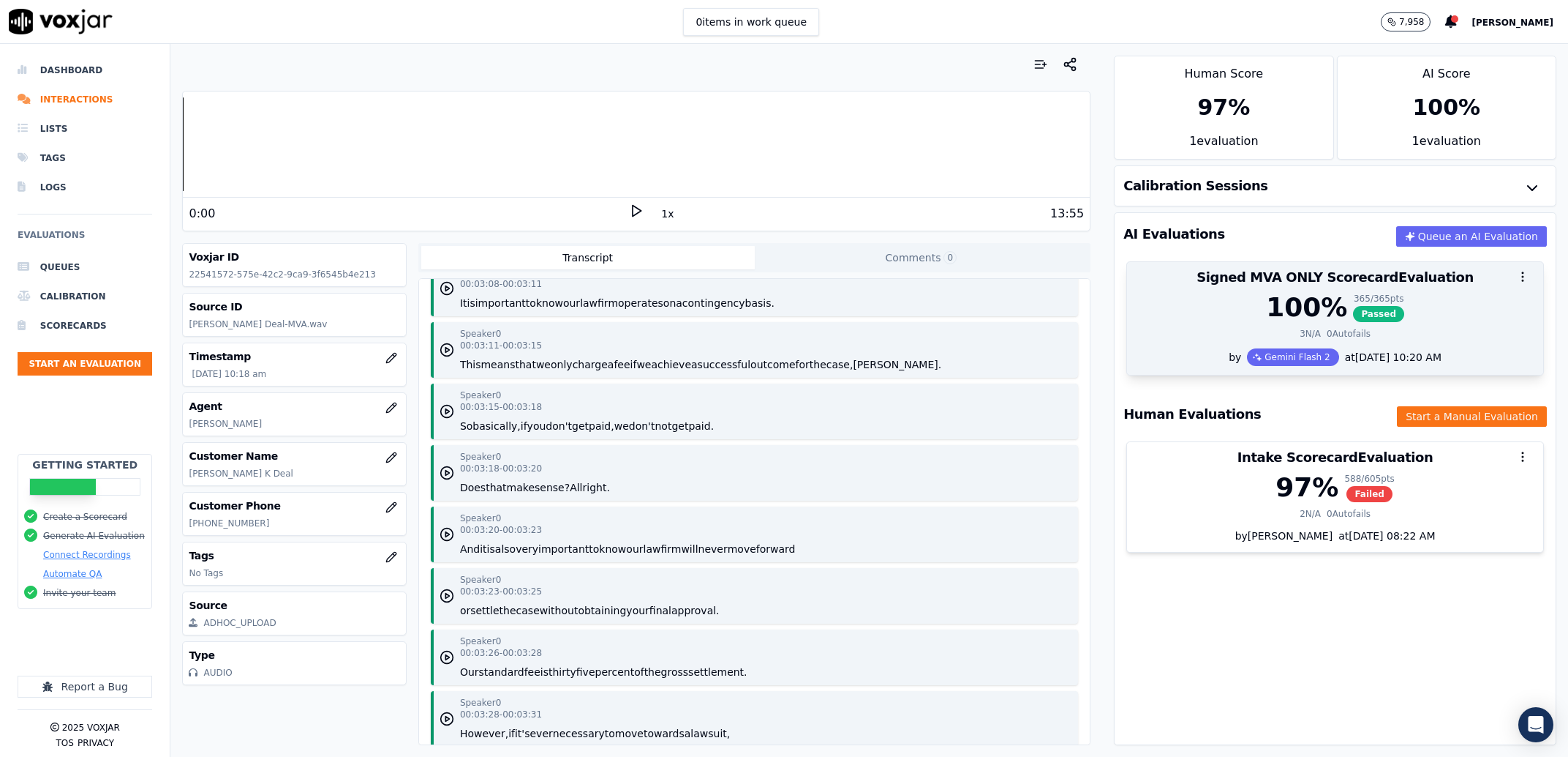
click at [1446, 317] on div "100 % 365 / 365 pts Passed" at bounding box center [1336, 307] width 399 height 29
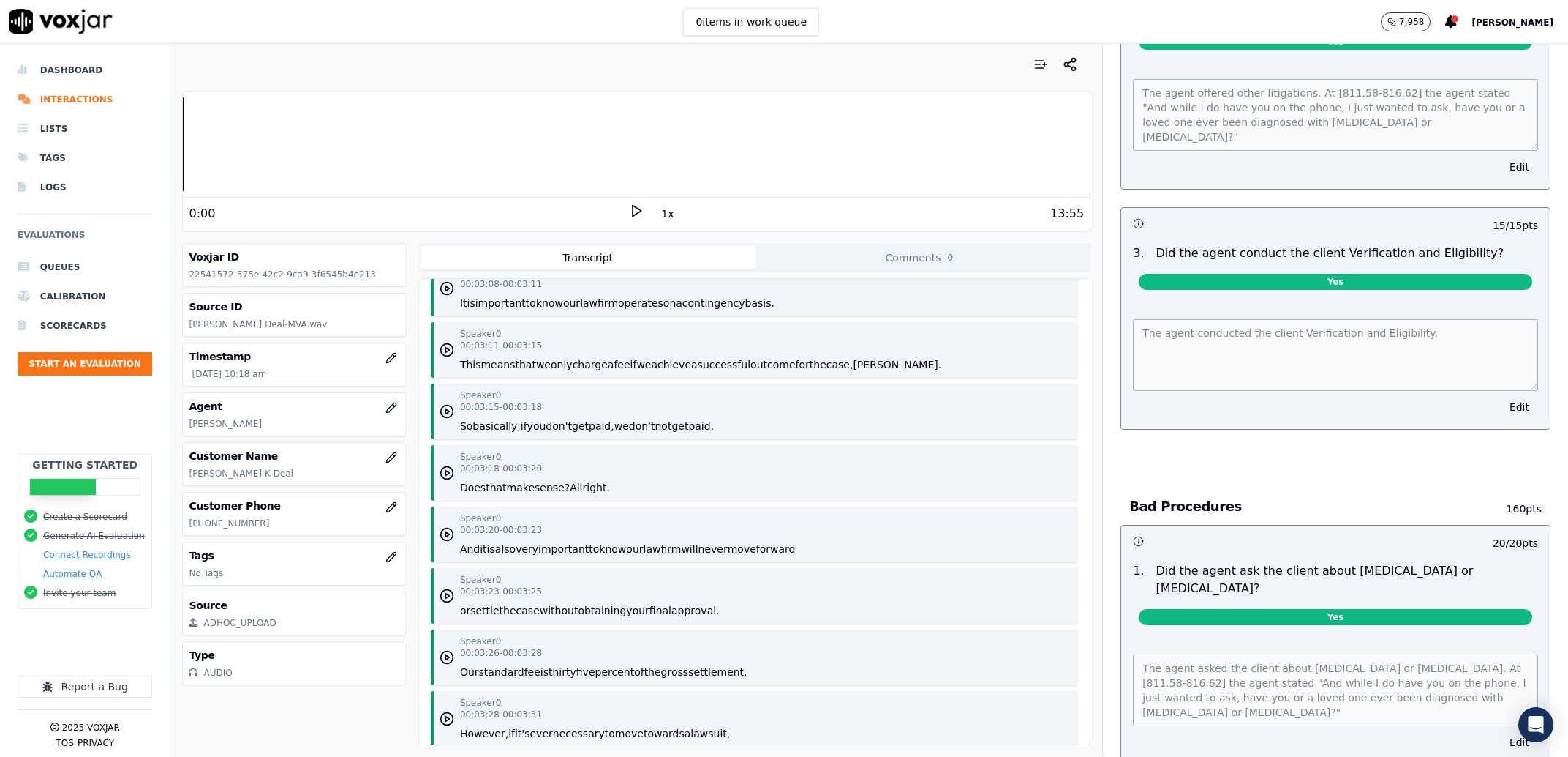
scroll to position [4472, 0]
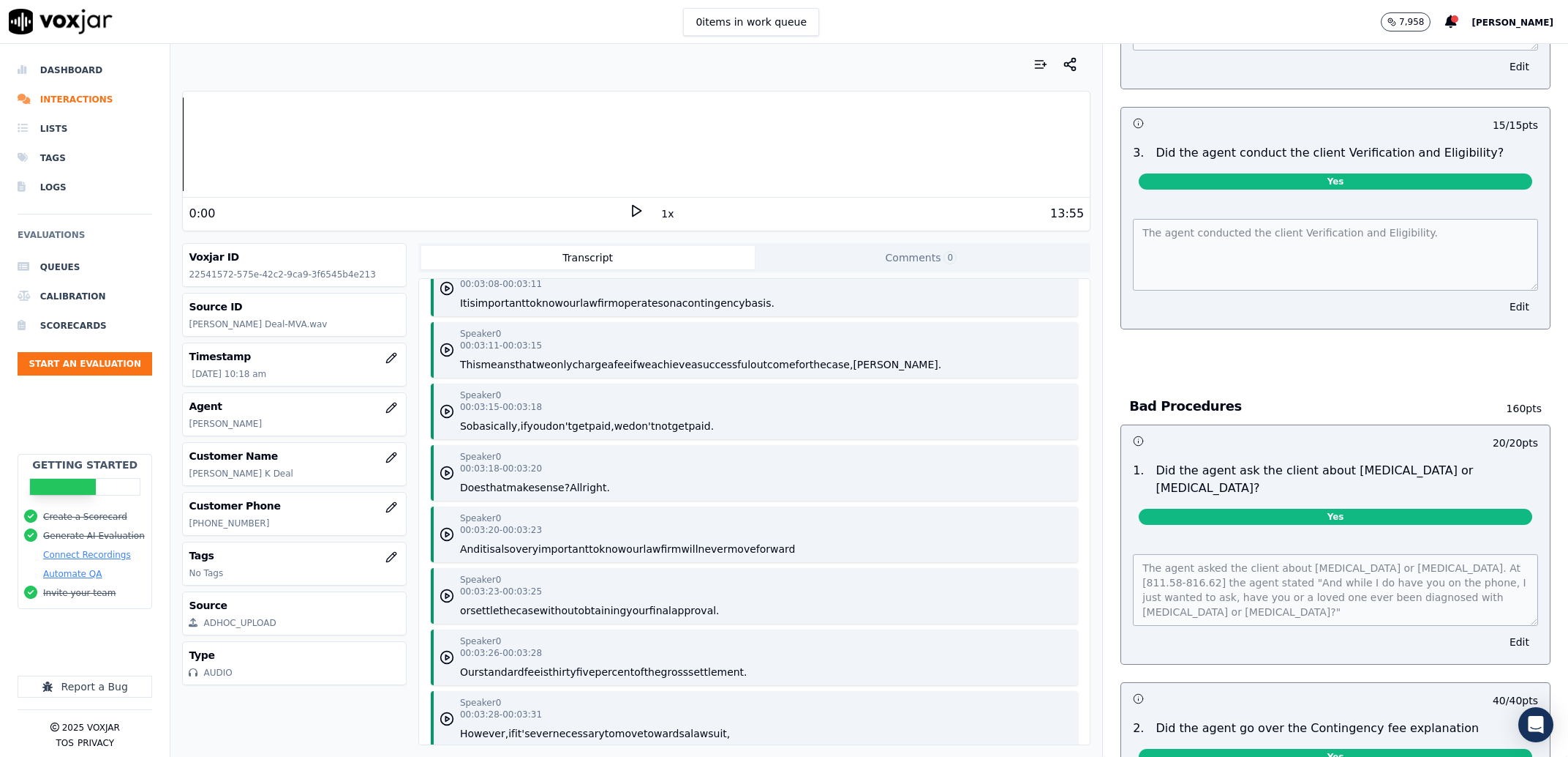
click at [1501, 317] on button "Edit" at bounding box center [1519, 306] width 37 height 21
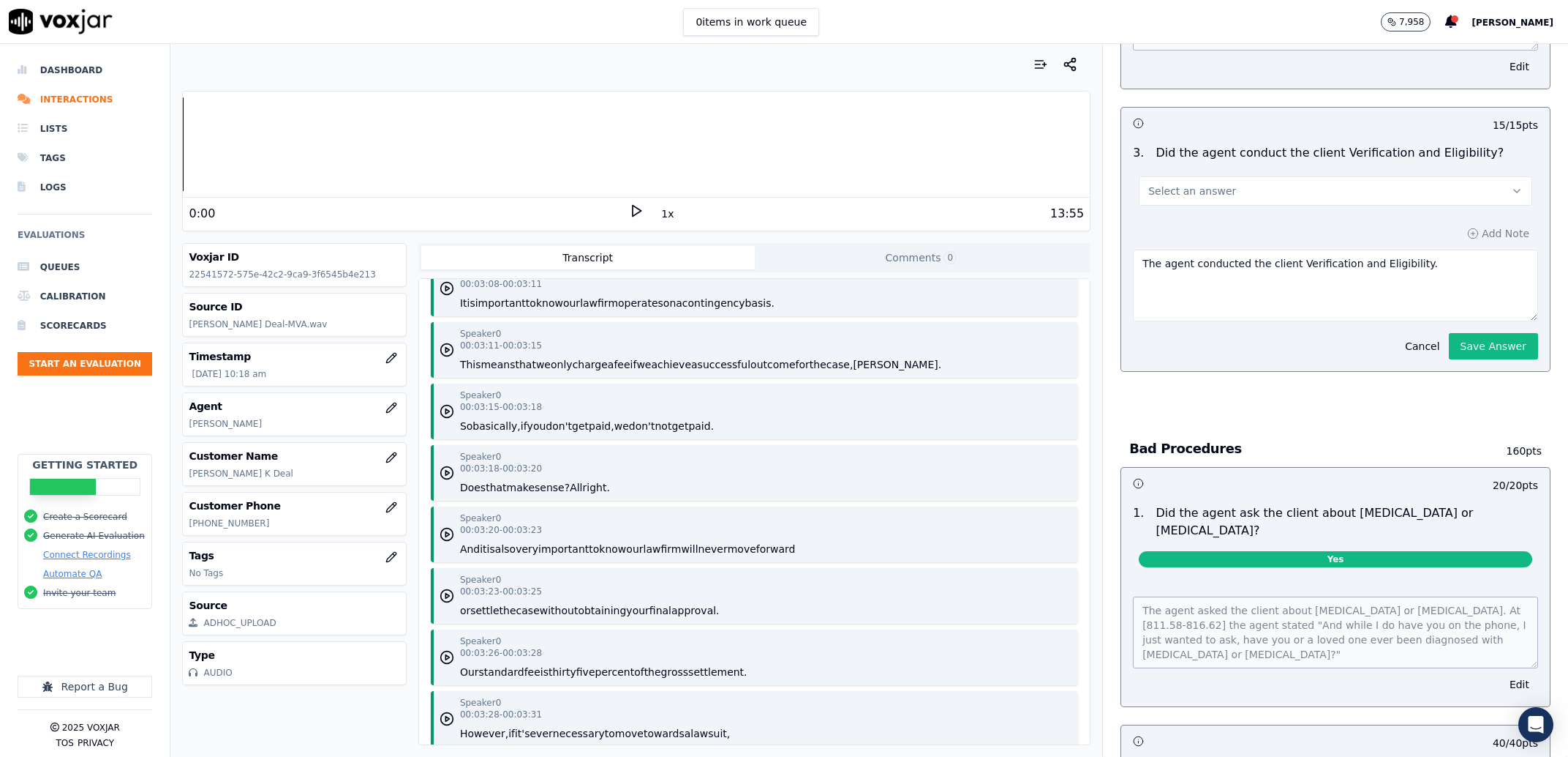
click at [1314, 205] on button "Select an answer" at bounding box center [1336, 190] width 394 height 29
click at [1265, 331] on div "No" at bounding box center [1306, 326] width 363 height 23
drag, startPoint x: 1427, startPoint y: 358, endPoint x: 1112, endPoint y: 343, distance: 315.4
click at [1133, 321] on textarea "The agent conducted the client Verification and Eligibility." at bounding box center [1336, 285] width 406 height 72
type textarea "The agent did not verify several key details in Phase 2"
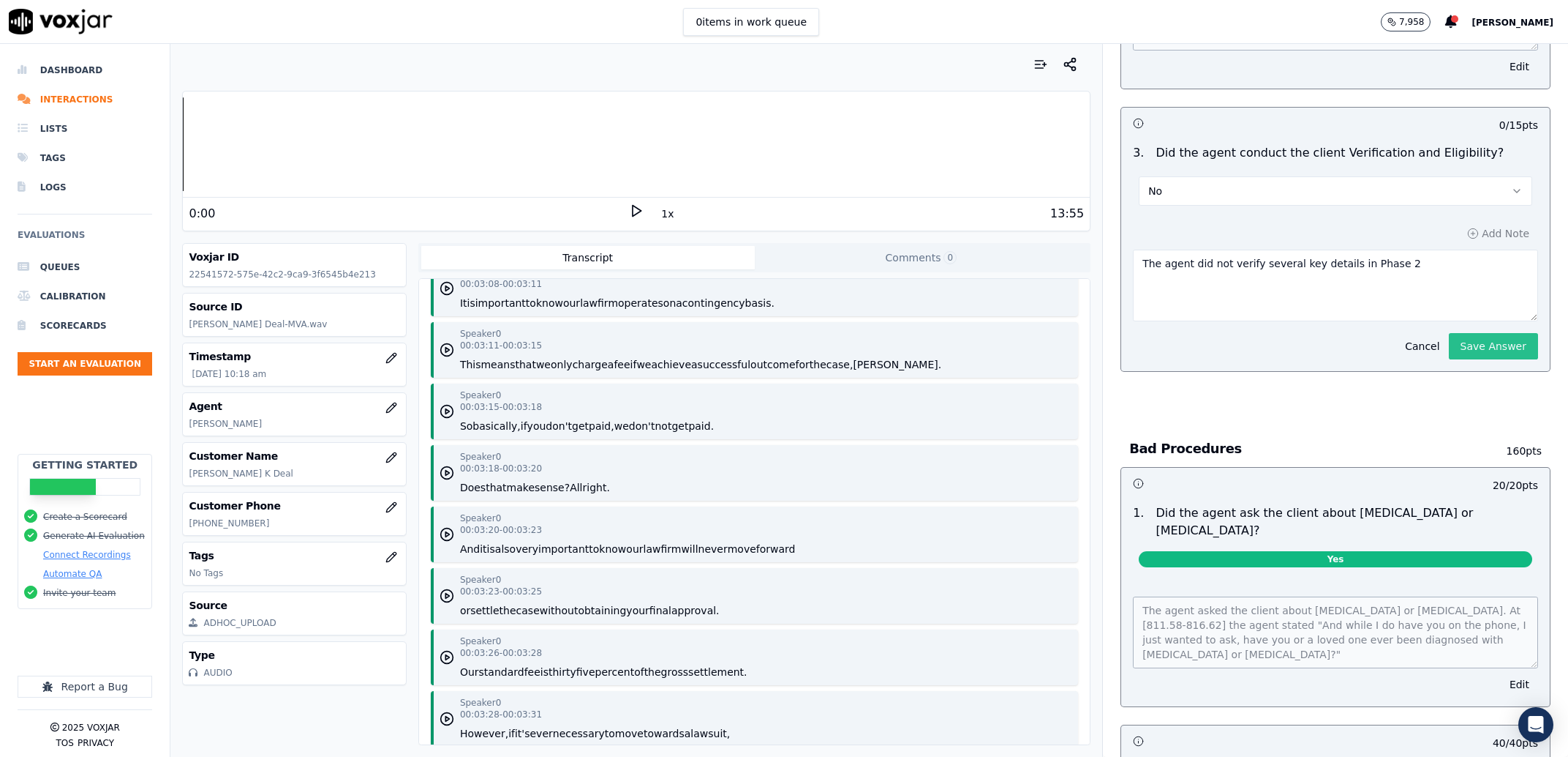
click at [1478, 359] on button "Save Answer" at bounding box center [1494, 346] width 90 height 26
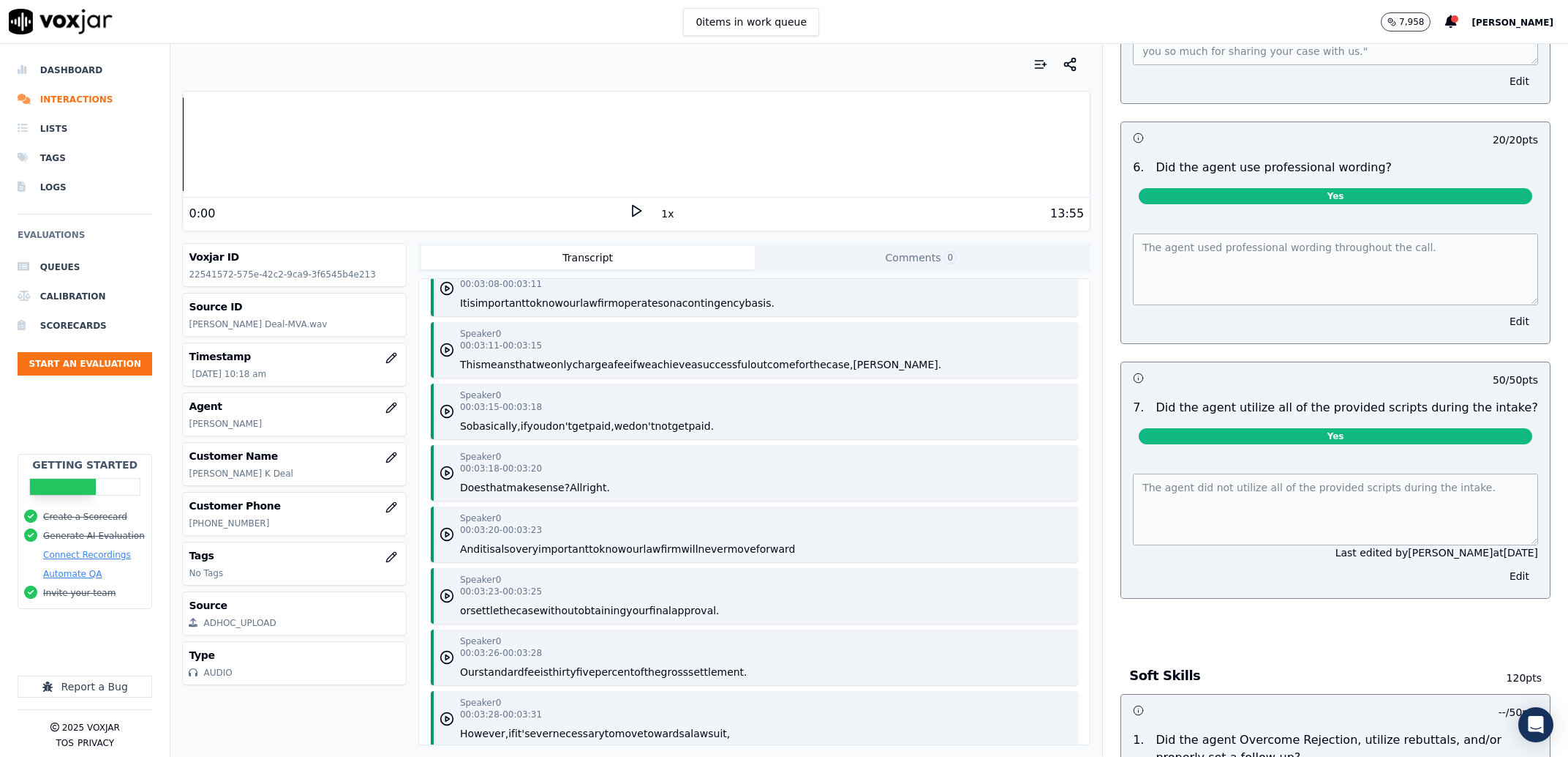
scroll to position [0, 0]
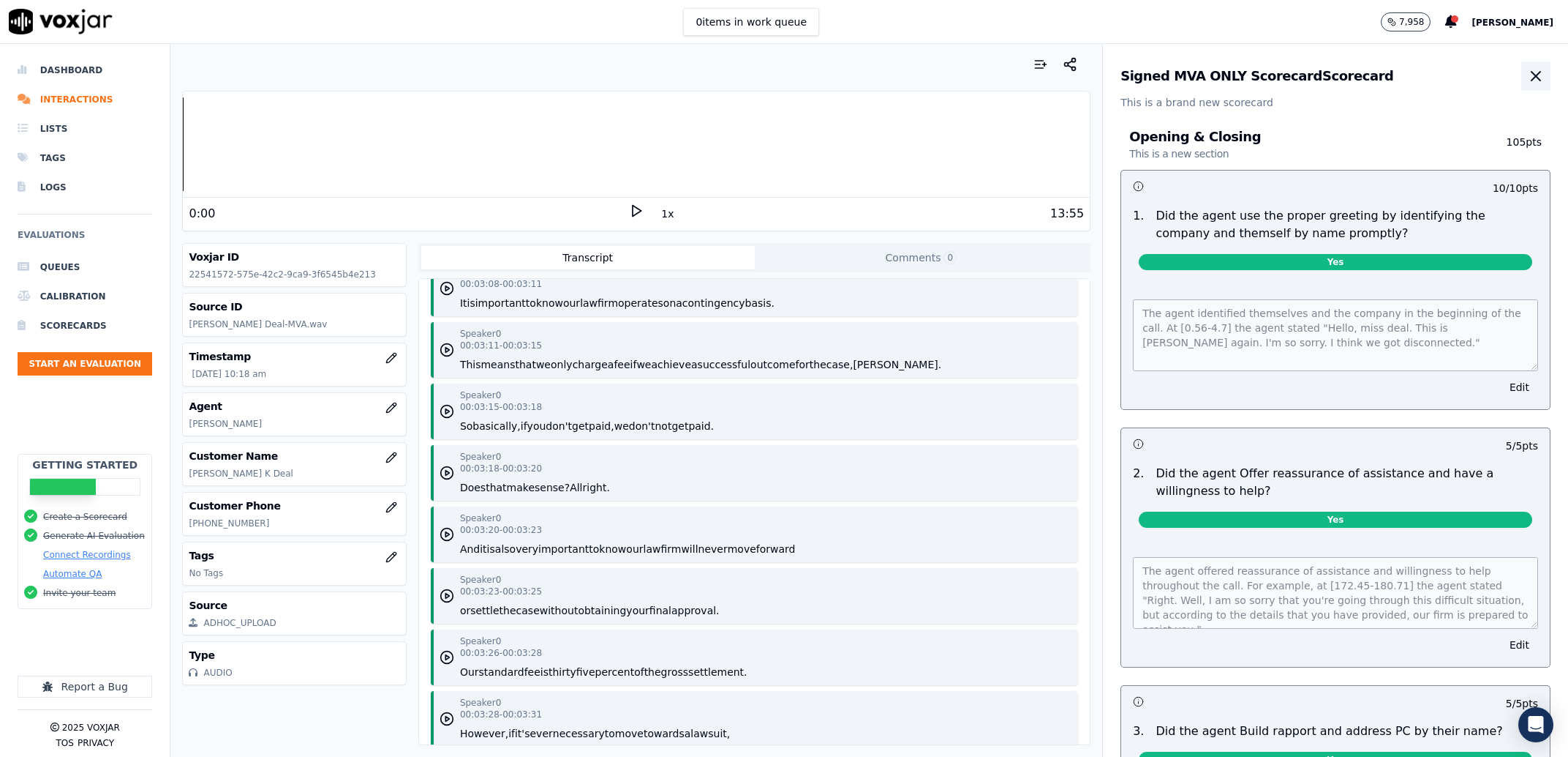
click at [1521, 71] on button "button" at bounding box center [1535, 76] width 29 height 29
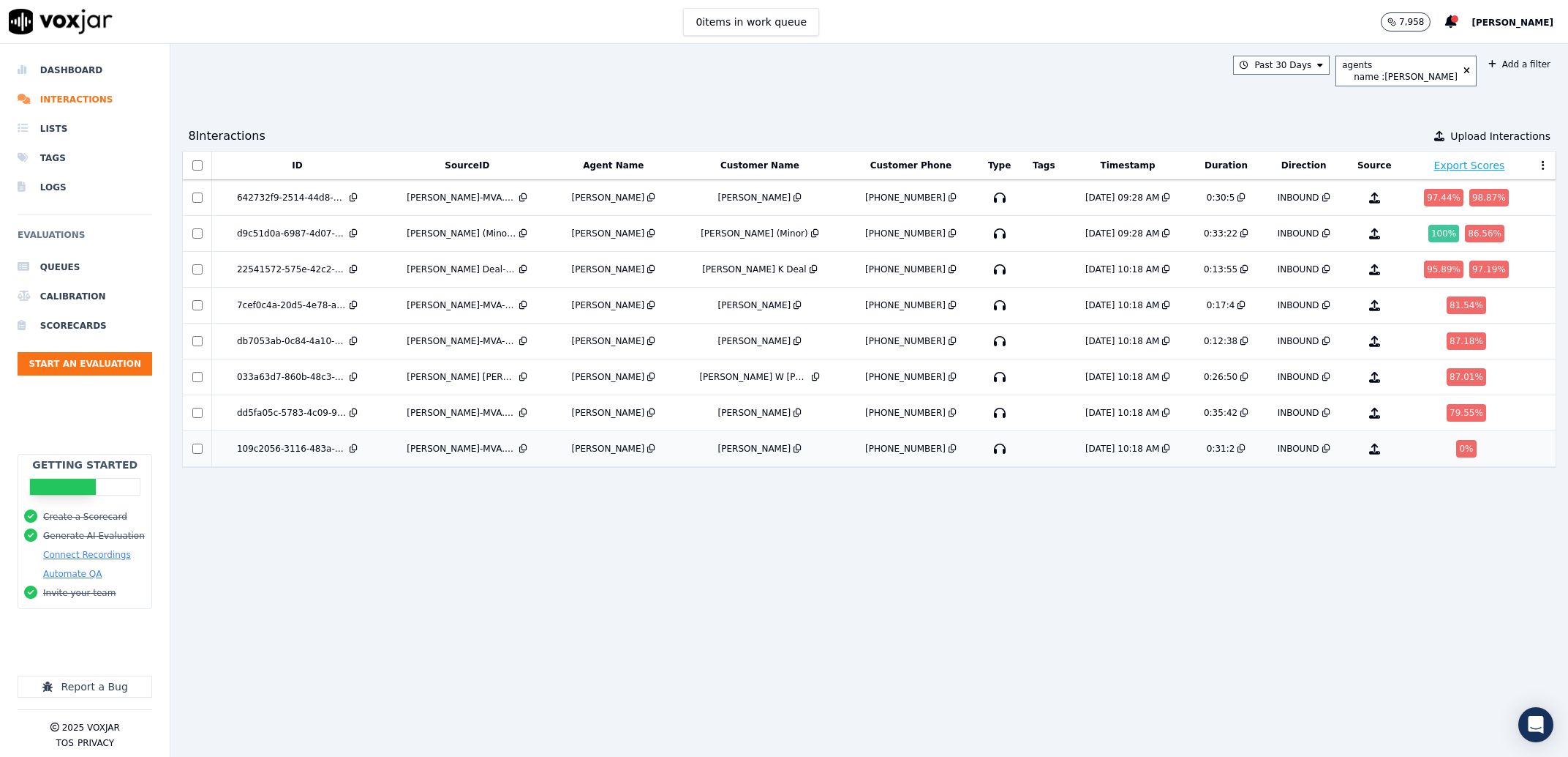
click at [383, 458] on td "109c2056-3116-483a-affc-2685c4ae5f81" at bounding box center [297, 449] width 170 height 36
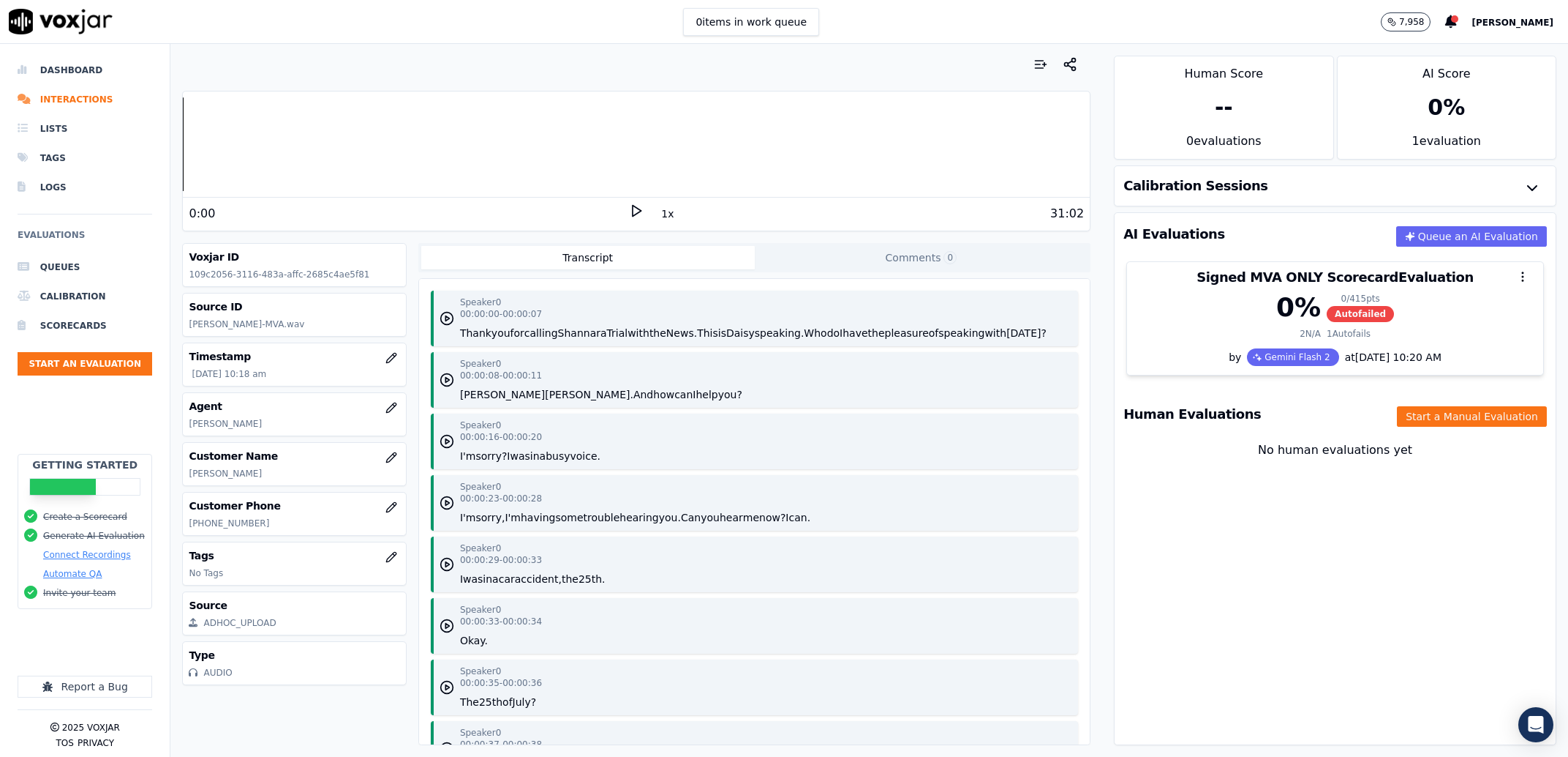
click at [232, 521] on p "[PHONE_NUMBER]" at bounding box center [293, 524] width 210 height 12
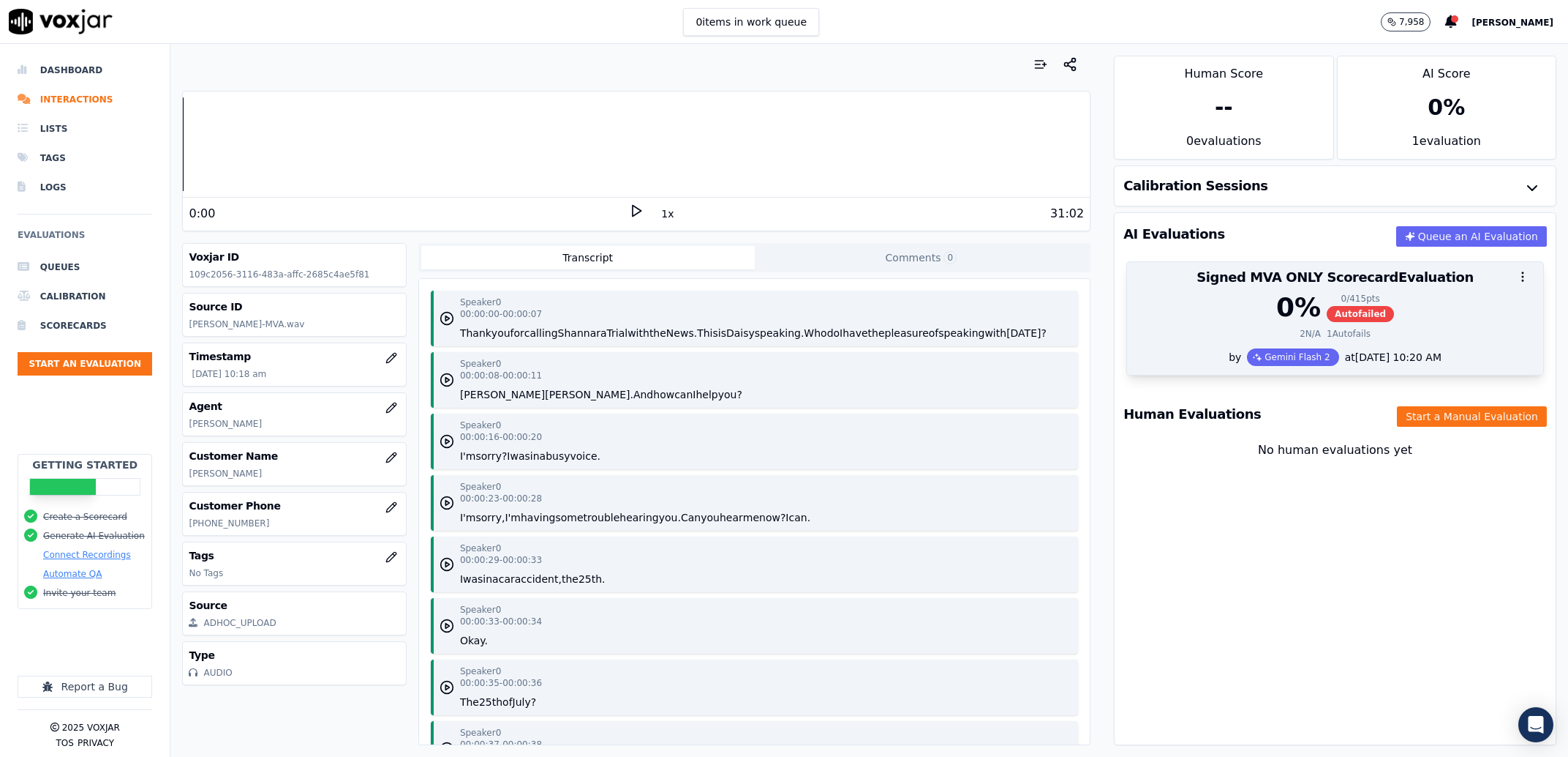
click at [1488, 309] on div "0 % 0 / 415 pts Autofailed" at bounding box center [1336, 307] width 399 height 29
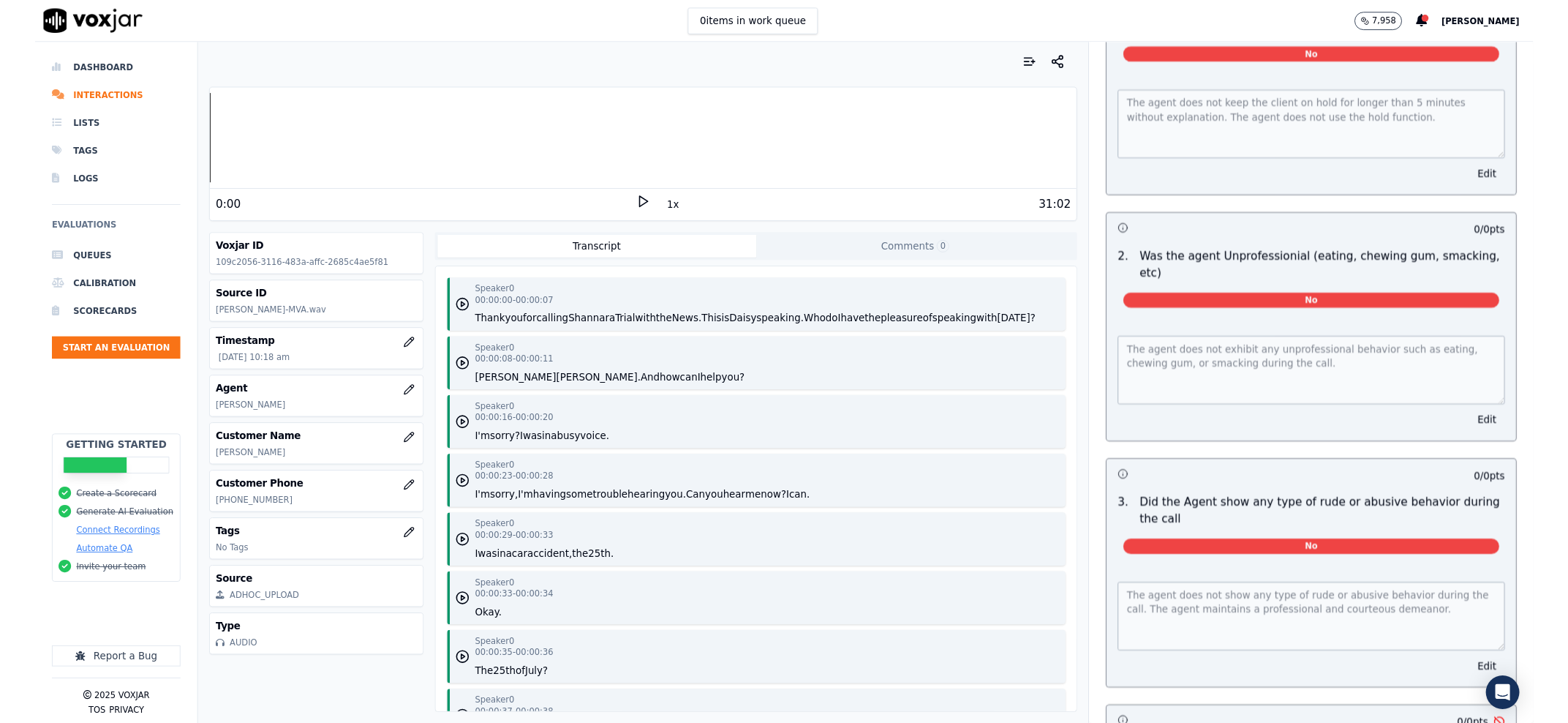
scroll to position [7127, 0]
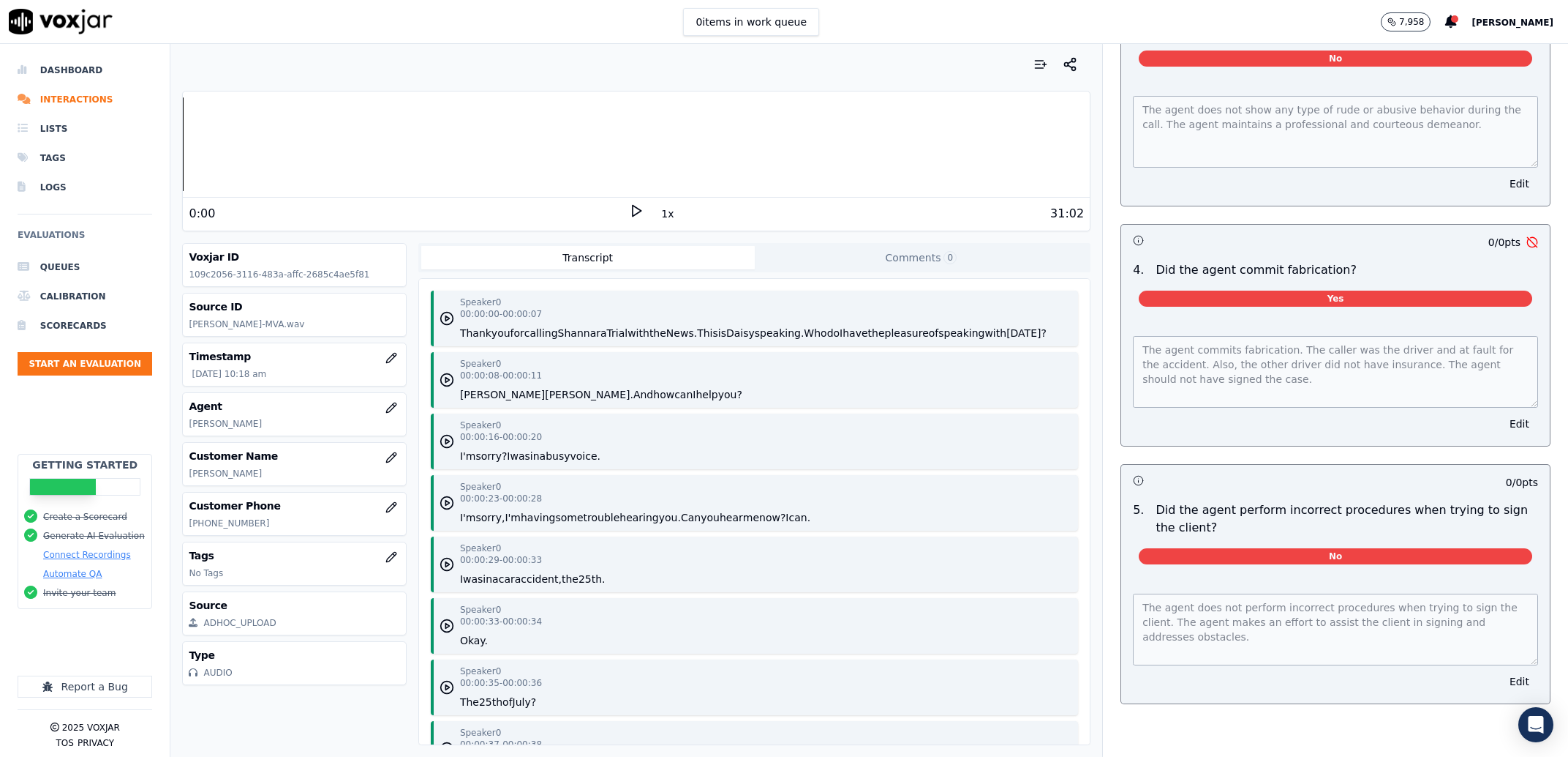
click at [994, 460] on div "Speaker 0 00:00:16 - 00:00:20 I'm sorry? I was in a busy voice." at bounding box center [754, 442] width 647 height 56
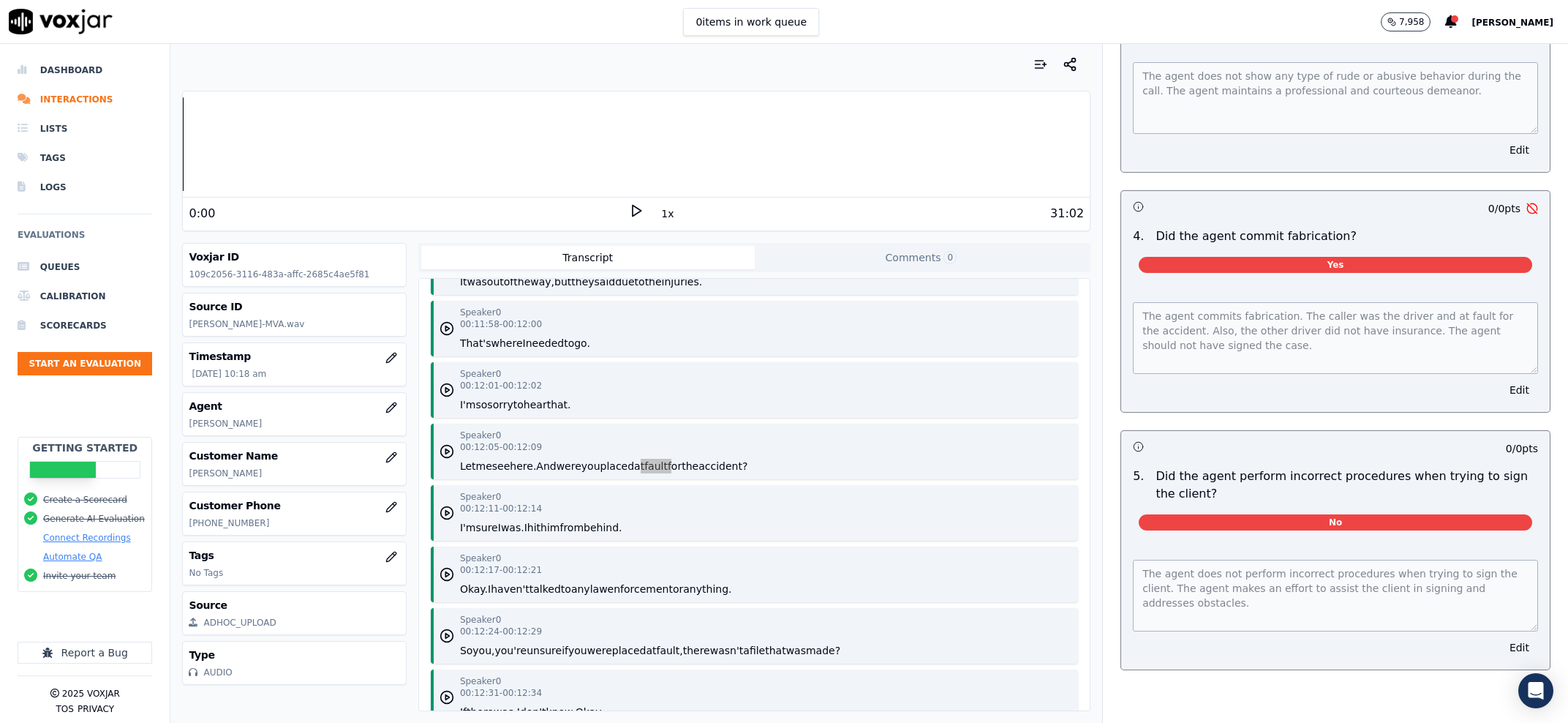
scroll to position [9423, 0]
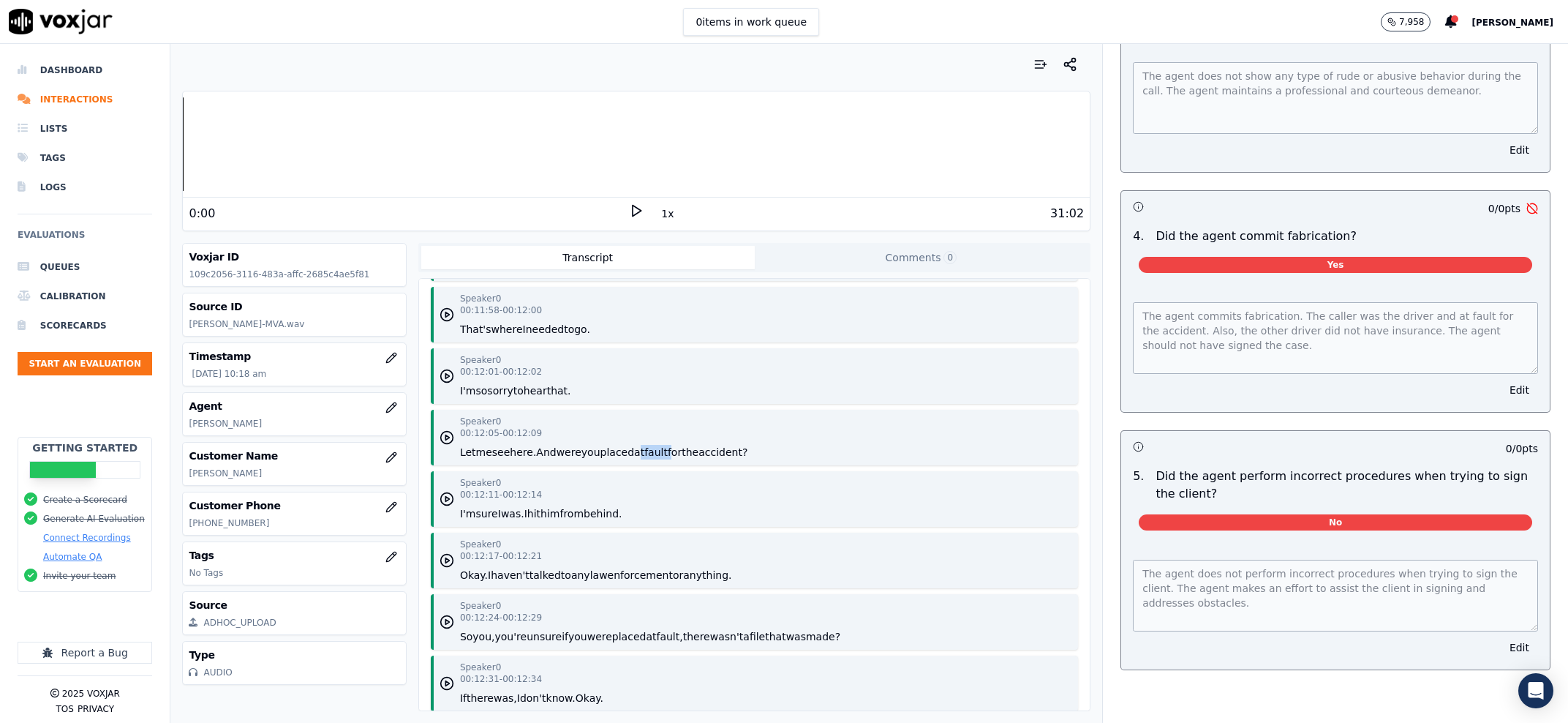
click at [545, 460] on button "And" at bounding box center [546, 452] width 20 height 15
click at [629, 212] on icon at bounding box center [636, 210] width 15 height 15
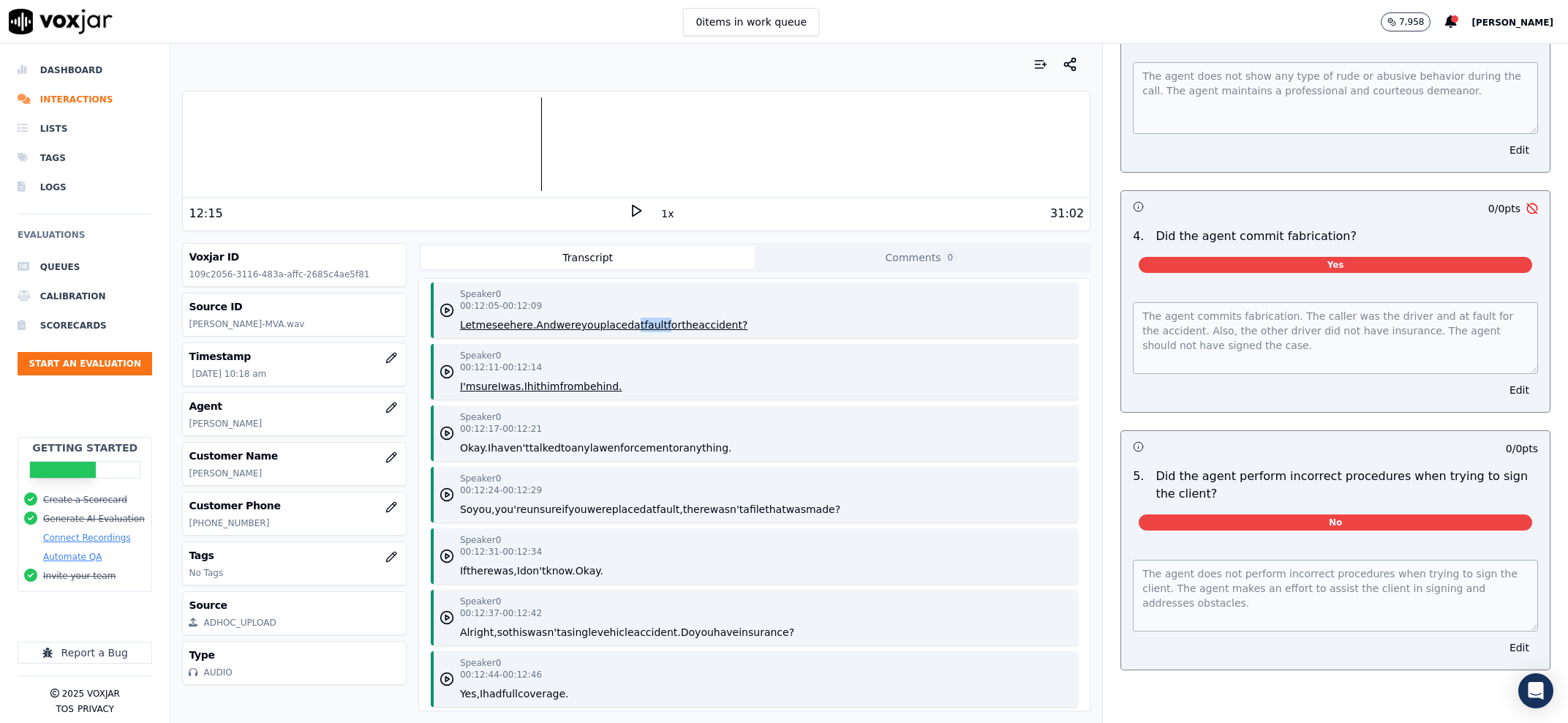
scroll to position [9590, 0]
